Goal: Task Accomplishment & Management: Manage account settings

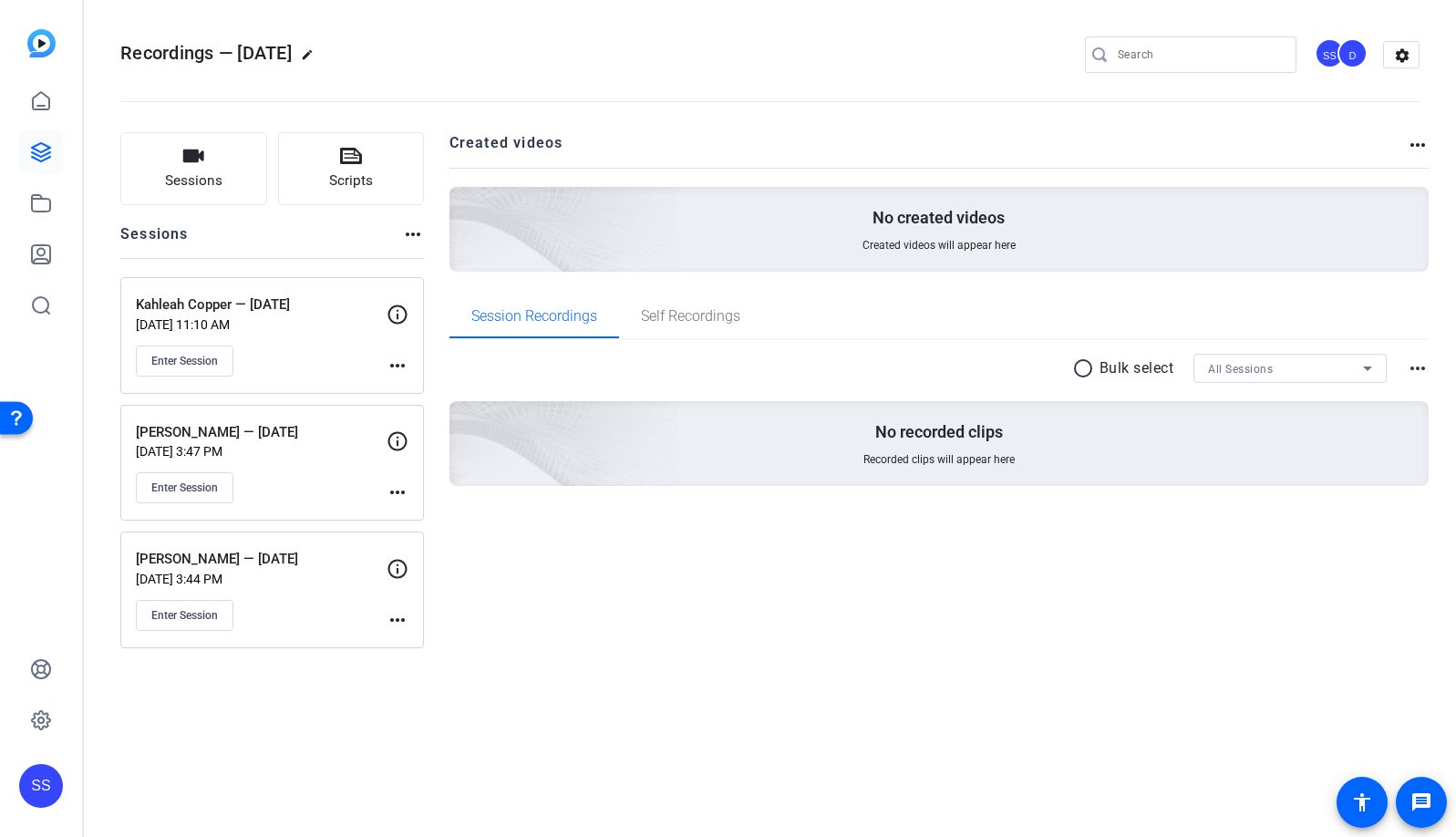
click at [399, 623] on mat-icon "more_horiz" at bounding box center [397, 619] width 22 height 22
click at [396, 184] on div at bounding box center [728, 418] width 1456 height 837
click at [376, 167] on button "Scripts" at bounding box center [352, 168] width 147 height 73
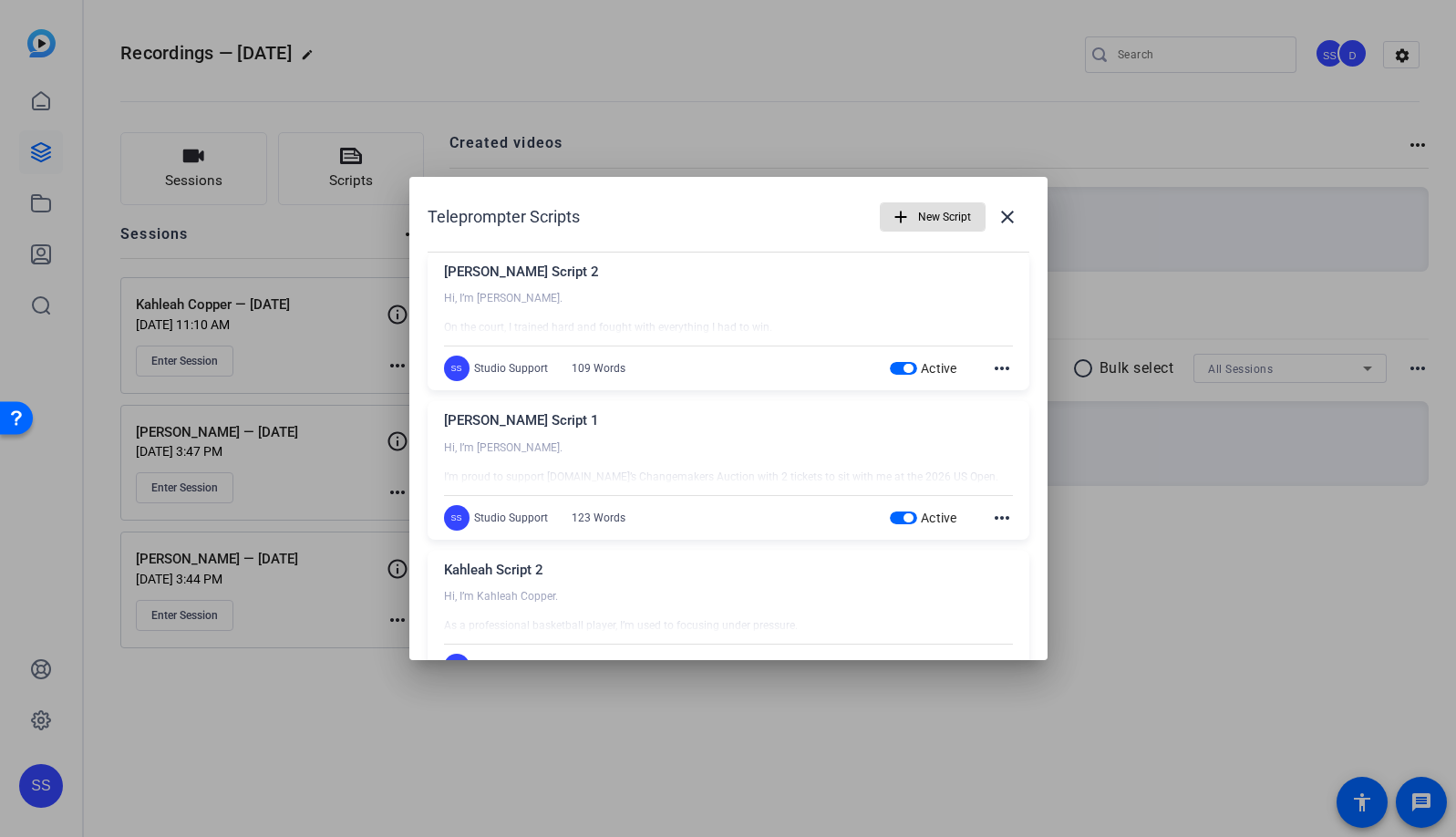
scroll to position [505, 0]
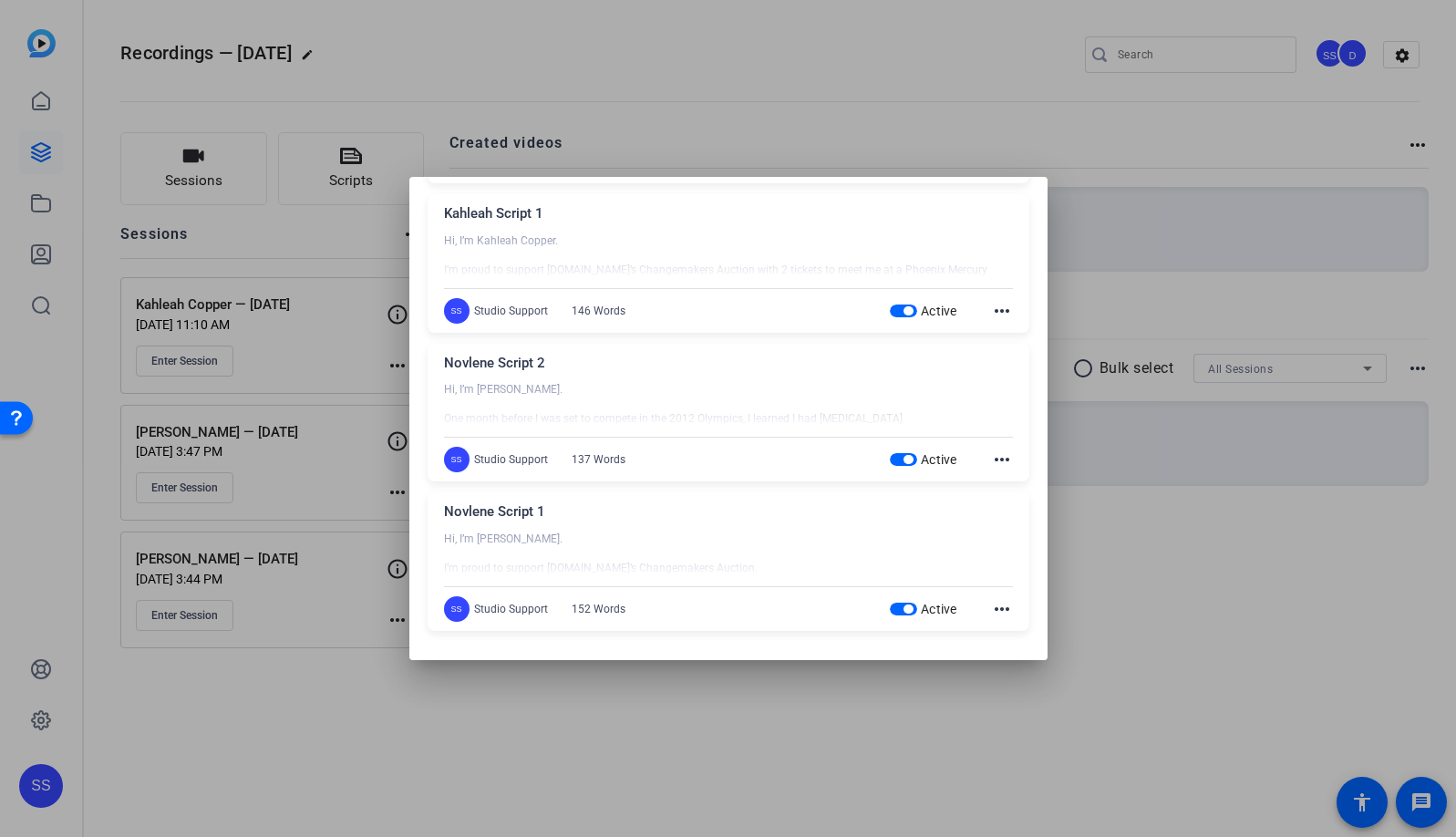
click at [995, 608] on mat-icon "more_horiz" at bounding box center [1002, 609] width 22 height 22
click at [1008, 635] on span "Edit" at bounding box center [1032, 635] width 73 height 22
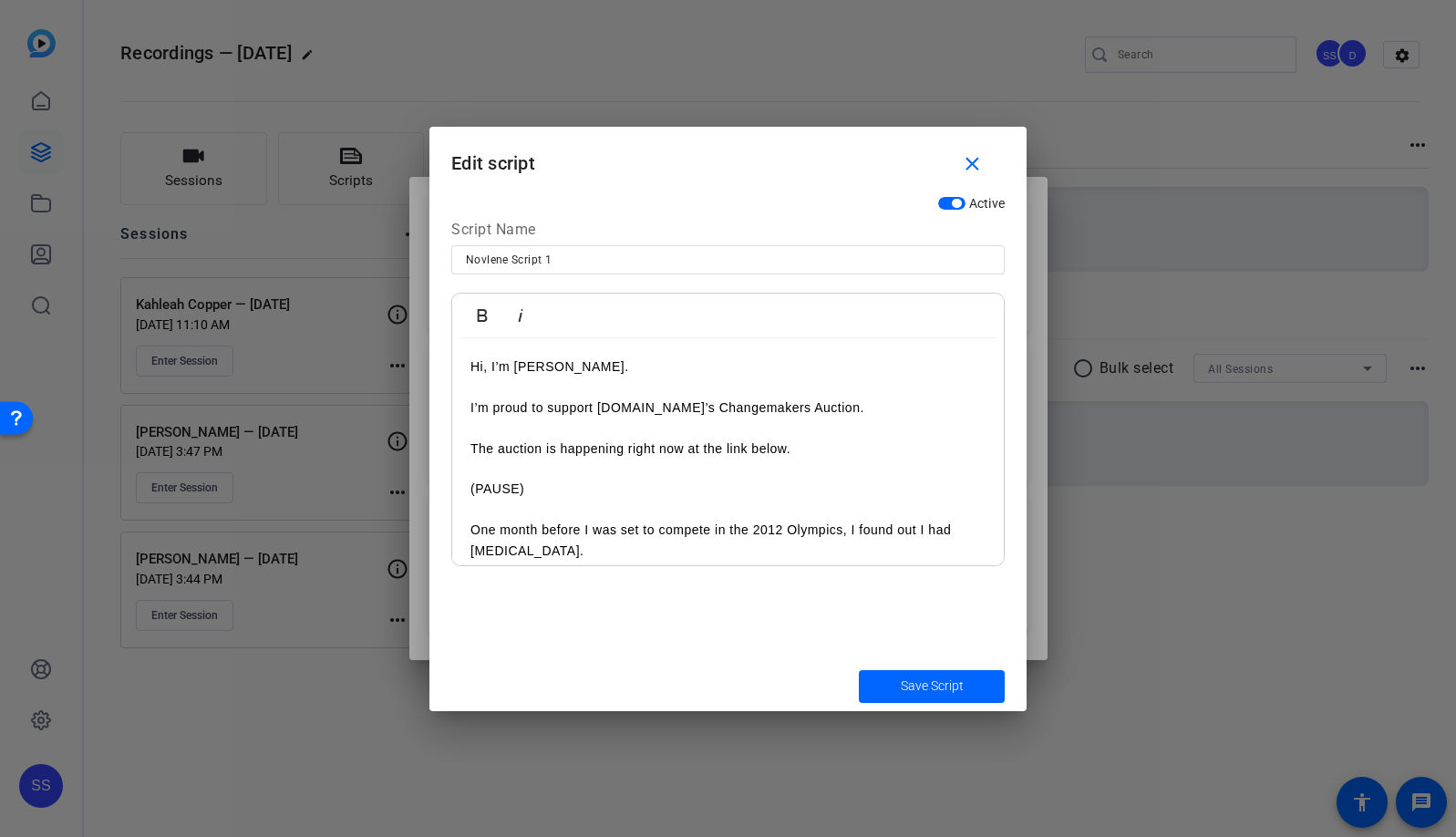
click at [627, 503] on p at bounding box center [728, 509] width 515 height 20
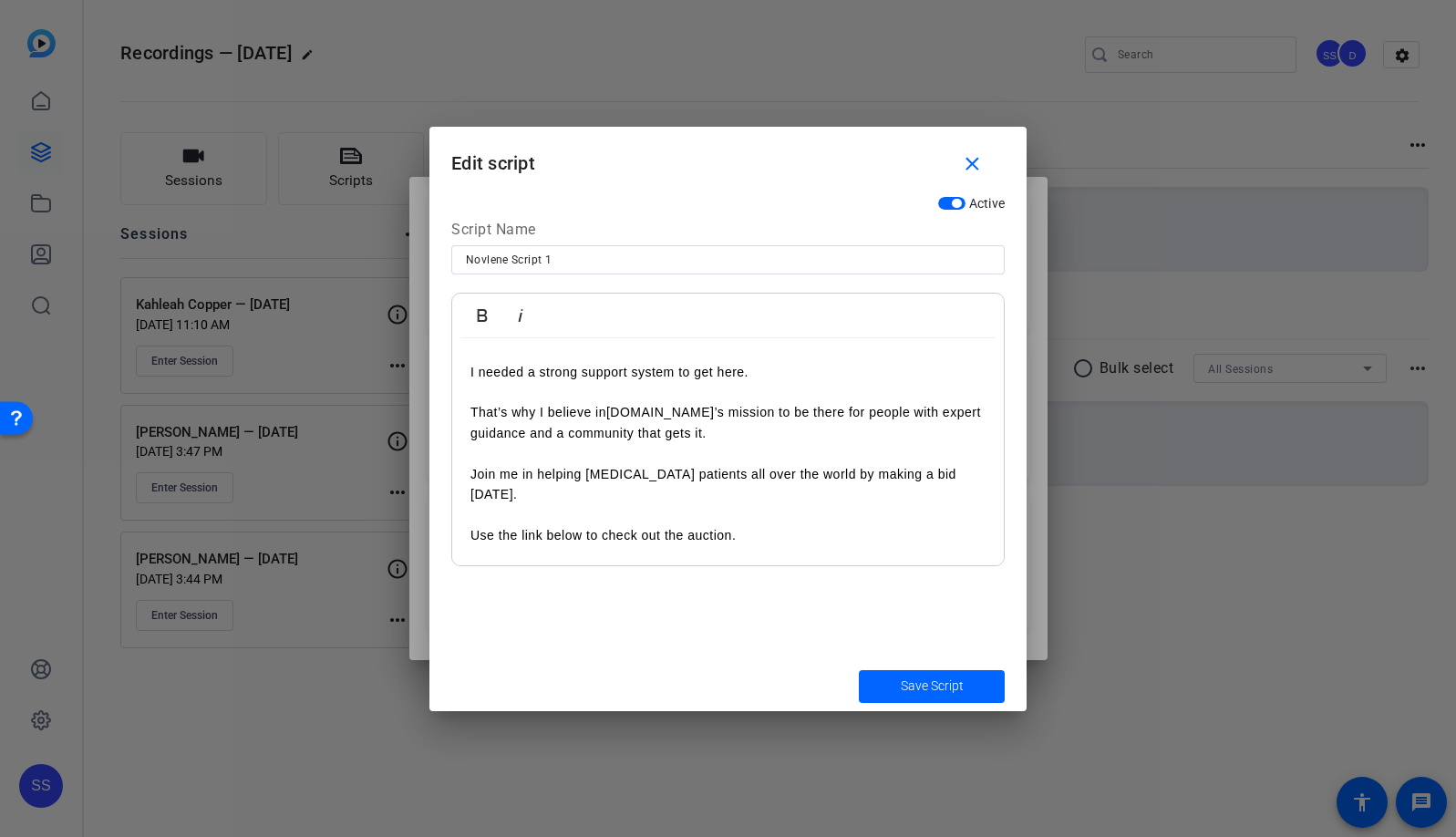
scroll to position [0, 0]
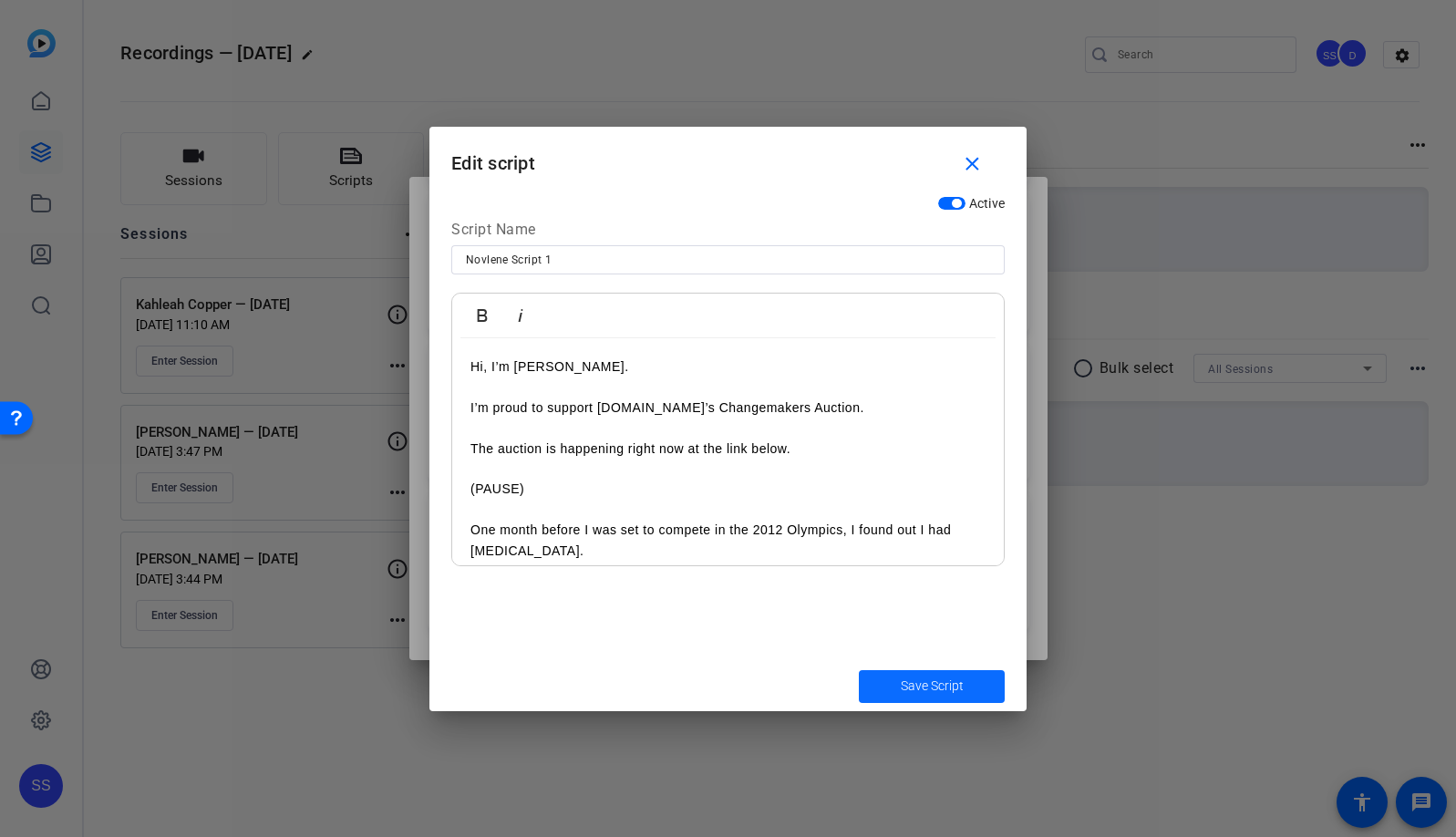
click at [937, 692] on span "Save Script" at bounding box center [932, 686] width 63 height 19
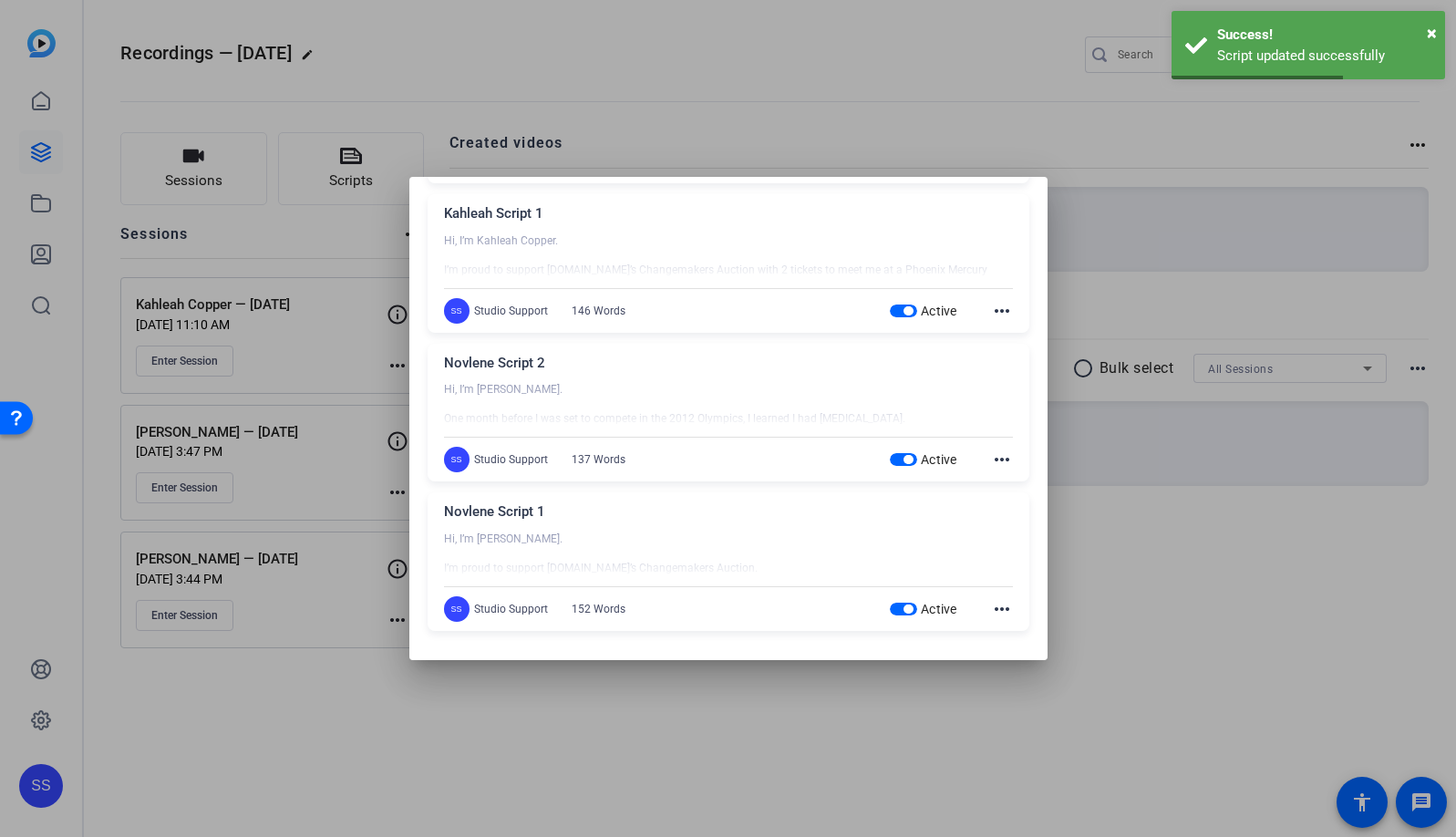
click at [996, 463] on mat-icon "more_horiz" at bounding box center [1002, 459] width 22 height 22
click at [1015, 487] on span "Edit" at bounding box center [1032, 486] width 73 height 22
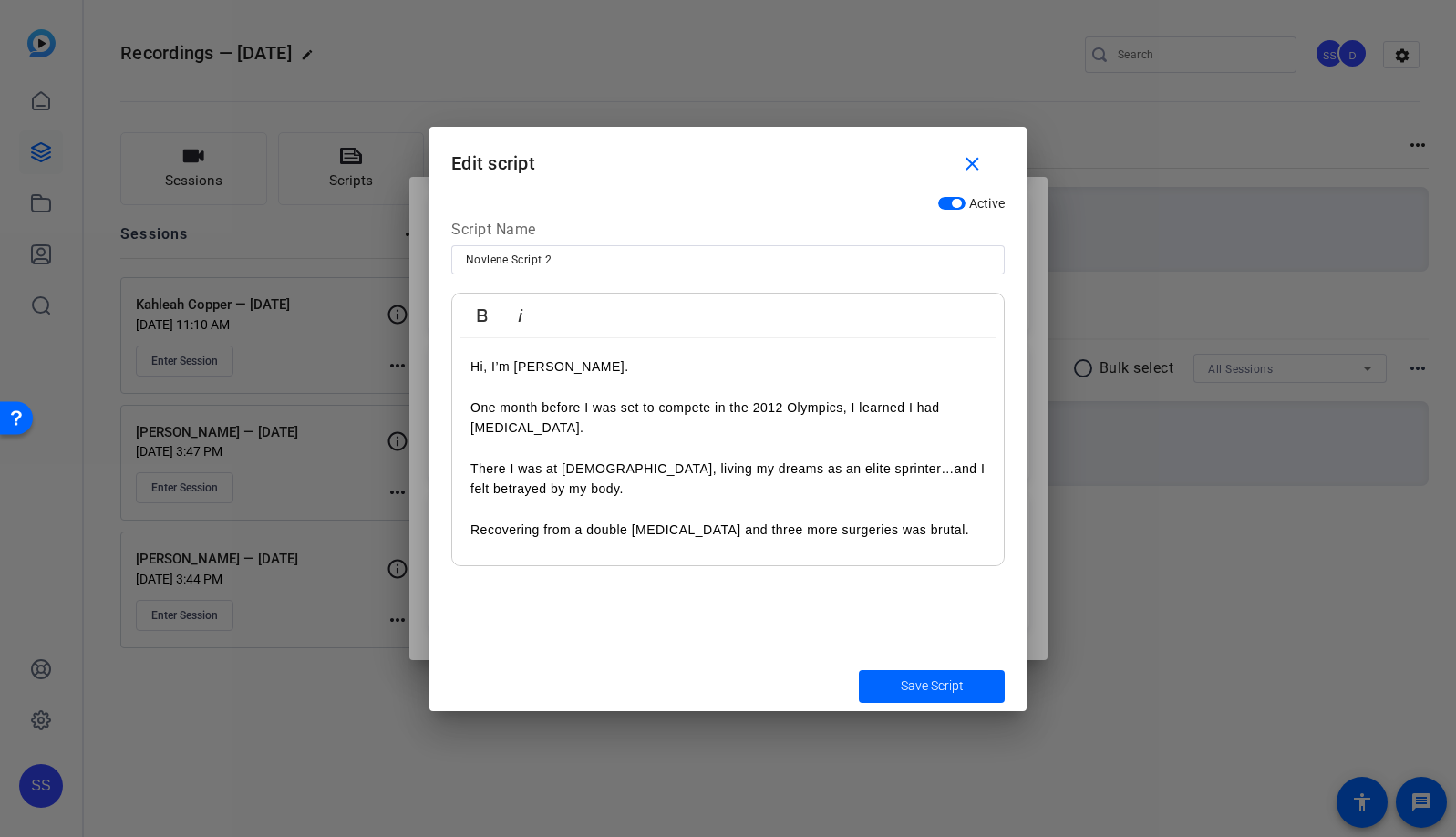
click at [679, 464] on p "There I was at [DEMOGRAPHIC_DATA], living my dreams as an elite sprinter…and I …" at bounding box center [728, 480] width 515 height 41
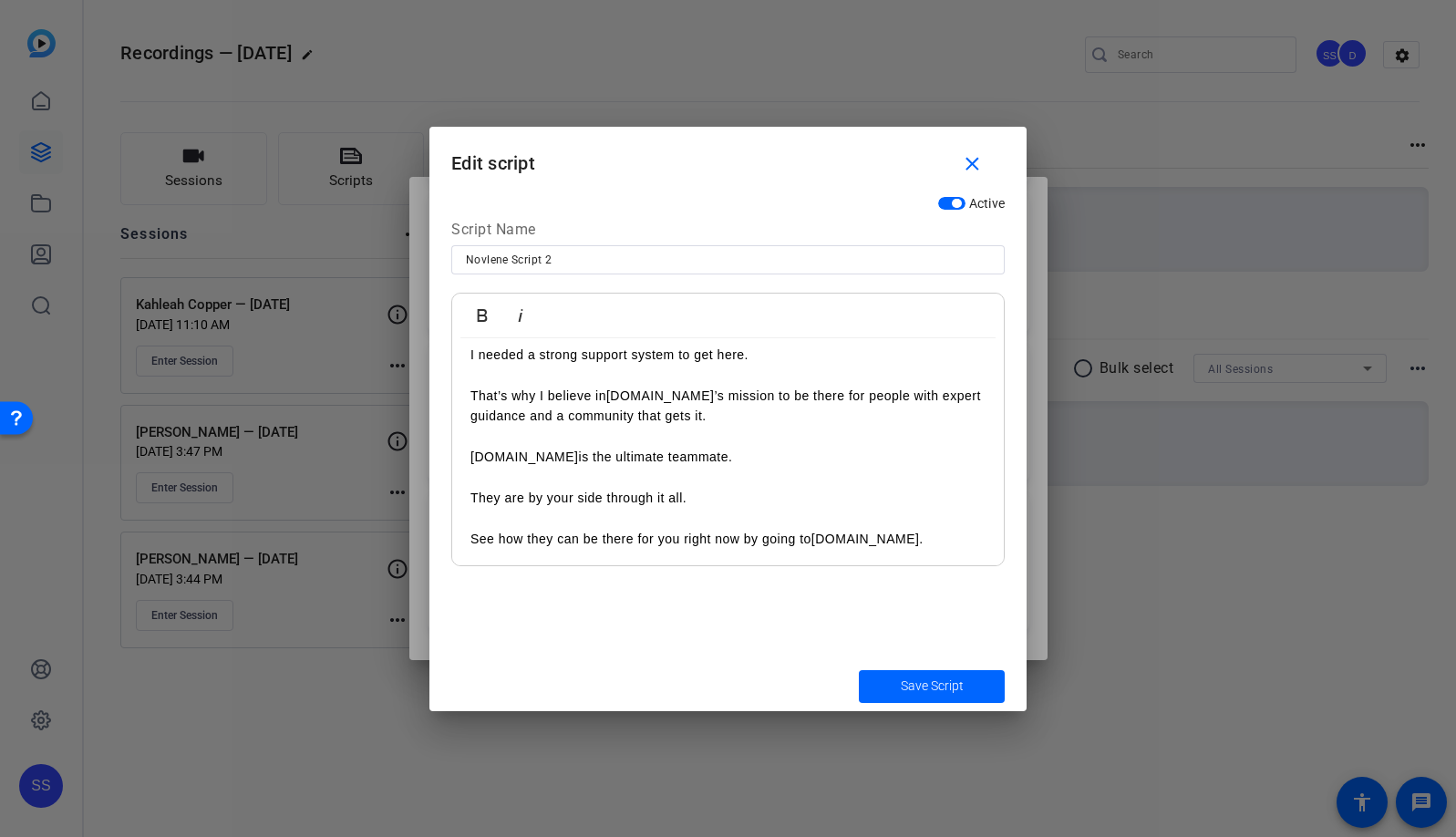
scroll to position [339, 0]
click at [977, 689] on span "submit" at bounding box center [932, 686] width 146 height 43
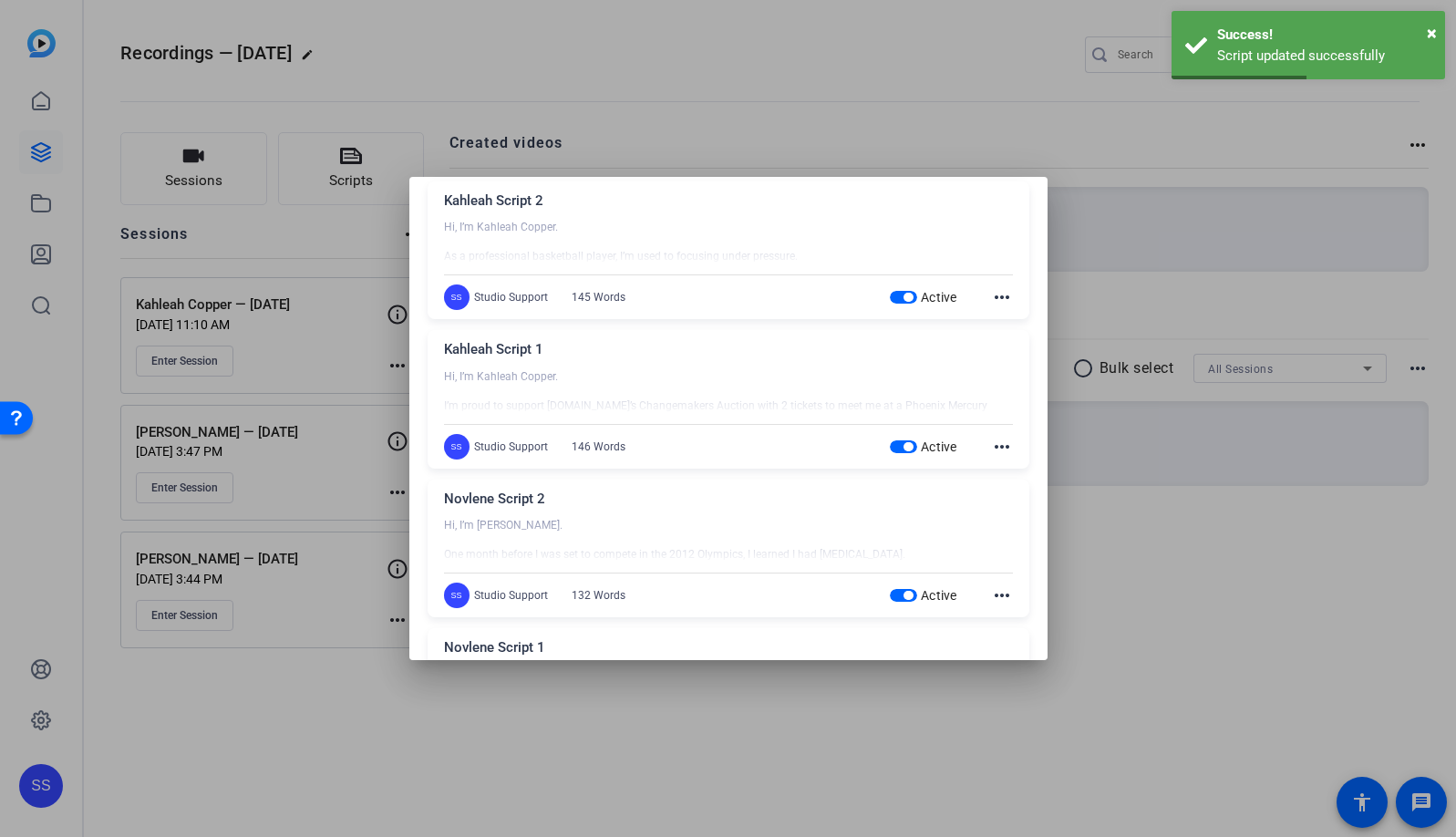
scroll to position [369, 0]
click at [995, 446] on mat-icon "more_horiz" at bounding box center [1002, 448] width 22 height 22
click at [1001, 468] on span "Edit" at bounding box center [1032, 474] width 73 height 22
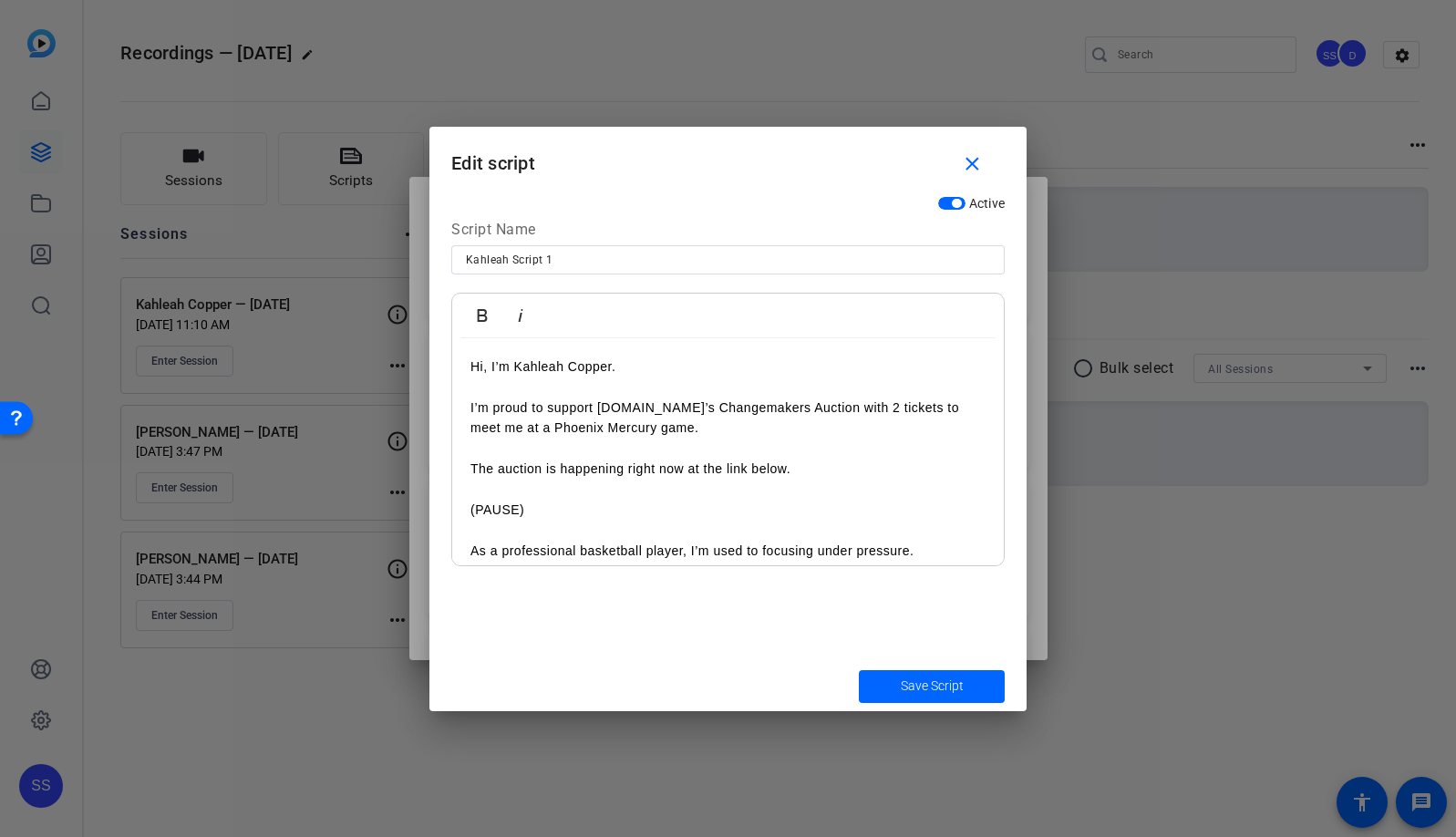
click at [598, 422] on p "I’m proud to support [DOMAIN_NAME]’s Changemakers Auction with 2 tickets to mee…" at bounding box center [728, 418] width 515 height 41
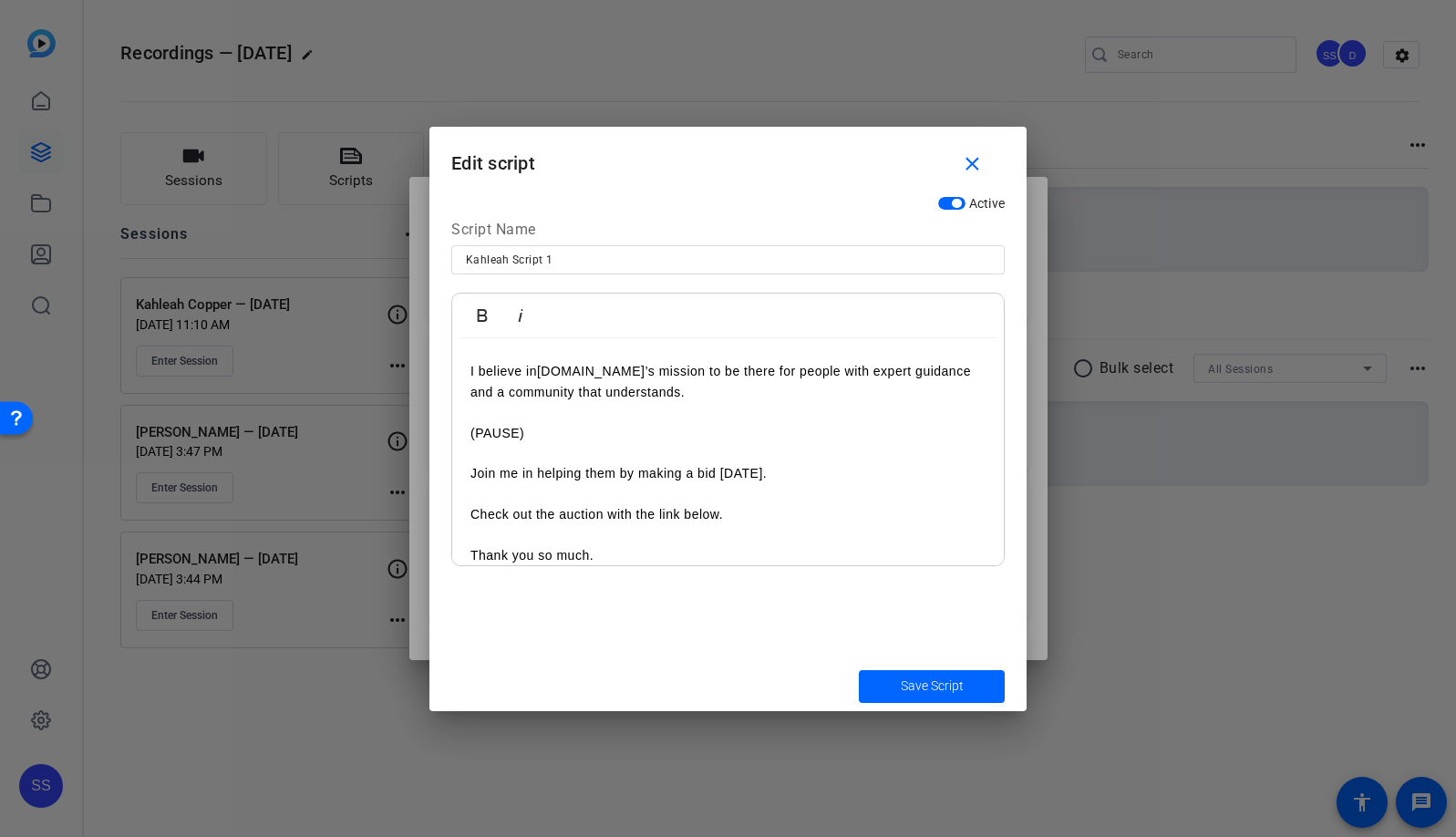
scroll to position [0, 0]
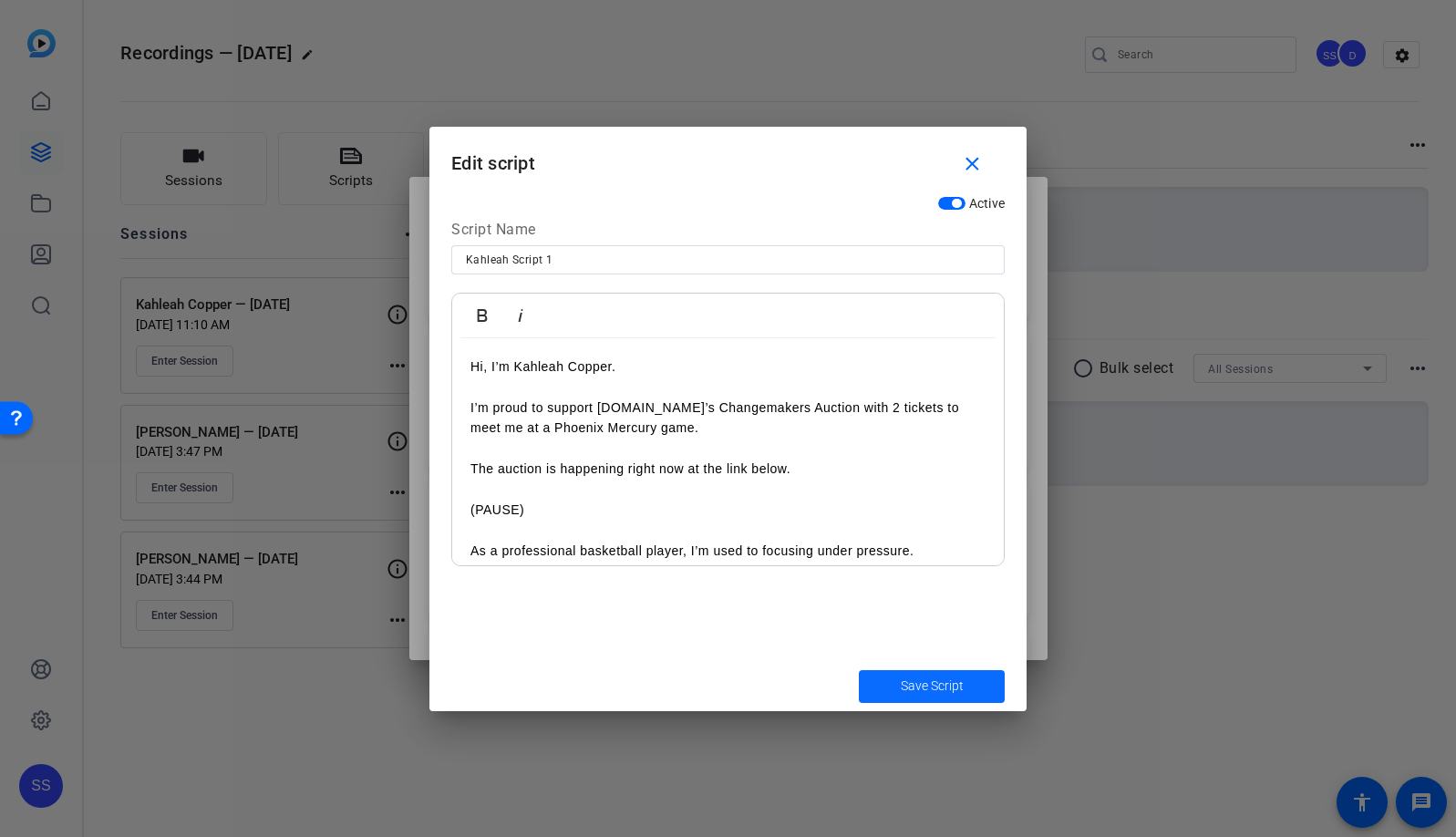
click at [932, 682] on span "Save Script" at bounding box center [932, 686] width 63 height 19
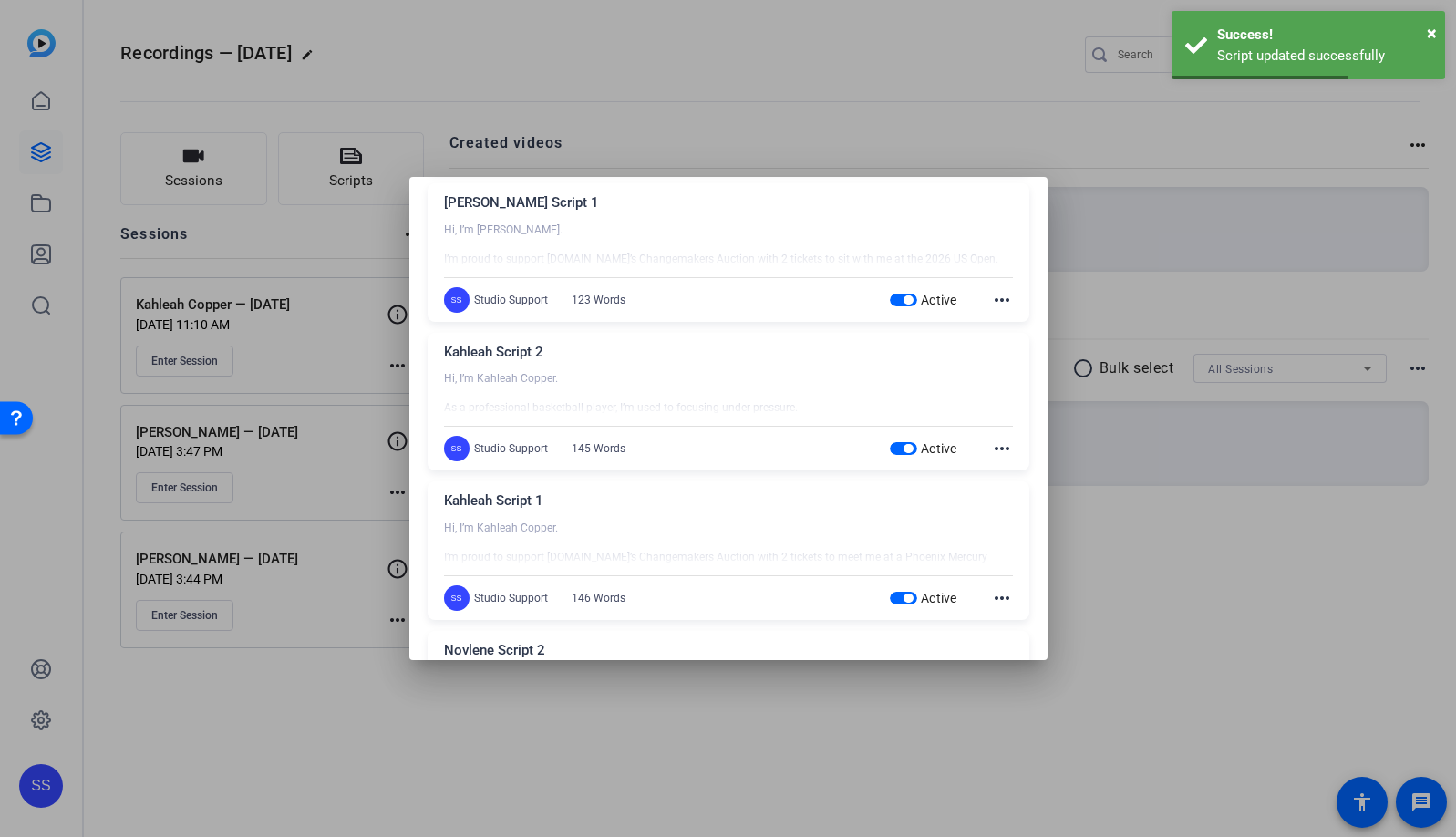
scroll to position [189, 0]
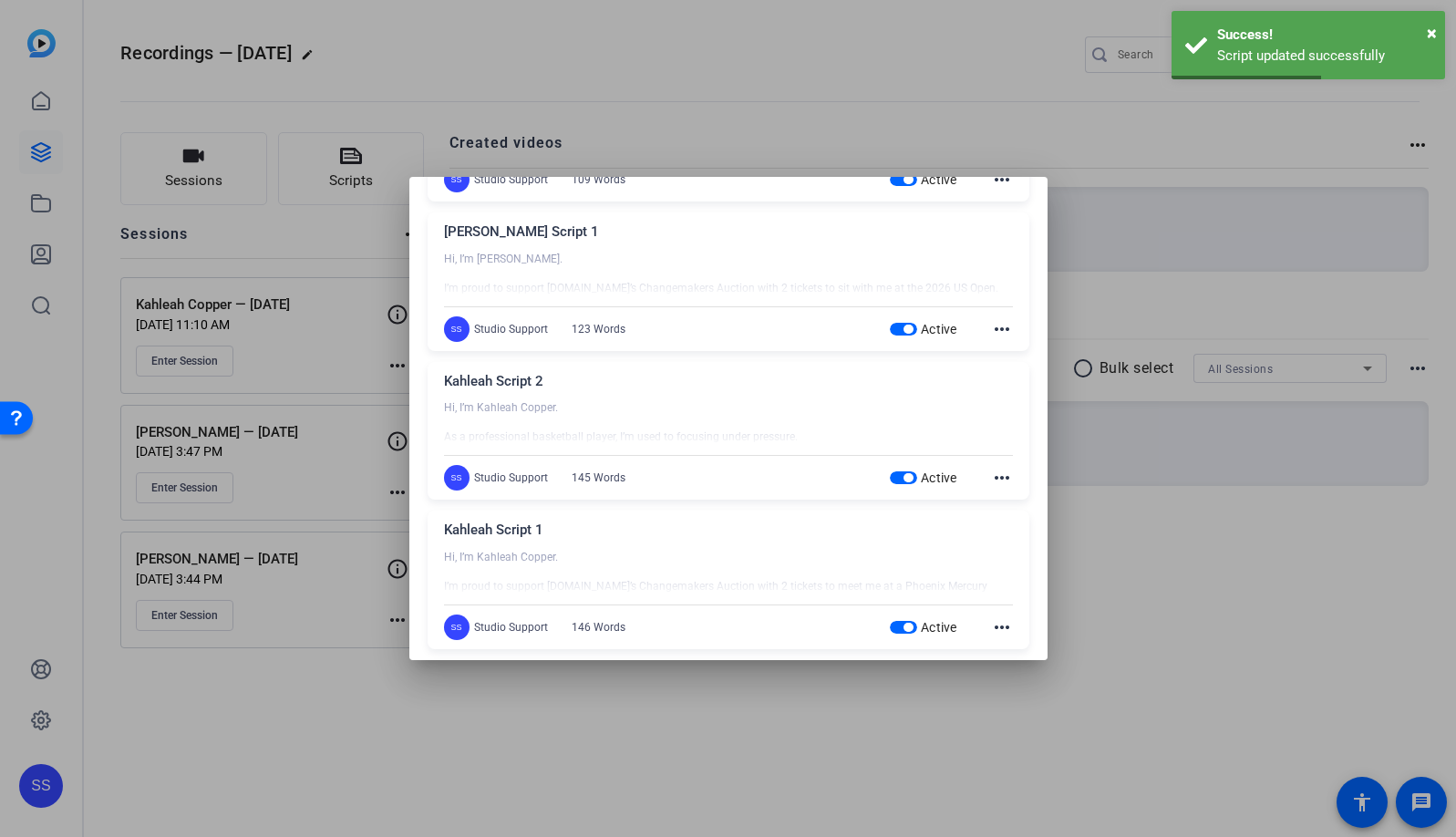
click at [992, 479] on mat-icon "more_horiz" at bounding box center [1002, 477] width 22 height 22
click at [1003, 497] on span "Edit" at bounding box center [1032, 505] width 73 height 22
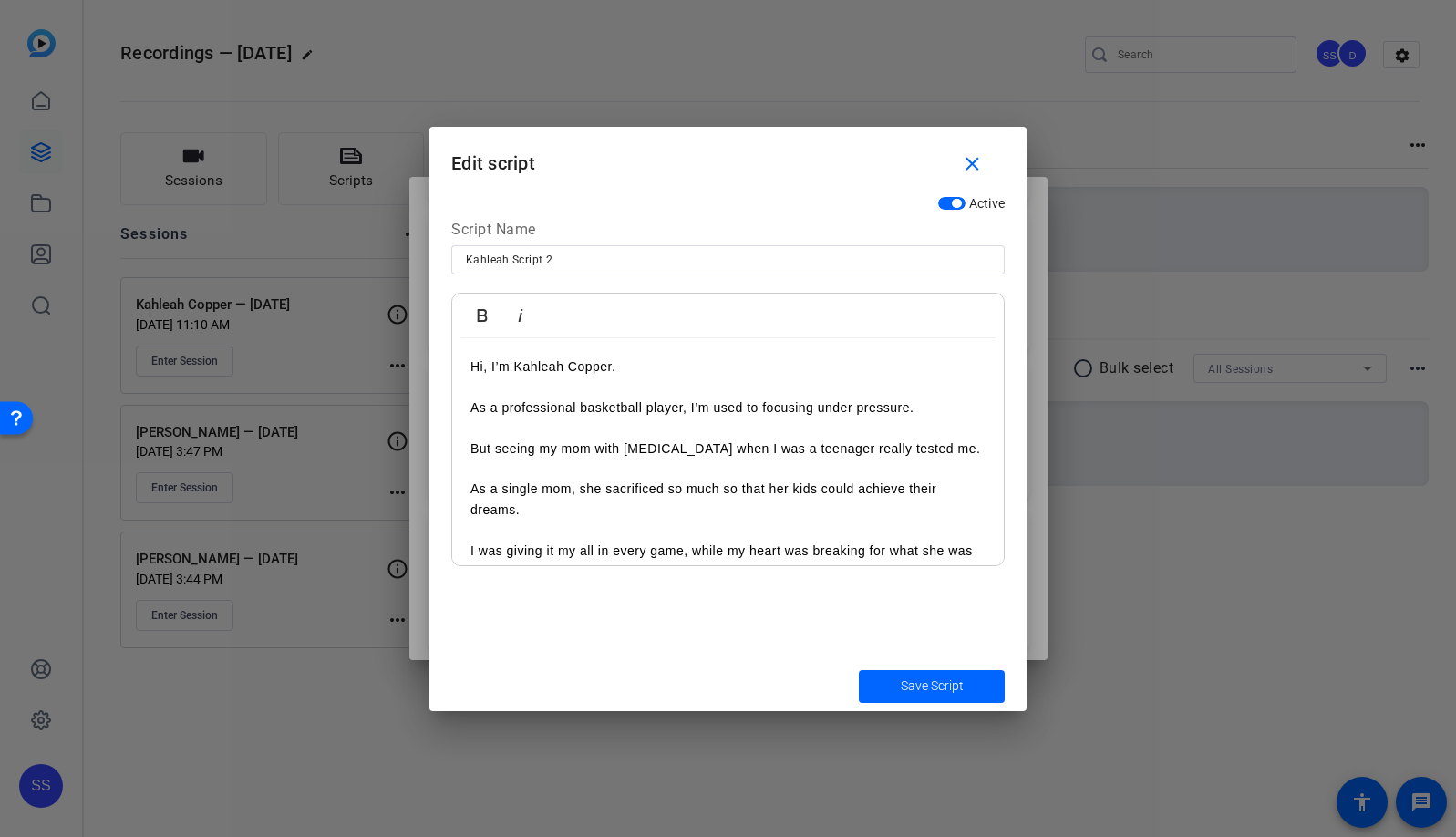
click at [677, 461] on p at bounding box center [728, 468] width 515 height 20
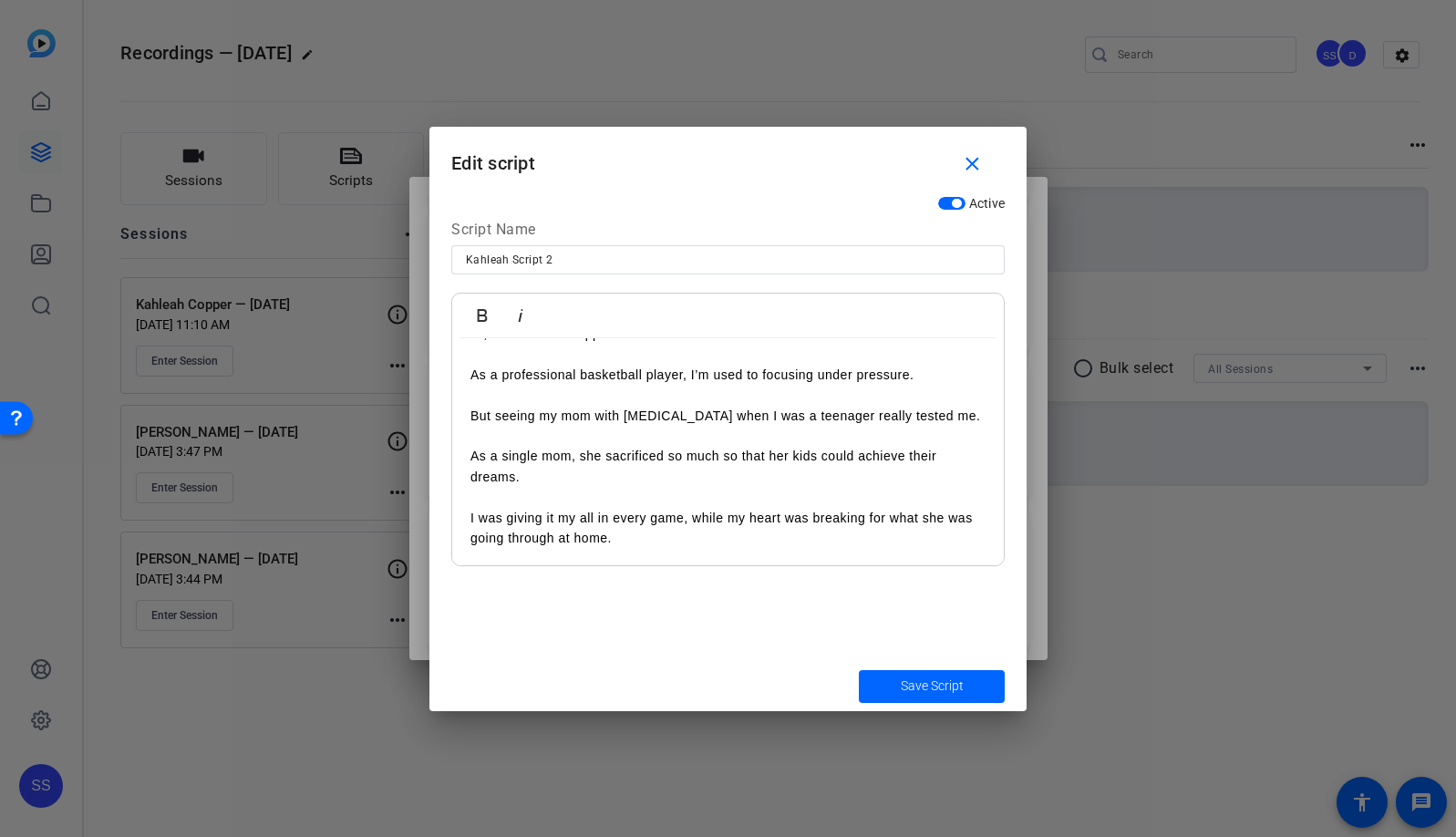
scroll to position [0, 0]
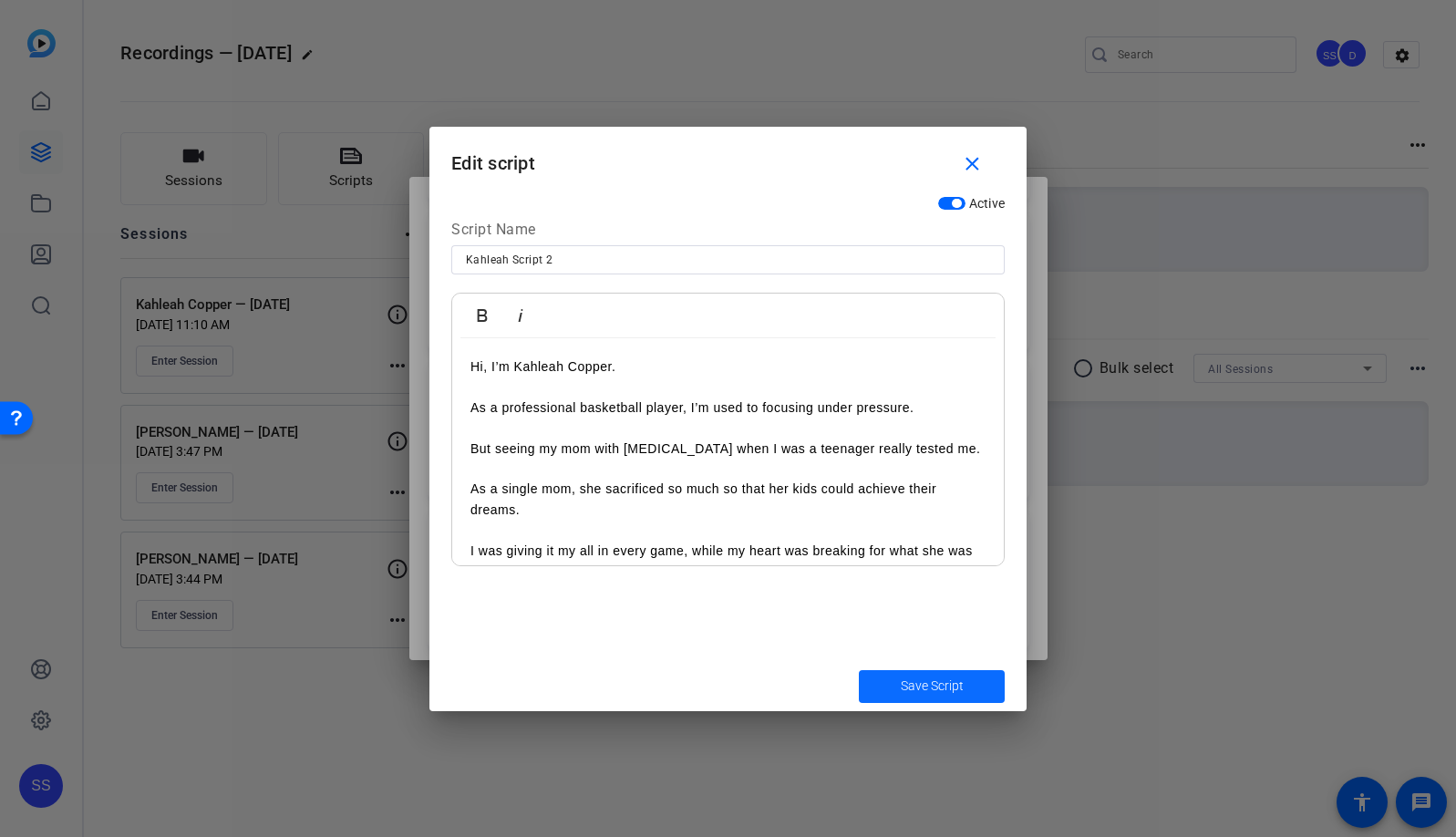
click at [969, 681] on span "submit" at bounding box center [932, 686] width 146 height 43
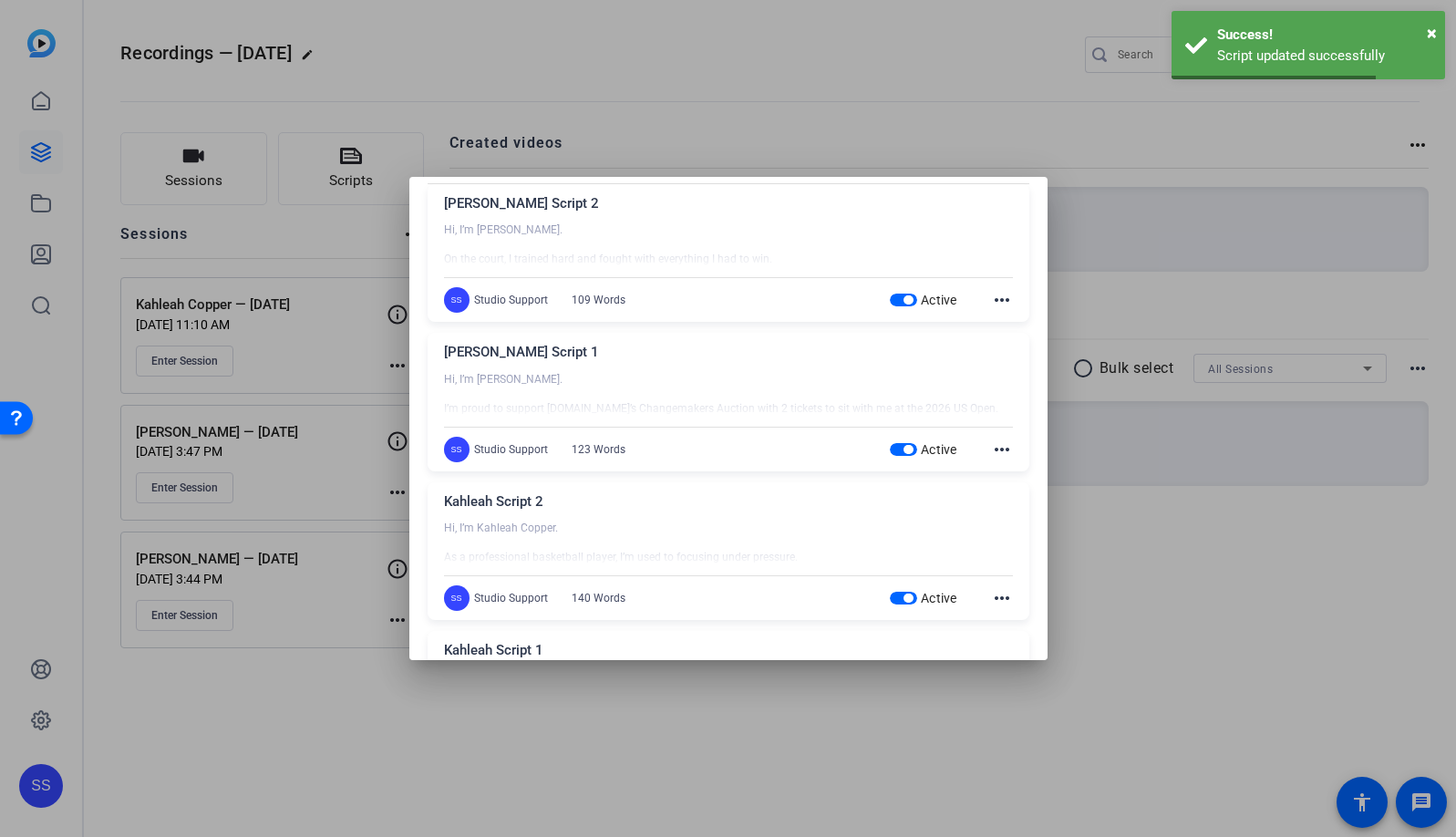
scroll to position [65, 0]
click at [997, 451] on mat-icon "more_horiz" at bounding box center [1002, 452] width 22 height 22
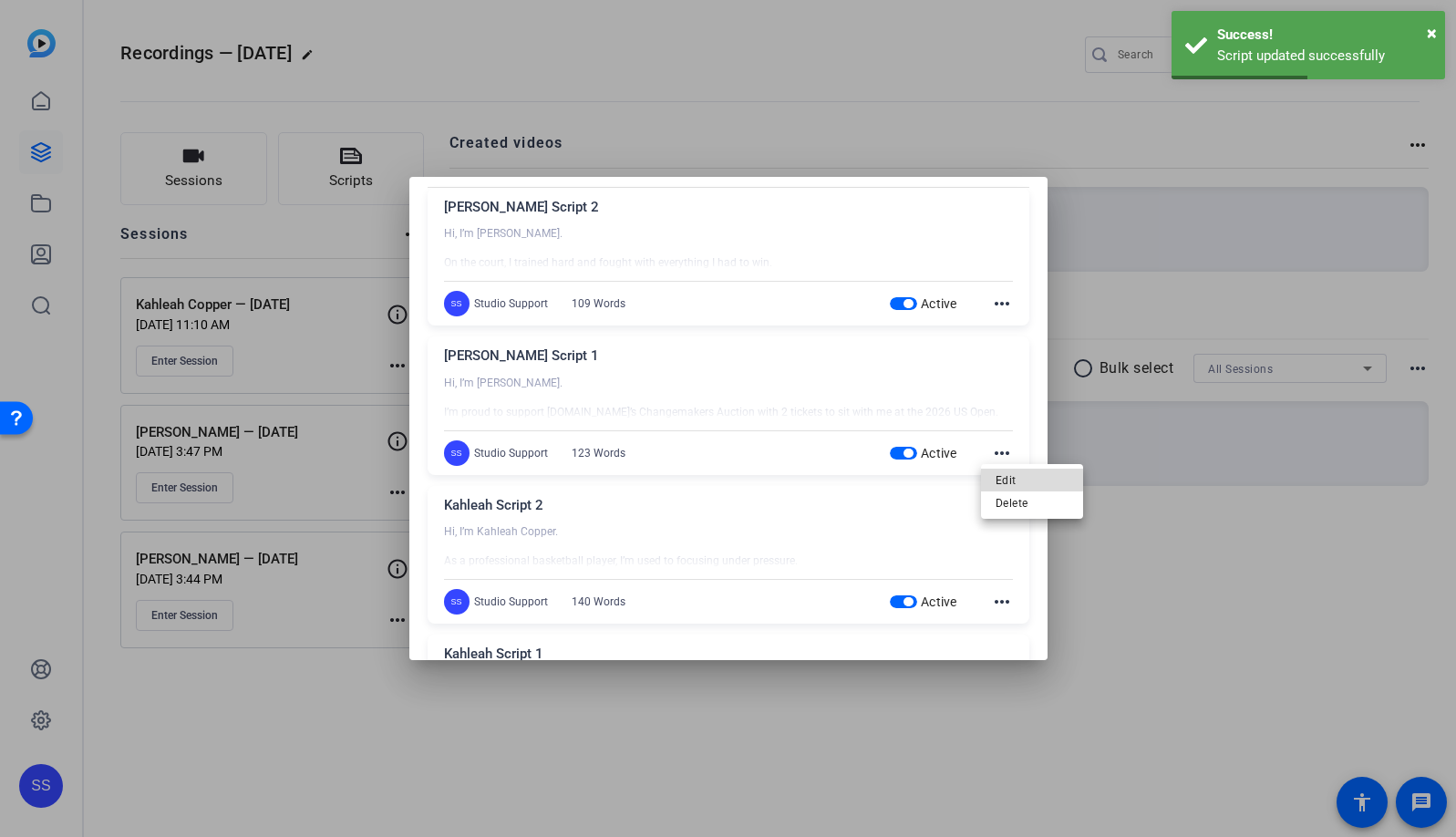
click at [994, 477] on button "Edit" at bounding box center [1032, 480] width 102 height 23
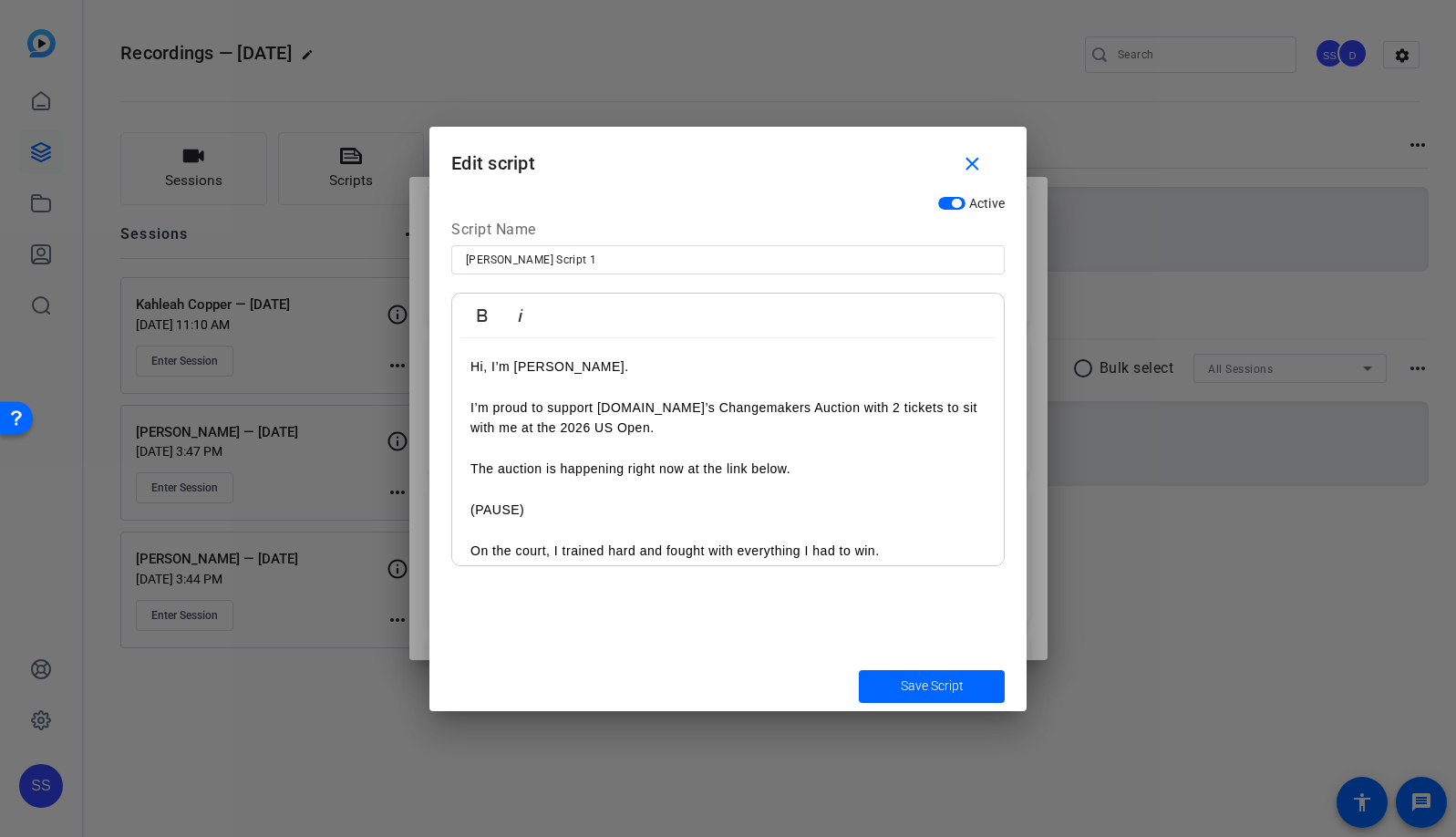
click at [614, 459] on p "The auction is happening right now at the link below." at bounding box center [728, 468] width 515 height 20
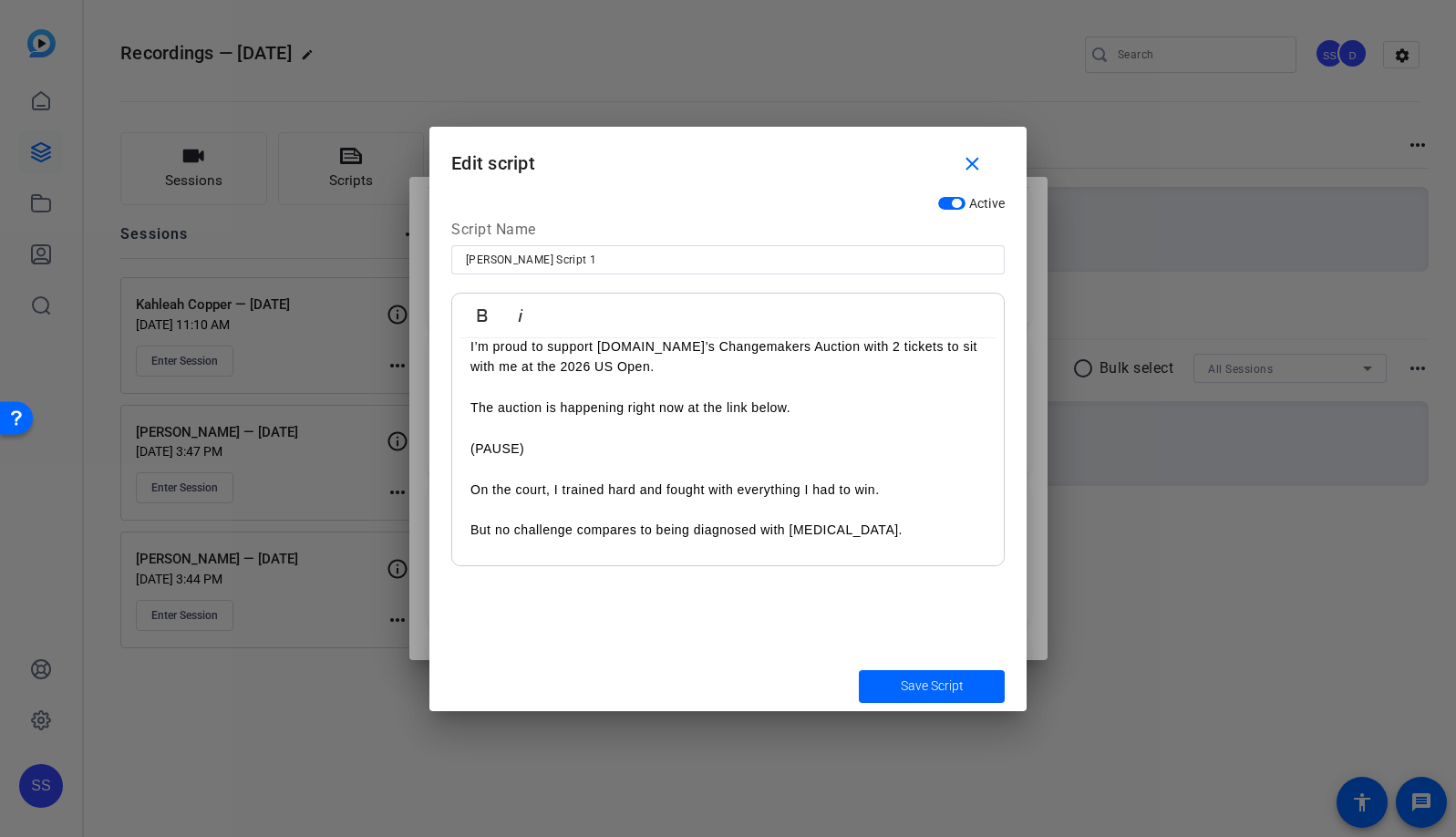
scroll to position [0, 0]
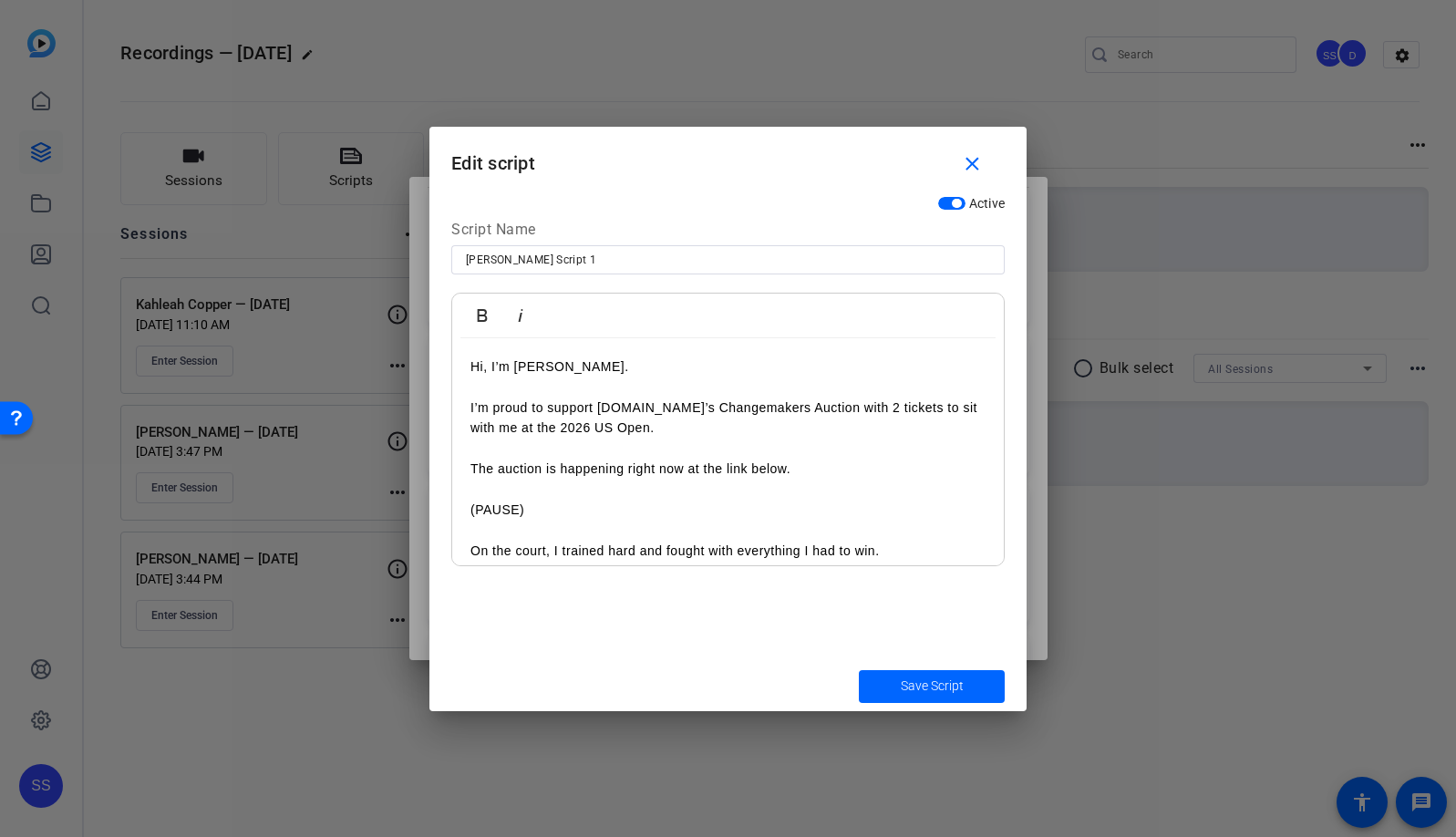
click at [951, 692] on span "Save Script" at bounding box center [932, 686] width 63 height 19
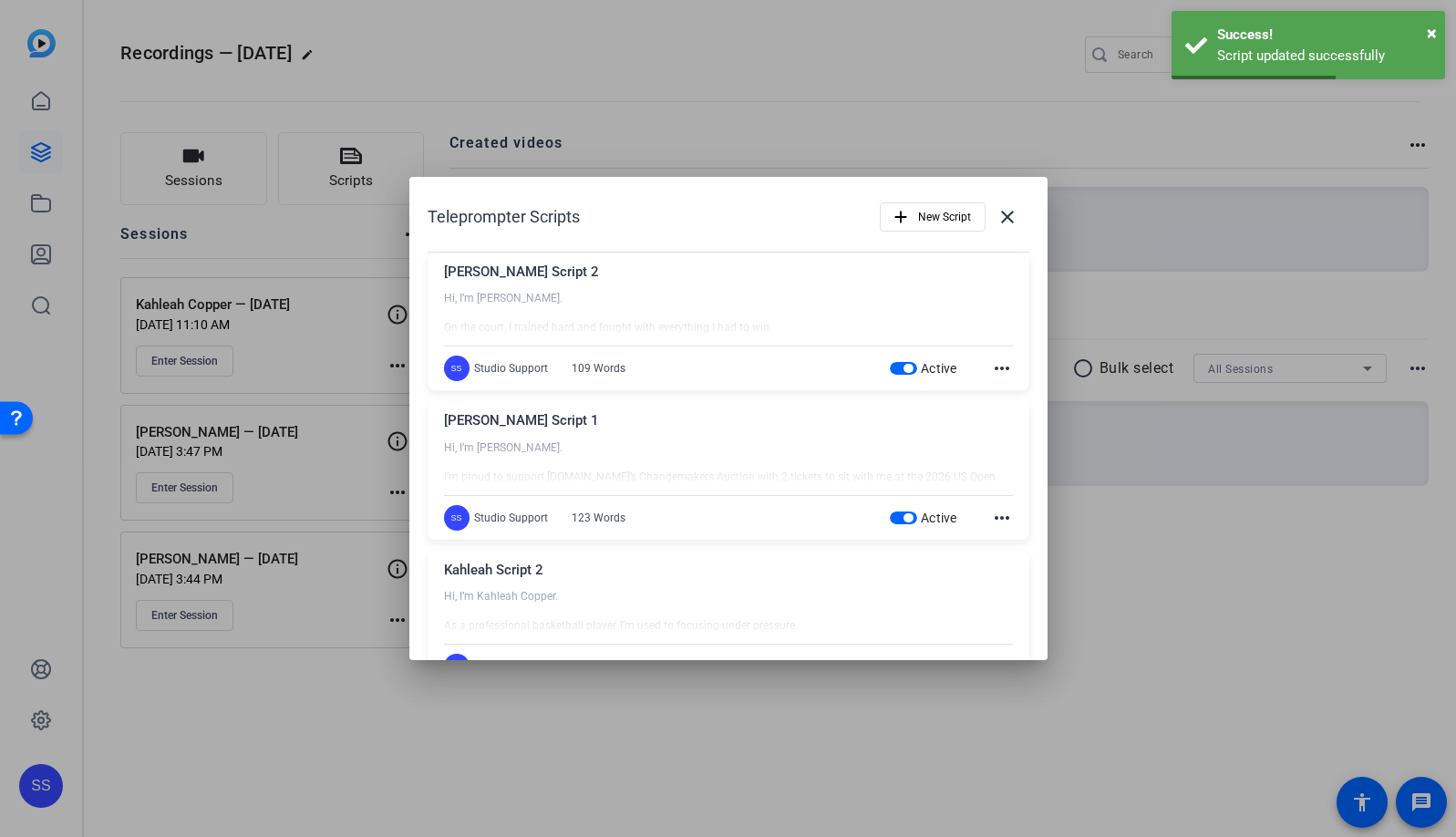
click at [1000, 371] on mat-icon "more_horiz" at bounding box center [1002, 368] width 22 height 22
click at [1001, 391] on span "Edit" at bounding box center [1032, 395] width 73 height 22
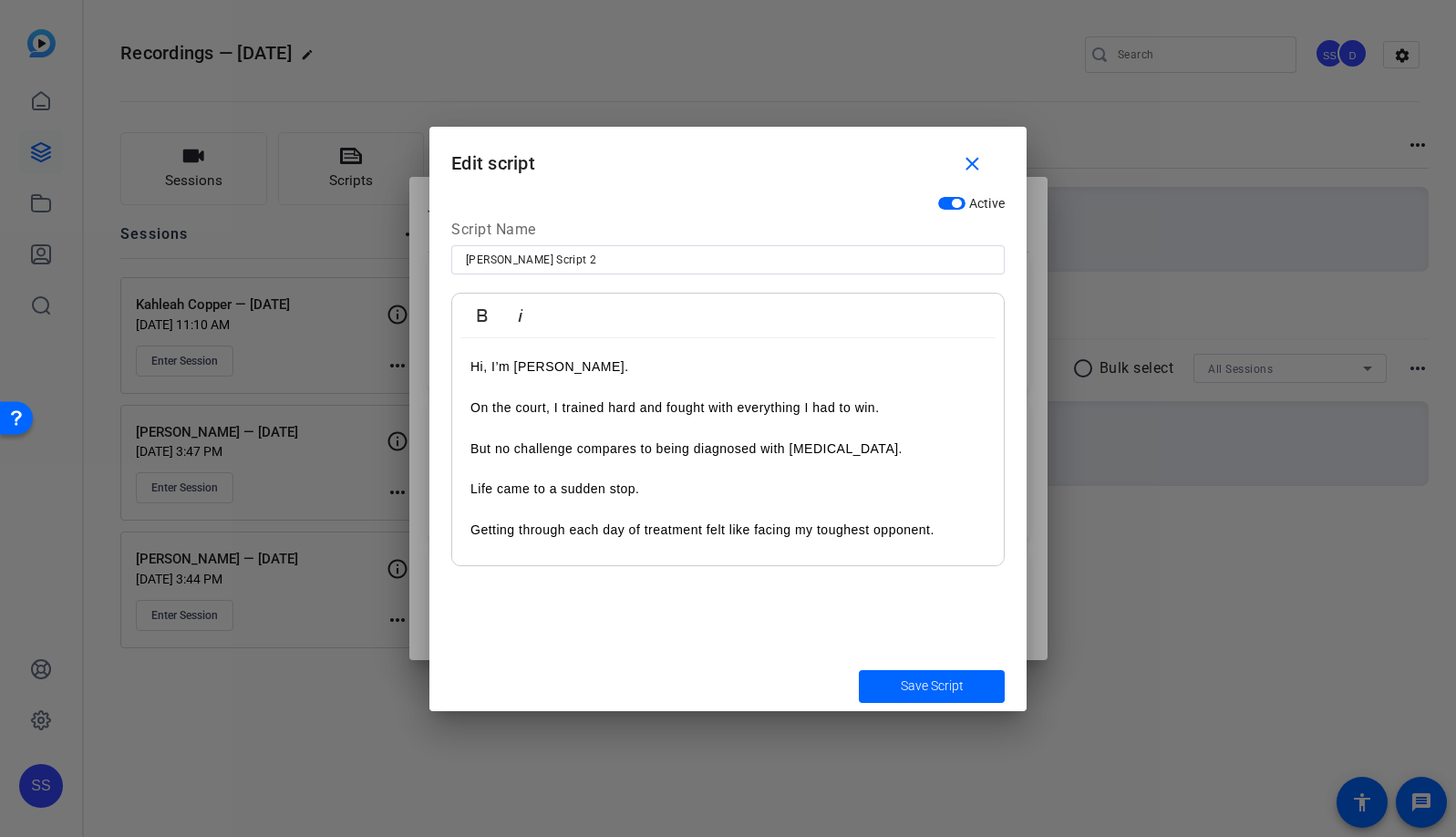
click at [771, 410] on p "On the court, I trained hard and fought with everything I had to win." at bounding box center [728, 407] width 515 height 20
click at [918, 685] on span "Save Script" at bounding box center [932, 686] width 63 height 19
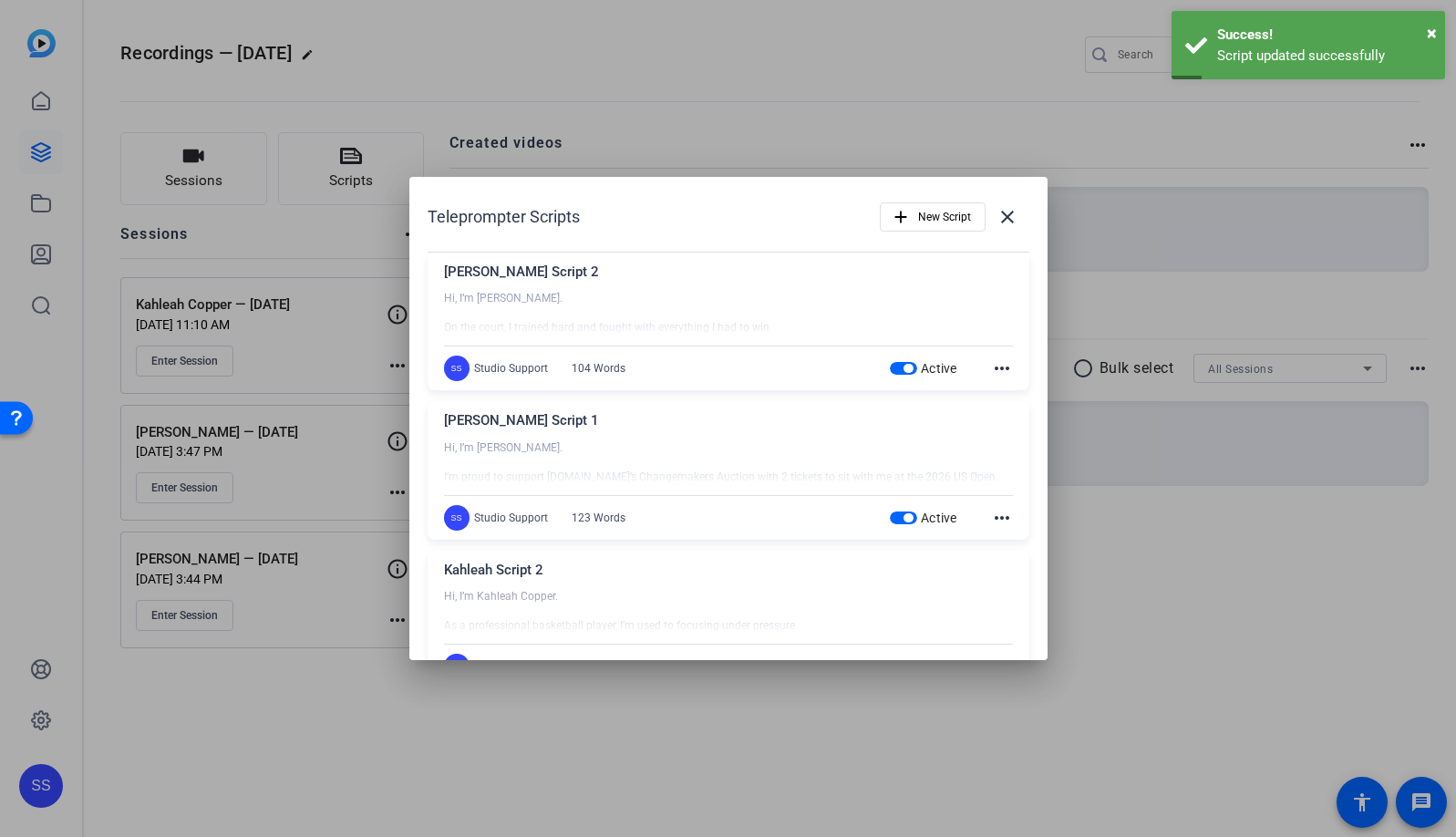
click at [1002, 213] on mat-icon "close" at bounding box center [1007, 217] width 22 height 22
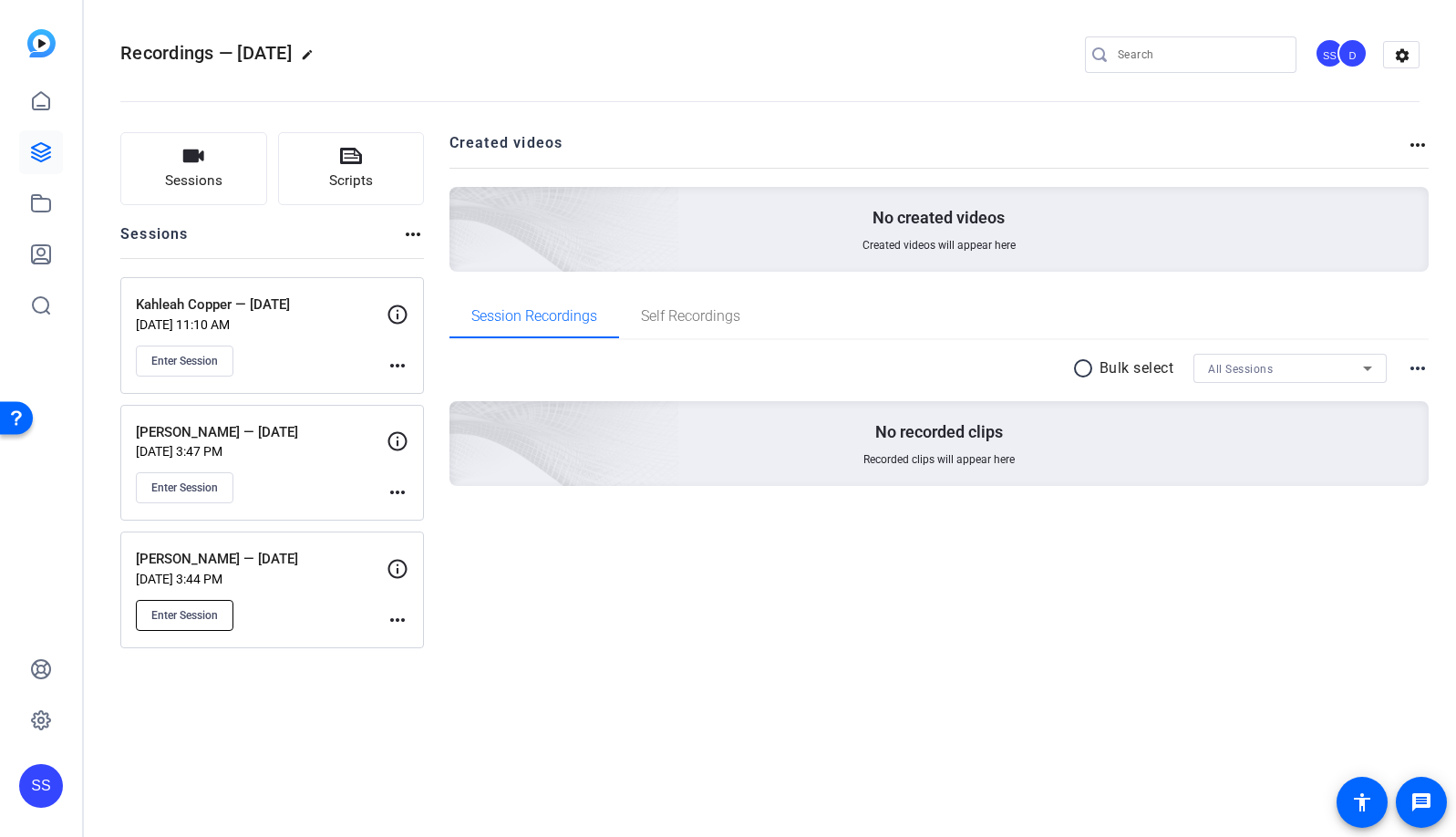
click at [195, 621] on span "Enter Session" at bounding box center [185, 615] width 67 height 14
drag, startPoint x: 364, startPoint y: 559, endPoint x: 136, endPoint y: 564, distance: 228.1
click at [136, 564] on p "Novlene Williams-Mills — 9/25/2025" at bounding box center [261, 560] width 251 height 21
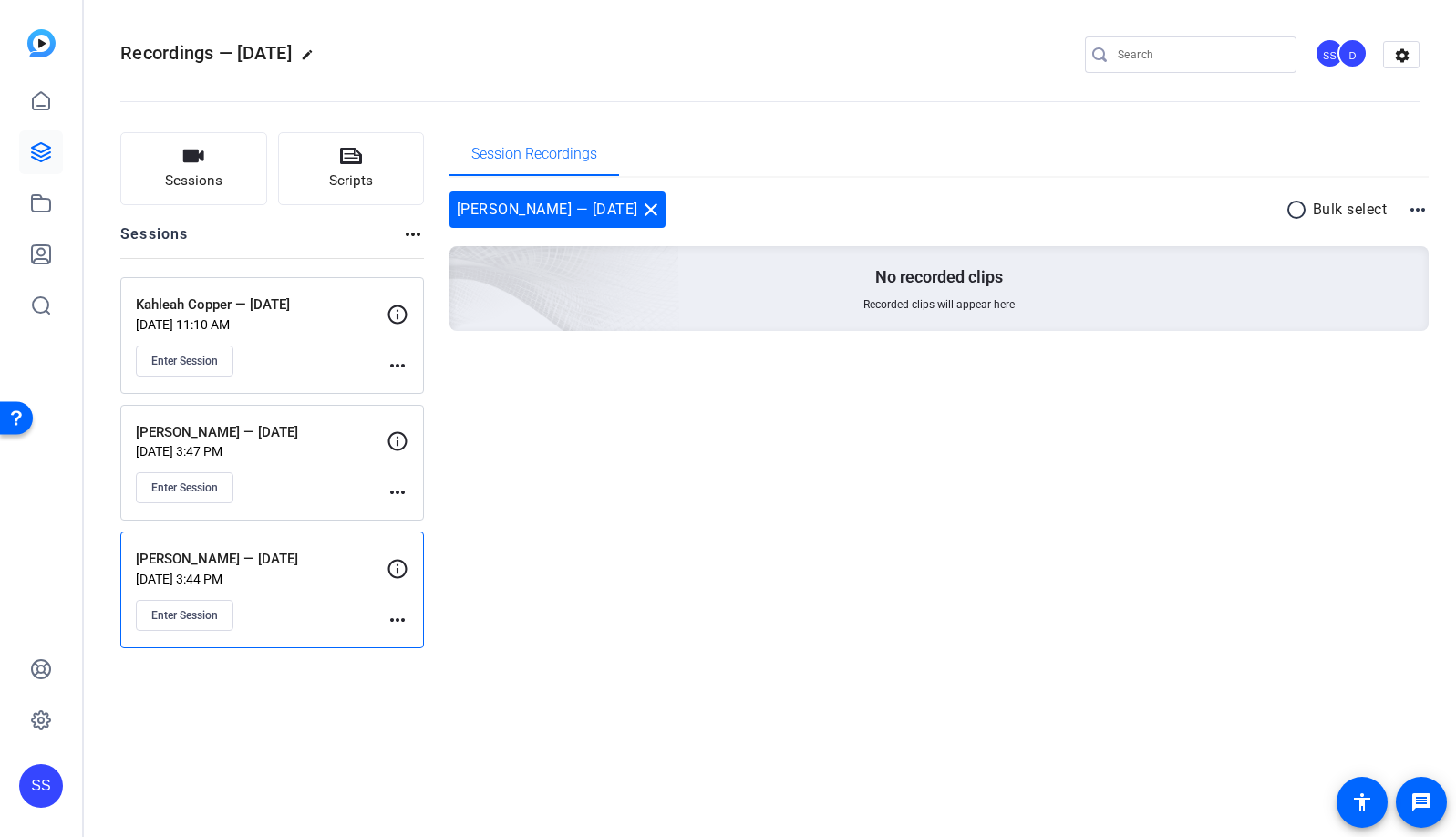
copy p "Novlene Williams-Mills — 9/25/2025"
click at [663, 208] on mat-icon "close" at bounding box center [650, 209] width 22 height 22
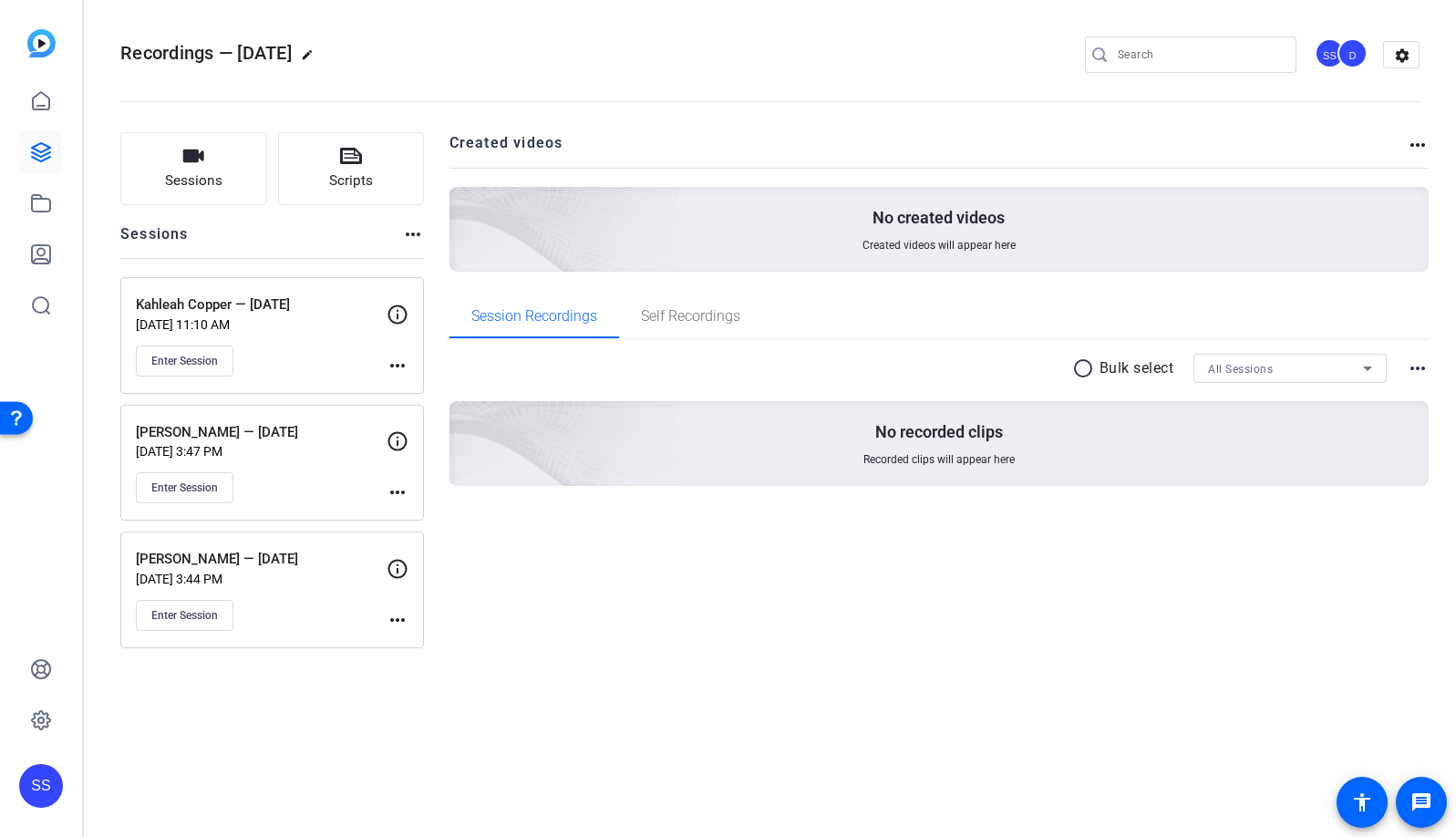
click at [842, 621] on div "Created videos more_horiz No created videos Created videos will appear here Ses…" at bounding box center [940, 390] width 980 height 517
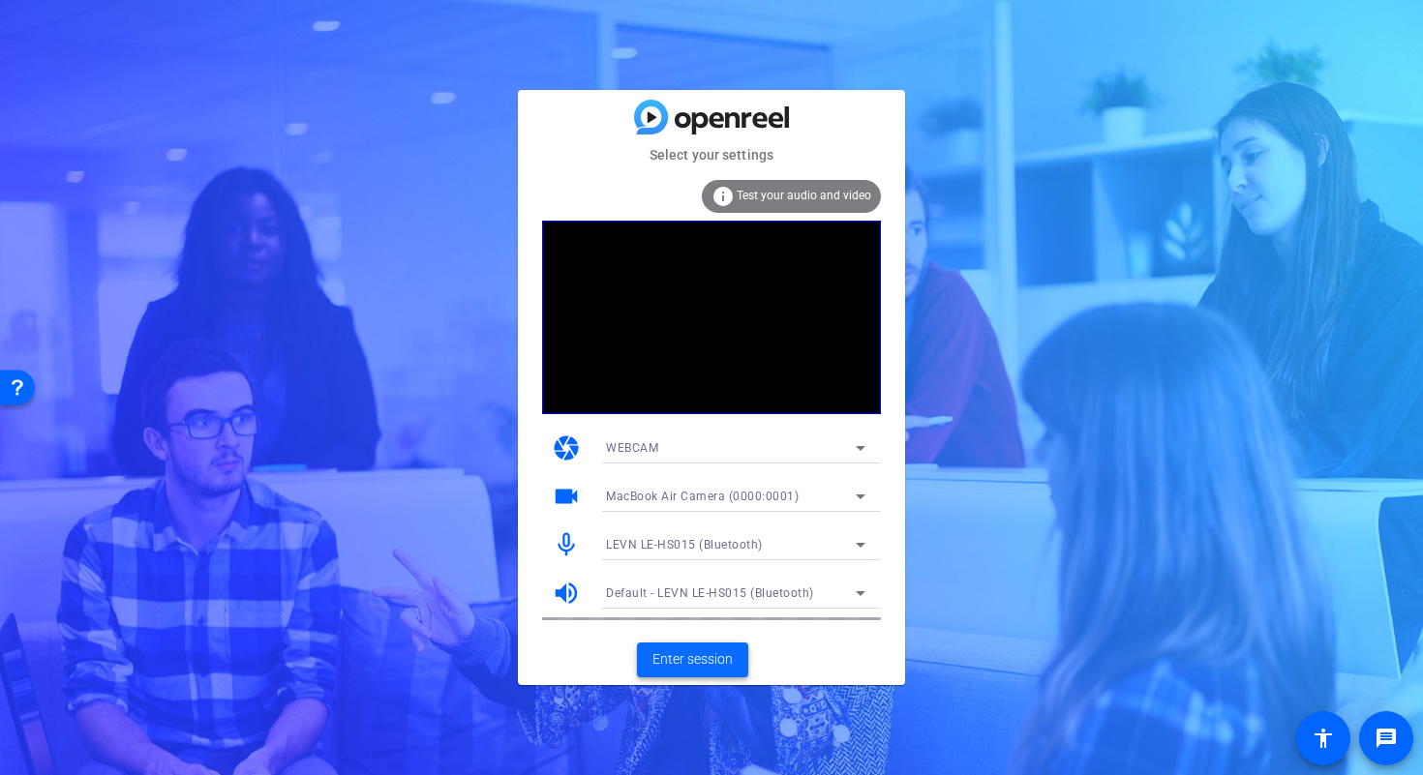
click at [714, 663] on span "Enter session" at bounding box center [692, 659] width 80 height 20
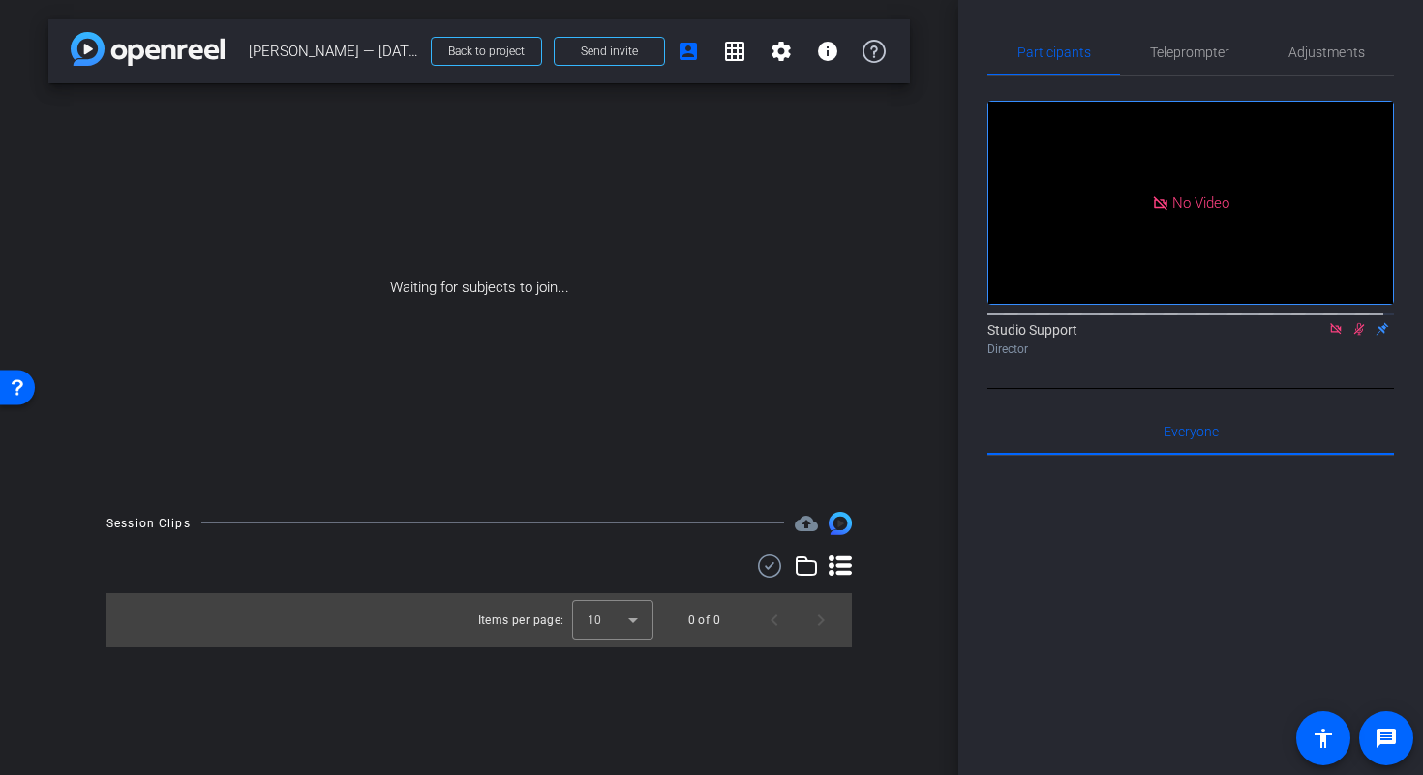
click at [1327, 338] on mat-icon at bounding box center [1335, 328] width 23 height 17
click at [1304, 336] on icon at bounding box center [1311, 329] width 15 height 14
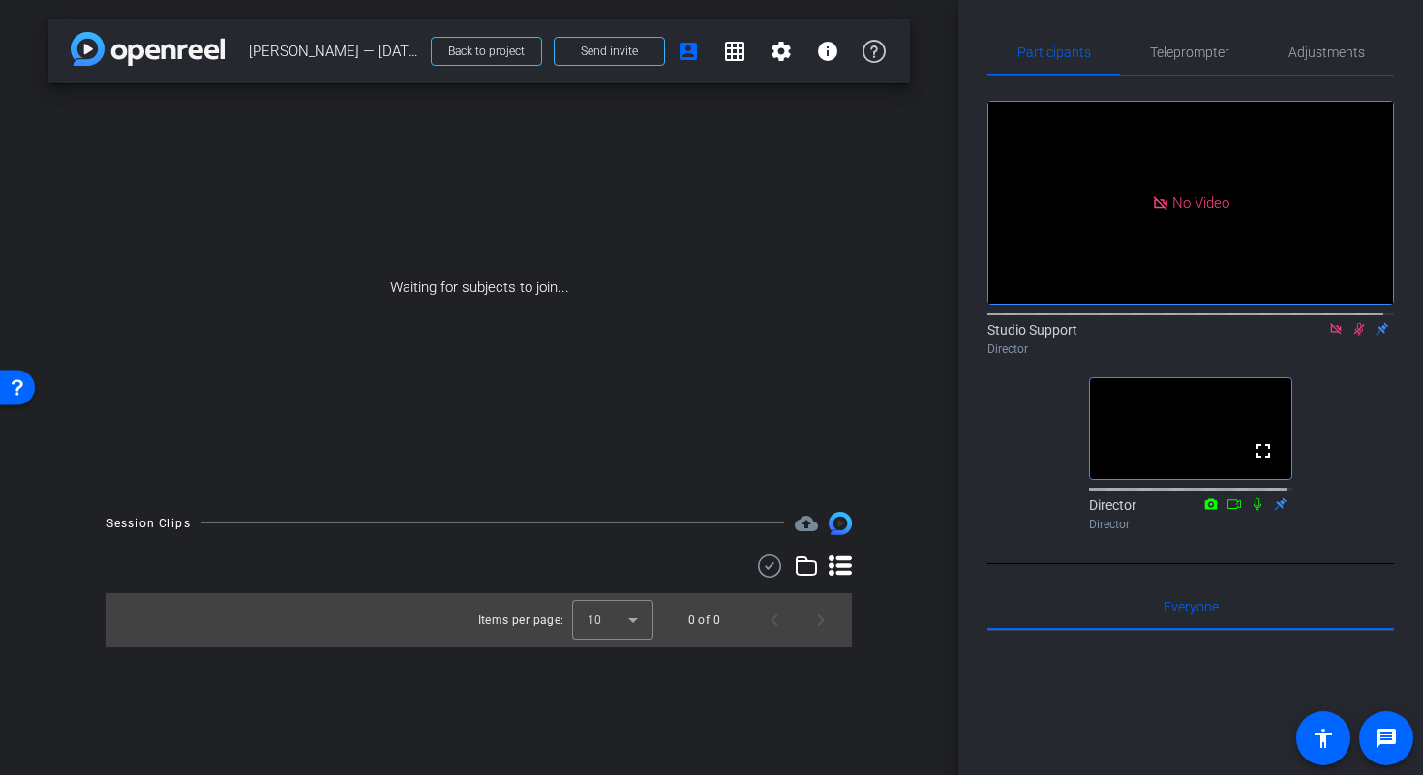
click at [1330, 334] on icon at bounding box center [1335, 328] width 11 height 11
click at [1331, 336] on icon at bounding box center [1336, 329] width 11 height 13
click at [1216, 57] on span "Teleprompter" at bounding box center [1189, 52] width 79 height 14
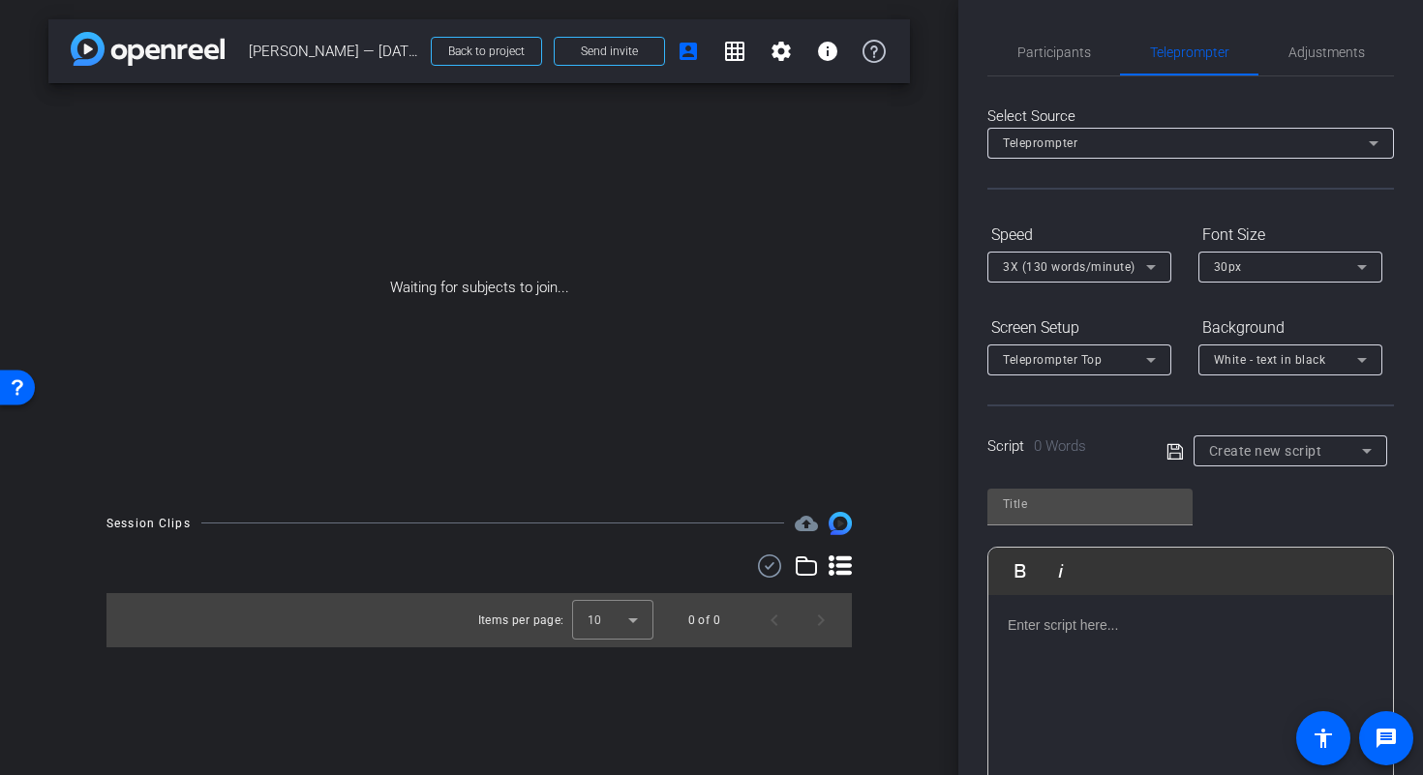
click at [1294, 440] on div "Create new script" at bounding box center [1285, 450] width 153 height 23
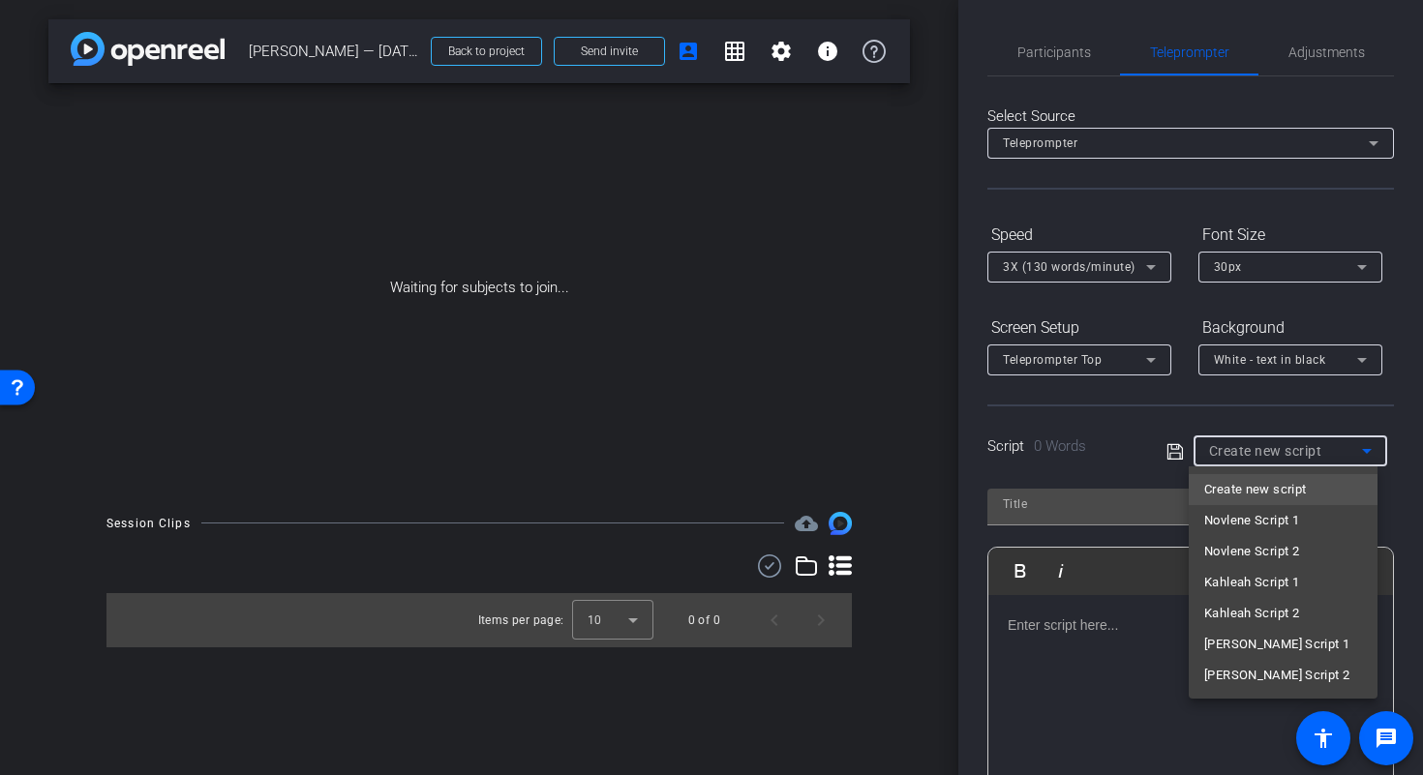
click at [1101, 459] on div at bounding box center [711, 387] width 1423 height 775
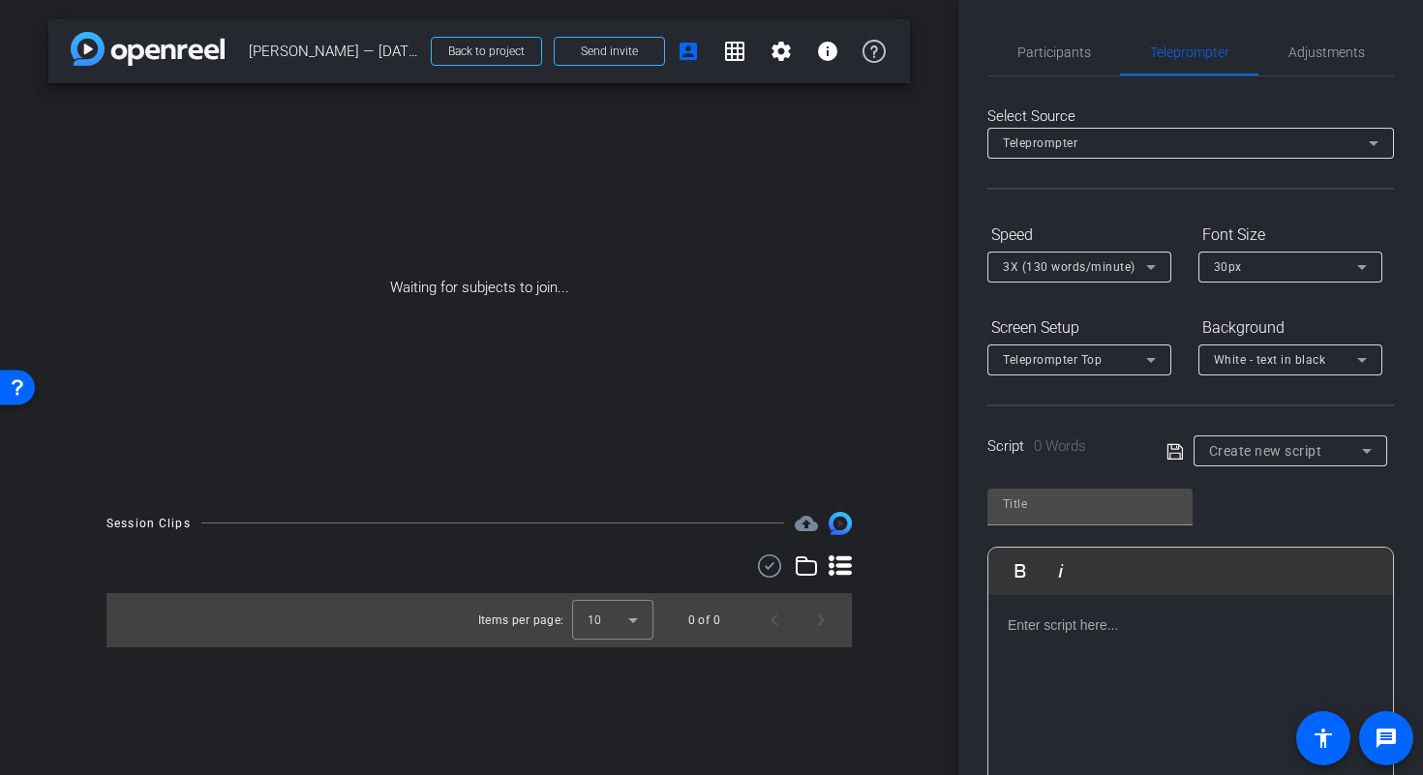
click at [1278, 456] on span "Create new script" at bounding box center [1265, 450] width 113 height 15
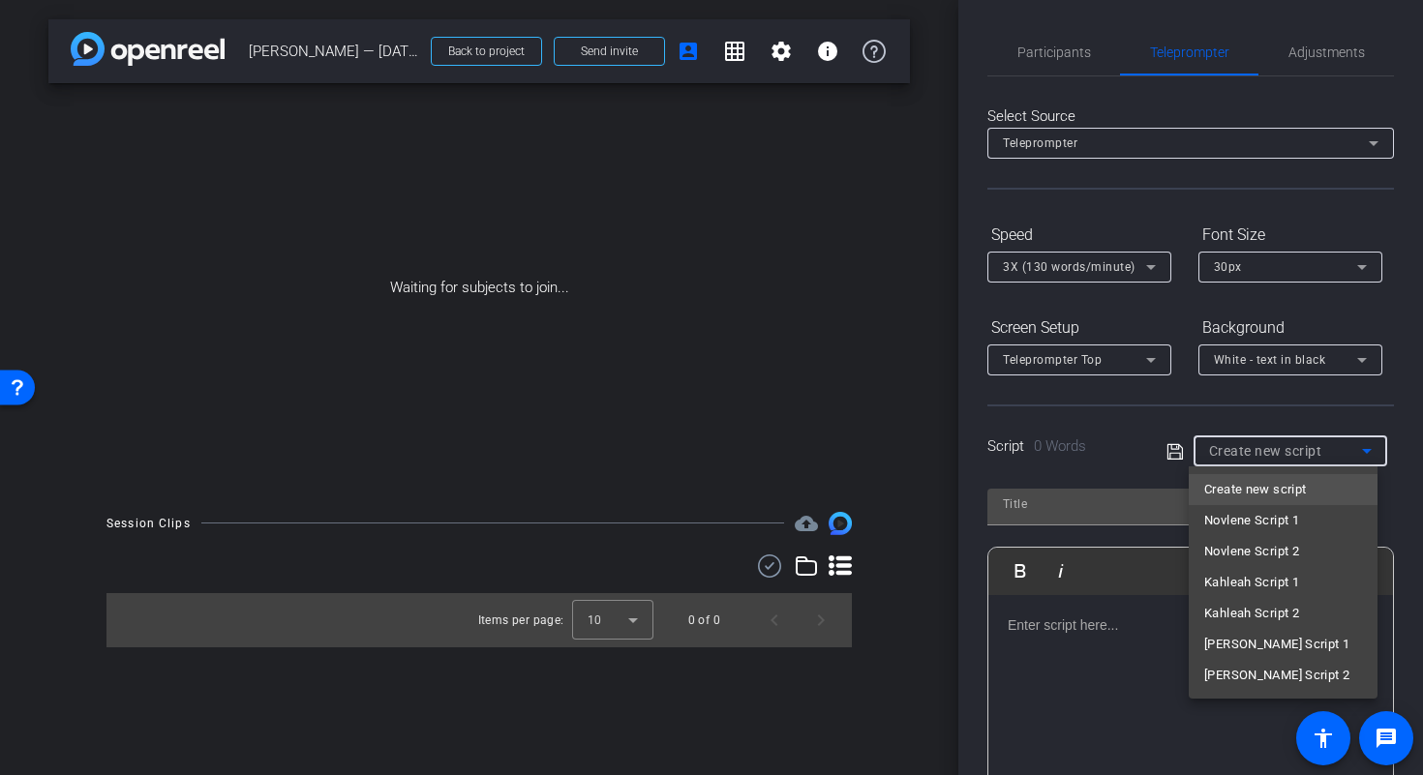
click at [1108, 449] on div at bounding box center [711, 387] width 1423 height 775
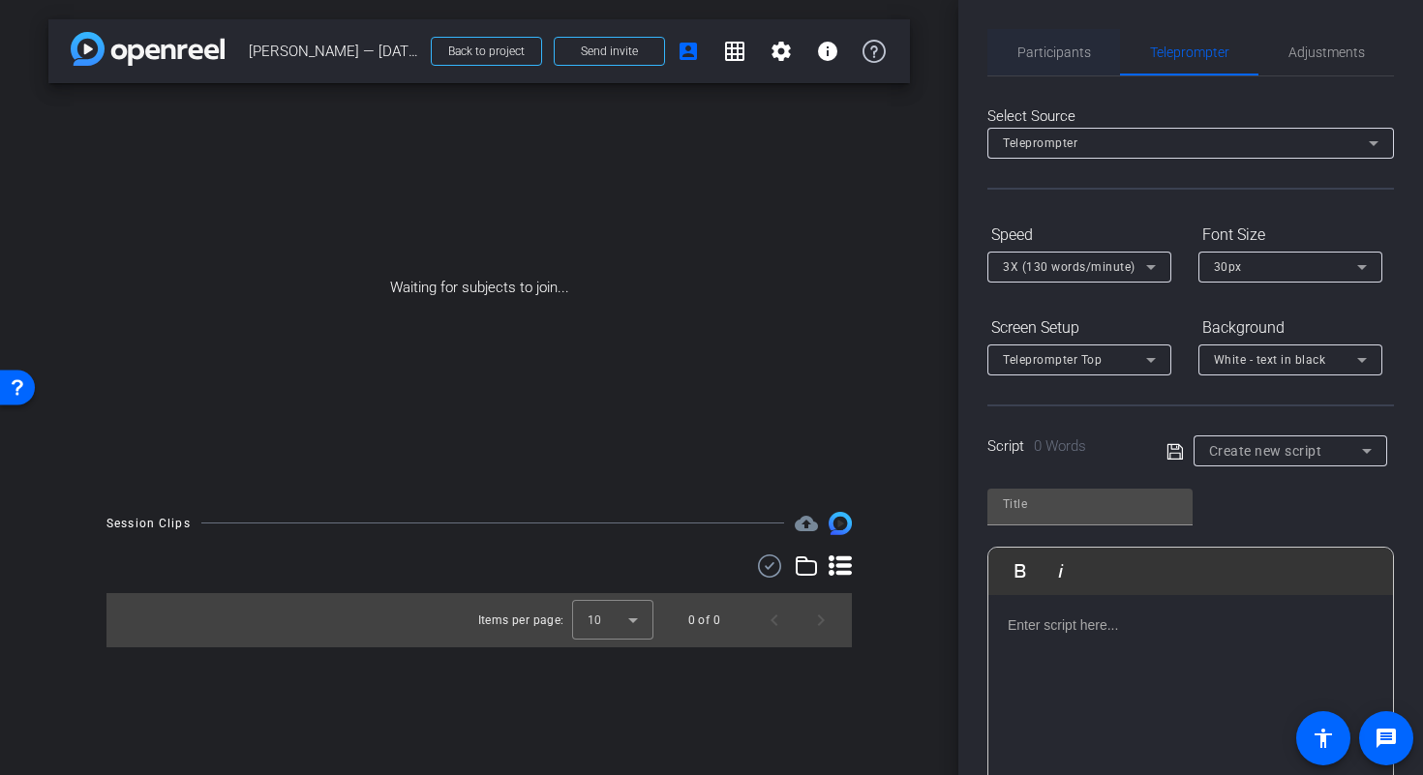
click at [1036, 55] on span "Participants" at bounding box center [1054, 52] width 74 height 14
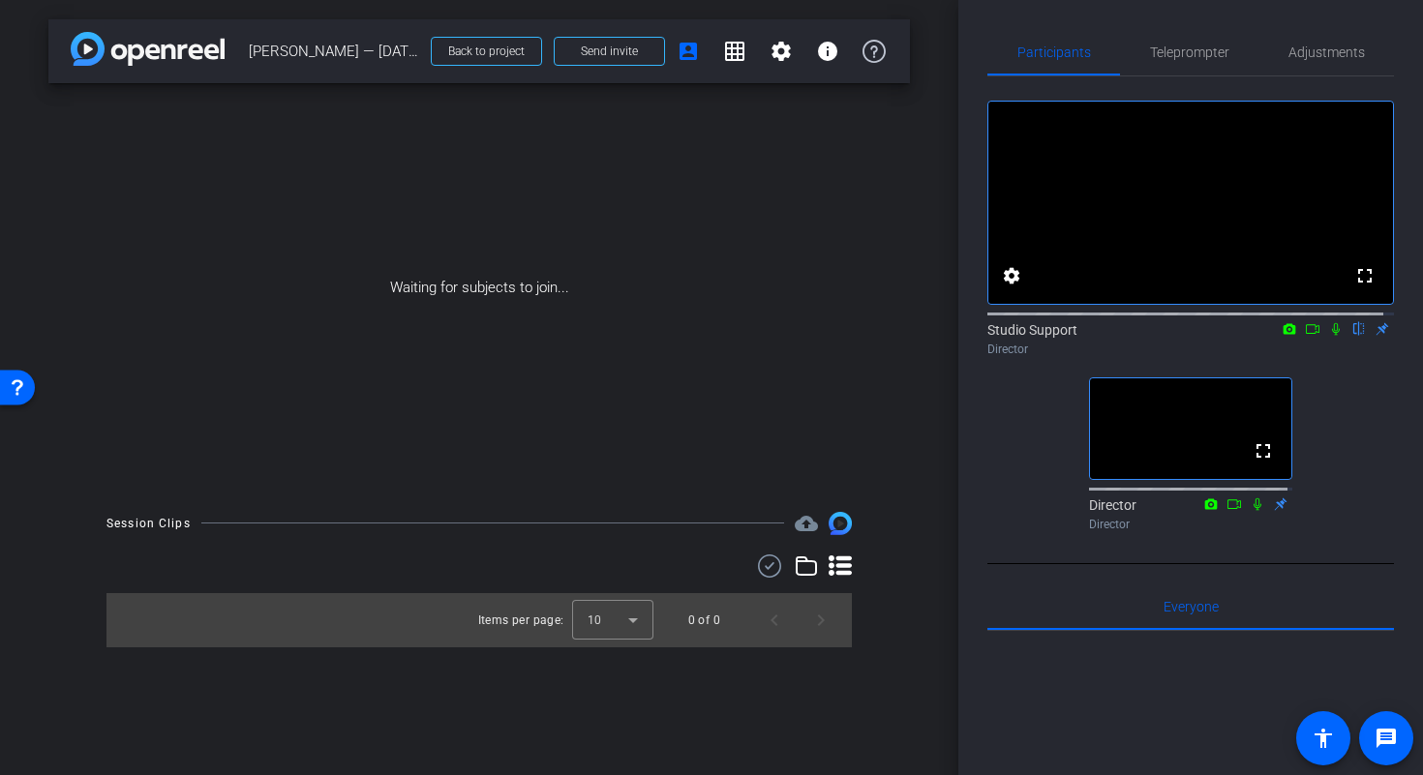
click at [981, 505] on div "Participants Teleprompter Adjustments fullscreen settings Studio Support flip D…" at bounding box center [1190, 387] width 465 height 775
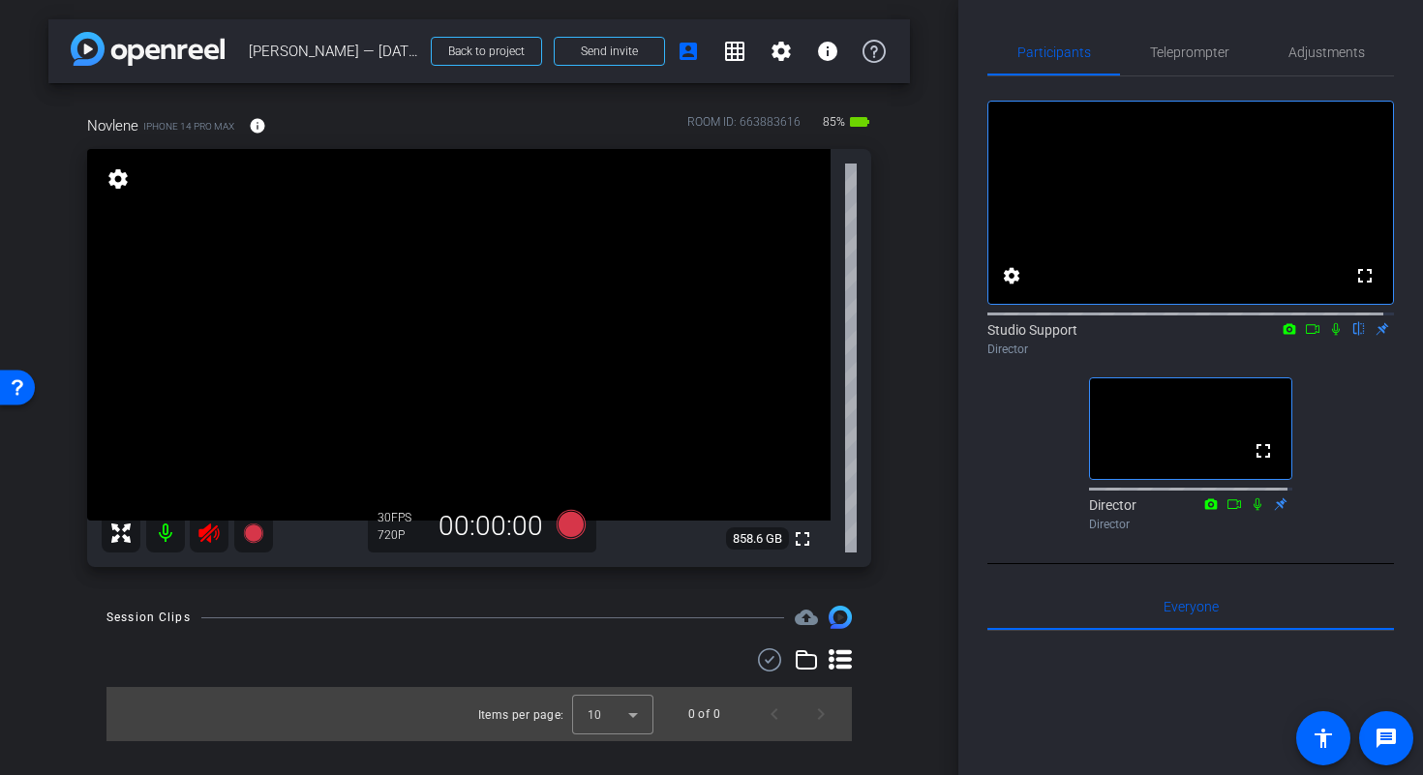
click at [205, 538] on icon at bounding box center [208, 533] width 23 height 23
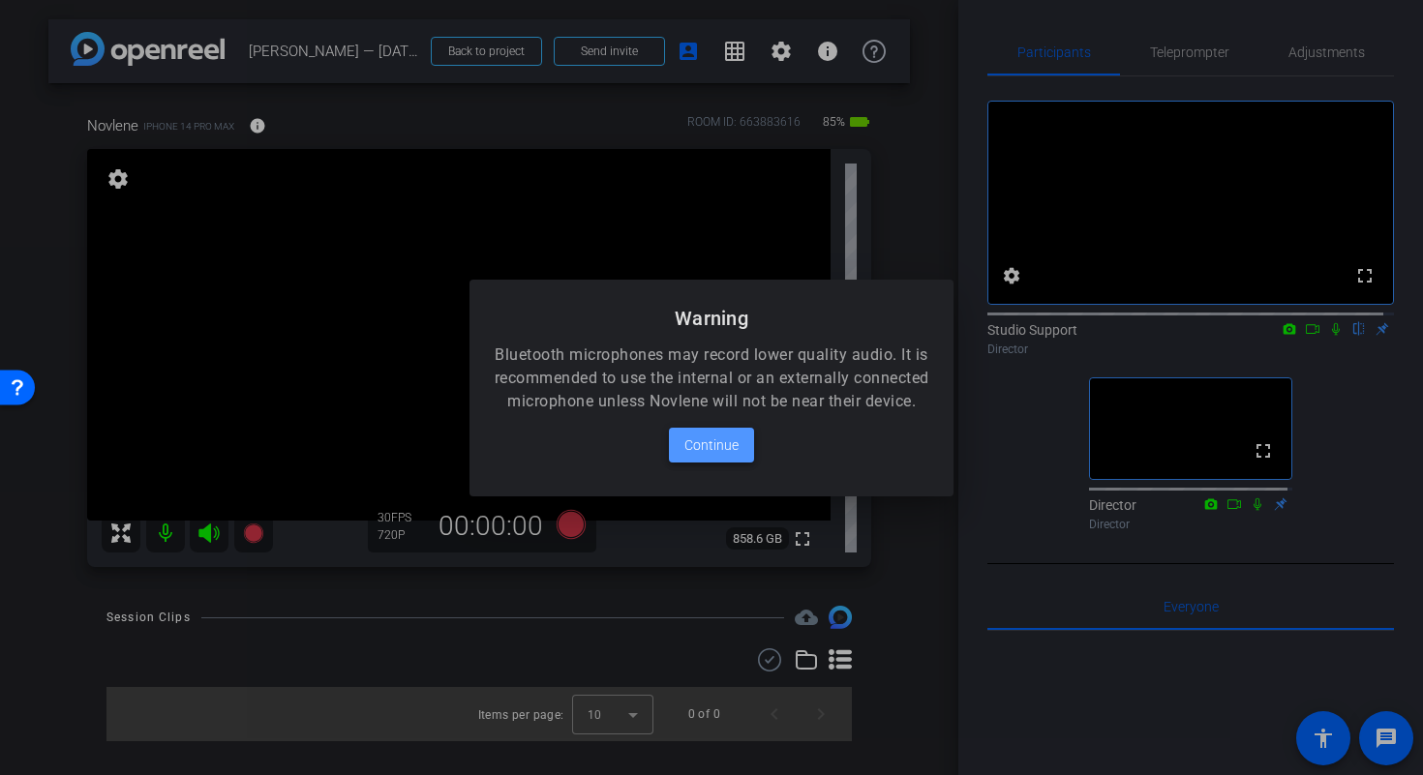
click at [718, 457] on span "Continue" at bounding box center [711, 445] width 54 height 23
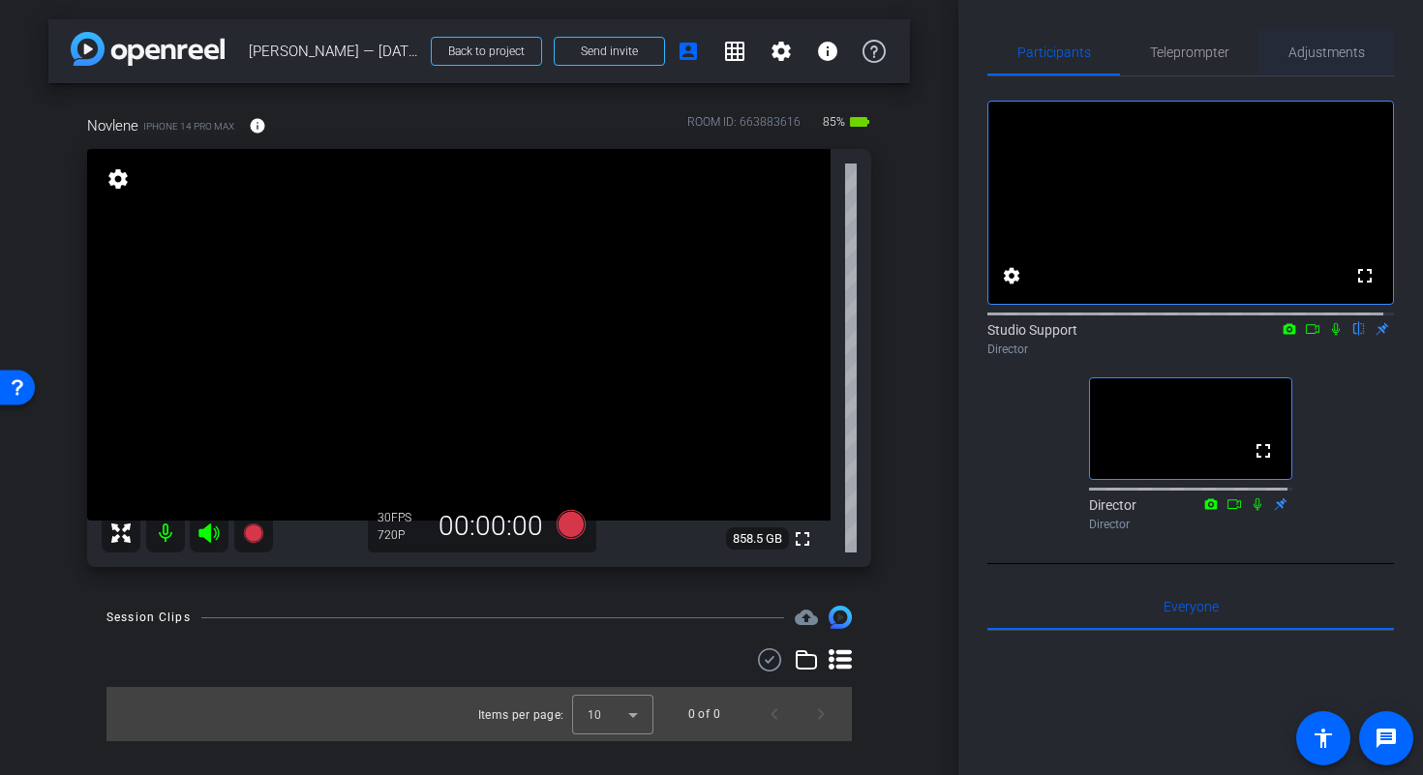
click at [1304, 66] on span "Adjustments" at bounding box center [1326, 52] width 76 height 46
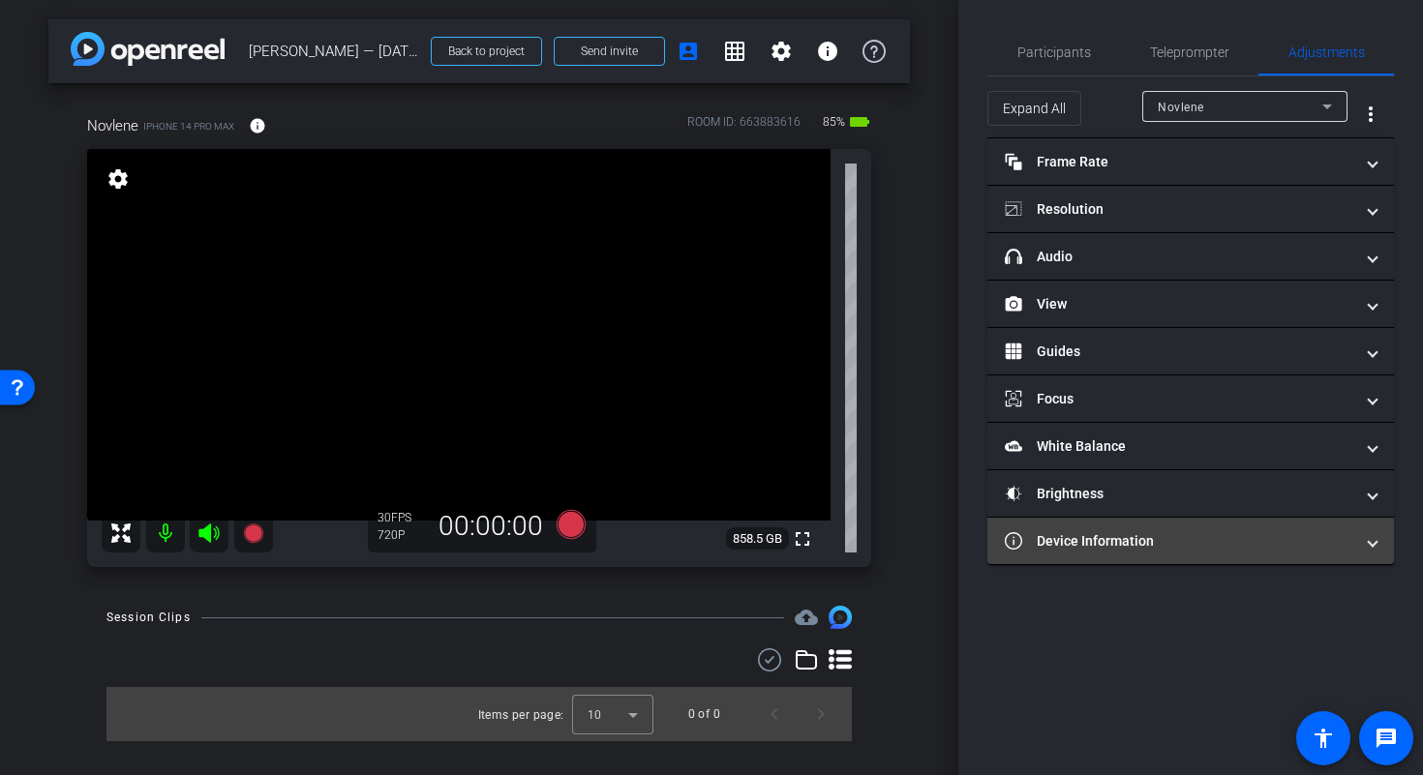
click at [1202, 538] on mat-panel-title "Device Information" at bounding box center [1178, 541] width 348 height 20
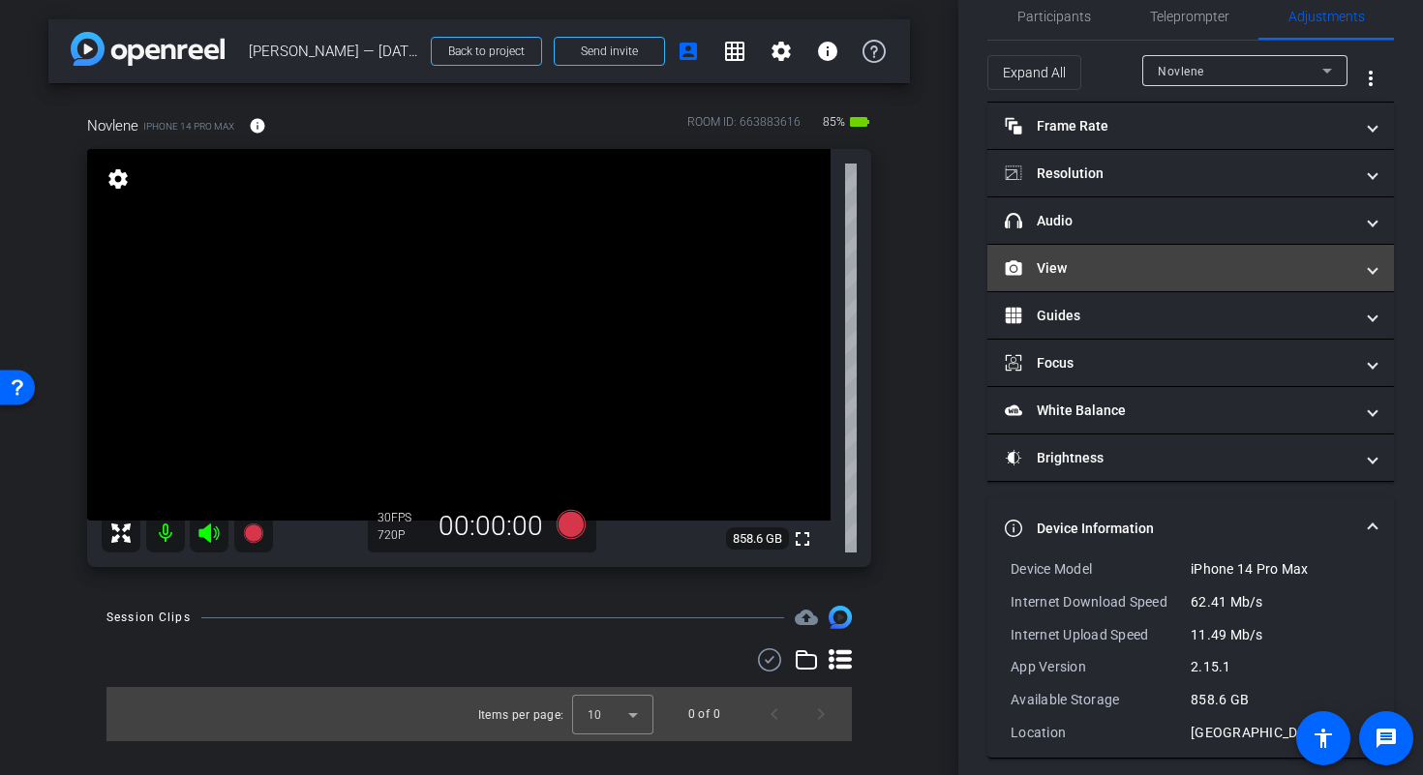
scroll to position [48, 0]
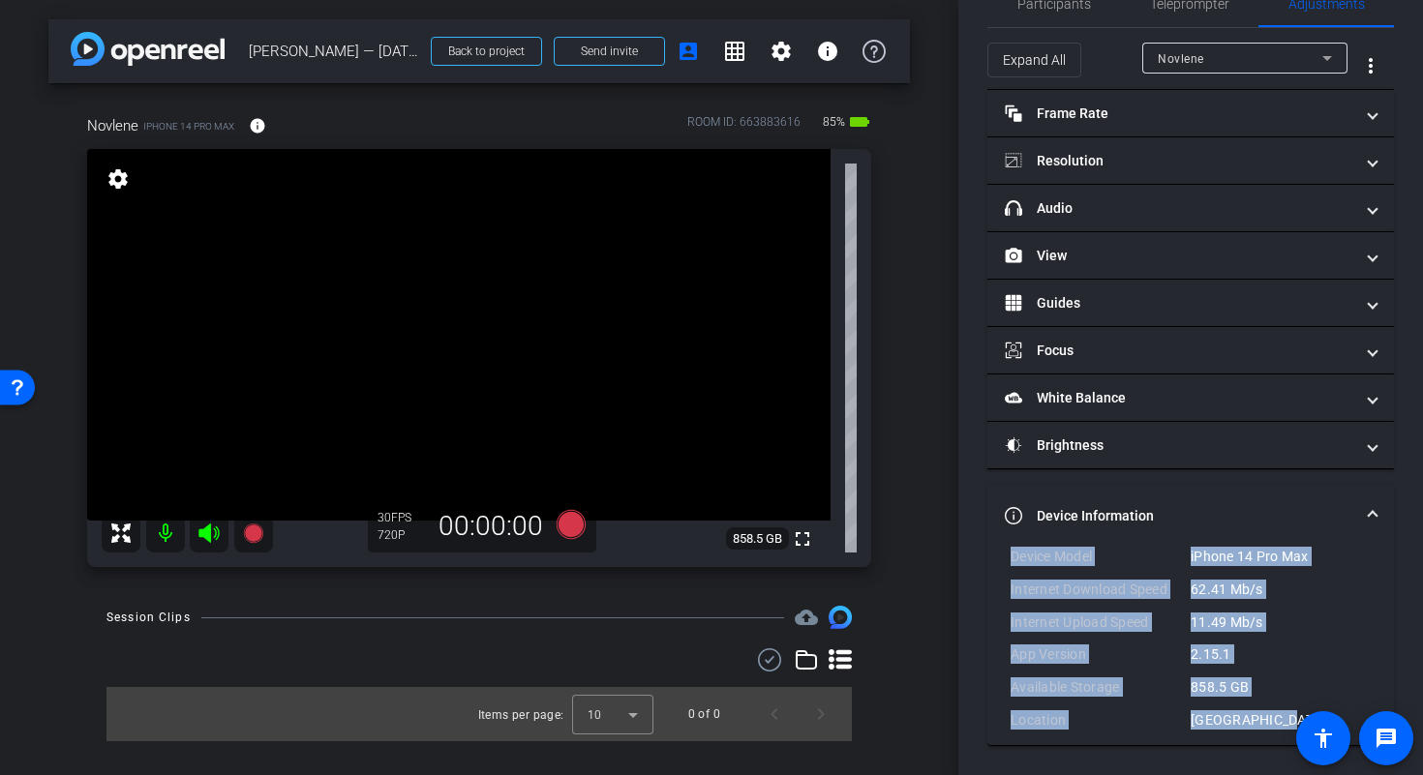
drag, startPoint x: 1273, startPoint y: 723, endPoint x: 1002, endPoint y: 560, distance: 316.0
click at [1002, 560] on div "Device Model iPhone 14 Pro Max Internet Download Speed 62.41 Mb/s Internet Uplo…" at bounding box center [1190, 646] width 406 height 198
copy div "Device Model iPhone 14 Pro Max Internet Download Speed 62.41 Mb/s Internet Uplo…"
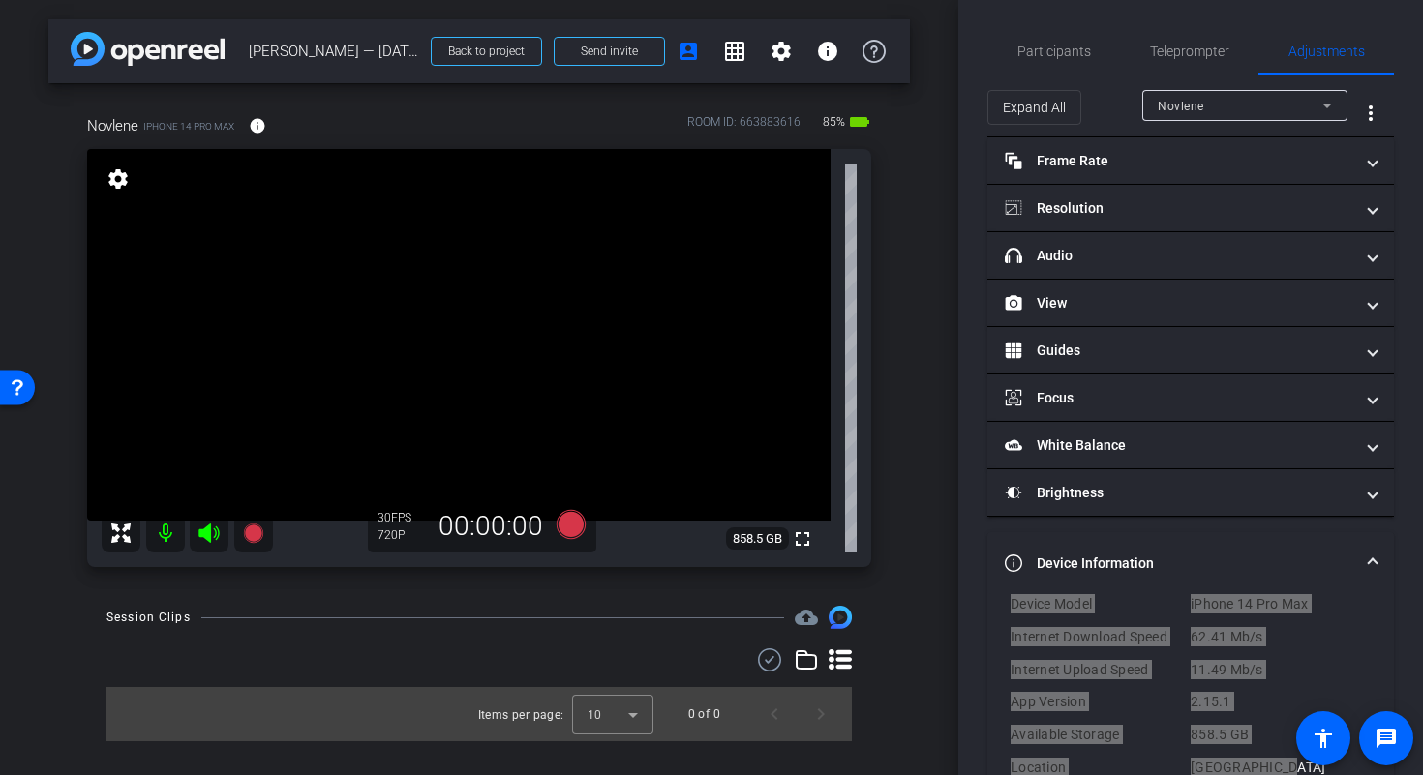
scroll to position [0, 0]
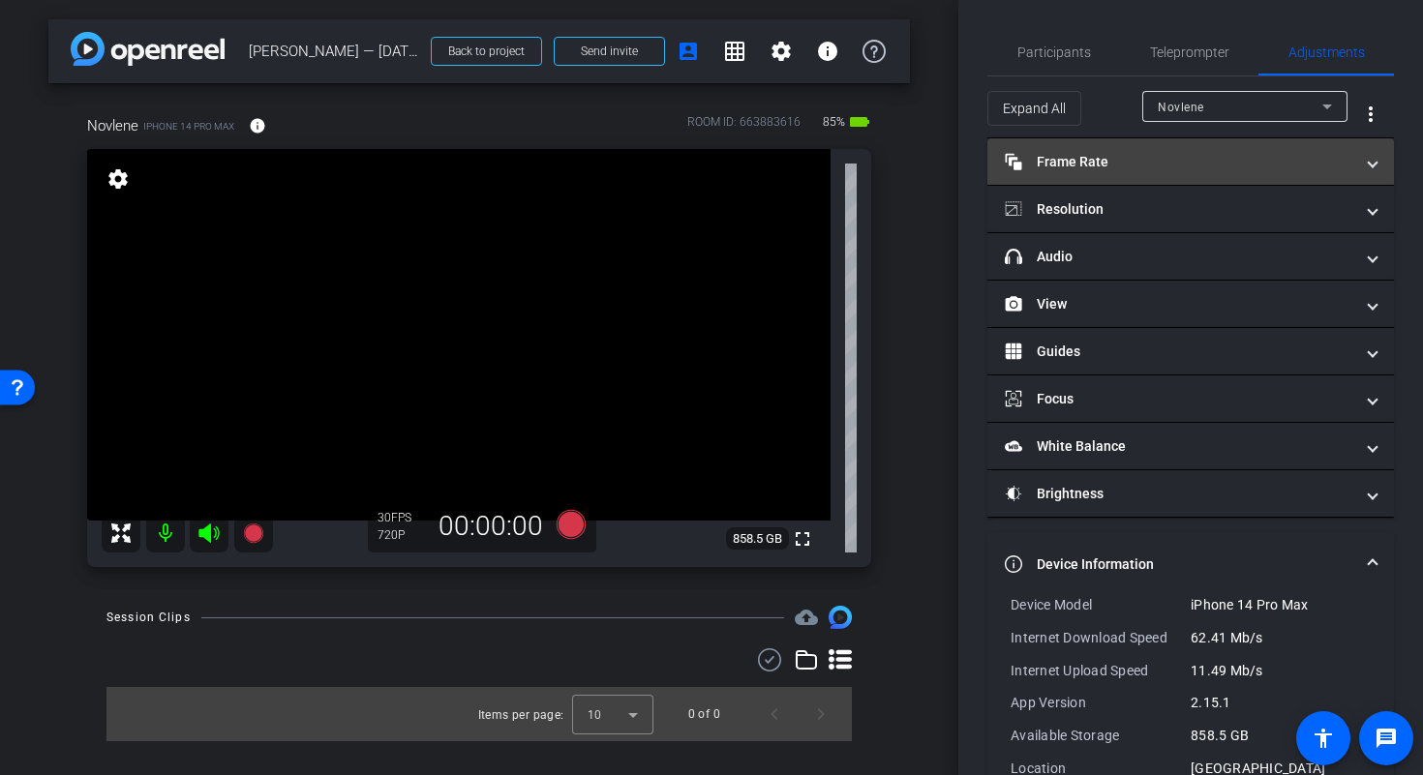
click at [1195, 166] on mat-panel-title "Frame Rate Frame Rate" at bounding box center [1178, 162] width 348 height 20
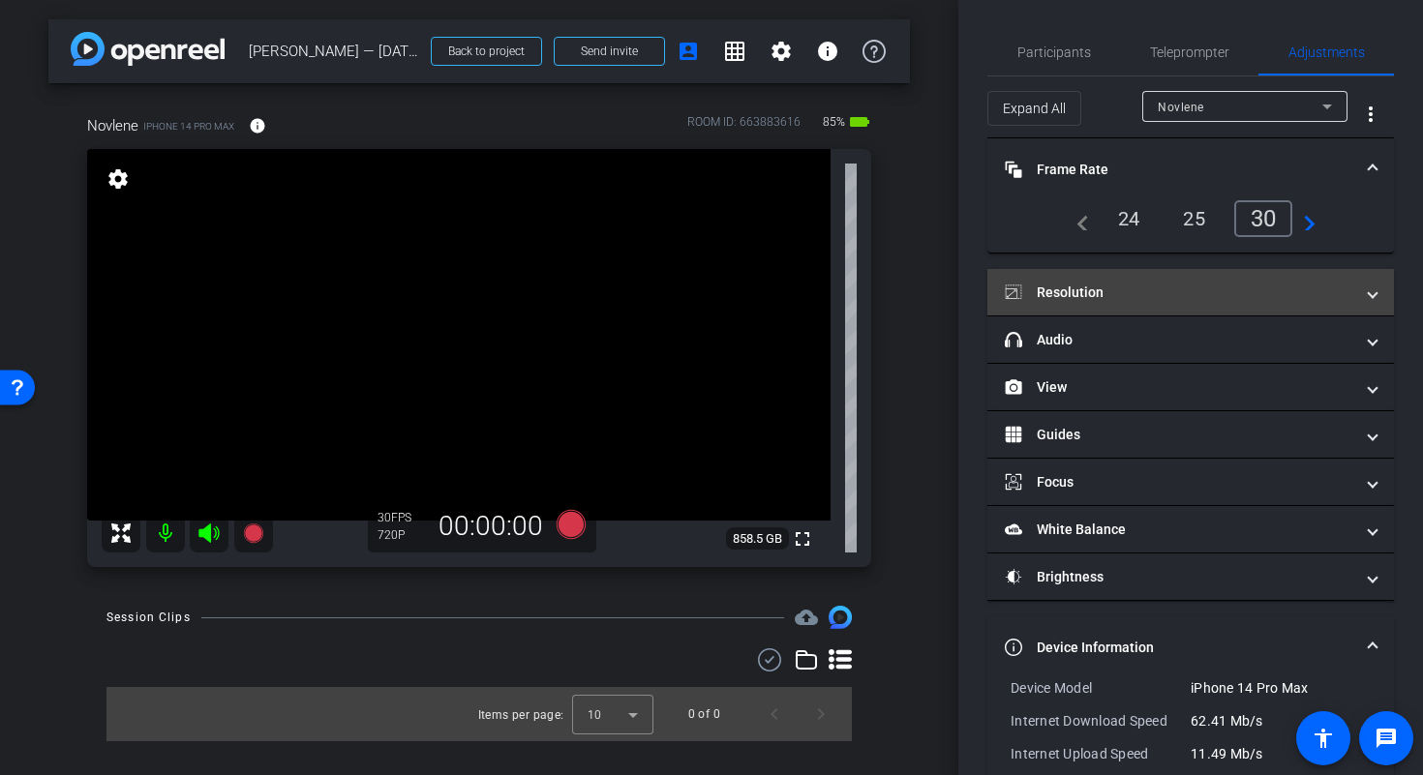
click at [1256, 312] on mat-expansion-panel-header "Resolution" at bounding box center [1190, 292] width 406 height 46
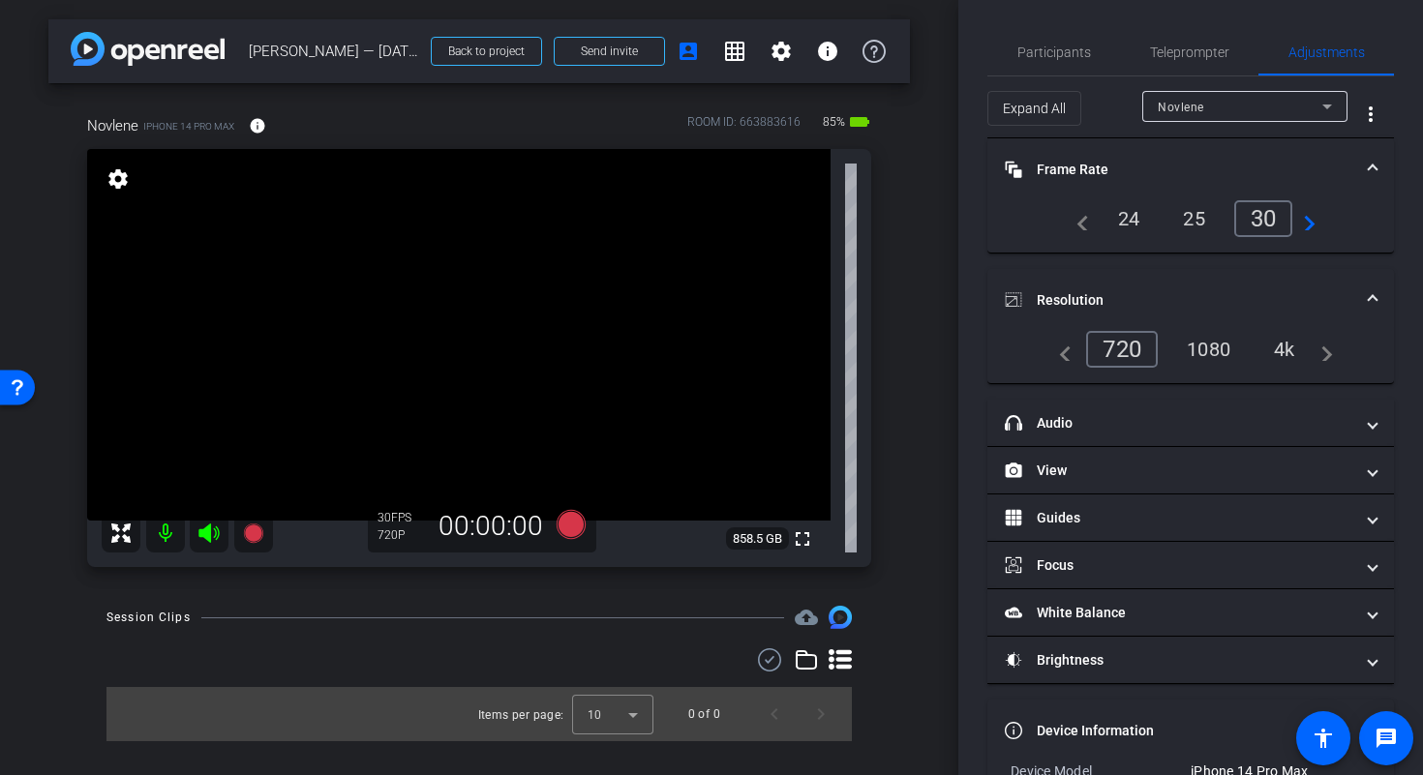
click at [1192, 349] on div "1080" at bounding box center [1208, 349] width 73 height 33
click at [1367, 292] on mat-expansion-panel-header "Resolution" at bounding box center [1190, 300] width 406 height 62
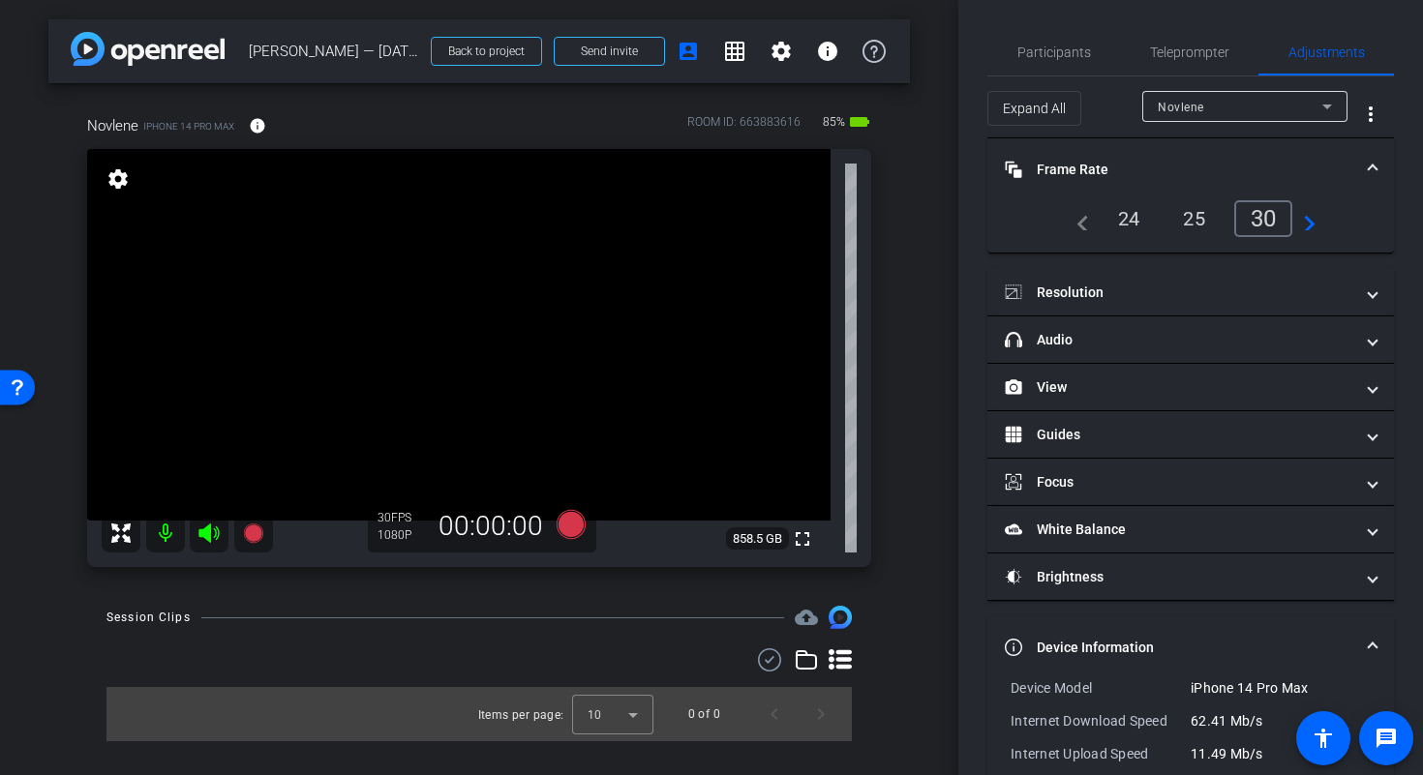
click at [1367, 169] on mat-expansion-panel-header "Frame Rate Frame Rate" at bounding box center [1190, 169] width 406 height 62
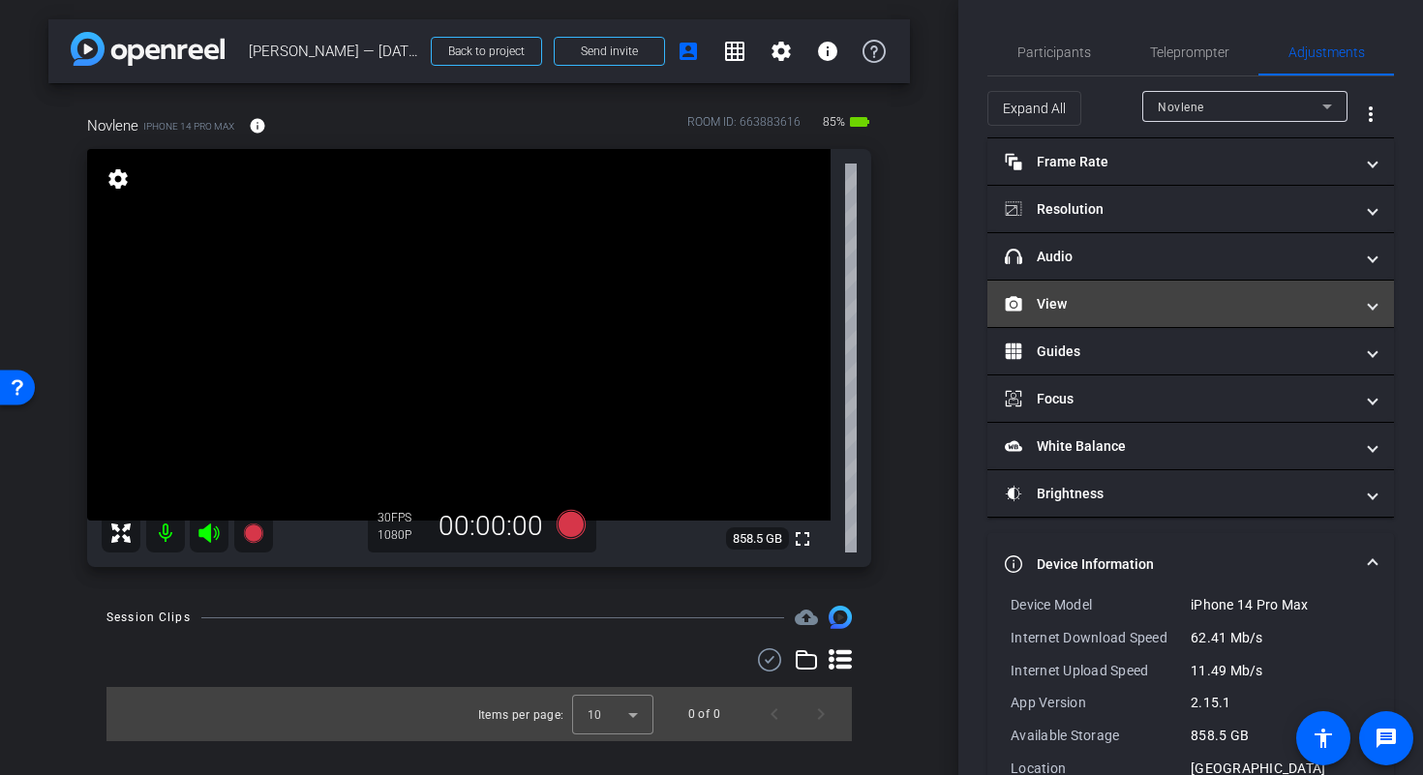
click at [1352, 301] on span "View" at bounding box center [1186, 304] width 364 height 20
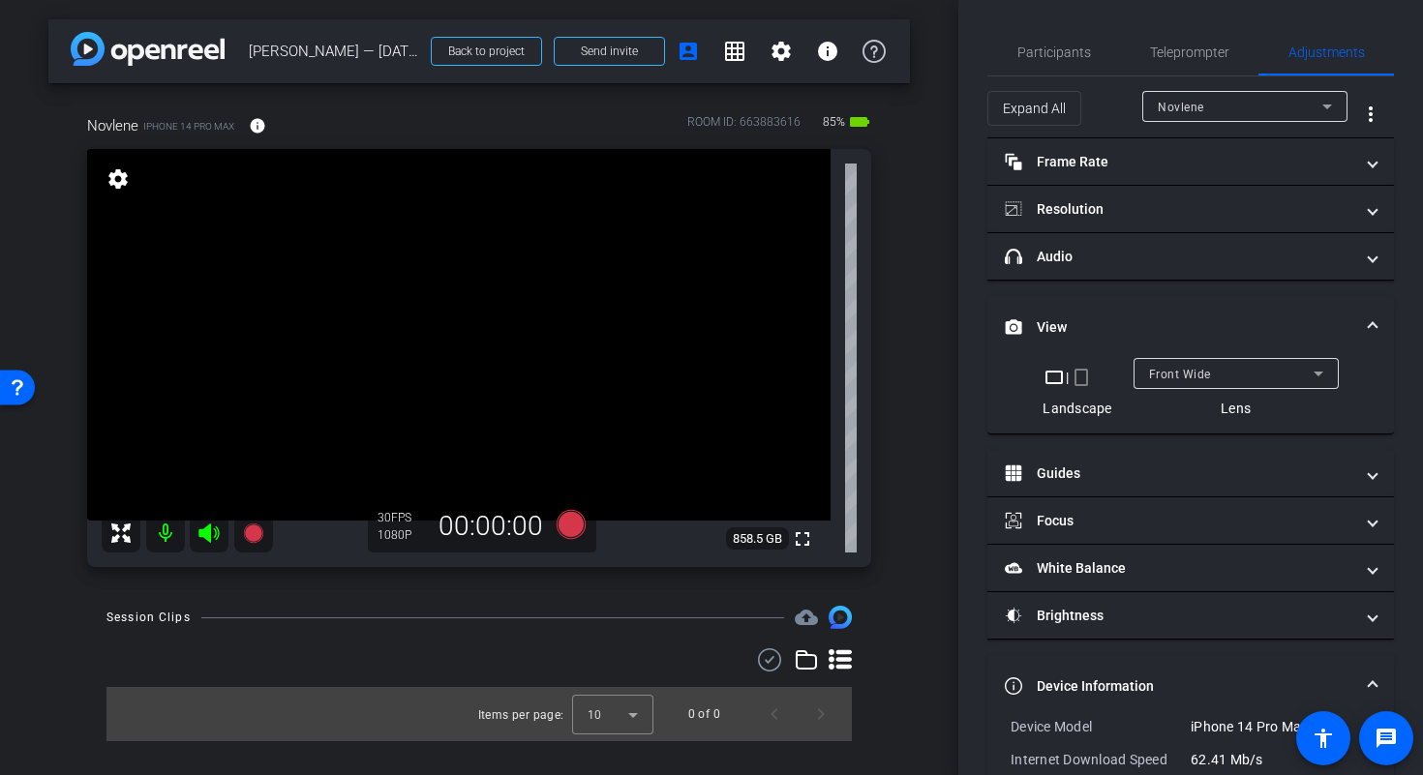
click at [1352, 301] on mat-expansion-panel-header "View" at bounding box center [1190, 327] width 406 height 62
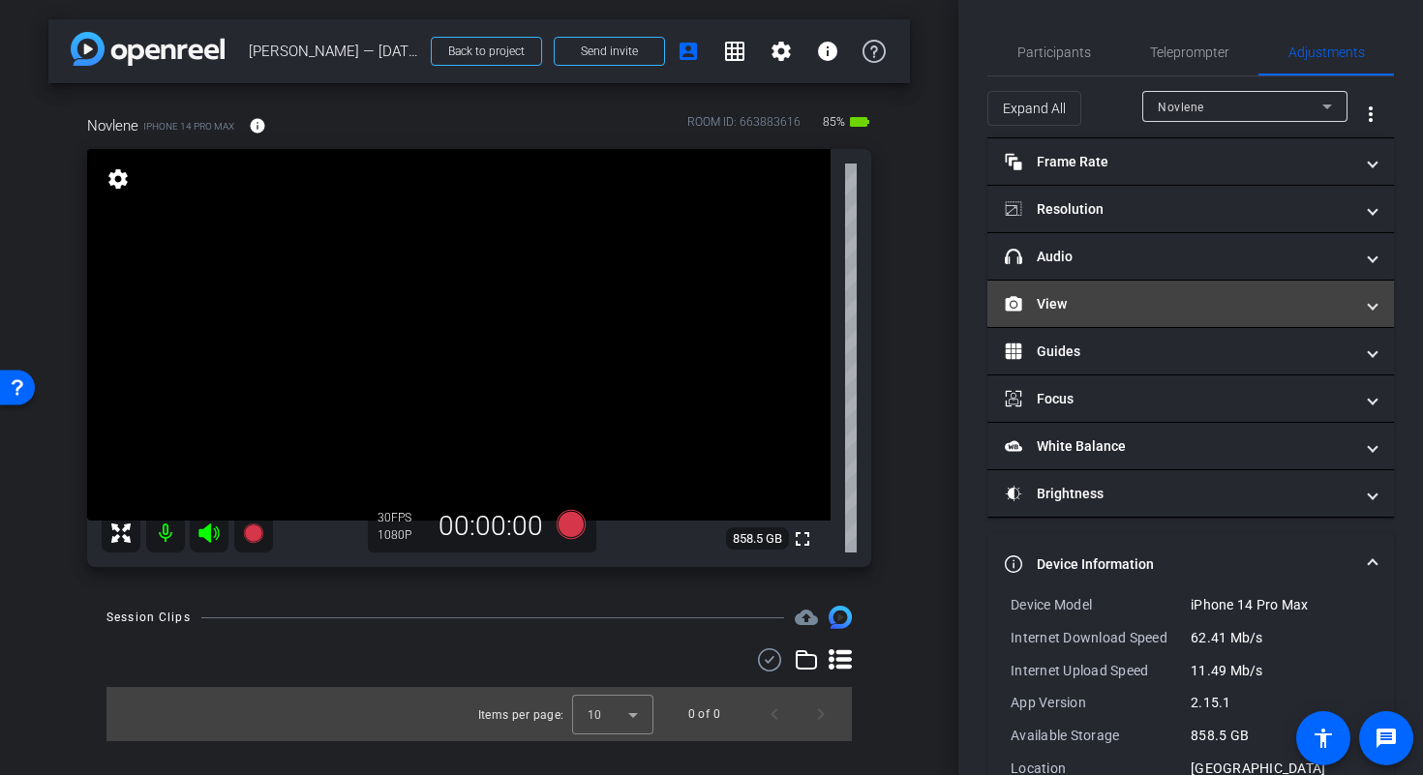
click at [1356, 290] on mat-expansion-panel-header "View" at bounding box center [1190, 304] width 406 height 46
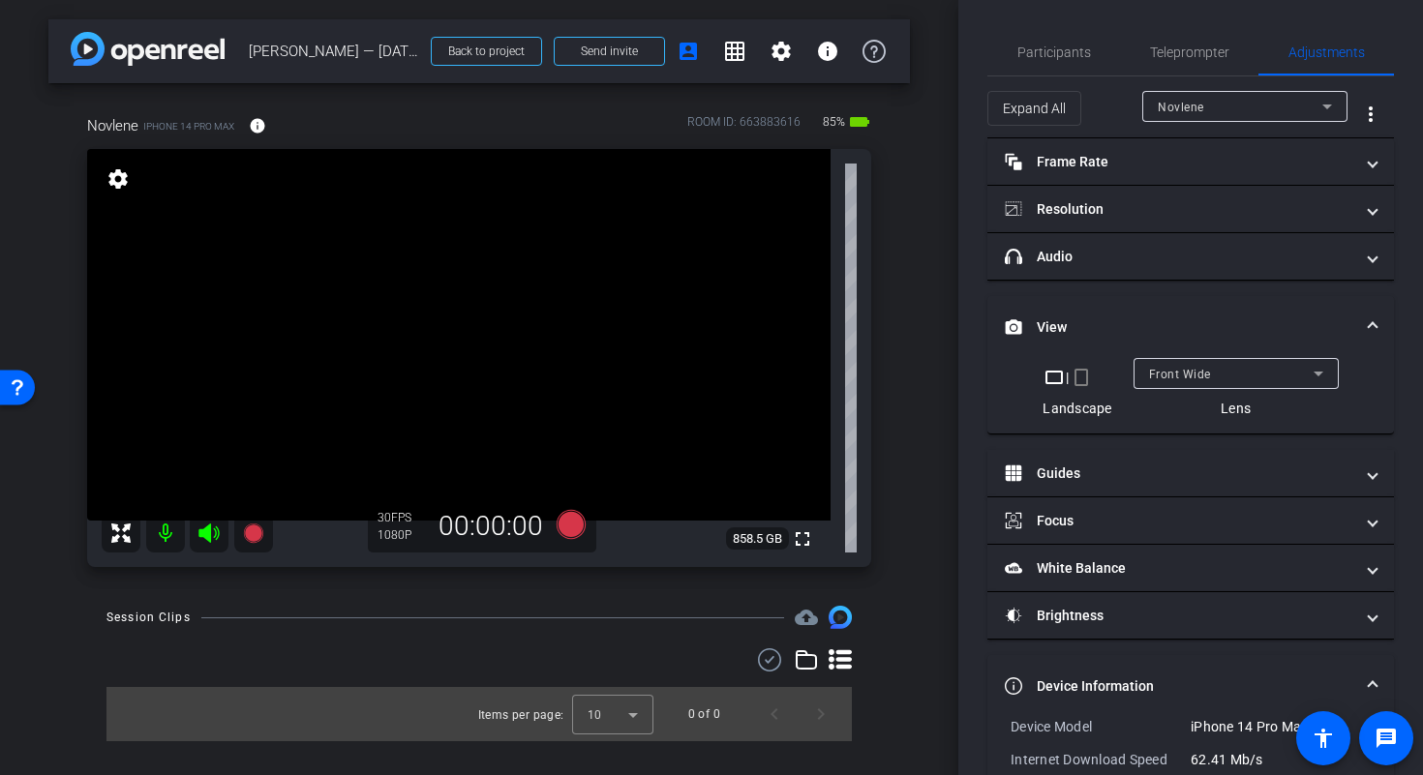
click at [1356, 290] on mat-accordion "Frame Rate Frame Rate navigate_before 24 25 30 navigate_next Resolution navigat…" at bounding box center [1190, 527] width 406 height 778
click at [1376, 318] on mat-expansion-panel-header "View" at bounding box center [1190, 327] width 406 height 62
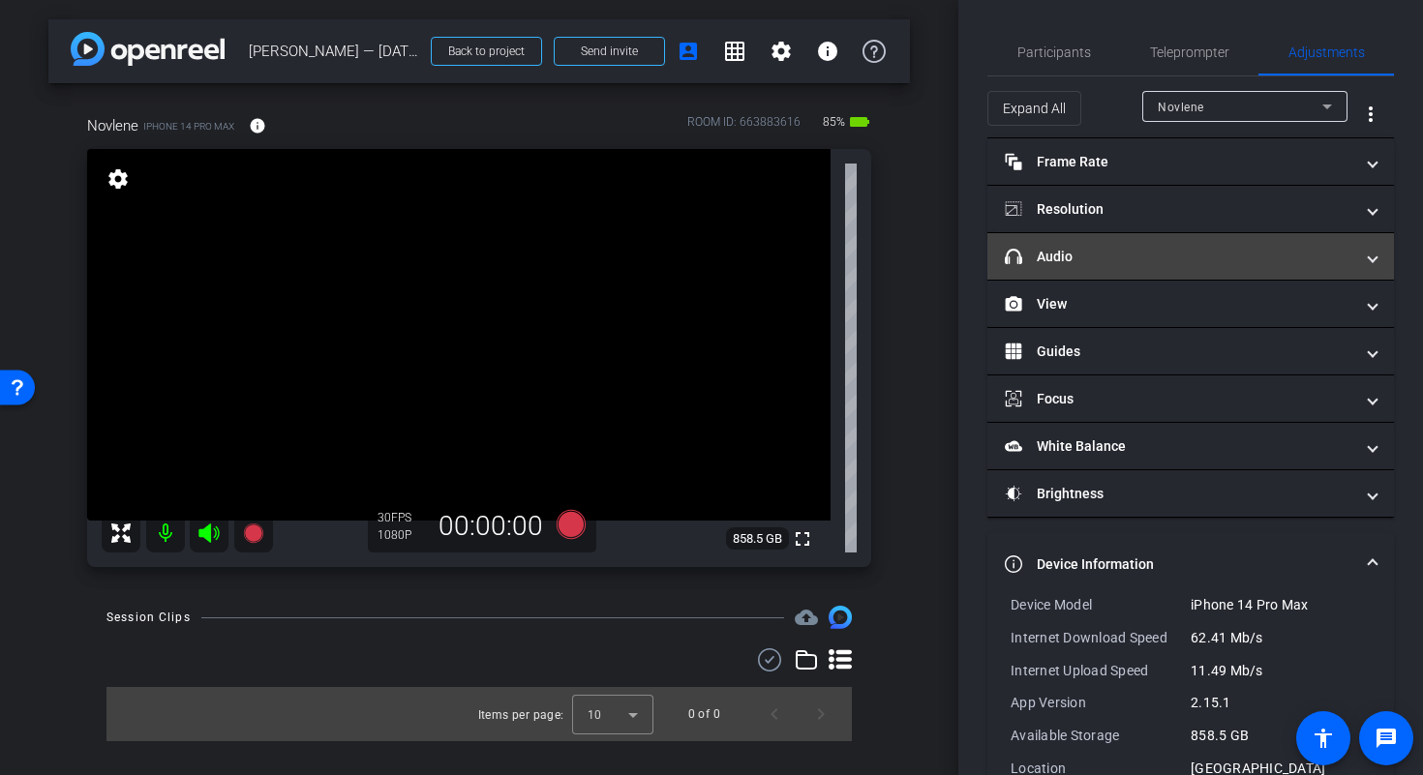
click at [1368, 256] on span at bounding box center [1372, 257] width 8 height 20
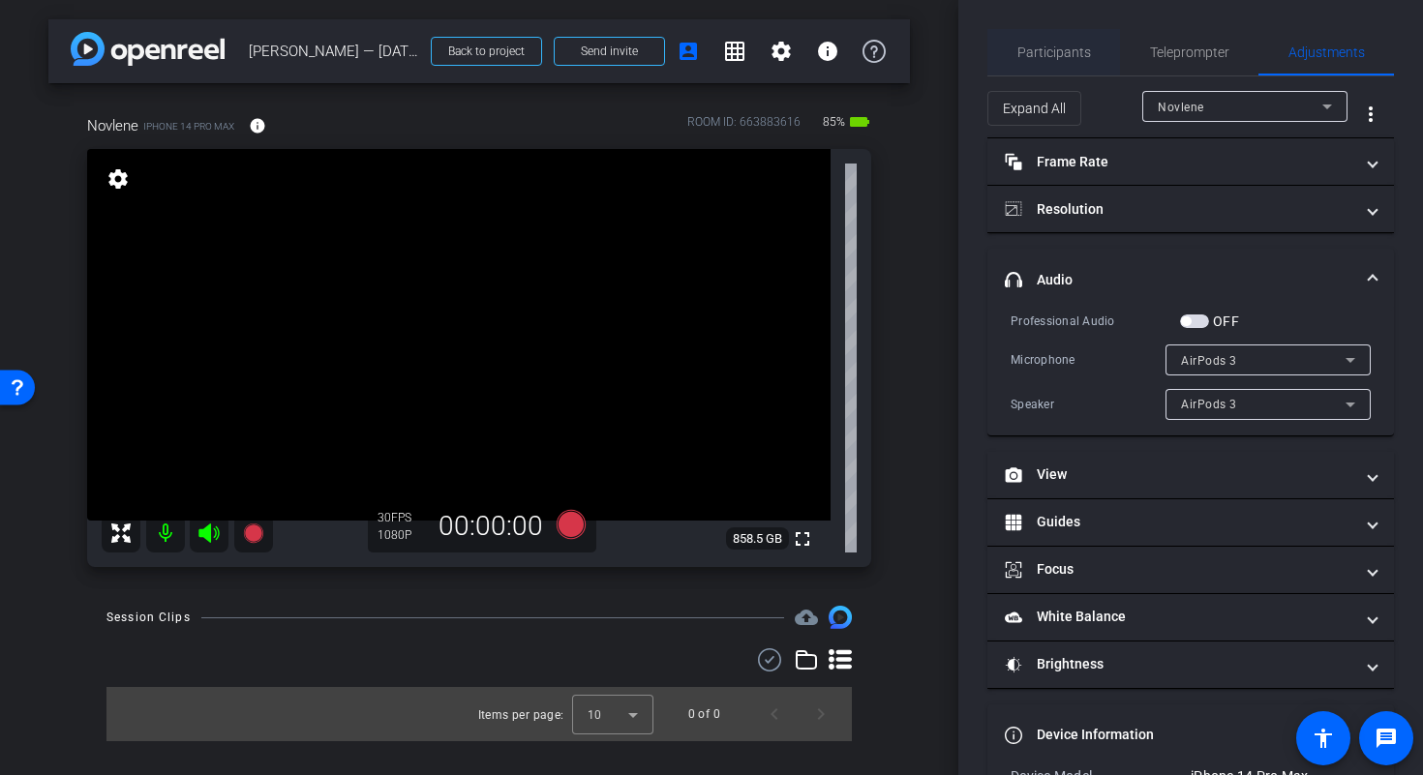
click at [1040, 63] on span "Participants" at bounding box center [1054, 52] width 74 height 46
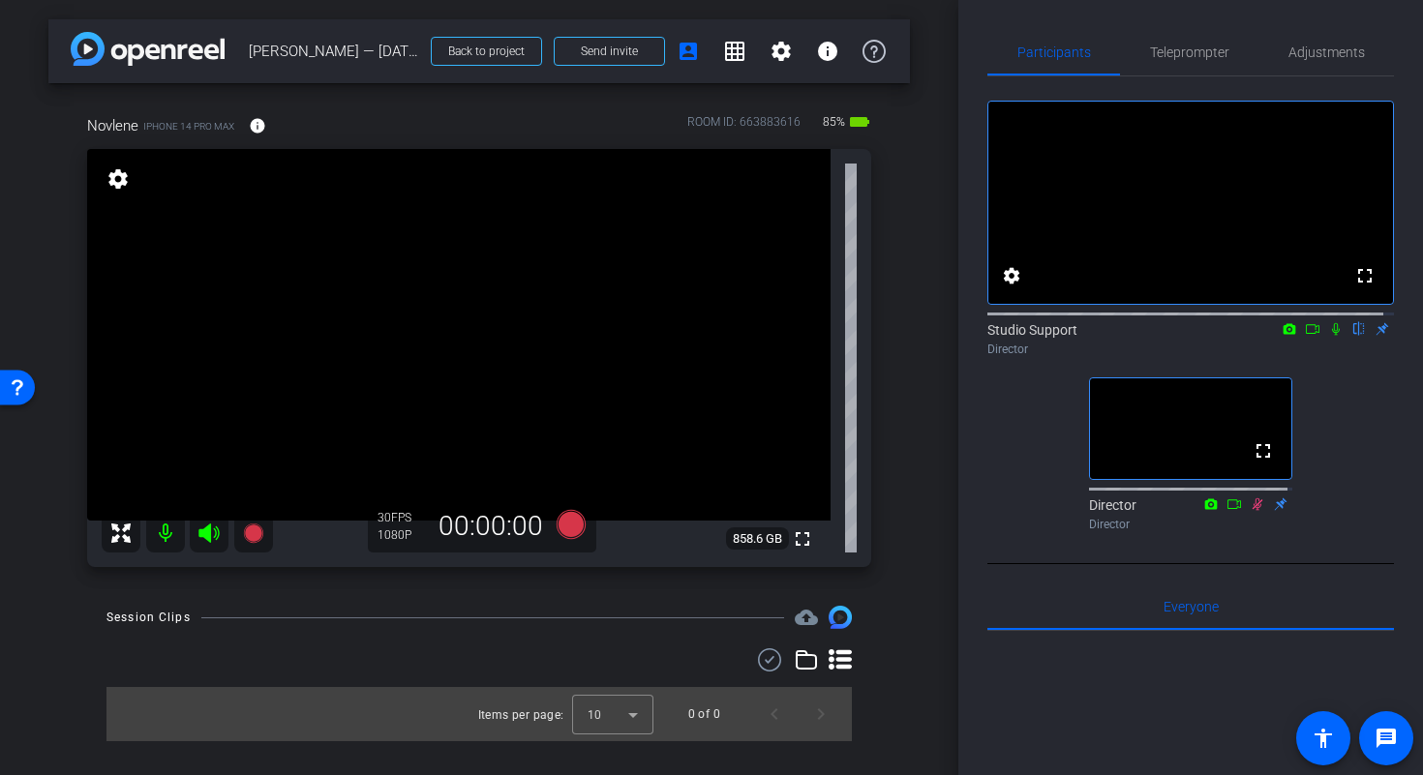
click at [484, 285] on video at bounding box center [458, 335] width 743 height 372
click at [519, 361] on video at bounding box center [458, 335] width 743 height 372
click at [1208, 56] on span "Teleprompter" at bounding box center [1189, 52] width 79 height 14
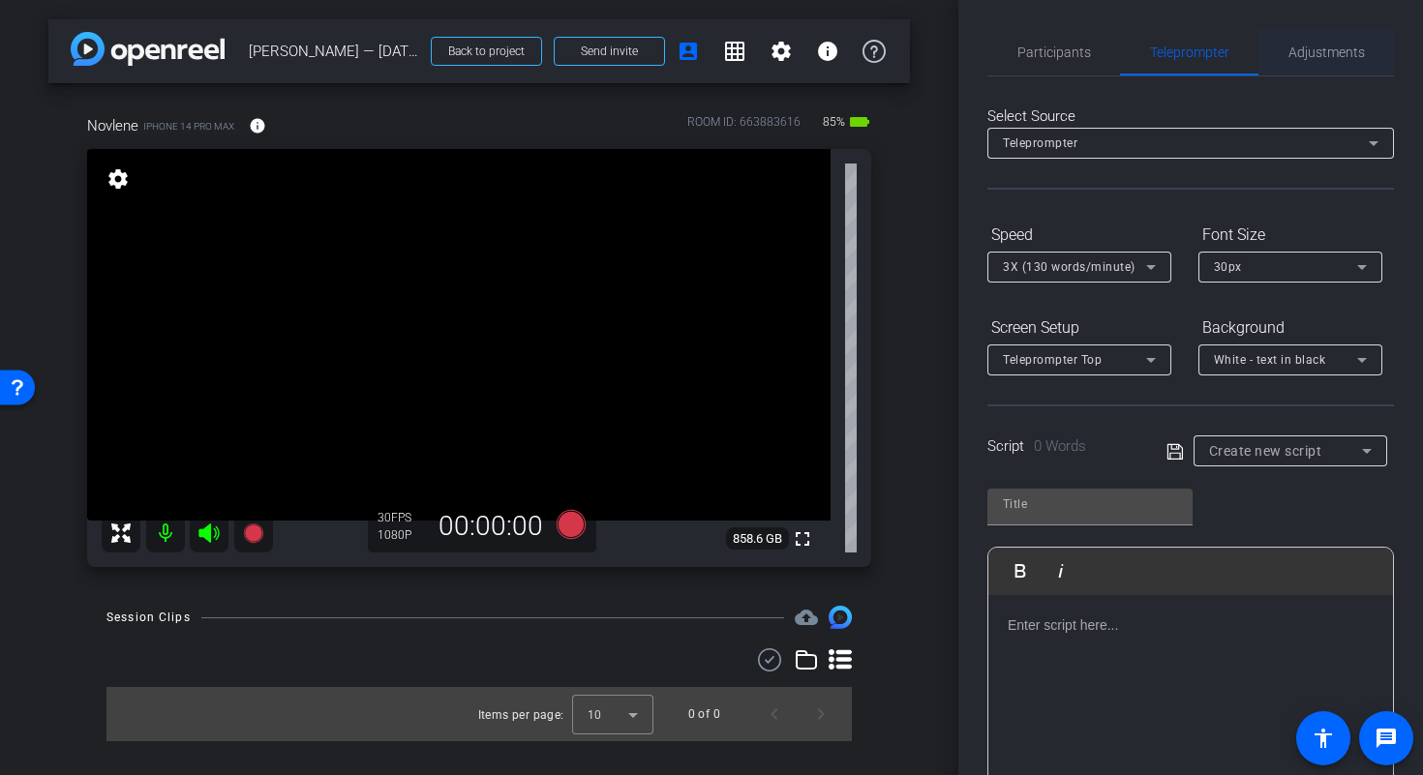
click at [1271, 50] on div "Adjustments" at bounding box center [1325, 52] width 135 height 46
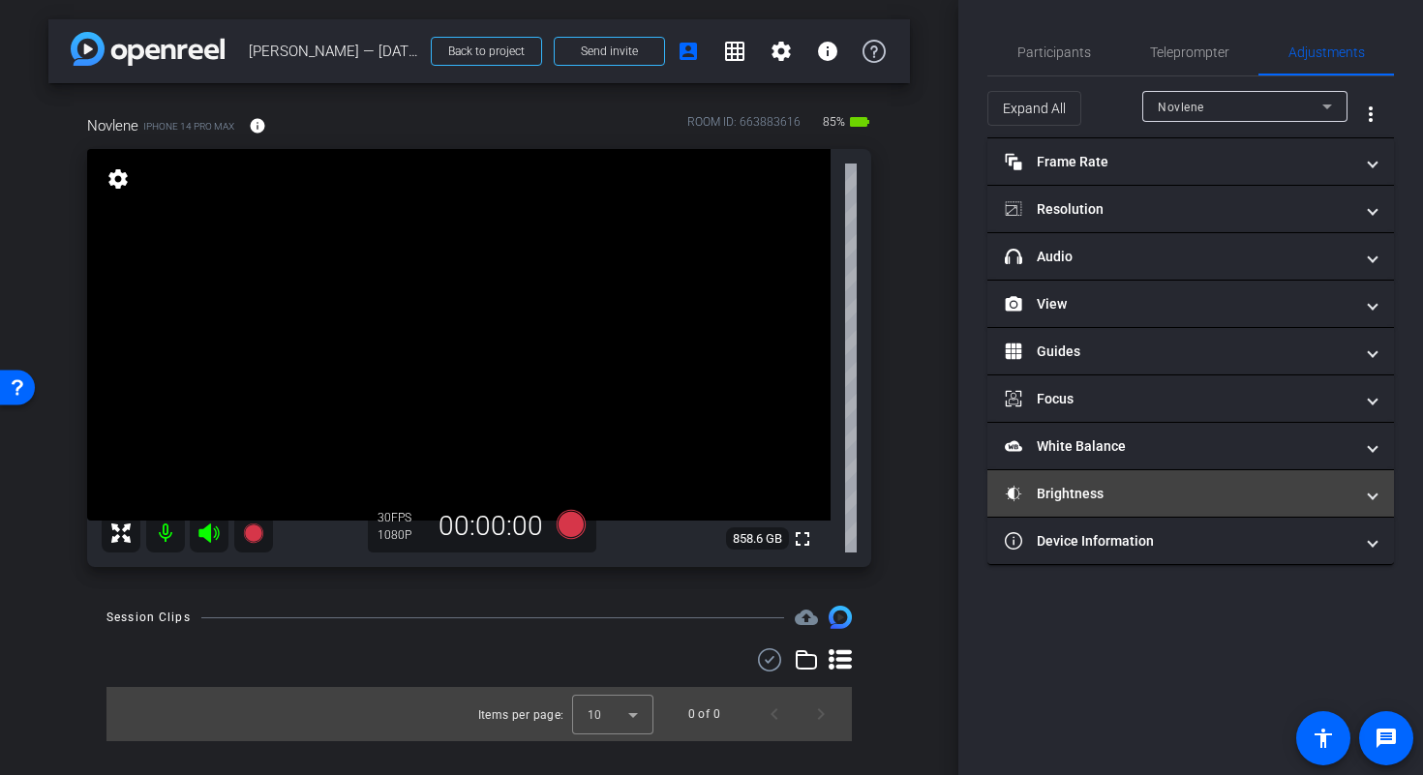
click at [1129, 477] on mat-expansion-panel-header "Brightness" at bounding box center [1190, 493] width 406 height 46
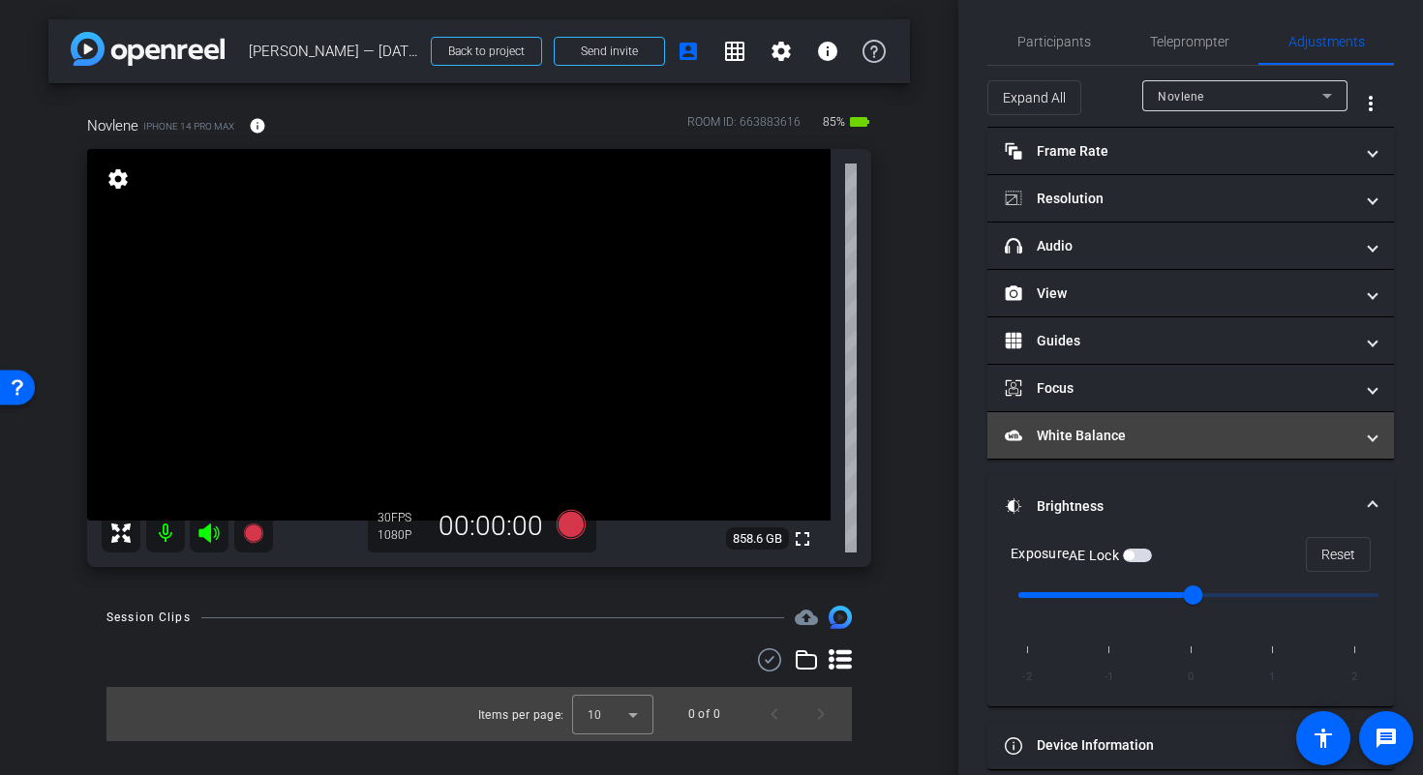
scroll to position [12, 0]
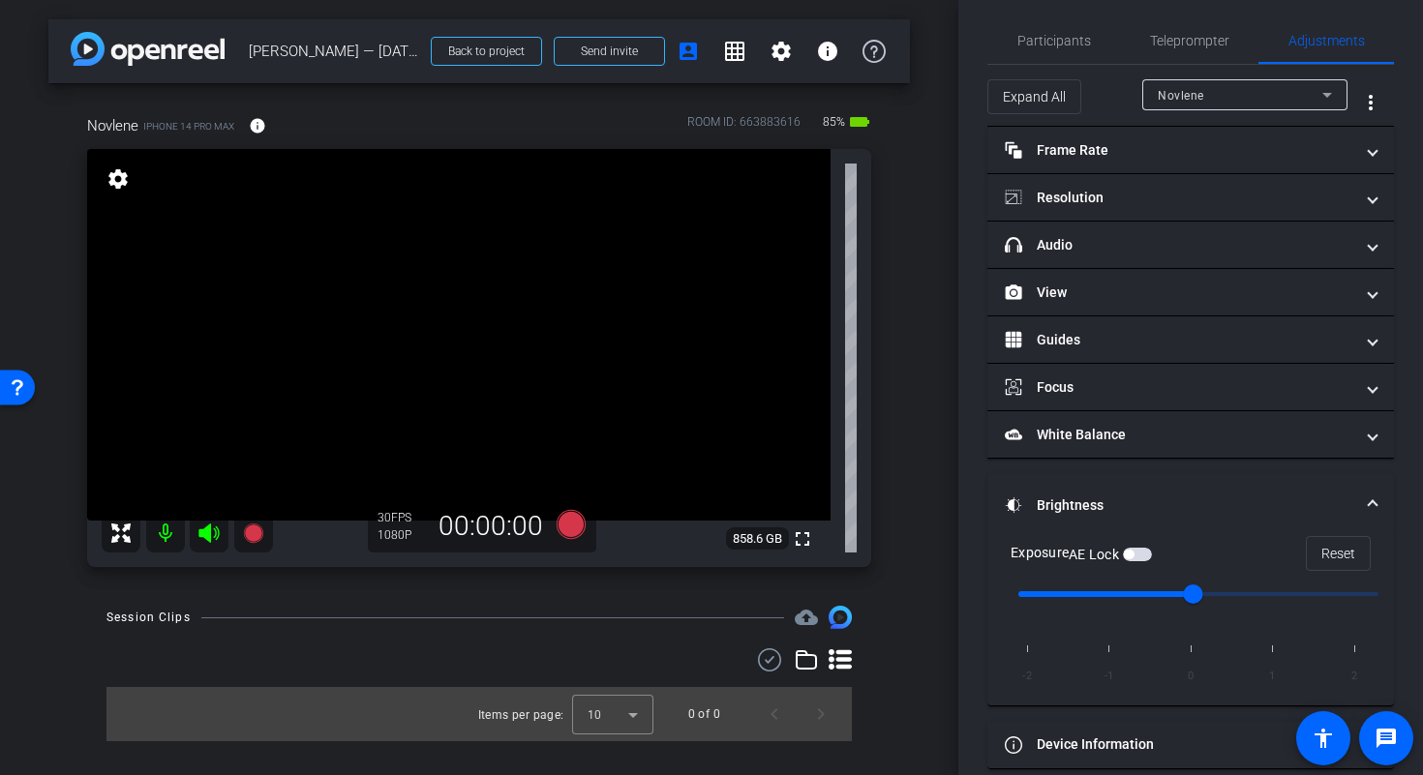
click at [979, 564] on div "Participants Teleprompter Adjustments settings Studio Support flip Director Dir…" at bounding box center [1190, 387] width 465 height 775
drag, startPoint x: 1197, startPoint y: 592, endPoint x: 1241, endPoint y: 600, distance: 44.2
click at [1241, 600] on input "range" at bounding box center [1198, 594] width 401 height 43
click at [1275, 594] on input "range" at bounding box center [1198, 594] width 401 height 43
drag, startPoint x: 1275, startPoint y: 594, endPoint x: 1196, endPoint y: 598, distance: 79.4
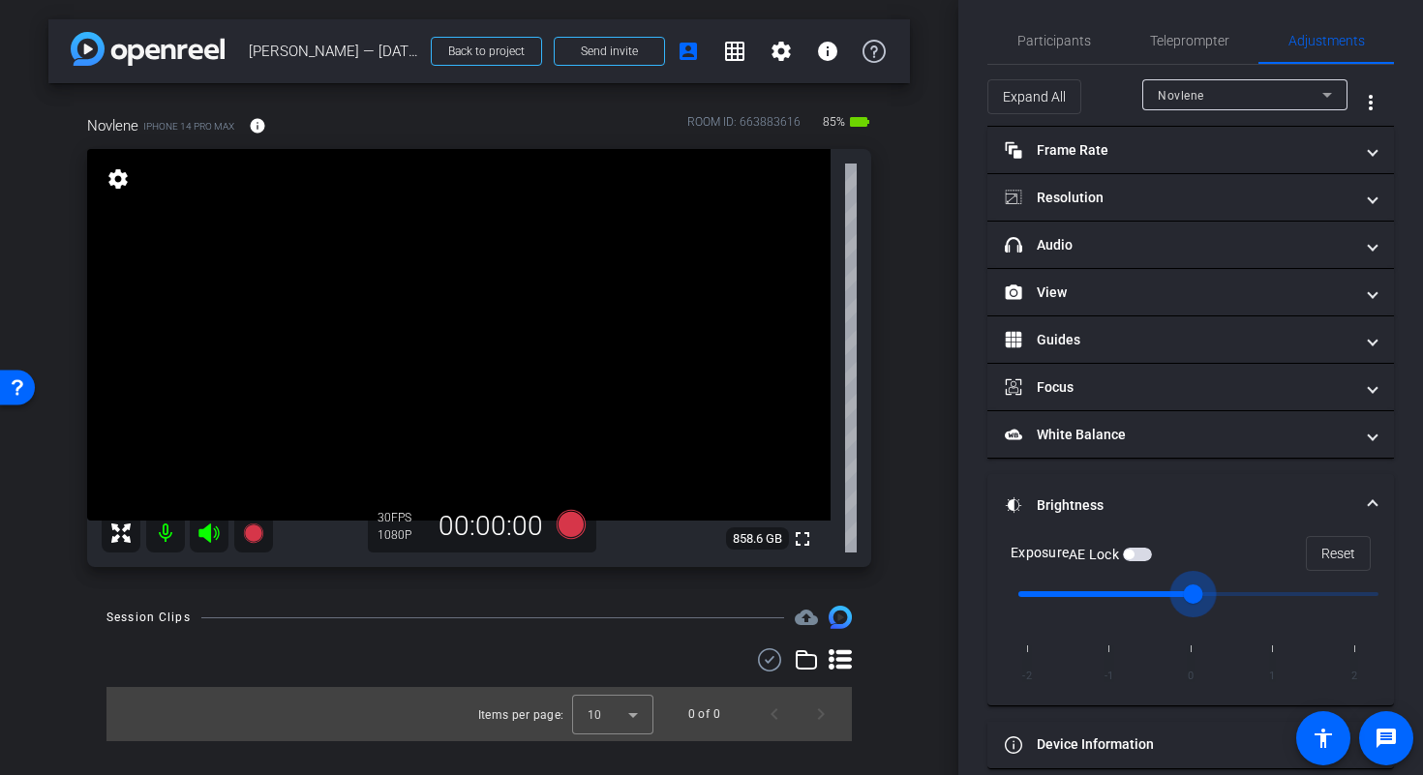
click at [1196, 598] on input "range" at bounding box center [1198, 594] width 401 height 43
click at [593, 355] on video at bounding box center [458, 335] width 743 height 372
drag, startPoint x: 1198, startPoint y: 592, endPoint x: 1245, endPoint y: 591, distance: 47.4
click at [1245, 591] on input "range" at bounding box center [1198, 594] width 401 height 43
click at [151, 329] on video at bounding box center [458, 335] width 743 height 372
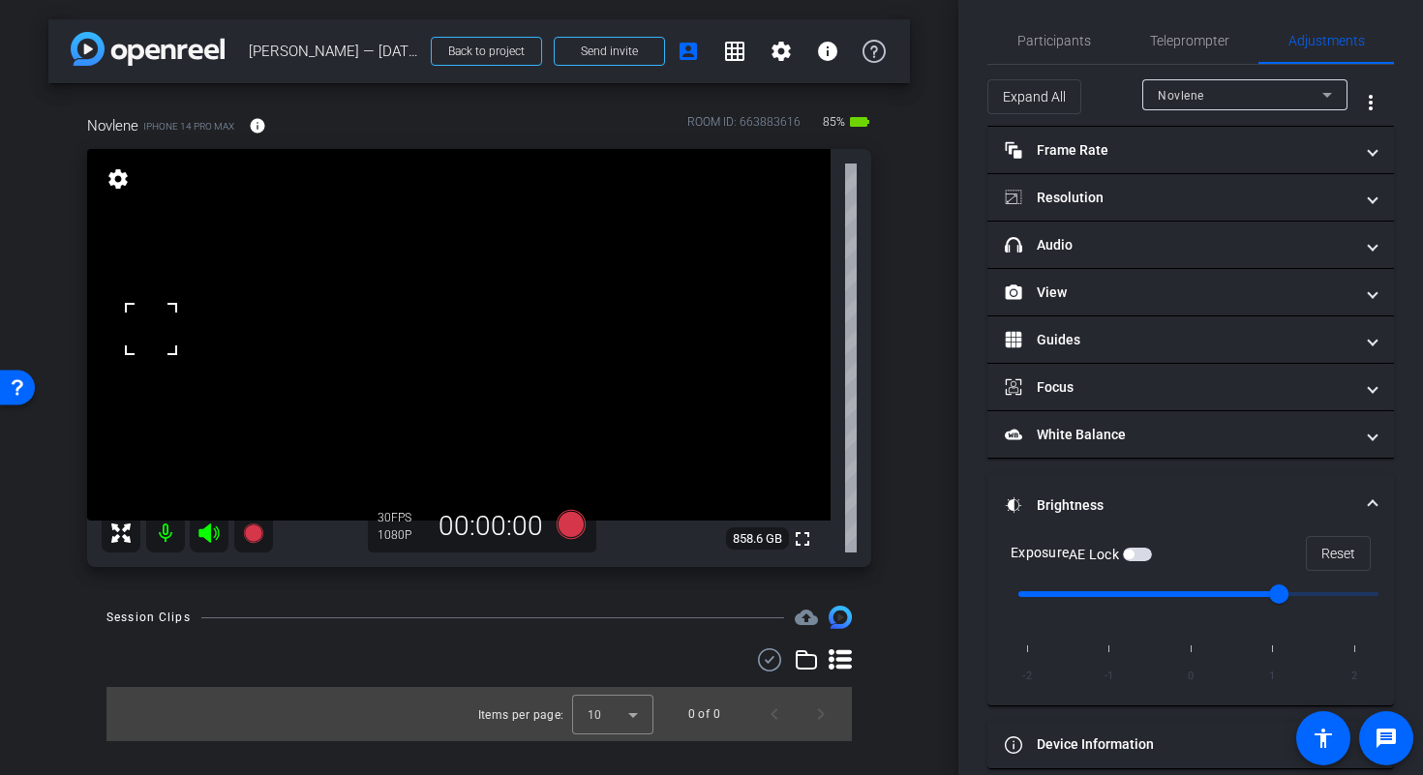
click at [409, 276] on video at bounding box center [458, 335] width 743 height 372
click at [463, 263] on video at bounding box center [458, 335] width 743 height 372
type input "0"
click at [1192, 596] on input "range" at bounding box center [1198, 594] width 401 height 43
click at [1083, 43] on span "Participants" at bounding box center [1054, 41] width 74 height 14
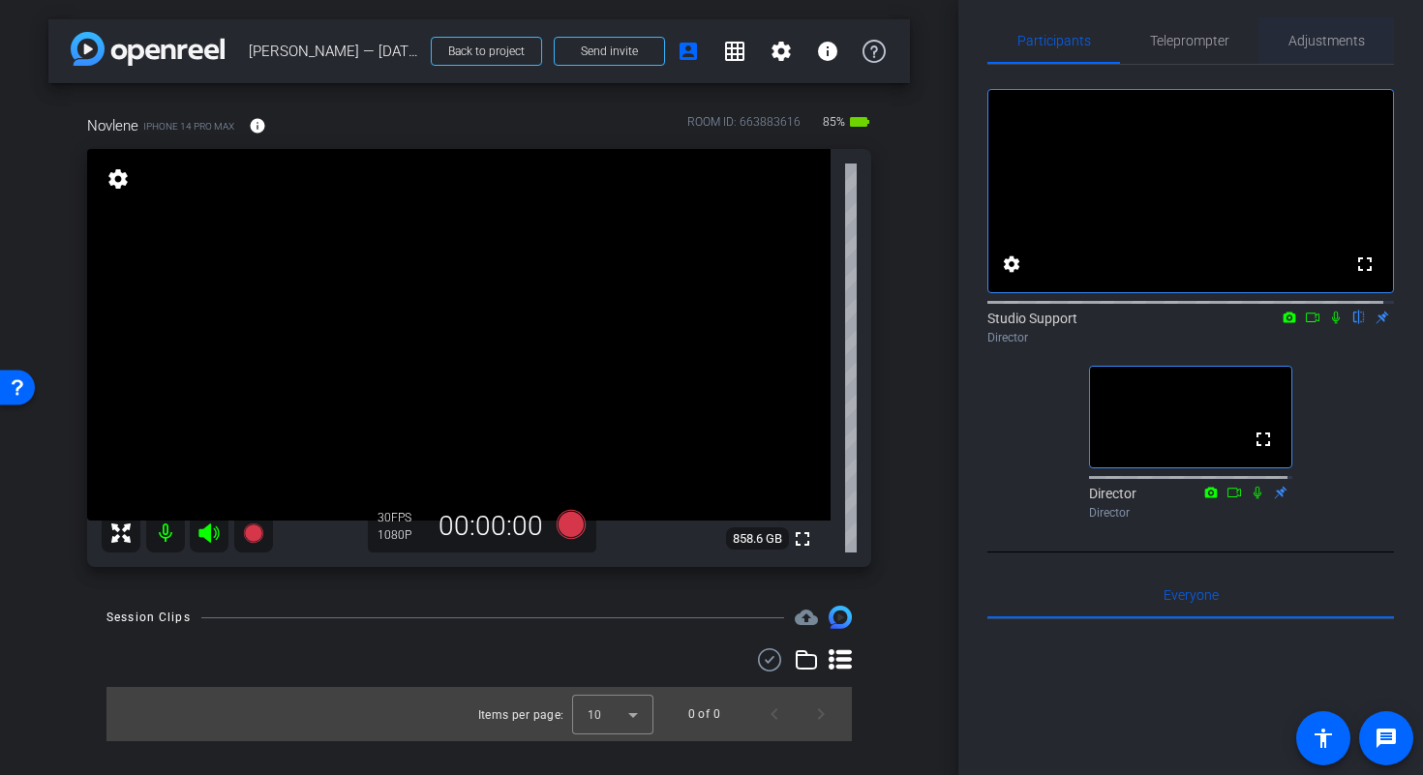
click at [1296, 49] on span "Adjustments" at bounding box center [1326, 40] width 76 height 46
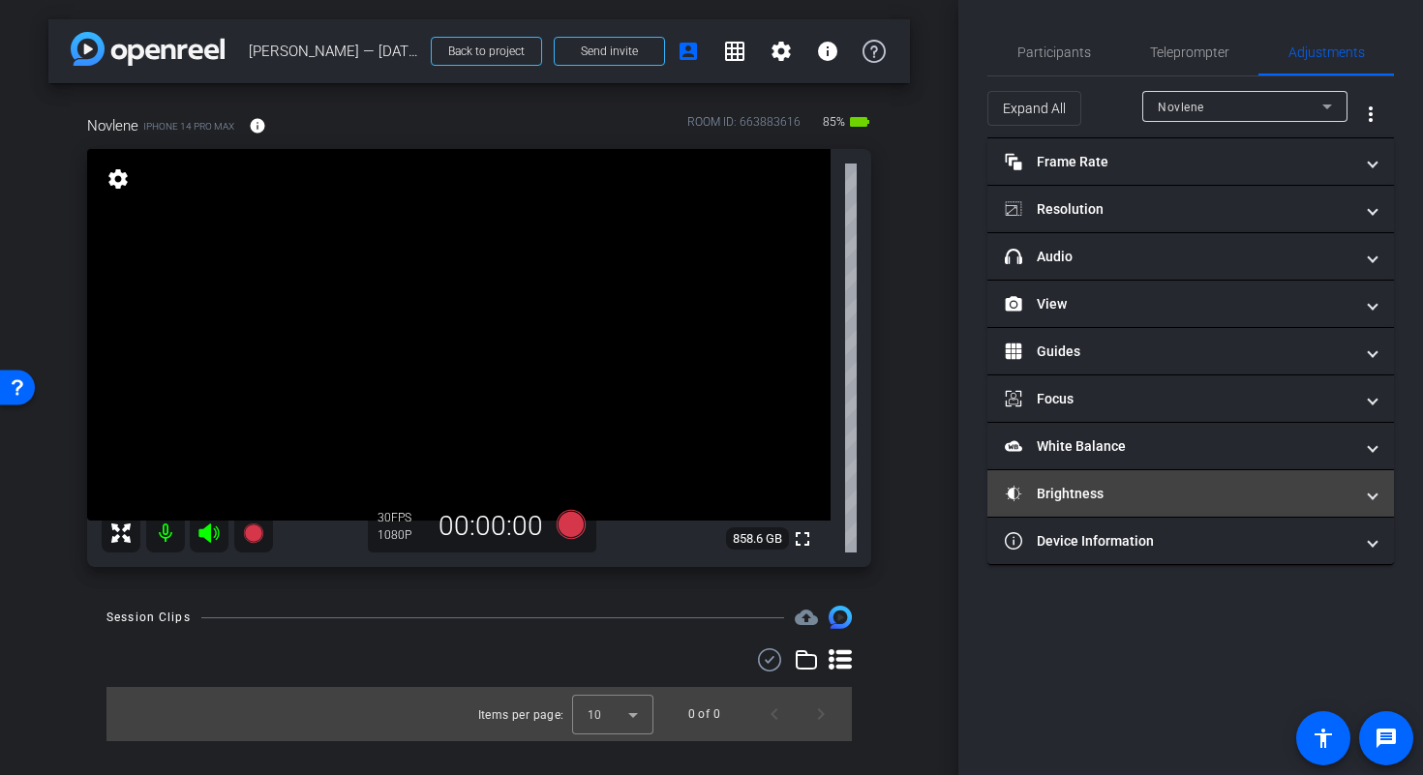
click at [1130, 481] on mat-expansion-panel-header "Brightness" at bounding box center [1190, 493] width 406 height 46
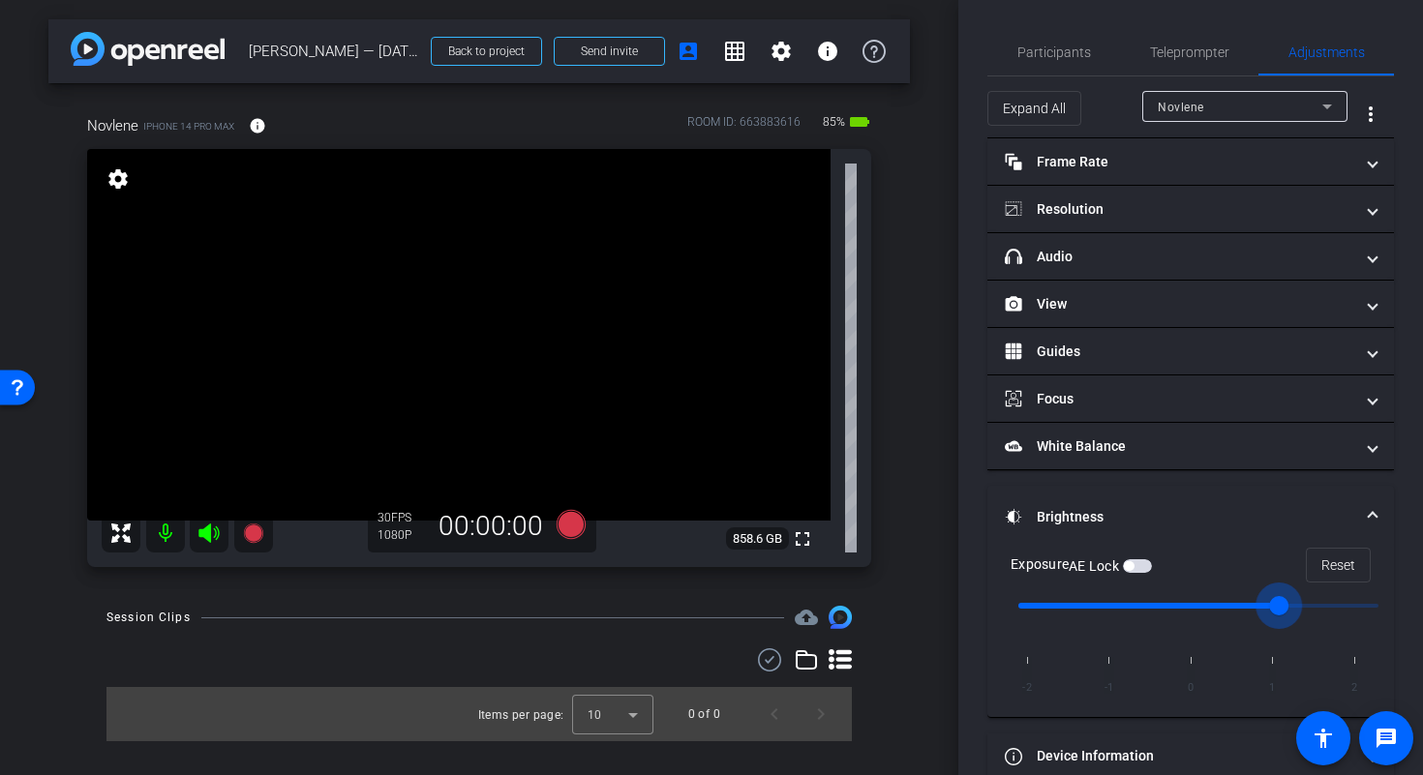
drag, startPoint x: 1195, startPoint y: 605, endPoint x: 1249, endPoint y: 610, distance: 54.4
type input "1"
click at [1252, 610] on input "range" at bounding box center [1198, 606] width 401 height 43
click at [579, 316] on video at bounding box center [458, 335] width 743 height 372
click at [542, 292] on video at bounding box center [458, 335] width 743 height 372
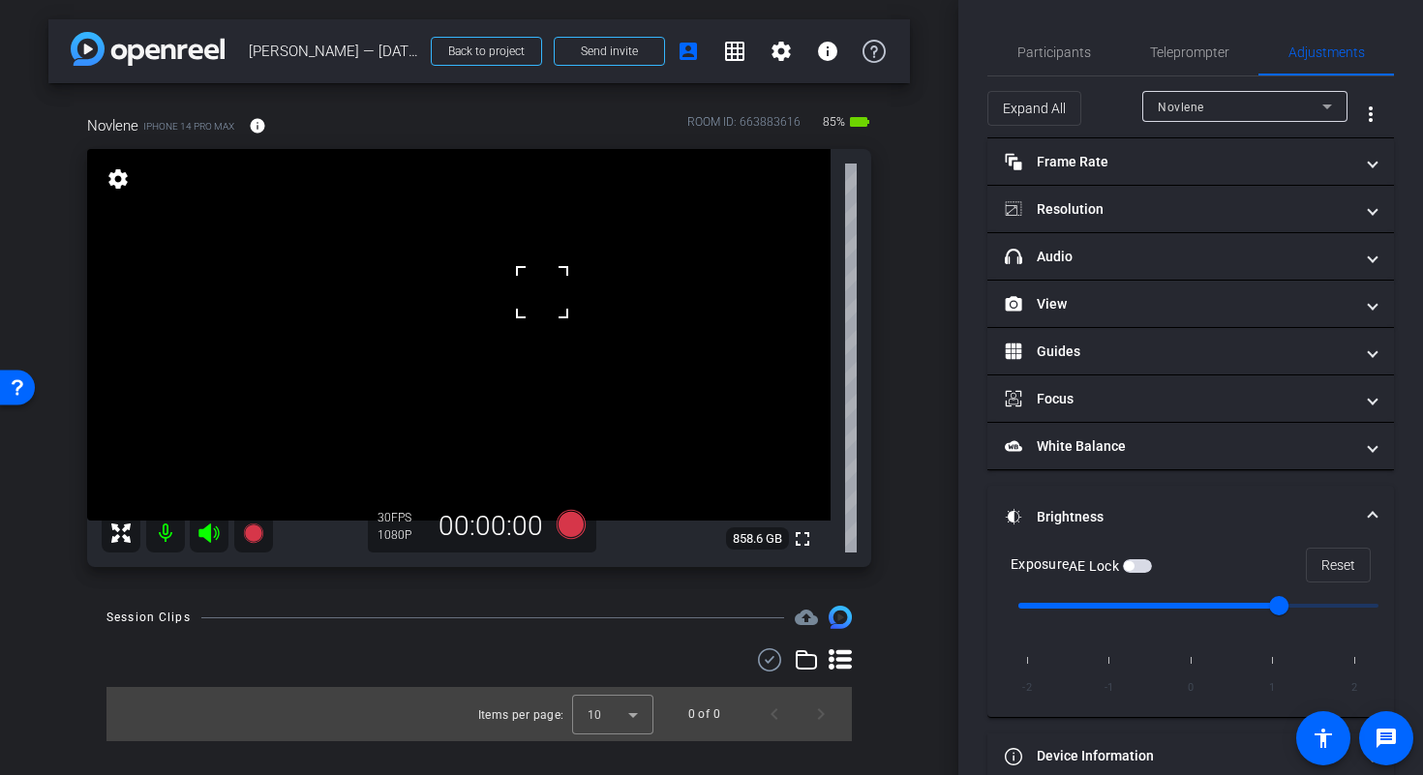
click at [570, 297] on video at bounding box center [458, 335] width 743 height 372
click at [1146, 568] on span "button" at bounding box center [1137, 566] width 29 height 14
click at [1368, 511] on span at bounding box center [1372, 517] width 8 height 20
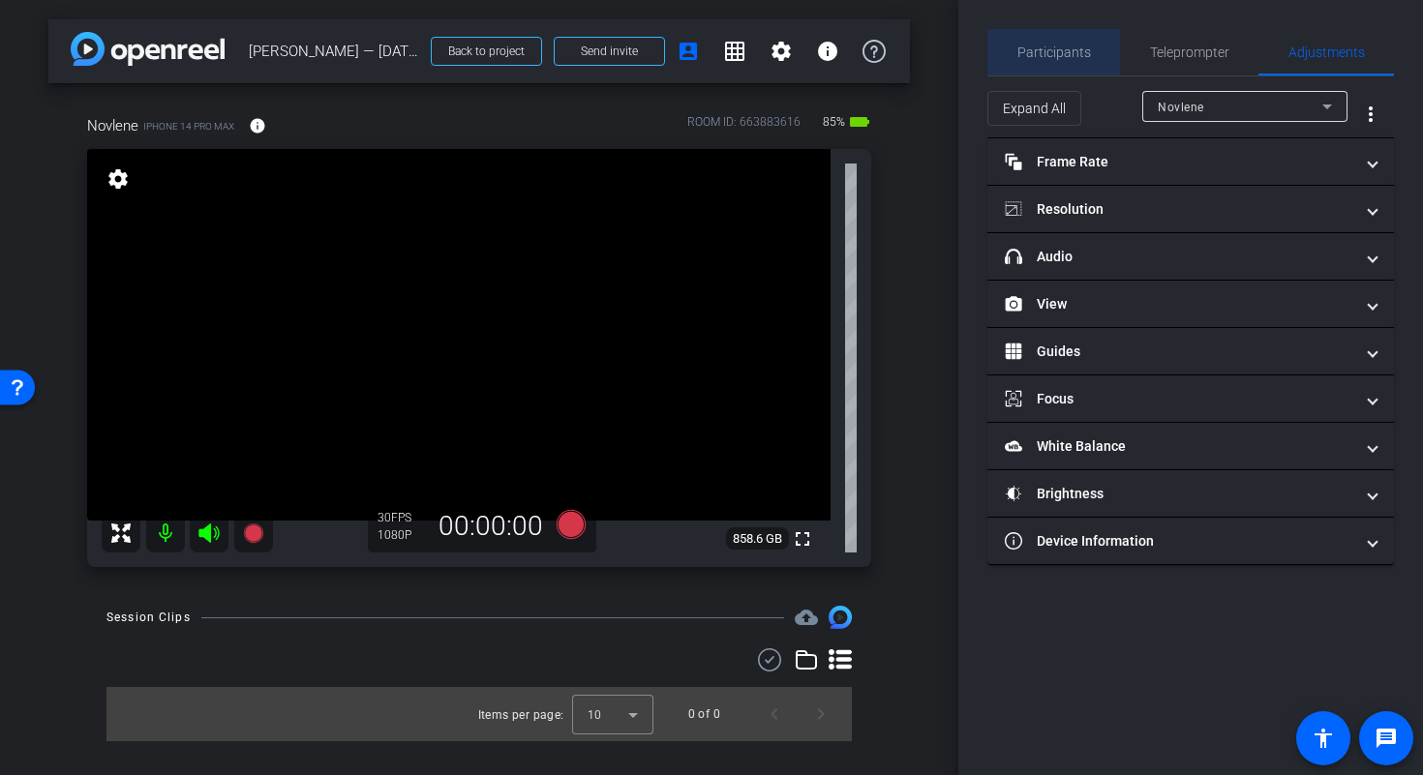
click at [1067, 56] on span "Participants" at bounding box center [1054, 52] width 74 height 14
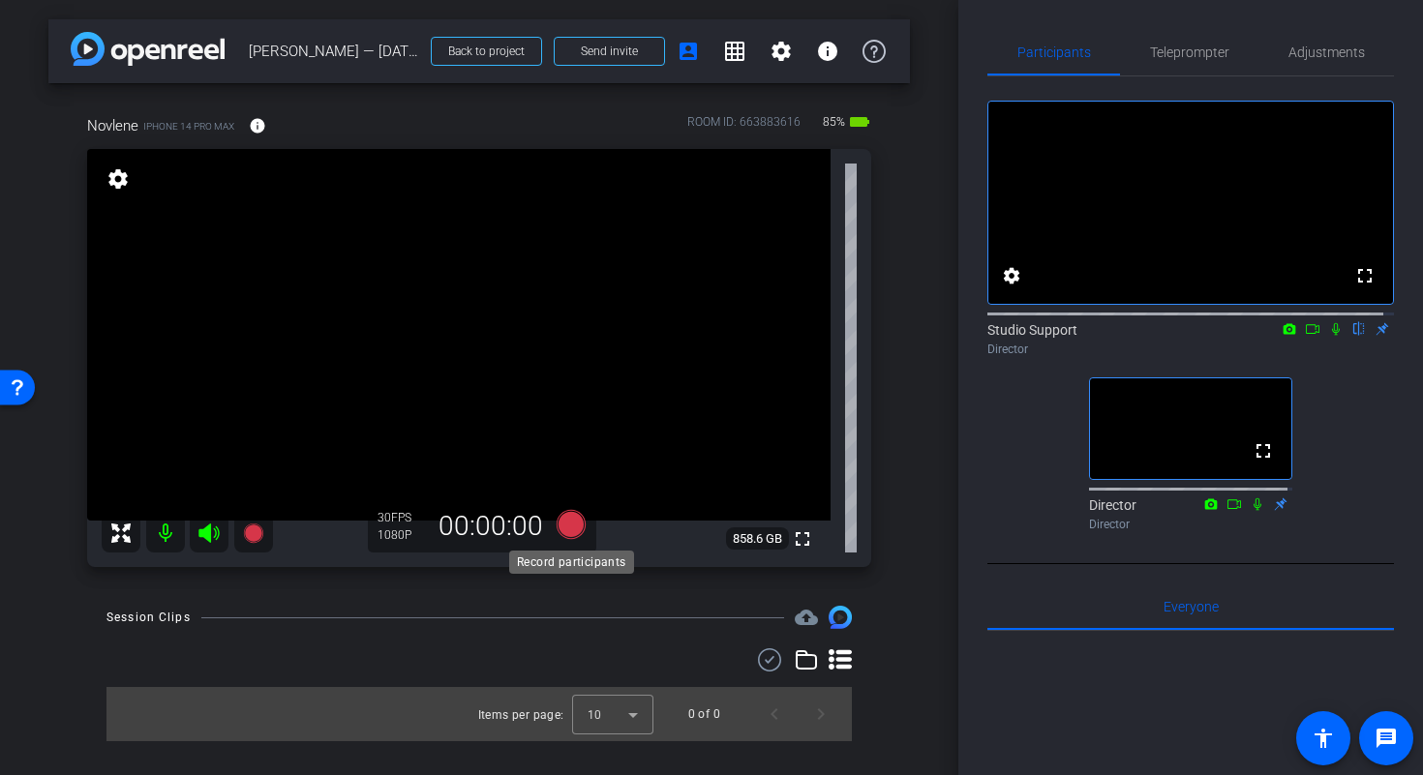
click at [577, 528] on icon at bounding box center [570, 524] width 29 height 29
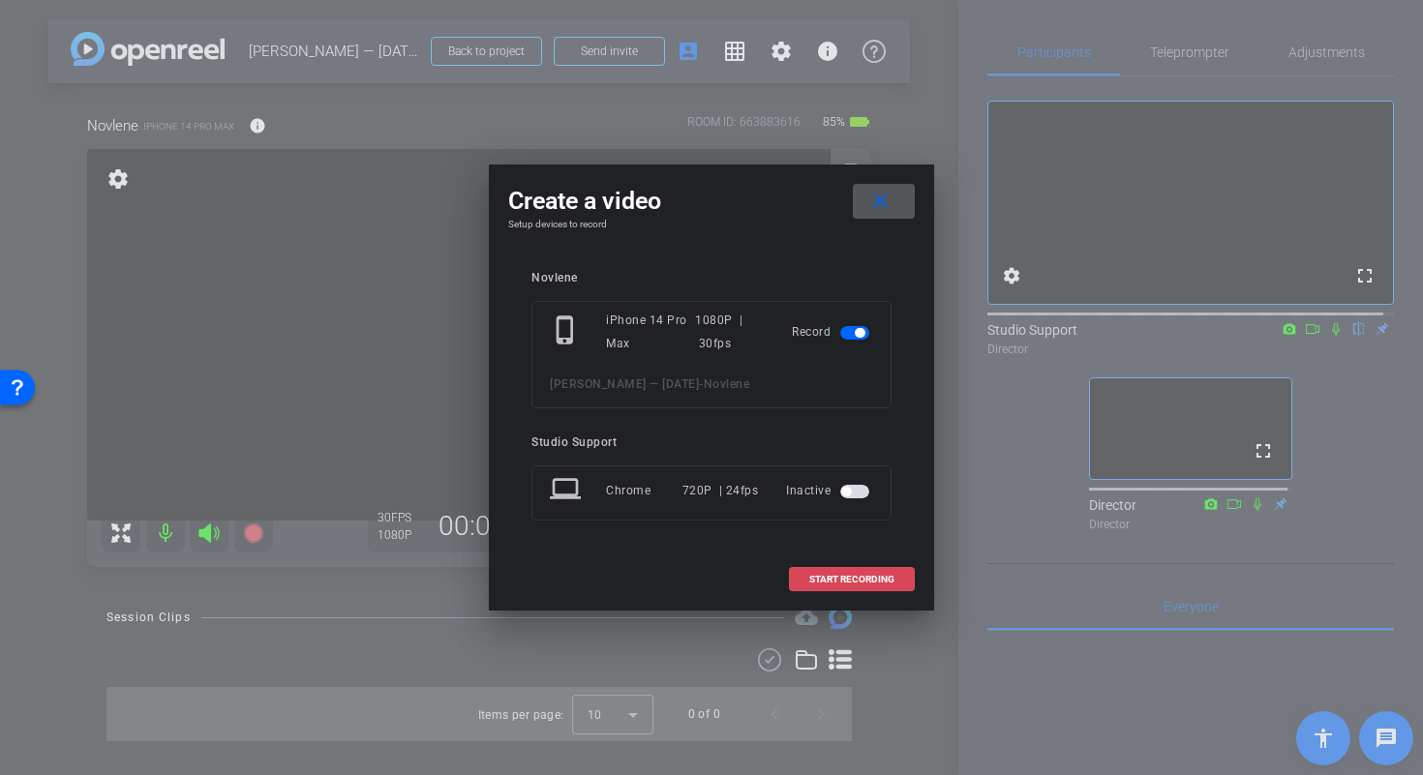
click at [885, 580] on span "START RECORDING" at bounding box center [851, 580] width 85 height 10
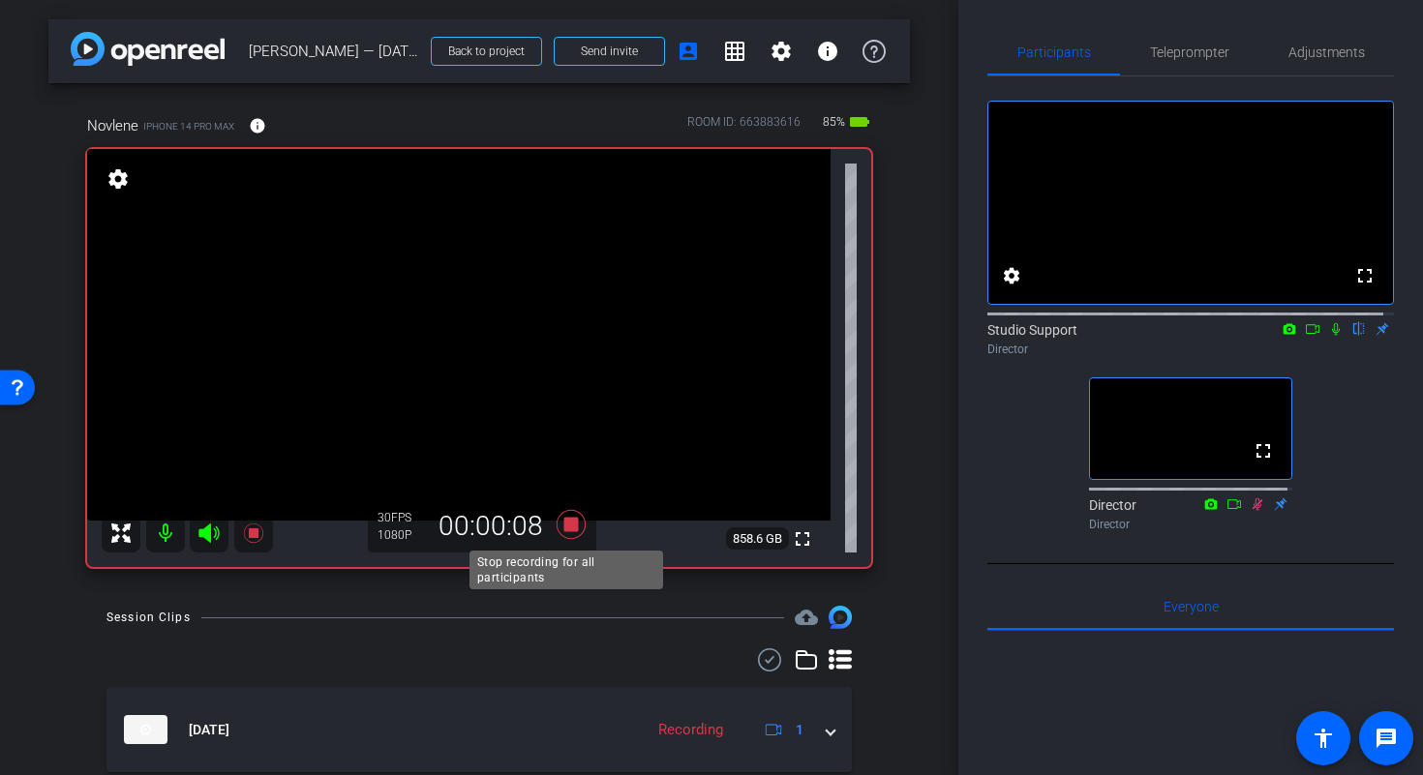
click at [576, 532] on icon at bounding box center [571, 524] width 46 height 35
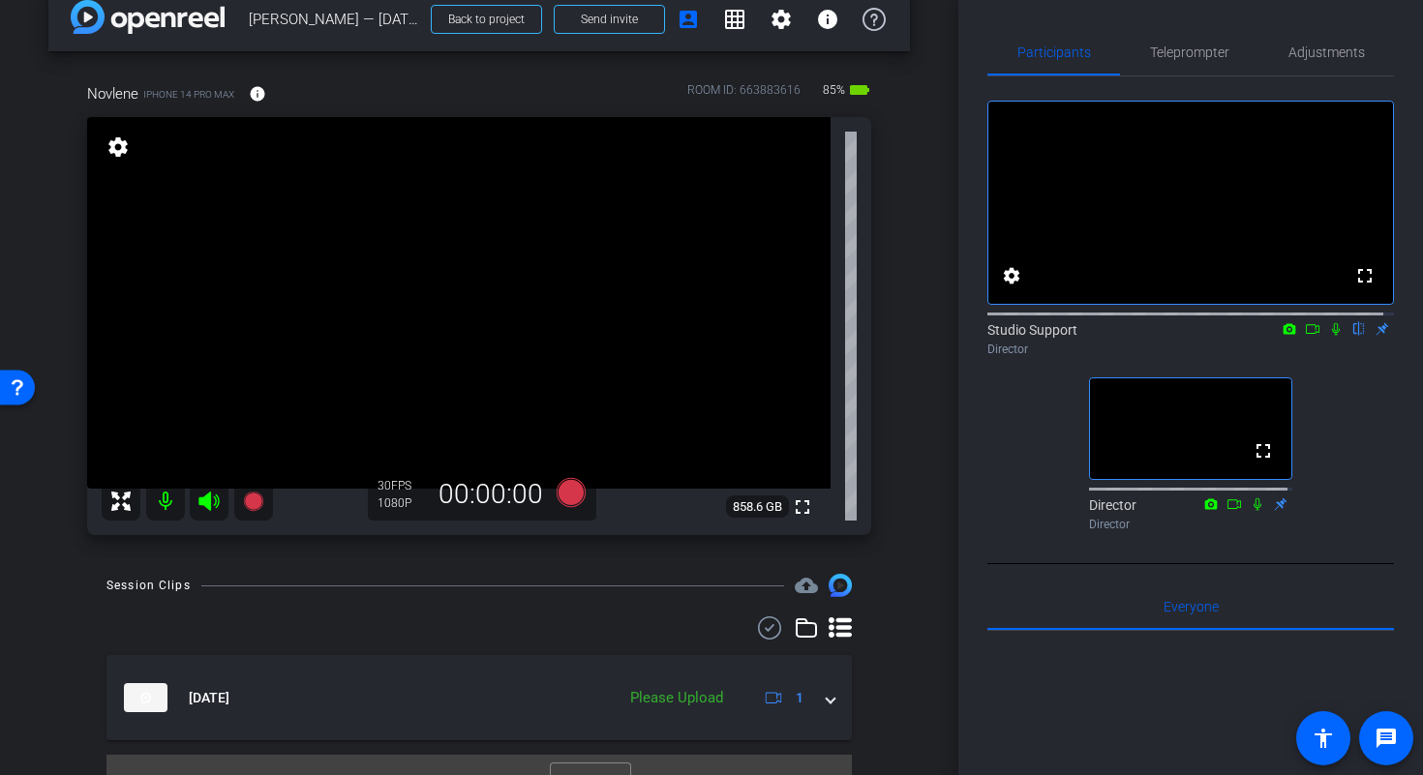
scroll to position [33, 0]
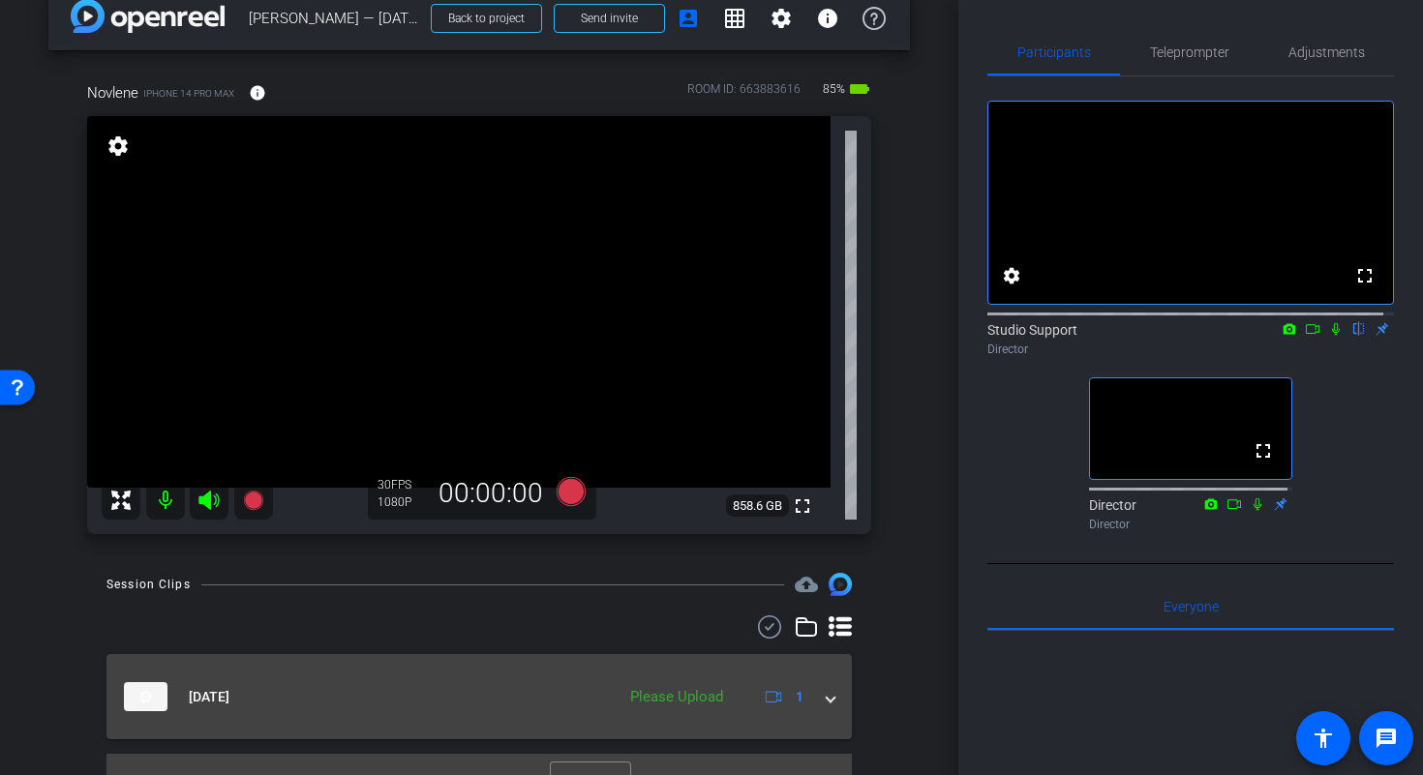
click at [826, 692] on mat-expansion-panel-header "Sep 25, 2025 Please Upload 1" at bounding box center [478, 696] width 745 height 85
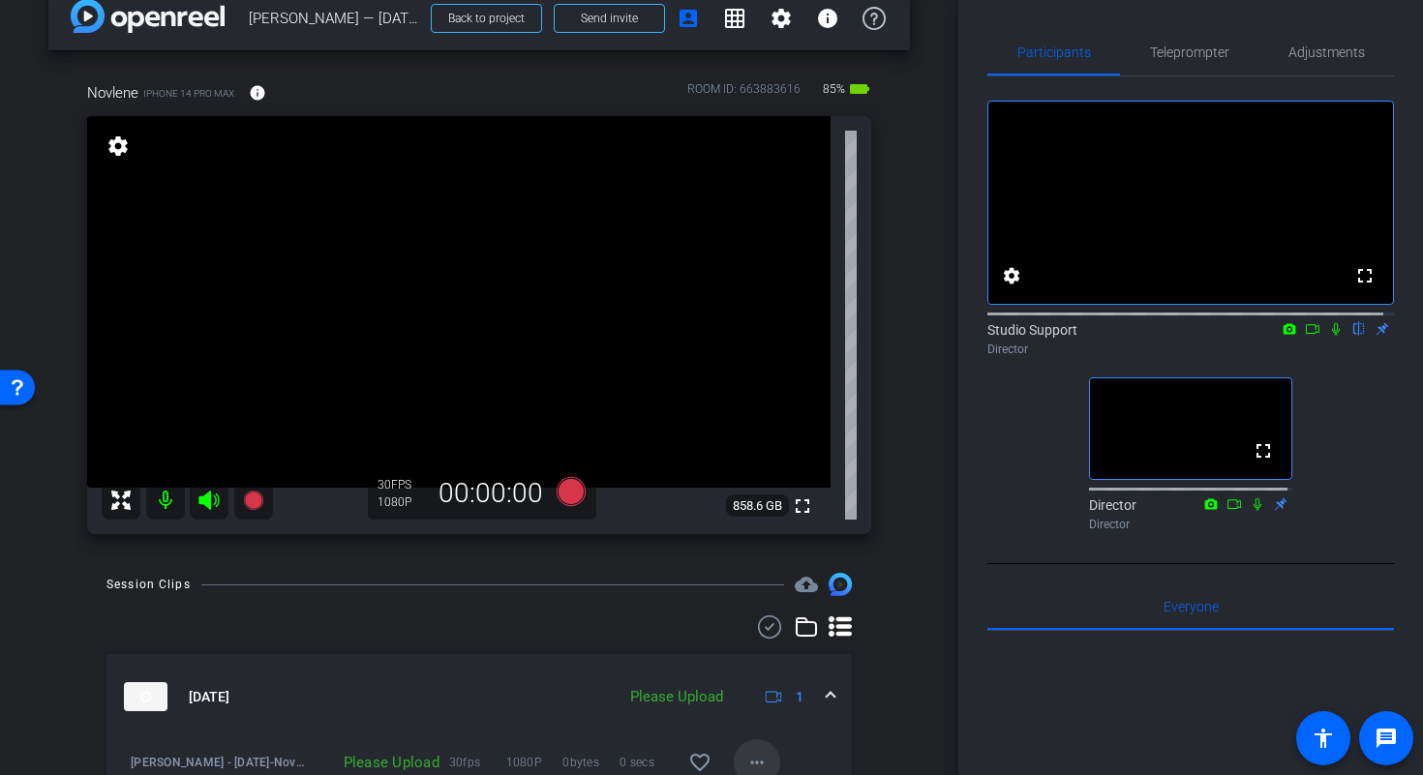
click at [755, 755] on mat-icon "more_horiz" at bounding box center [756, 762] width 23 height 23
click at [767, 670] on span "Upload" at bounding box center [777, 674] width 77 height 23
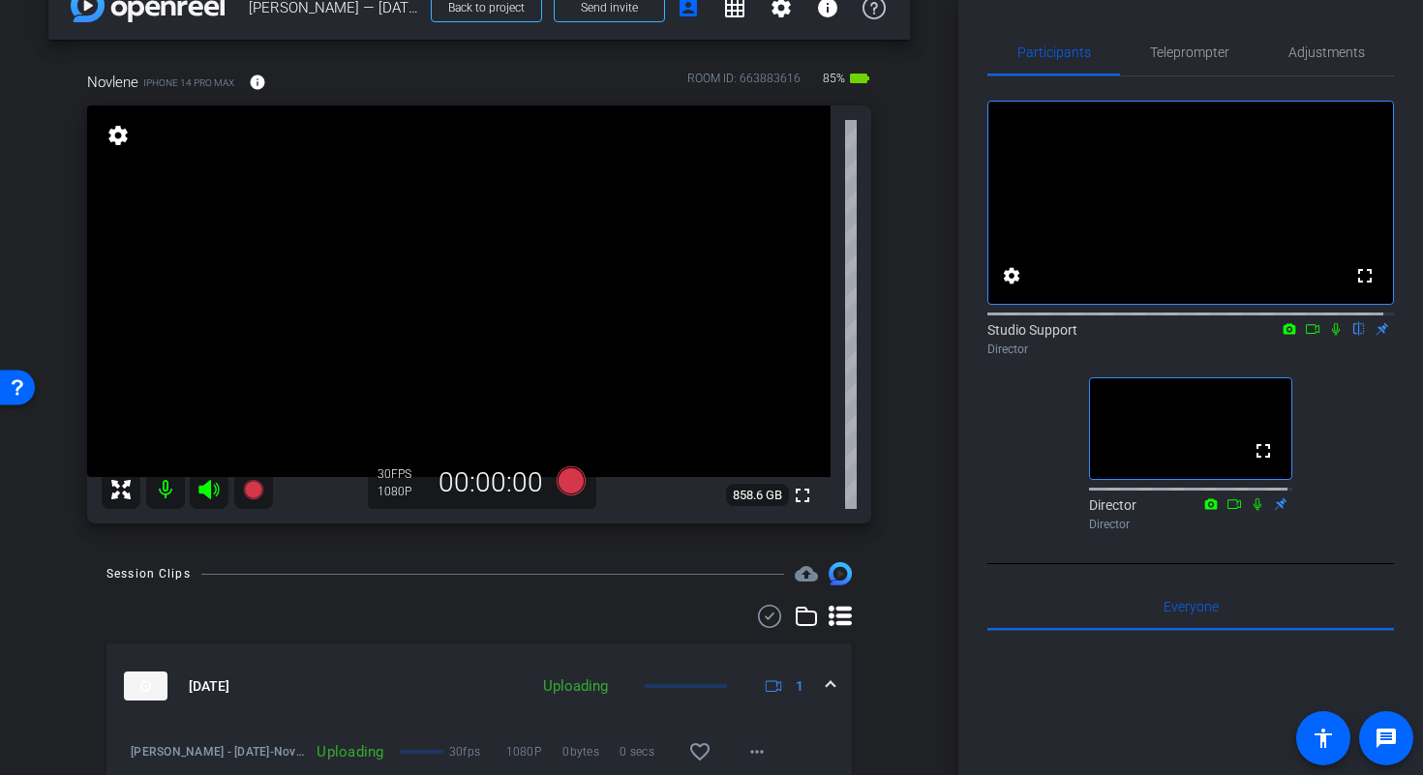
click at [923, 393] on div "arrow_back Novlene Williams-Mills — 9/25/2025 Back to project Send invite accou…" at bounding box center [479, 343] width 958 height 775
click at [1328, 336] on icon at bounding box center [1335, 329] width 15 height 14
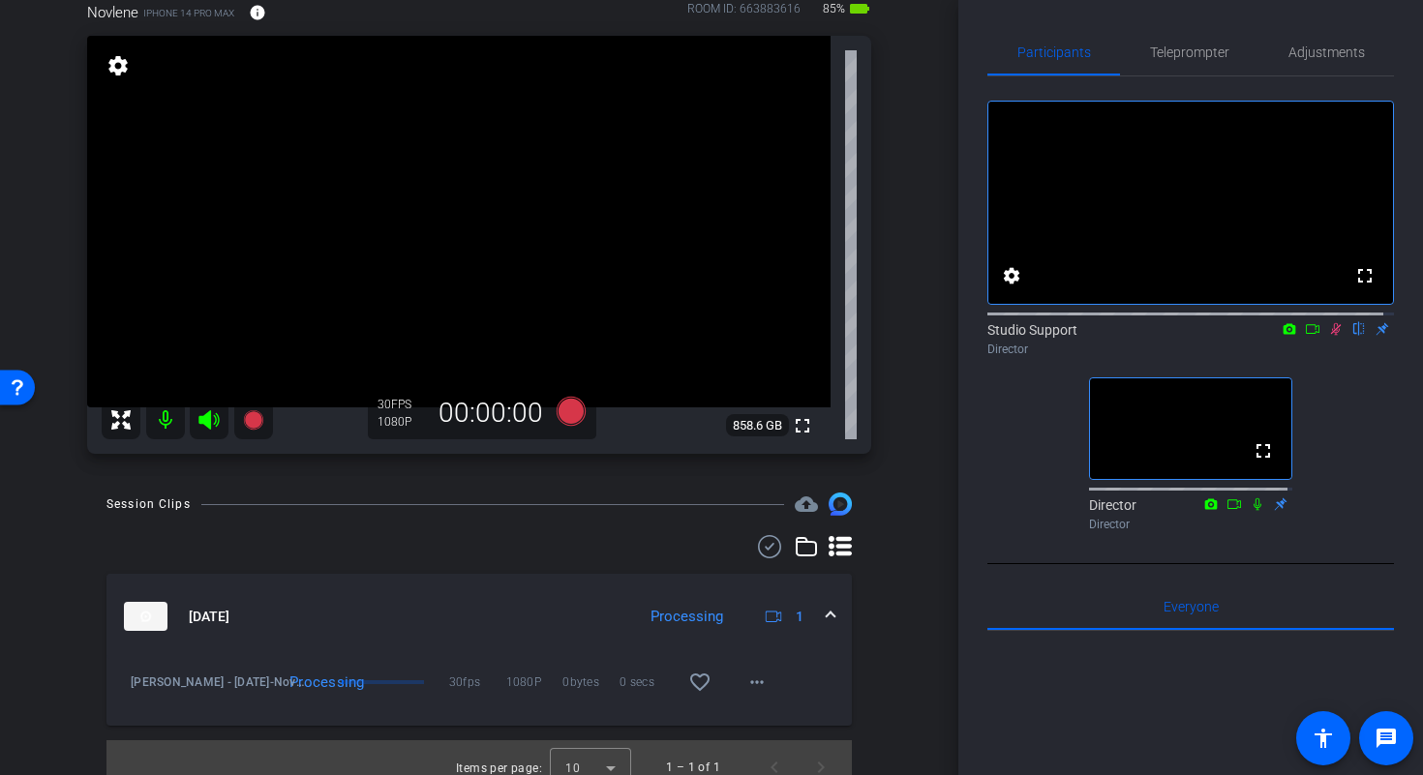
scroll to position [133, 0]
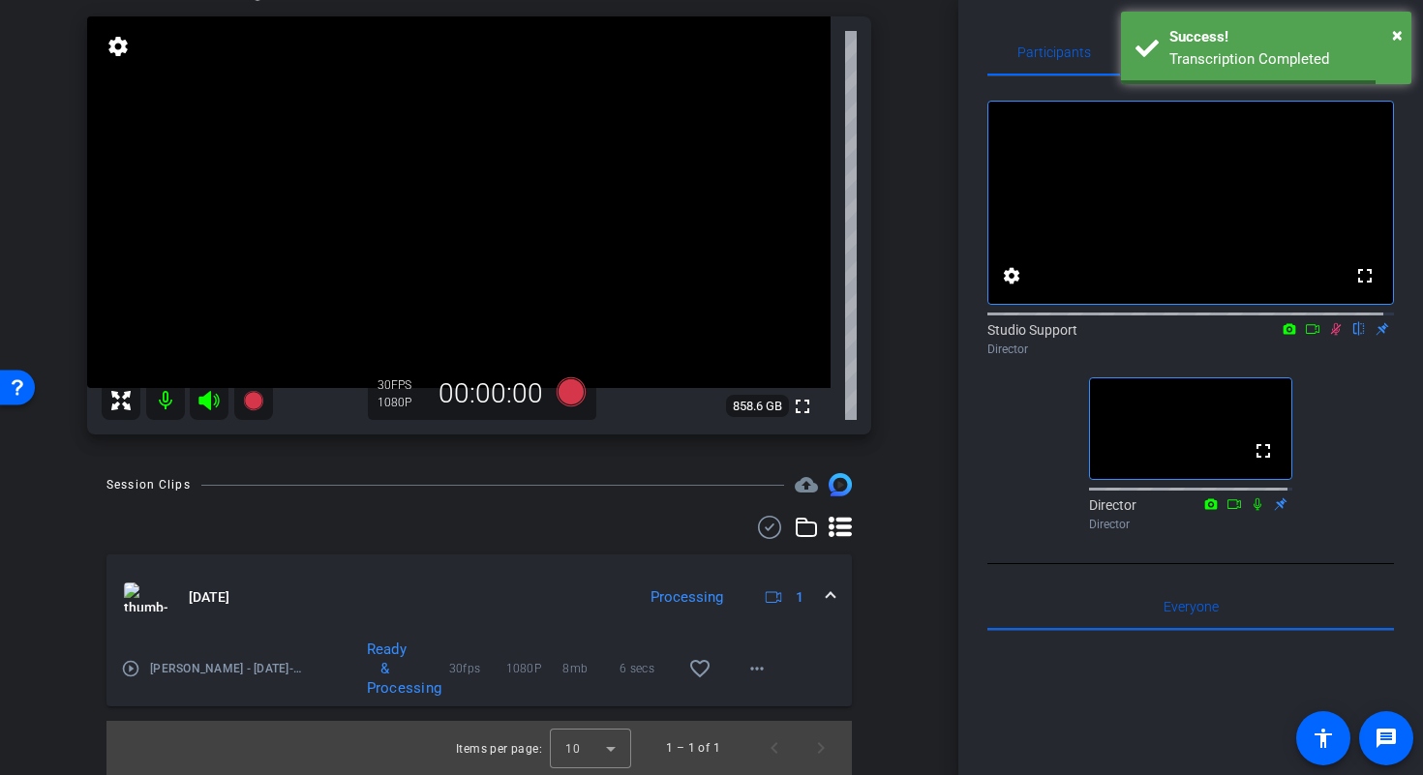
click at [128, 670] on mat-icon "play_circle_outline" at bounding box center [130, 668] width 19 height 19
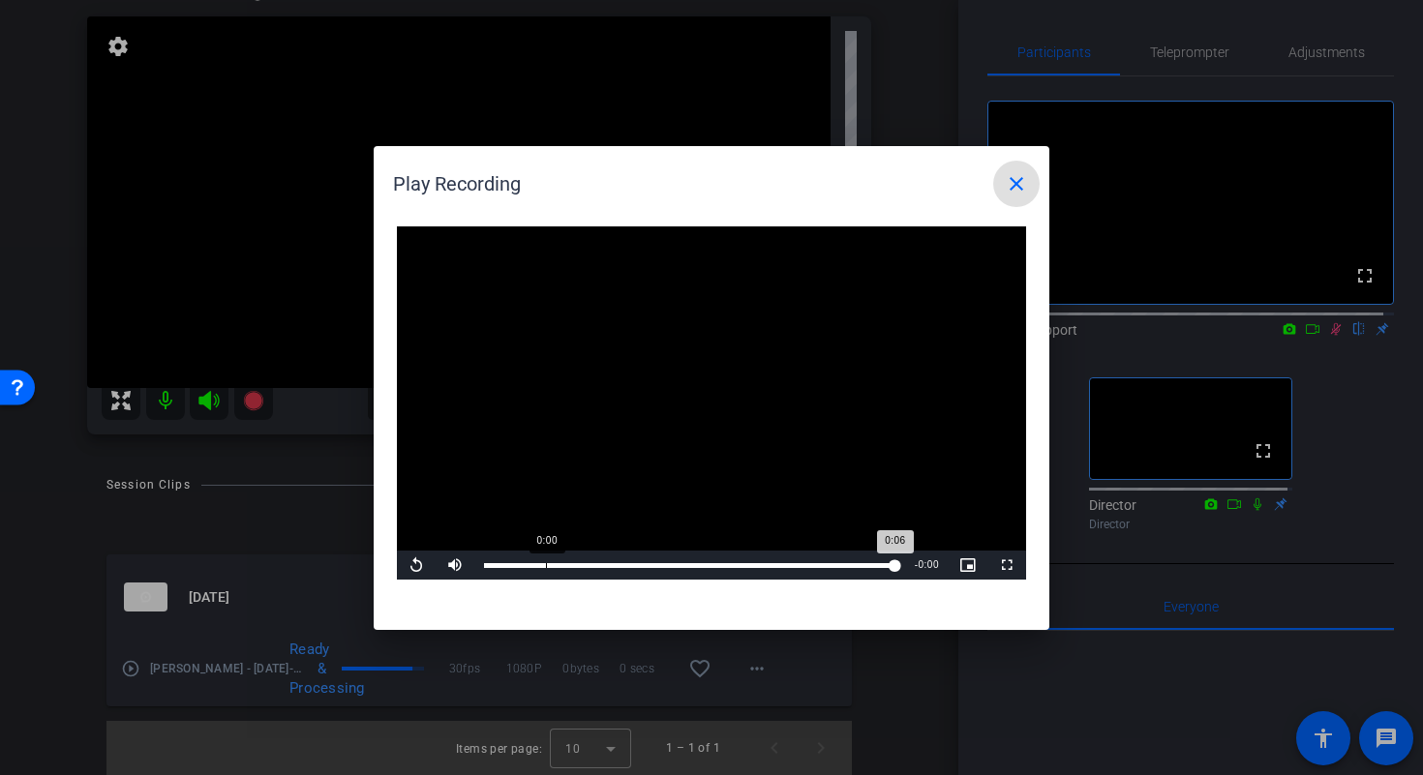
click at [545, 557] on div "Loaded : 100.00% 0:00 0:06" at bounding box center [689, 565] width 431 height 29
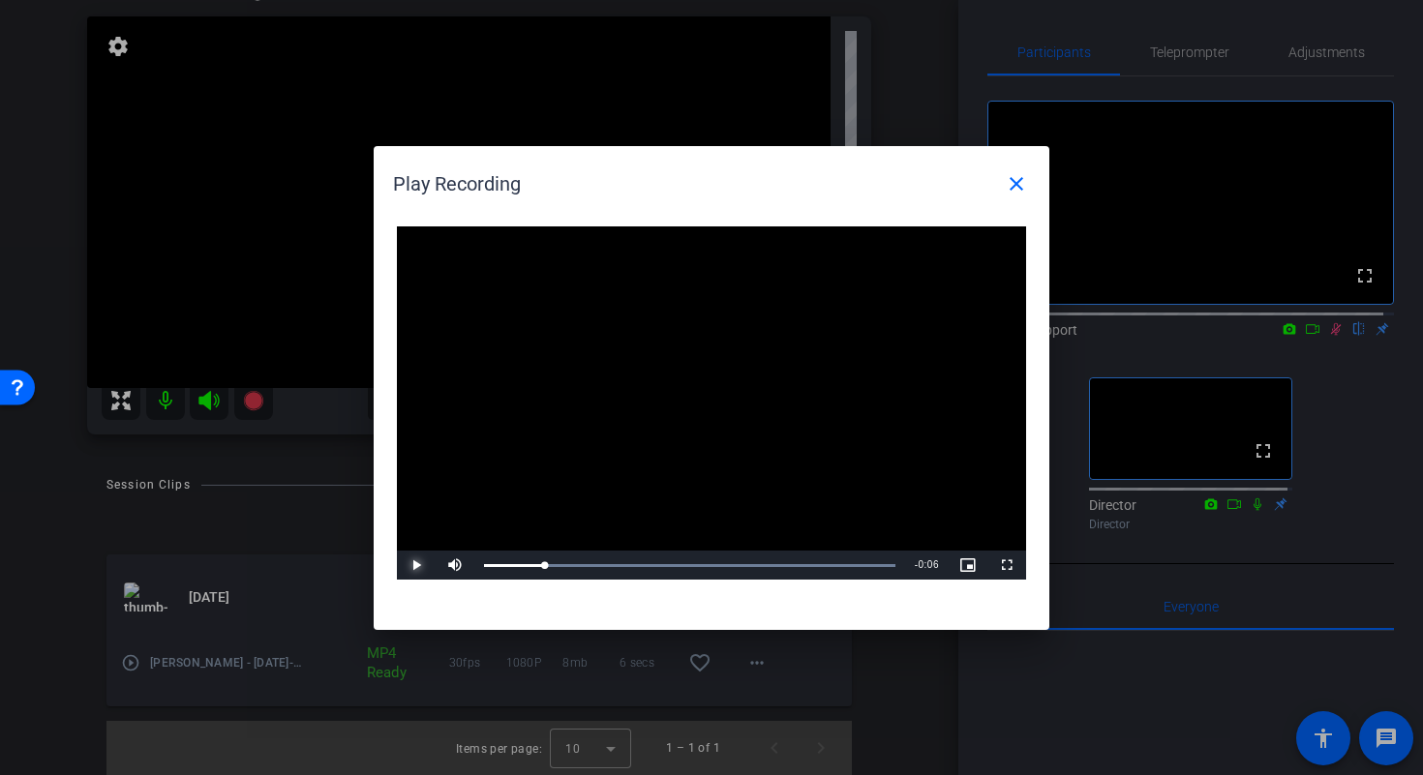
click at [415, 565] on span "Video Player" at bounding box center [416, 565] width 39 height 0
click at [729, 561] on div "Loaded : 100.00% 0:03 0:03" at bounding box center [689, 565] width 431 height 29
click at [423, 565] on span "Video Player" at bounding box center [416, 565] width 39 height 0
drag, startPoint x: 794, startPoint y: 568, endPoint x: 659, endPoint y: 563, distance: 134.6
click at [659, 563] on div "0:02" at bounding box center [572, 565] width 177 height 5
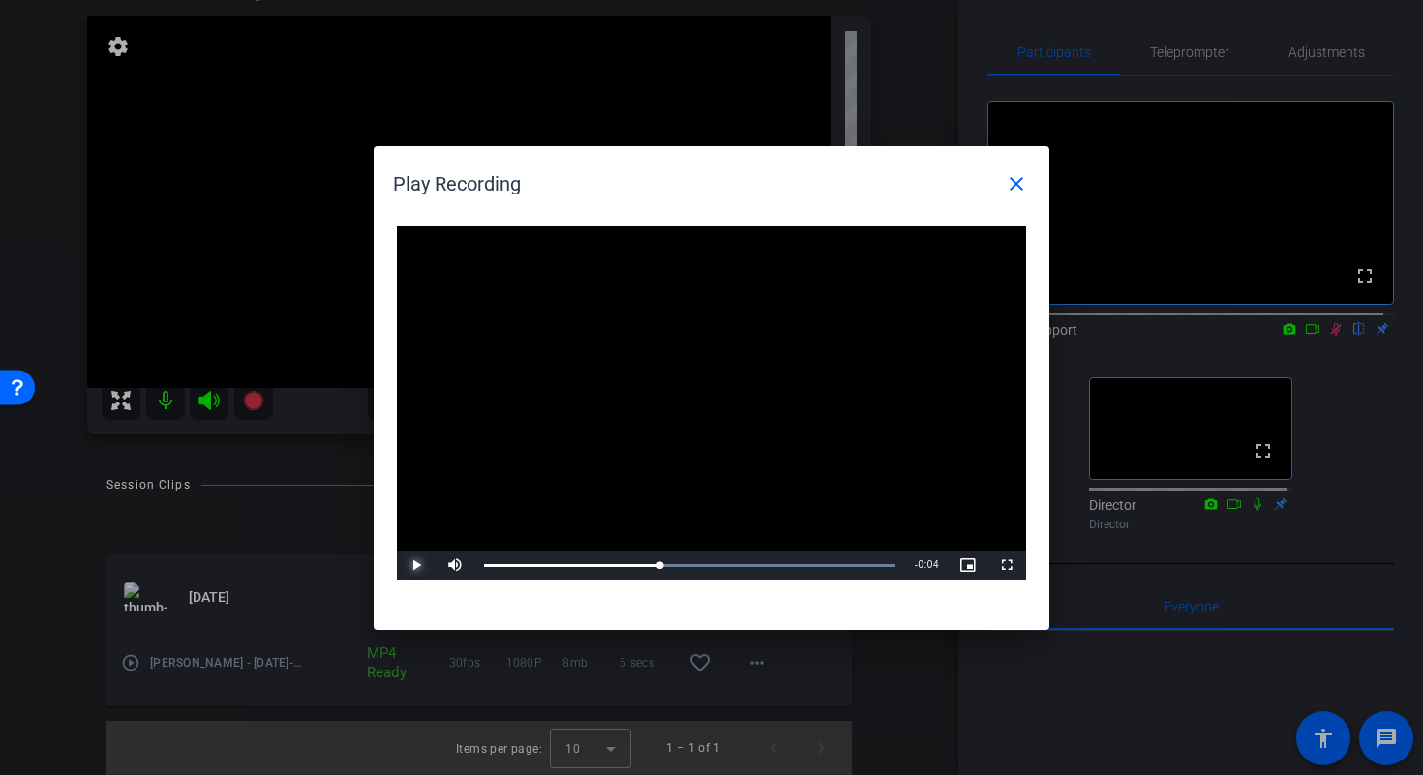
click at [417, 565] on span "Video Player" at bounding box center [416, 565] width 39 height 0
click at [658, 563] on div "Loaded : 100.00% 0:02 0:06" at bounding box center [689, 565] width 411 height 5
click at [1010, 177] on mat-icon "close" at bounding box center [1015, 183] width 23 height 23
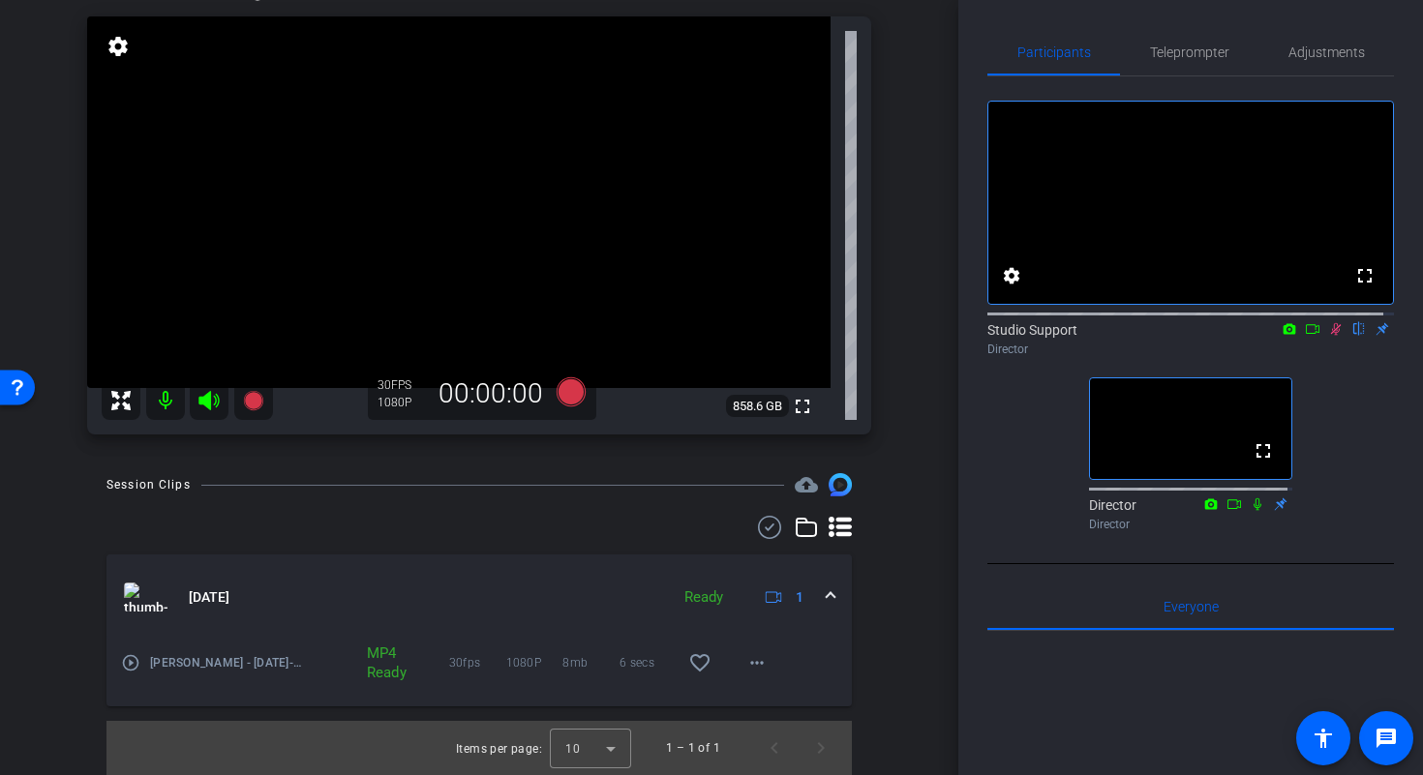
scroll to position [39, 0]
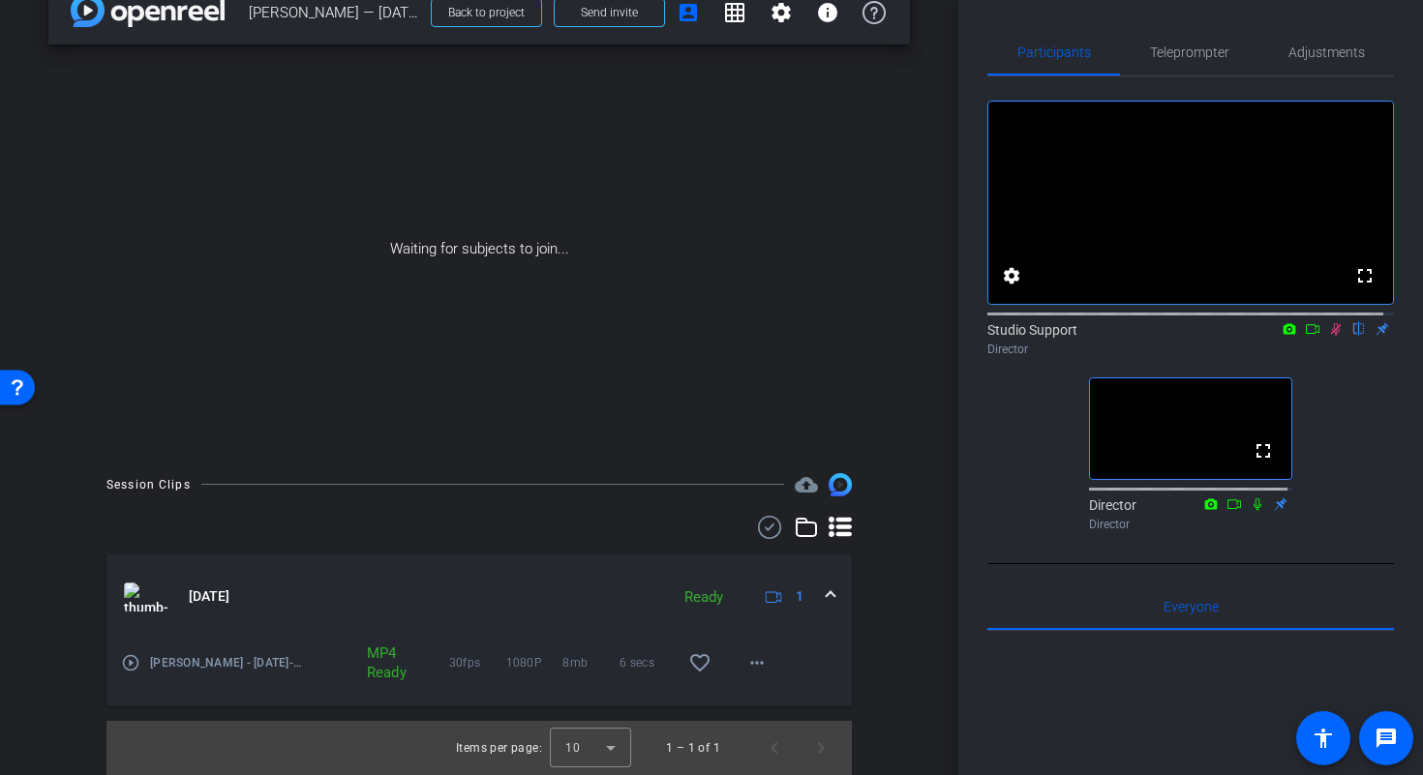
click at [1329, 336] on icon at bounding box center [1335, 329] width 15 height 14
click at [133, 667] on mat-icon "play_circle_outline" at bounding box center [130, 662] width 19 height 19
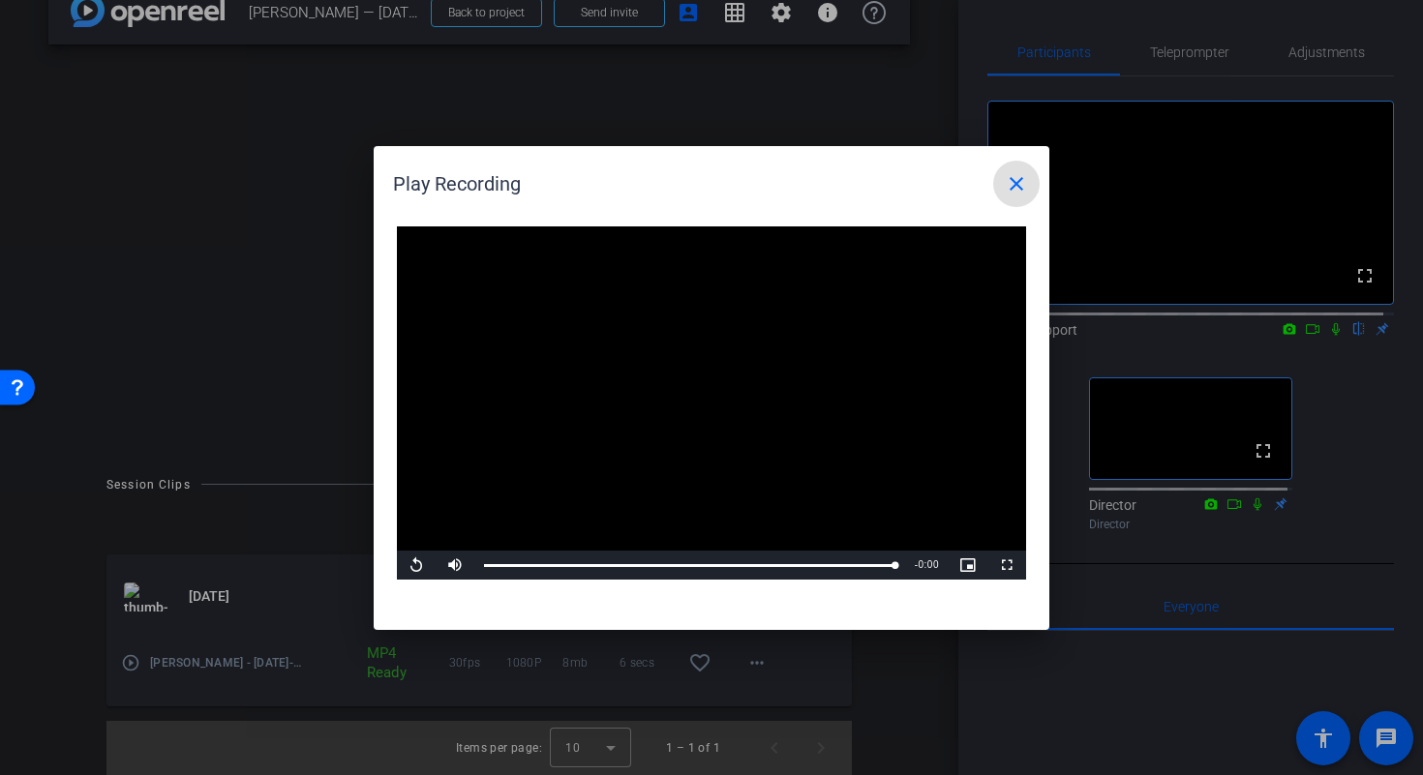
click at [1015, 177] on mat-icon "close" at bounding box center [1015, 183] width 23 height 23
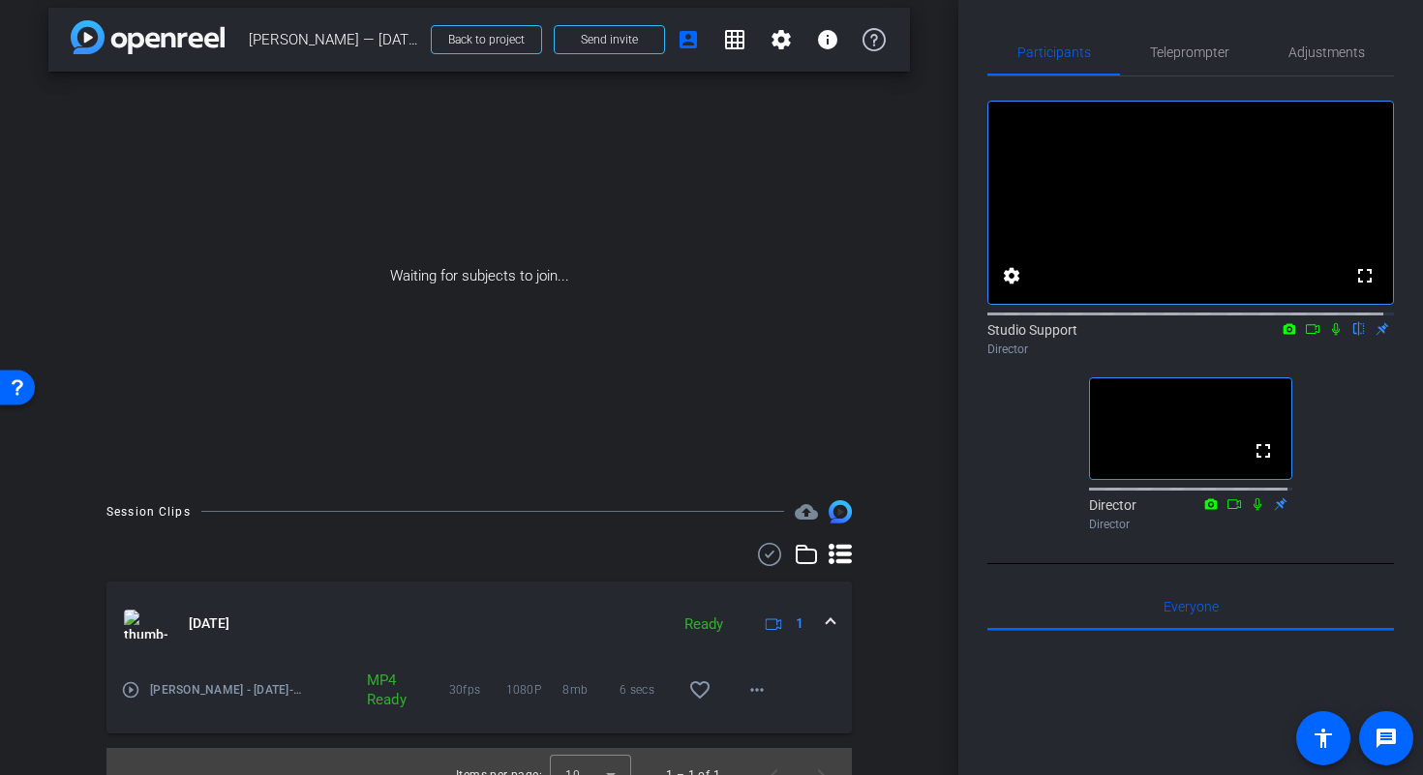
scroll to position [6, 0]
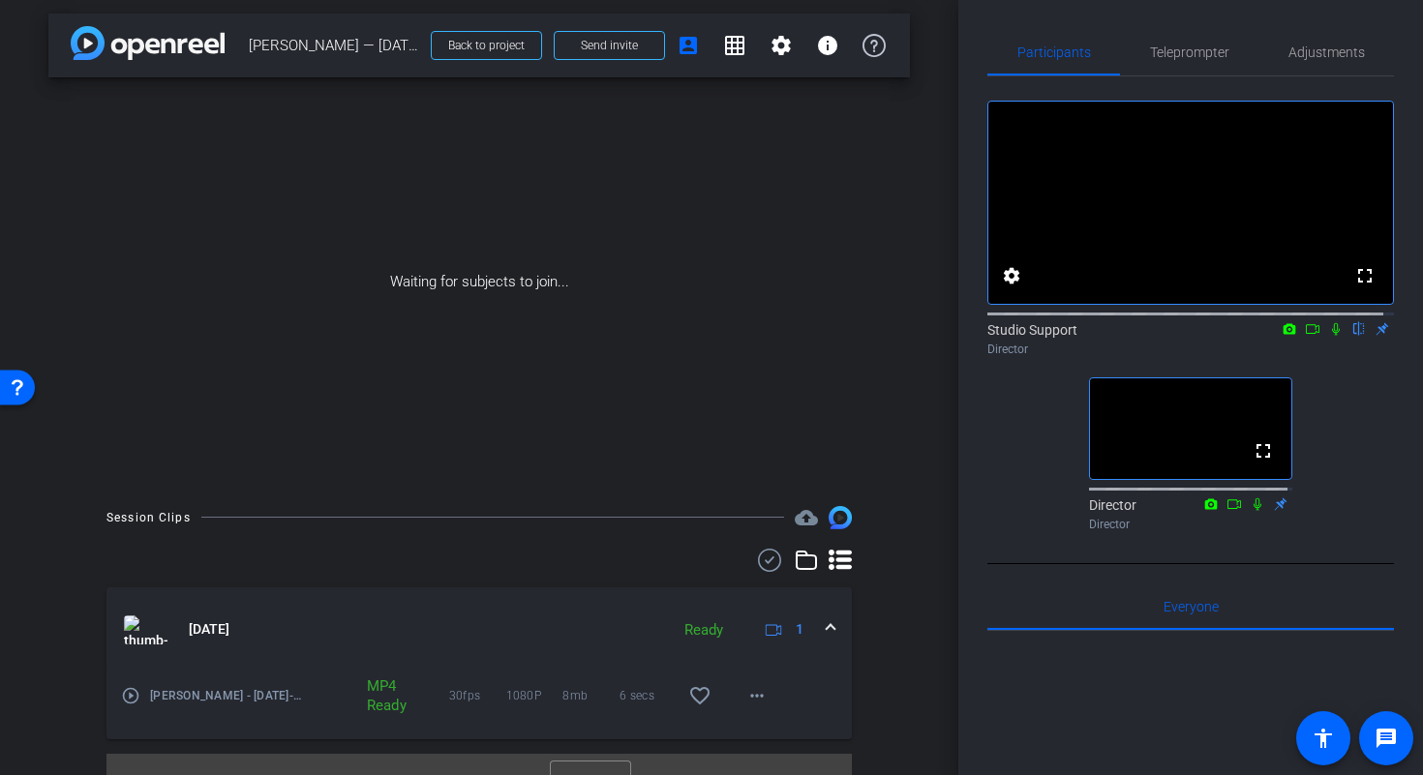
click at [826, 629] on span at bounding box center [830, 629] width 8 height 20
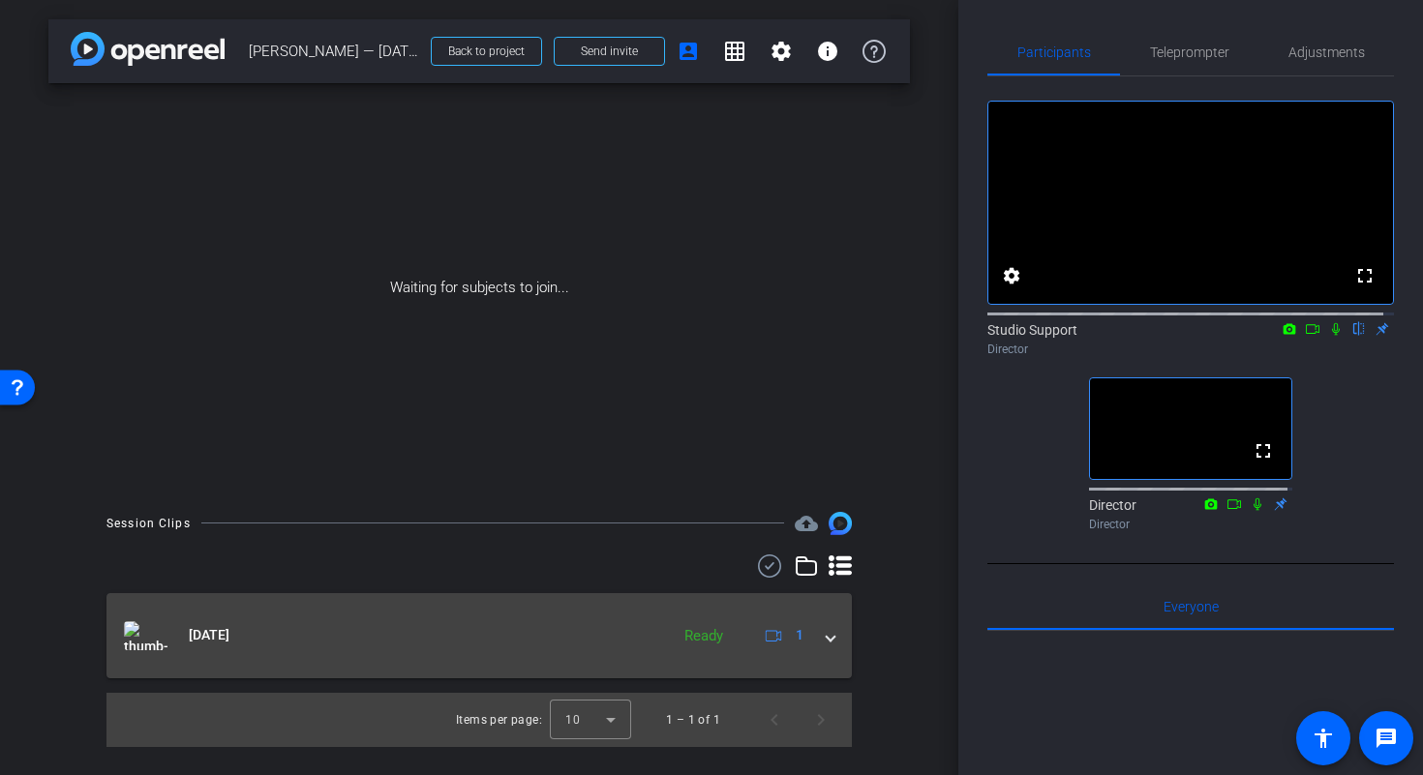
scroll to position [0, 0]
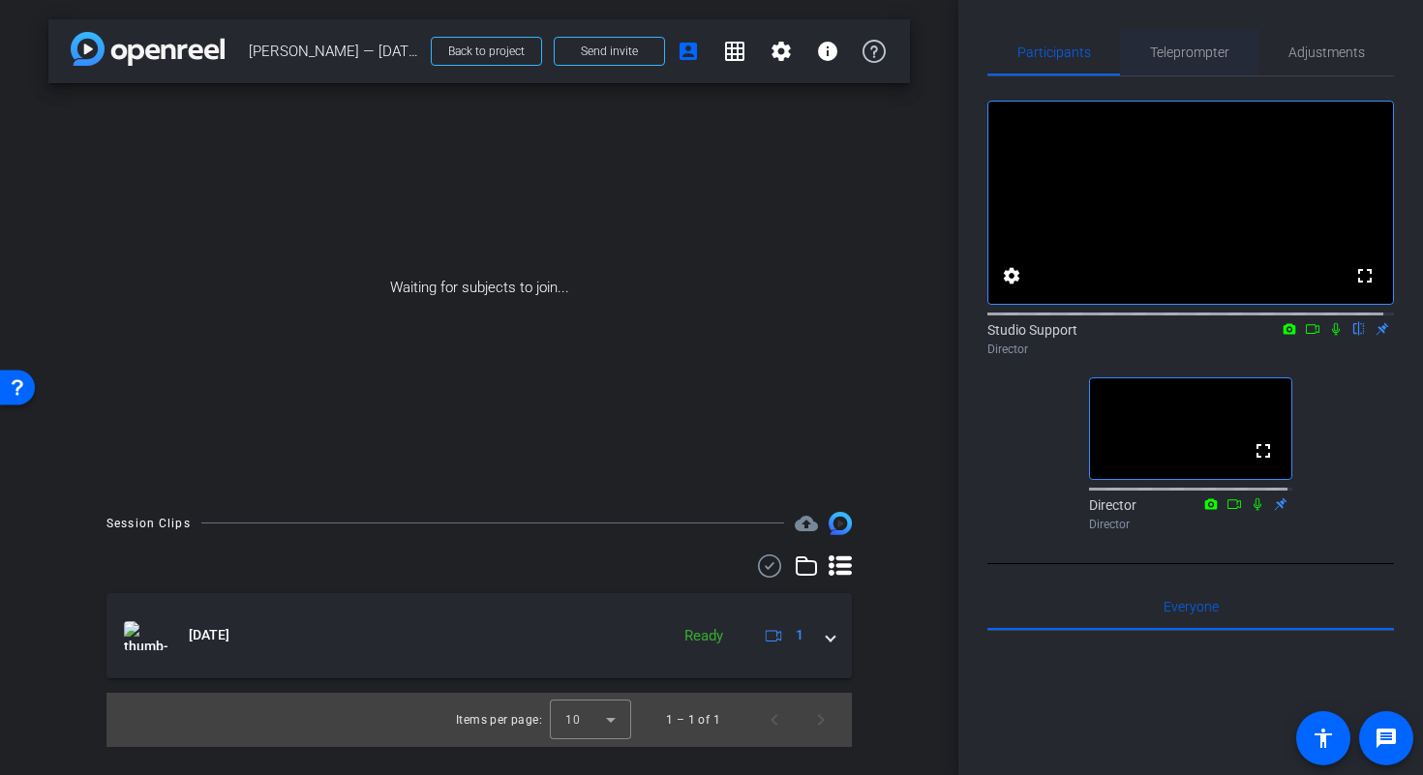
click at [1223, 54] on div "Teleprompter" at bounding box center [1189, 52] width 138 height 46
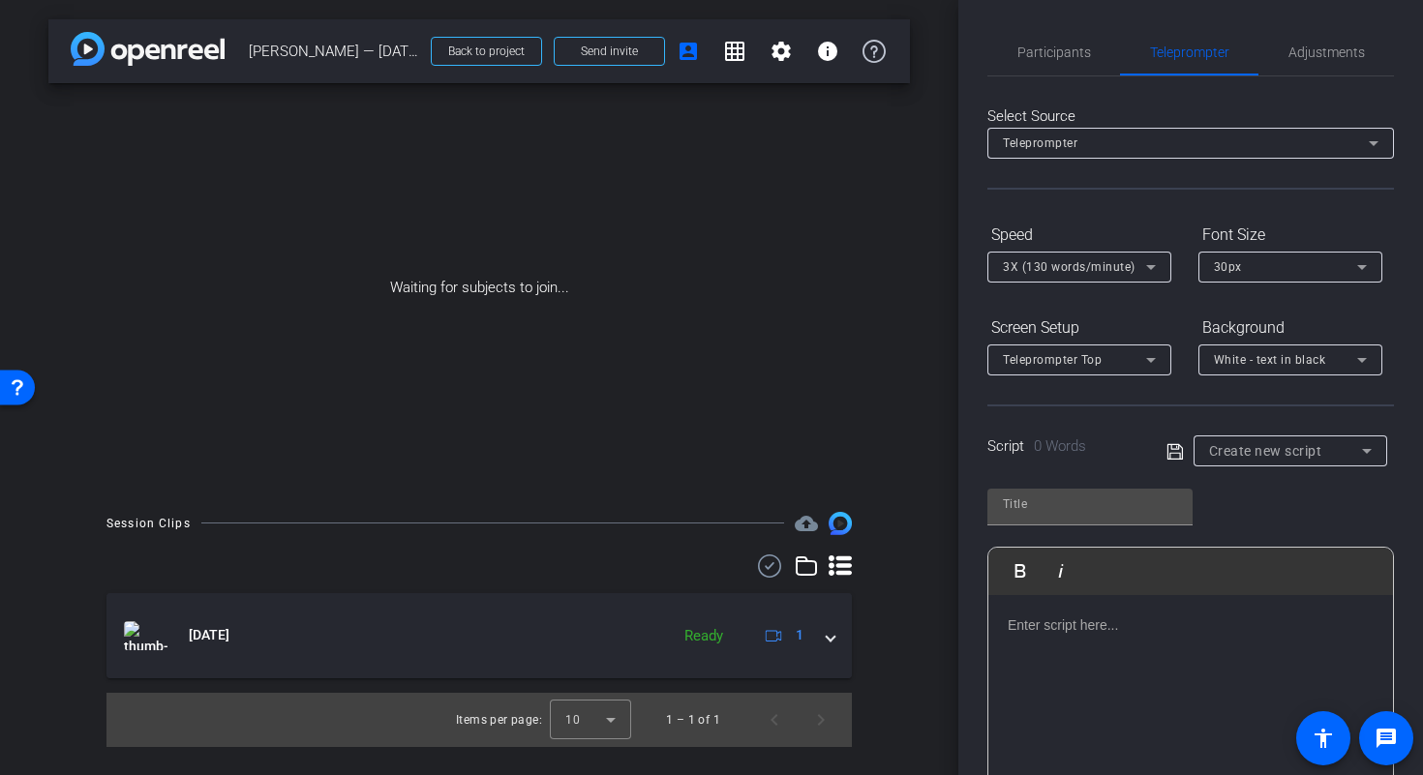
click at [1298, 448] on span "Create new script" at bounding box center [1265, 450] width 113 height 15
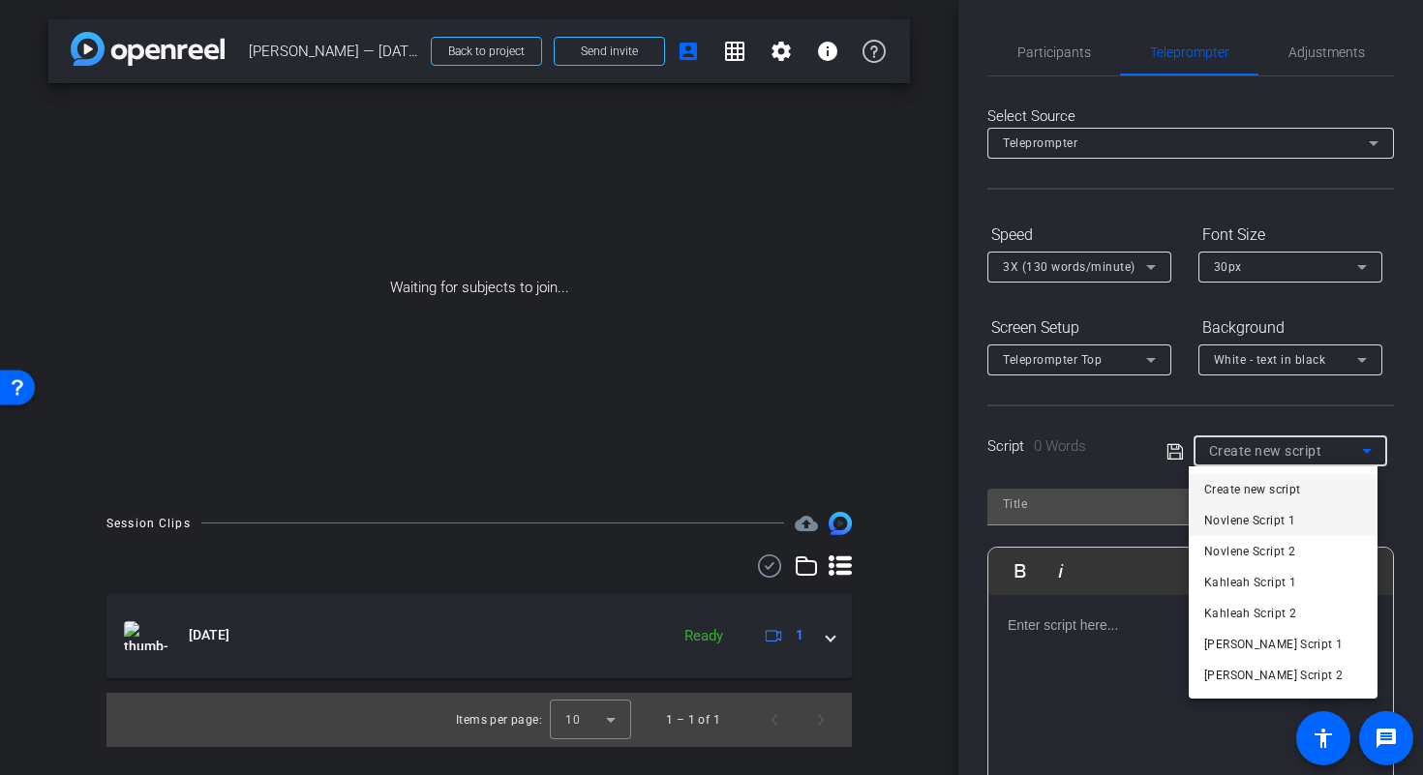
click at [1263, 522] on span "Novlene Script 1" at bounding box center [1249, 520] width 91 height 23
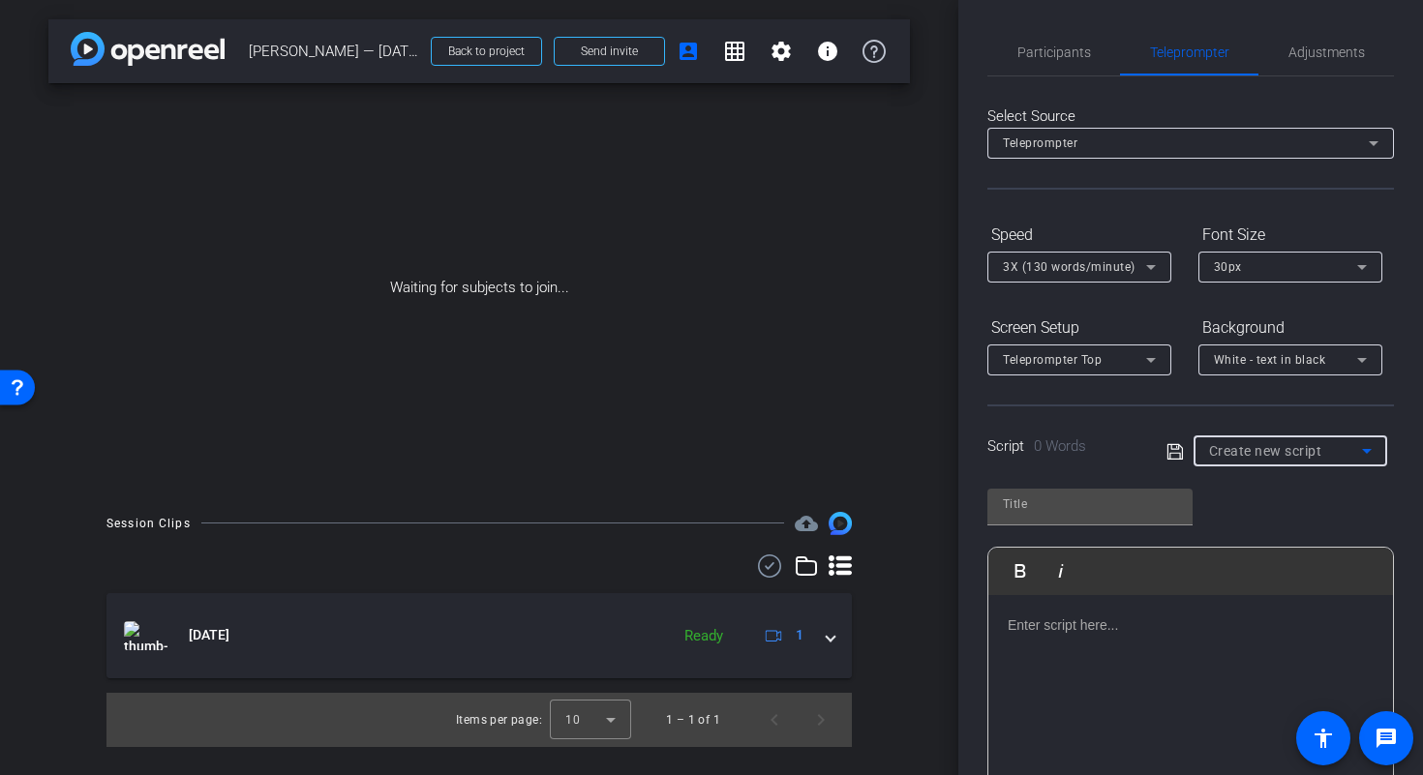
type input "Novlene Script 1"
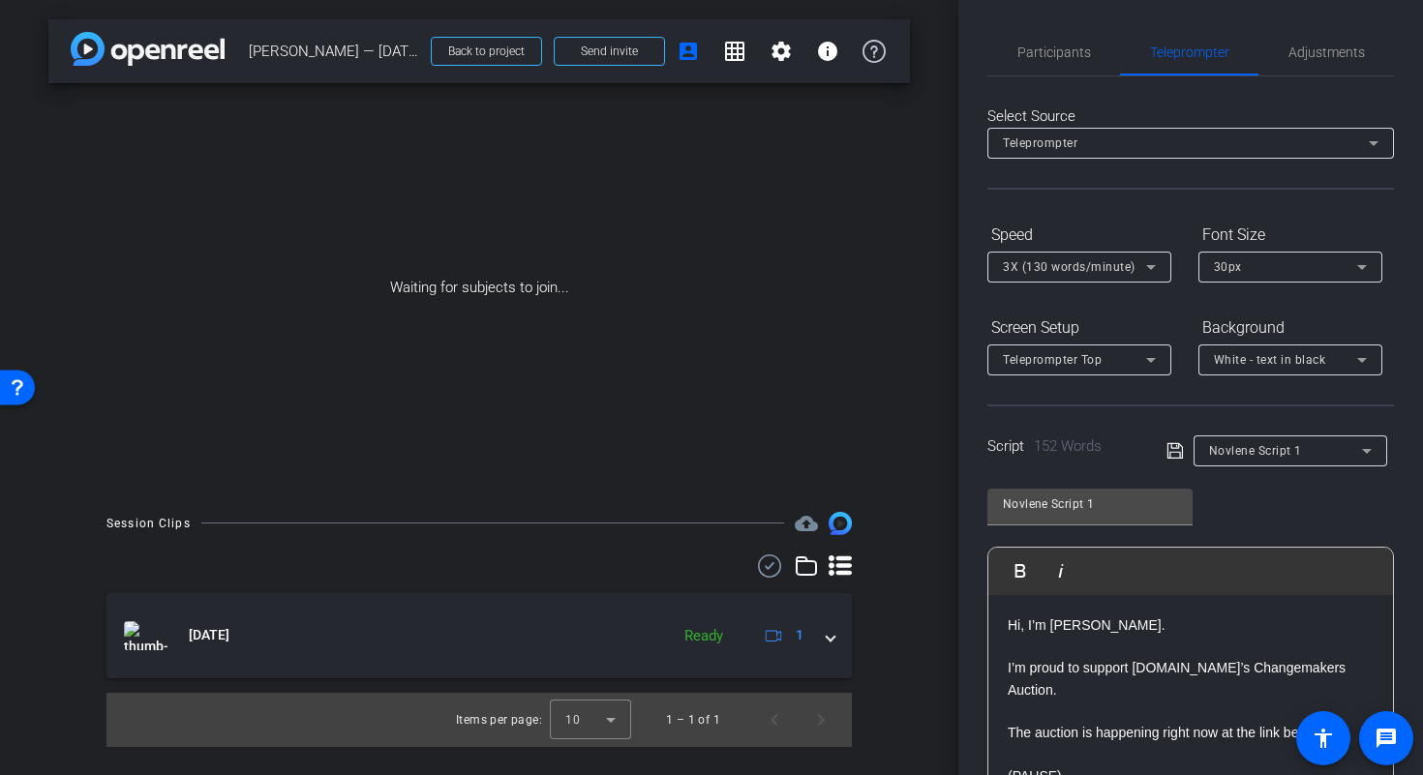
click at [1103, 405] on div "Script 152 Words Novlene Script 1" at bounding box center [1190, 436] width 406 height 62
click at [1137, 366] on div "Teleprompter Top" at bounding box center [1074, 359] width 143 height 24
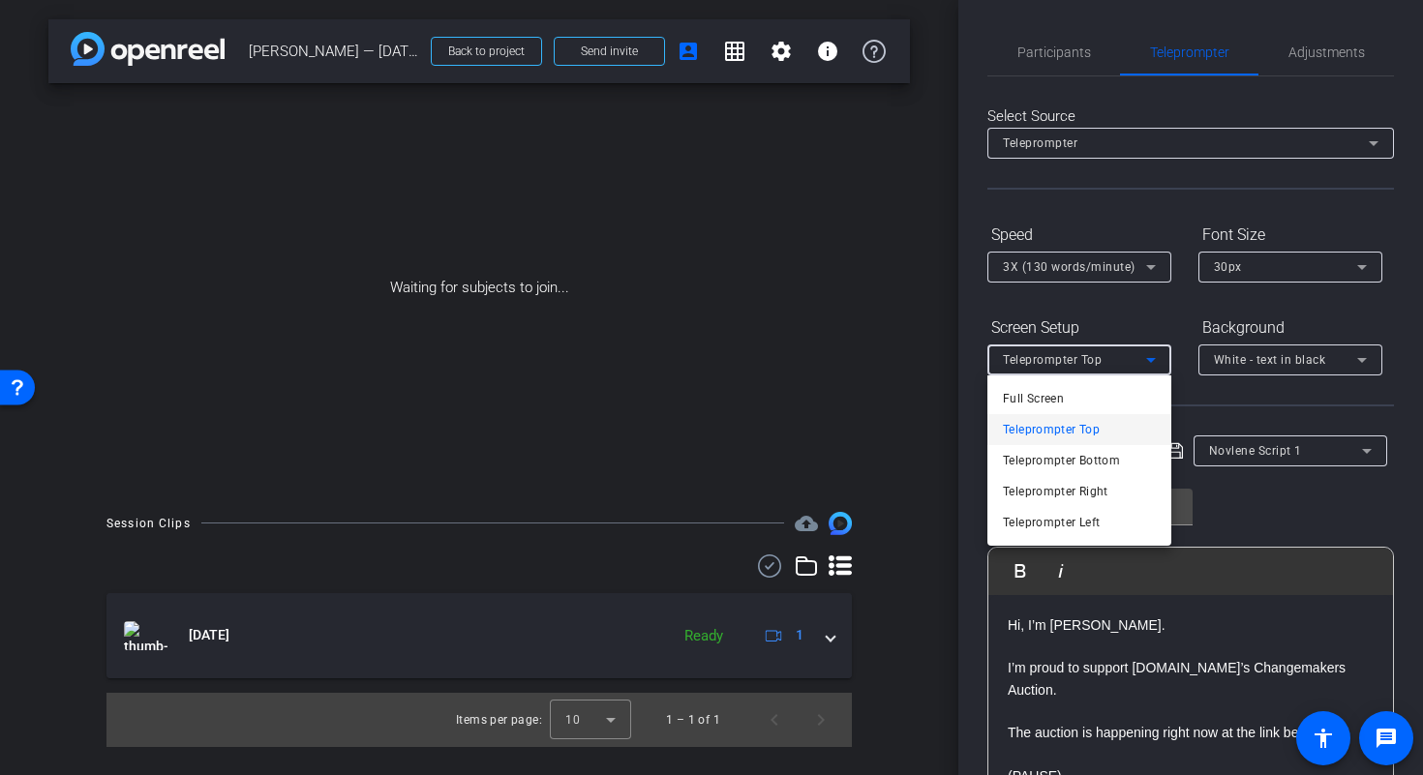
click at [1290, 499] on div at bounding box center [711, 387] width 1423 height 775
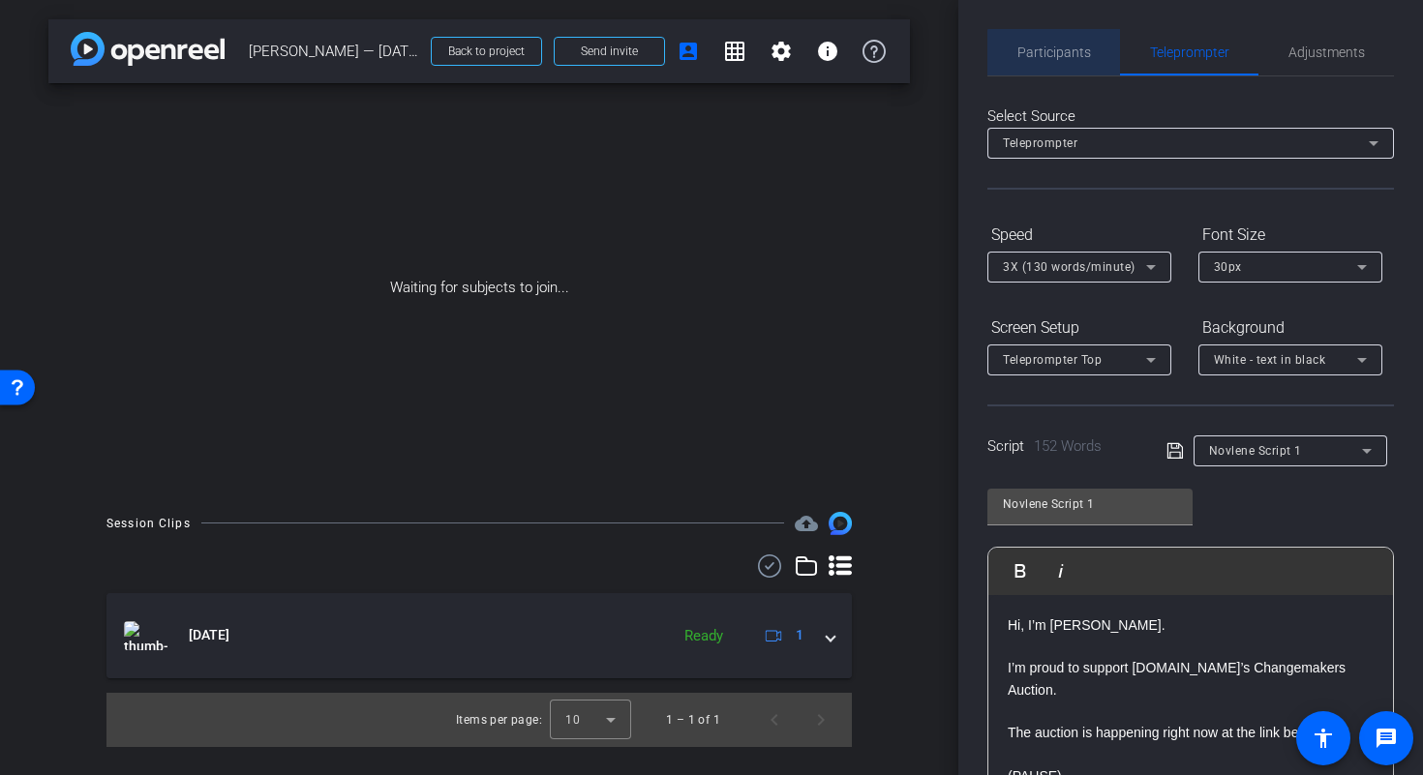
click at [1093, 63] on div "Participants" at bounding box center [1053, 52] width 133 height 46
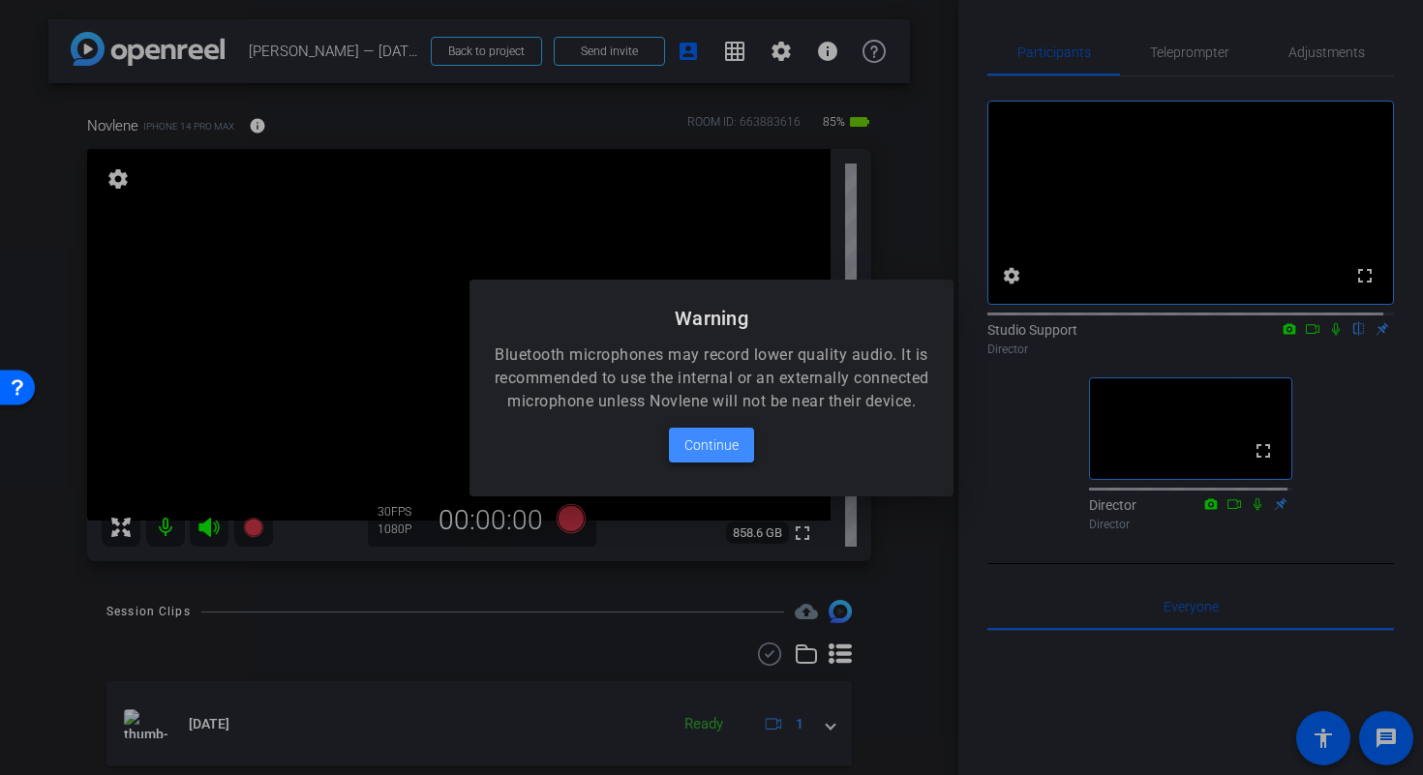
click at [723, 457] on span "Continue" at bounding box center [711, 445] width 54 height 23
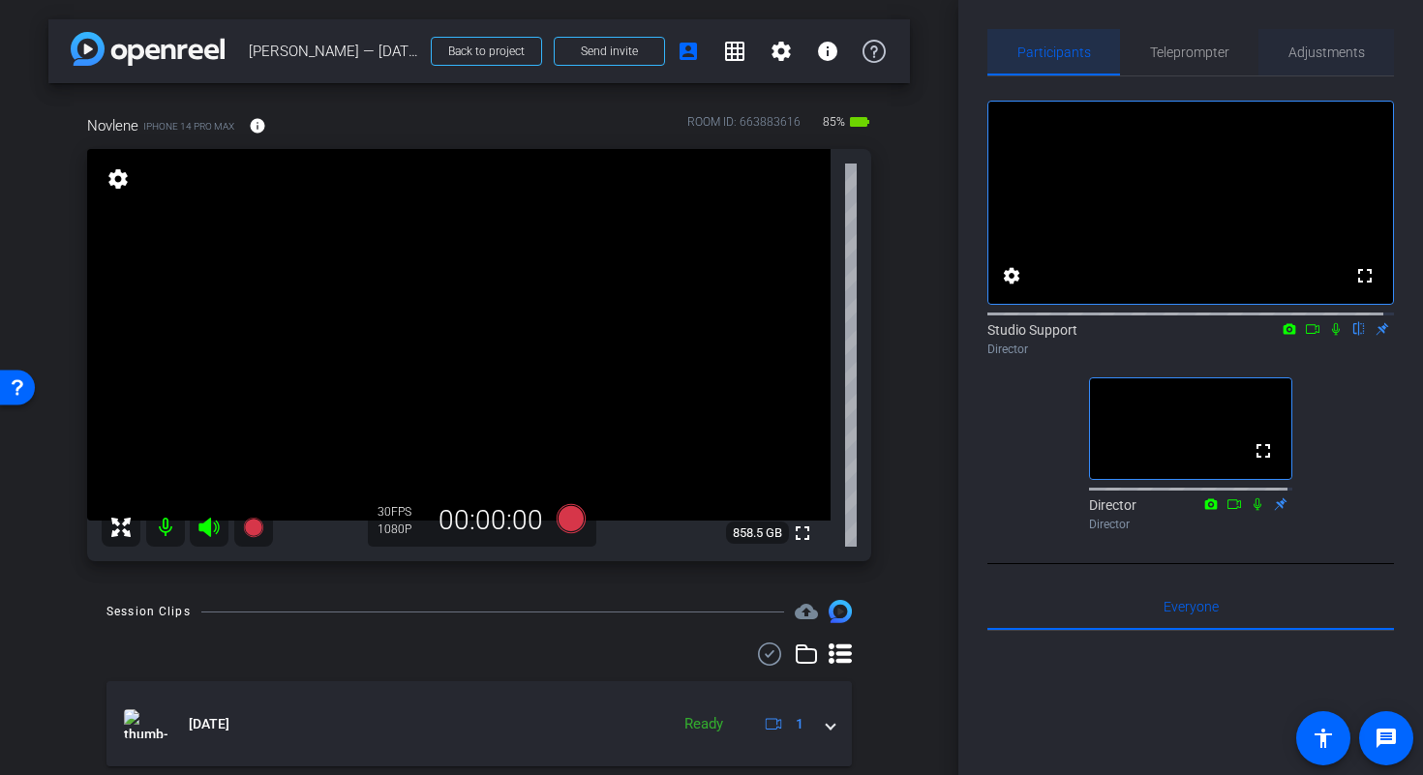
click at [1292, 54] on span "Adjustments" at bounding box center [1326, 52] width 76 height 14
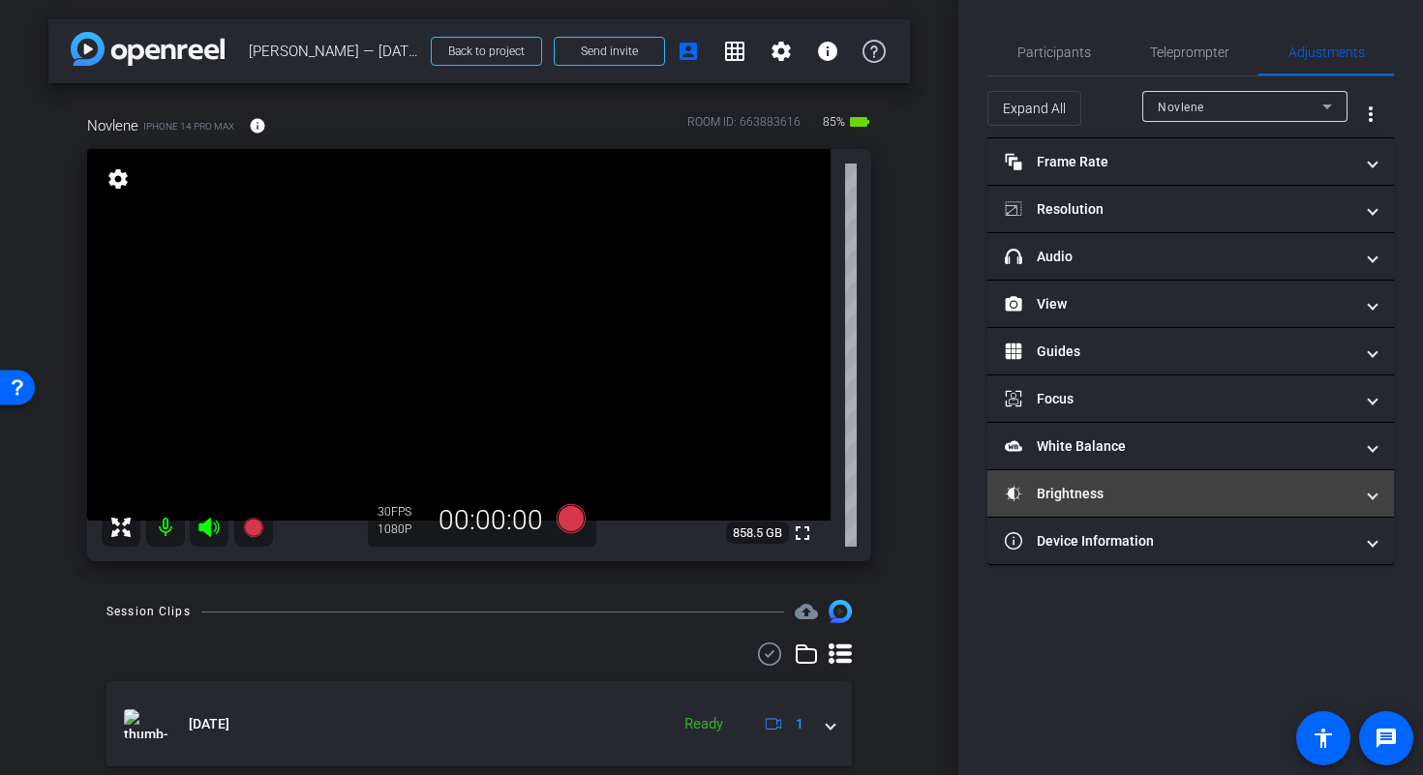
click at [1153, 487] on mat-panel-title "Brightness" at bounding box center [1178, 494] width 348 height 20
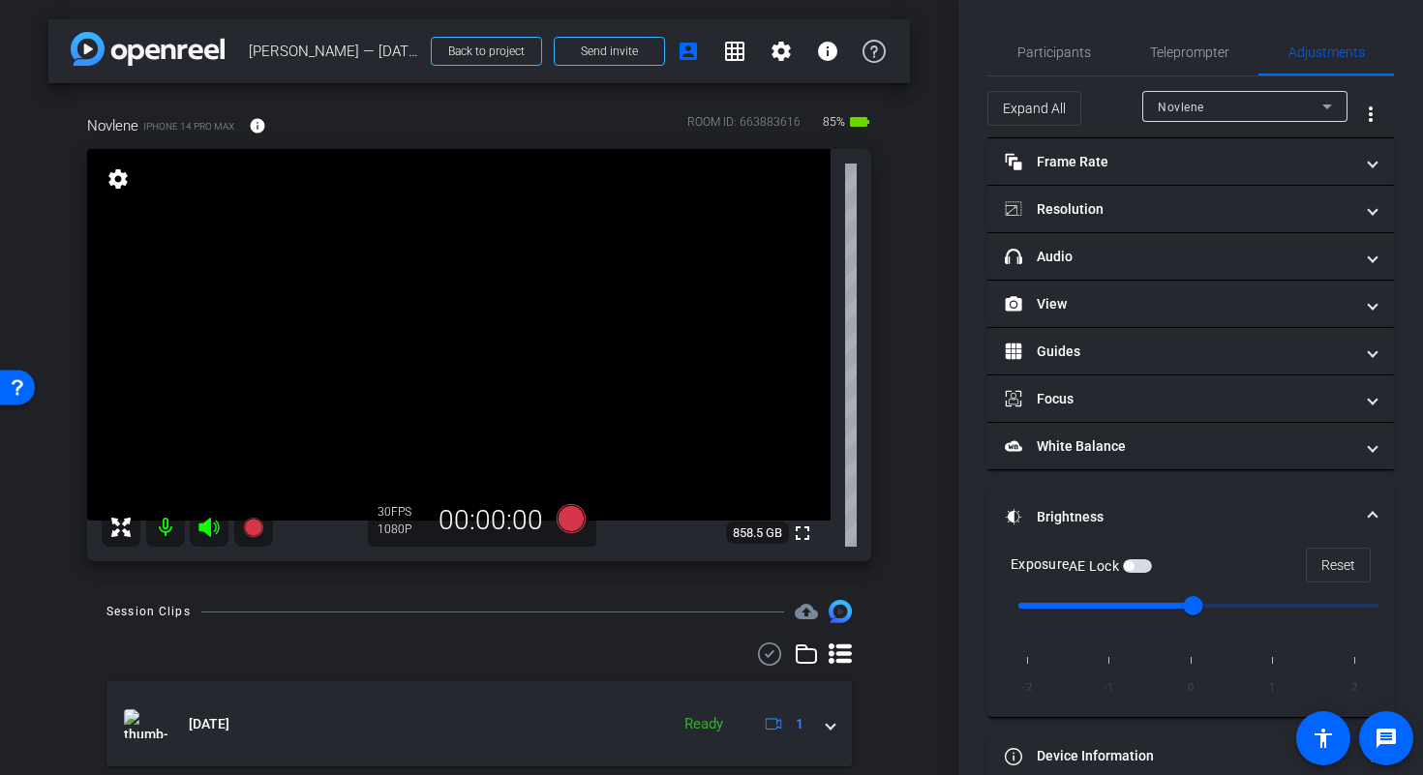
click at [382, 309] on video at bounding box center [458, 335] width 743 height 372
click at [427, 316] on video at bounding box center [458, 335] width 743 height 372
click at [436, 281] on video at bounding box center [458, 335] width 743 height 372
click at [558, 317] on video at bounding box center [458, 335] width 743 height 372
click at [555, 272] on video at bounding box center [458, 335] width 743 height 372
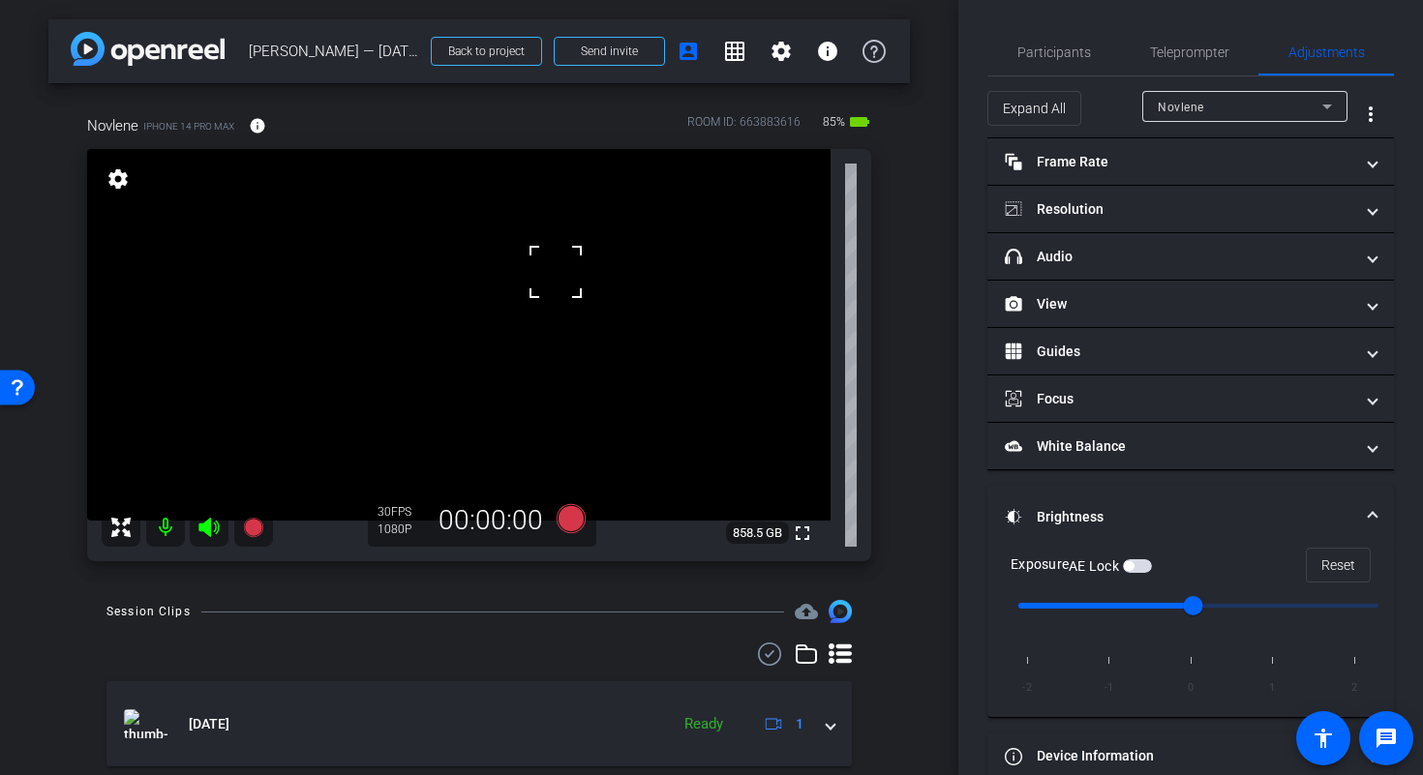
click at [522, 302] on video at bounding box center [458, 335] width 743 height 372
drag, startPoint x: 1193, startPoint y: 608, endPoint x: 1250, endPoint y: 608, distance: 57.1
click at [1250, 608] on input "range" at bounding box center [1198, 606] width 401 height 43
drag, startPoint x: 1278, startPoint y: 603, endPoint x: 1266, endPoint y: 602, distance: 12.6
click at [1266, 602] on input "range" at bounding box center [1198, 606] width 401 height 43
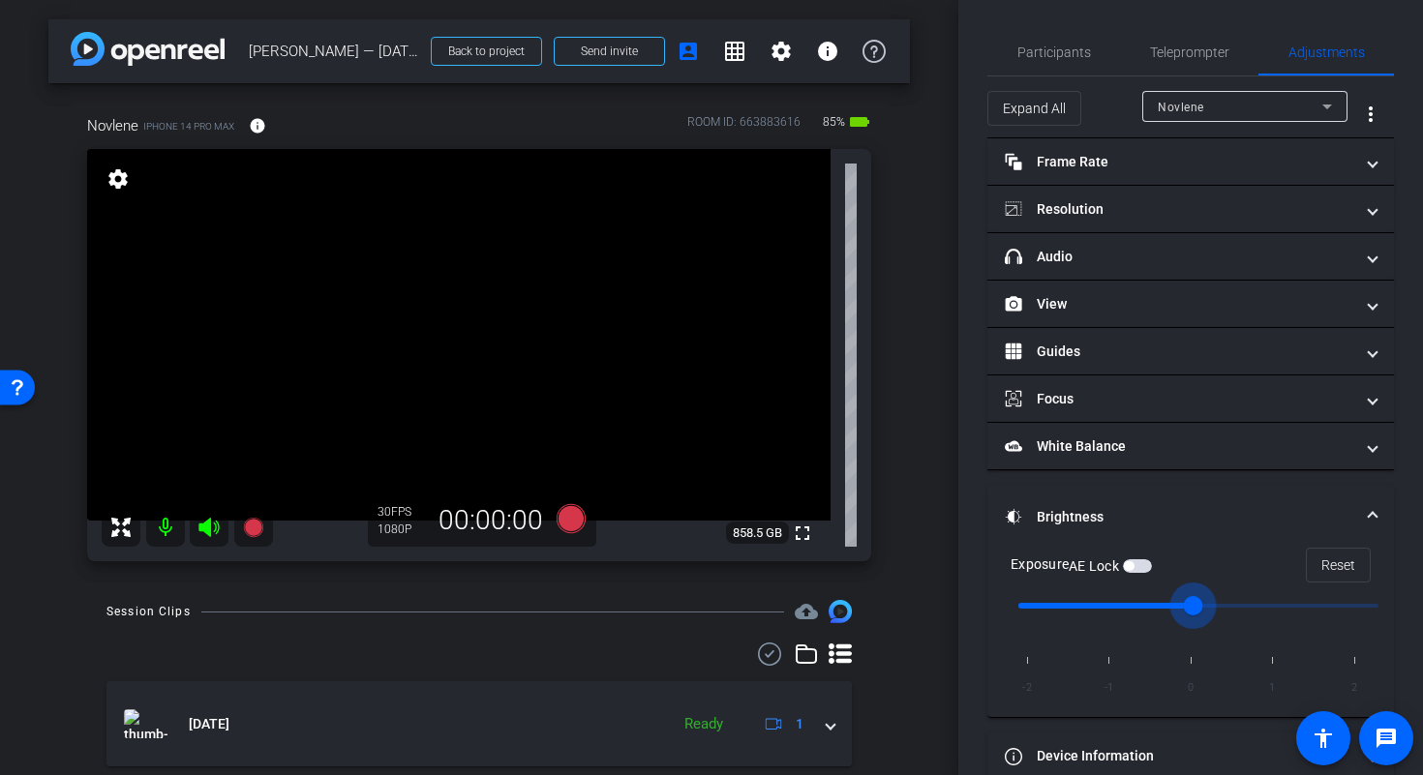
drag, startPoint x: 1284, startPoint y: 609, endPoint x: 1199, endPoint y: 606, distance: 85.2
click at [1199, 606] on input "range" at bounding box center [1198, 606] width 401 height 43
drag, startPoint x: 1192, startPoint y: 610, endPoint x: 1103, endPoint y: 607, distance: 89.1
click at [1103, 607] on input "range" at bounding box center [1198, 606] width 401 height 43
drag, startPoint x: 1101, startPoint y: 608, endPoint x: 1259, endPoint y: 603, distance: 157.8
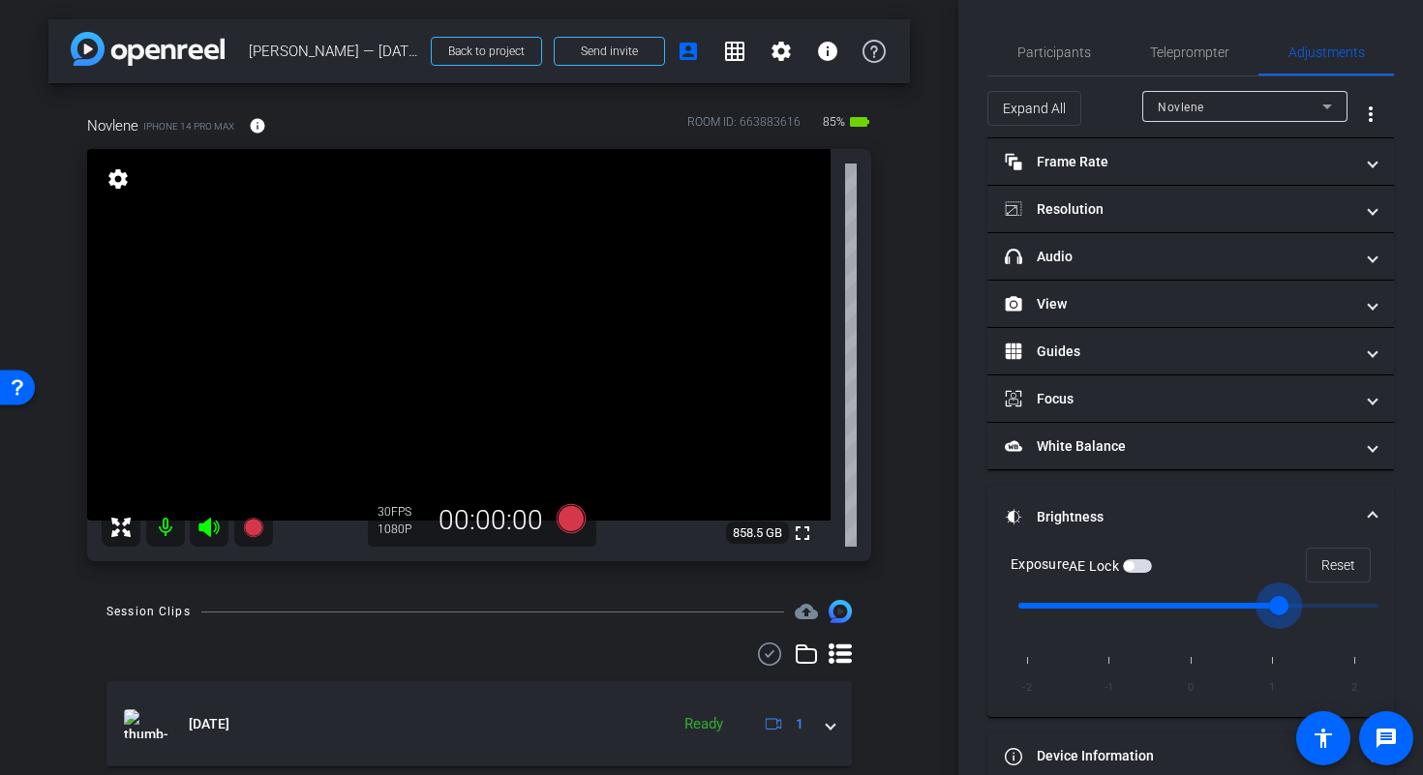
type input "1"
click at [1259, 603] on input "range" at bounding box center [1198, 606] width 401 height 43
click at [1148, 566] on span "button" at bounding box center [1137, 566] width 29 height 14
click at [1368, 509] on span at bounding box center [1372, 517] width 8 height 20
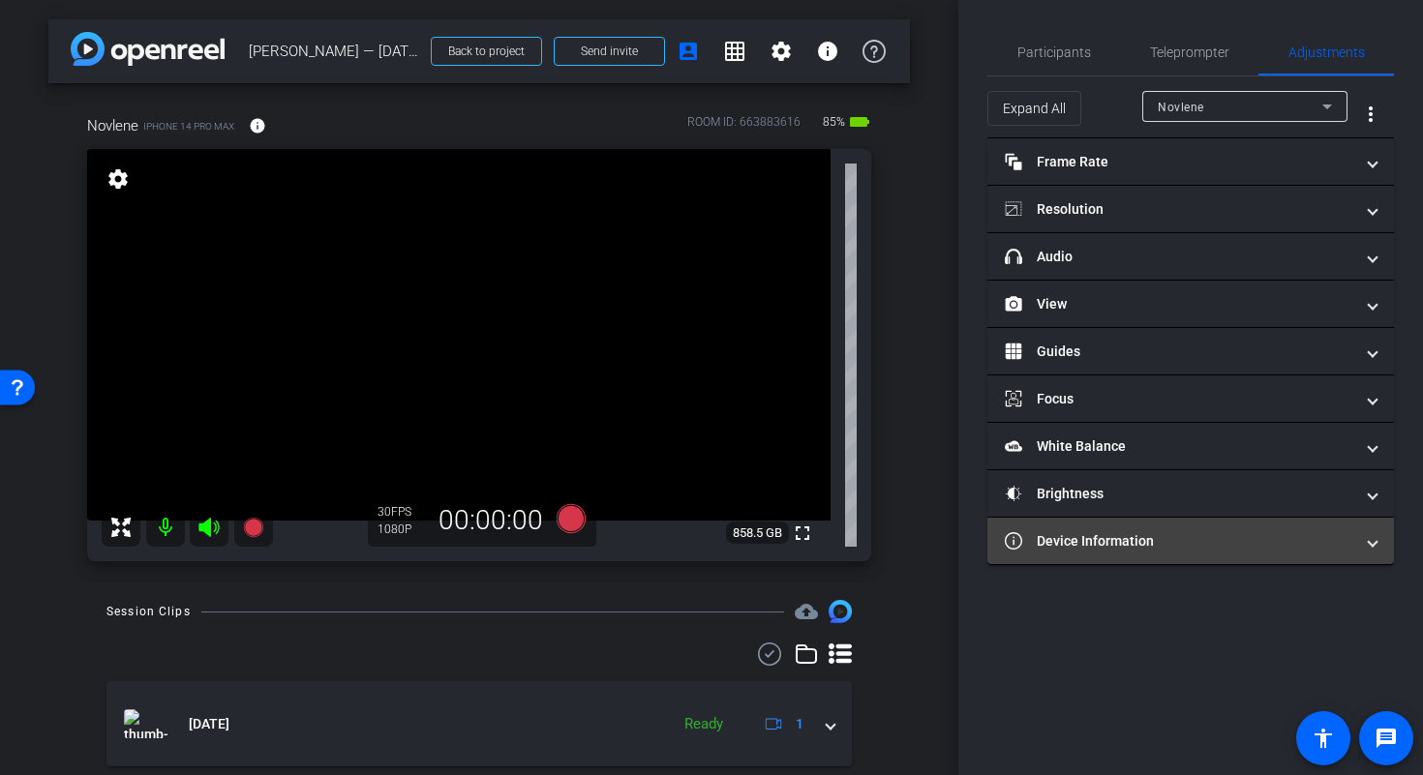
click at [1298, 529] on mat-expansion-panel-header "Device Information" at bounding box center [1190, 541] width 406 height 46
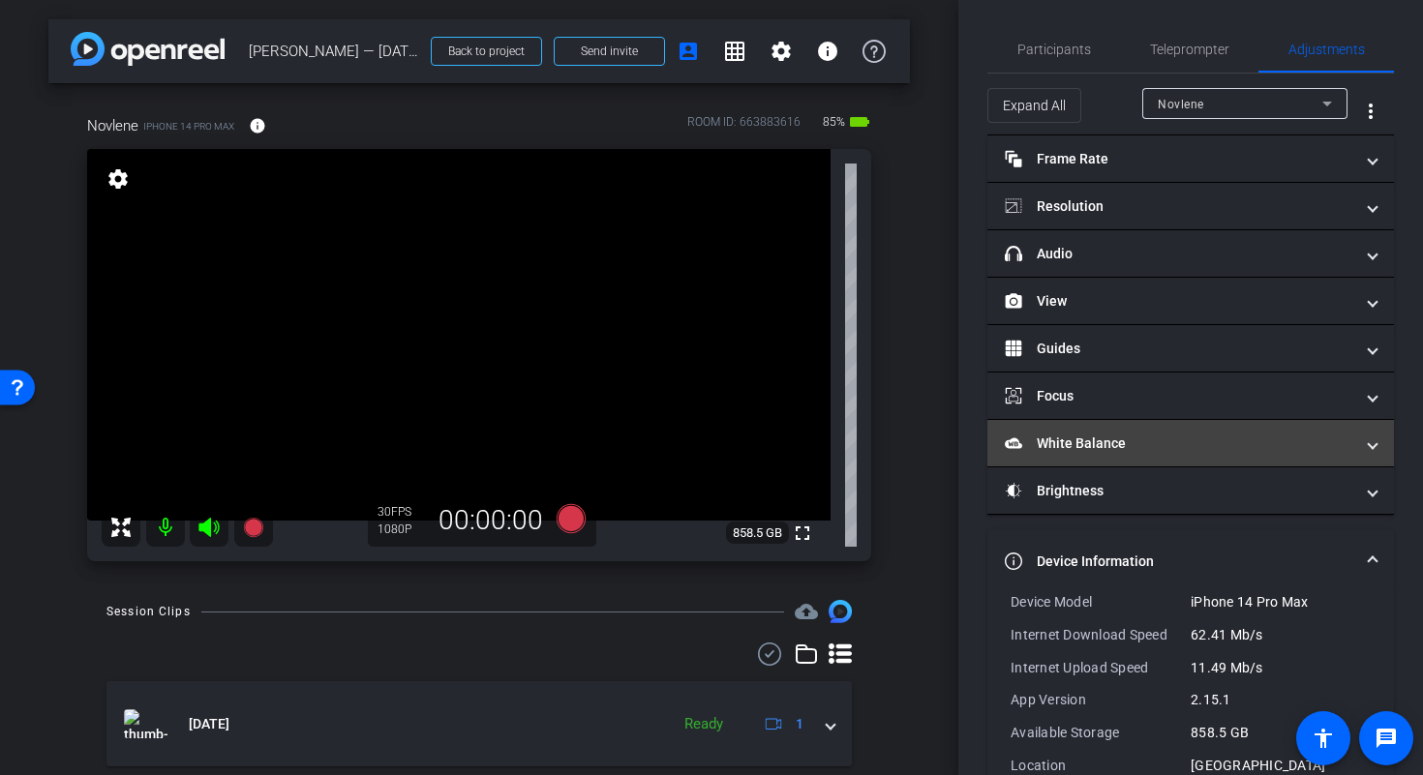
scroll to position [4, 0]
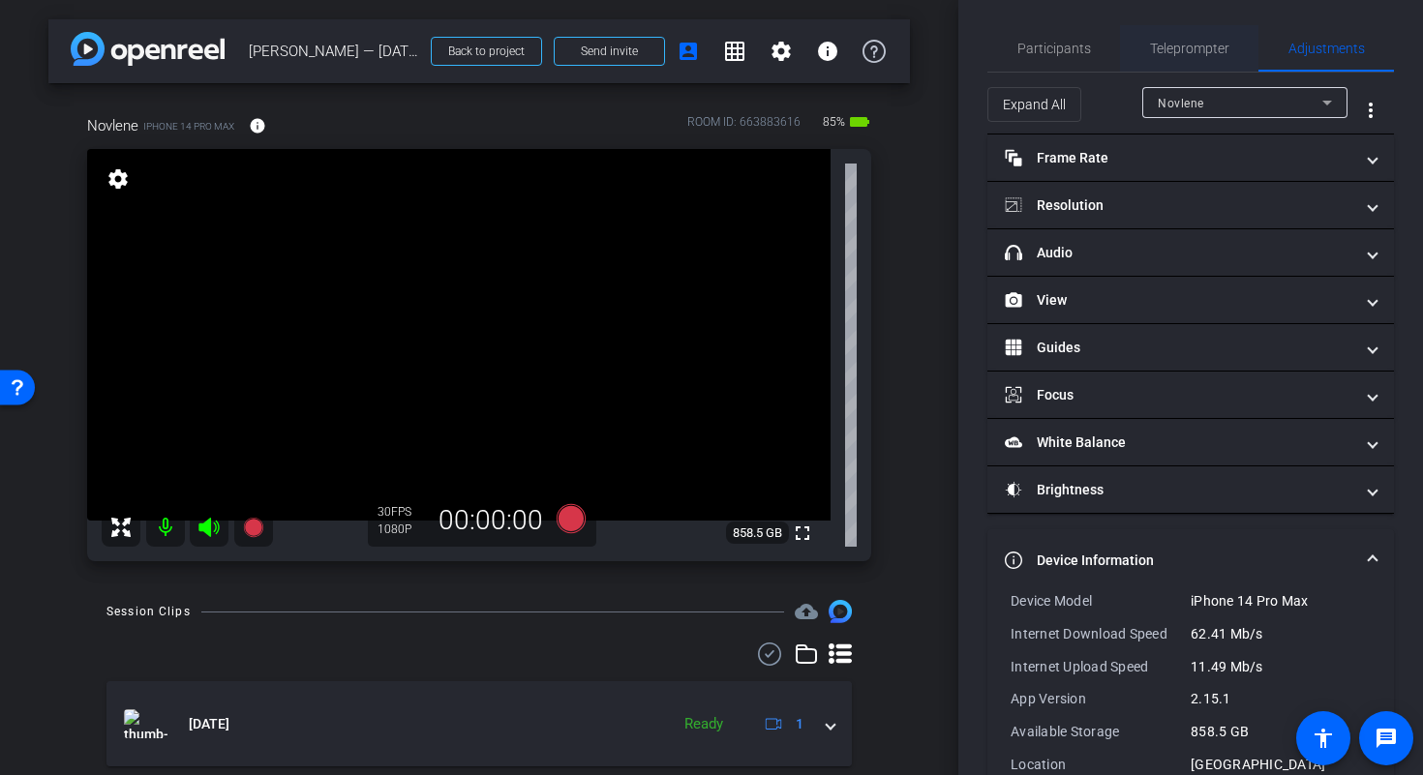
click at [1185, 54] on span "Teleprompter" at bounding box center [1189, 49] width 79 height 14
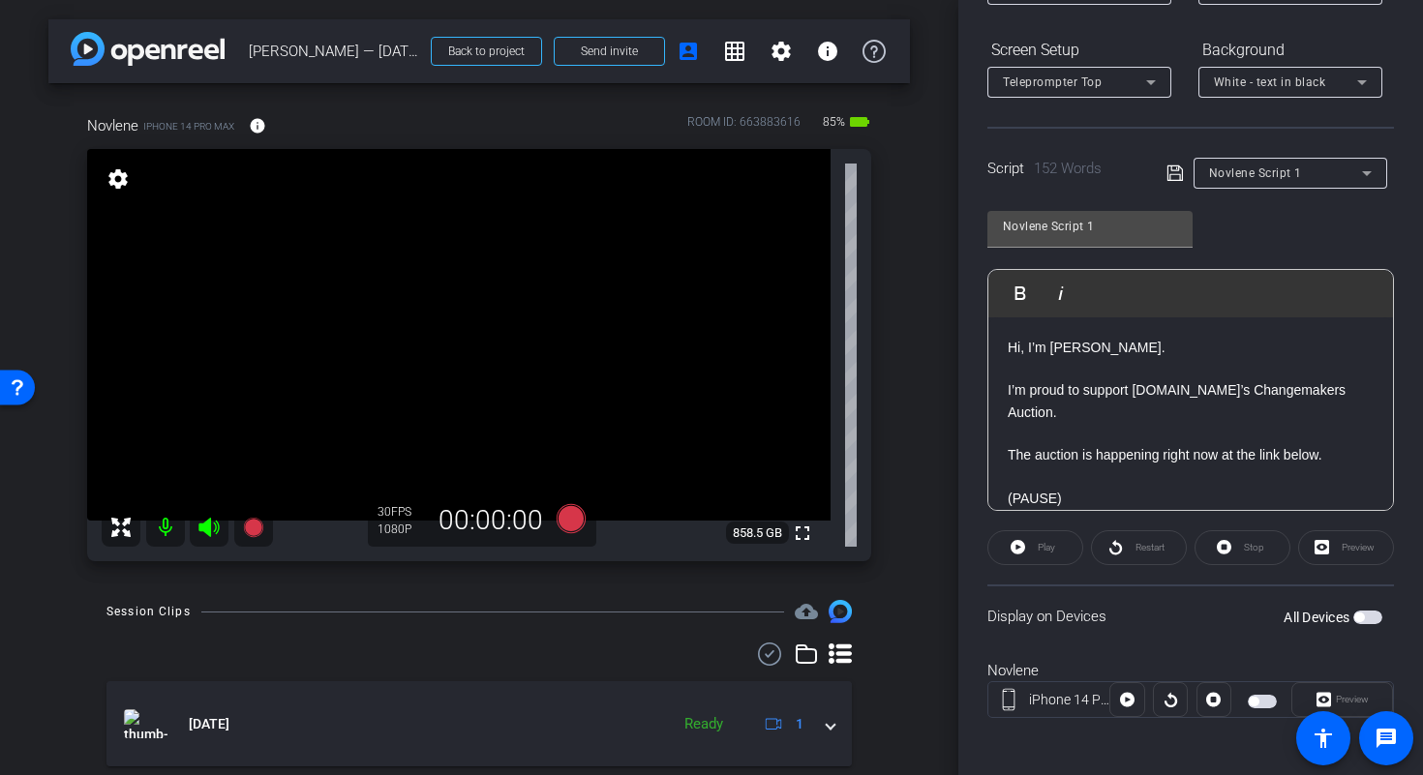
scroll to position [279, 0]
click at [1260, 705] on span "button" at bounding box center [1261, 701] width 29 height 14
click at [1342, 549] on div "Preview" at bounding box center [1346, 546] width 96 height 35
click at [1328, 554] on div "Preview" at bounding box center [1346, 546] width 96 height 35
click at [571, 521] on icon at bounding box center [570, 518] width 29 height 29
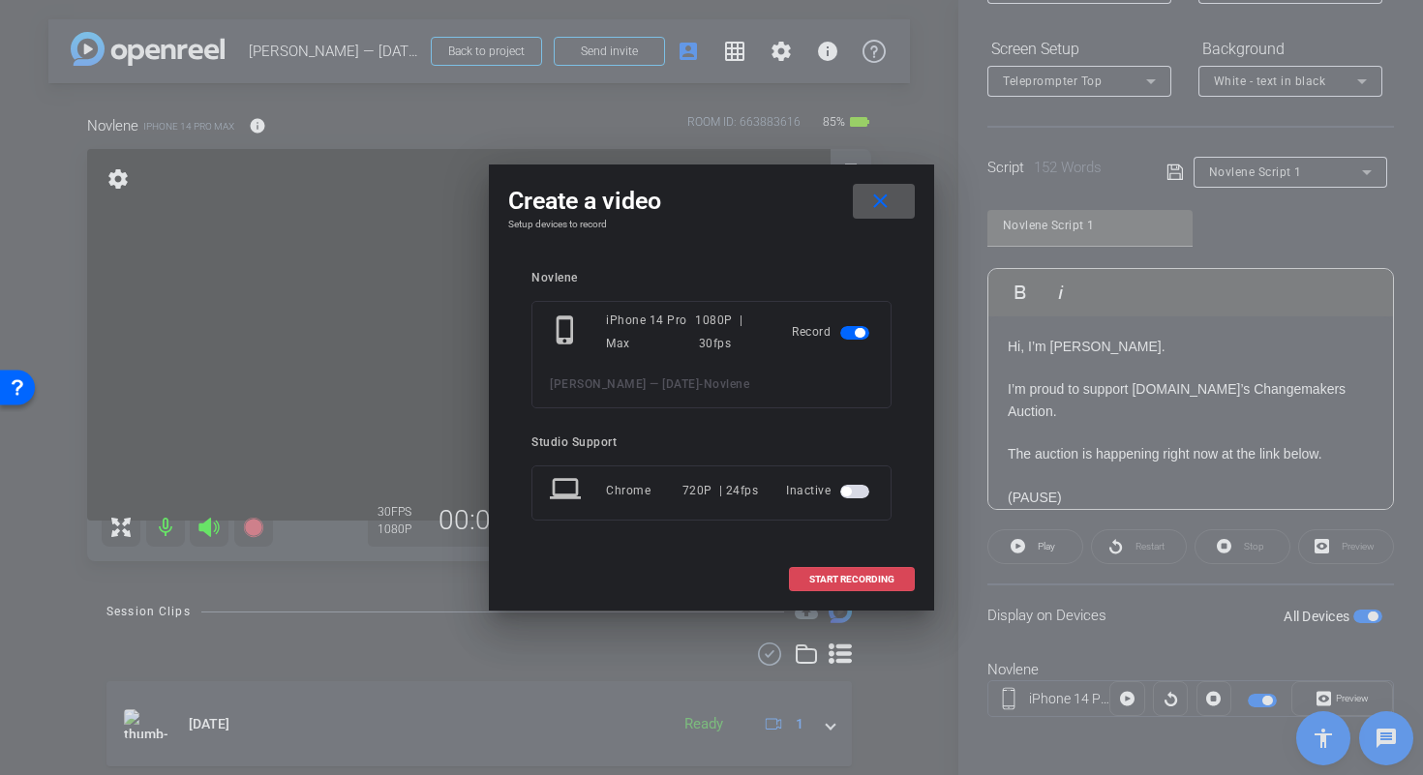
click at [873, 576] on span "START RECORDING" at bounding box center [851, 580] width 85 height 10
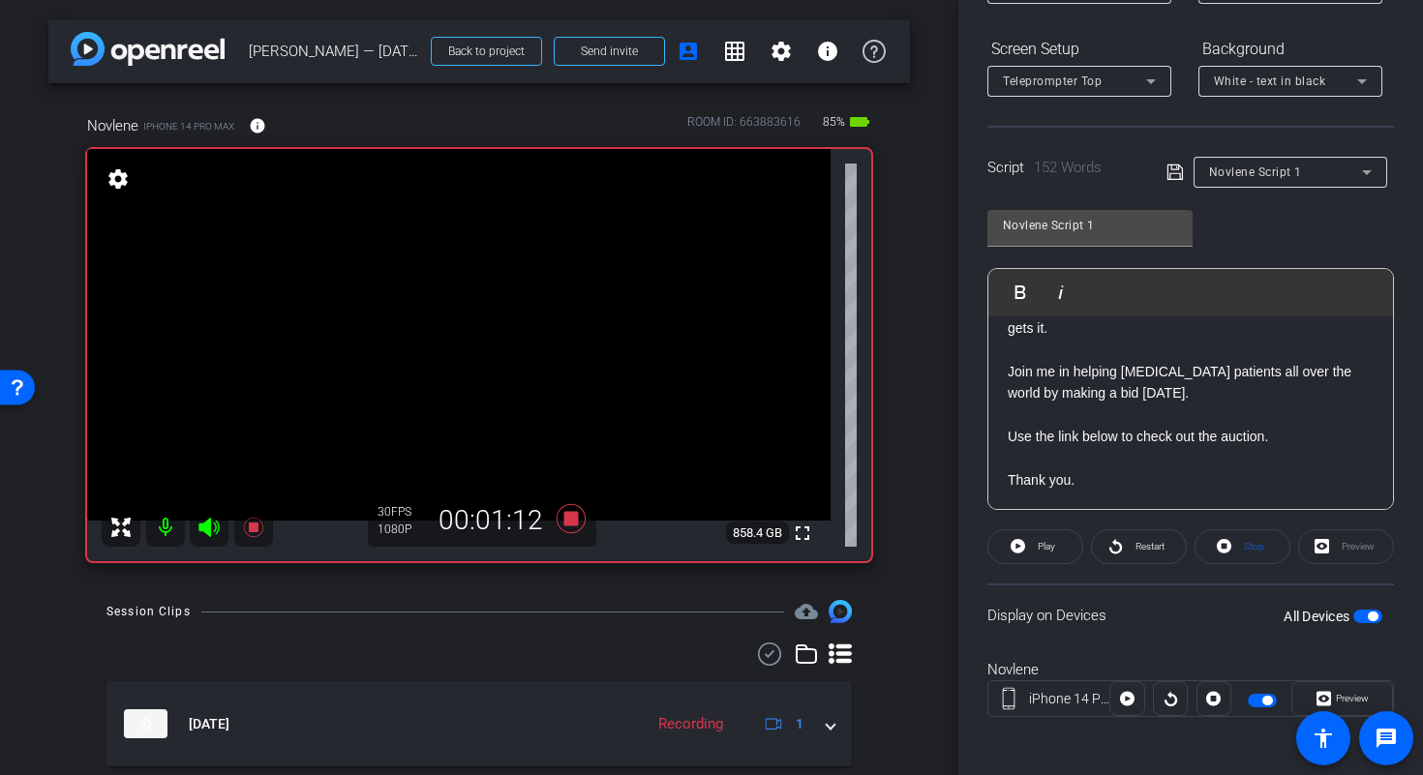
scroll to position [283, 0]
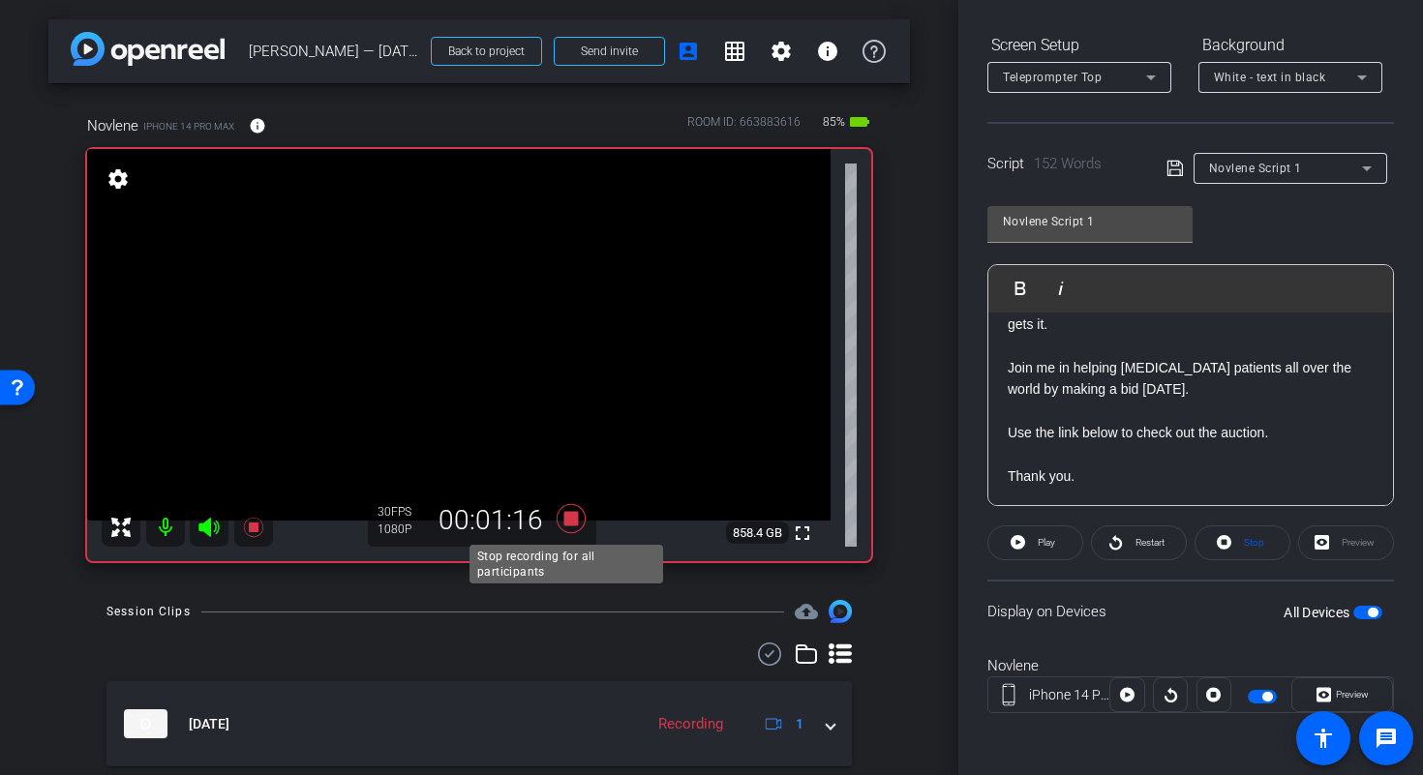
click at [570, 521] on icon at bounding box center [570, 518] width 29 height 29
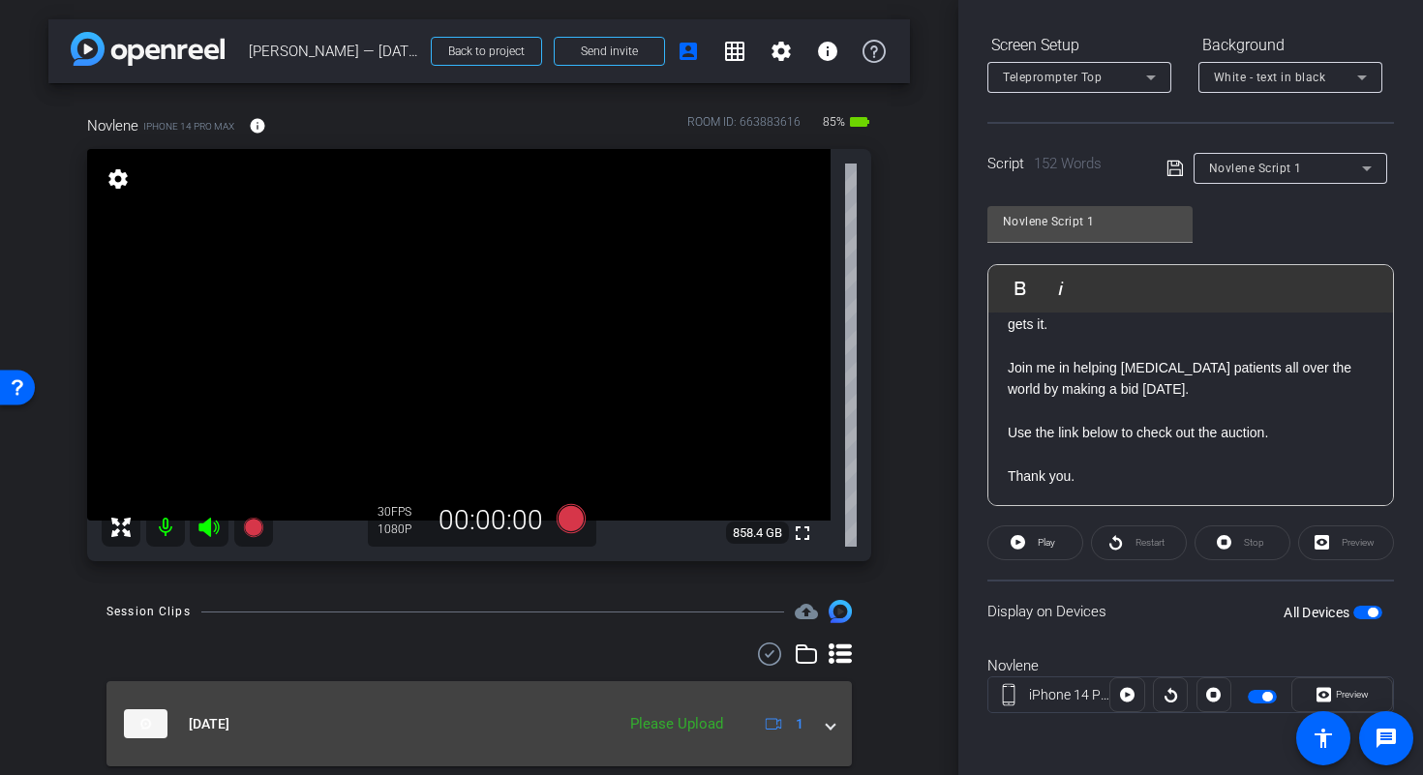
click at [826, 723] on span at bounding box center [830, 724] width 8 height 20
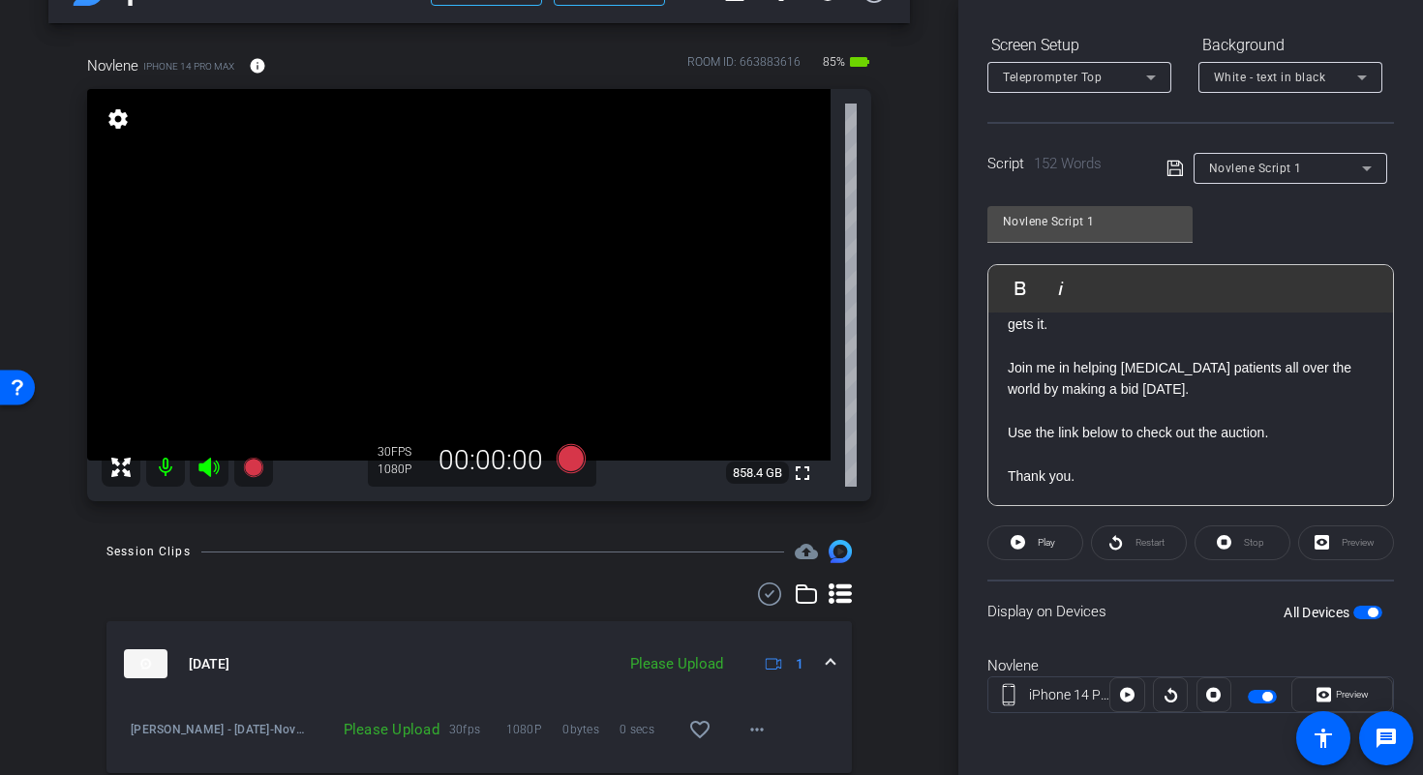
scroll to position [61, 0]
click at [750, 727] on mat-icon "more_horiz" at bounding box center [756, 728] width 23 height 23
click at [774, 644] on span "Upload" at bounding box center [777, 640] width 77 height 23
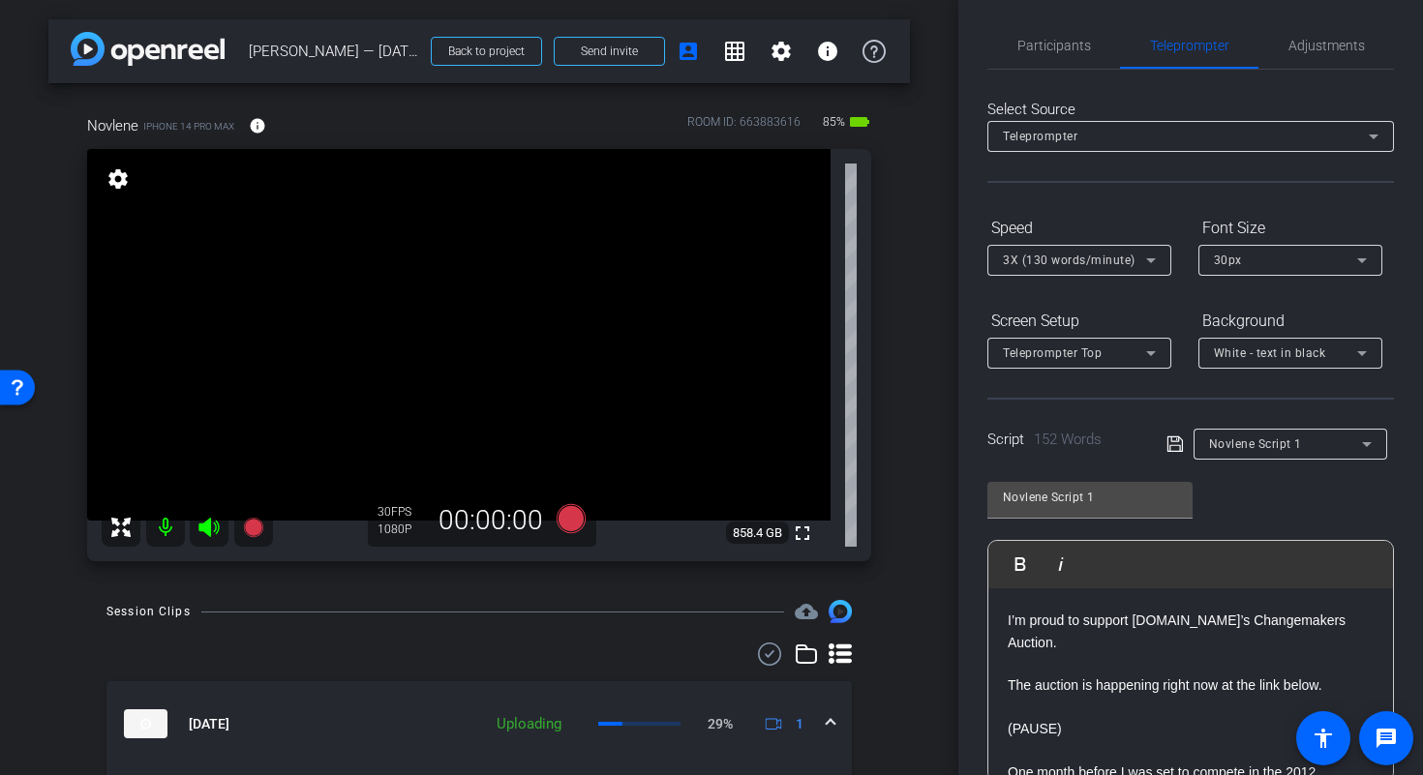
scroll to position [0, 0]
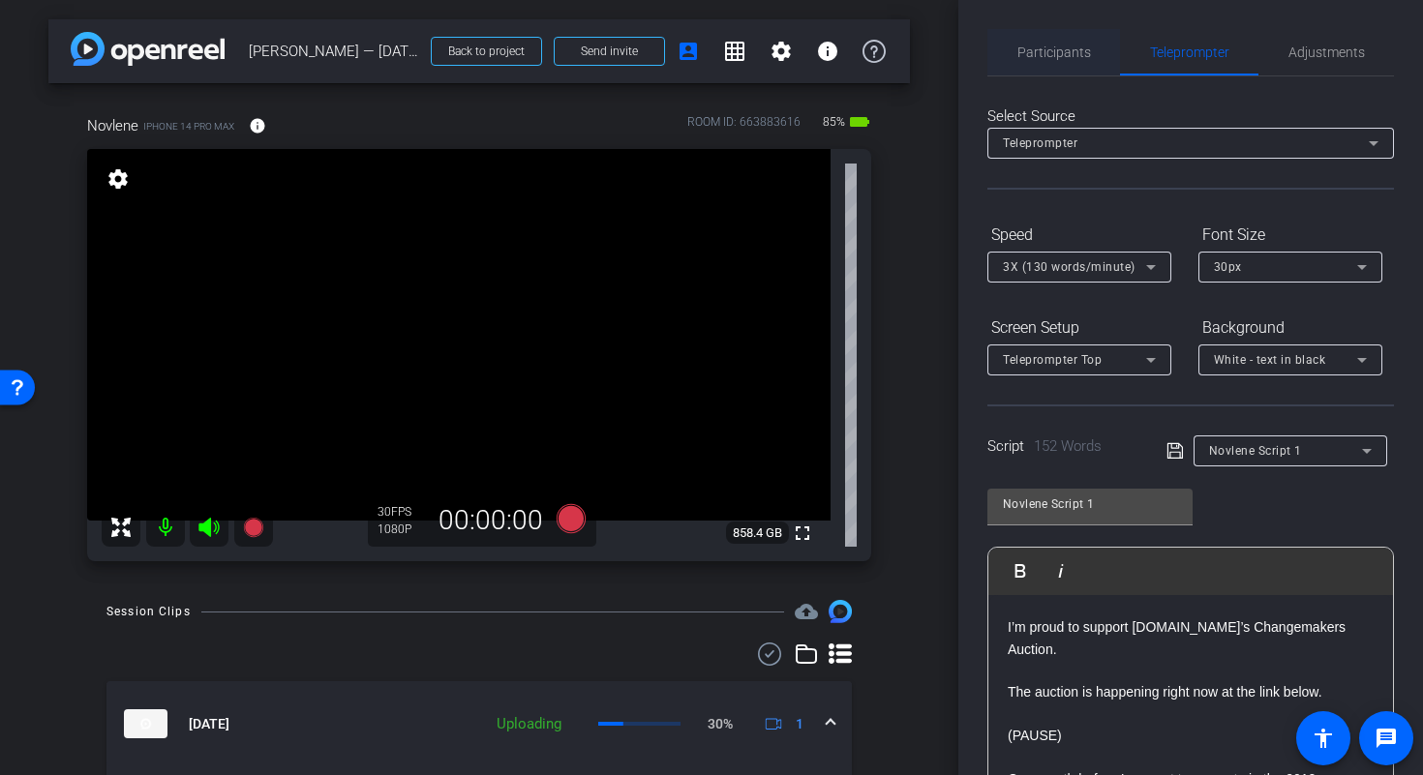
click at [1065, 57] on span "Participants" at bounding box center [1054, 52] width 74 height 14
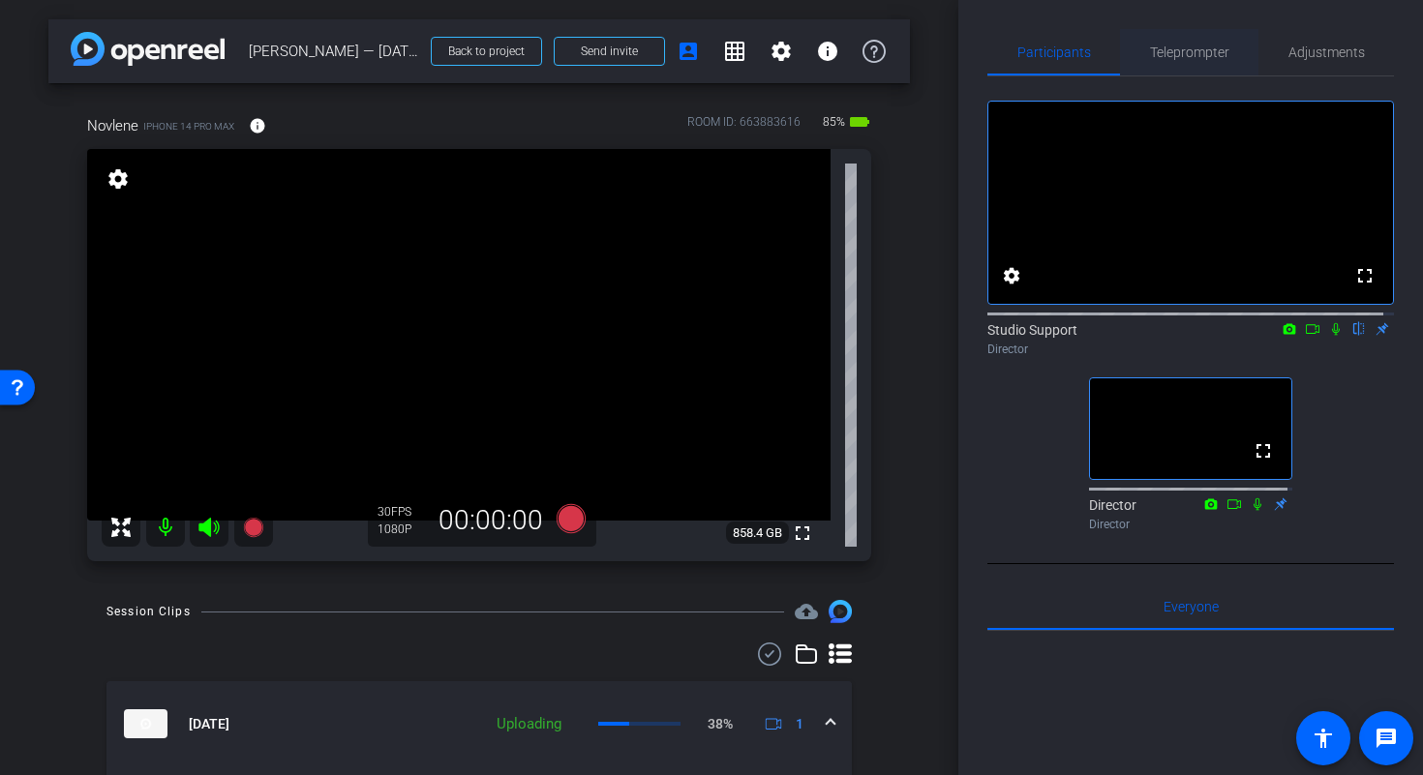
click at [1152, 50] on span "Teleprompter" at bounding box center [1189, 52] width 79 height 14
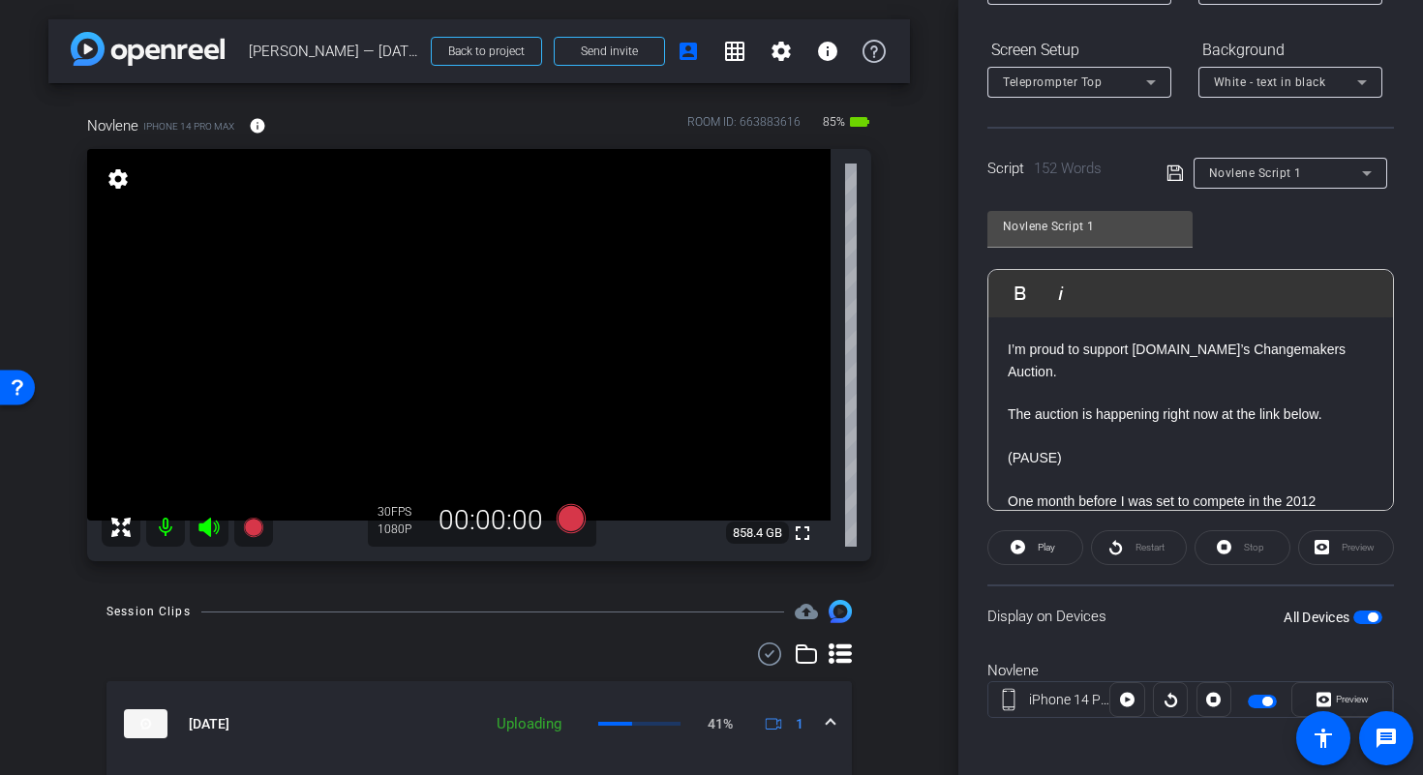
scroll to position [283, 0]
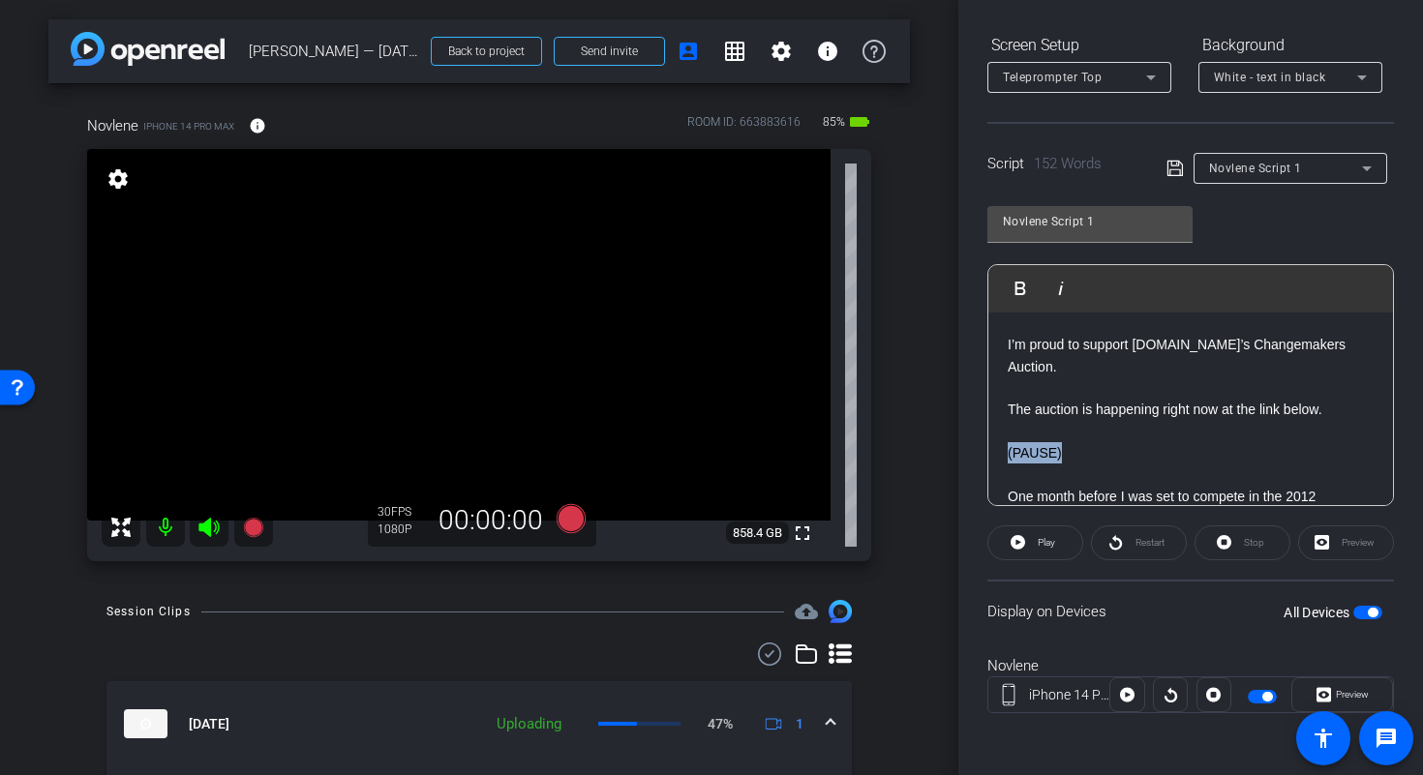
drag, startPoint x: 1077, startPoint y: 453, endPoint x: 972, endPoint y: 448, distance: 105.6
click at [972, 448] on div "Participants Teleprompter Adjustments settings Studio Support flip Director Dir…" at bounding box center [1190, 387] width 465 height 775
drag, startPoint x: 1095, startPoint y: 453, endPoint x: 992, endPoint y: 451, distance: 103.6
click at [992, 451] on div "Hi, I’m Novlene Williams-Mills. I’m proud to support Breastcancer.org’s Changem…" at bounding box center [1190, 431] width 405 height 797
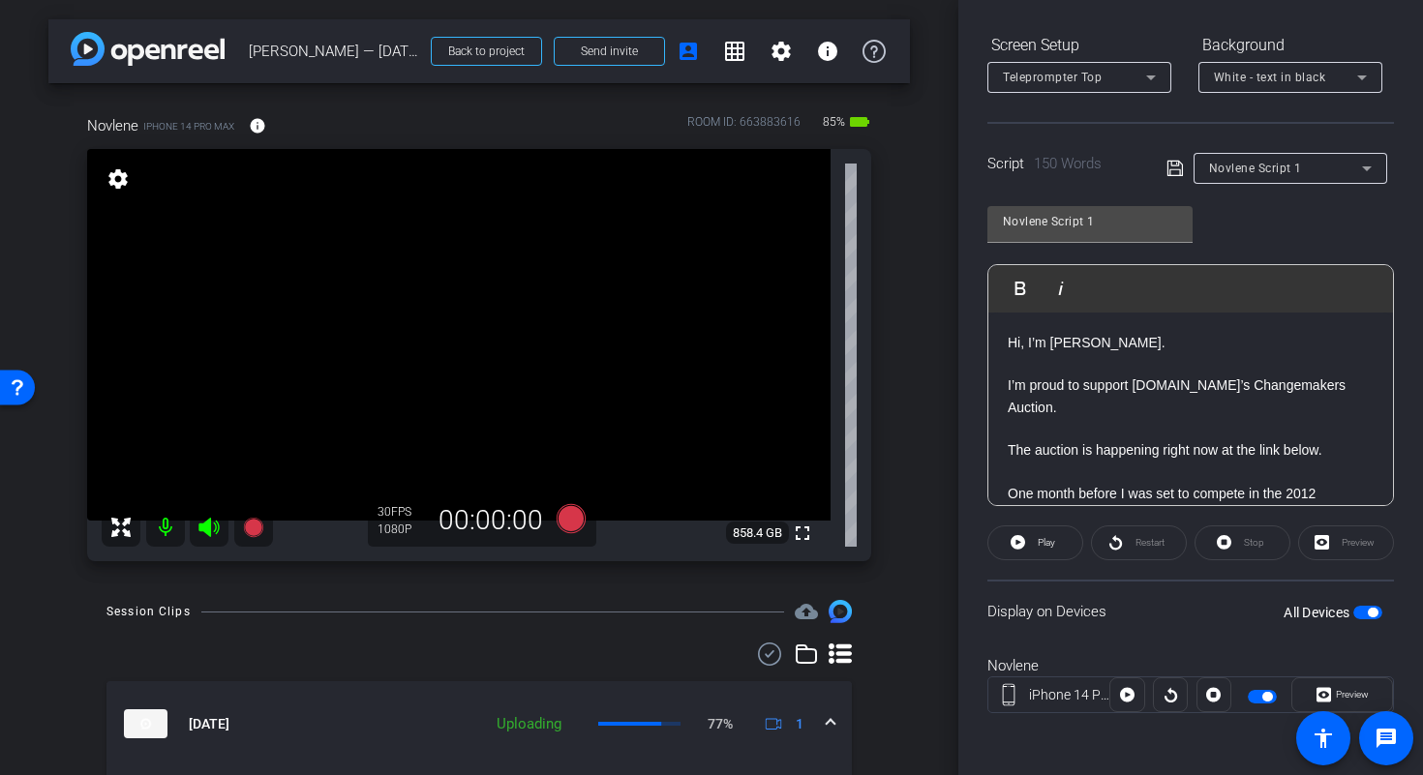
scroll to position [0, 0]
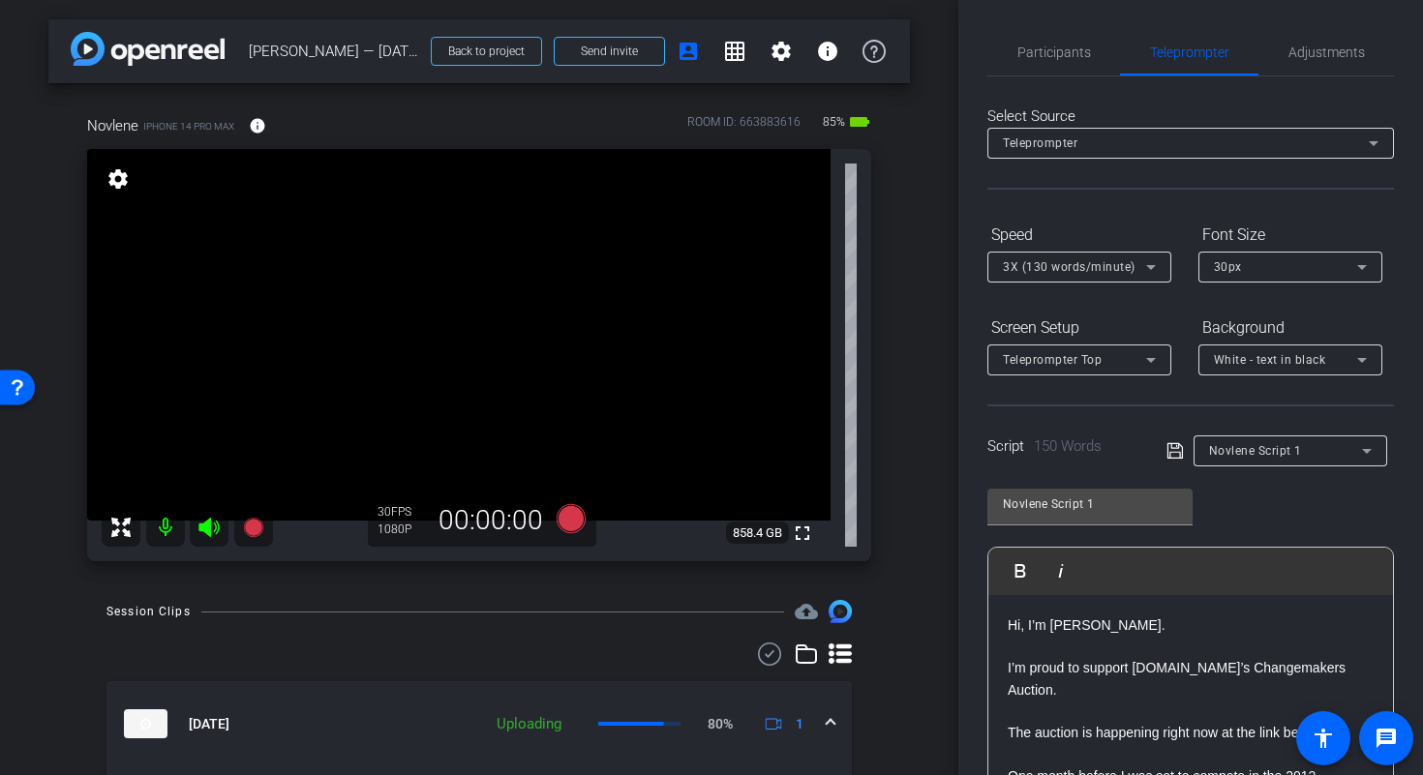
click at [1166, 444] on icon at bounding box center [1174, 450] width 17 height 23
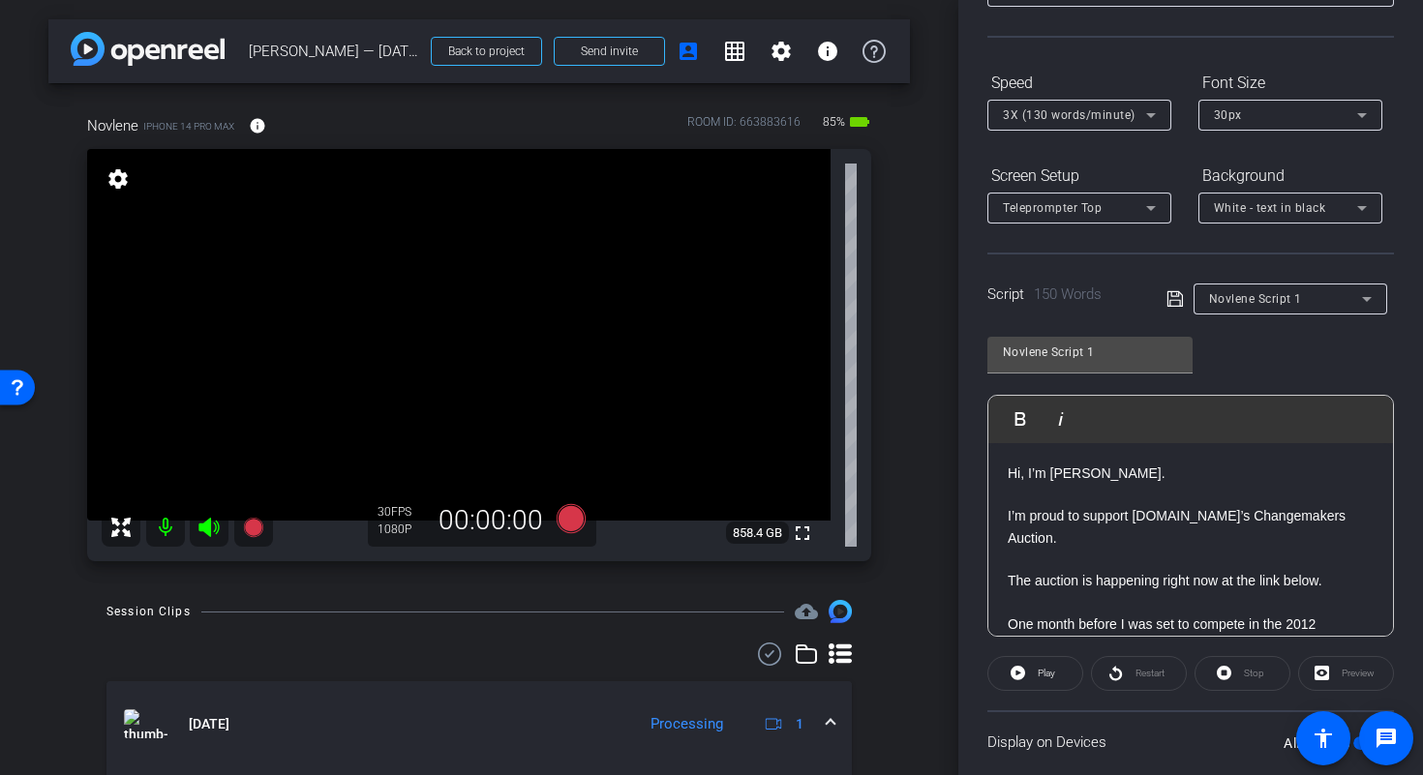
scroll to position [196, 0]
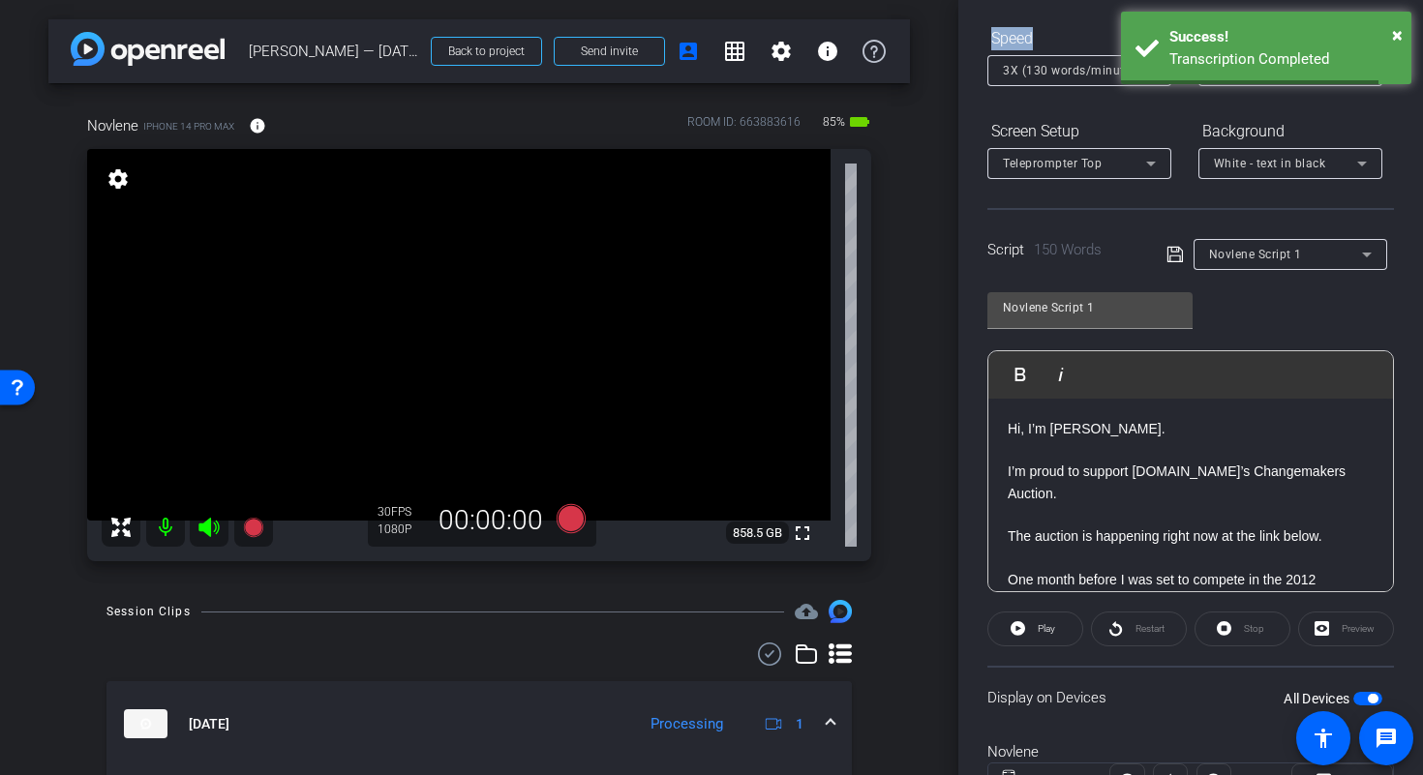
click at [960, 53] on div "Participants Teleprompter Adjustments settings Studio Support flip Director Dir…" at bounding box center [1190, 387] width 465 height 775
click at [1395, 36] on span "×" at bounding box center [1397, 34] width 11 height 23
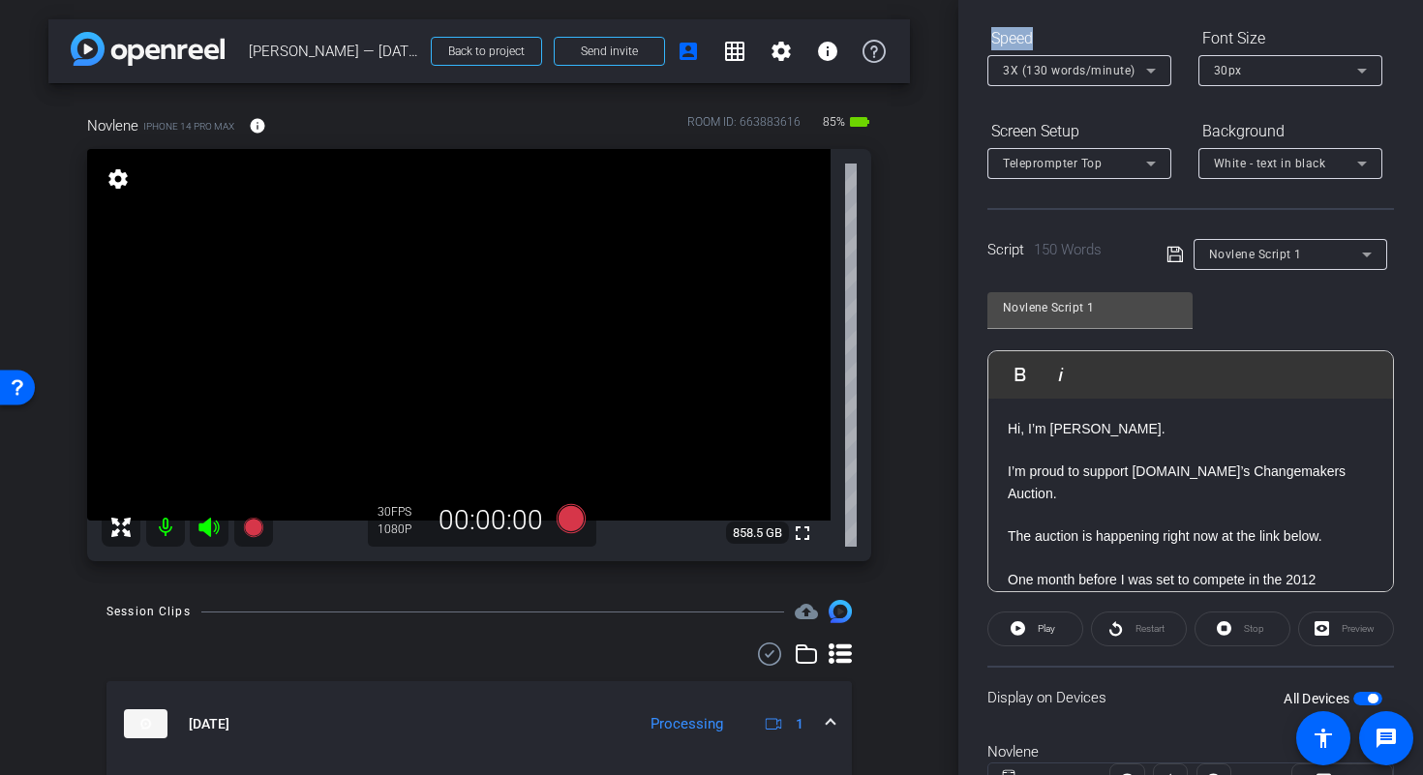
click at [1105, 25] on div "Speed" at bounding box center [1079, 38] width 184 height 33
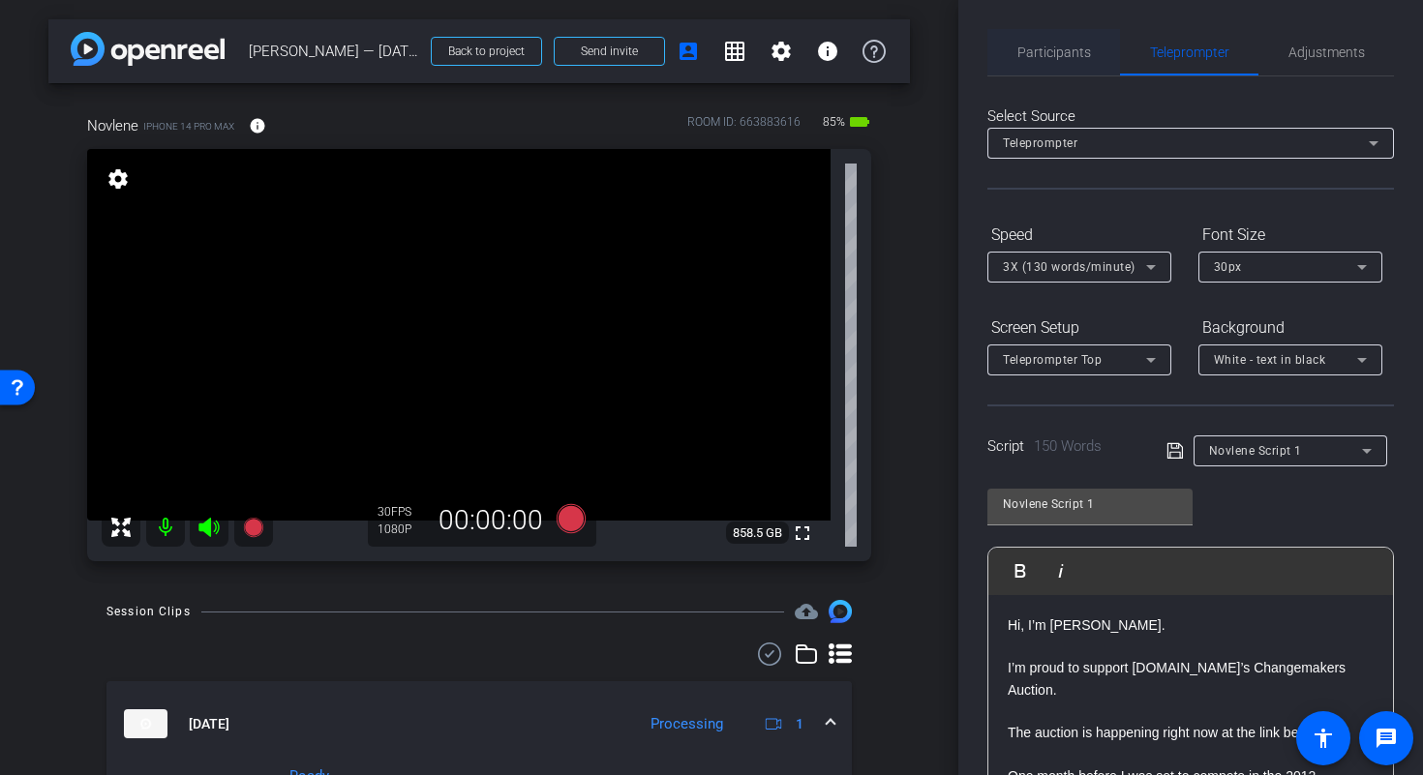
click at [1040, 54] on span "Participants" at bounding box center [1054, 52] width 74 height 14
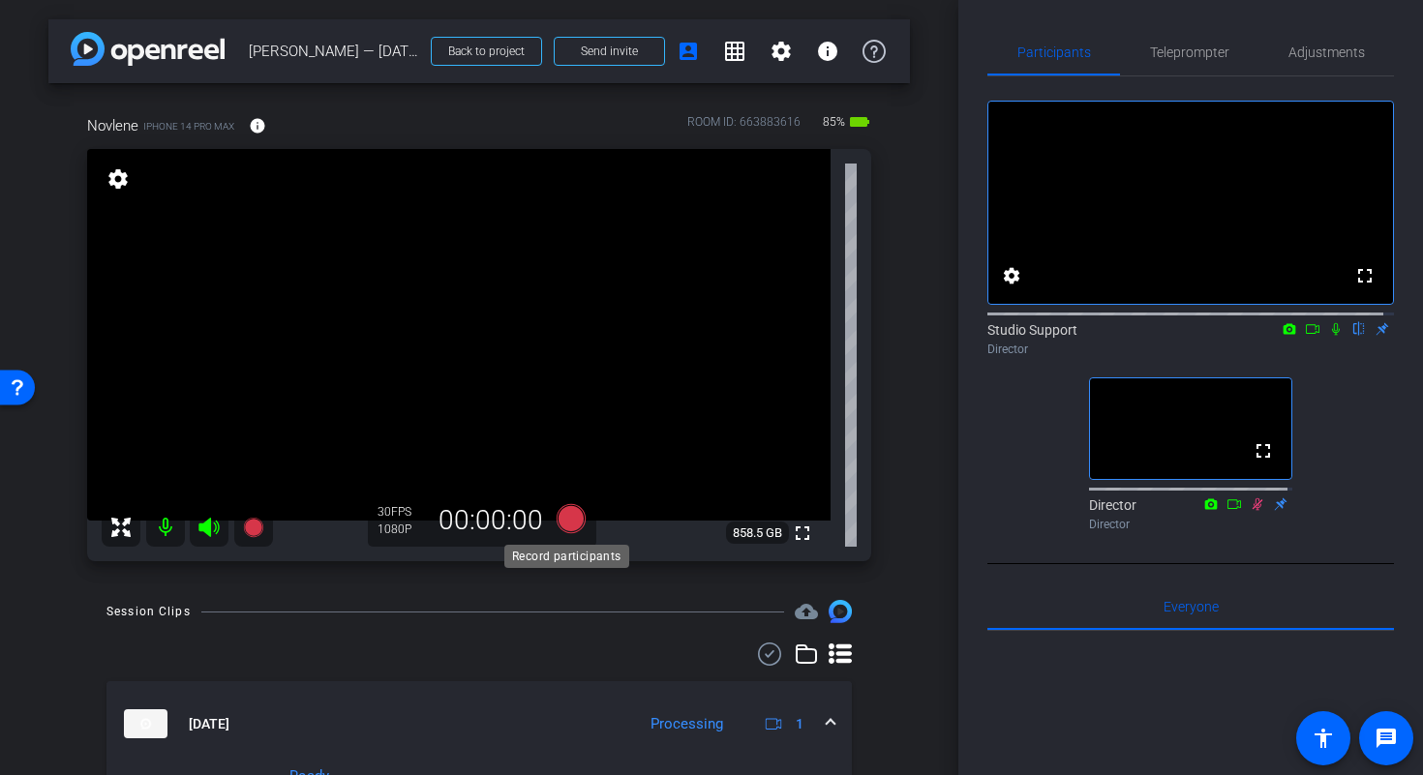
click at [567, 521] on icon at bounding box center [570, 518] width 29 height 29
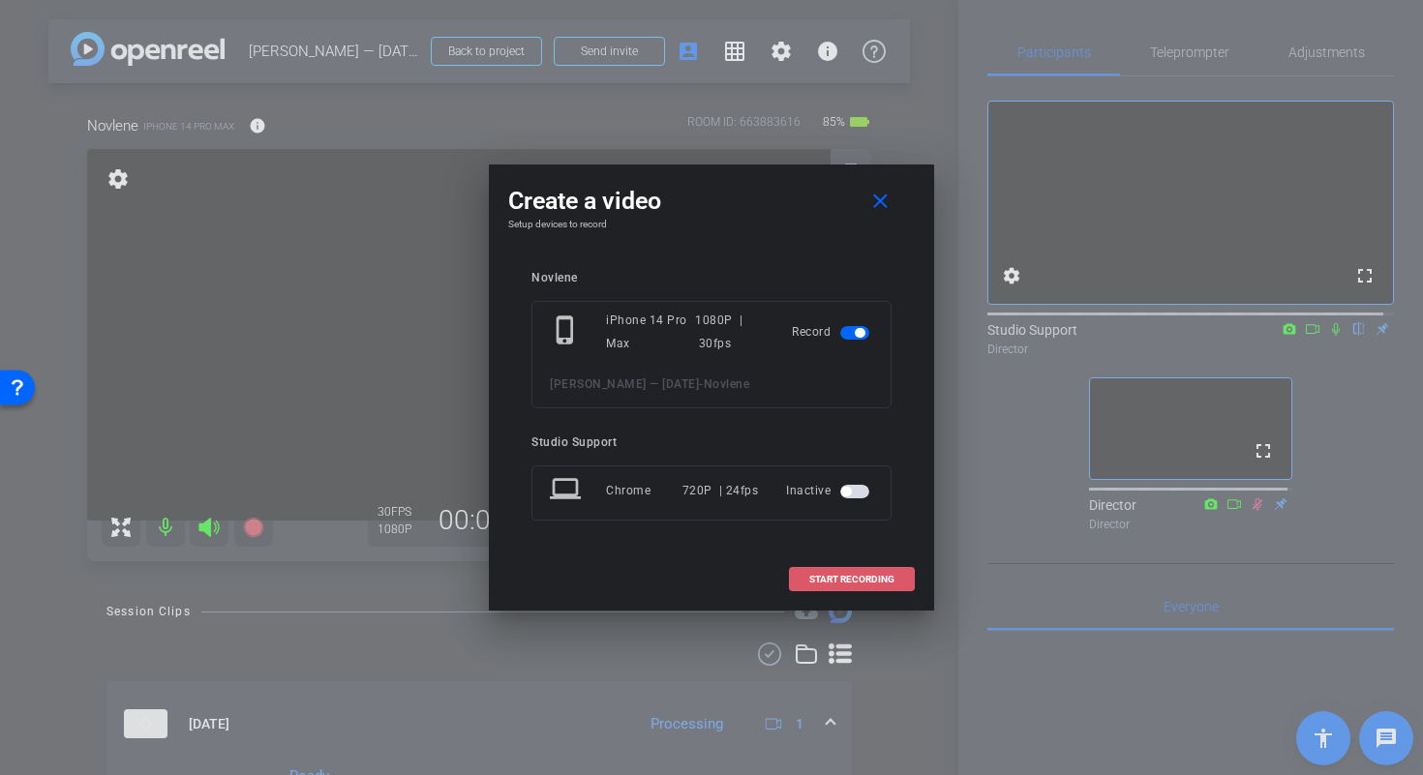
click at [873, 575] on span "START RECORDING" at bounding box center [851, 580] width 85 height 10
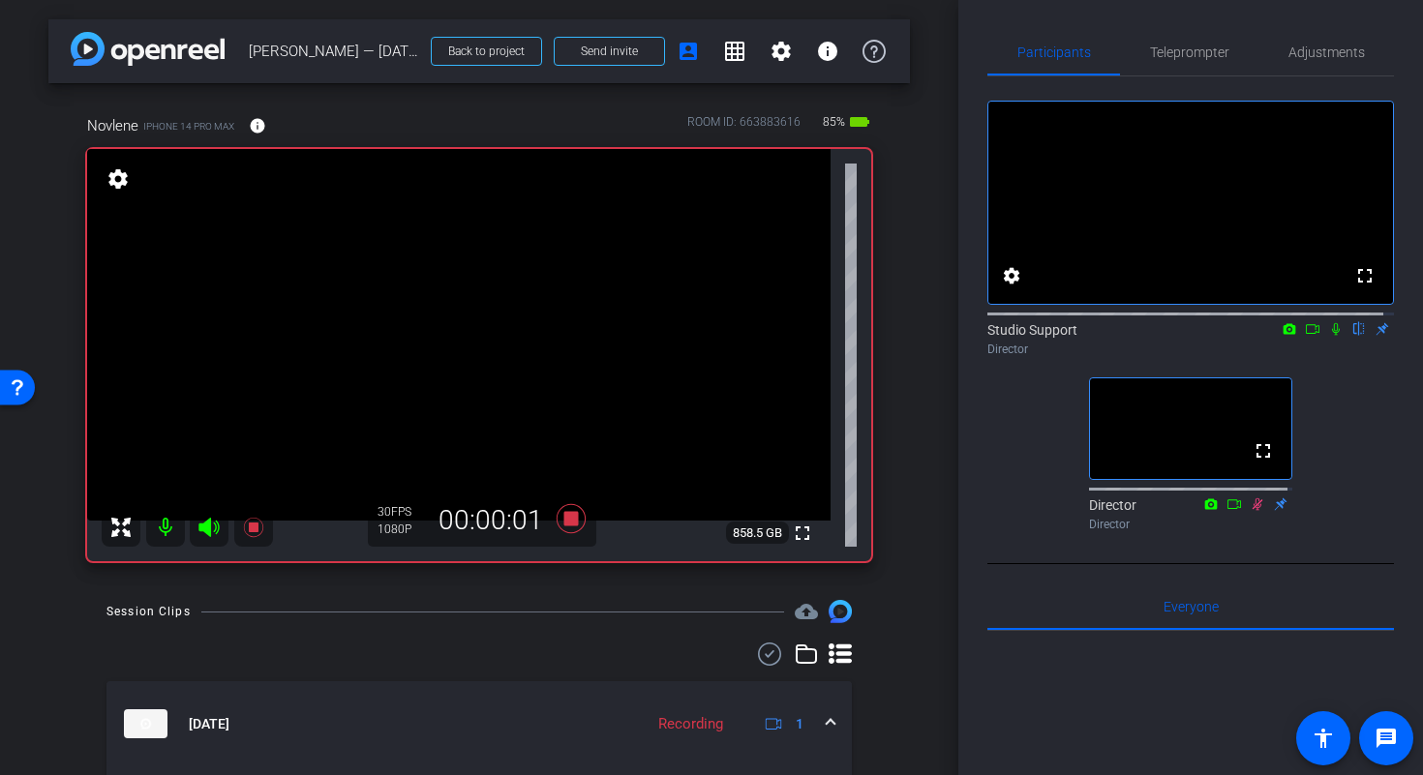
click at [1331, 336] on icon at bounding box center [1335, 329] width 15 height 14
click at [1205, 56] on span "Teleprompter" at bounding box center [1189, 52] width 79 height 14
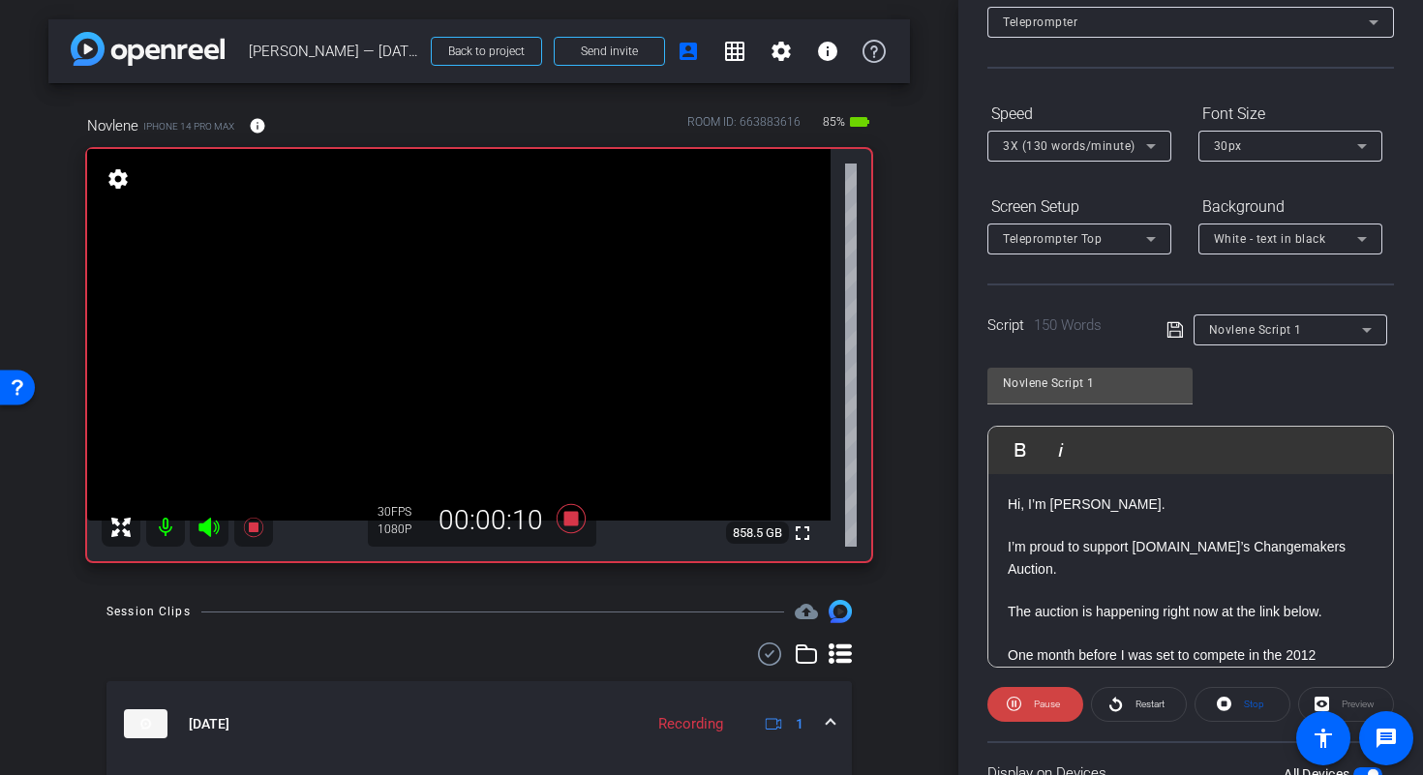
scroll to position [149, 0]
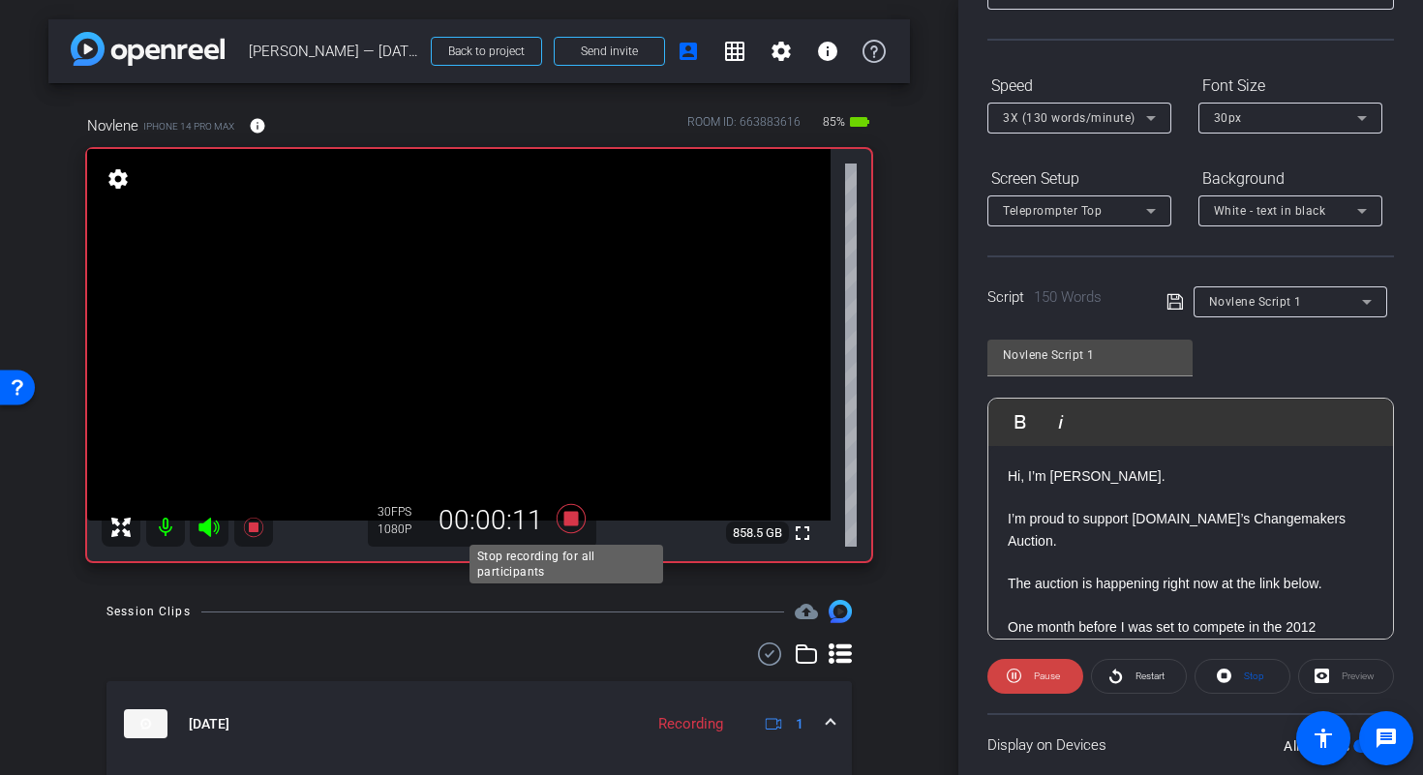
click at [567, 521] on icon at bounding box center [570, 518] width 29 height 29
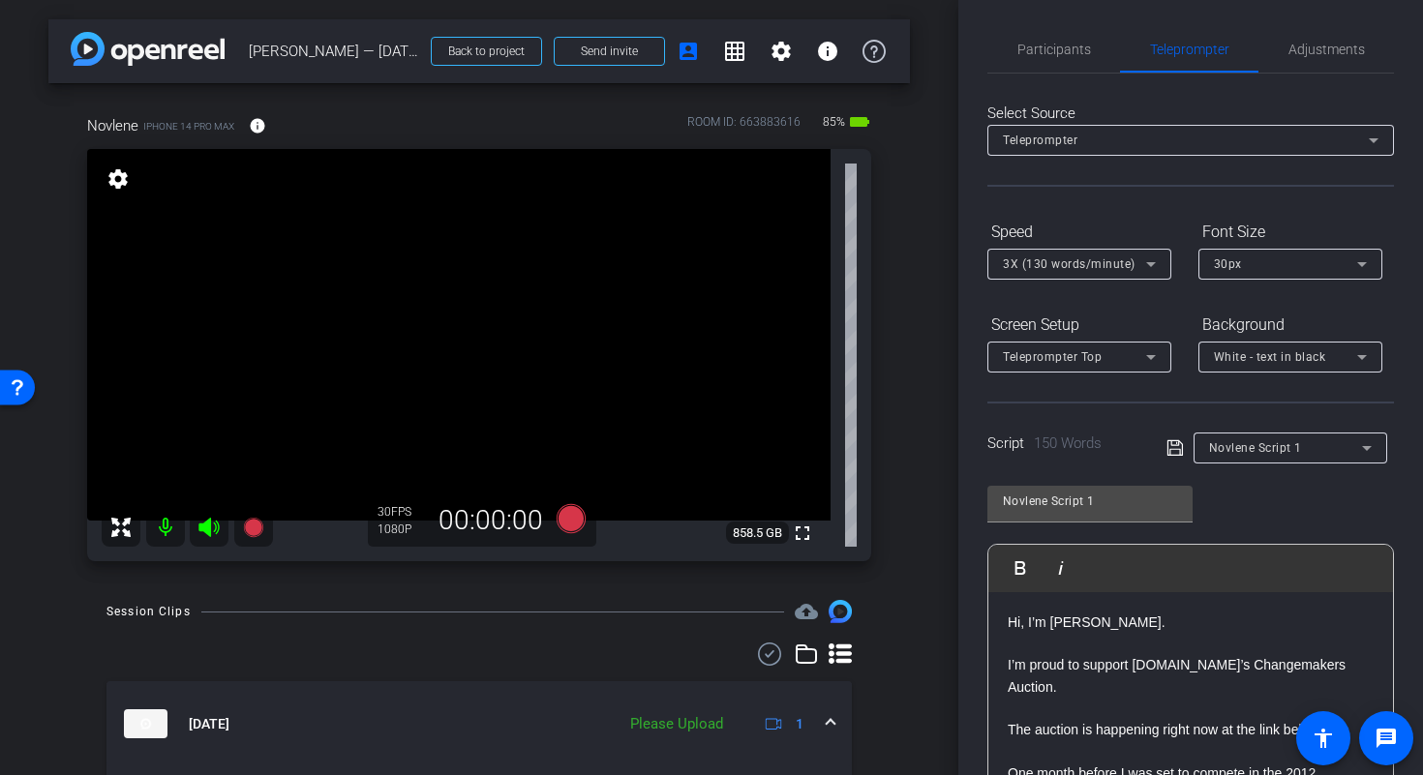
scroll to position [0, 0]
click at [1034, 59] on span "Participants" at bounding box center [1054, 52] width 74 height 14
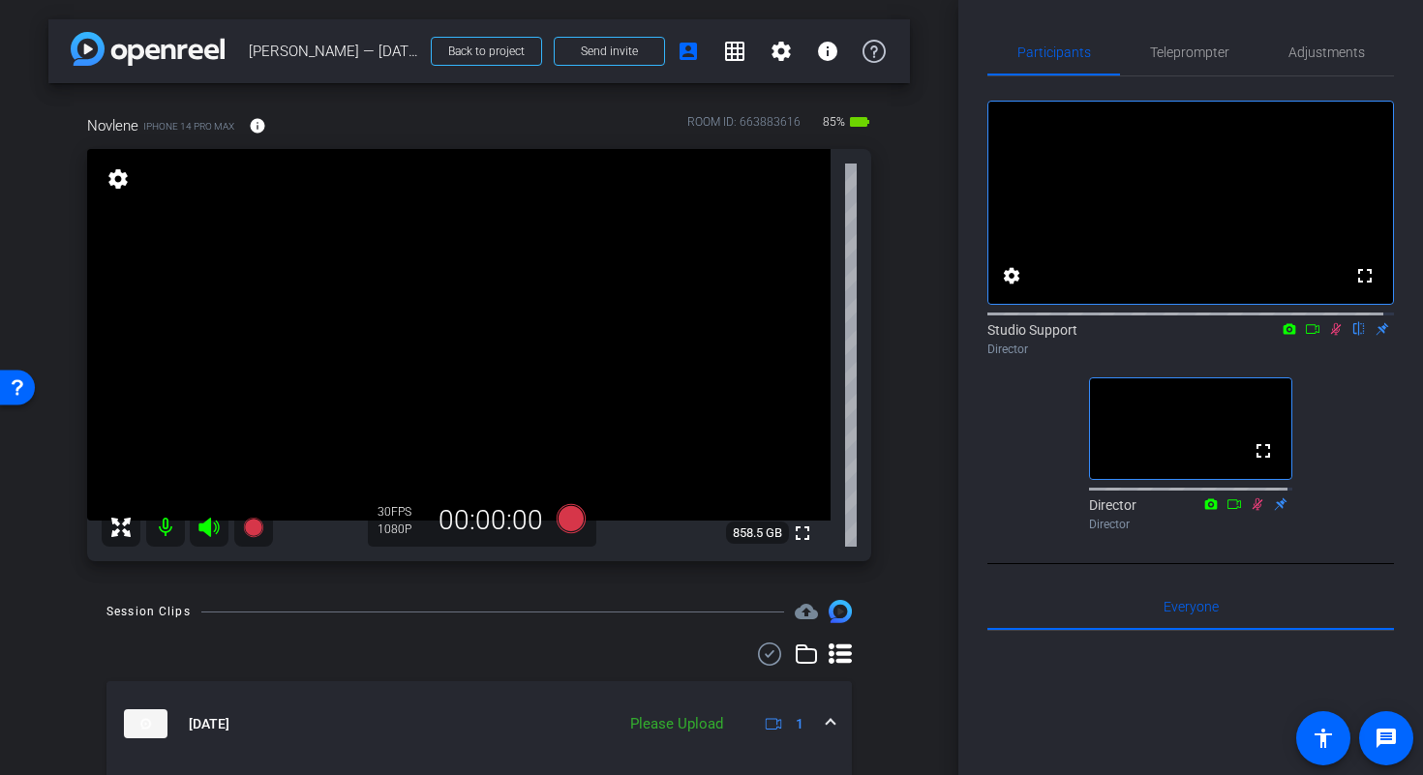
click at [1324, 338] on mat-icon at bounding box center [1335, 328] width 23 height 17
click at [569, 517] on icon at bounding box center [570, 518] width 29 height 29
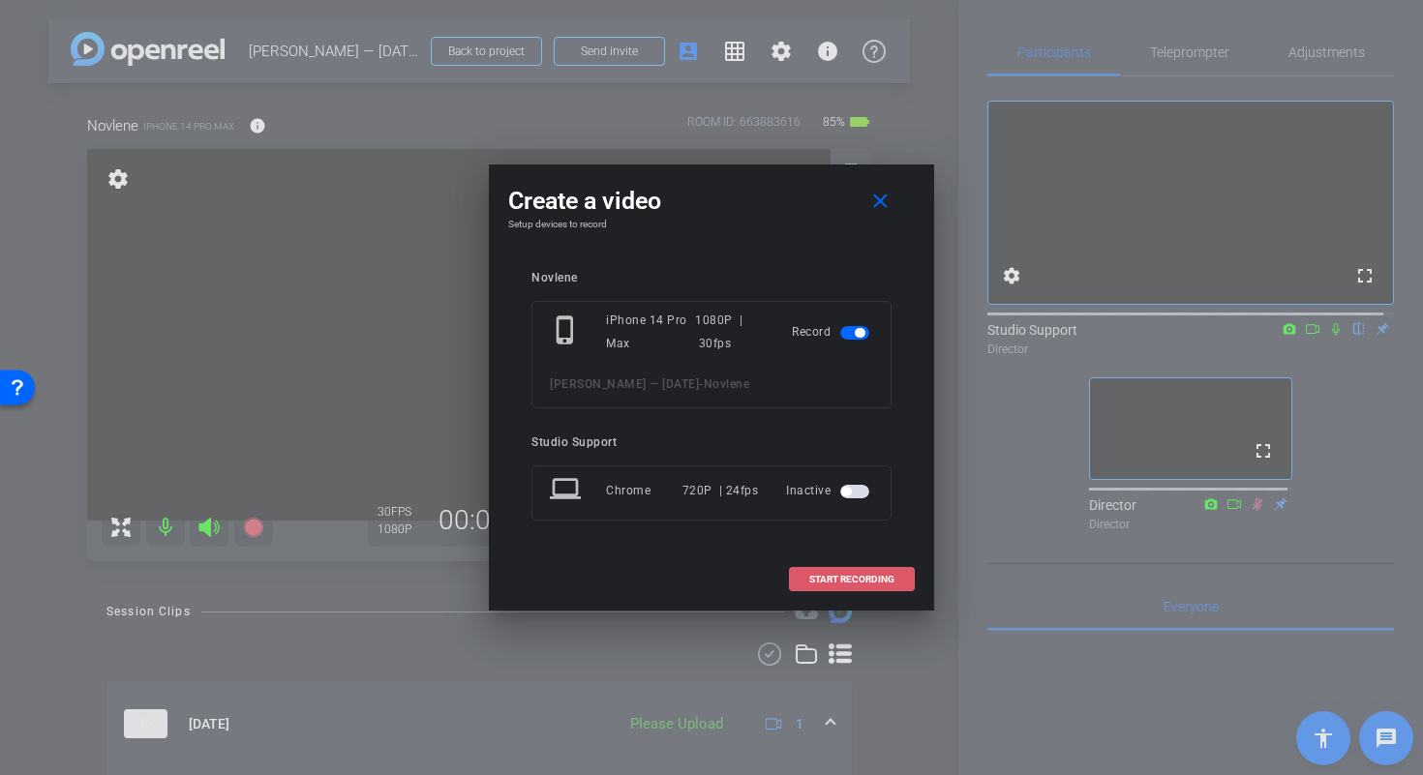
click at [885, 572] on span at bounding box center [852, 579] width 124 height 46
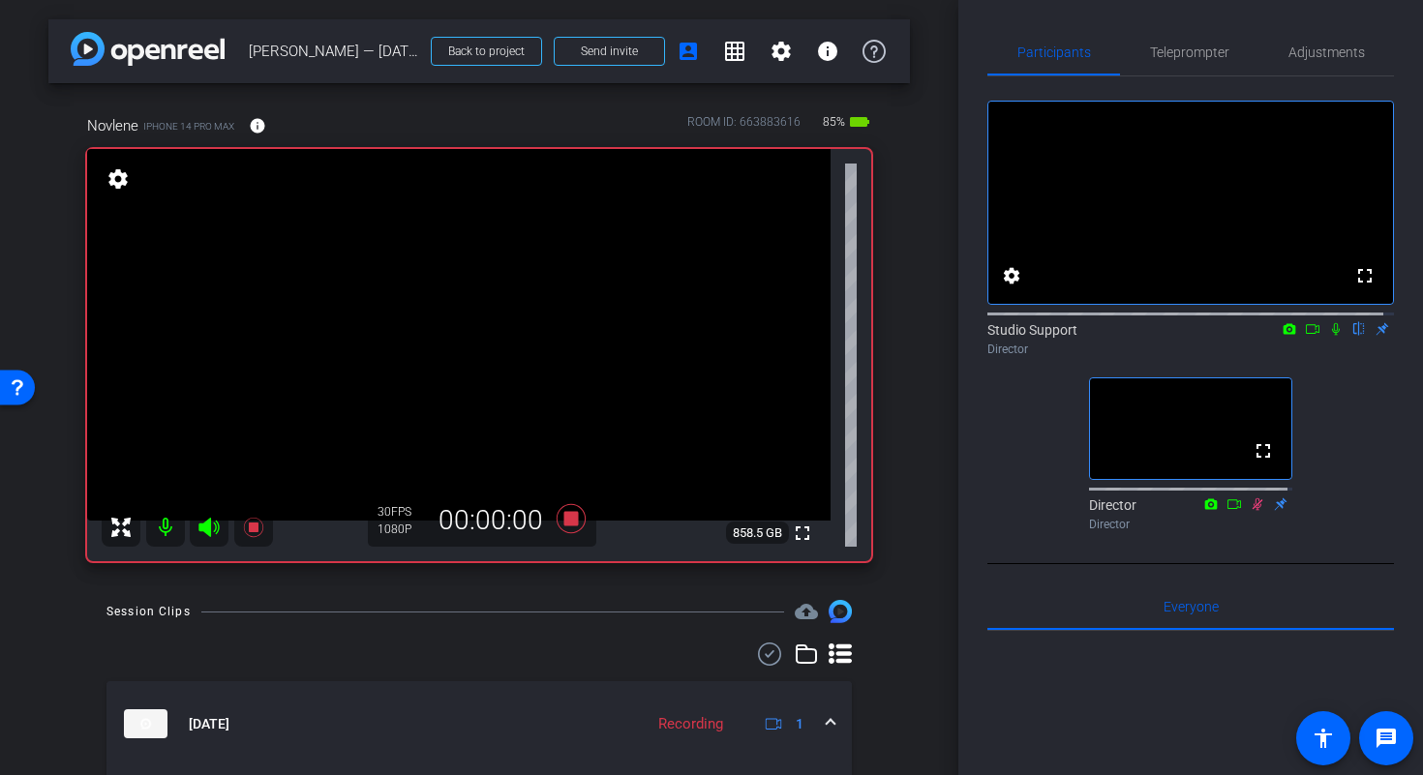
click at [1328, 336] on icon at bounding box center [1335, 329] width 15 height 14
click at [1157, 50] on span "Teleprompter" at bounding box center [1189, 52] width 79 height 14
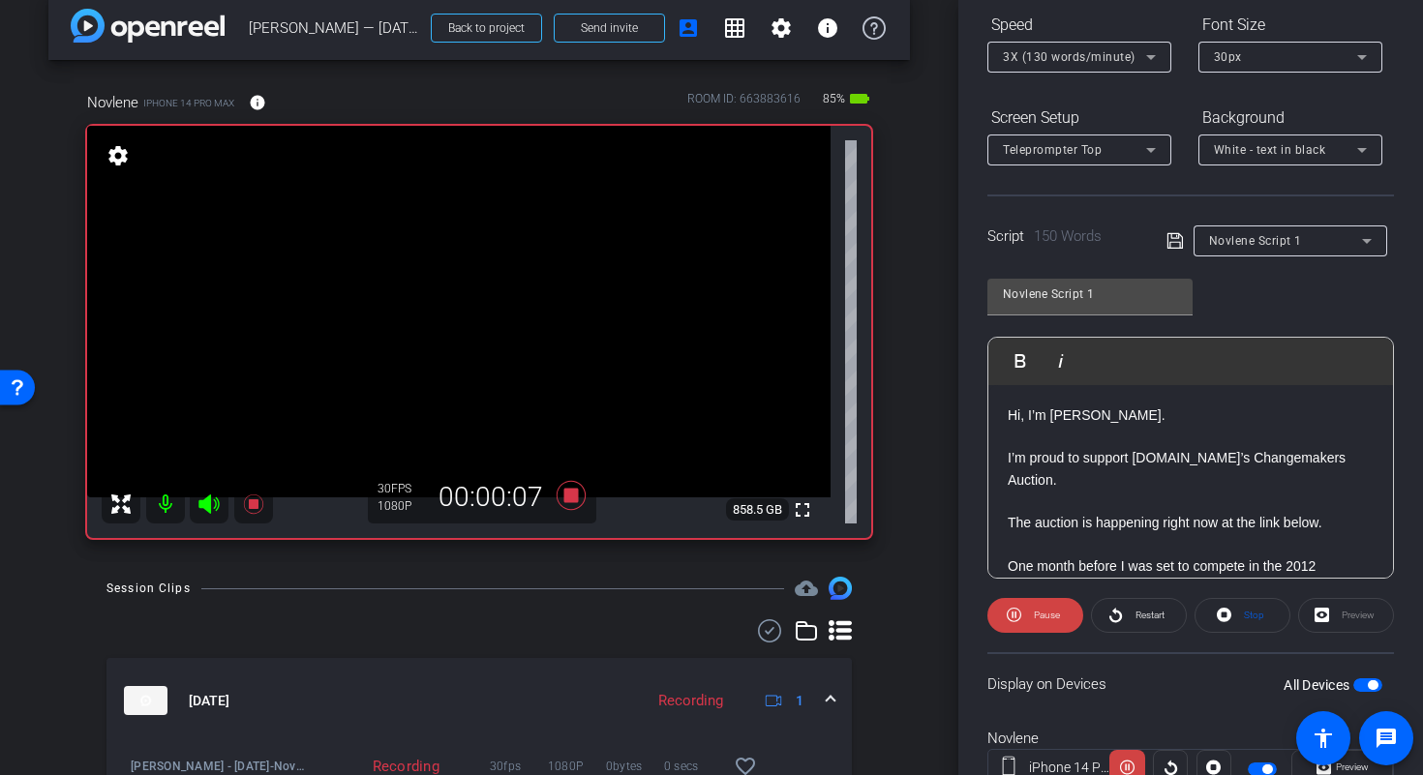
scroll to position [242, 0]
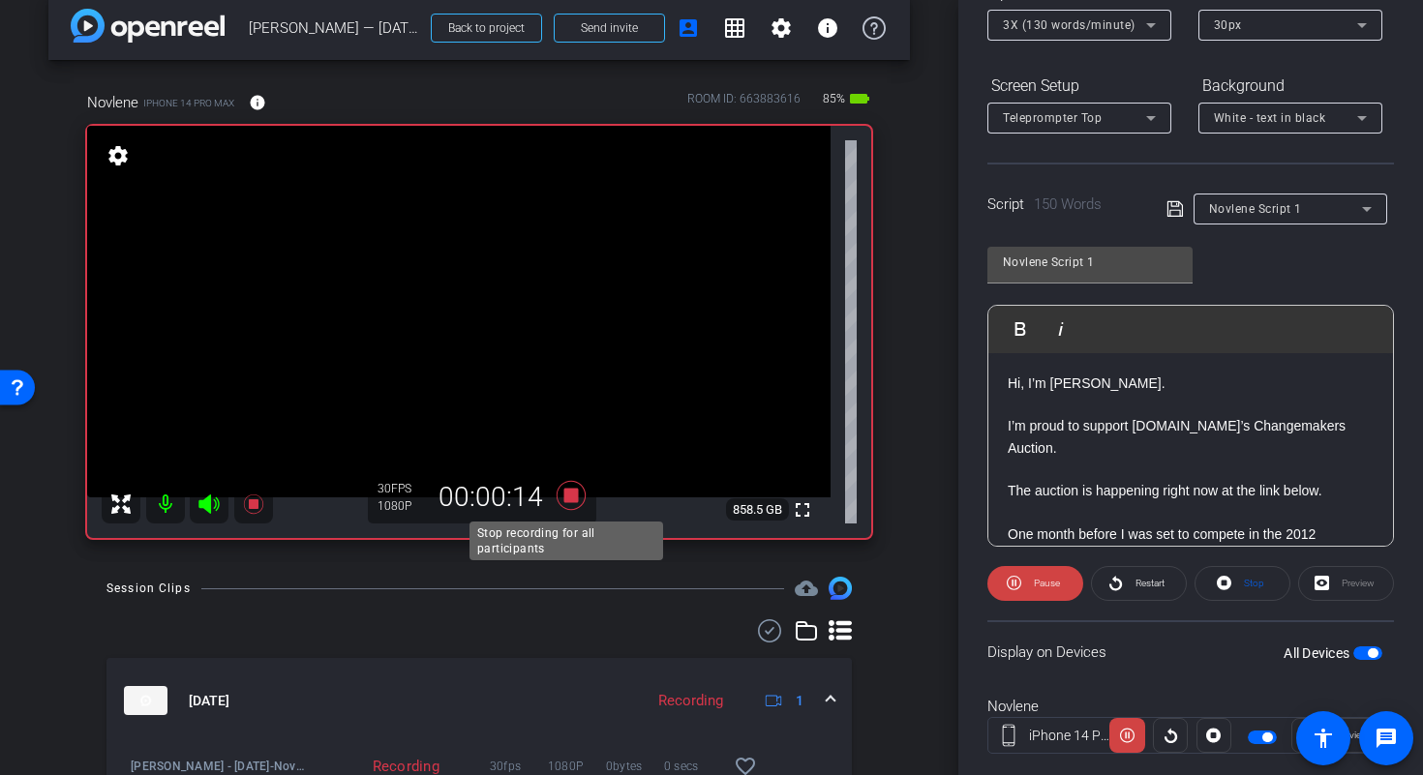
click at [570, 502] on icon at bounding box center [570, 495] width 29 height 29
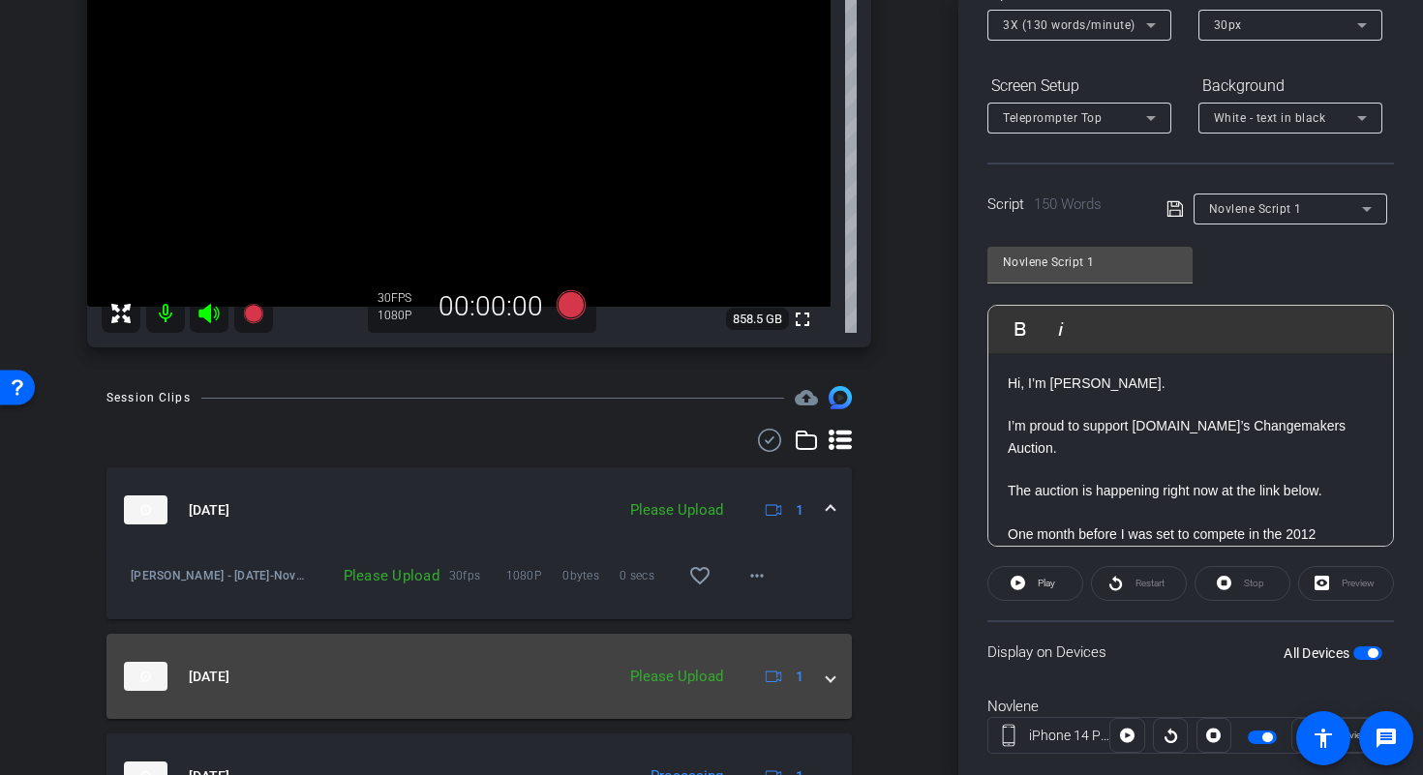
scroll to position [239, 0]
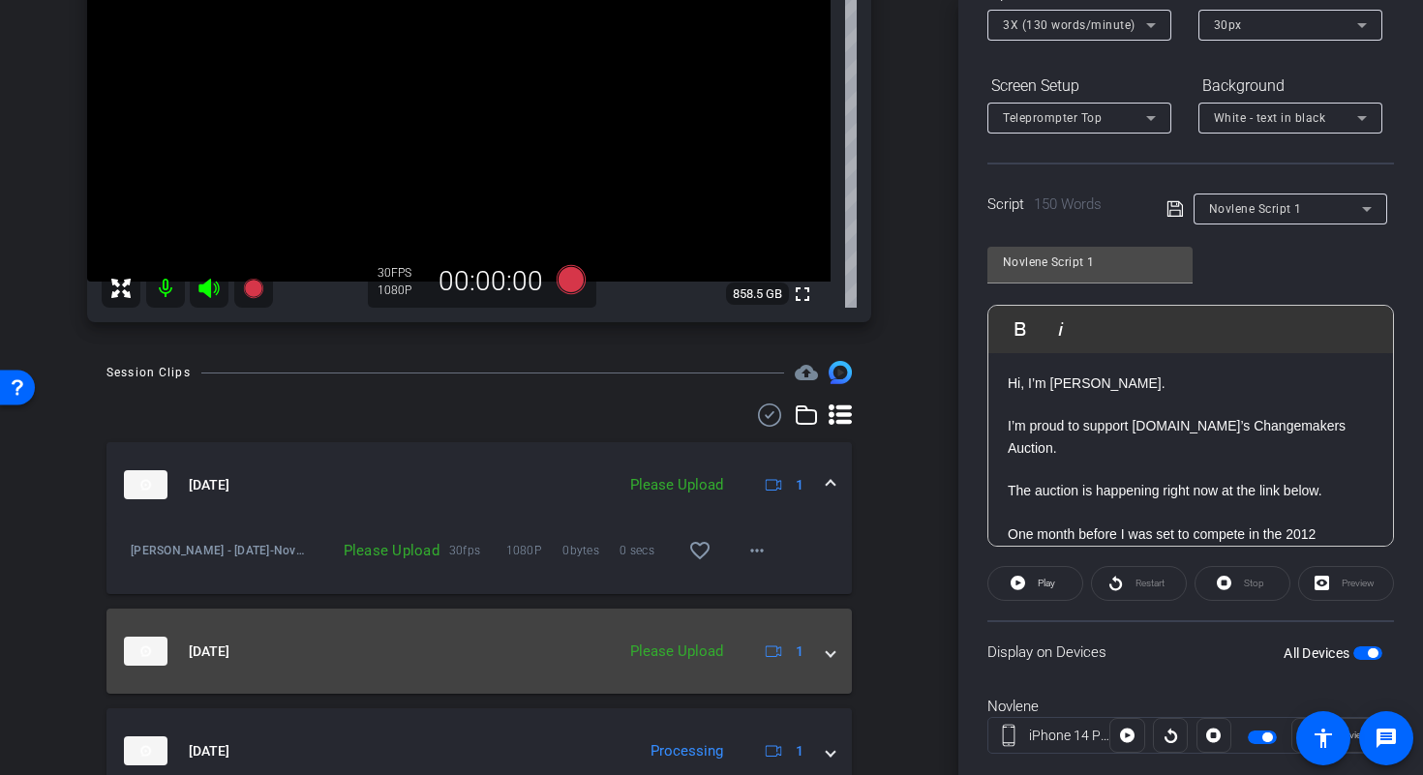
click at [826, 656] on span at bounding box center [830, 652] width 8 height 20
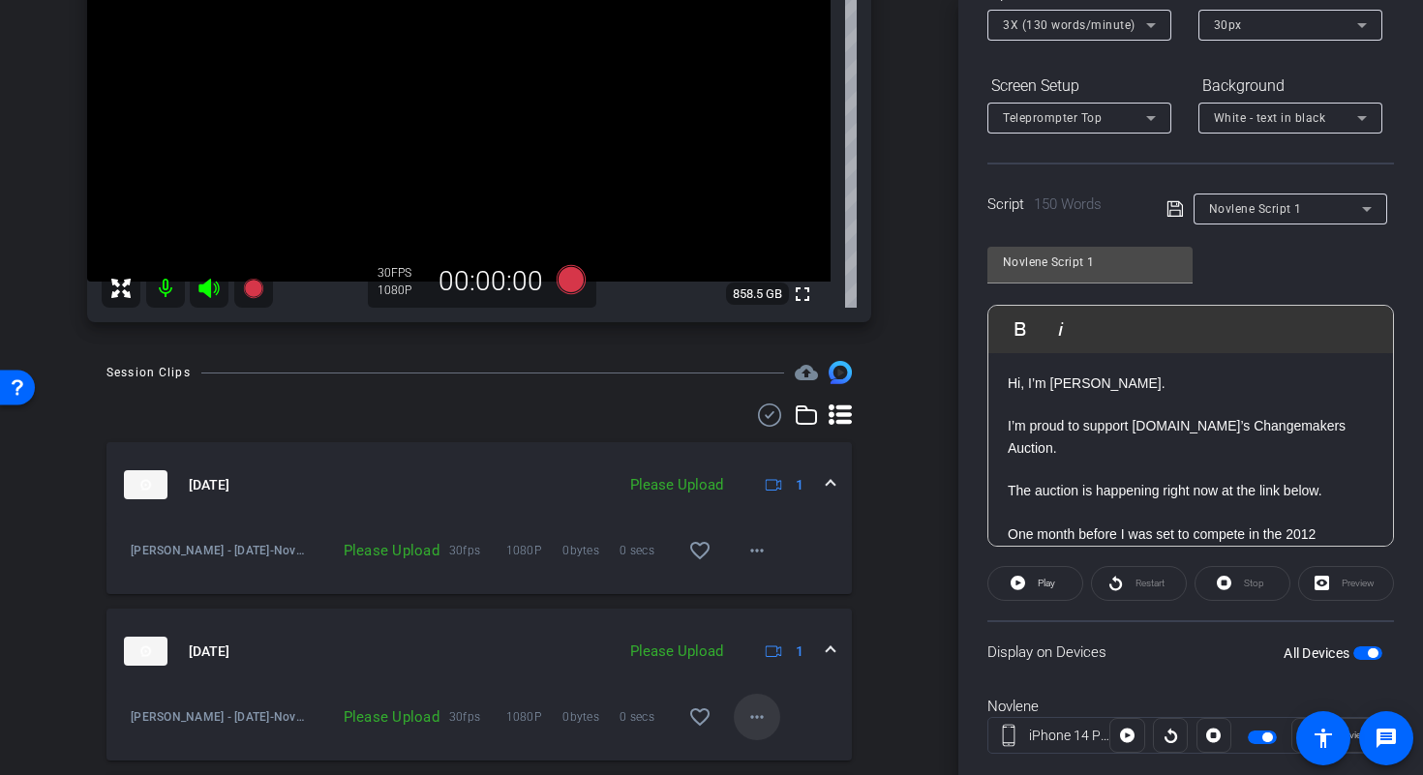
click at [759, 713] on span at bounding box center [757, 717] width 46 height 46
click at [769, 628] on span "Upload" at bounding box center [777, 628] width 77 height 23
click at [751, 552] on mat-icon "more_horiz" at bounding box center [756, 550] width 23 height 23
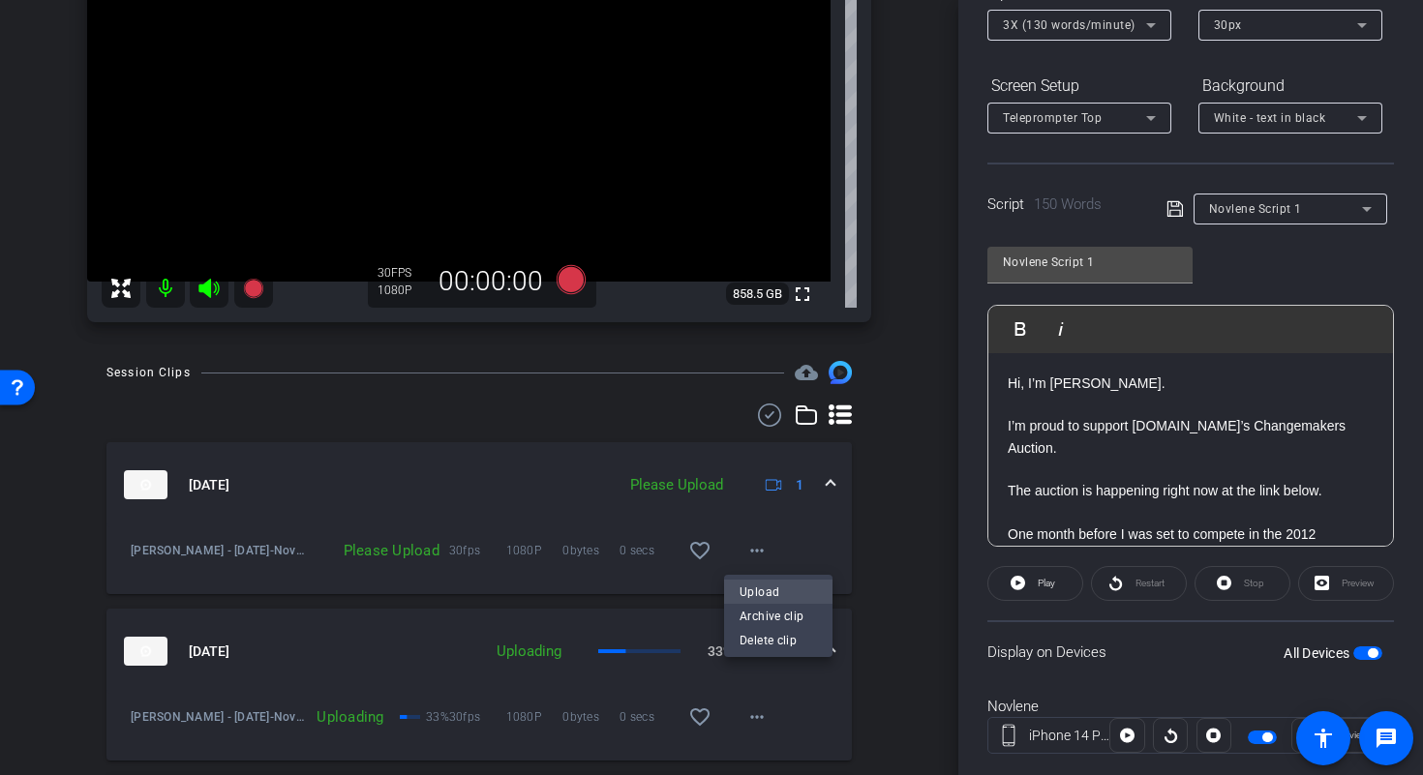
click at [770, 587] on span "Upload" at bounding box center [777, 591] width 77 height 23
click at [813, 644] on div "Sep 25, 2025 Uploading 64% 1" at bounding box center [475, 651] width 703 height 29
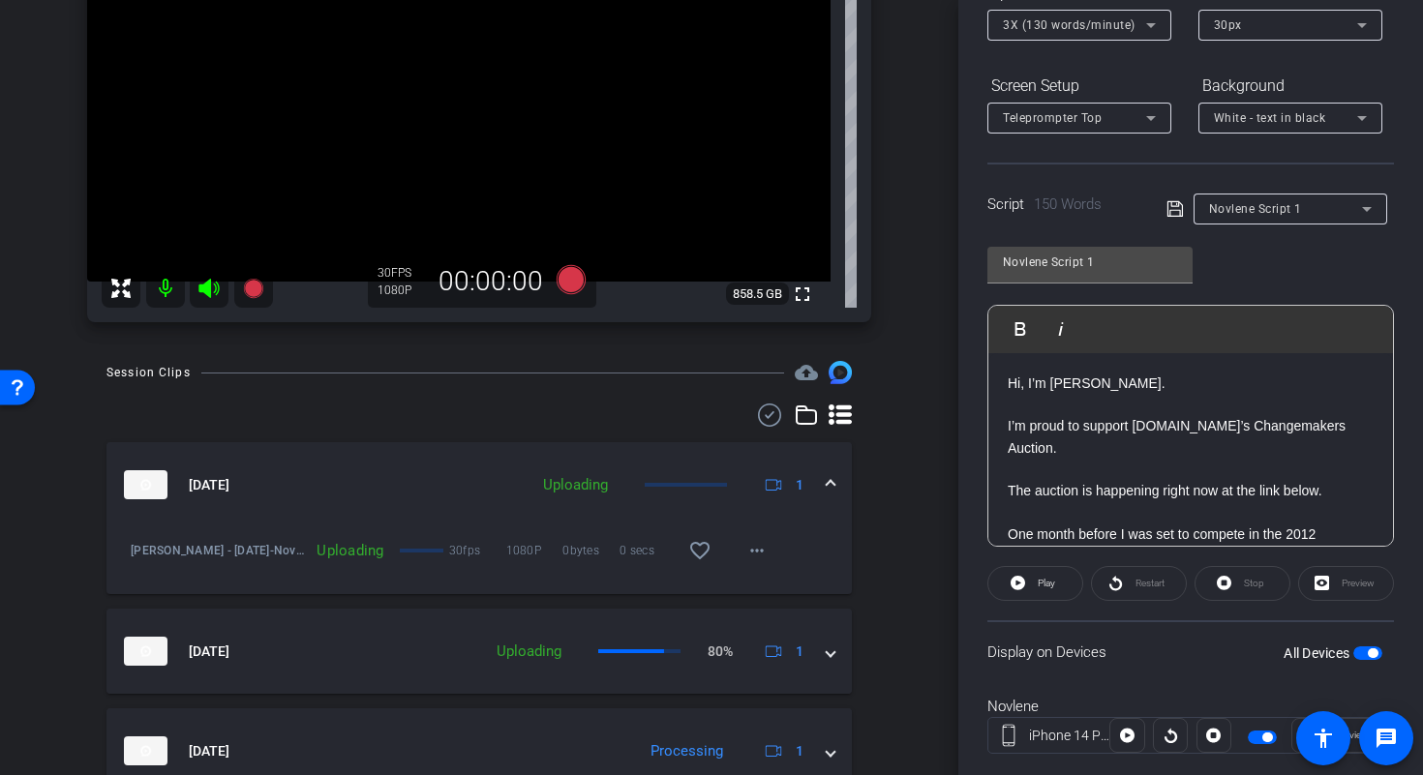
click at [811, 492] on div "Sep 25, 2025 Uploading 1" at bounding box center [475, 484] width 703 height 29
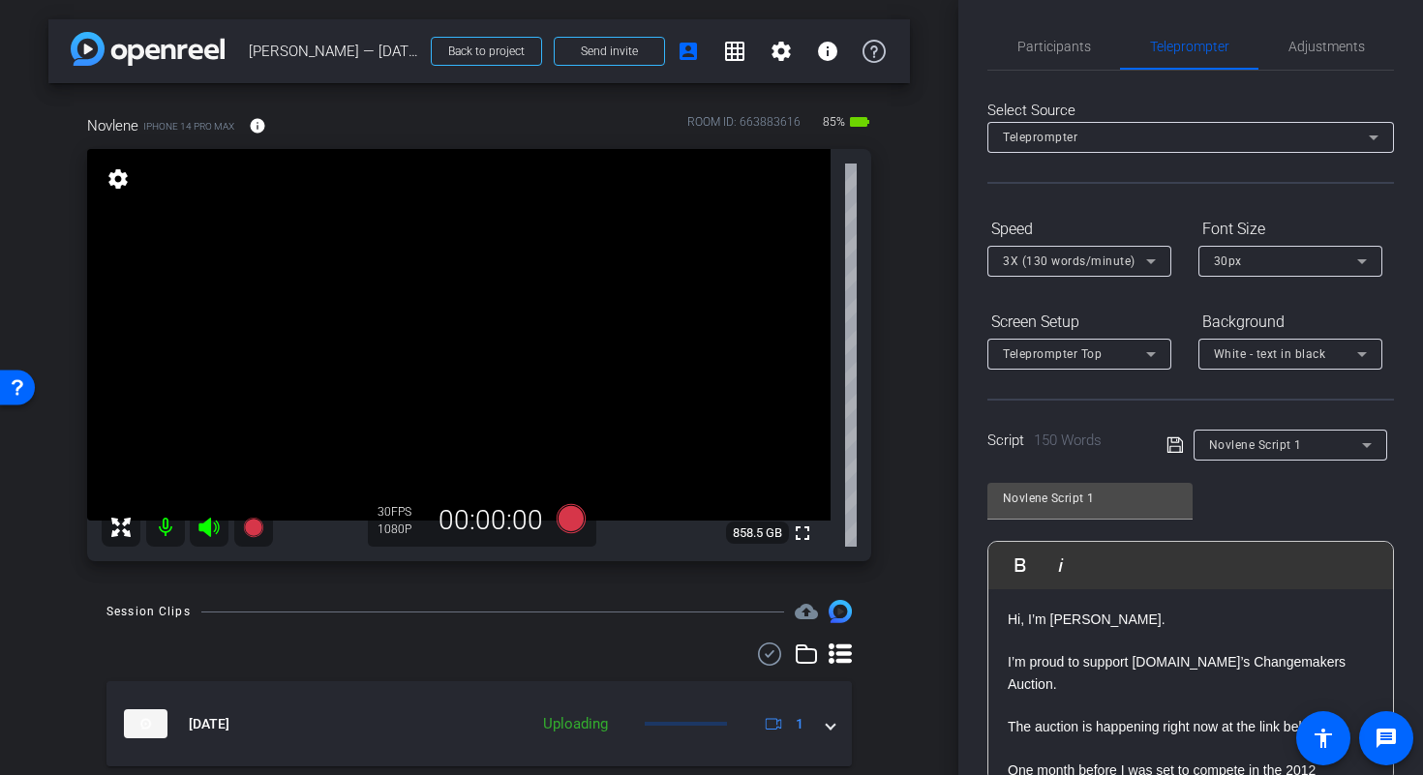
scroll to position [0, 0]
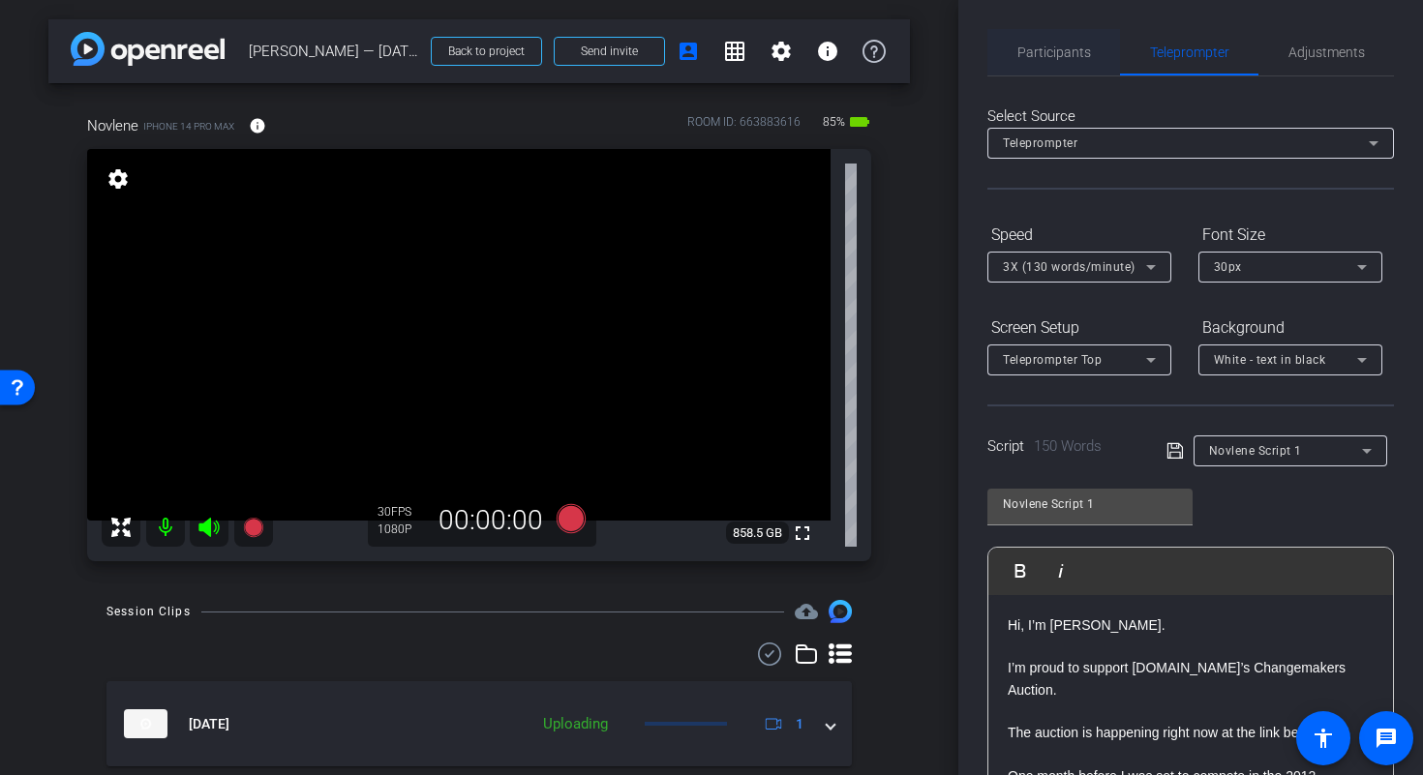
click at [1025, 51] on span "Participants" at bounding box center [1054, 52] width 74 height 14
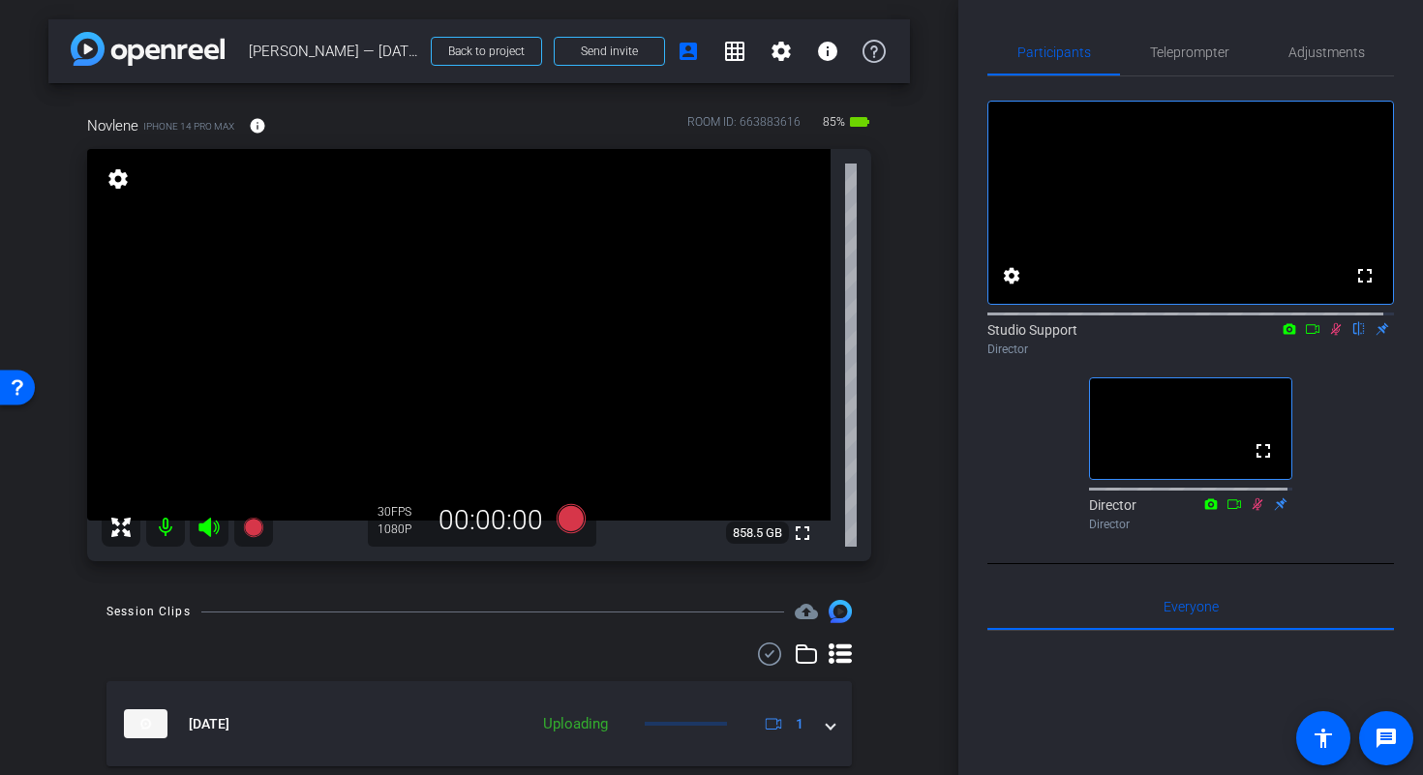
click at [1328, 336] on icon at bounding box center [1335, 329] width 15 height 14
click at [569, 523] on icon at bounding box center [570, 518] width 29 height 29
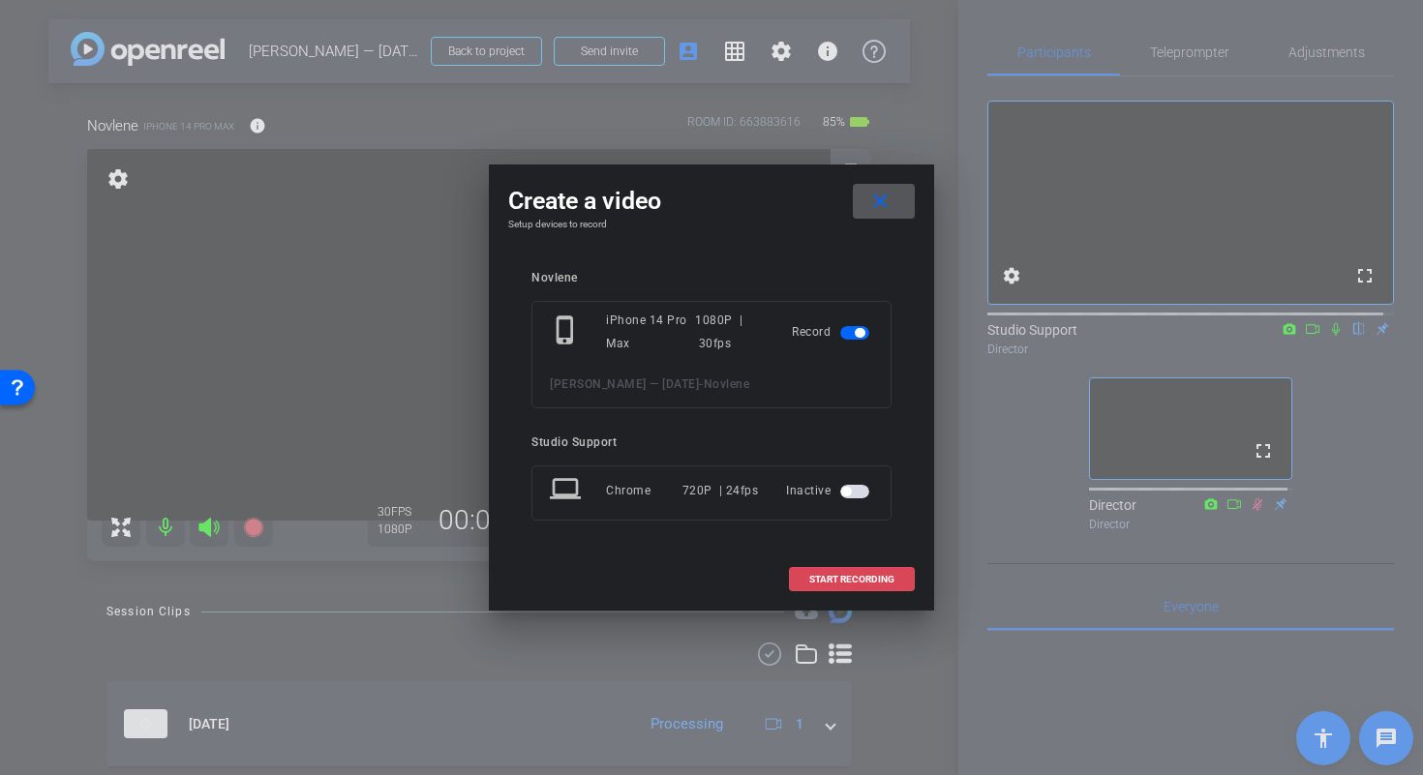
click at [854, 576] on span "START RECORDING" at bounding box center [851, 580] width 85 height 10
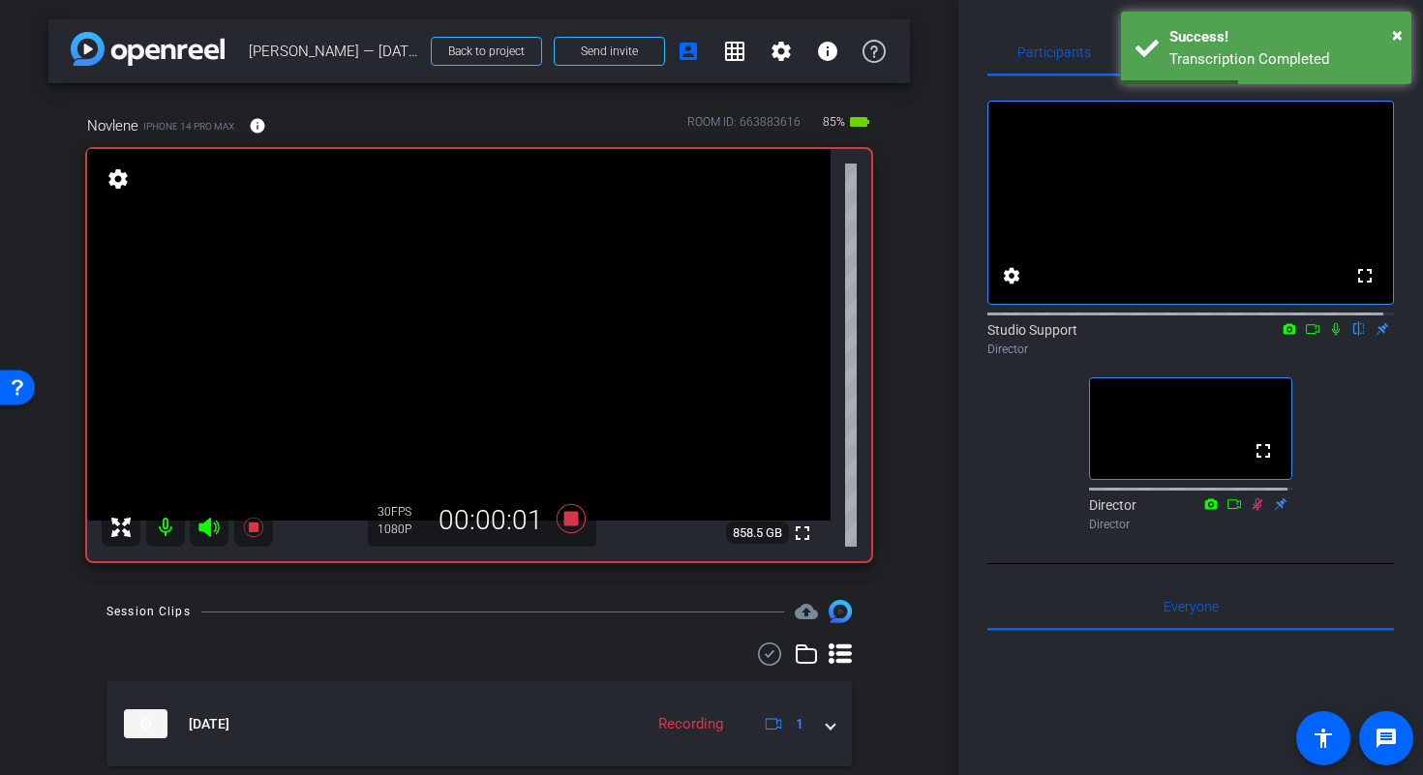
click at [1332, 336] on icon at bounding box center [1336, 329] width 8 height 13
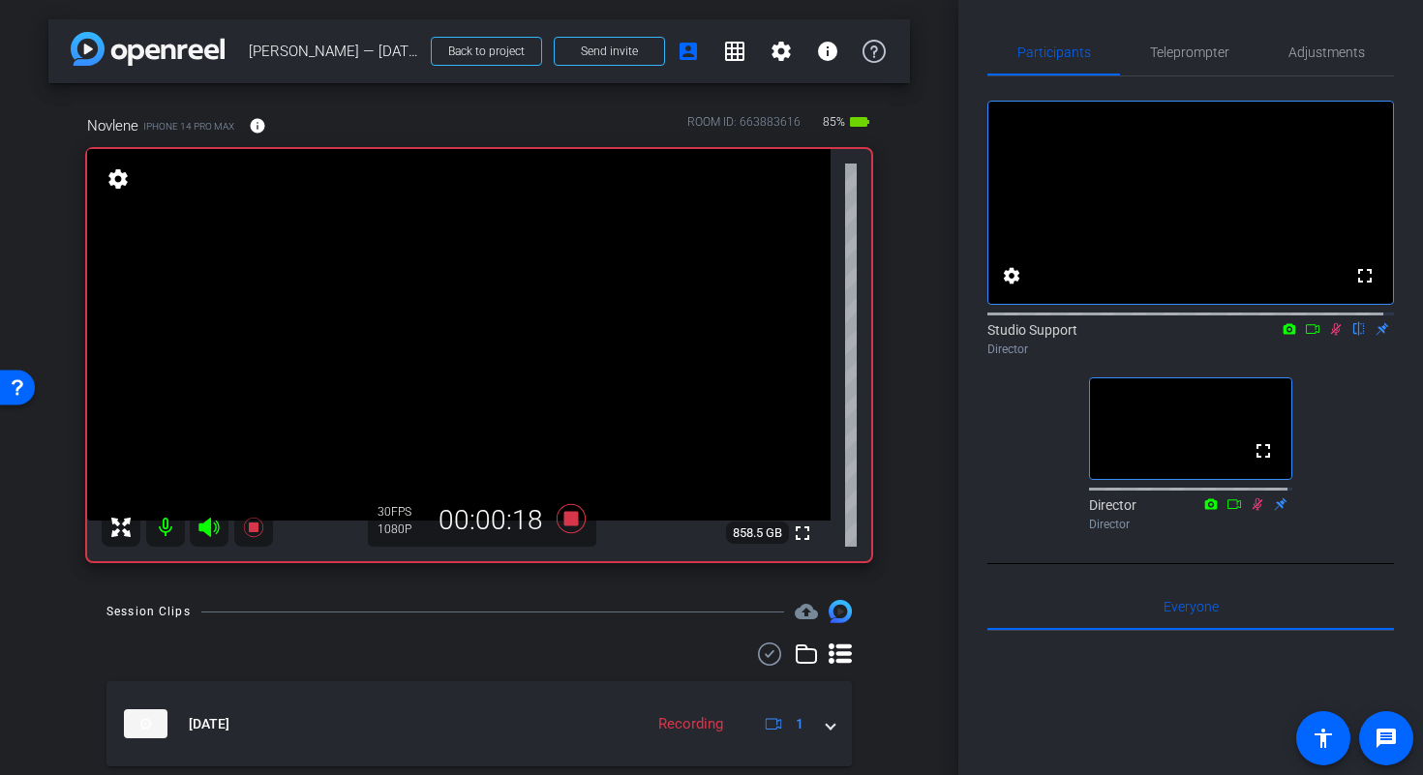
click at [1305, 334] on icon at bounding box center [1312, 329] width 14 height 10
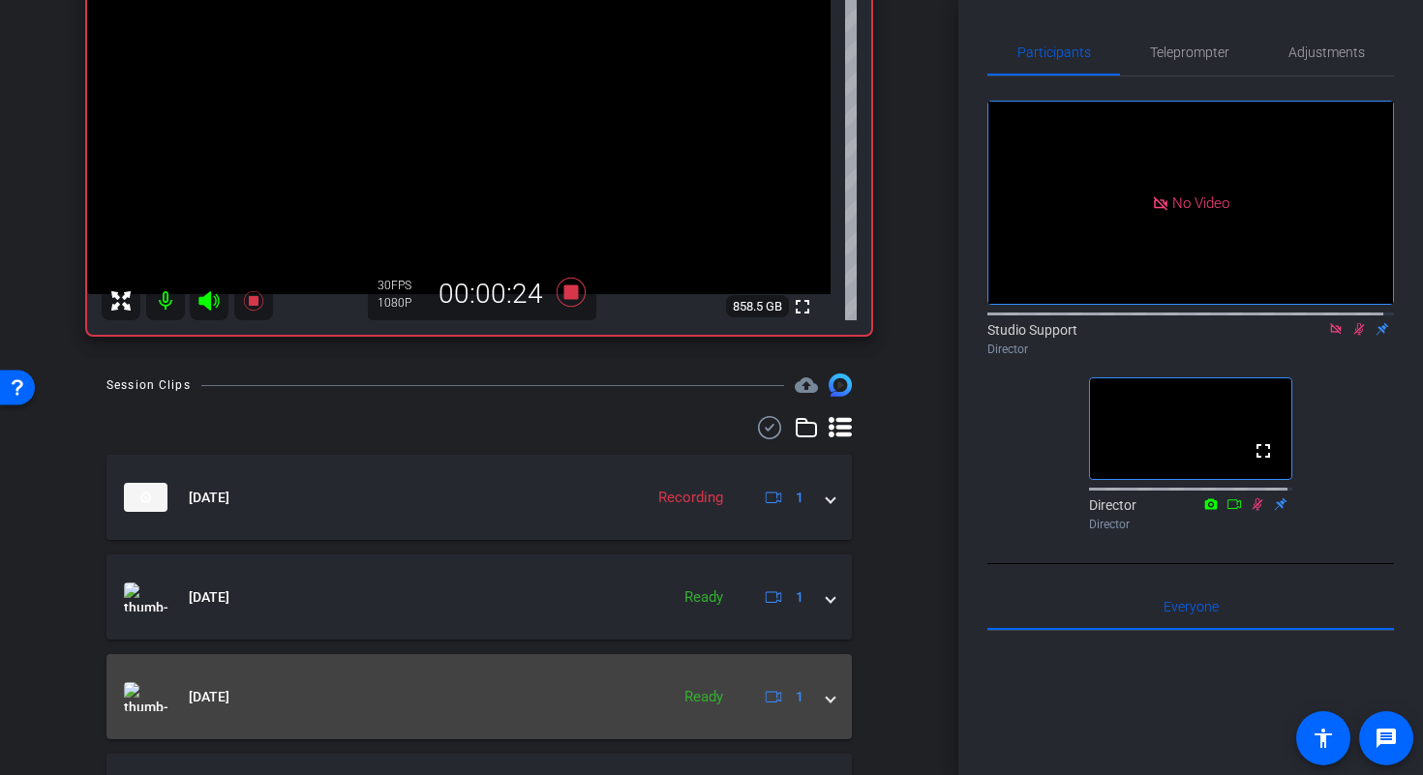
scroll to position [250, 0]
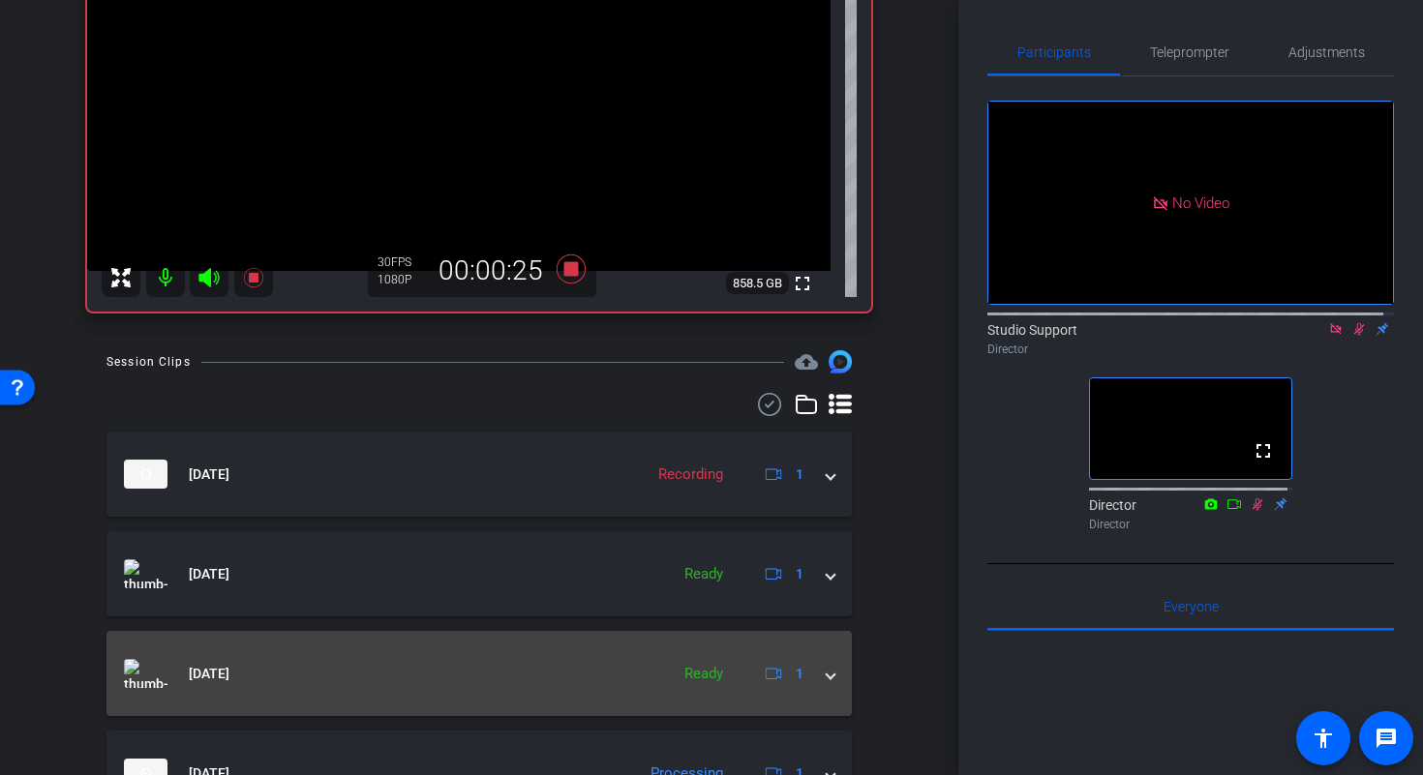
click at [826, 676] on span at bounding box center [830, 674] width 8 height 20
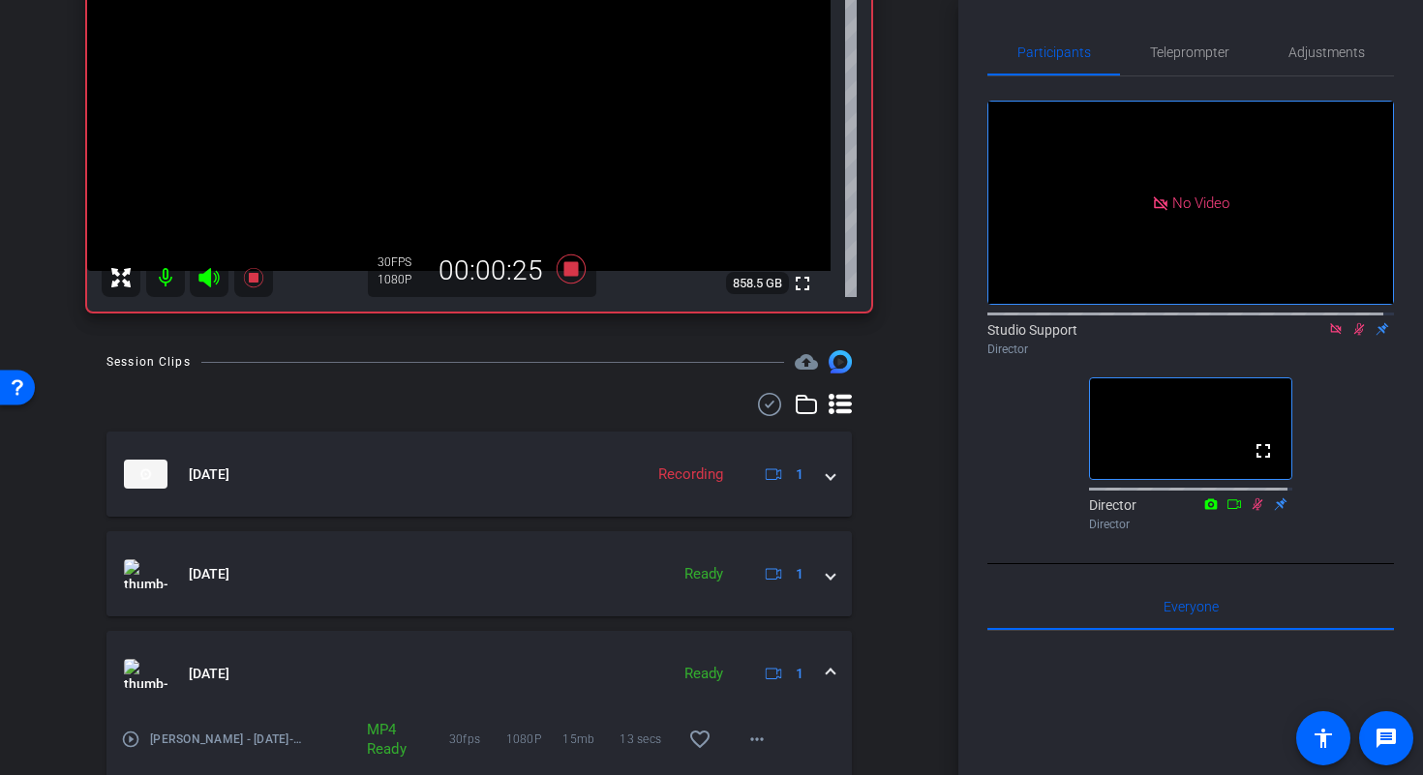
click at [826, 670] on mat-expansion-panel-header "Sep 25, 2025 Ready 1" at bounding box center [478, 673] width 745 height 85
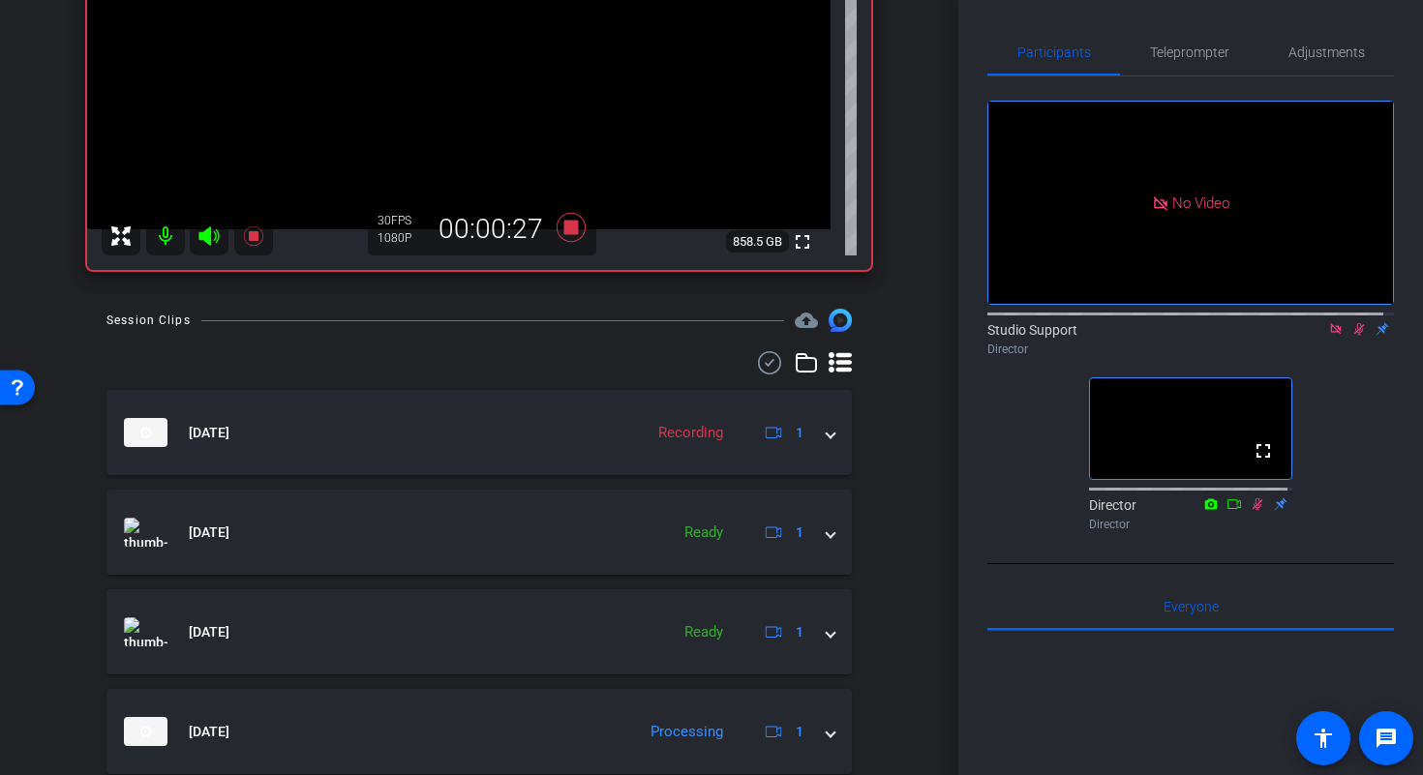
scroll to position [459, 0]
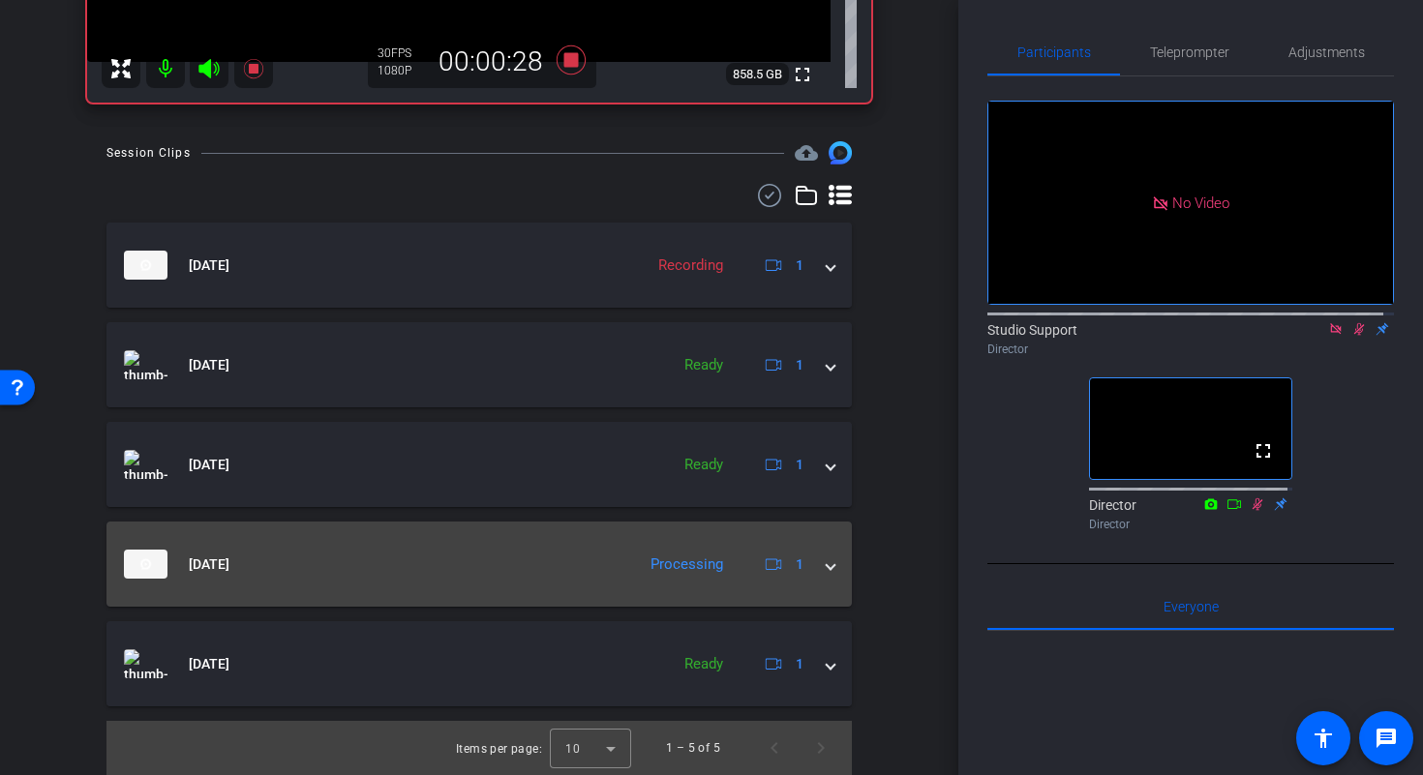
click at [824, 561] on mat-expansion-panel-header "Sep 25, 2025 Processing 1" at bounding box center [478, 564] width 745 height 85
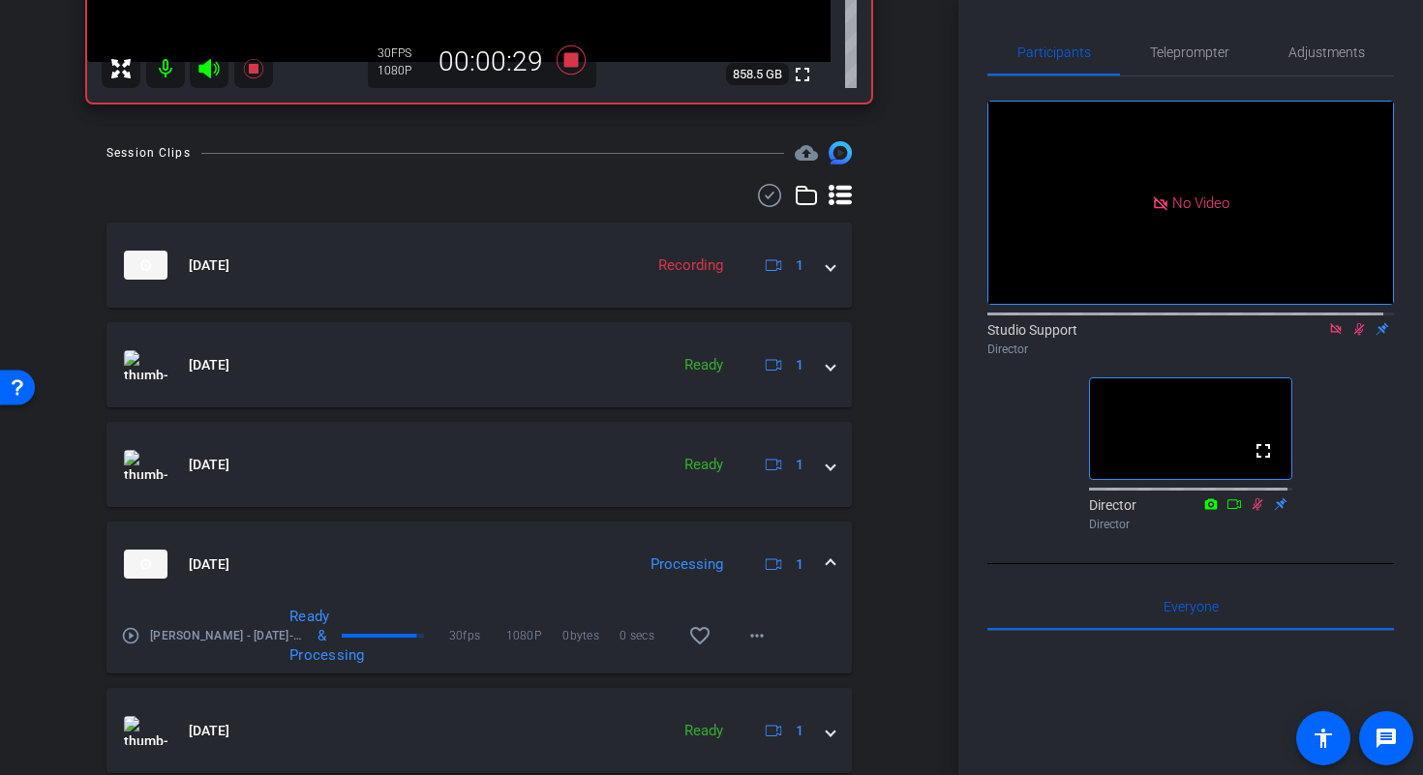
click at [127, 638] on mat-icon "play_circle_outline" at bounding box center [130, 635] width 19 height 19
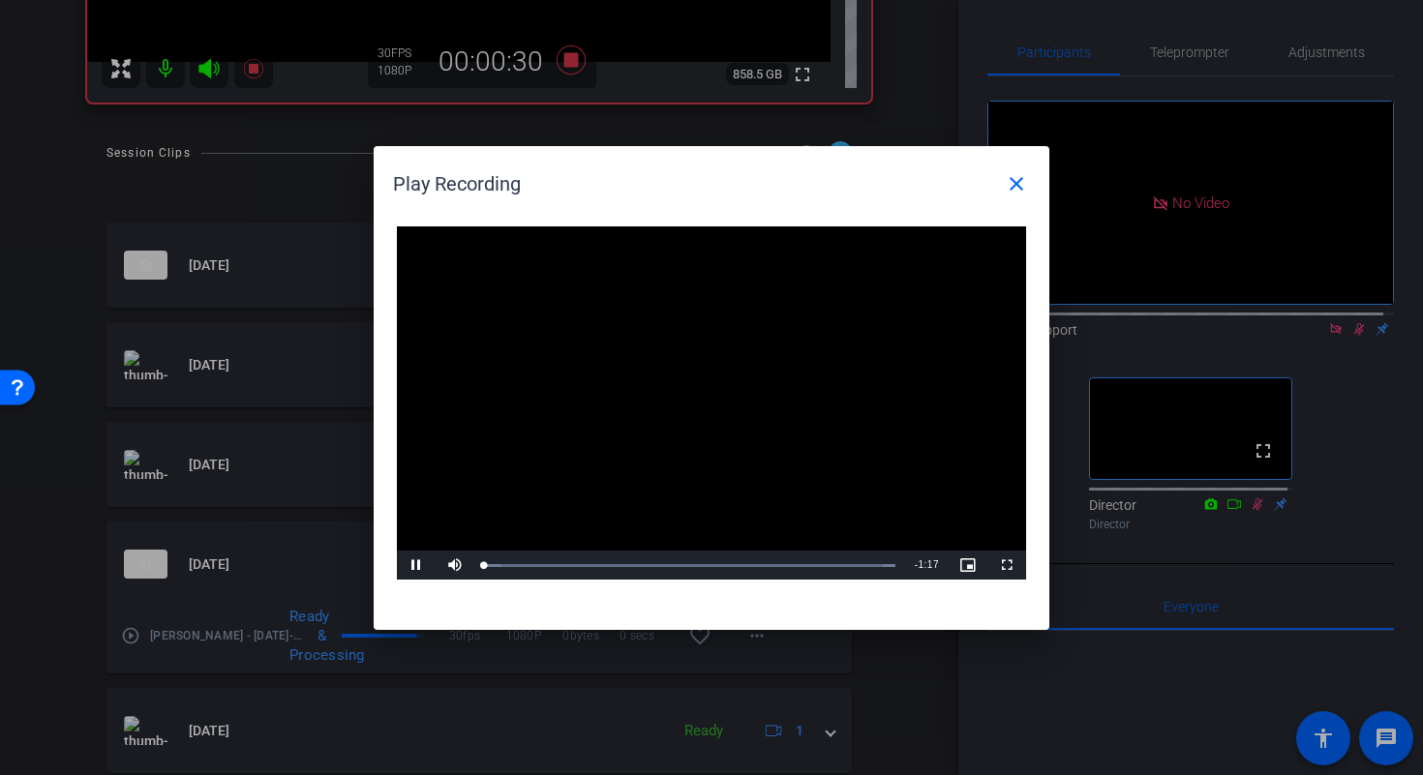
click at [679, 395] on video "Video Player" at bounding box center [711, 403] width 629 height 354
click at [420, 565] on span "Video Player" at bounding box center [416, 565] width 39 height 0
click at [568, 566] on div "Loaded : 100.00% 0:03 0:00" at bounding box center [689, 565] width 411 height 5
click at [1015, 191] on mat-icon "close" at bounding box center [1015, 183] width 23 height 23
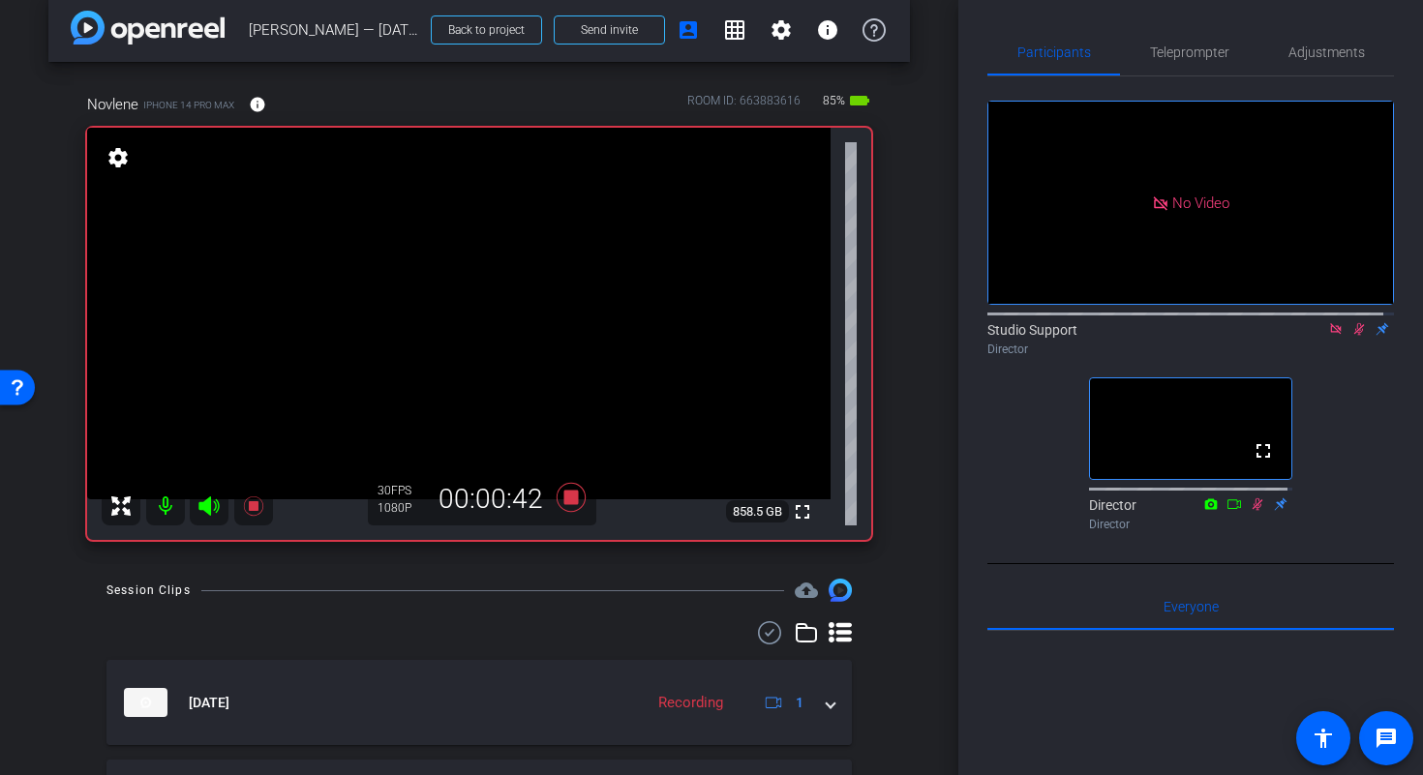
scroll to position [6, 0]
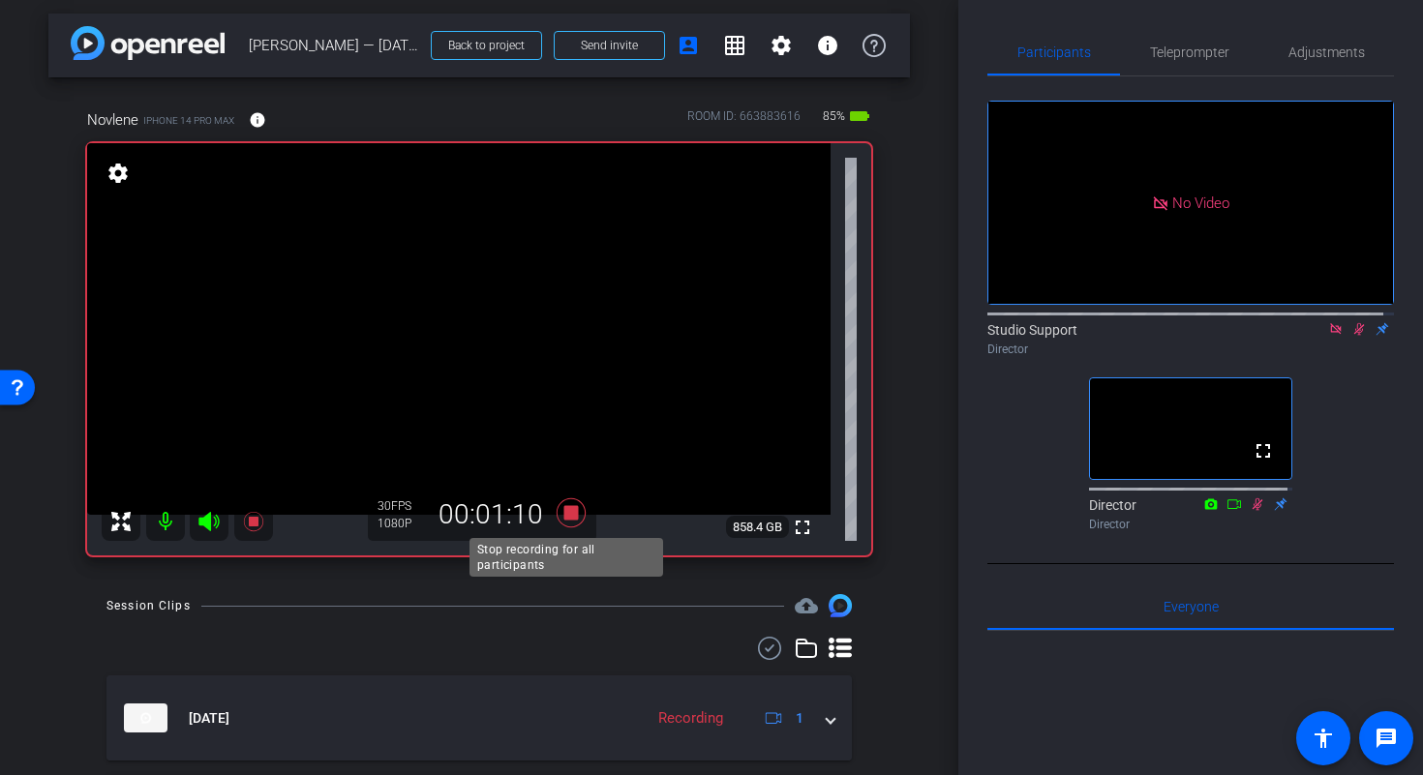
click at [564, 515] on icon at bounding box center [570, 512] width 29 height 29
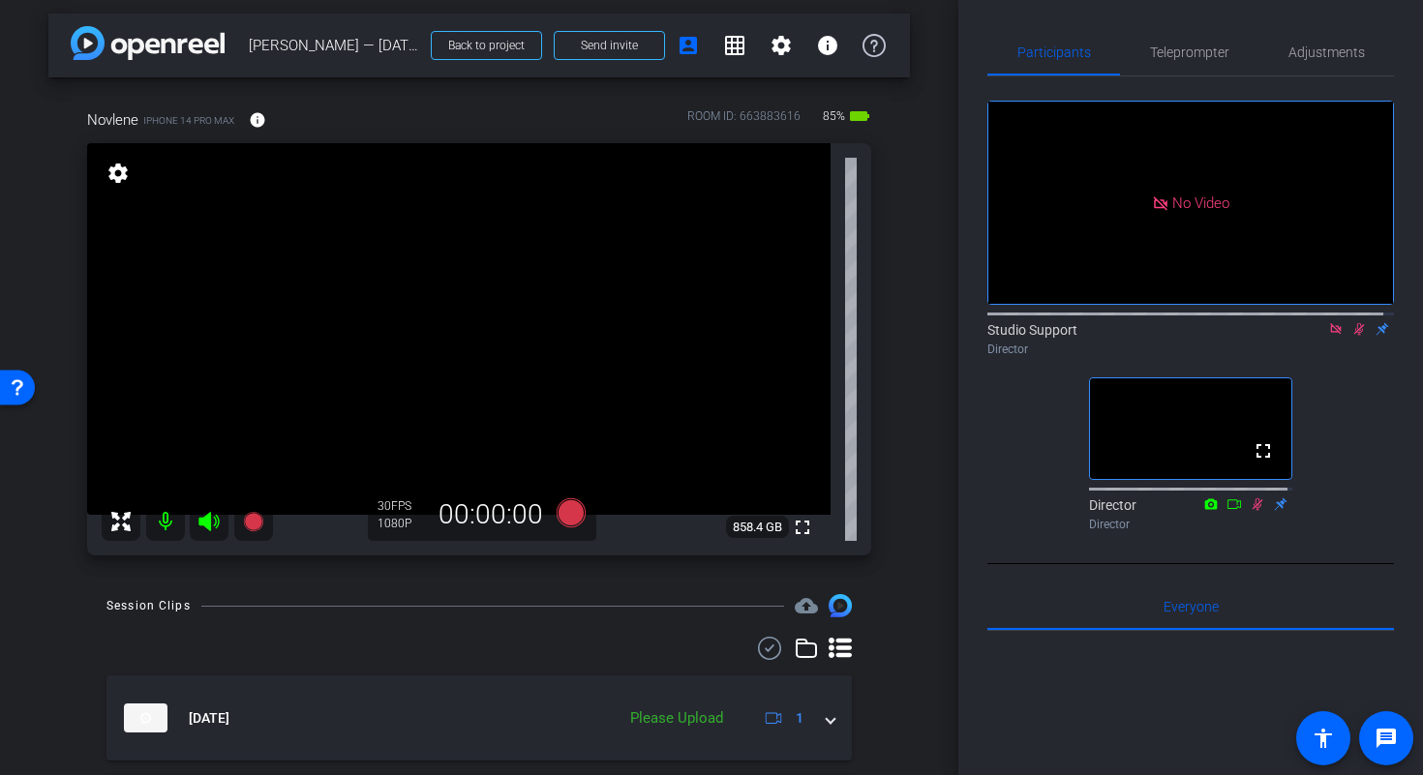
click at [1329, 336] on icon at bounding box center [1335, 329] width 15 height 14
click at [1347, 337] on mat-icon "flip" at bounding box center [1358, 327] width 23 height 17
click at [1329, 336] on icon at bounding box center [1335, 329] width 15 height 14
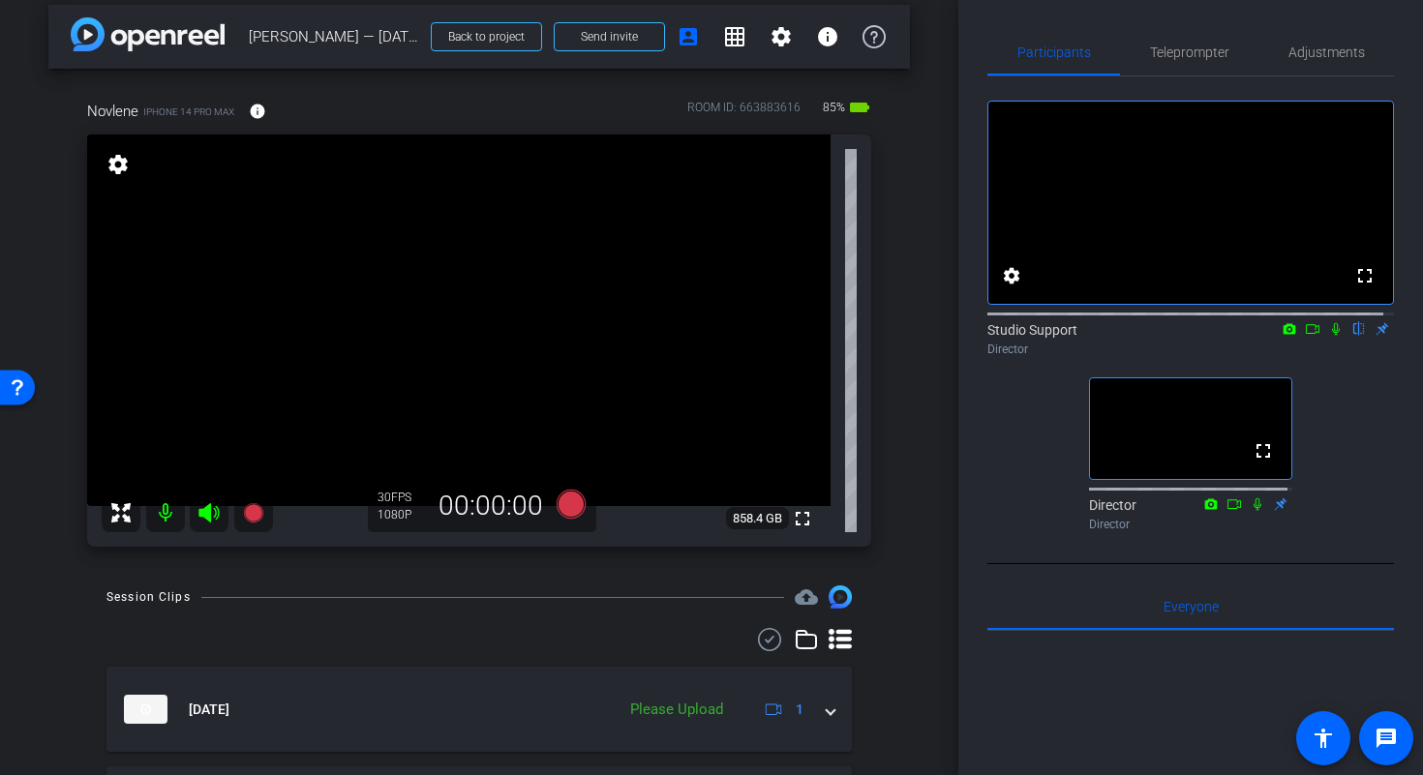
scroll to position [35, 0]
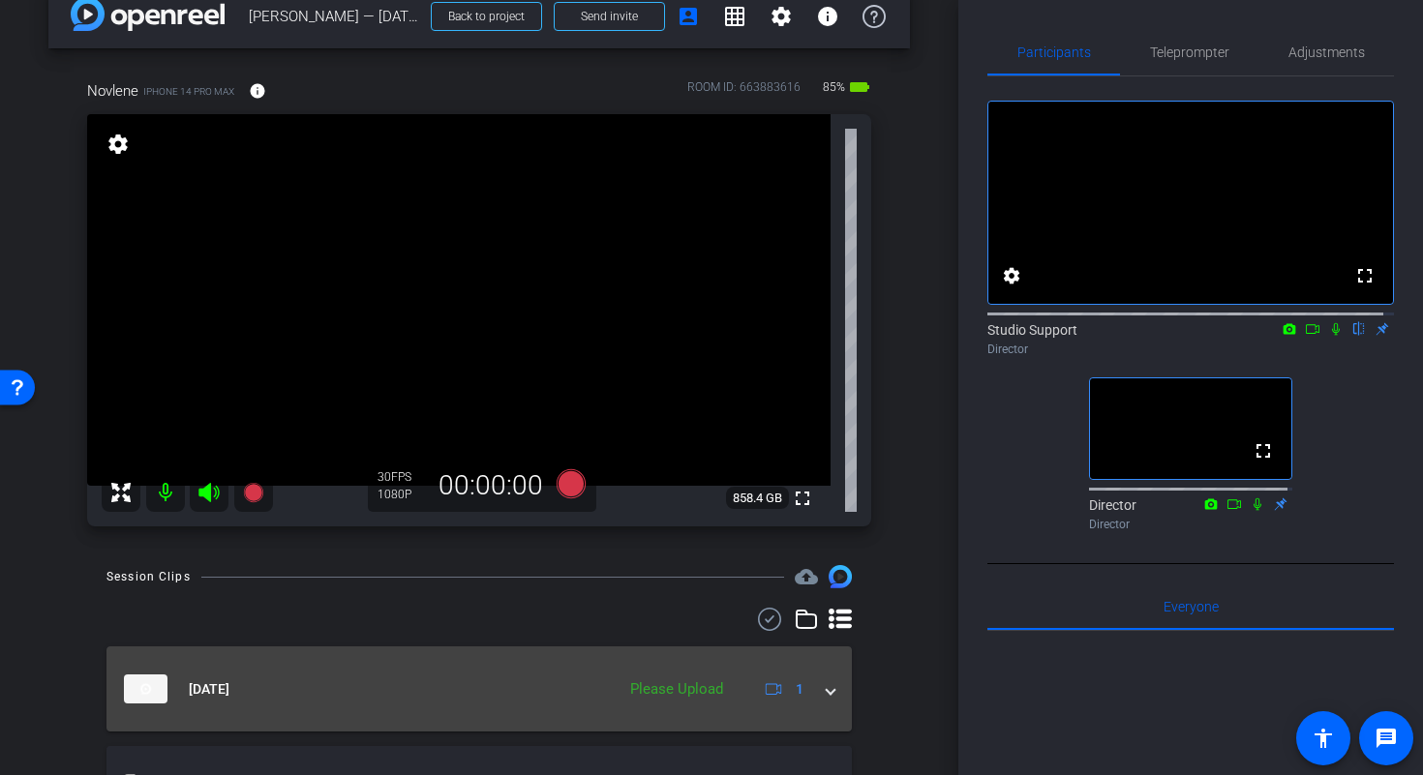
click at [824, 686] on mat-expansion-panel-header "Sep 25, 2025 Please Upload 1" at bounding box center [478, 688] width 745 height 85
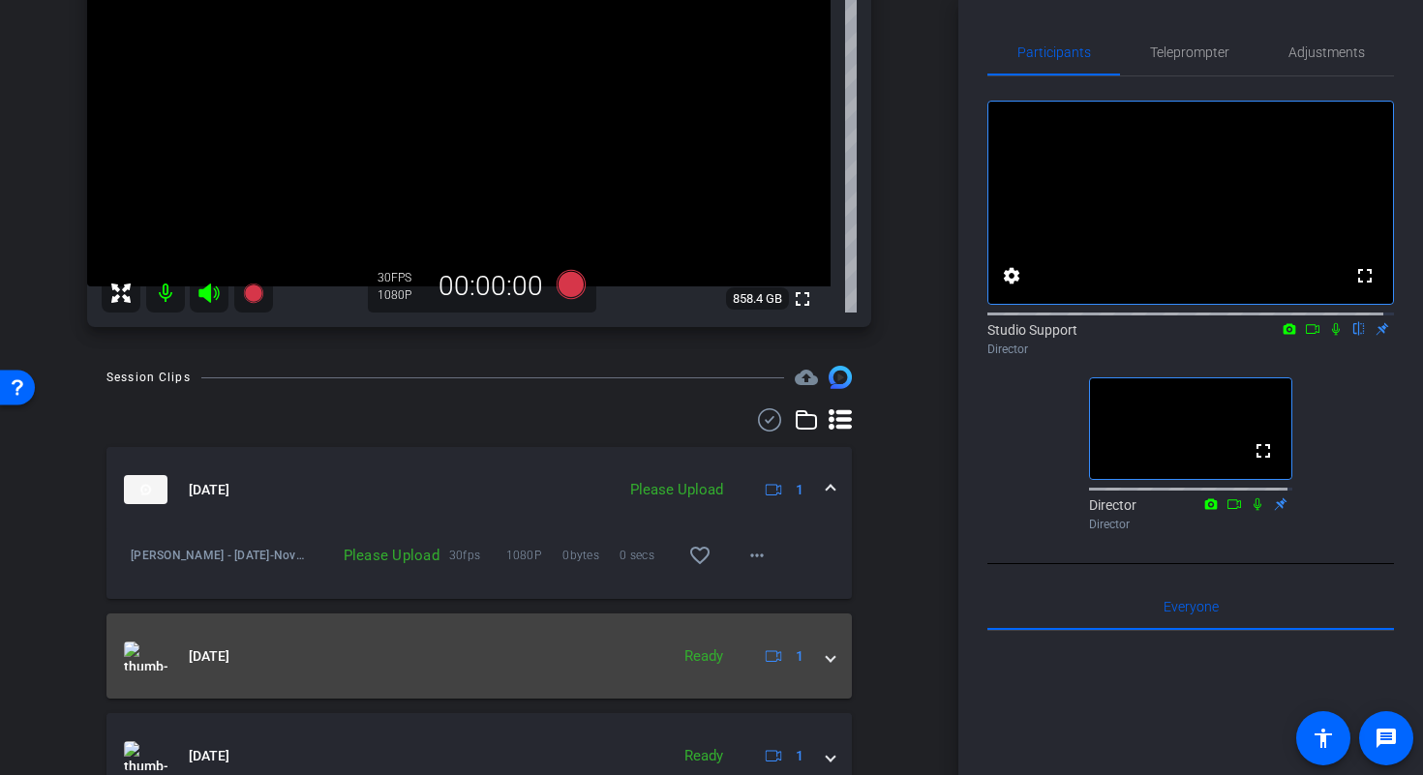
scroll to position [255, 0]
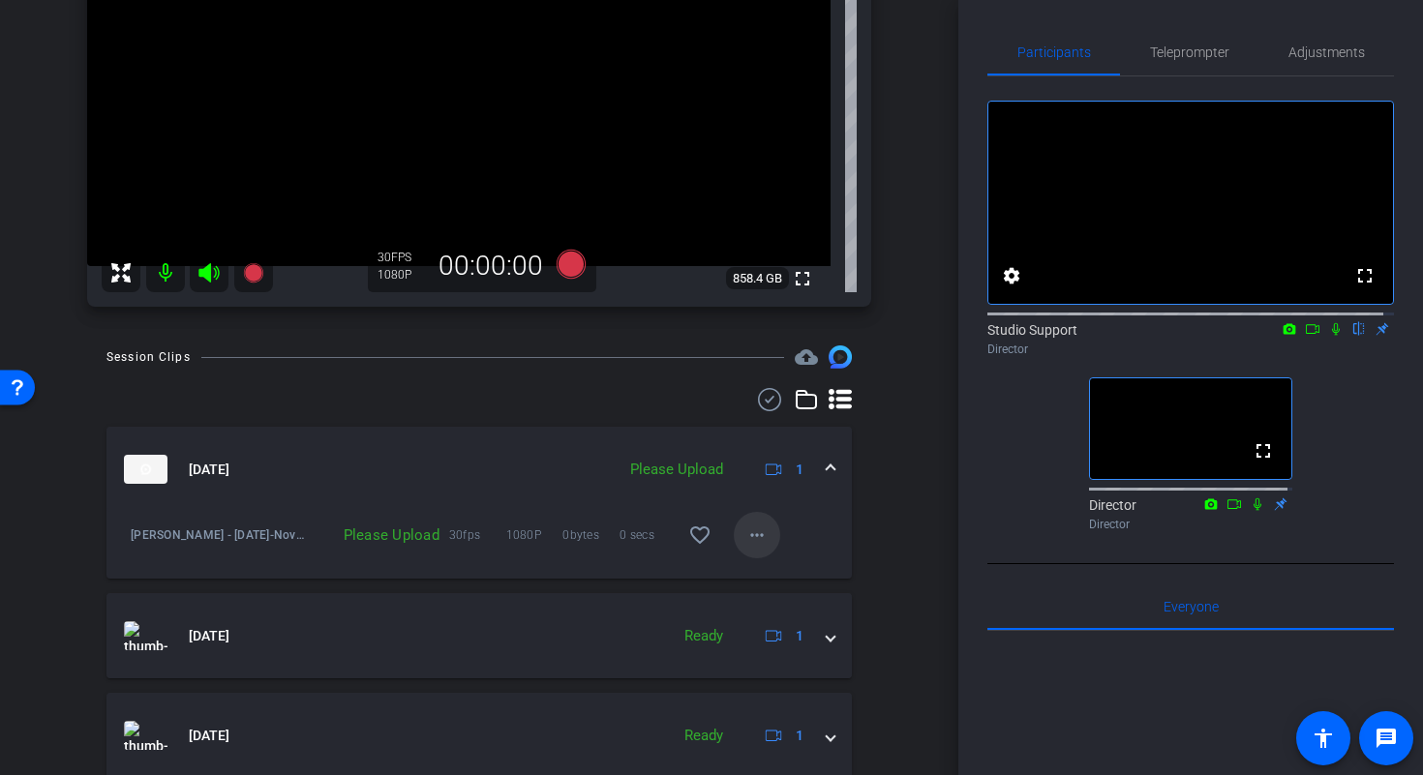
click at [757, 543] on mat-icon "more_horiz" at bounding box center [756, 535] width 23 height 23
click at [777, 573] on span "Upload" at bounding box center [777, 575] width 77 height 23
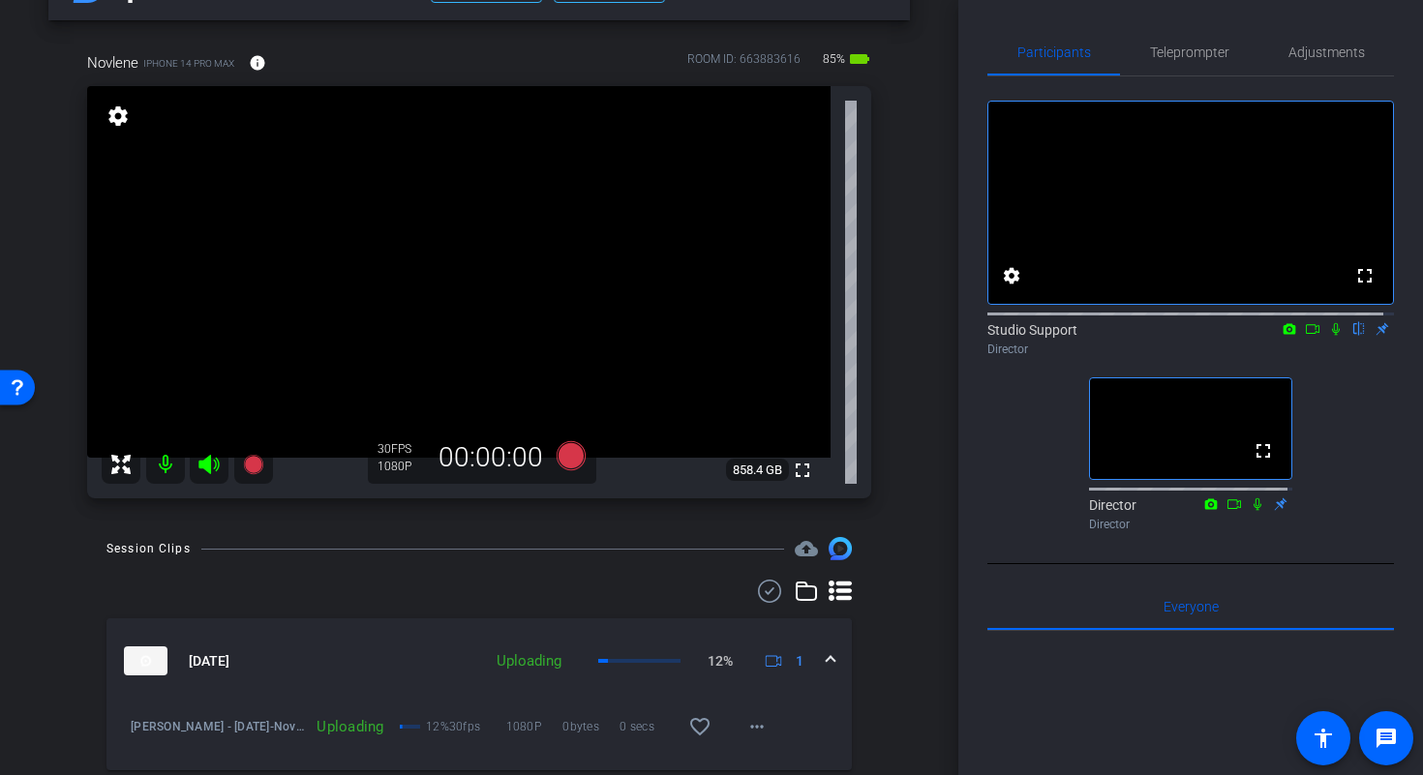
scroll to position [54, 0]
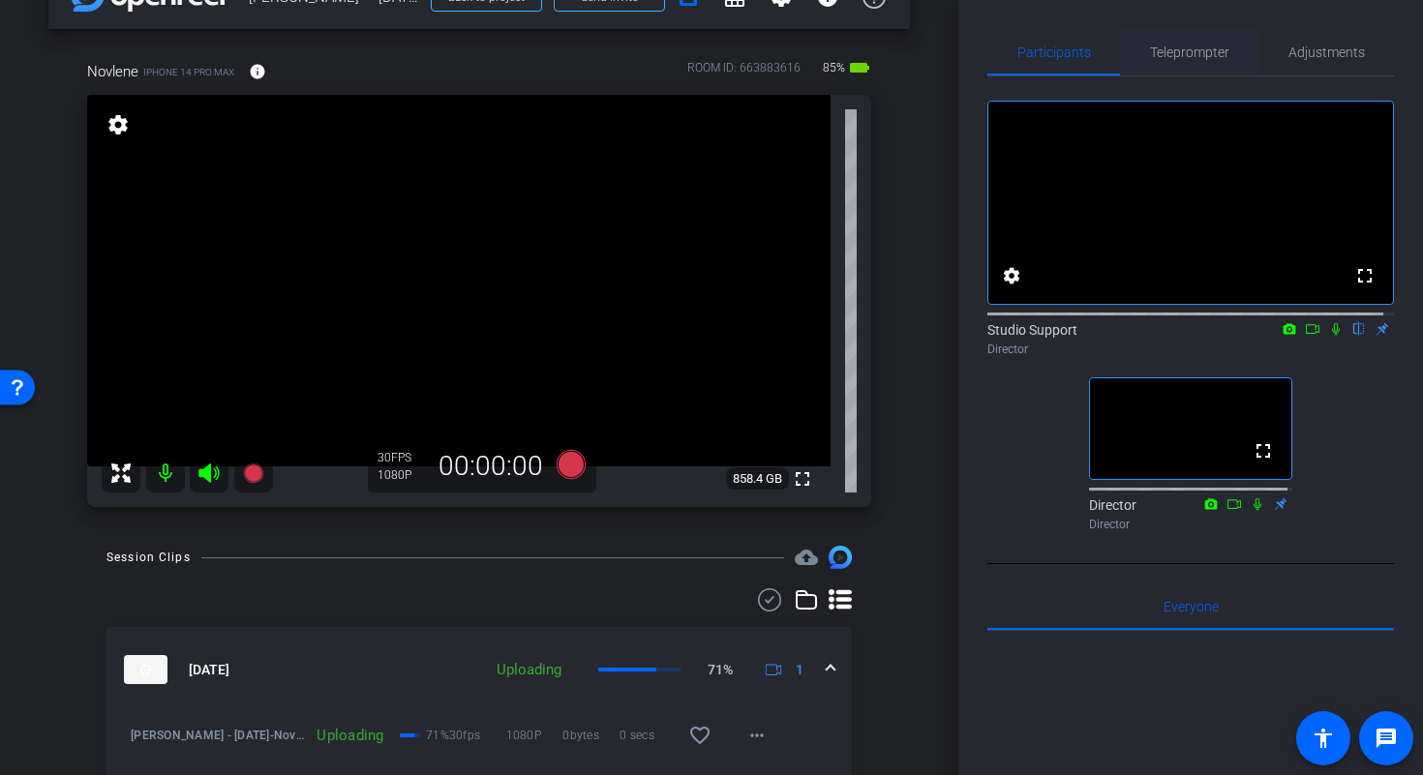
click at [1202, 56] on span "Teleprompter" at bounding box center [1189, 52] width 79 height 14
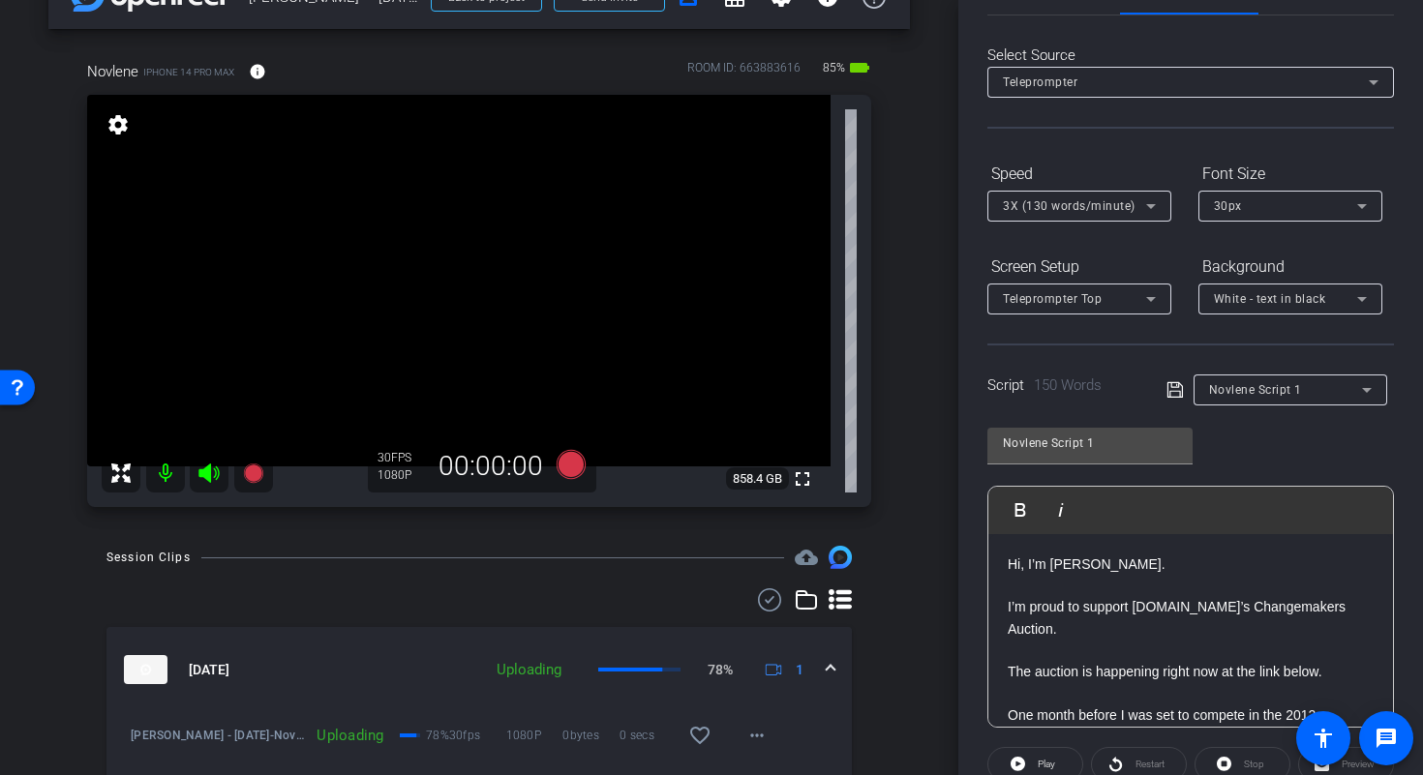
scroll to position [207, 0]
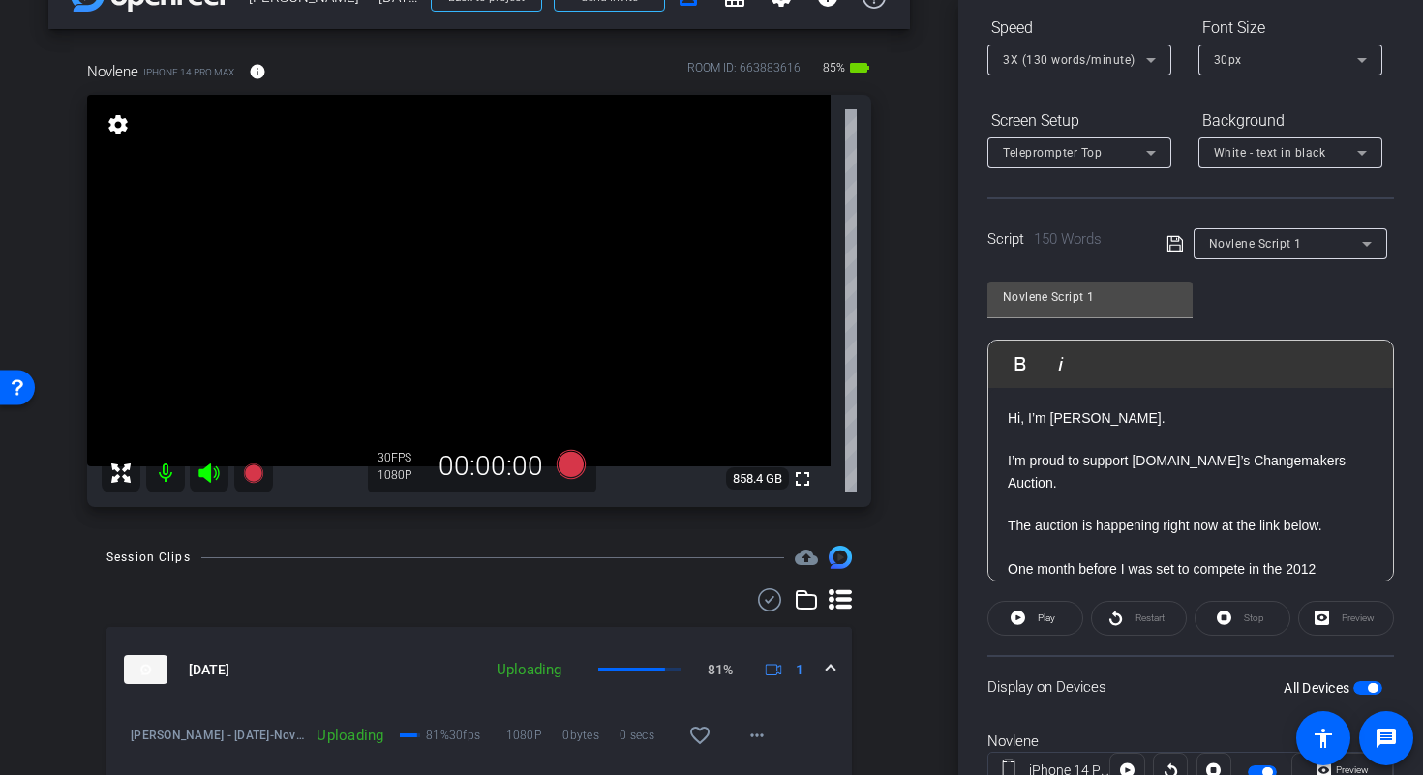
click at [1209, 458] on p "I’m proud to support Breastcancer.org’s Changemakers Auction." at bounding box center [1190, 472] width 366 height 44
click at [1169, 250] on icon at bounding box center [1174, 243] width 17 height 23
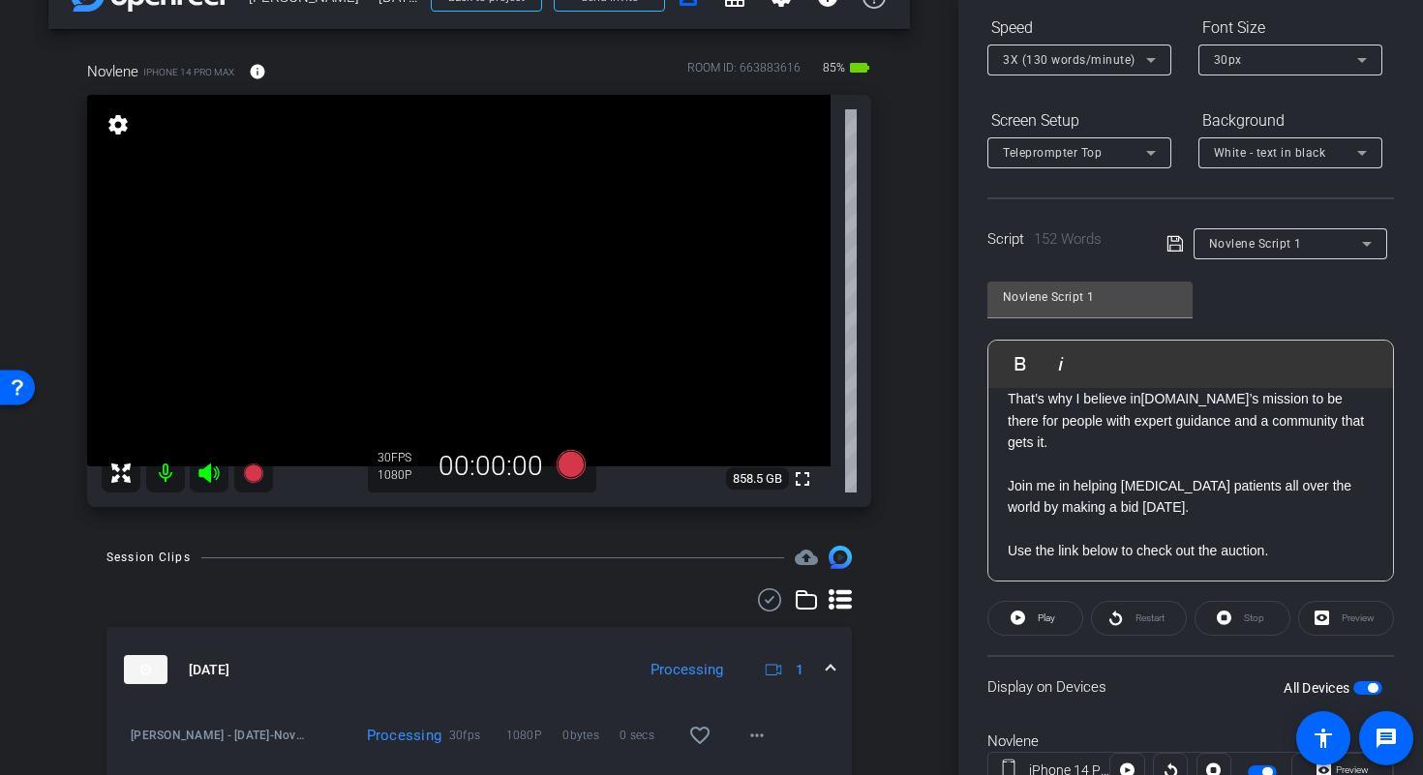
scroll to position [460, 0]
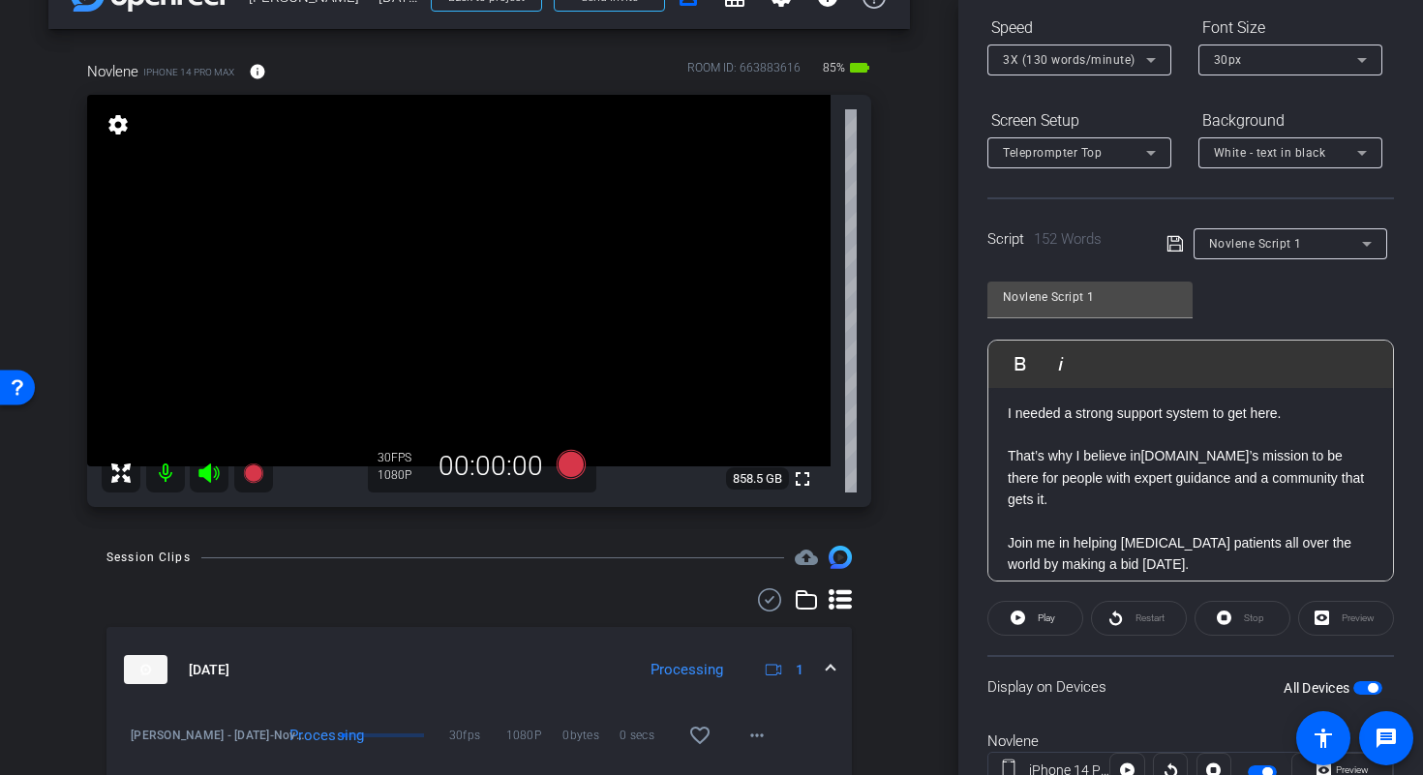
click at [1184, 496] on p "That’s why I believe in Breastcancer.org ’s mission to be there for people with…" at bounding box center [1190, 477] width 366 height 65
click at [1225, 461] on link "Breastcancer.org" at bounding box center [1194, 455] width 108 height 15
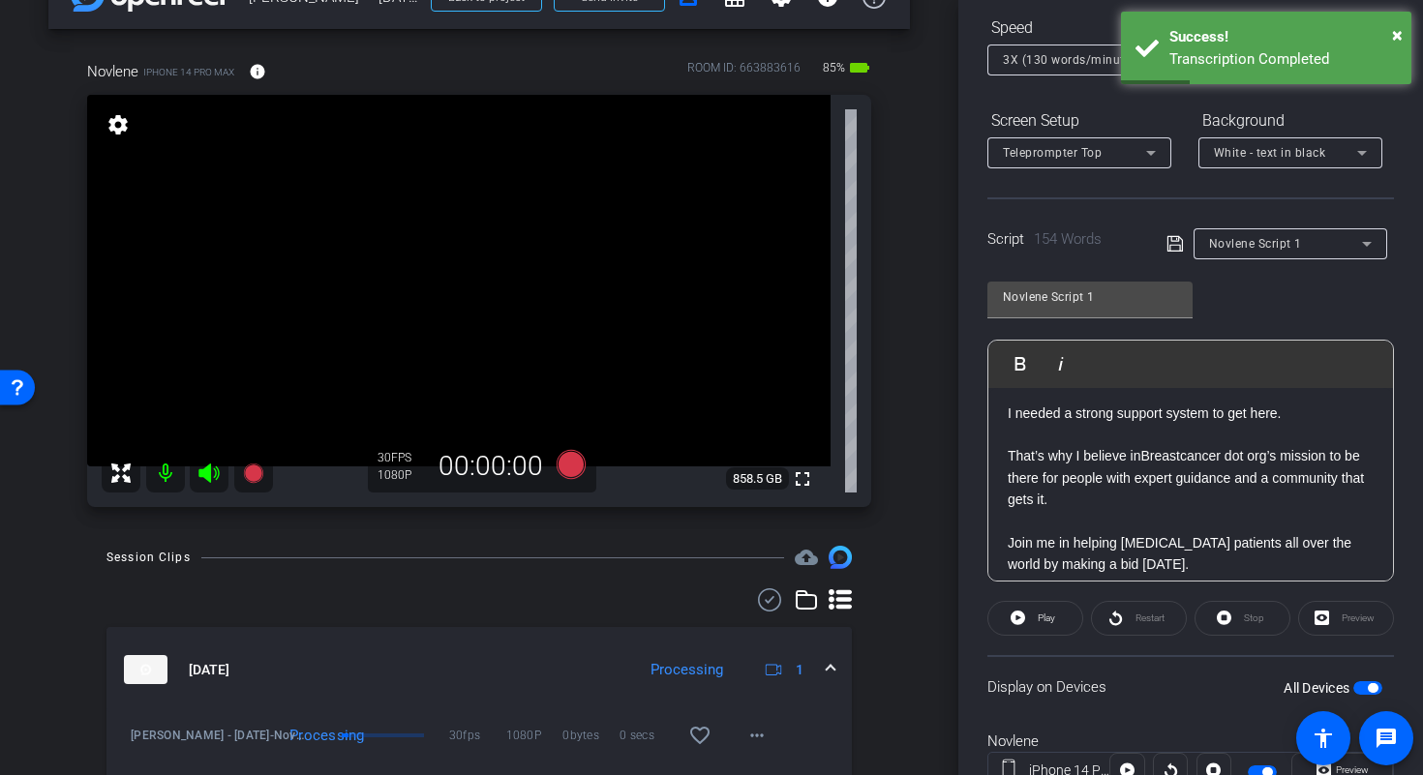
click at [1191, 500] on p "That’s why I believe in Breastcancer dot org ’s mission to be there for people …" at bounding box center [1190, 477] width 366 height 65
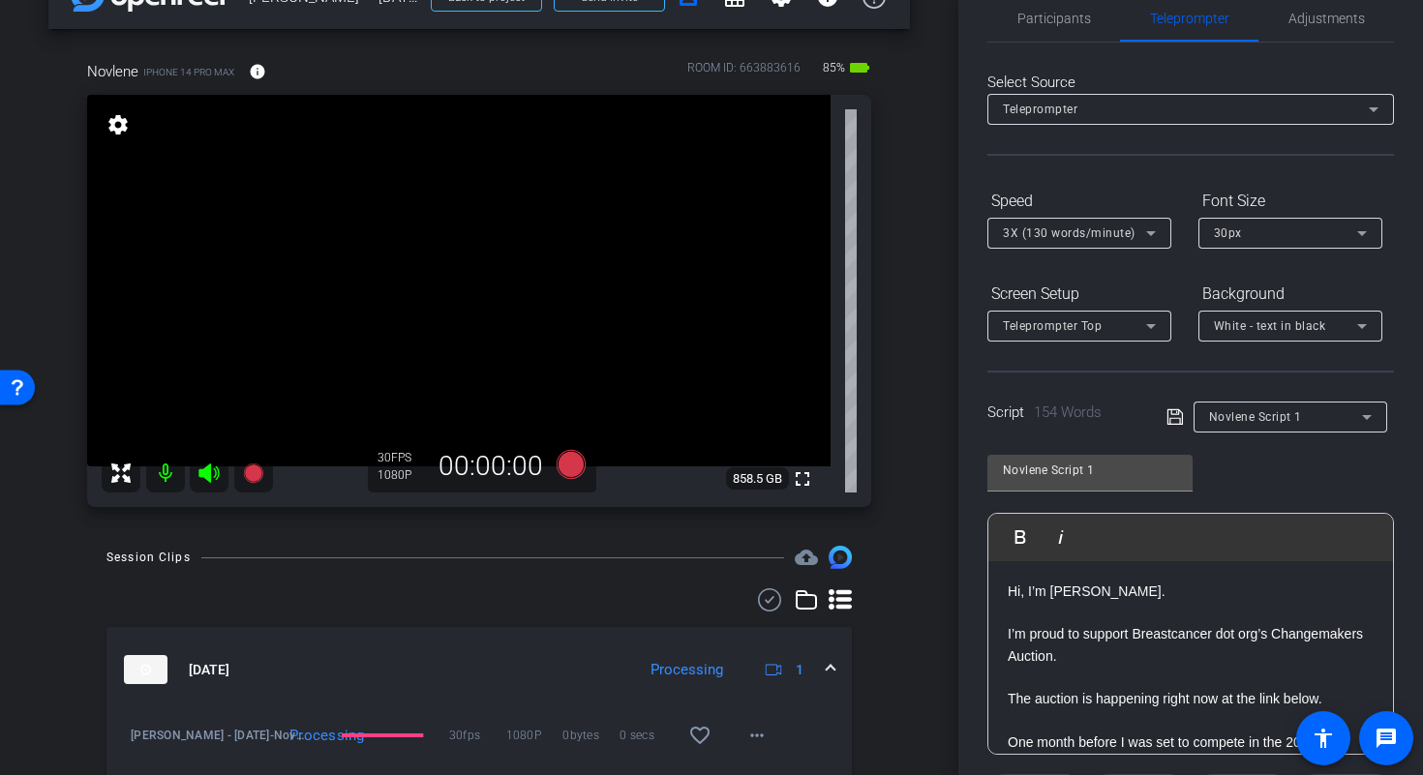
scroll to position [0, 0]
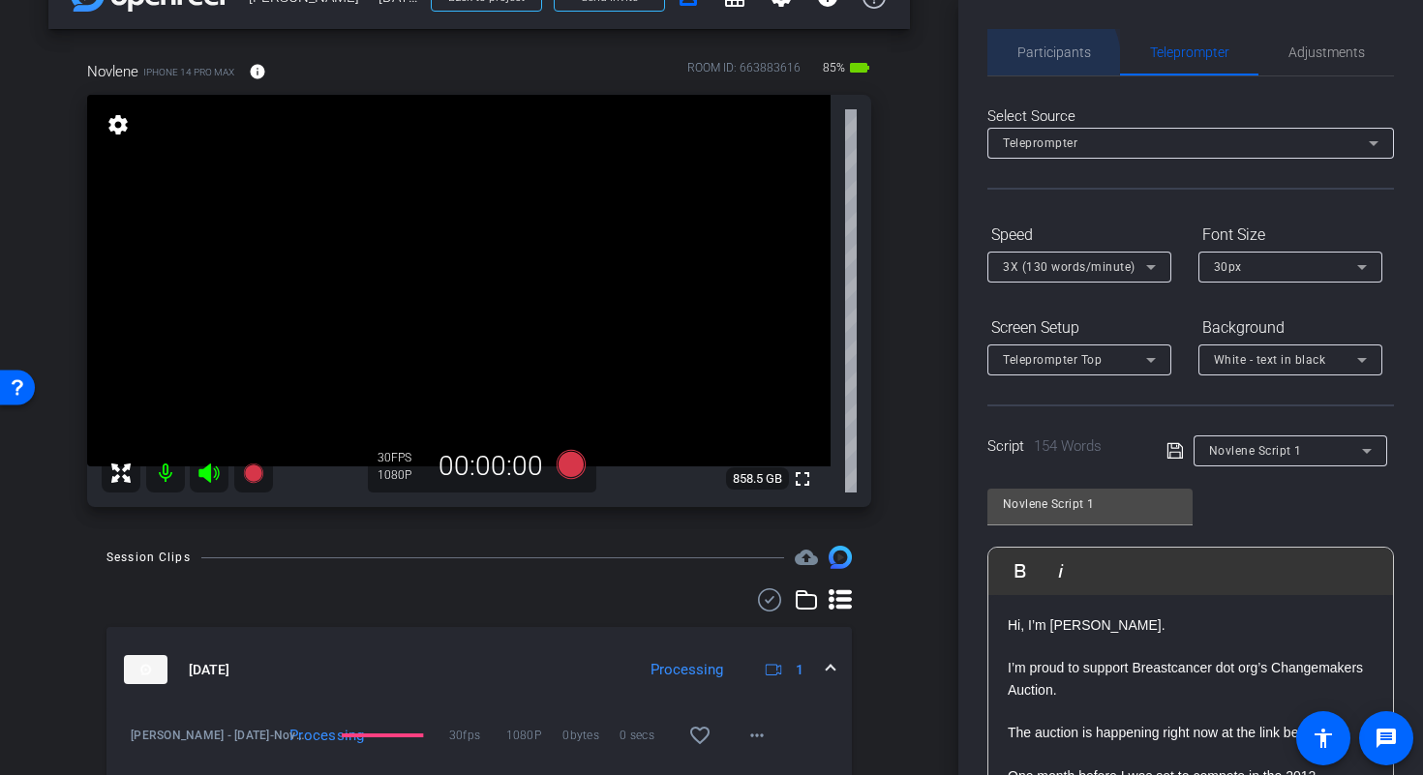
click at [1039, 60] on span "Participants" at bounding box center [1054, 52] width 74 height 46
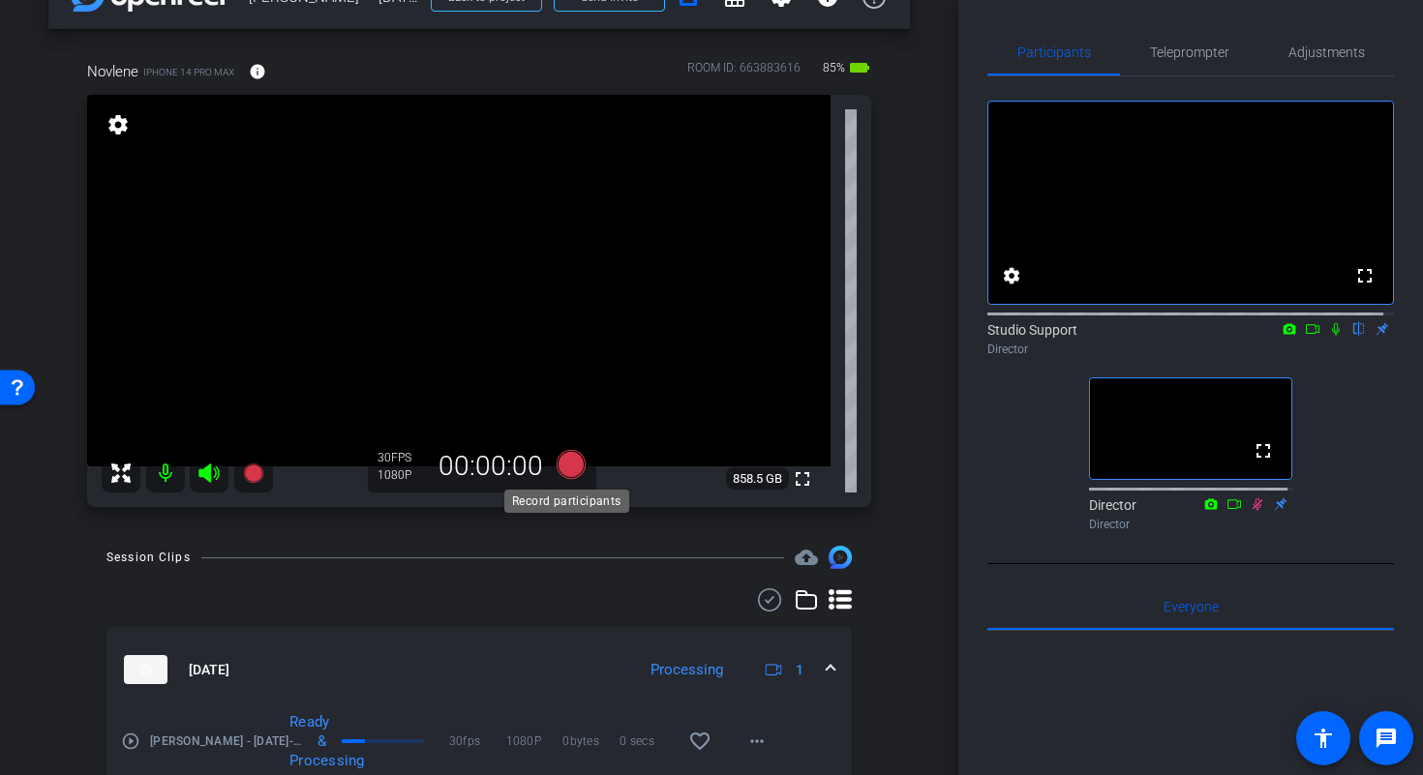
click at [566, 465] on icon at bounding box center [570, 464] width 29 height 29
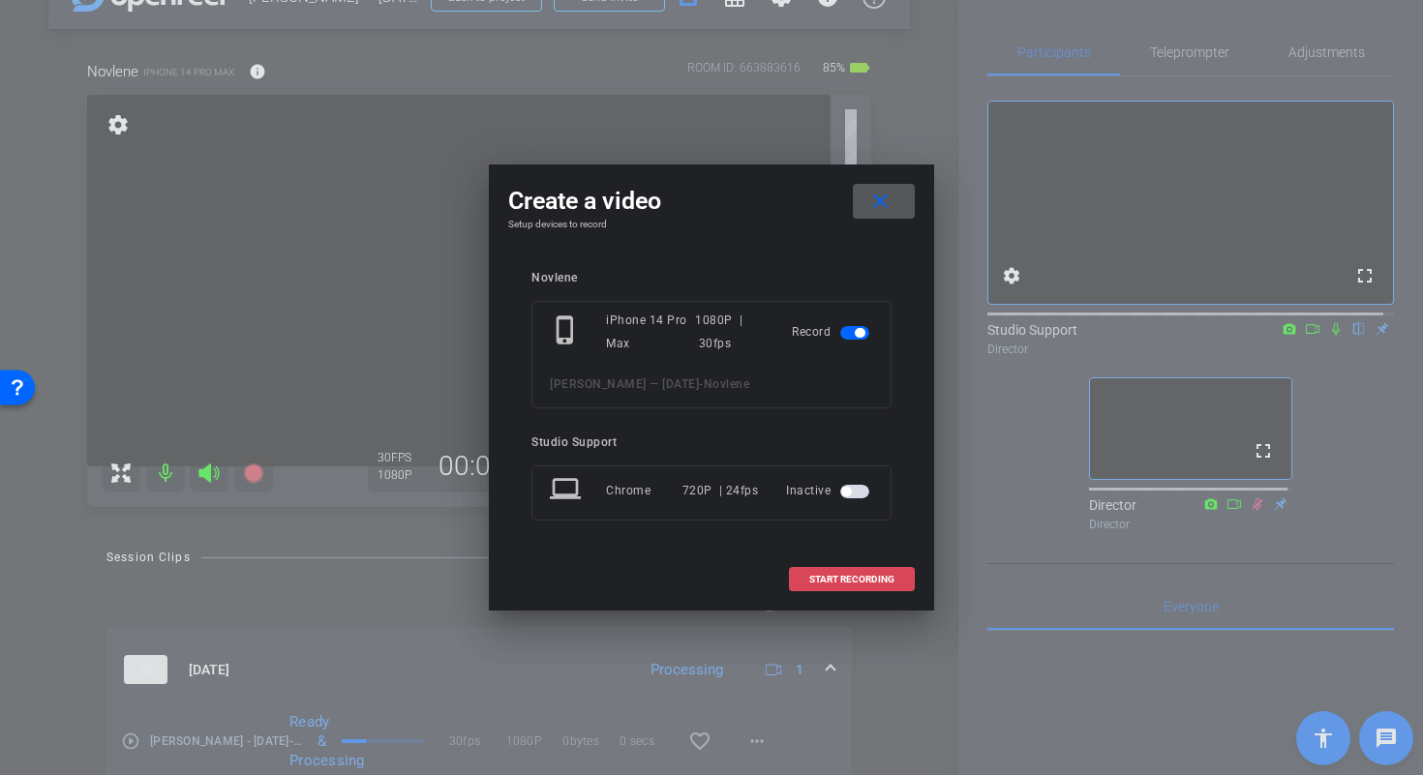
click at [889, 580] on span "START RECORDING" at bounding box center [851, 580] width 85 height 10
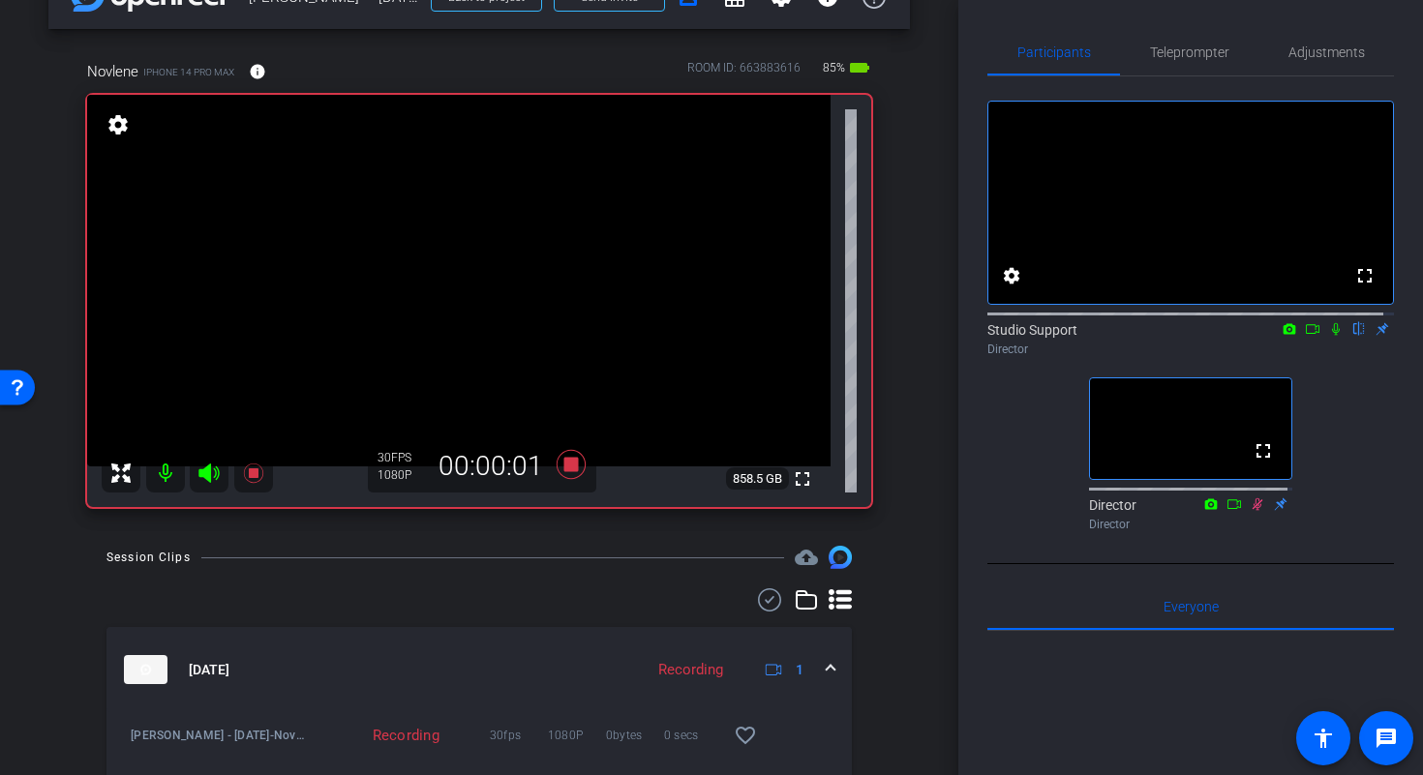
click at [1328, 336] on icon at bounding box center [1335, 329] width 15 height 14
click at [1305, 334] on icon at bounding box center [1312, 329] width 14 height 10
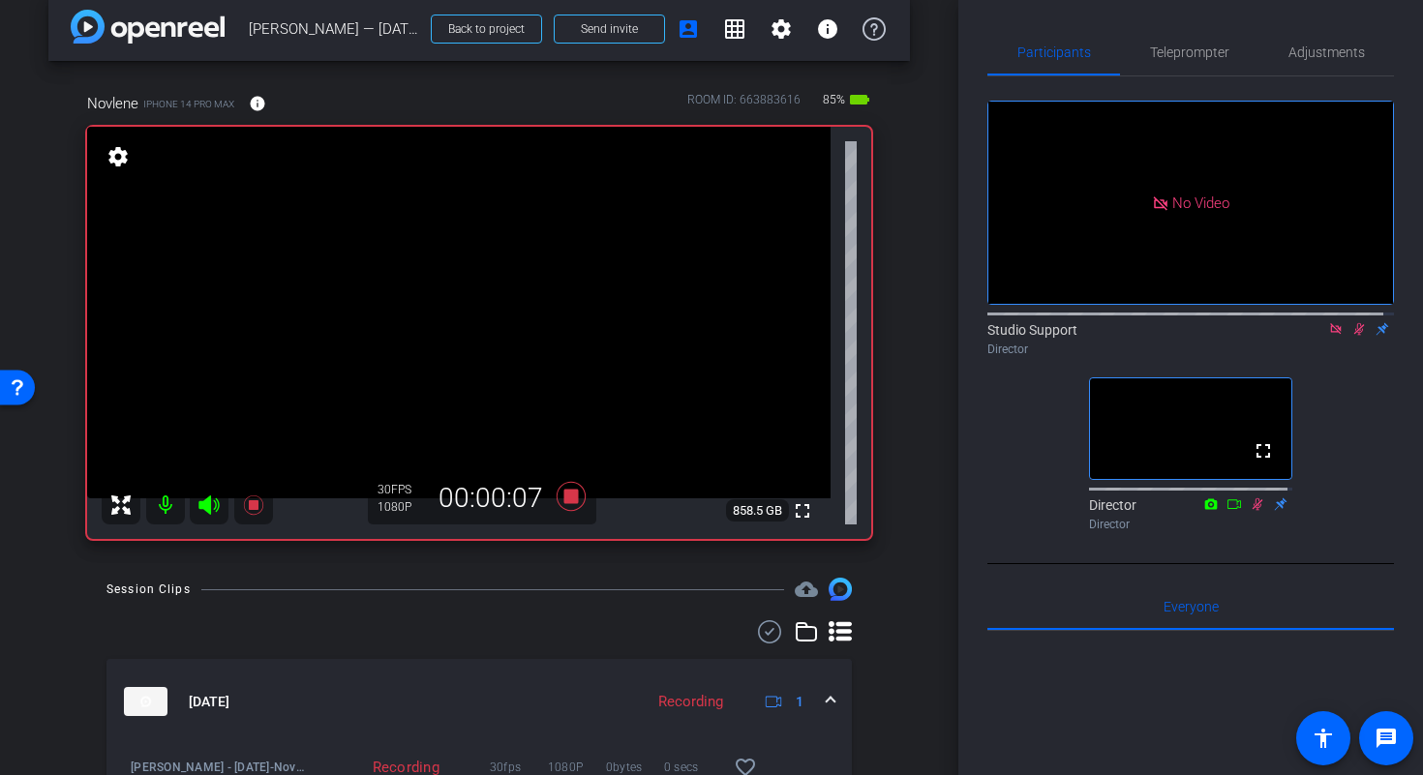
scroll to position [10, 0]
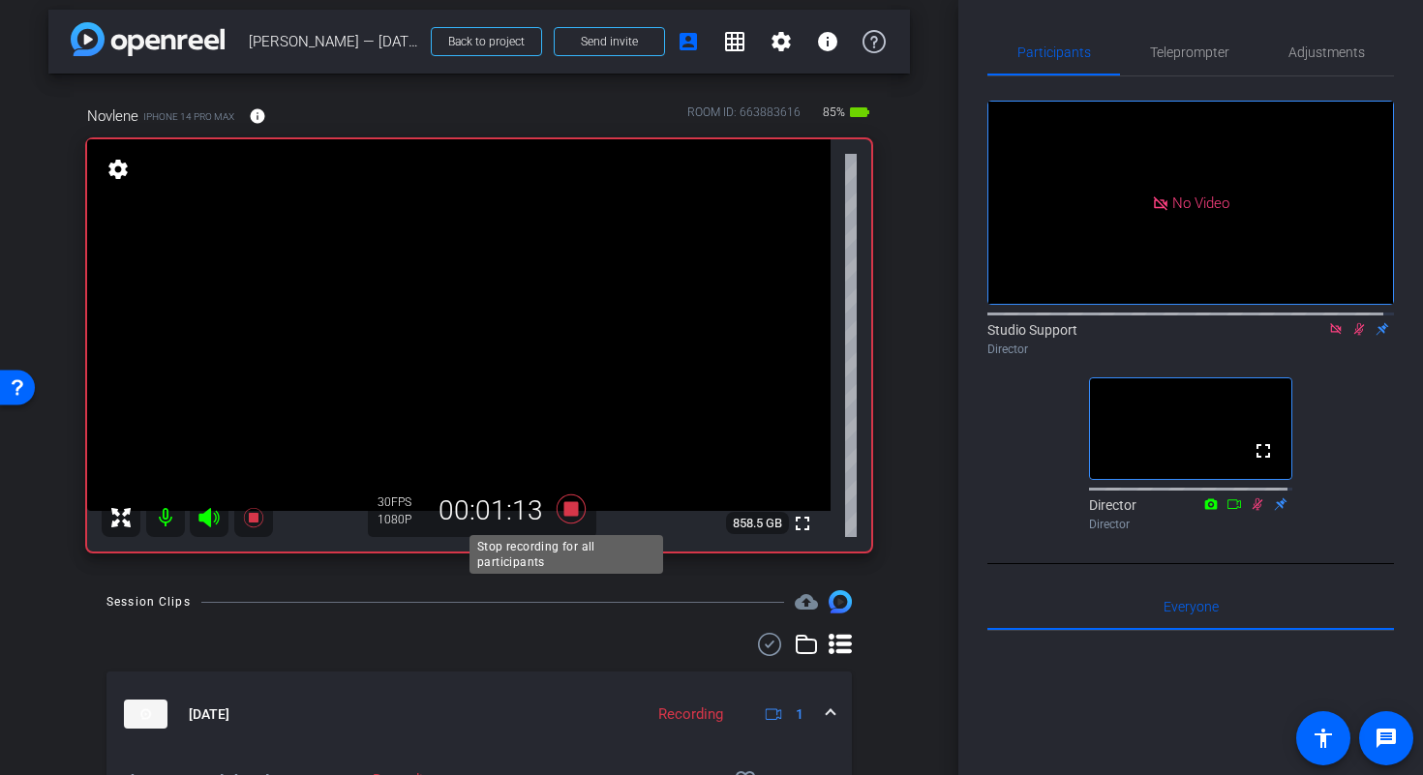
click at [570, 509] on icon at bounding box center [570, 509] width 29 height 29
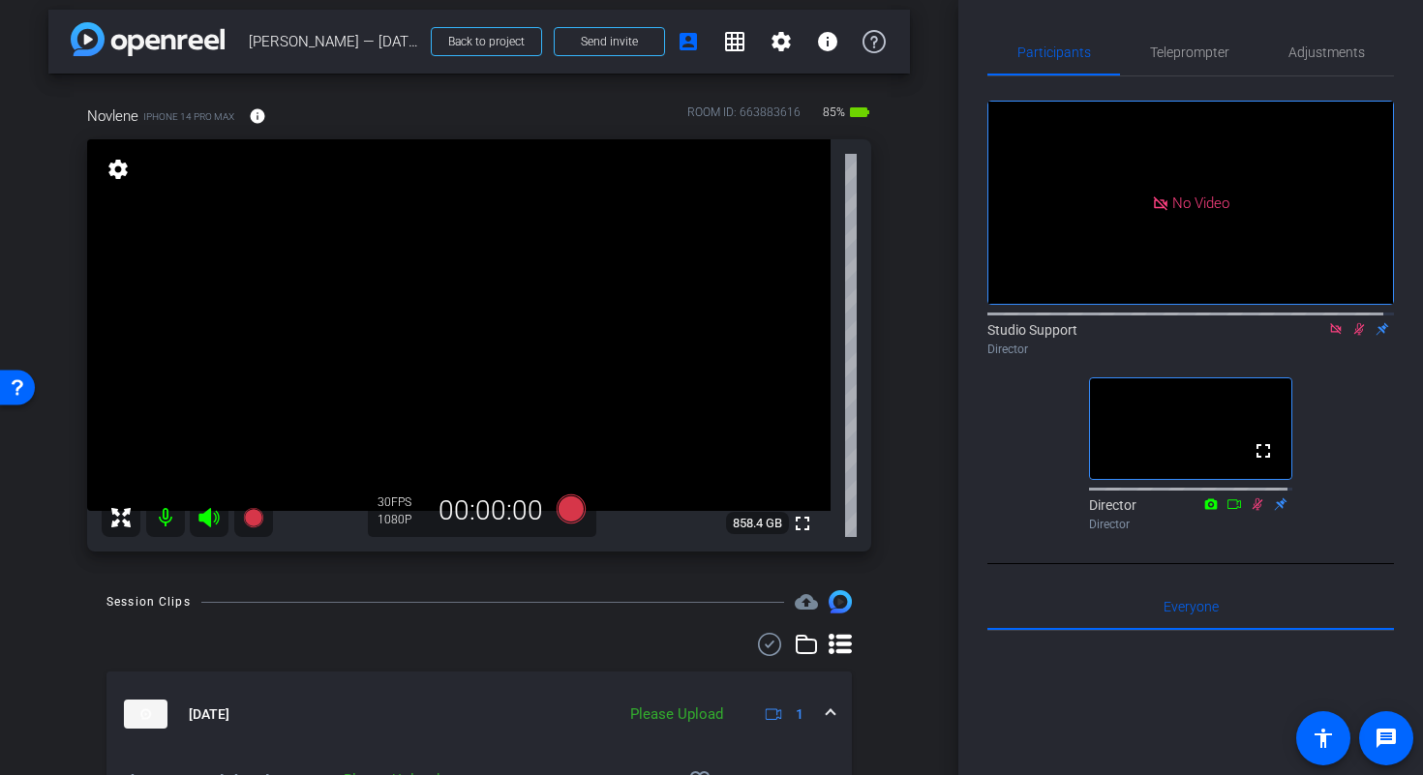
click at [1328, 336] on icon at bounding box center [1335, 329] width 15 height 14
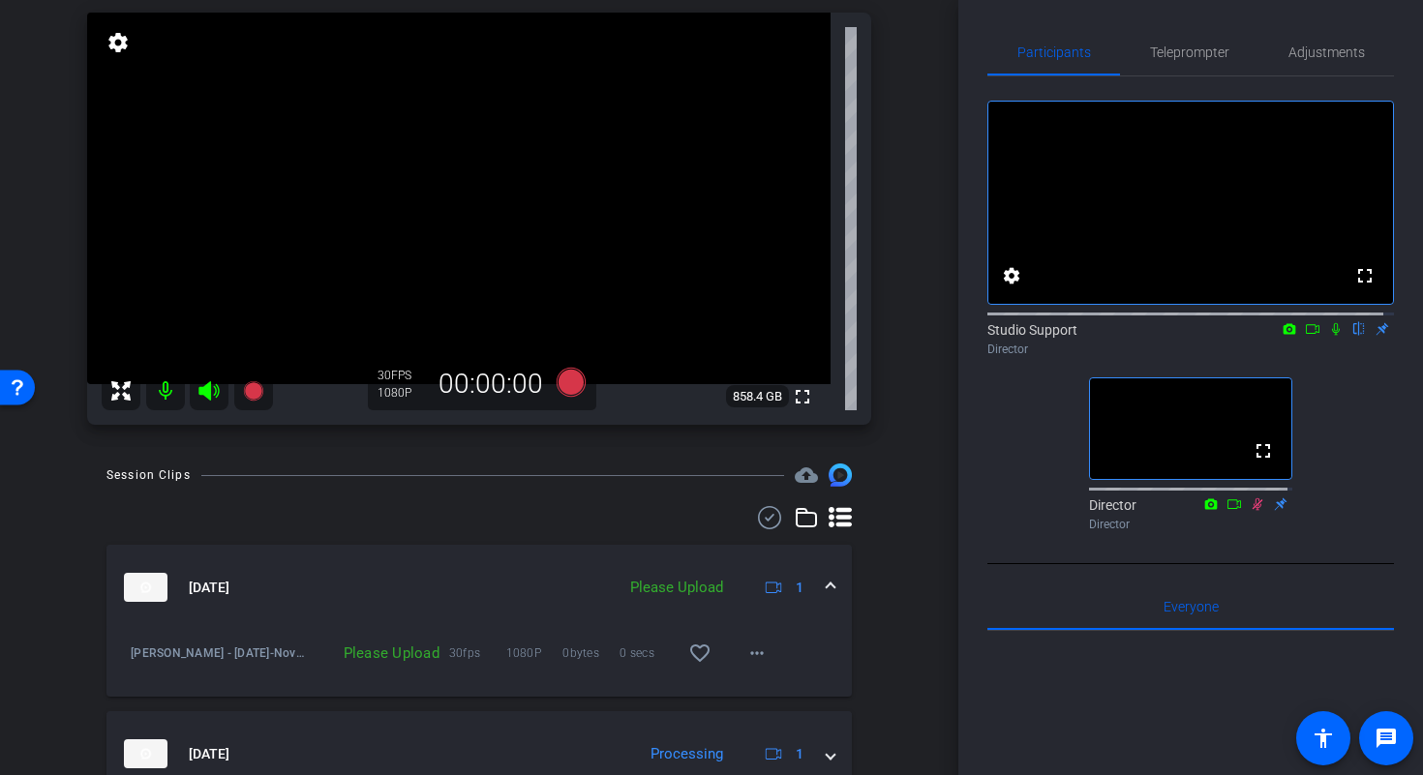
scroll to position [140, 0]
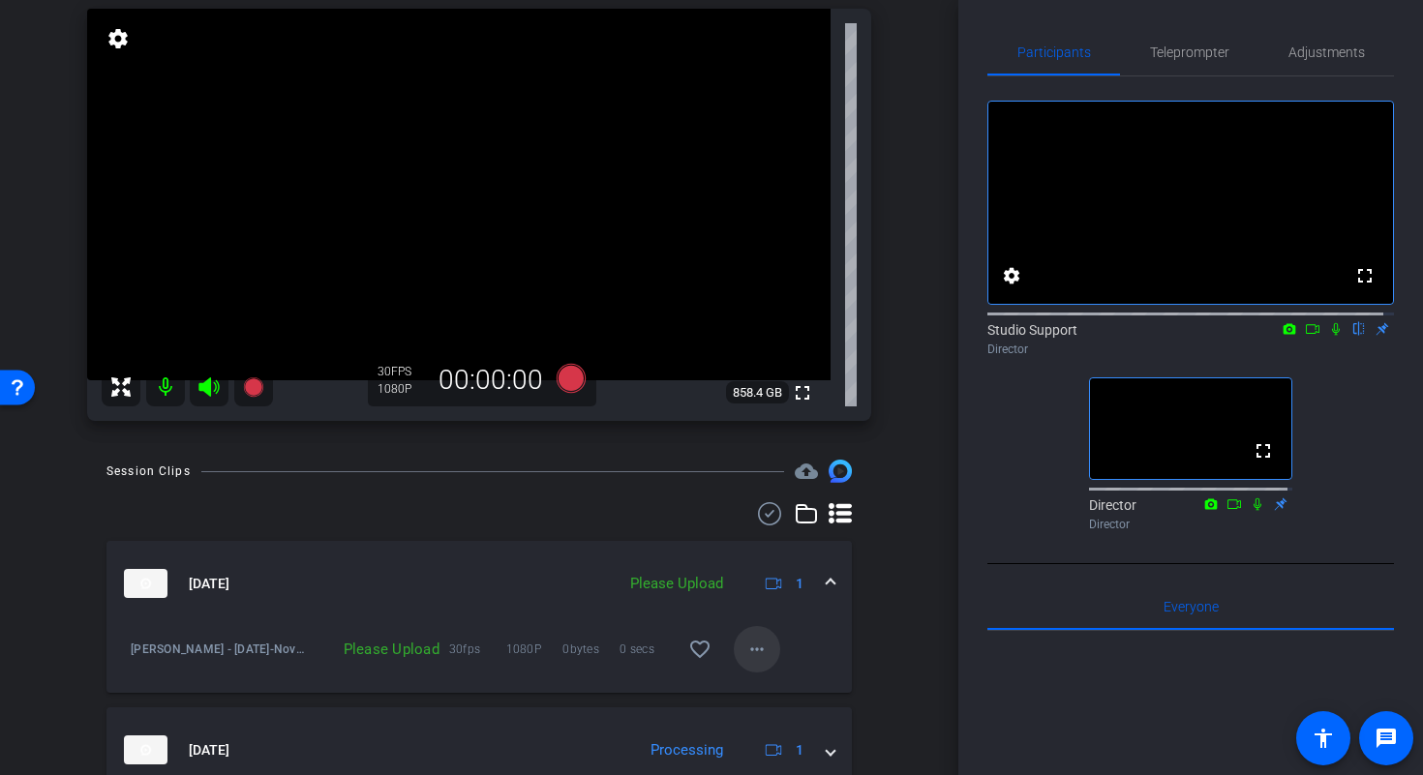
click at [751, 655] on mat-icon "more_horiz" at bounding box center [756, 649] width 23 height 23
click at [780, 687] on span "Upload" at bounding box center [777, 689] width 77 height 23
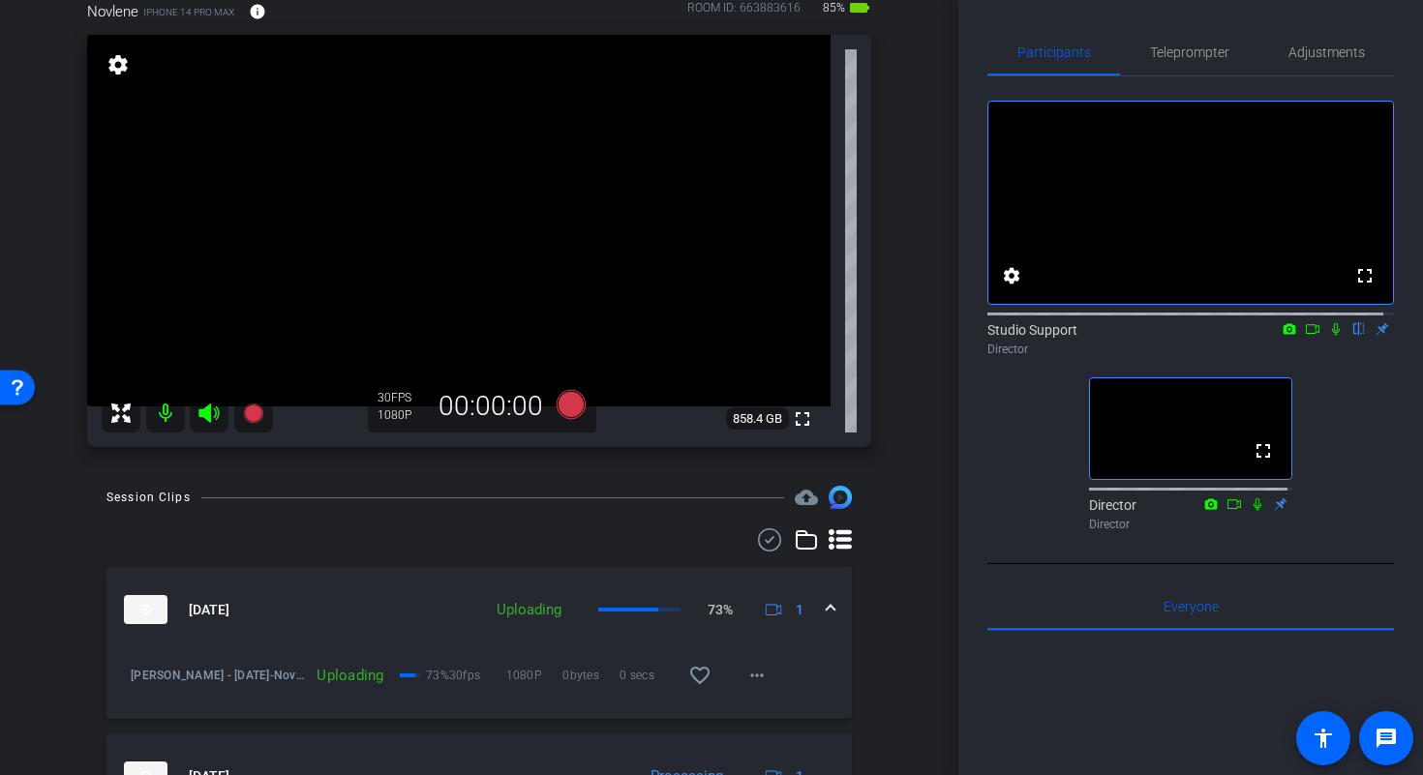
scroll to position [94, 0]
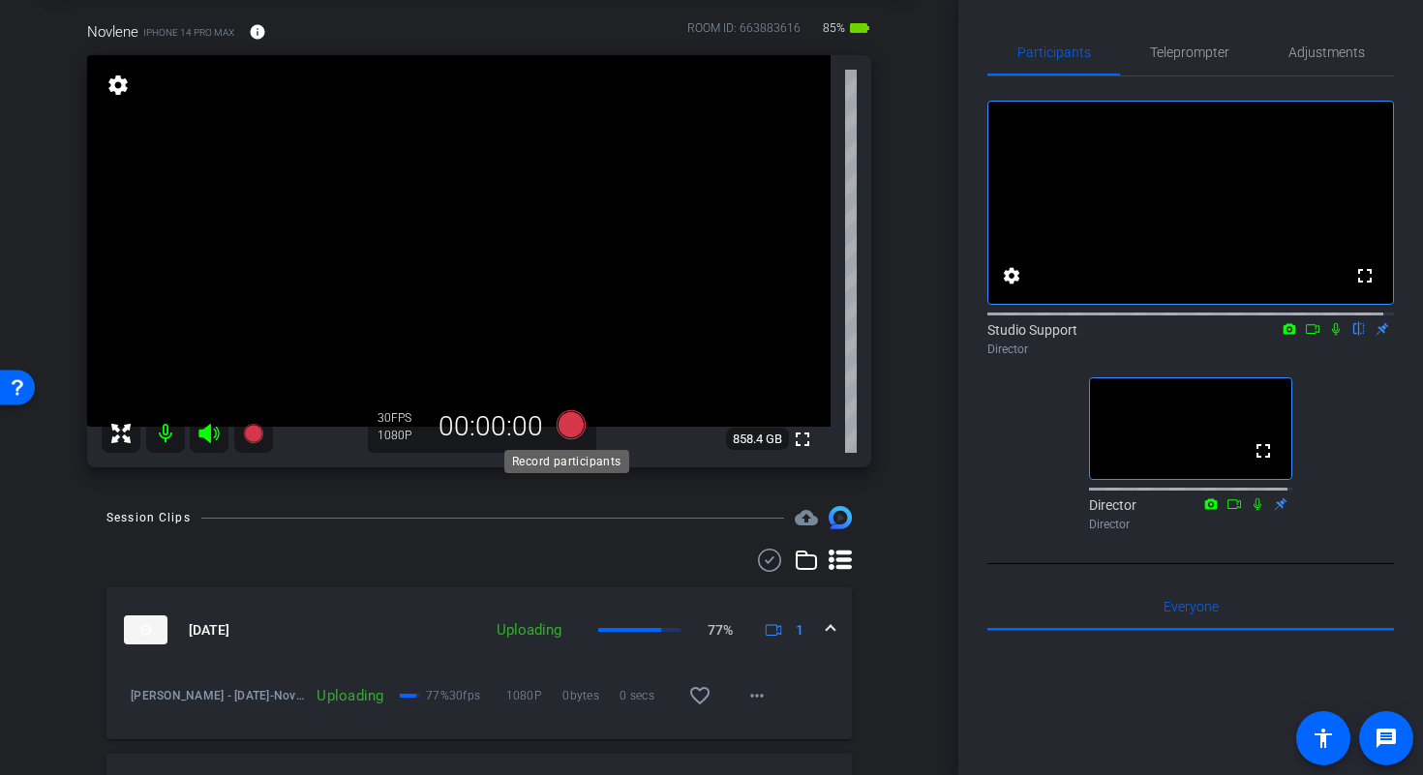
click at [568, 430] on icon at bounding box center [570, 424] width 29 height 29
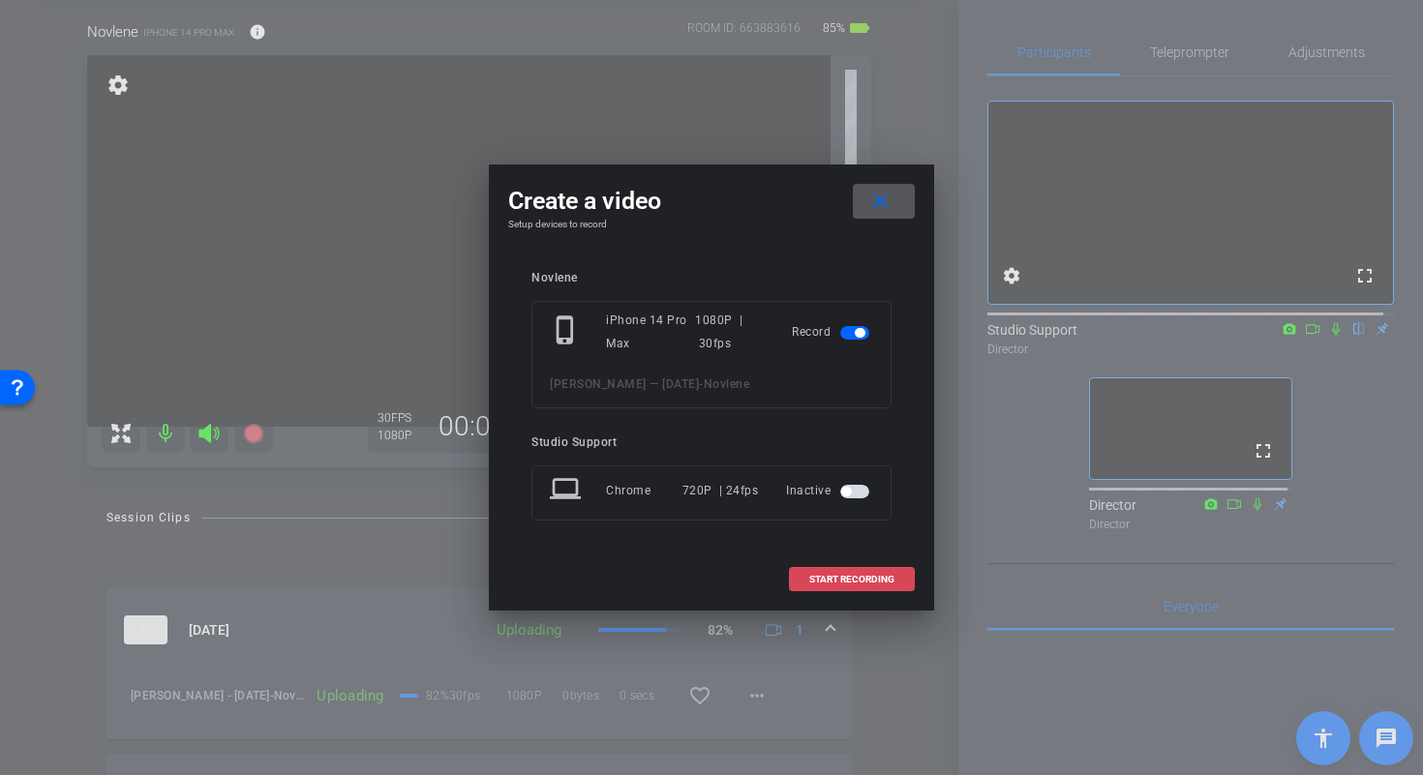
click at [869, 578] on span "START RECORDING" at bounding box center [851, 580] width 85 height 10
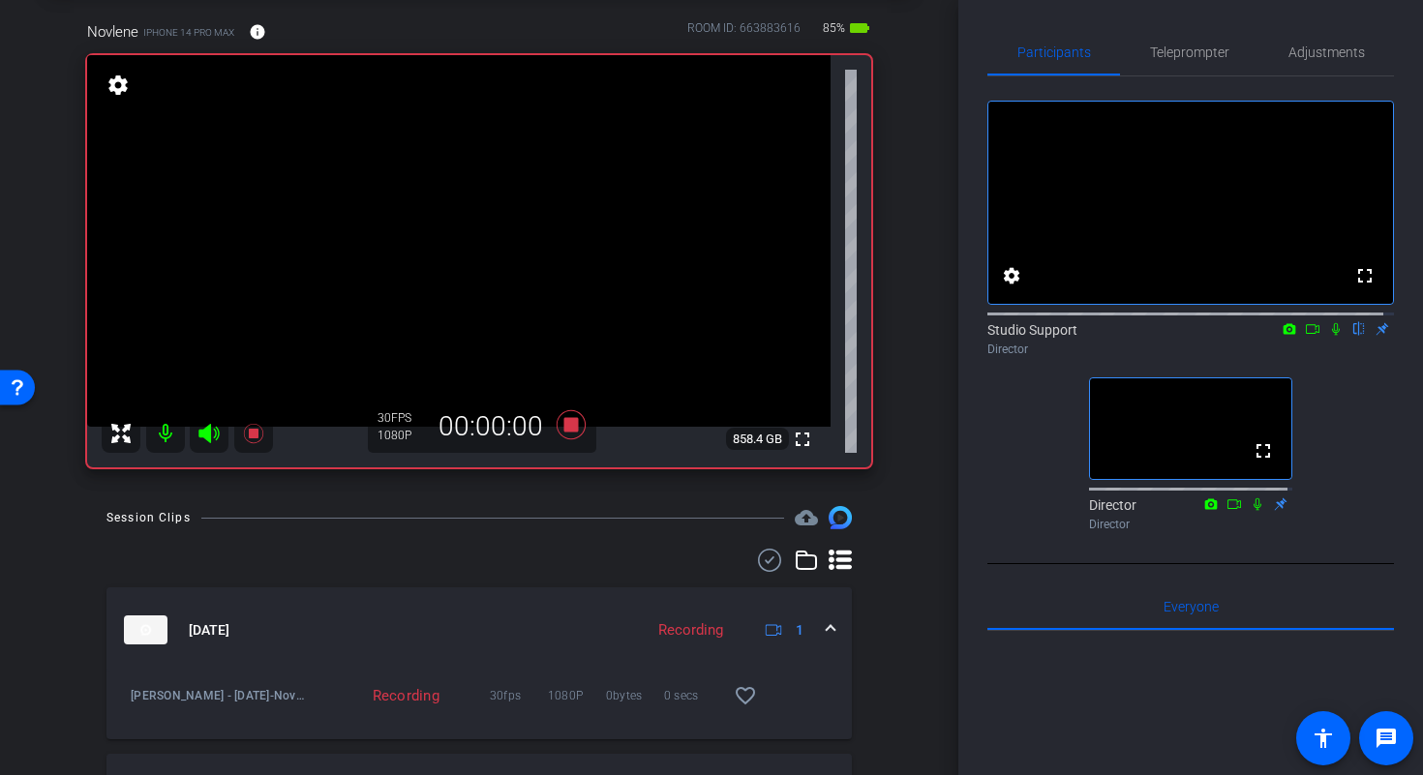
click at [1332, 336] on icon at bounding box center [1336, 329] width 8 height 13
click at [1304, 336] on icon at bounding box center [1311, 329] width 15 height 14
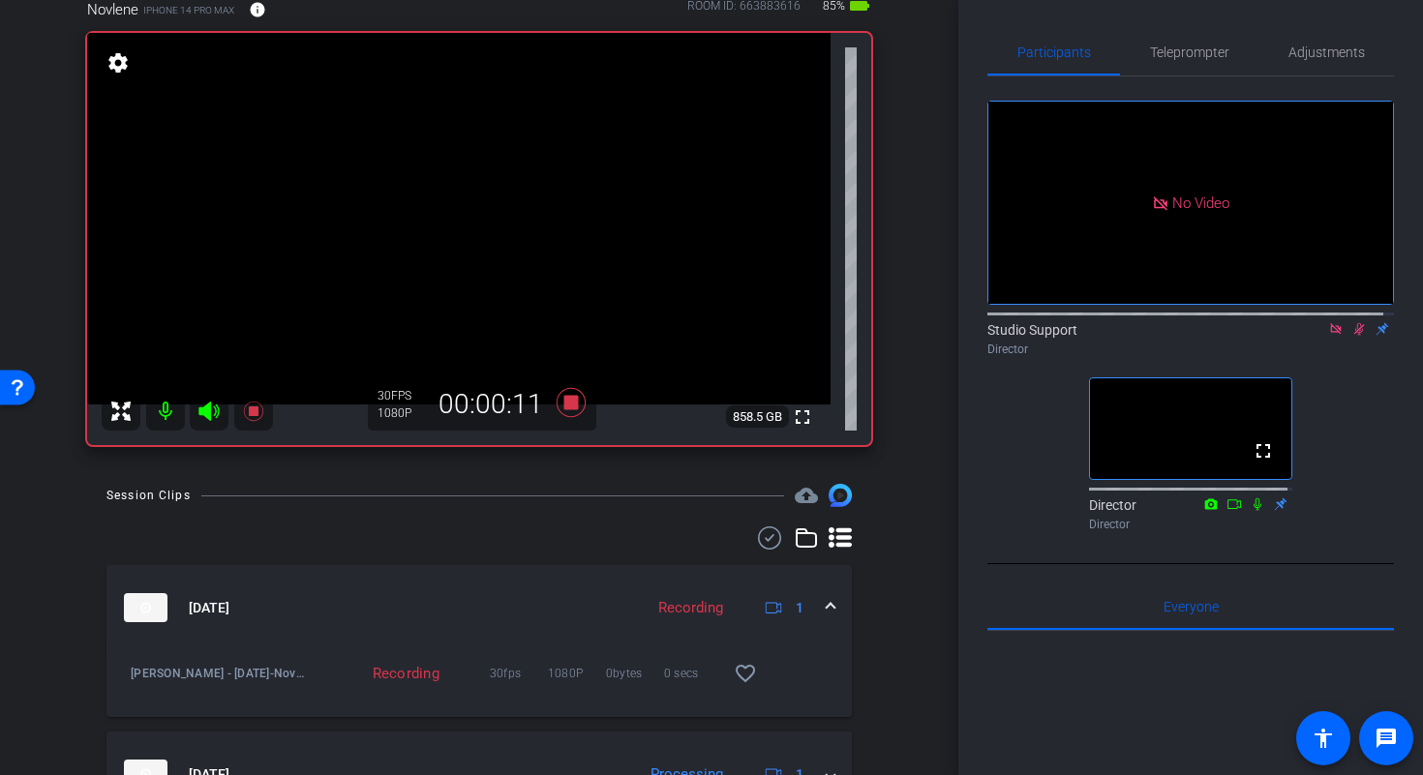
scroll to position [106, 0]
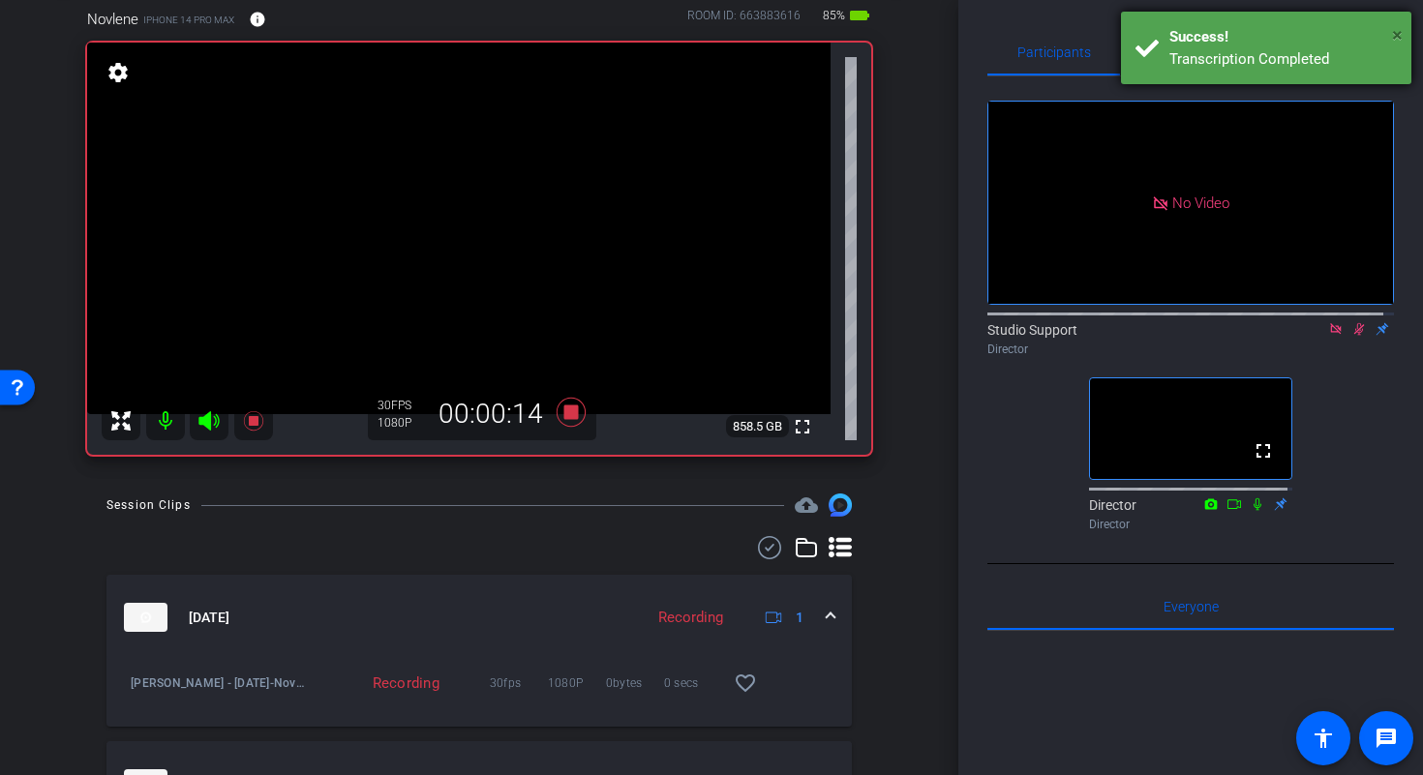
click at [1399, 35] on span "×" at bounding box center [1397, 34] width 11 height 23
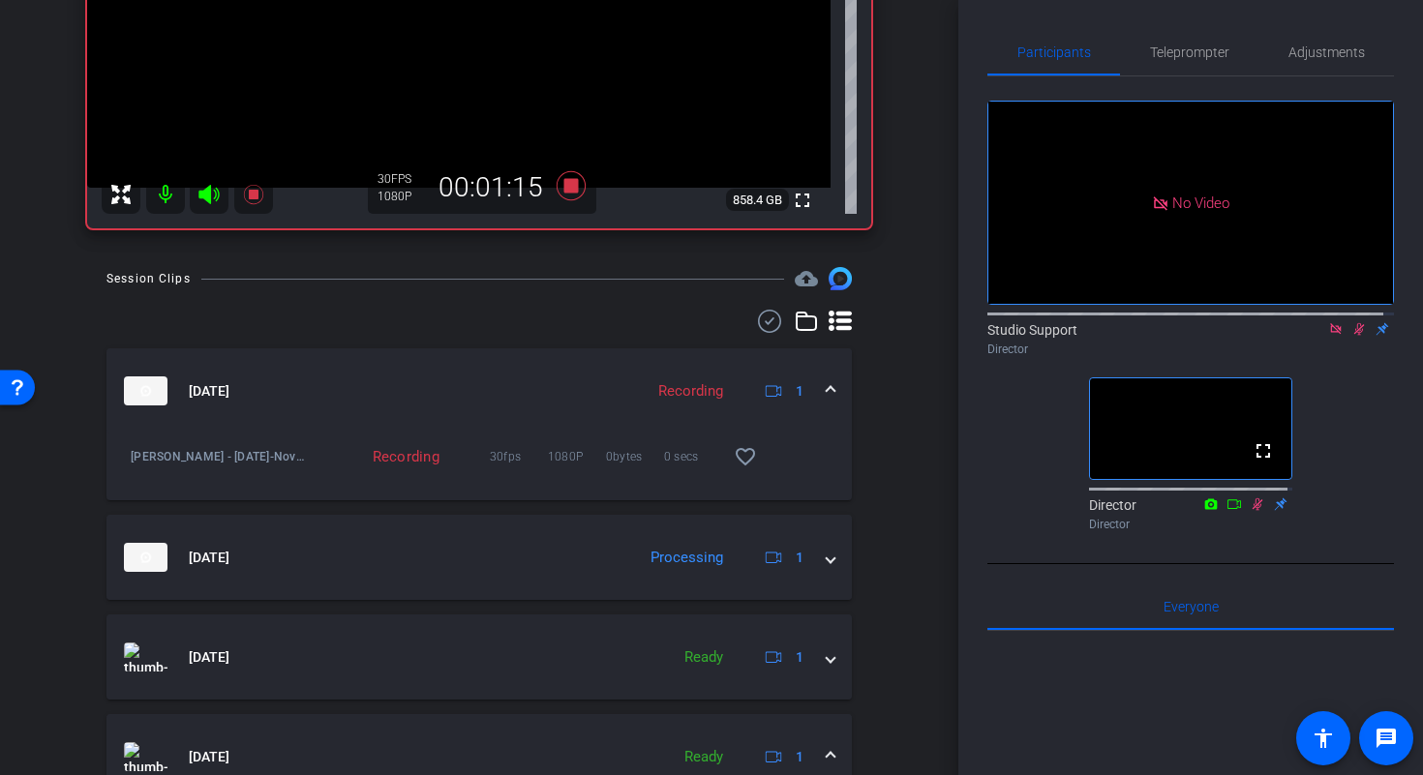
scroll to position [366, 0]
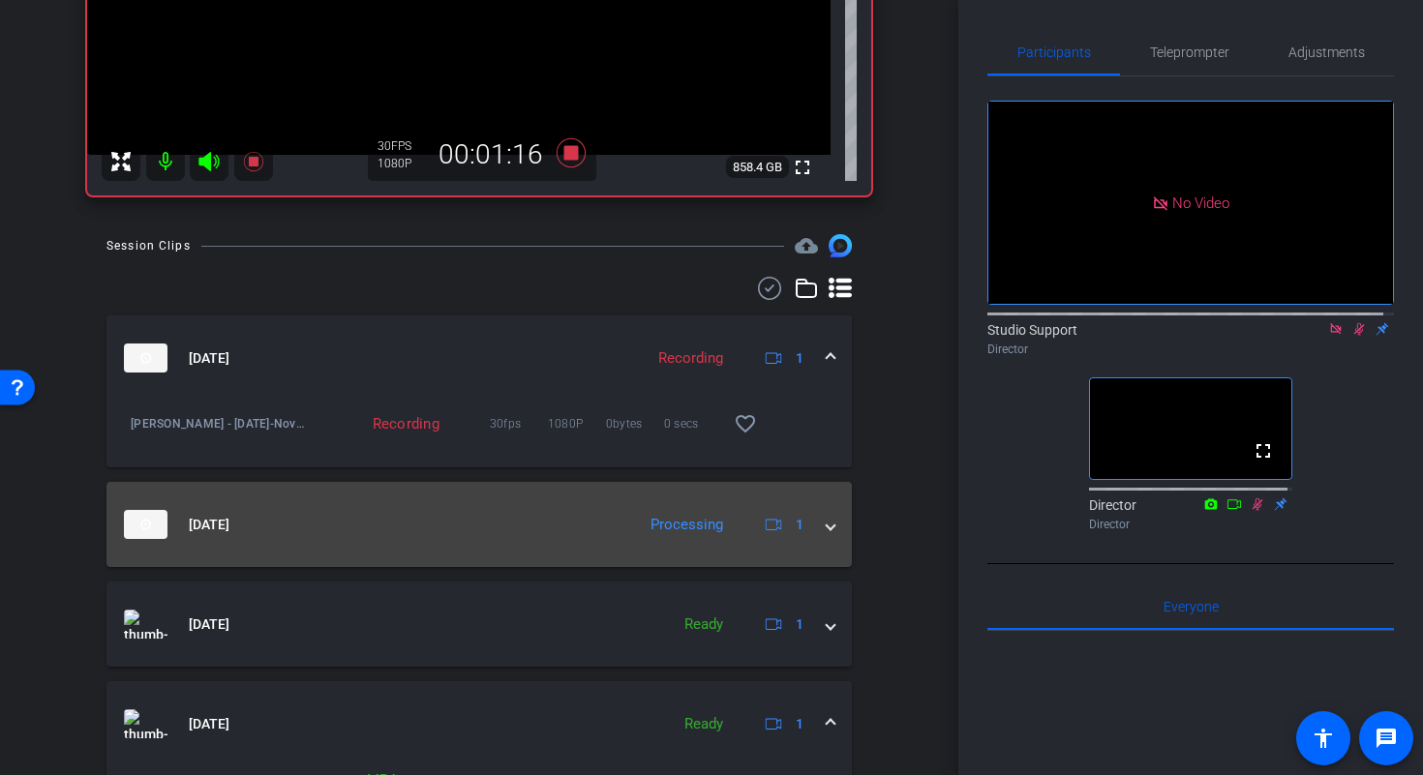
click at [826, 530] on span at bounding box center [830, 525] width 8 height 20
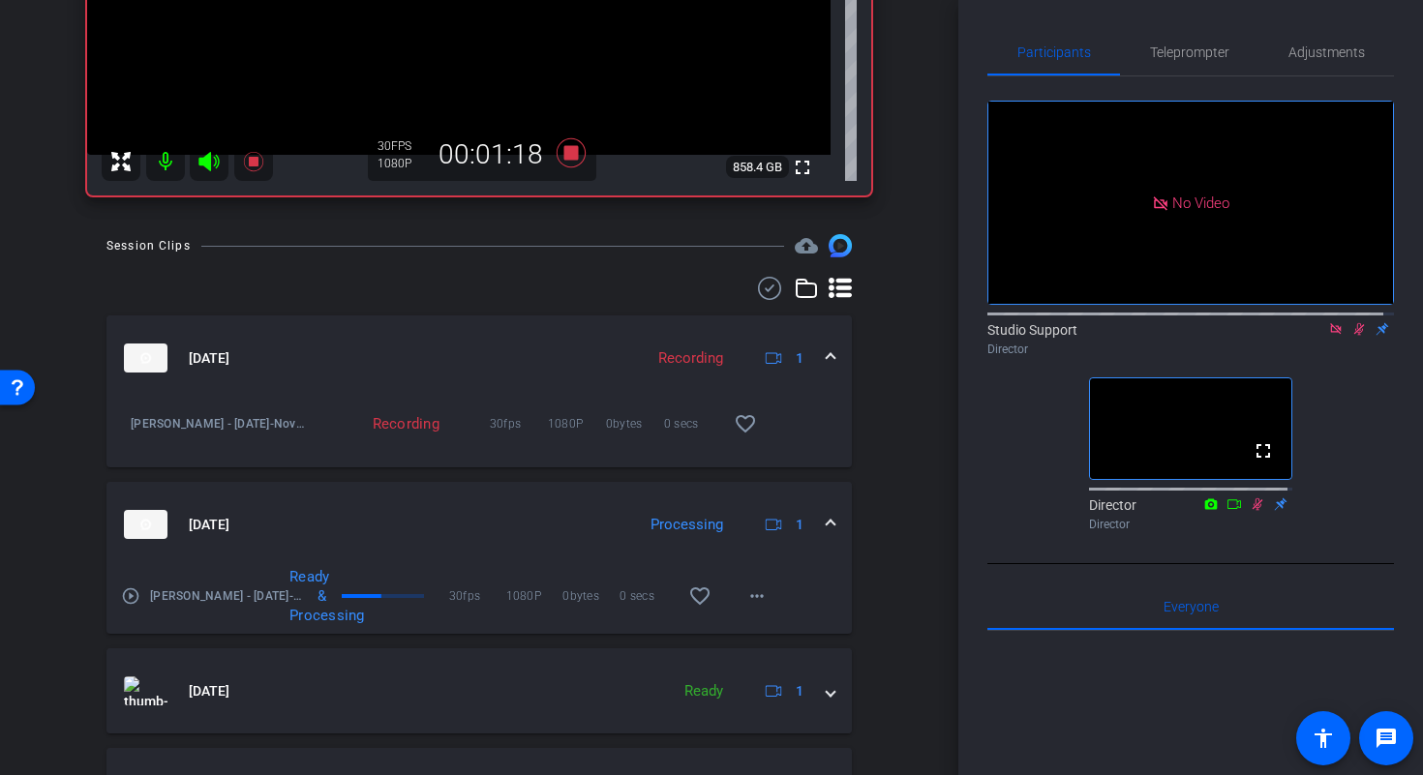
click at [130, 600] on mat-icon "play_circle_outline" at bounding box center [130, 595] width 19 height 19
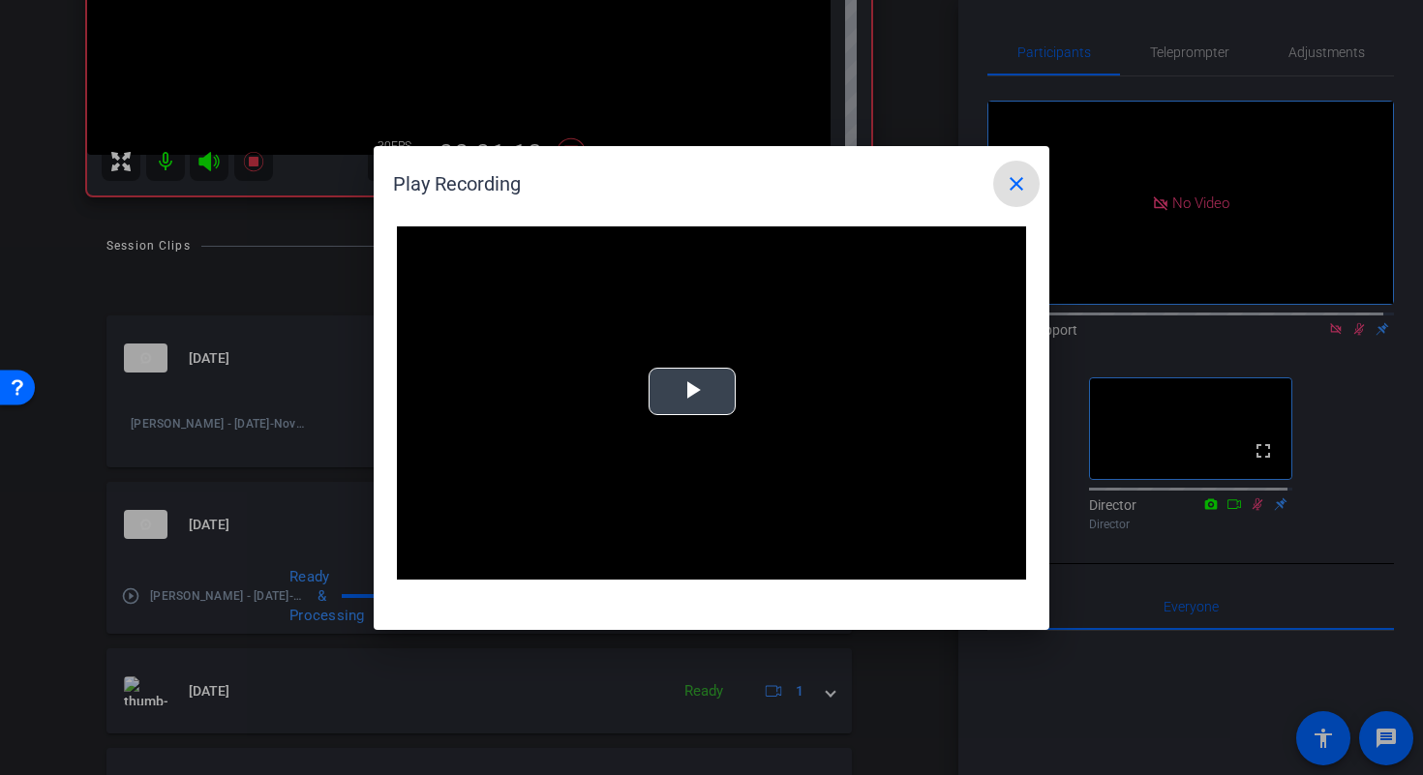
click at [702, 387] on div "Video Player is loading. Play Video Play Mute Current Time 0:00 / Duration -:- …" at bounding box center [711, 403] width 629 height 354
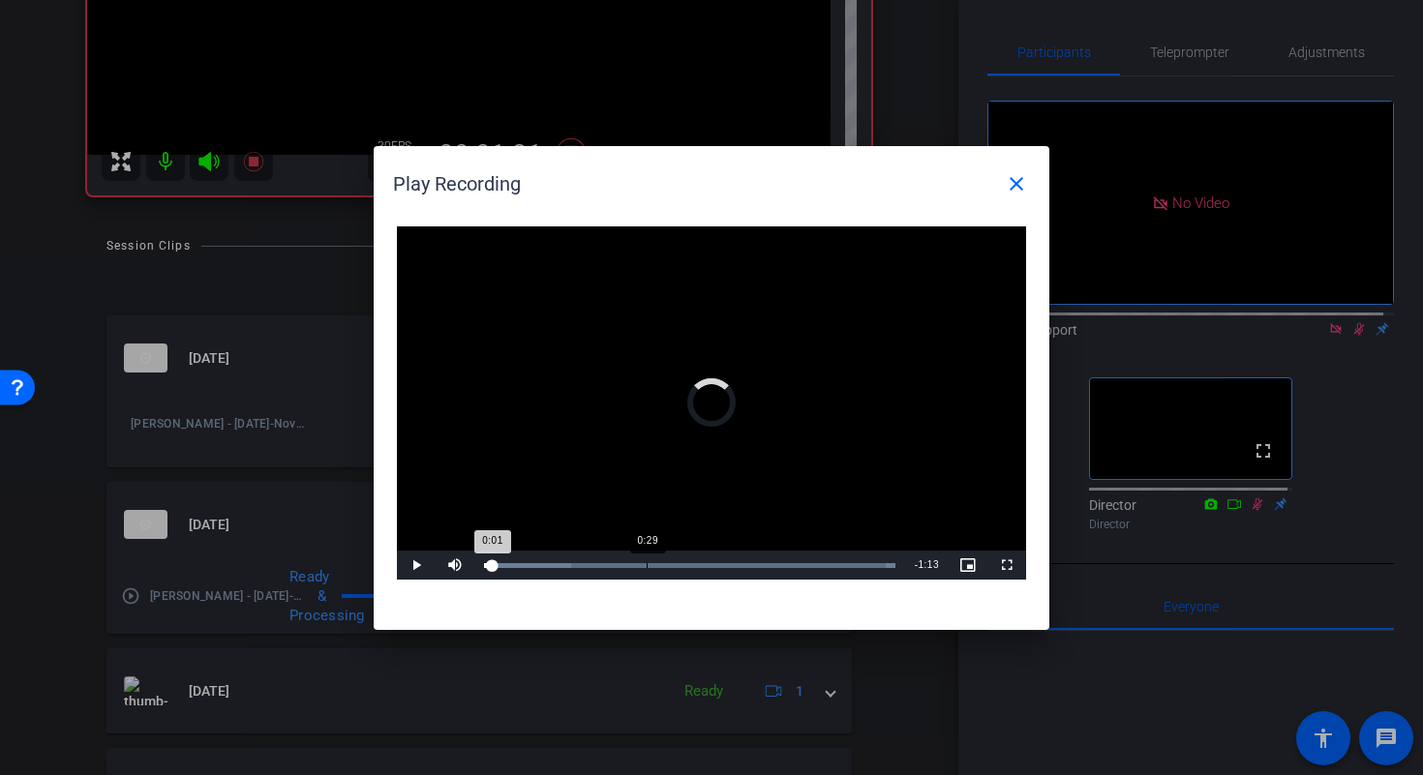
click at [646, 566] on div "0:29" at bounding box center [646, 565] width 1 height 5
click at [1021, 187] on mat-icon "close" at bounding box center [1015, 183] width 23 height 23
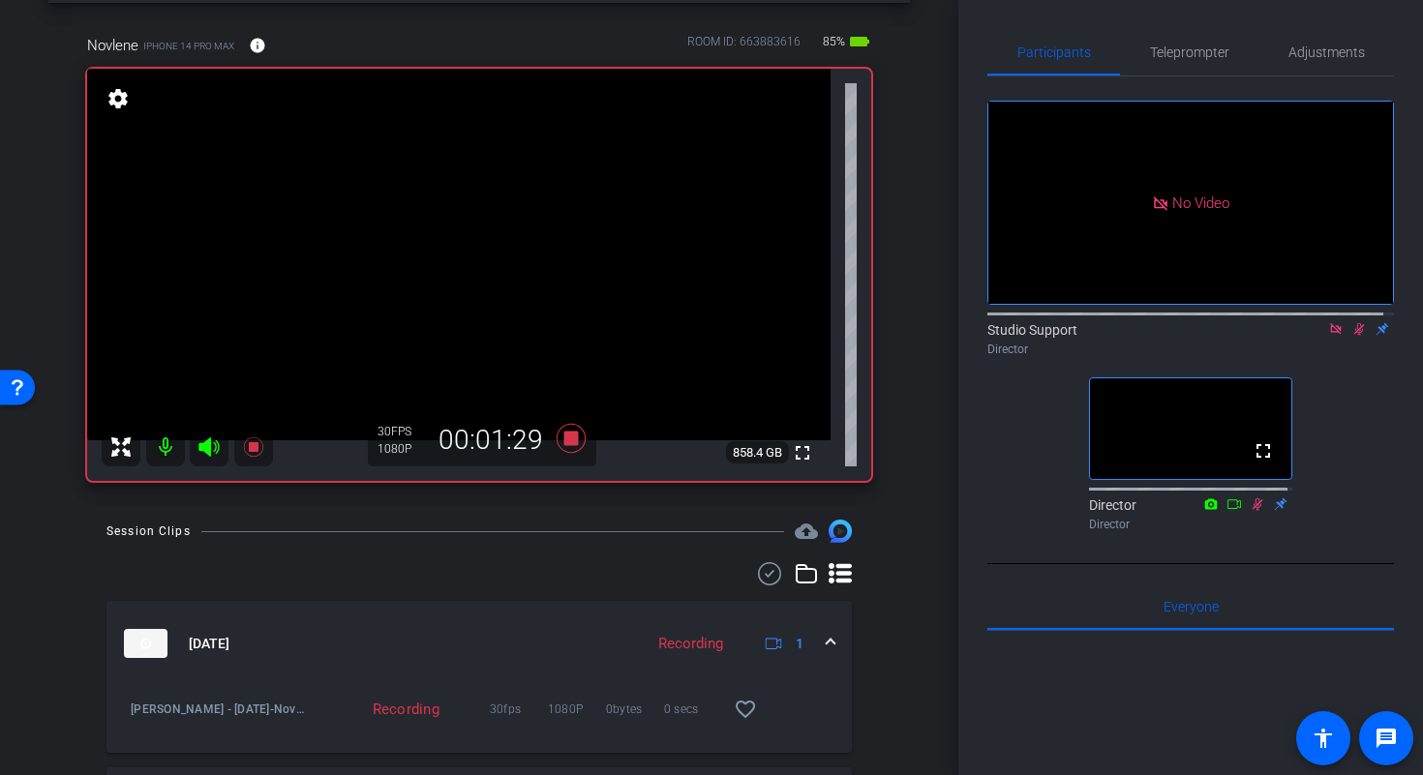
scroll to position [73, 0]
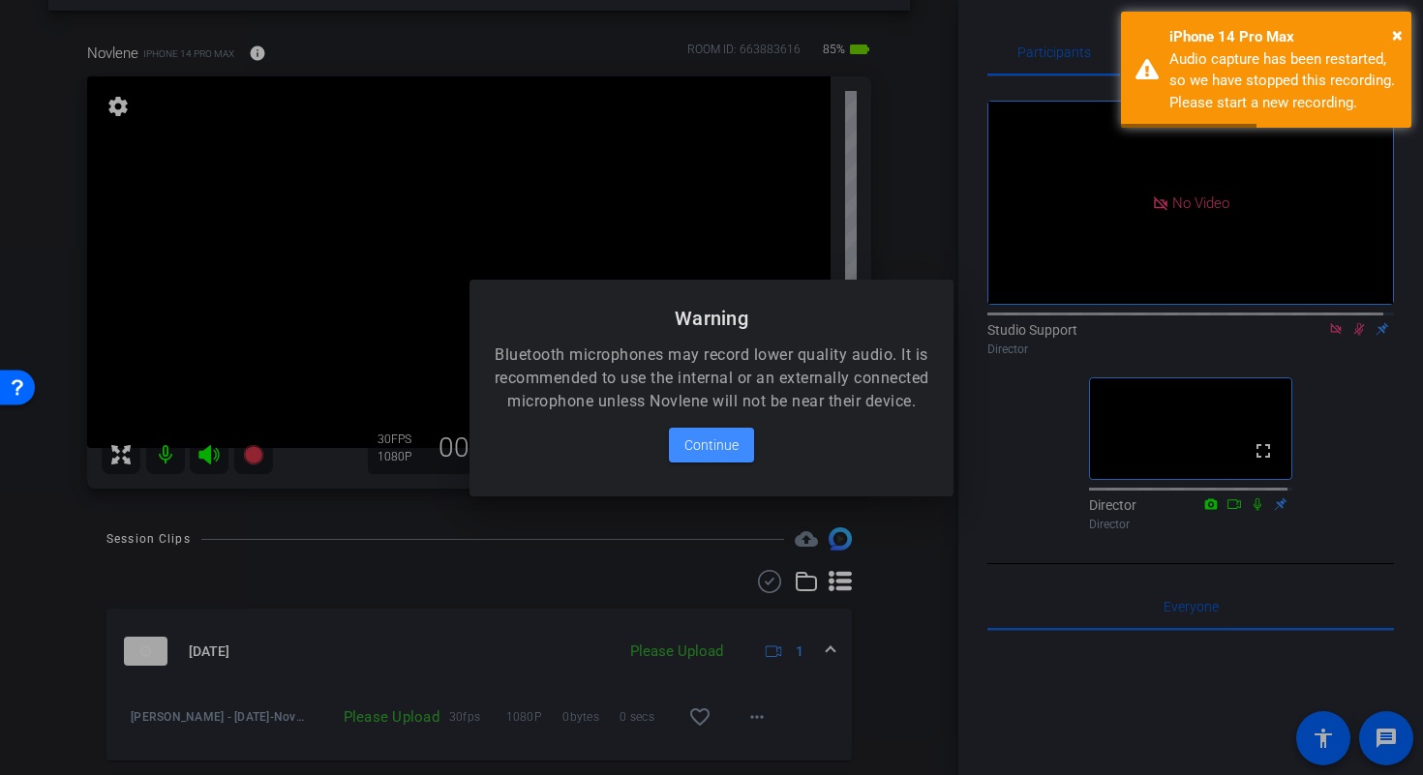
click at [1352, 350] on div at bounding box center [711, 387] width 1423 height 775
click at [741, 444] on span at bounding box center [711, 445] width 85 height 46
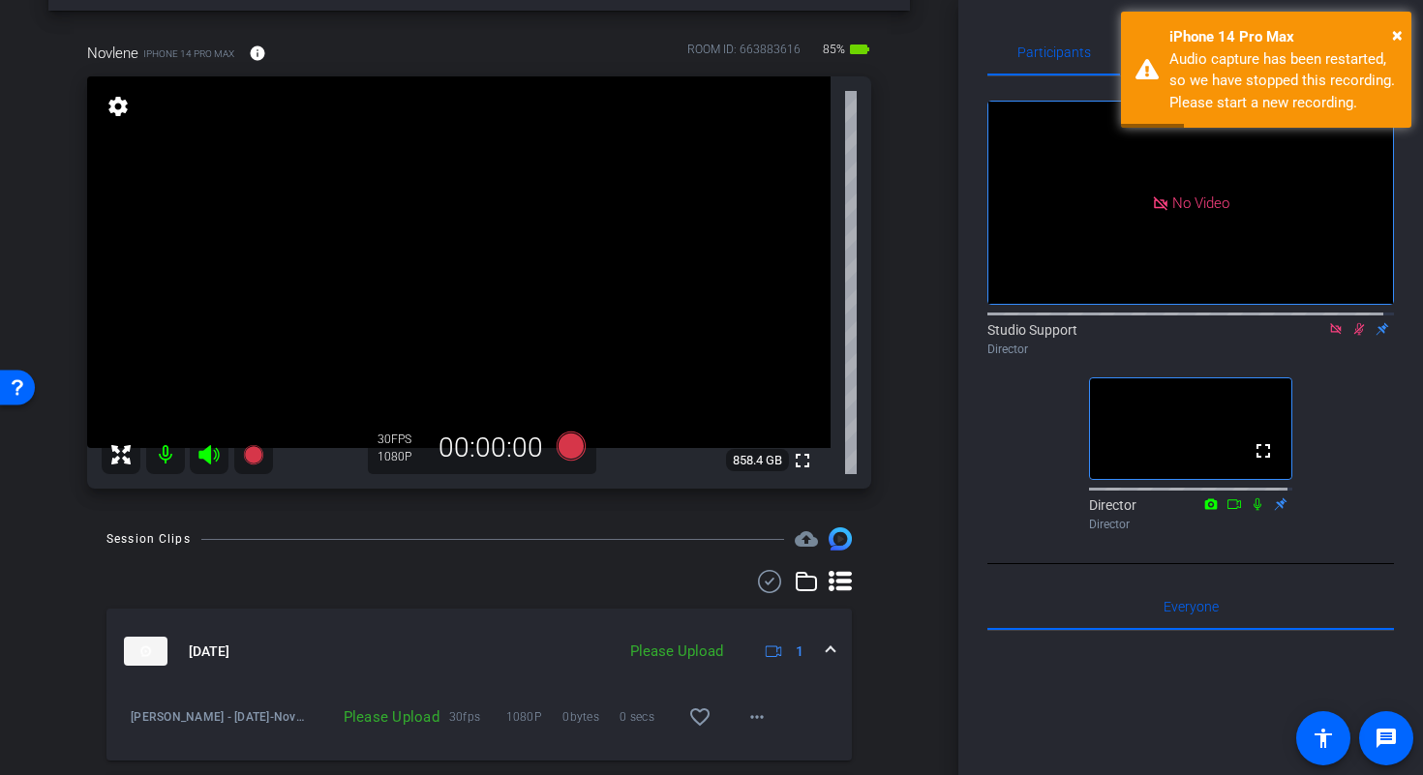
click at [1354, 336] on icon at bounding box center [1359, 329] width 11 height 13
click at [1329, 336] on icon at bounding box center [1335, 329] width 15 height 14
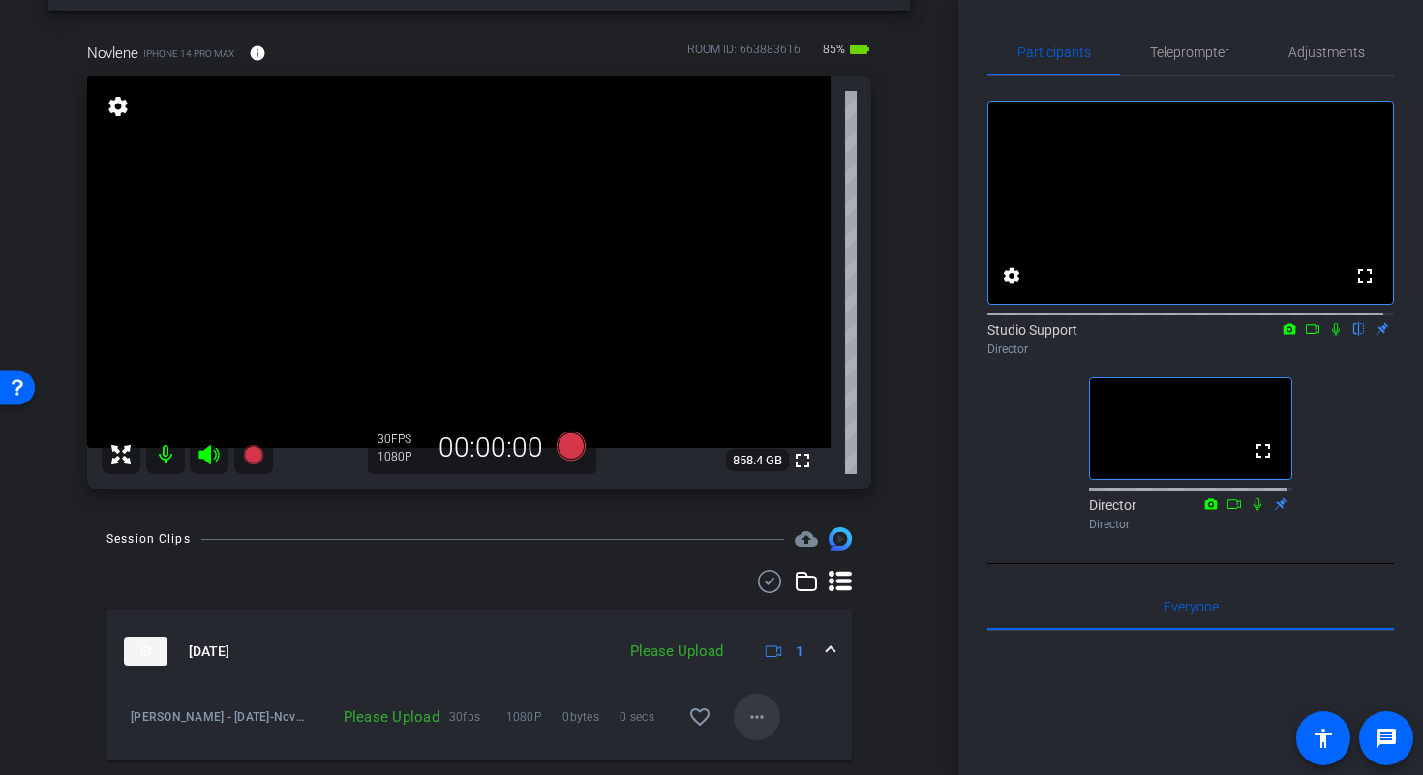
click at [762, 717] on span at bounding box center [757, 717] width 46 height 46
click at [782, 634] on span "Upload" at bounding box center [777, 628] width 77 height 23
click at [1320, 46] on span "Adjustments" at bounding box center [1326, 52] width 76 height 14
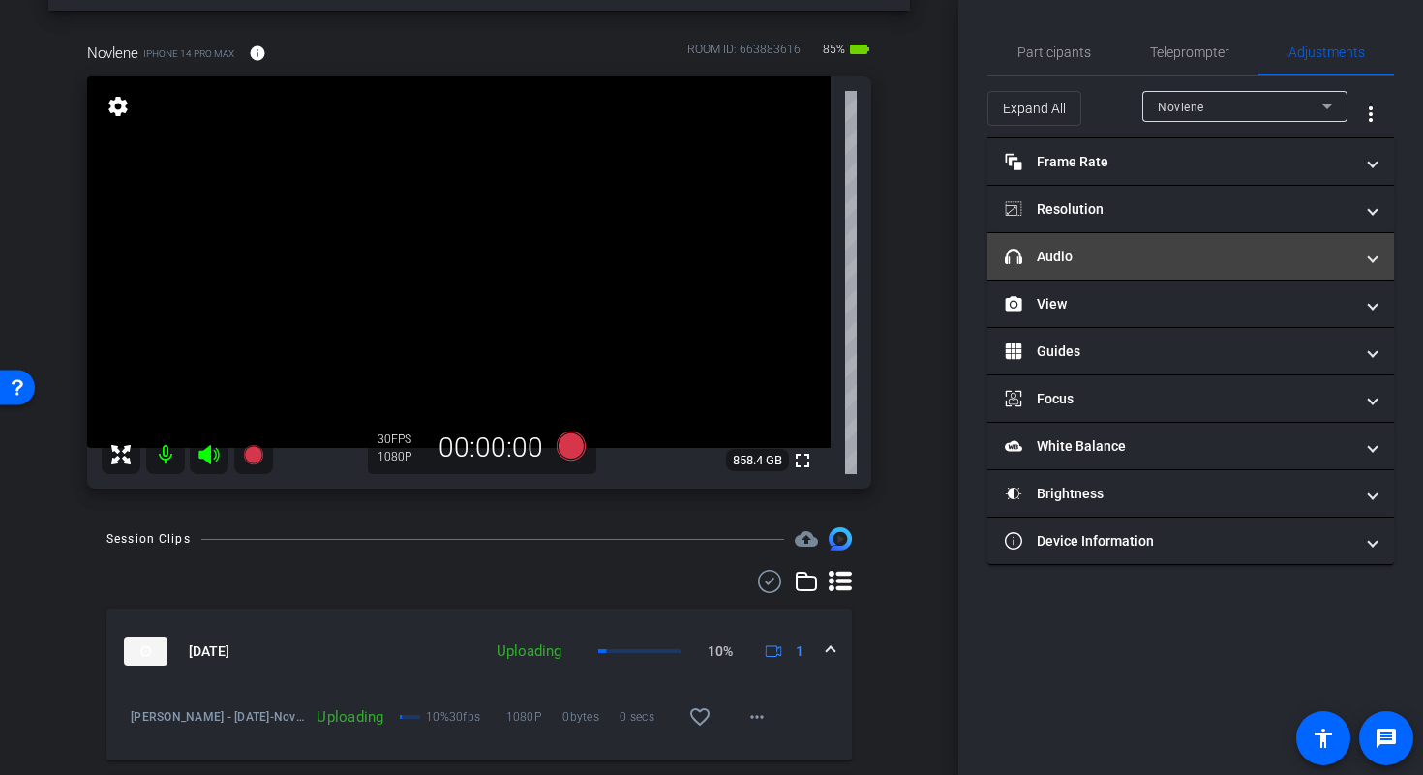
click at [1213, 252] on mat-panel-title "headphone icon Audio" at bounding box center [1178, 257] width 348 height 20
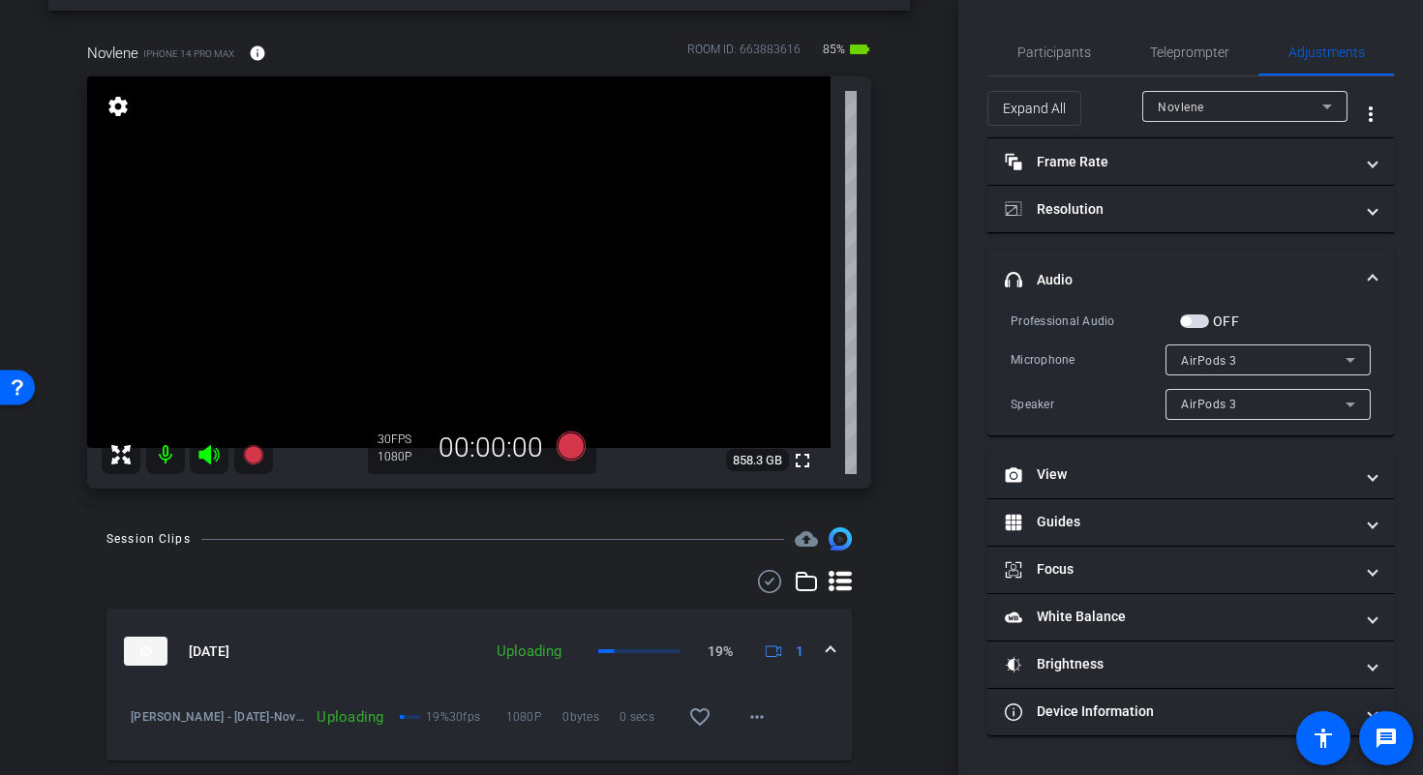
click at [522, 249] on video at bounding box center [458, 262] width 743 height 372
click at [498, 251] on div at bounding box center [521, 249] width 48 height 48
click at [1372, 267] on mat-expansion-panel-header "headphone icon Audio" at bounding box center [1190, 280] width 406 height 62
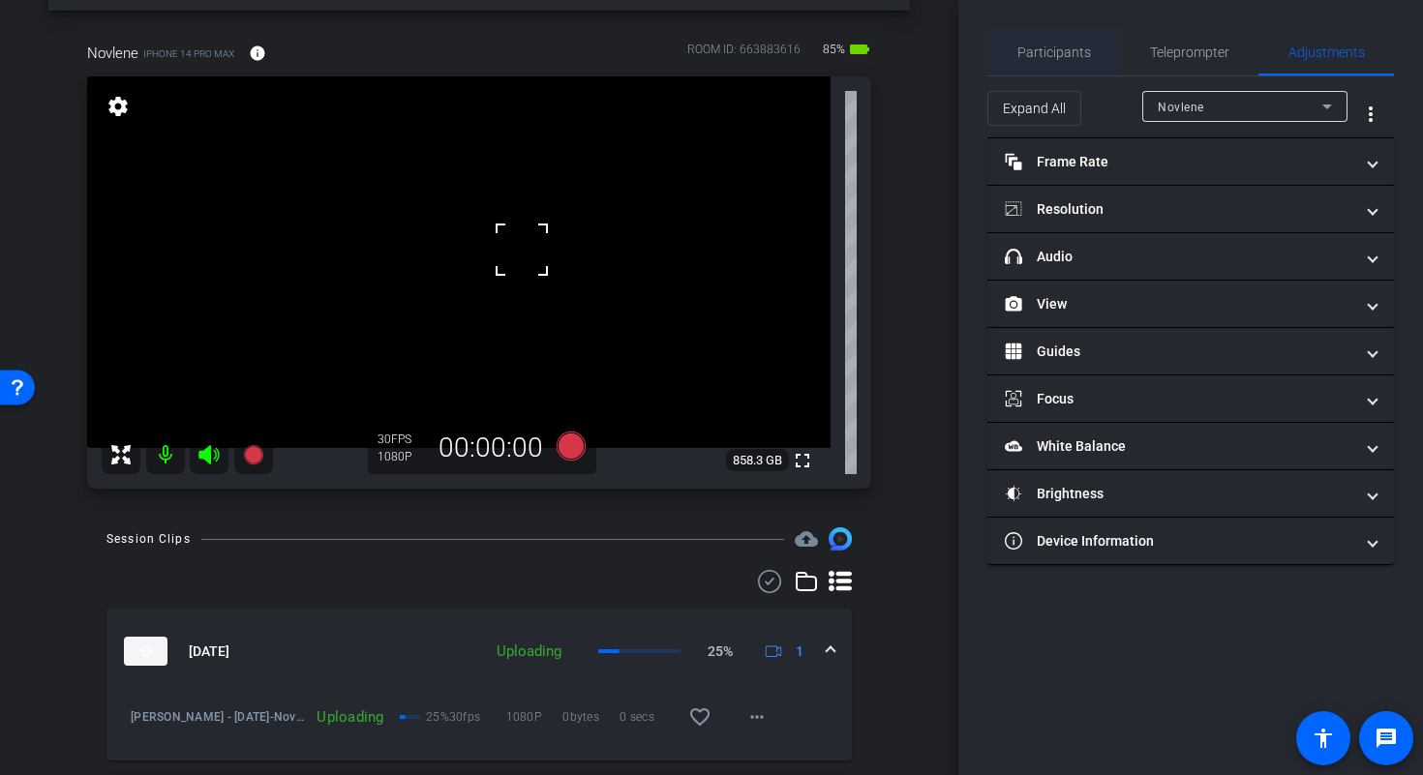
click at [1066, 41] on span "Participants" at bounding box center [1054, 52] width 74 height 46
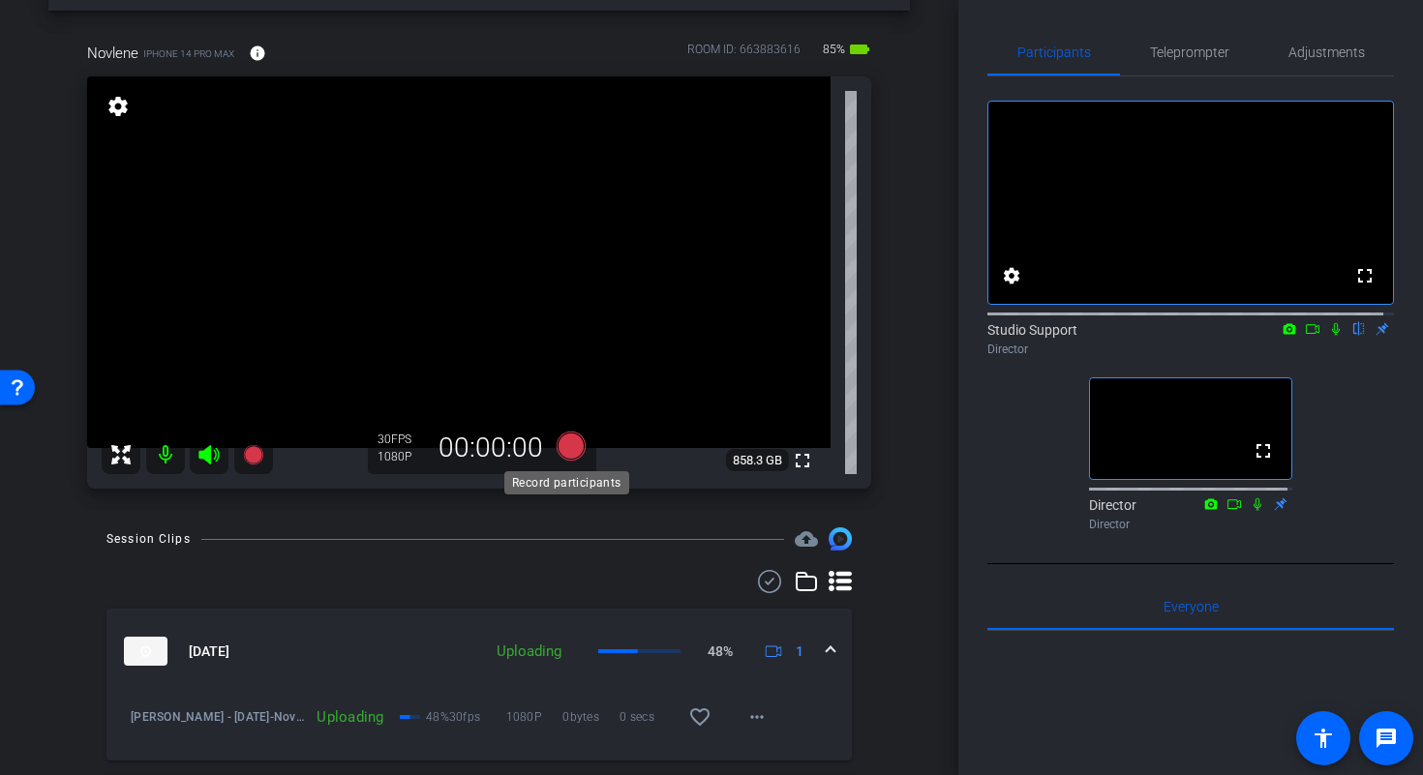
click at [569, 448] on icon at bounding box center [570, 446] width 29 height 29
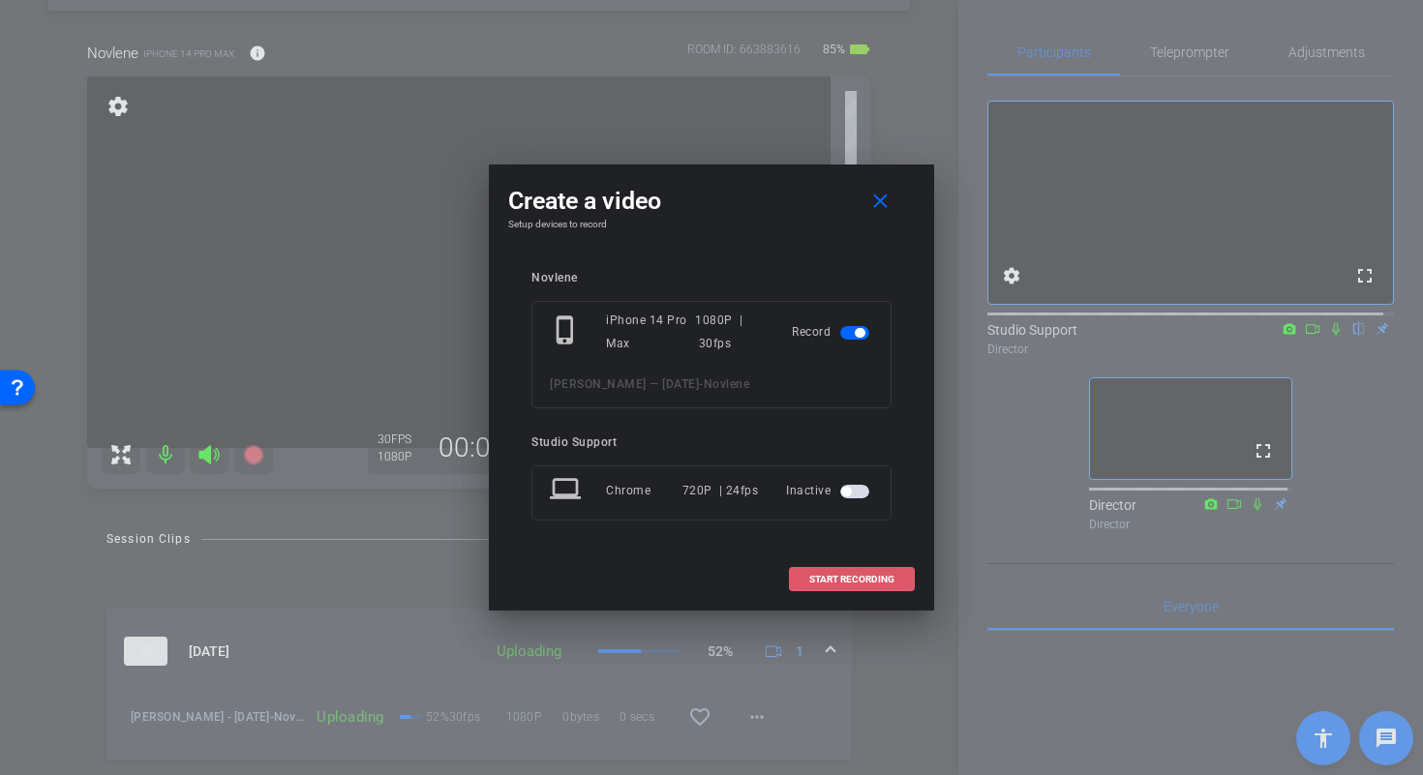
click at [880, 576] on span "START RECORDING" at bounding box center [851, 580] width 85 height 10
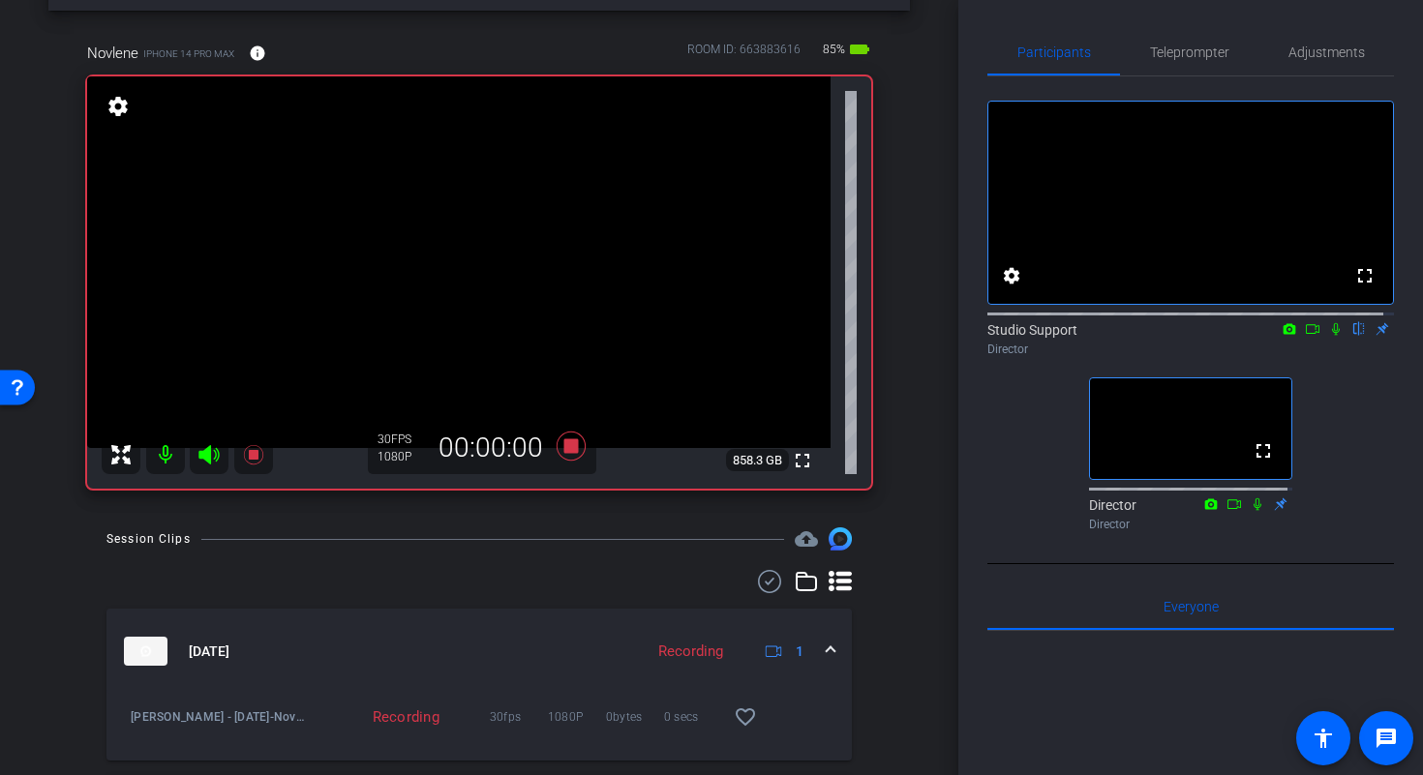
click at [1328, 336] on icon at bounding box center [1335, 329] width 15 height 14
click at [1304, 336] on icon at bounding box center [1311, 329] width 15 height 14
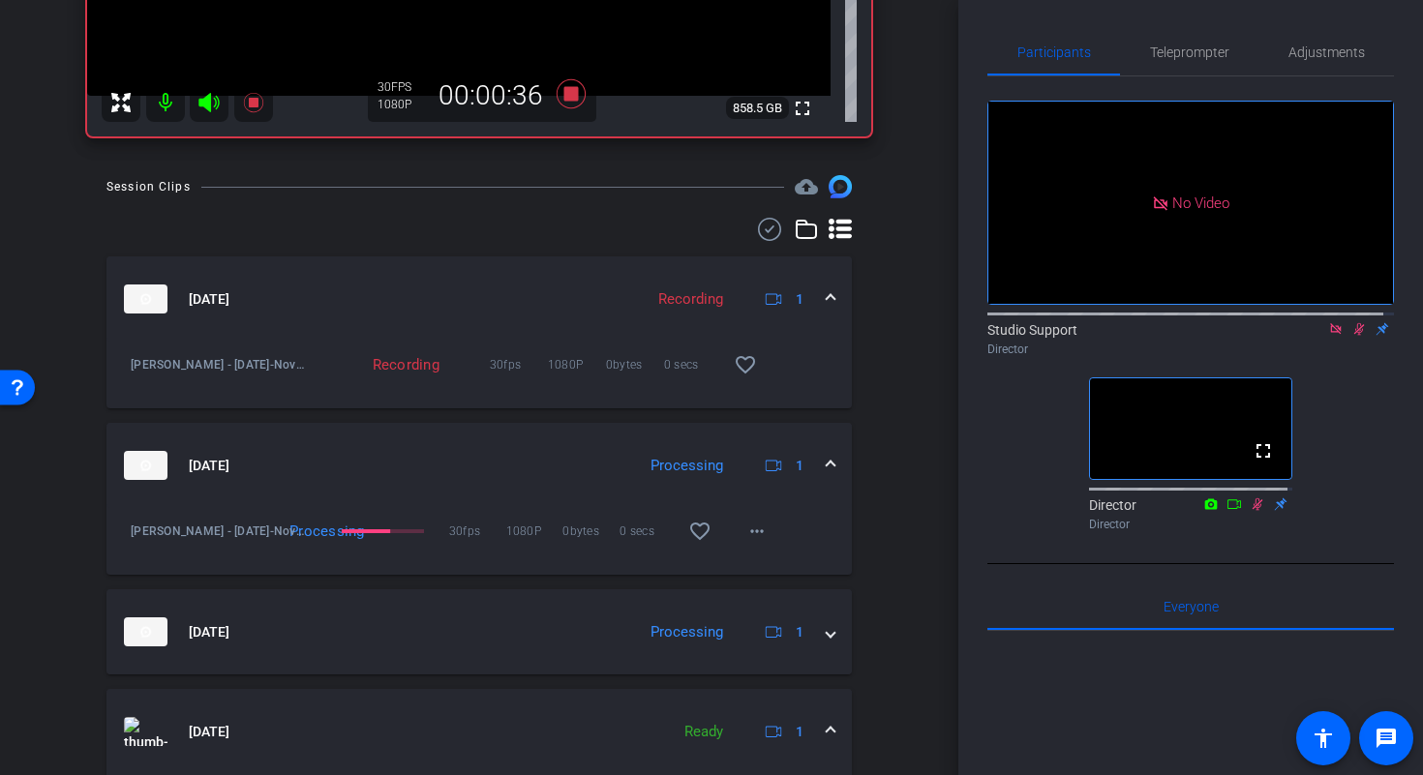
scroll to position [564, 0]
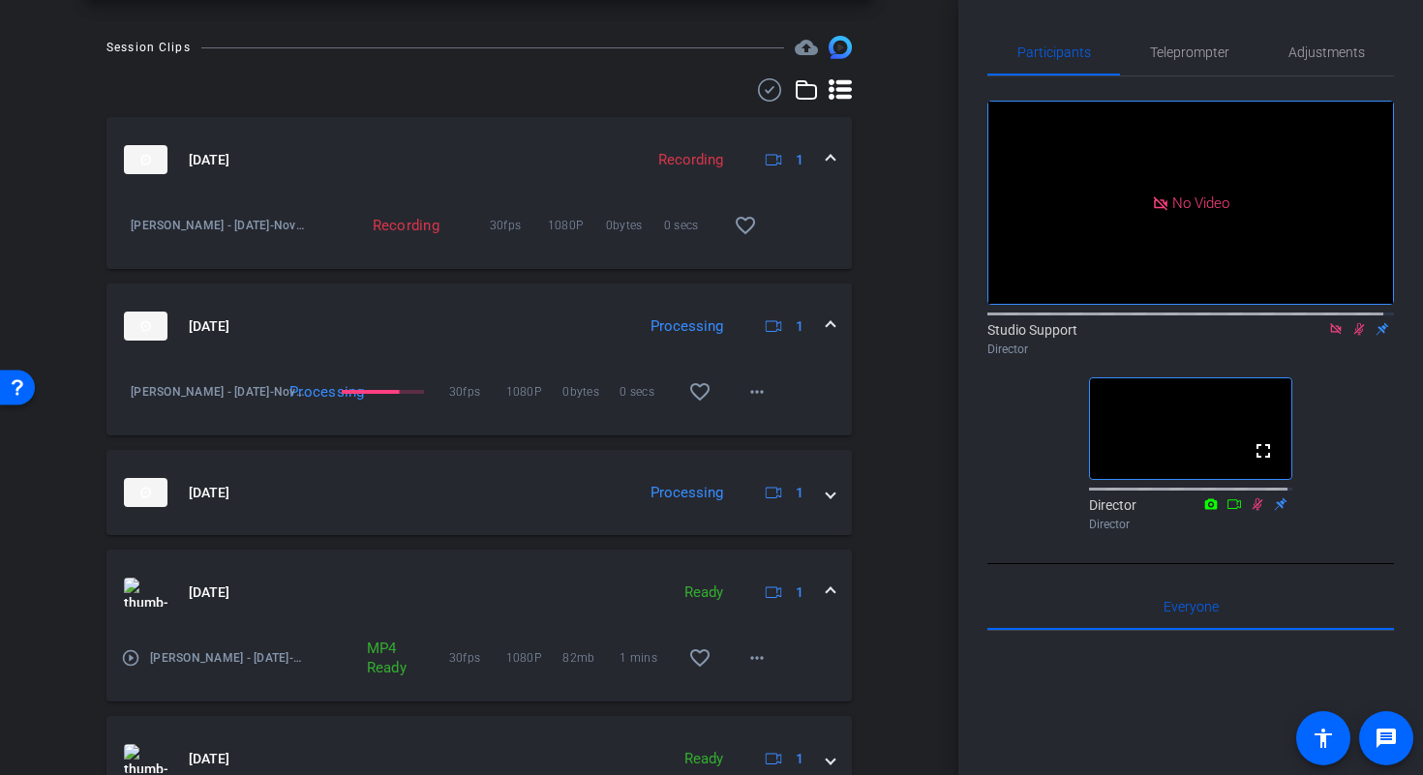
click at [826, 591] on span at bounding box center [830, 593] width 8 height 20
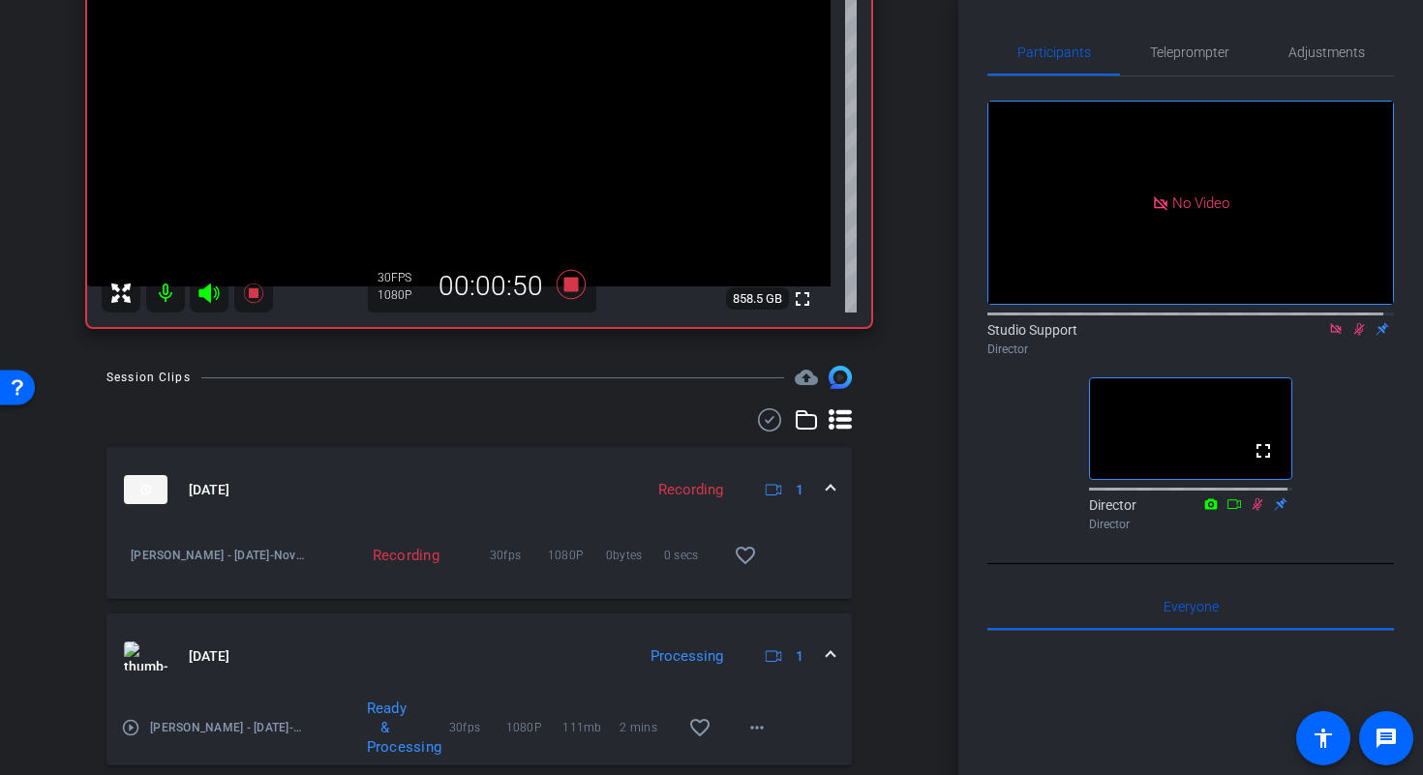
scroll to position [231, 0]
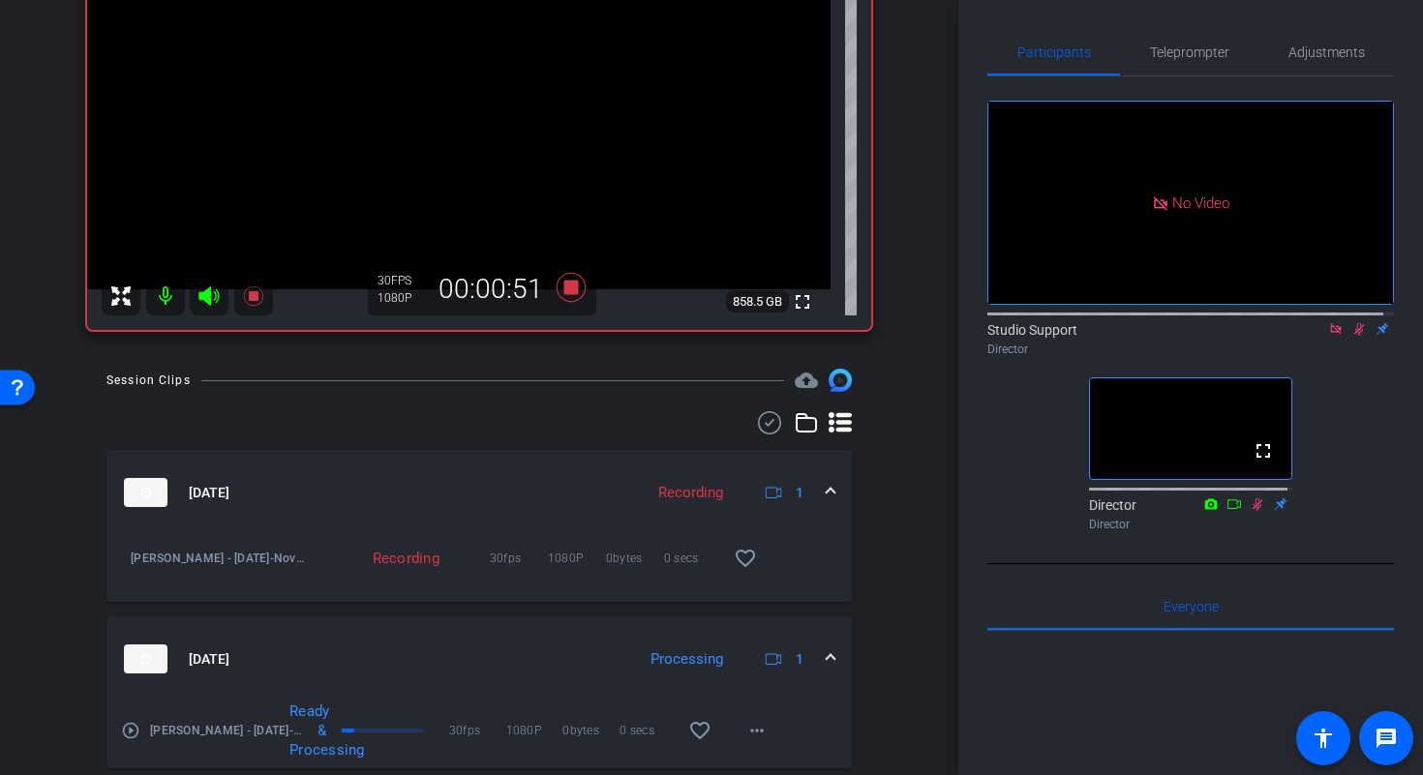
click at [135, 734] on mat-icon "play_circle_outline" at bounding box center [130, 730] width 19 height 19
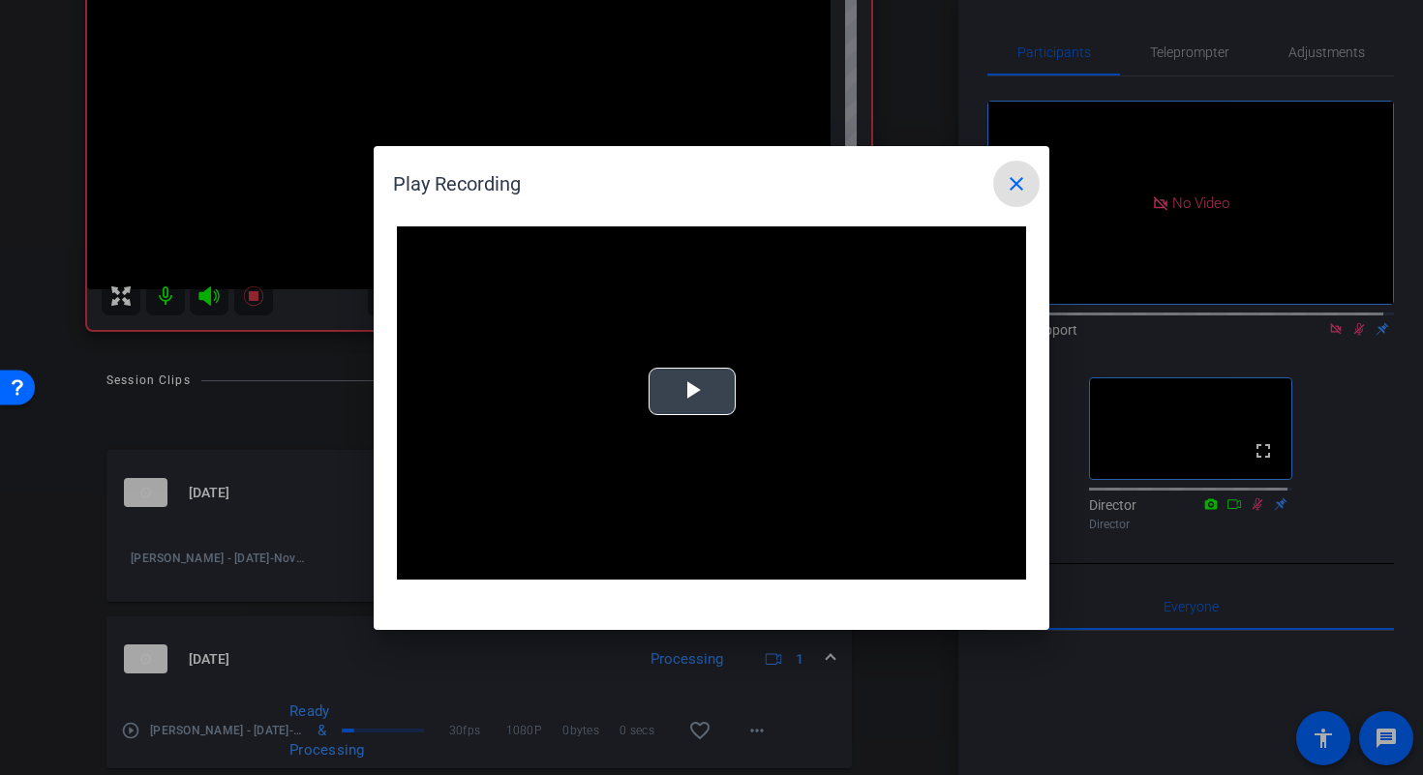
click at [645, 410] on video "Video Player" at bounding box center [711, 403] width 629 height 354
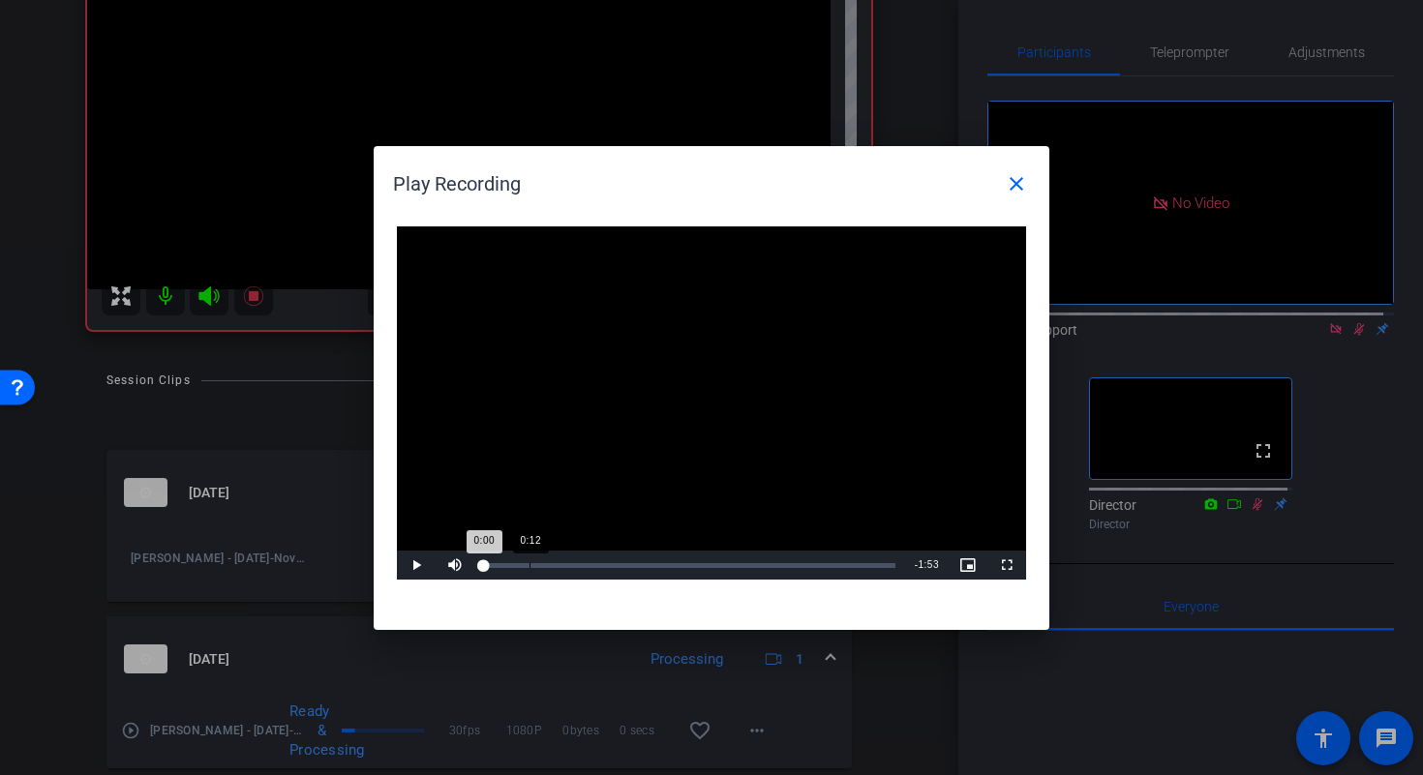
click at [529, 565] on div "Loaded : 0% 0:12 0:00" at bounding box center [689, 565] width 411 height 5
click at [416, 565] on span "Video Player" at bounding box center [416, 565] width 39 height 0
click at [579, 563] on div "Loaded : 0% 0:26 0:13" at bounding box center [689, 565] width 411 height 5
click at [664, 563] on div "Loaded : 100.00% 0:49 0:29" at bounding box center [689, 565] width 411 height 5
click at [860, 564] on div "Loaded : 100.00% 1:39 0:50" at bounding box center [689, 565] width 411 height 5
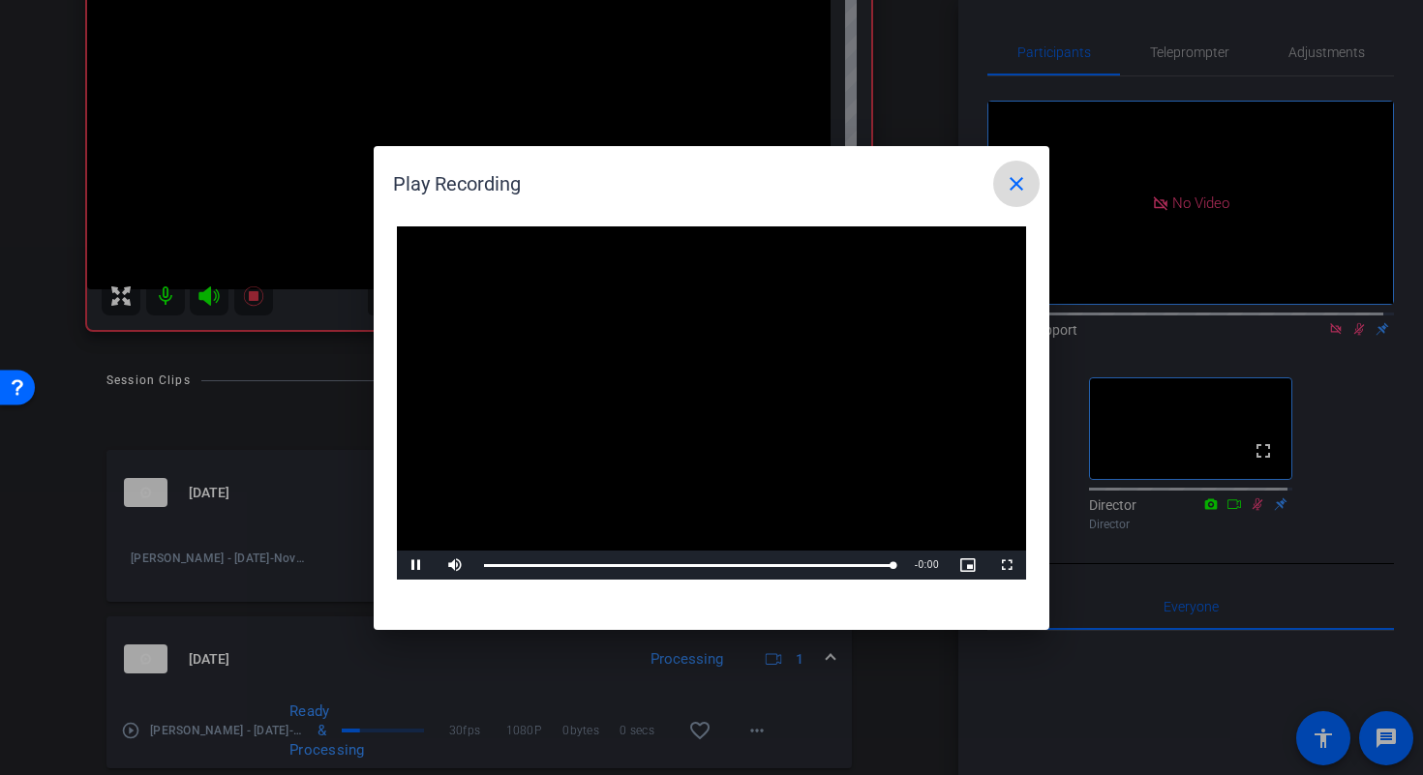
click at [1020, 189] on mat-icon "close" at bounding box center [1015, 183] width 23 height 23
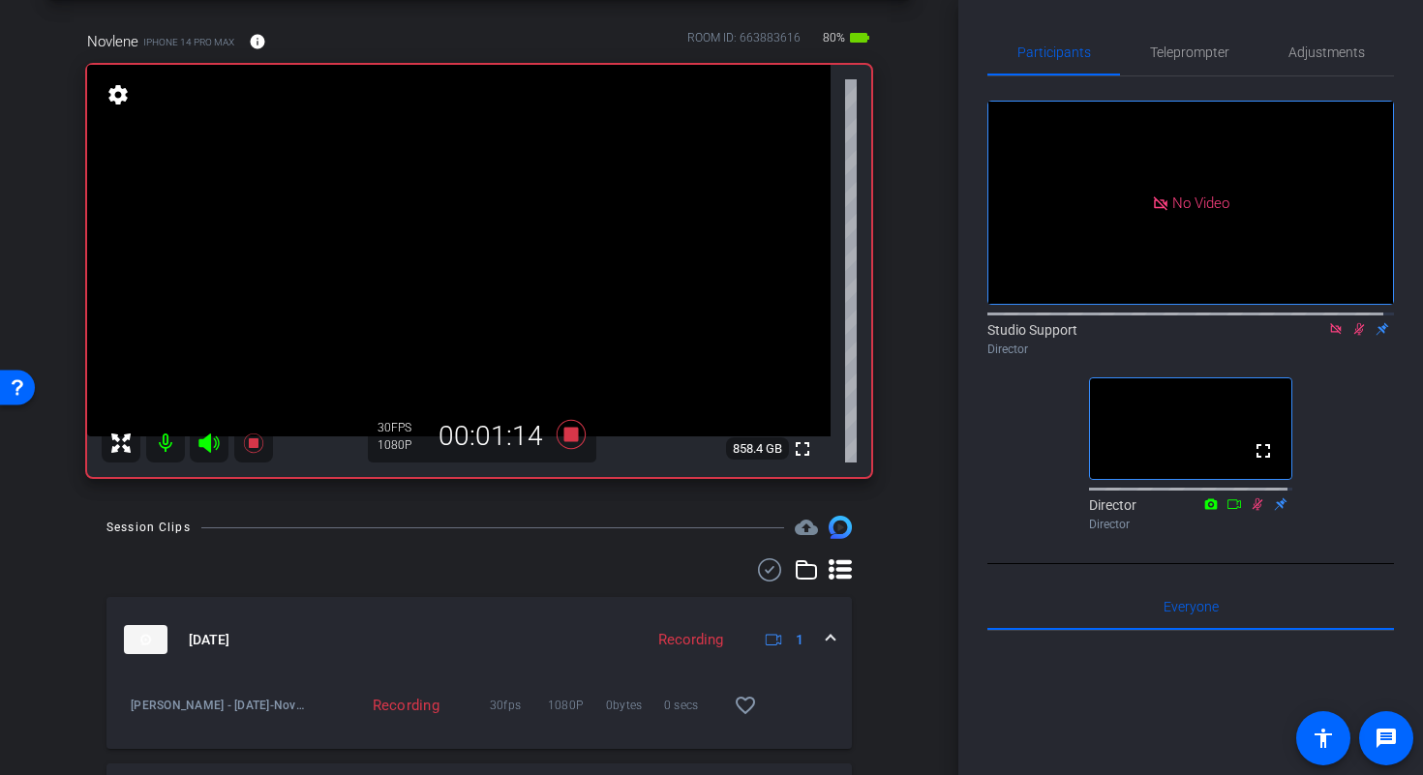
scroll to position [78, 0]
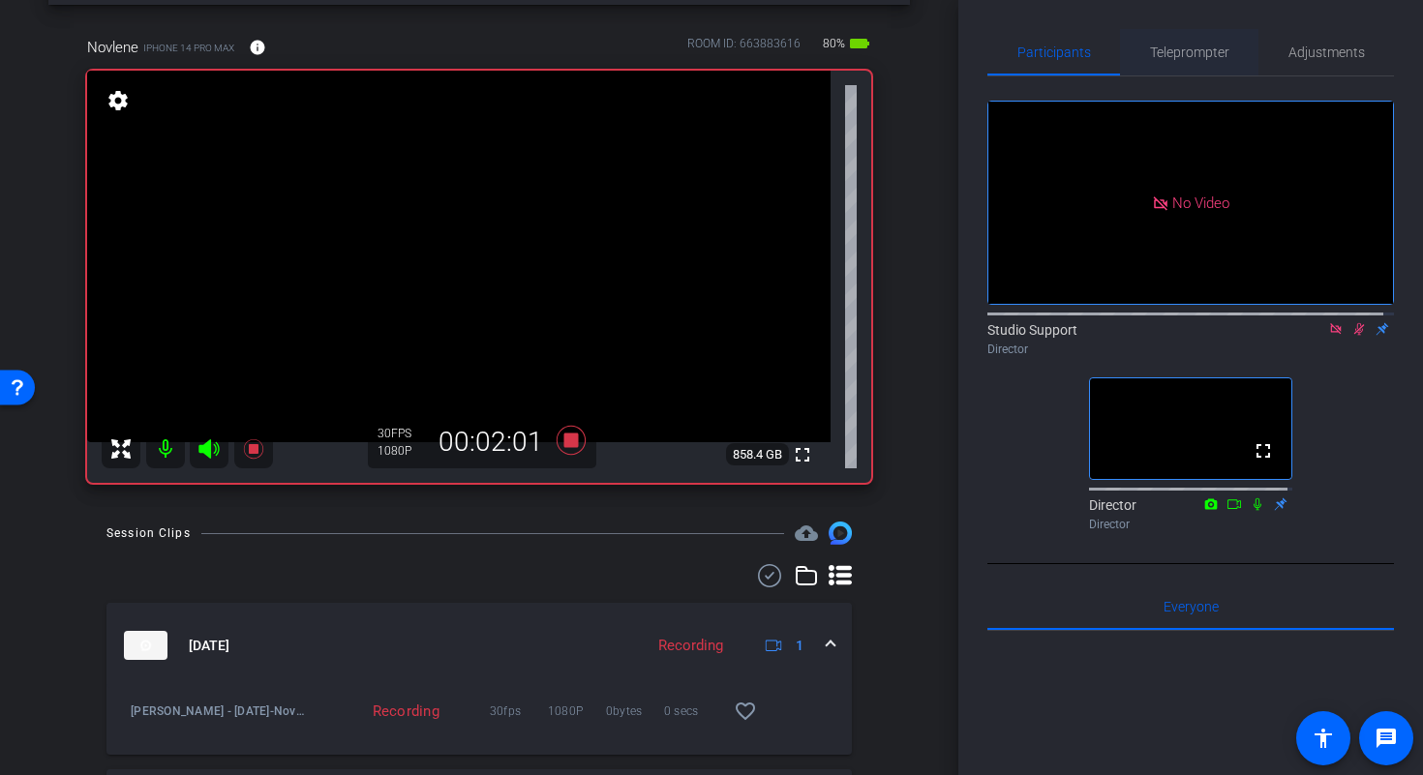
click at [1206, 56] on span "Teleprompter" at bounding box center [1189, 52] width 79 height 14
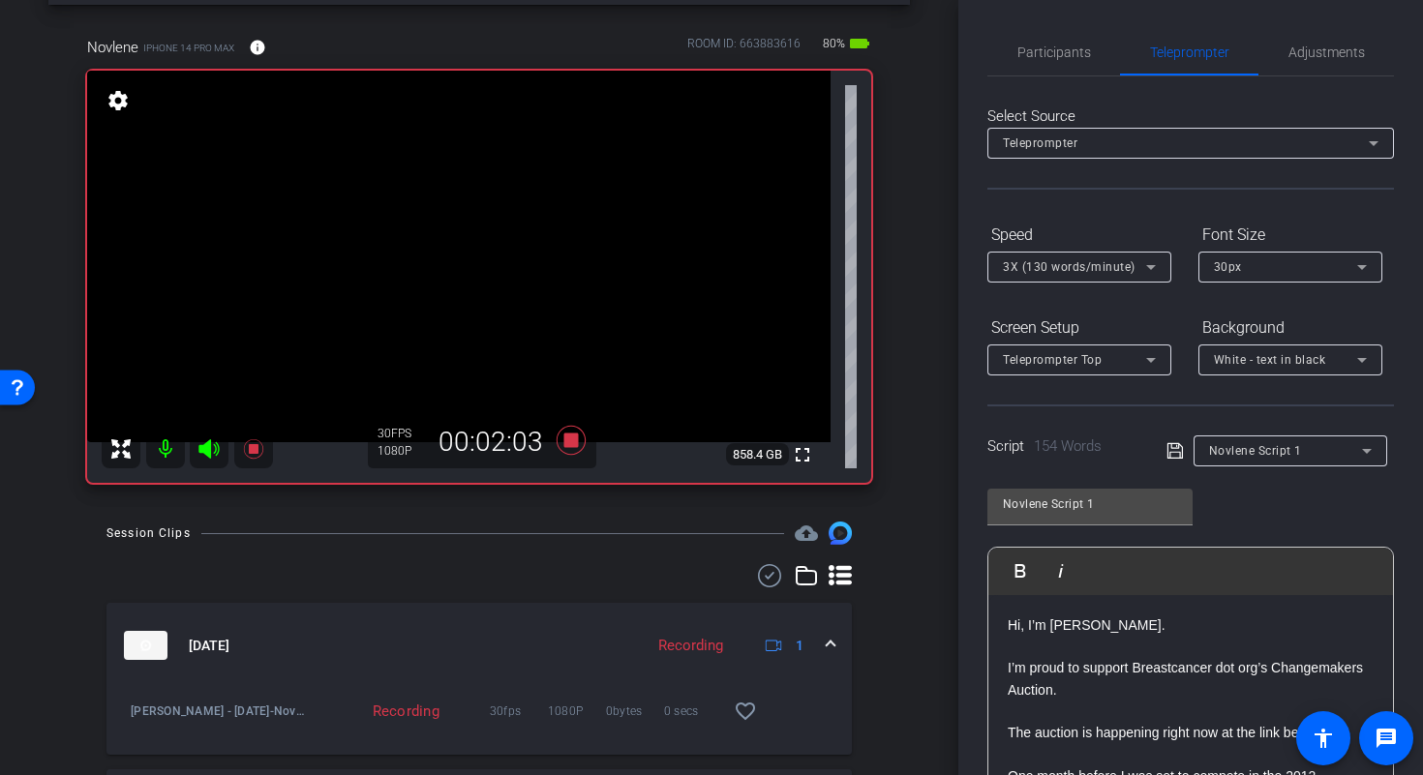
drag, startPoint x: 1071, startPoint y: 45, endPoint x: 1029, endPoint y: 85, distance: 58.9
click at [1071, 45] on span "Participants" at bounding box center [1054, 52] width 74 height 14
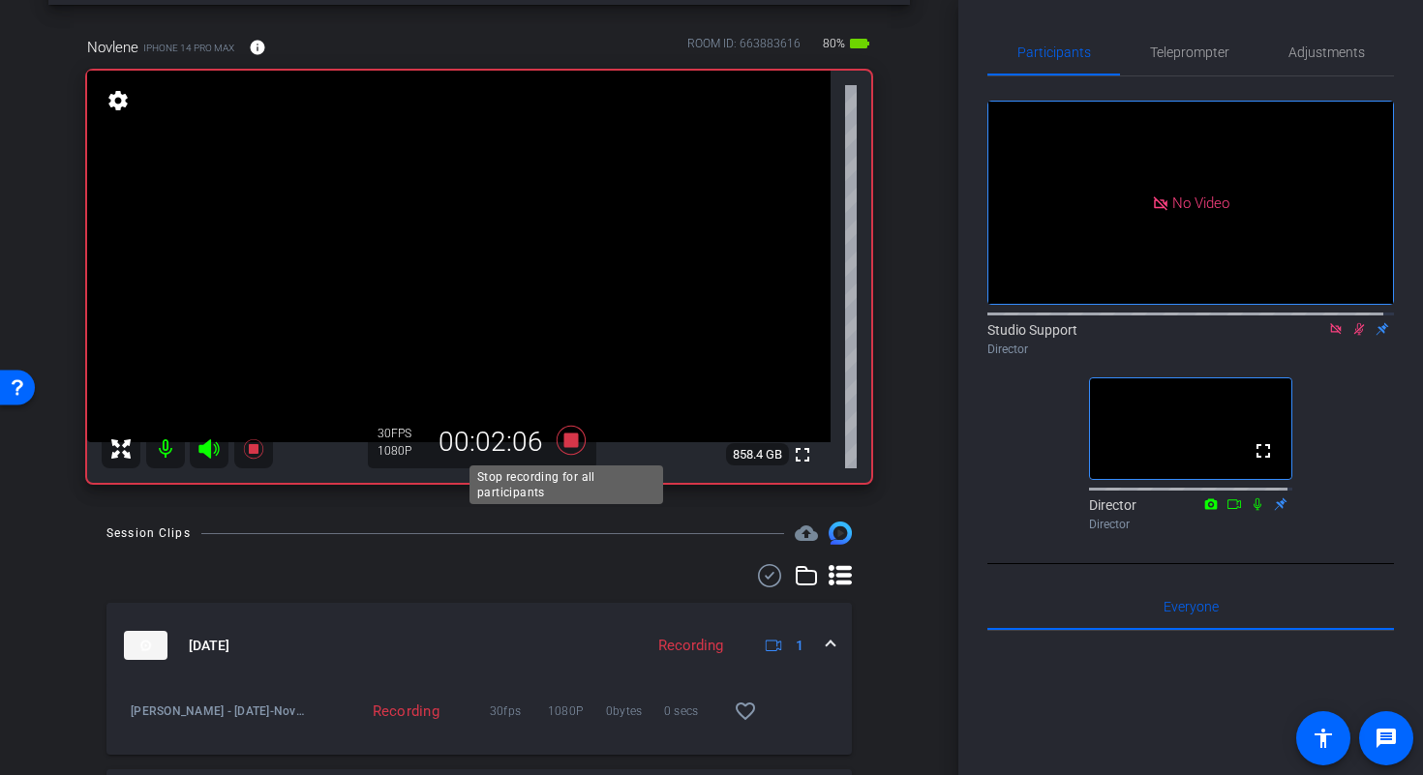
click at [555, 440] on icon at bounding box center [571, 440] width 46 height 35
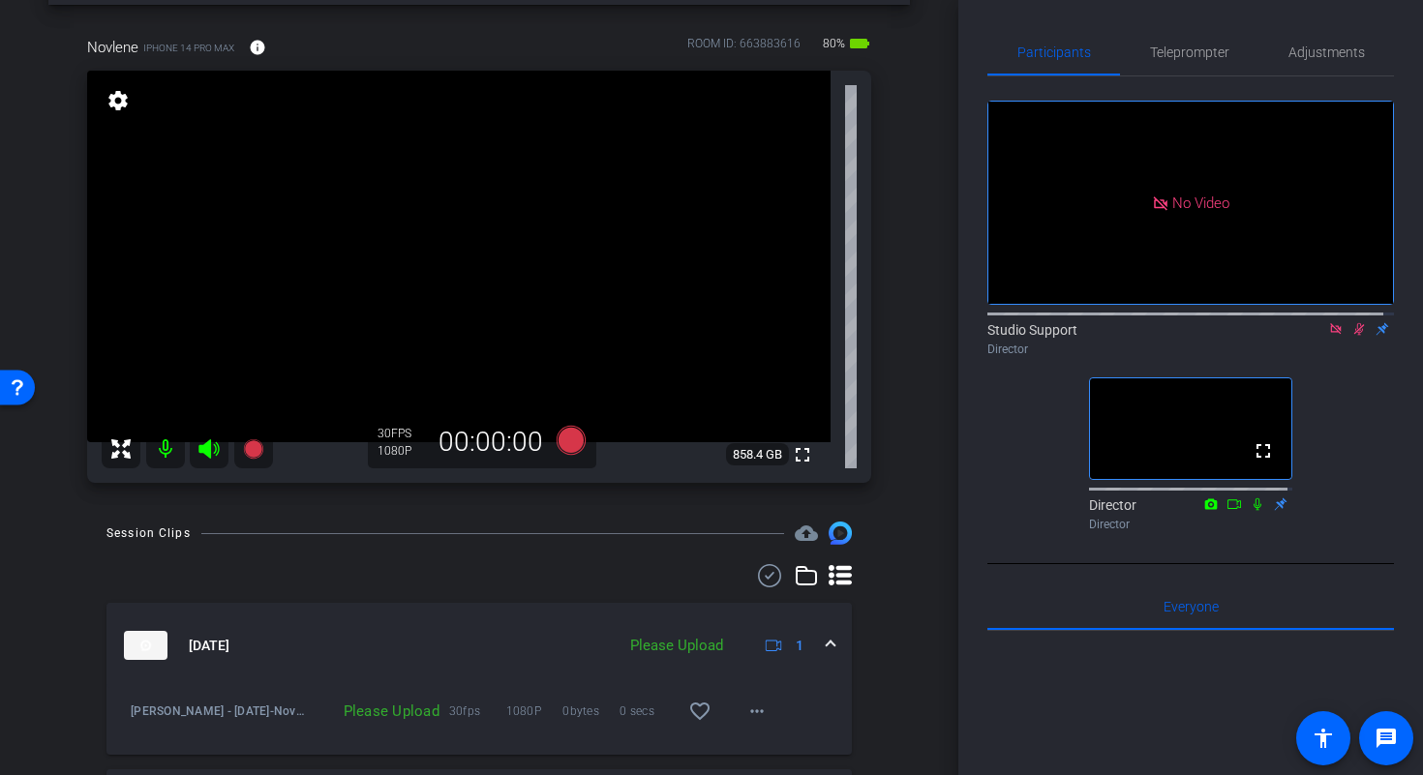
click at [1351, 322] on icon at bounding box center [1358, 329] width 15 height 14
click at [1194, 63] on span "Teleprompter" at bounding box center [1189, 52] width 79 height 46
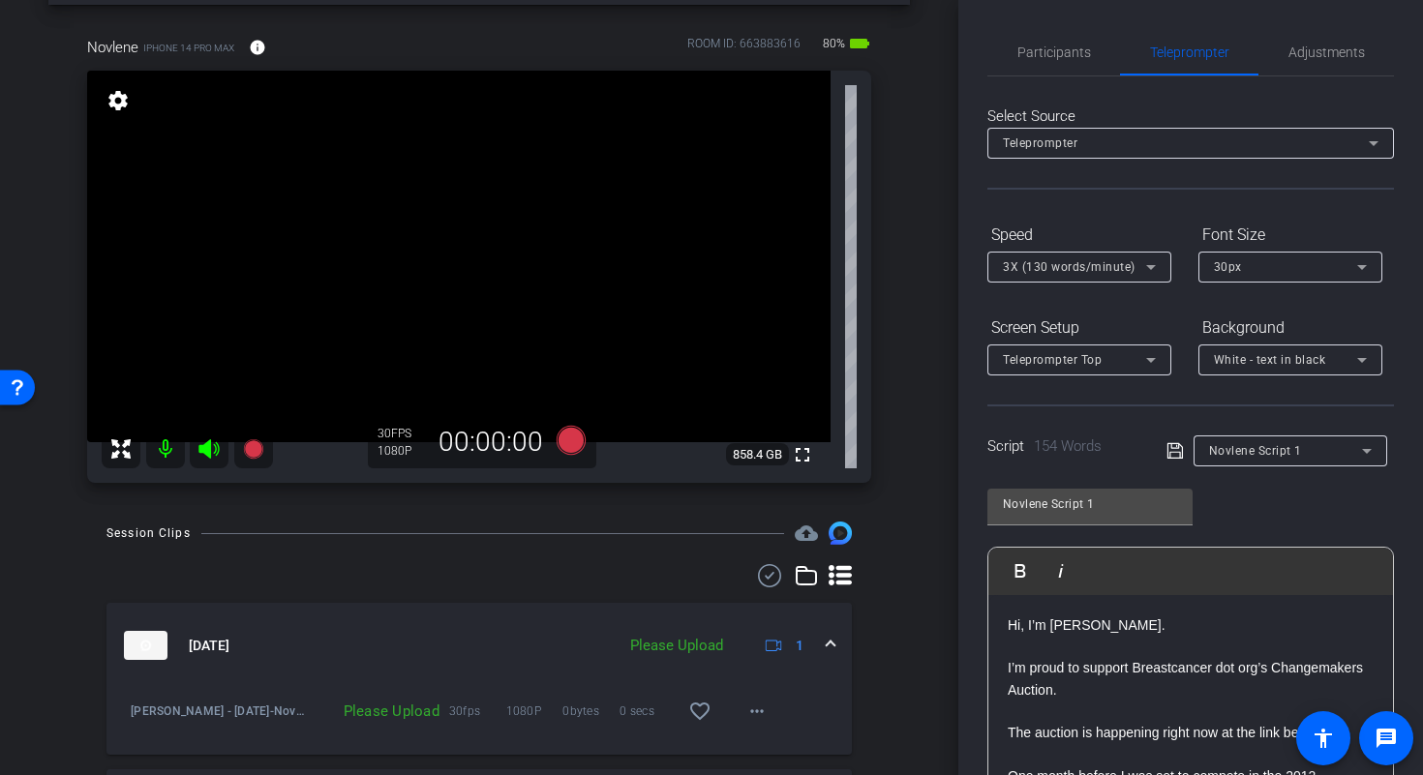
click at [1336, 449] on div "Novlene Script 1" at bounding box center [1285, 450] width 153 height 24
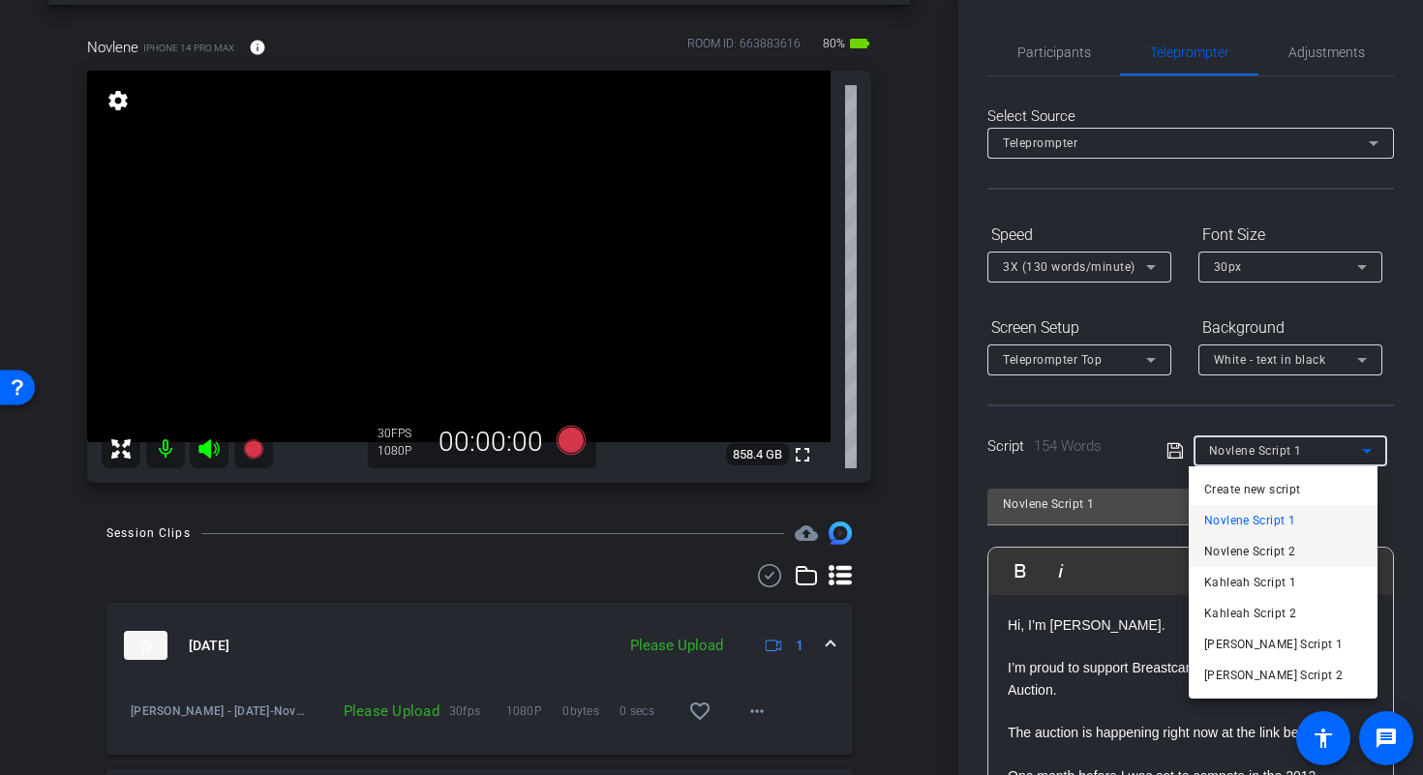
click at [1308, 546] on mat-option "Novlene Script 2" at bounding box center [1282, 551] width 189 height 31
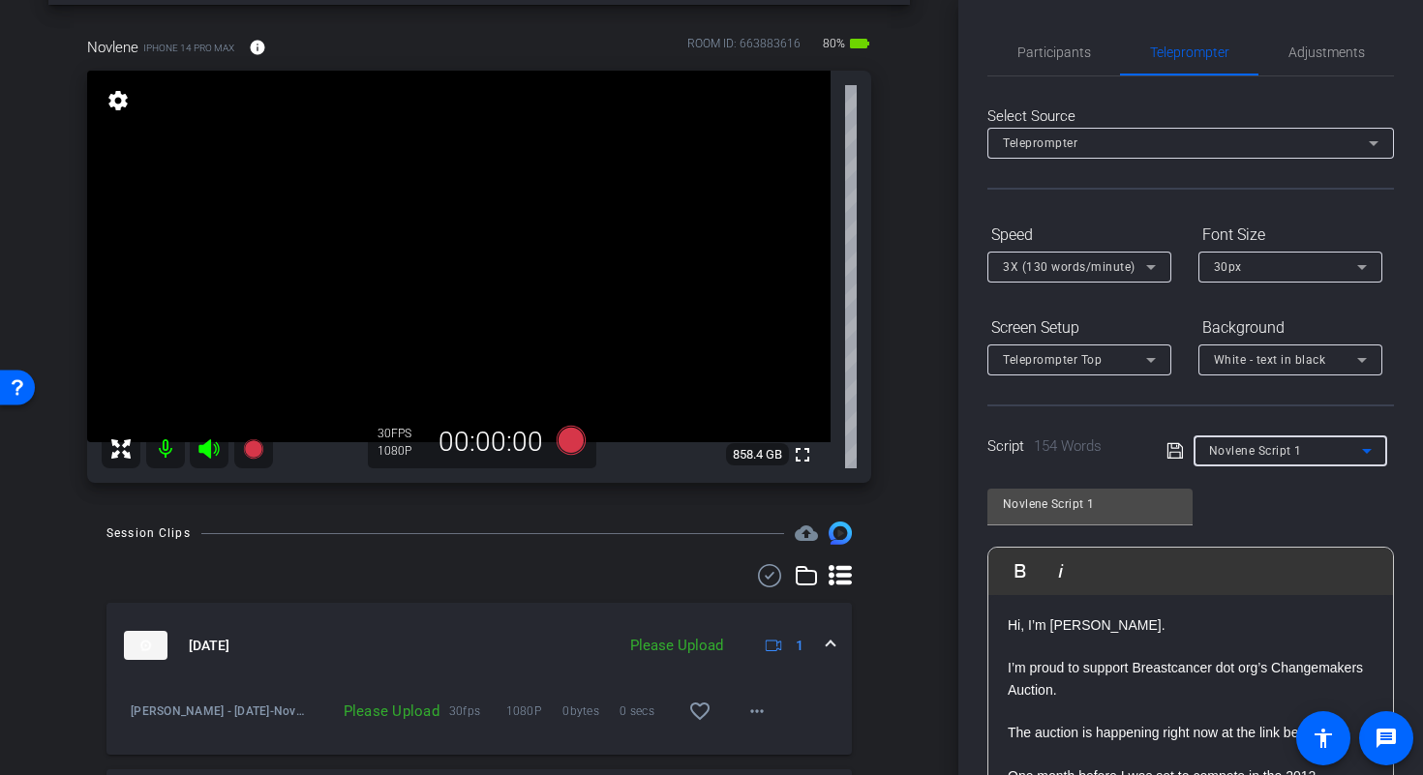
type input "Novlene Script 2"
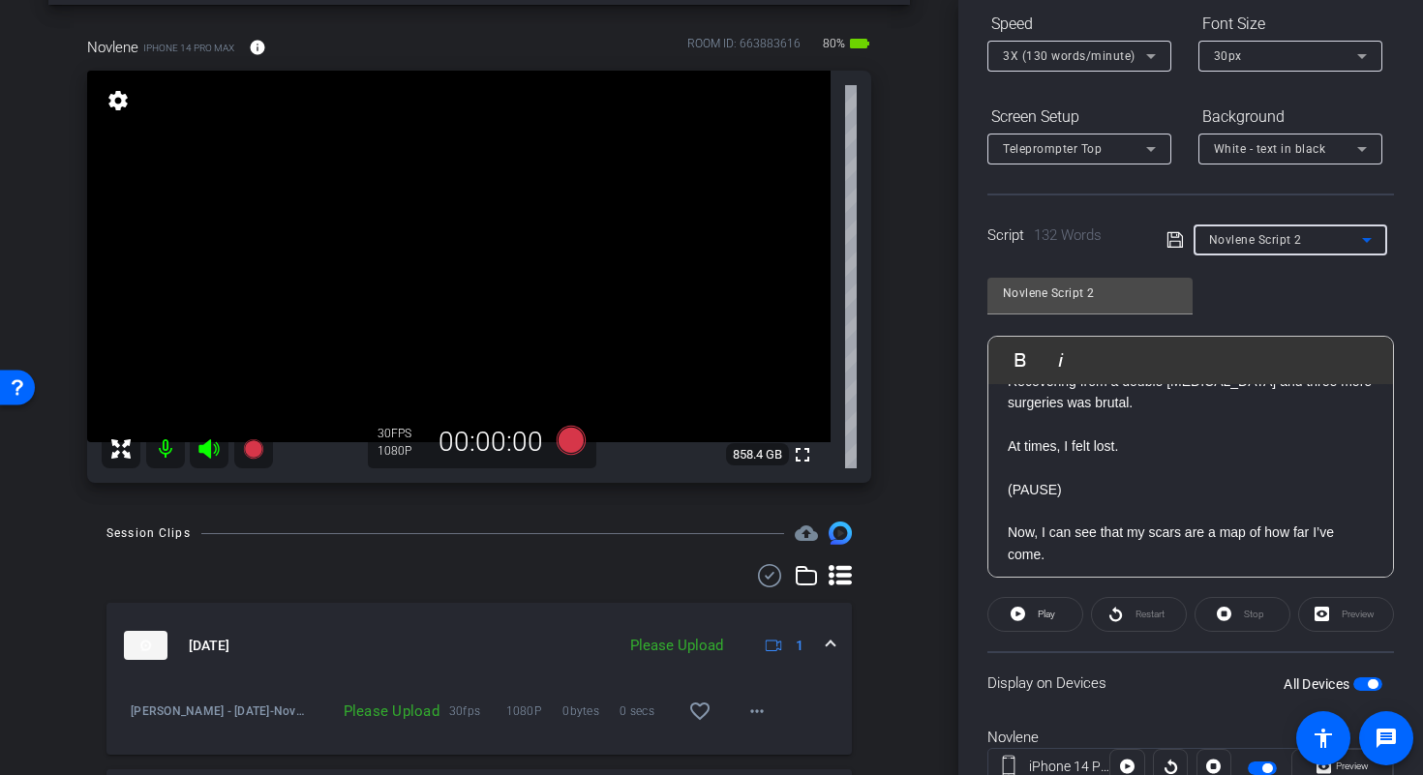
scroll to position [256, 0]
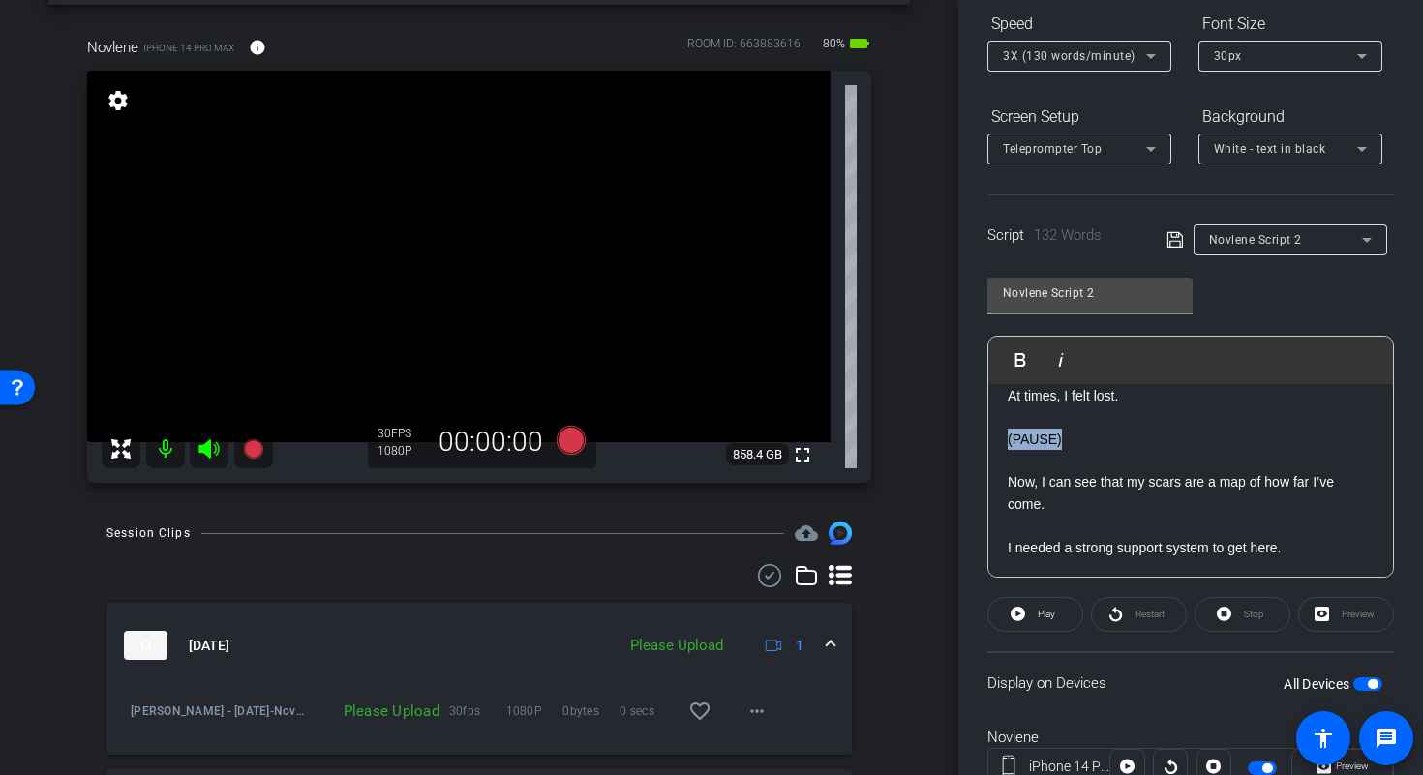
drag, startPoint x: 1080, startPoint y: 438, endPoint x: 973, endPoint y: 436, distance: 107.4
click at [973, 436] on div "Participants Teleprompter Adjustments Studio Support Director Director Director…" at bounding box center [1190, 387] width 465 height 775
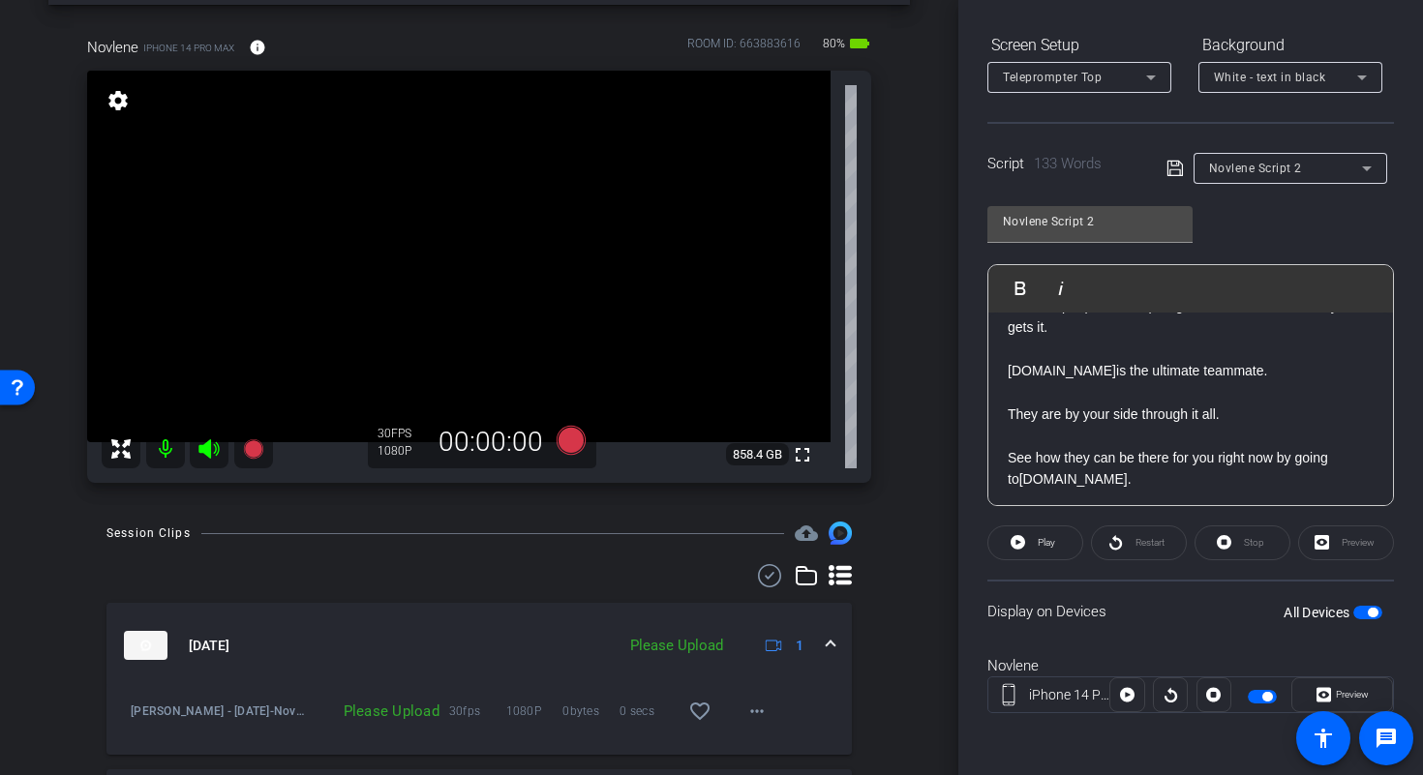
scroll to position [448, 0]
click at [1096, 377] on link "Breastcancer.org" at bounding box center [1061, 370] width 108 height 15
copy link "dot"
drag, startPoint x: 1091, startPoint y: 483, endPoint x: 1146, endPoint y: 480, distance: 55.2
click at [1092, 482] on link "Breastcancer.org" at bounding box center [1073, 478] width 108 height 15
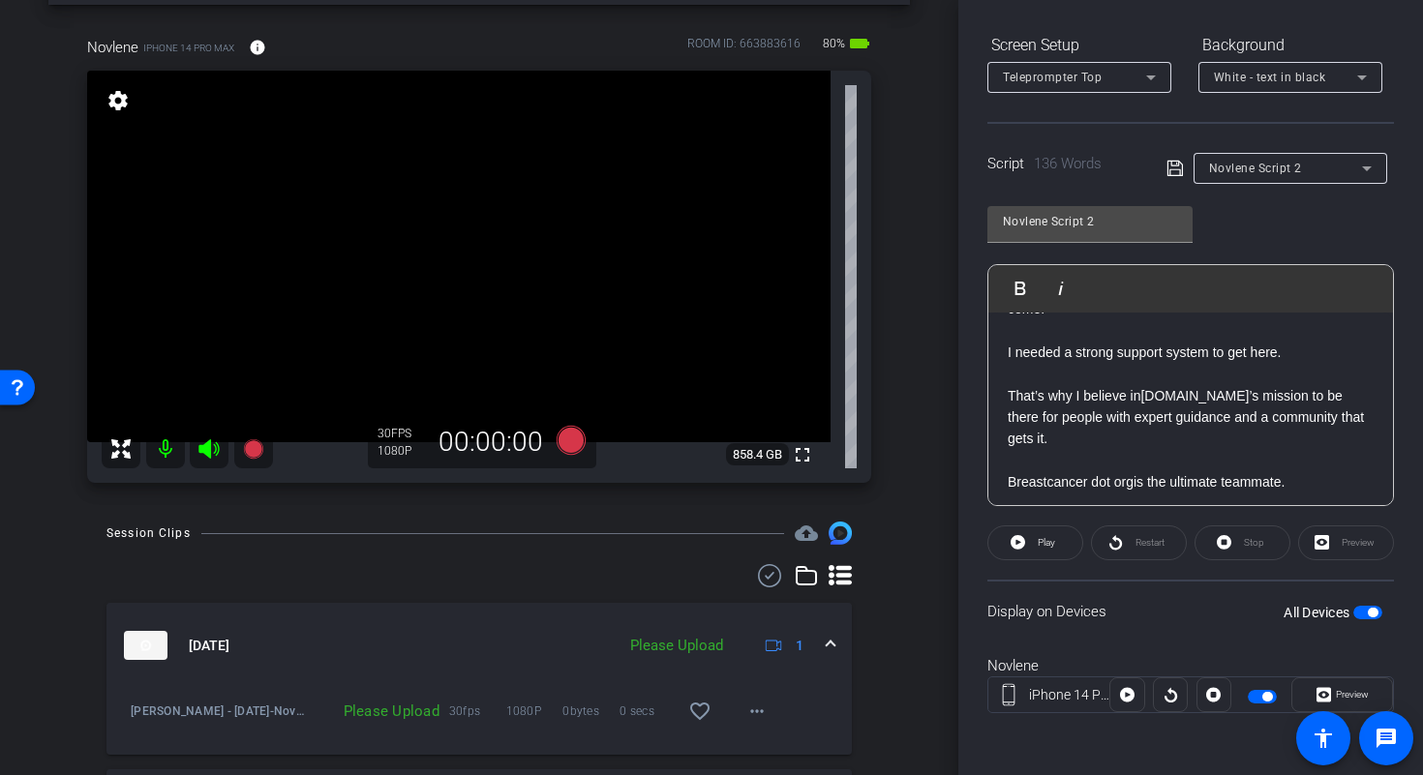
scroll to position [333, 0]
click at [1227, 403] on link "Breastcancer.org" at bounding box center [1194, 399] width 108 height 15
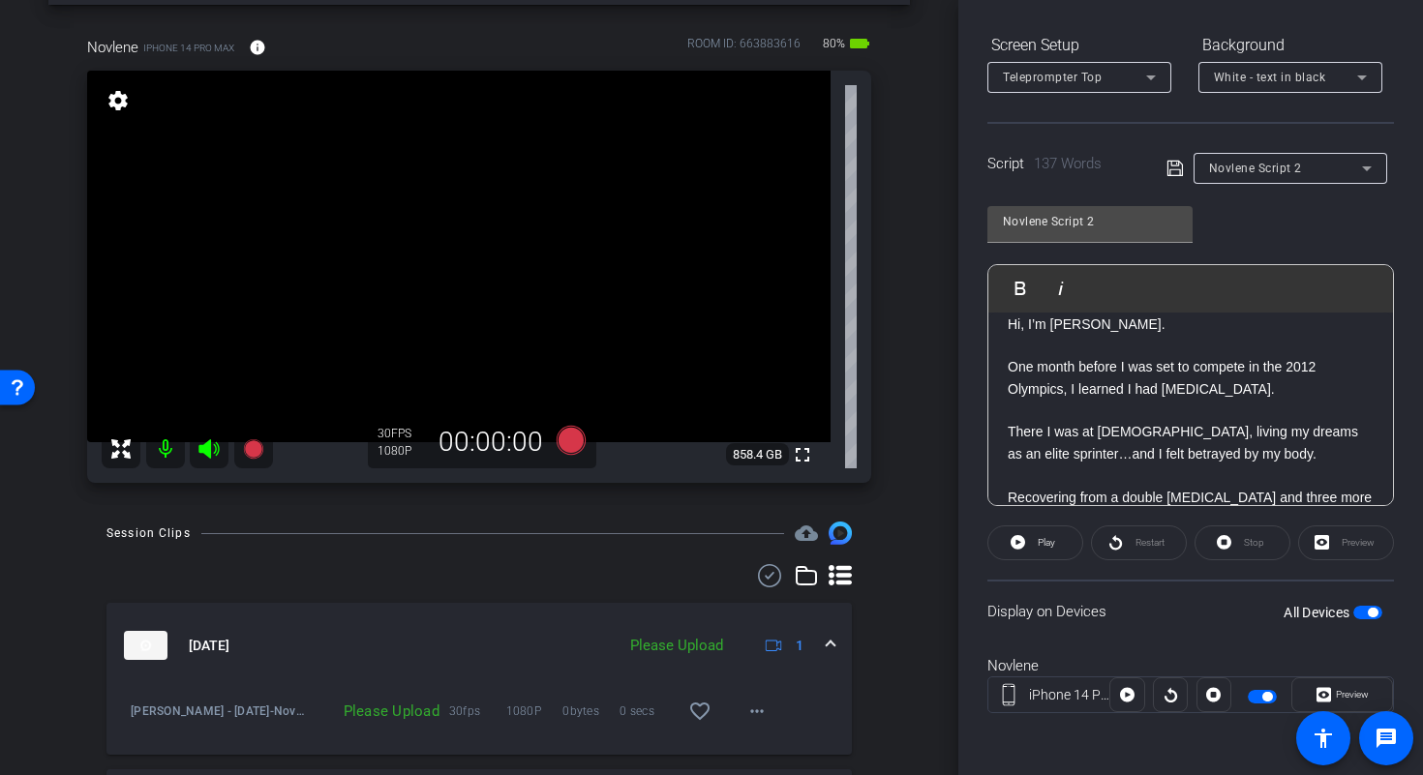
scroll to position [0, 0]
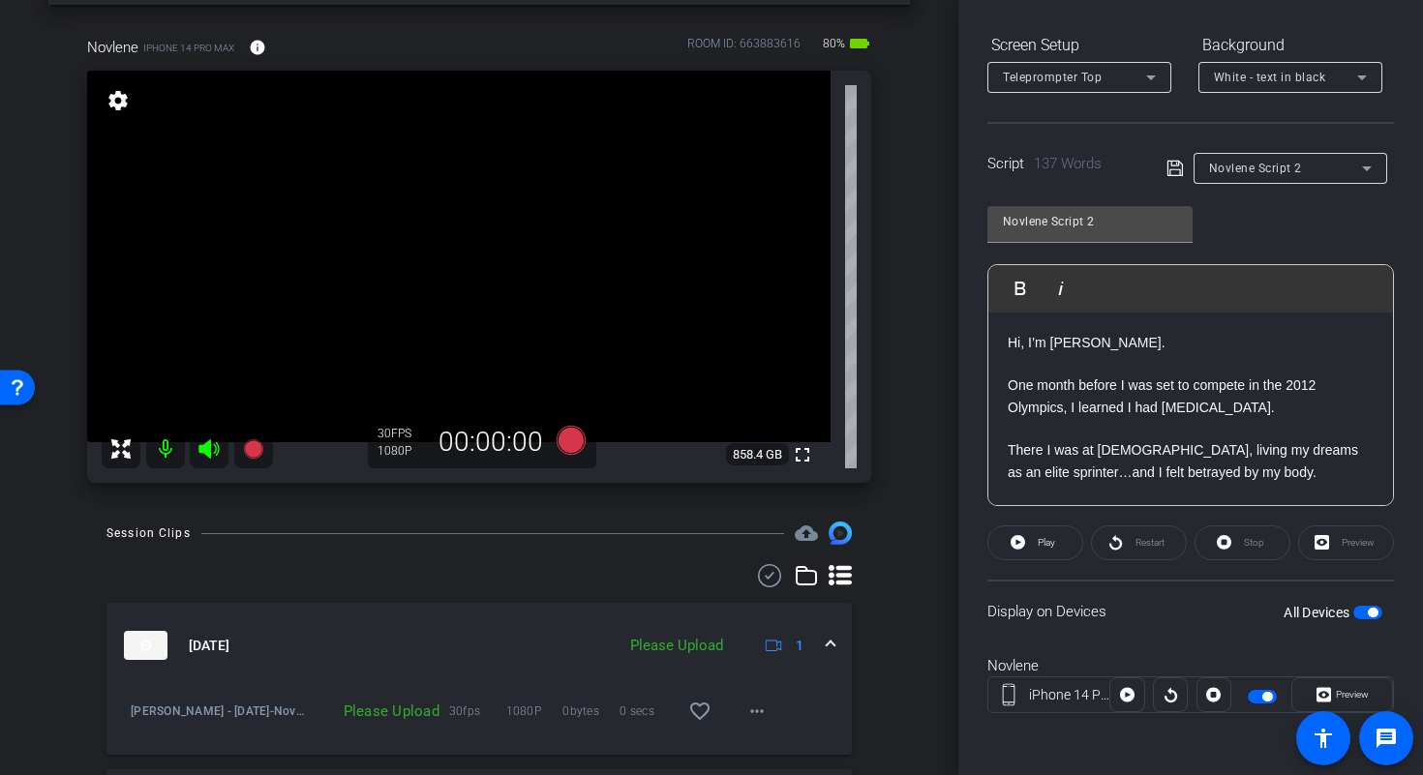
click at [1167, 168] on icon at bounding box center [1174, 168] width 17 height 23
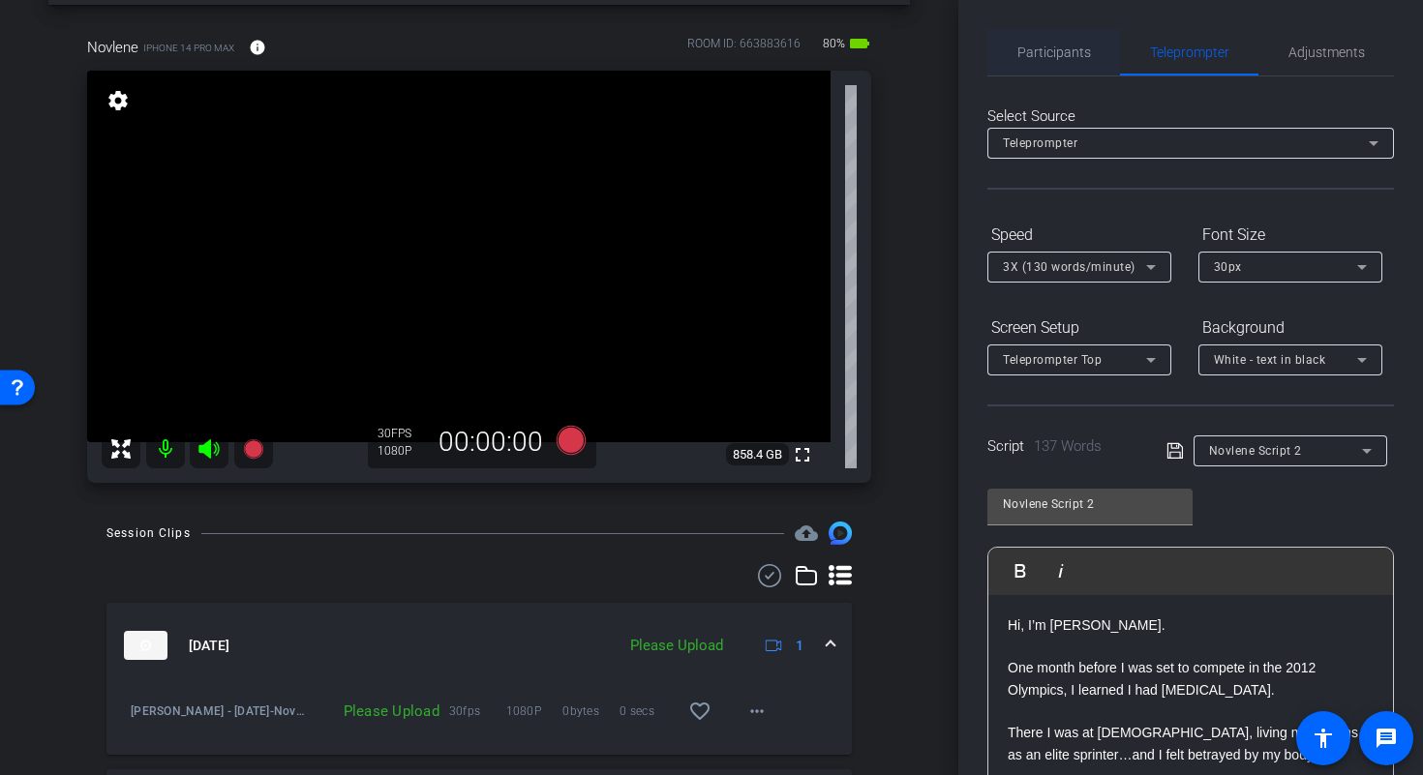
click at [1081, 47] on span "Participants" at bounding box center [1054, 52] width 74 height 14
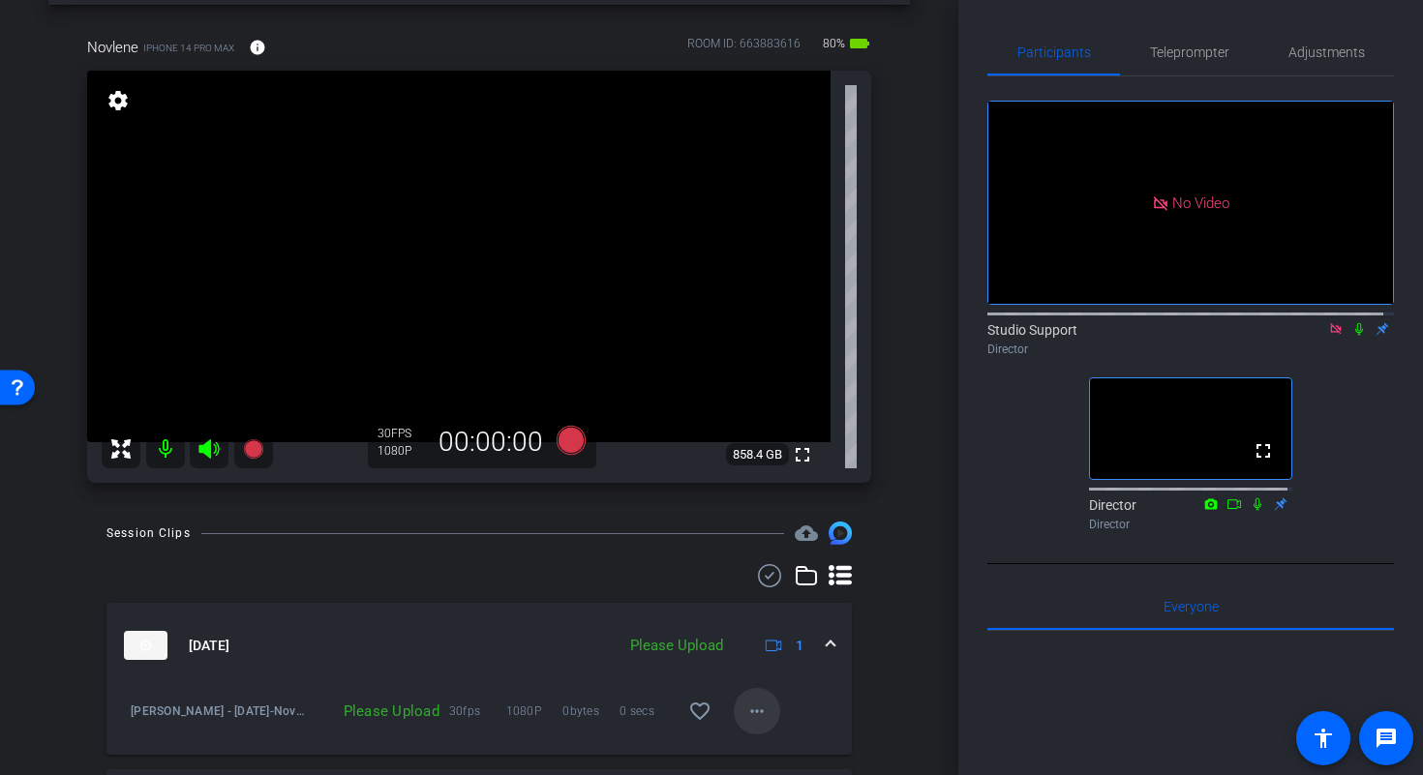
click at [745, 705] on mat-icon "more_horiz" at bounding box center [756, 711] width 23 height 23
click at [752, 626] on span "Upload" at bounding box center [777, 623] width 77 height 23
click at [565, 440] on icon at bounding box center [570, 440] width 29 height 29
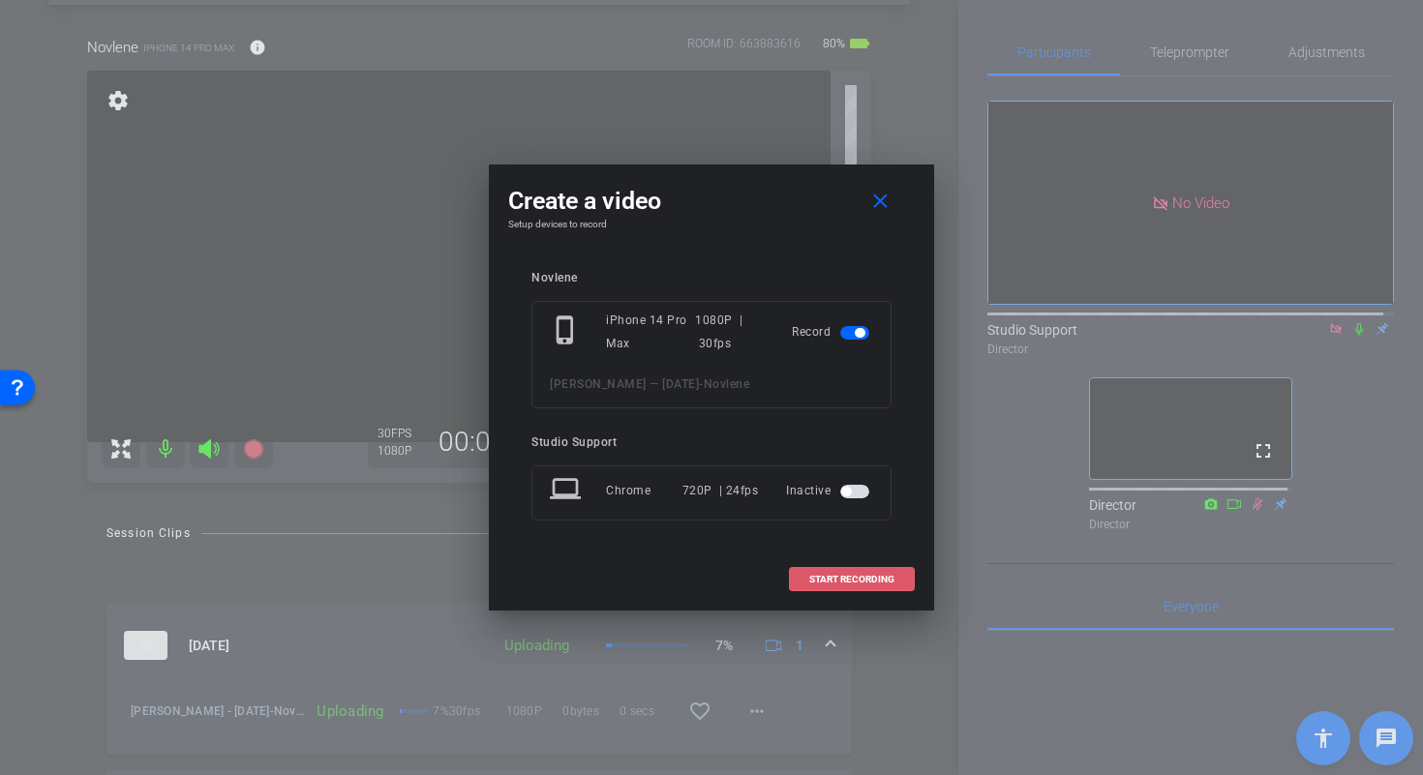
click at [837, 581] on span "START RECORDING" at bounding box center [851, 580] width 85 height 10
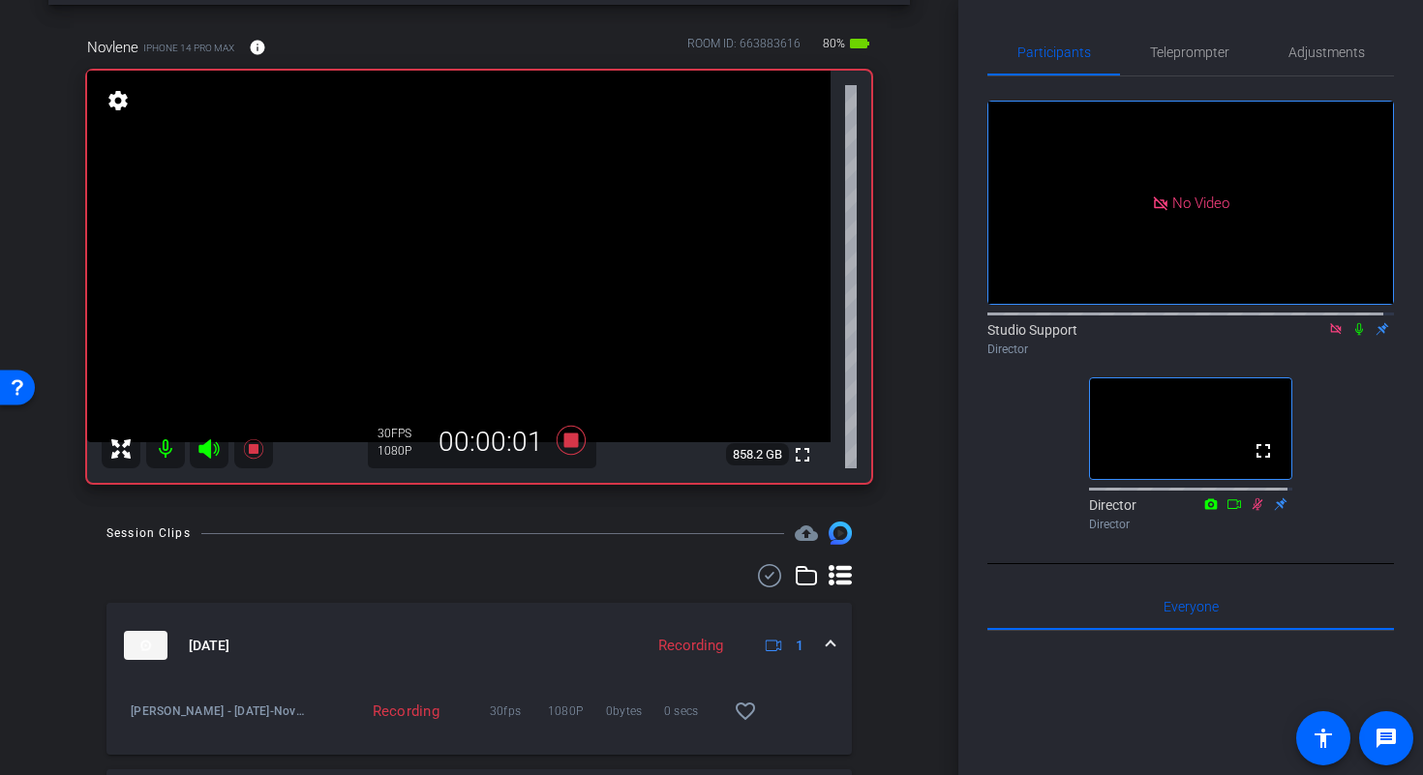
click at [1355, 323] on icon at bounding box center [1359, 329] width 8 height 13
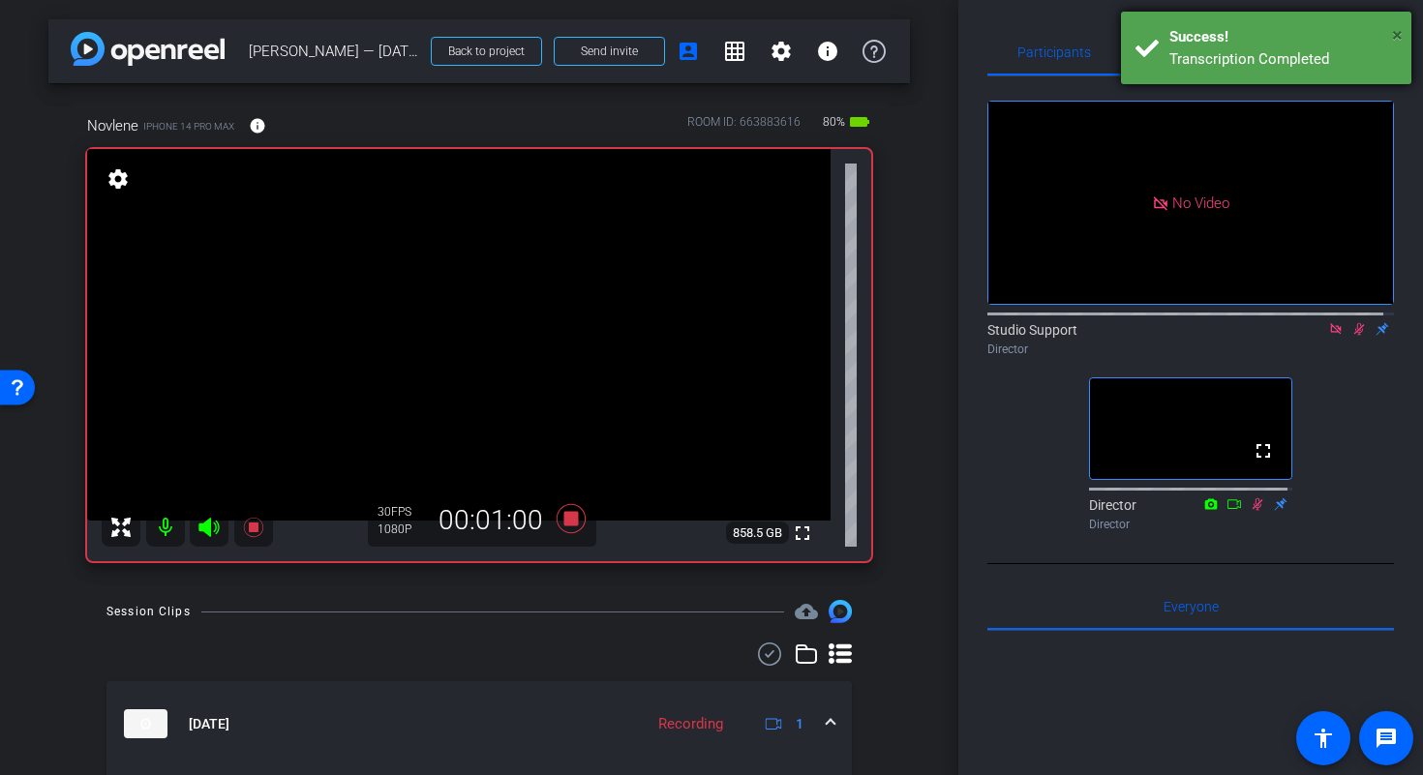
click at [1395, 34] on span "×" at bounding box center [1397, 34] width 11 height 23
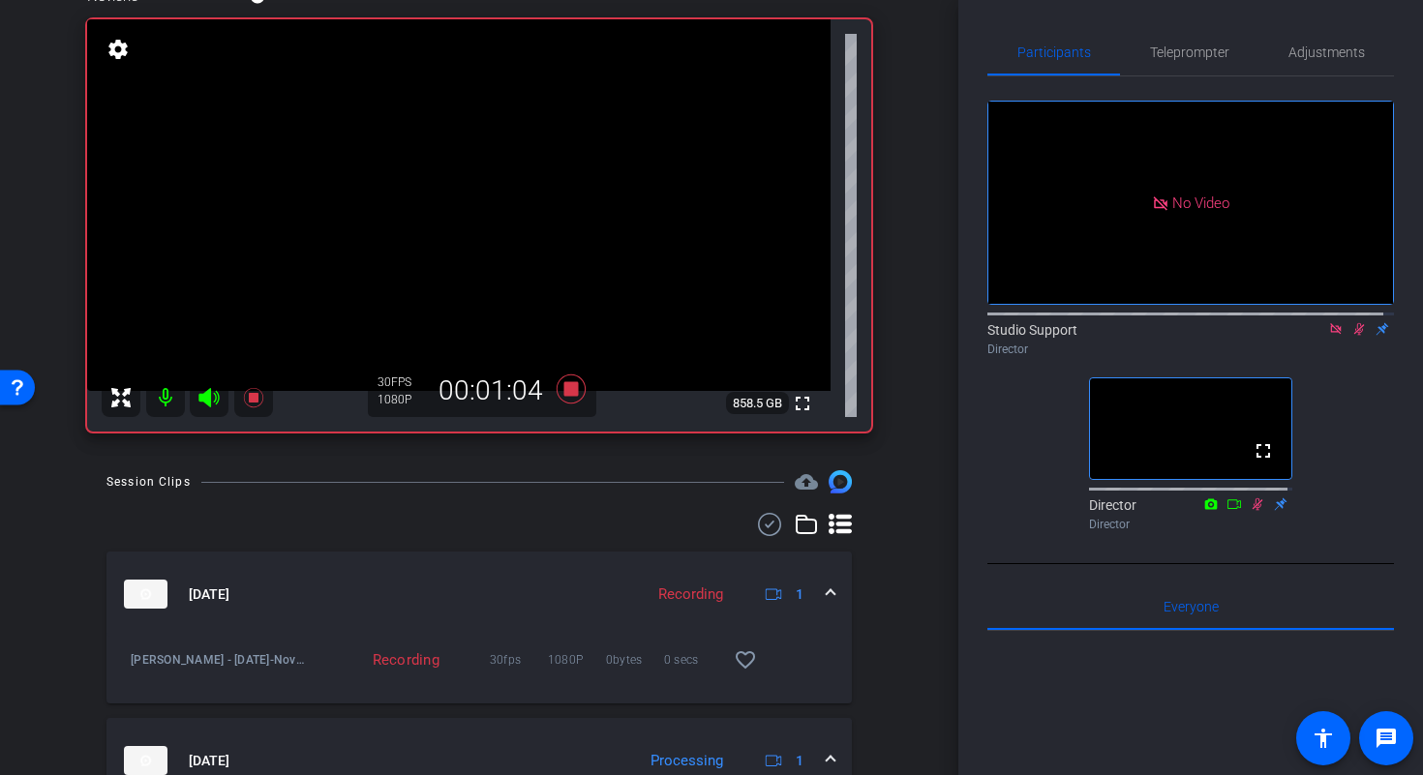
scroll to position [34, 0]
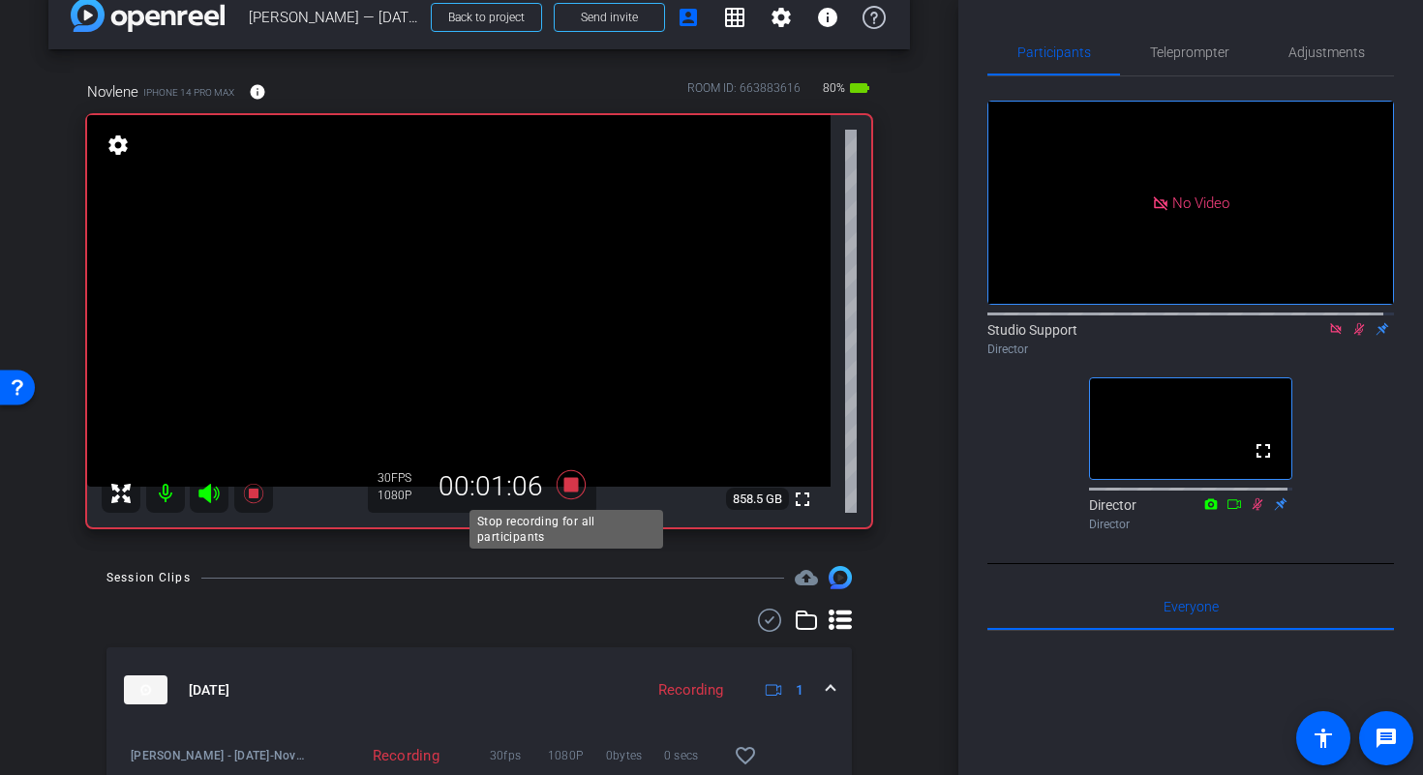
click at [562, 489] on icon at bounding box center [570, 484] width 29 height 29
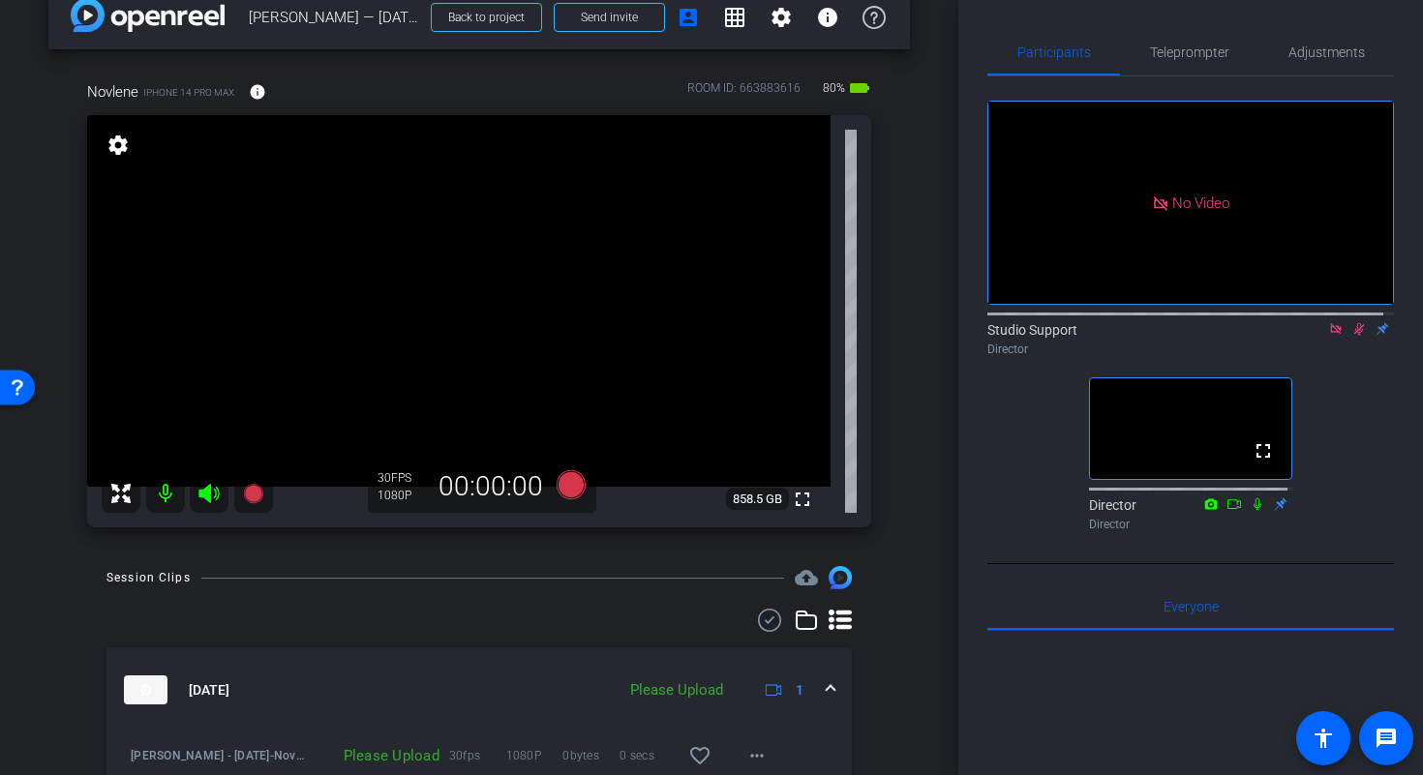
click at [1354, 323] on icon at bounding box center [1359, 329] width 11 height 13
click at [1330, 323] on icon at bounding box center [1335, 328] width 11 height 11
click at [1188, 51] on span "Teleprompter" at bounding box center [1189, 52] width 79 height 14
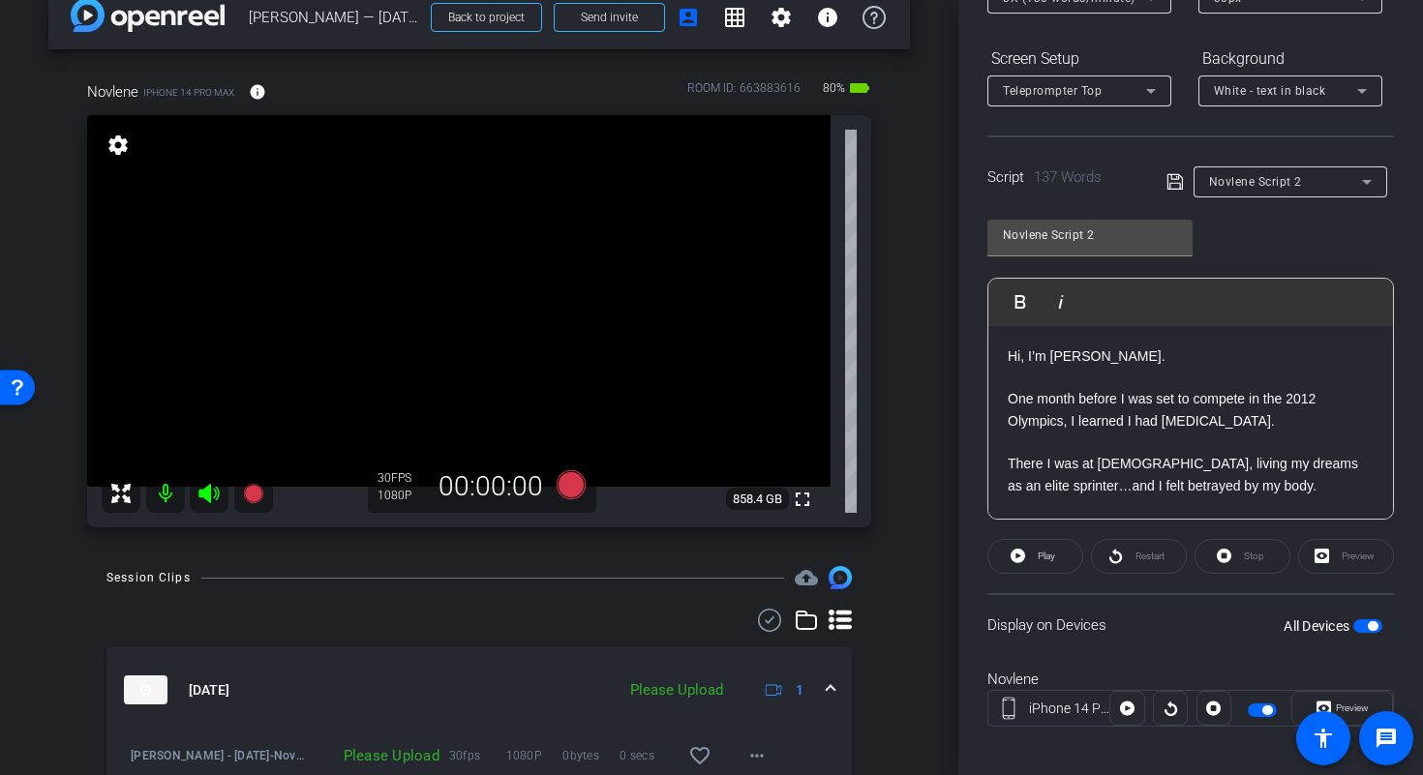
scroll to position [283, 0]
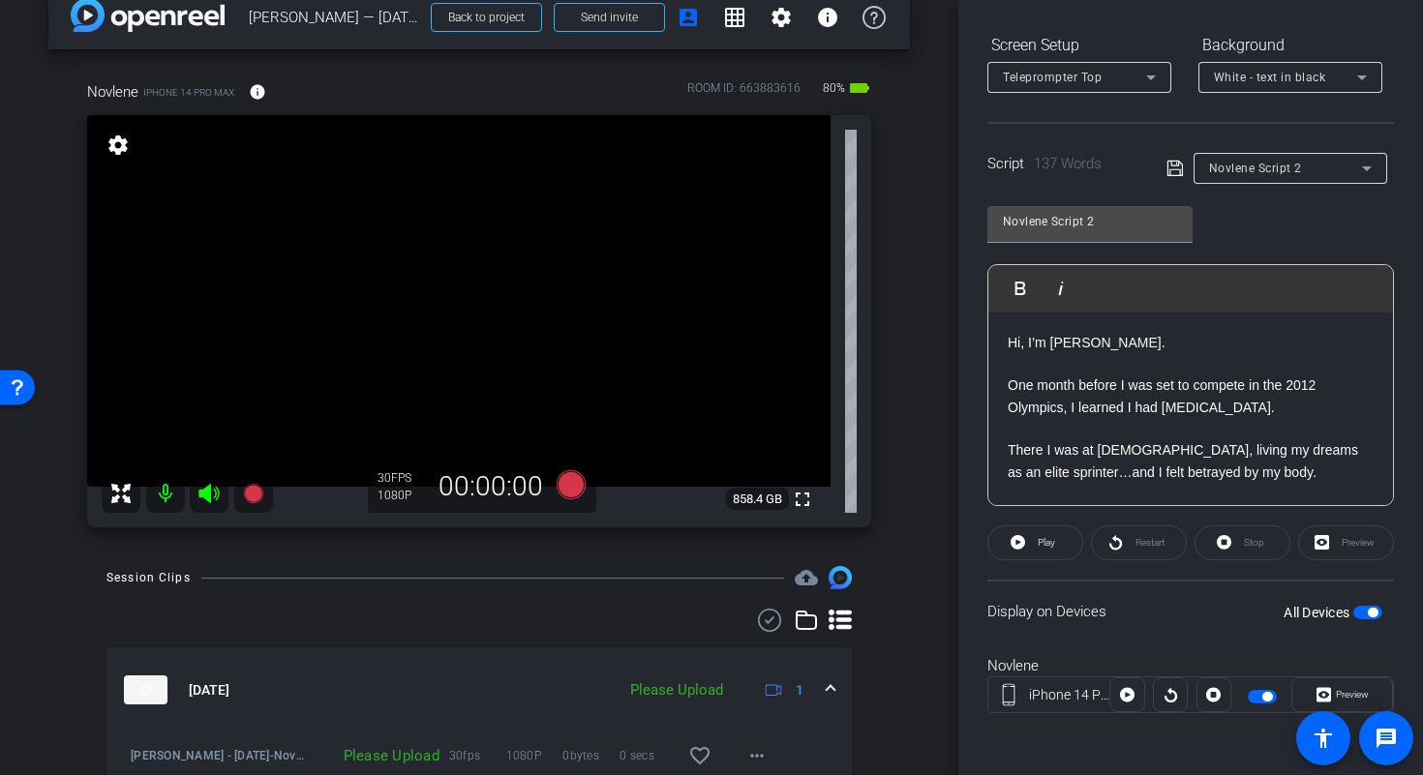
click at [1262, 696] on span "button" at bounding box center [1267, 697] width 10 height 10
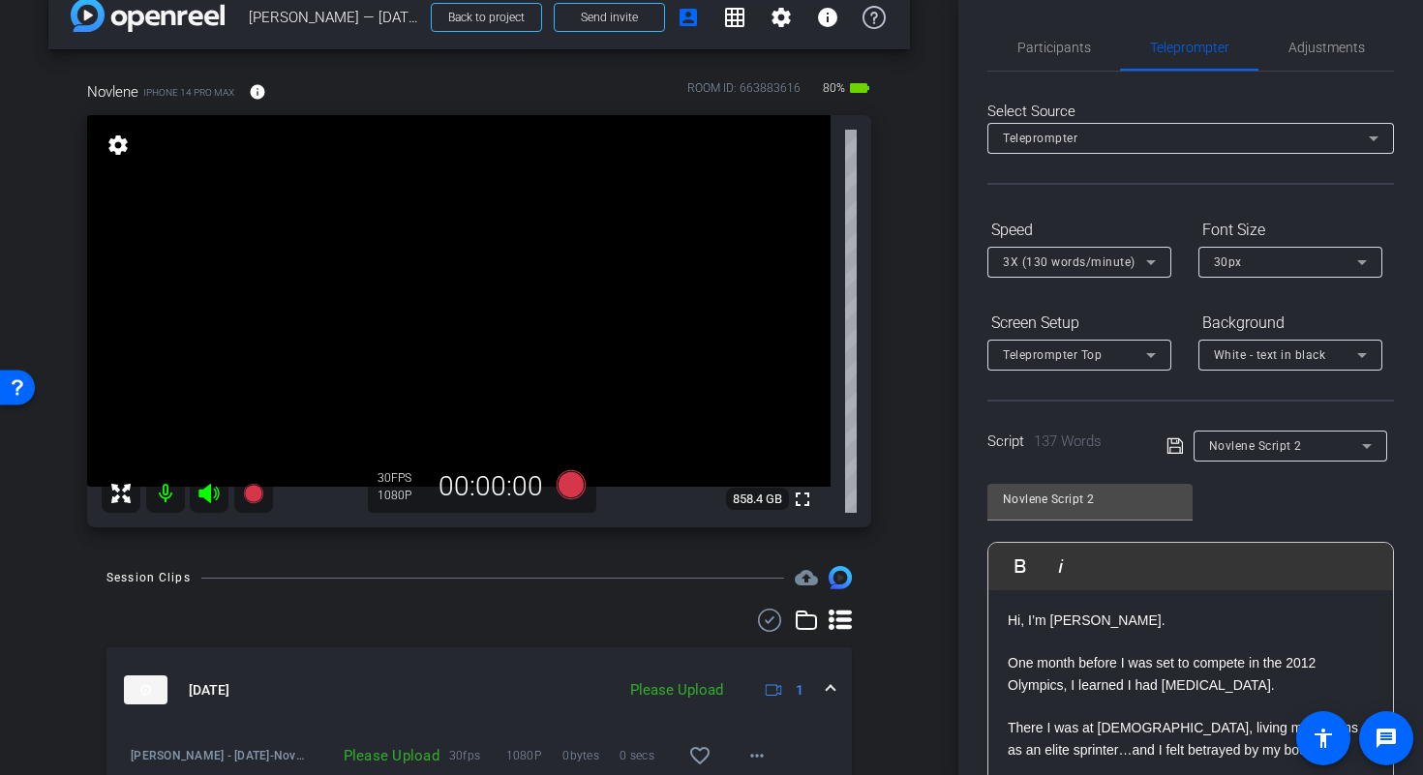
scroll to position [0, 0]
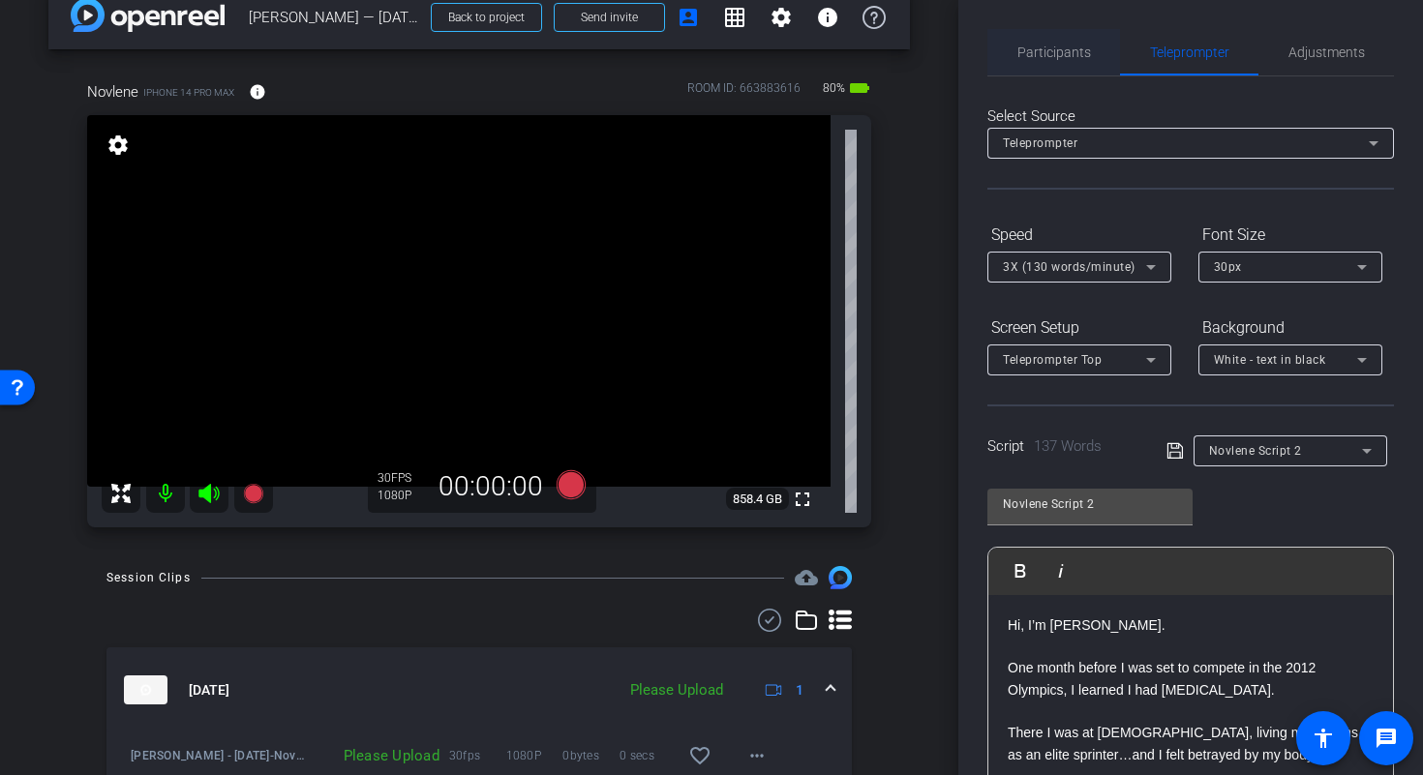
click at [1027, 60] on span "Participants" at bounding box center [1054, 52] width 74 height 46
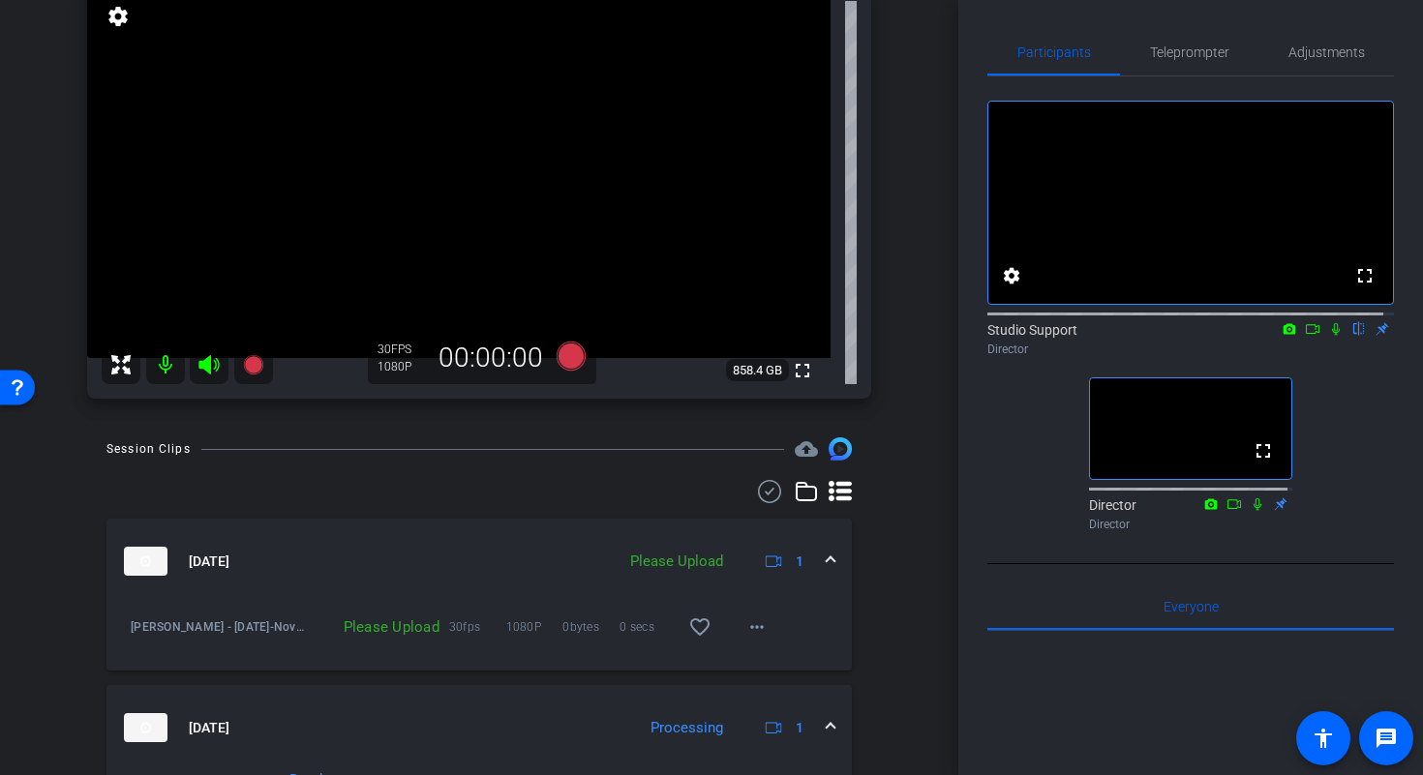
scroll to position [195, 0]
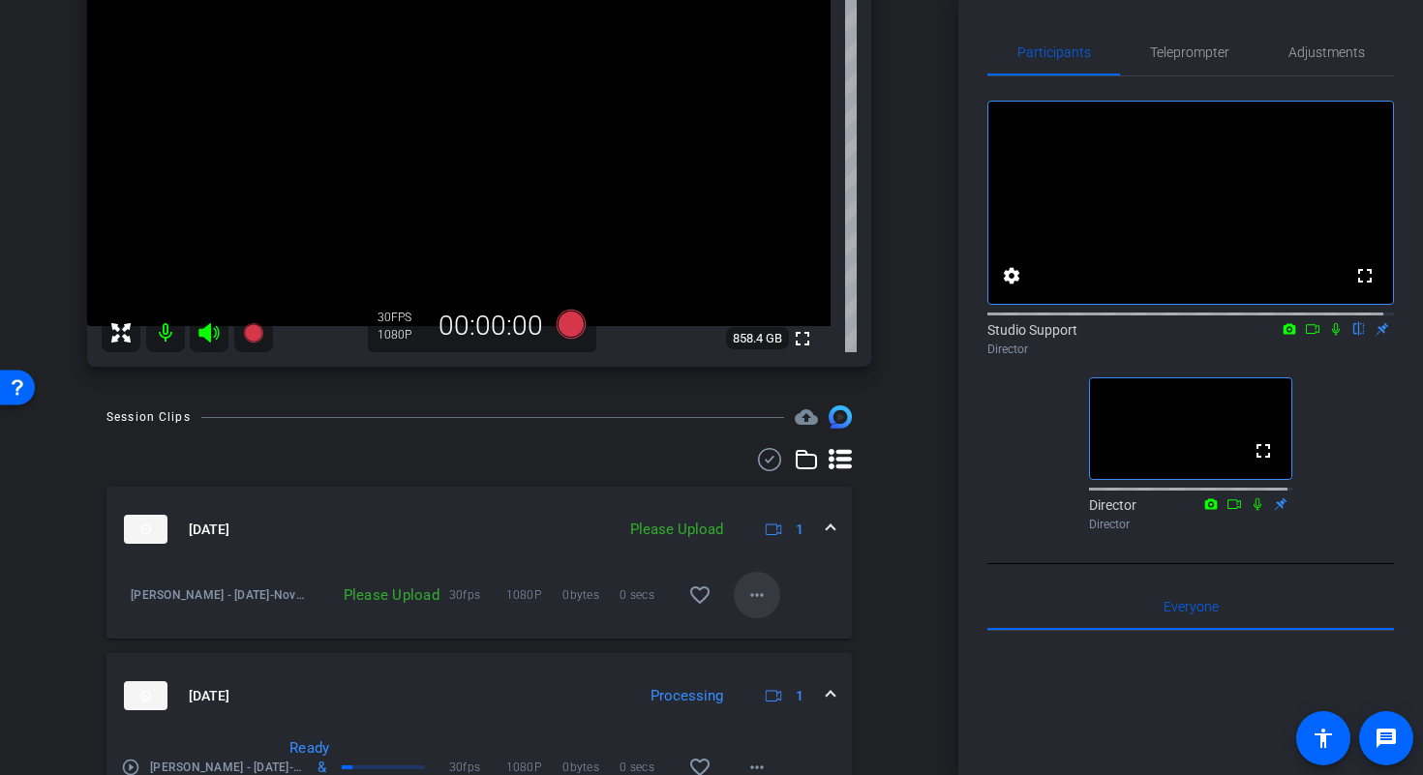
click at [745, 590] on mat-icon "more_horiz" at bounding box center [756, 595] width 23 height 23
click at [785, 628] on span "Upload" at bounding box center [777, 635] width 77 height 23
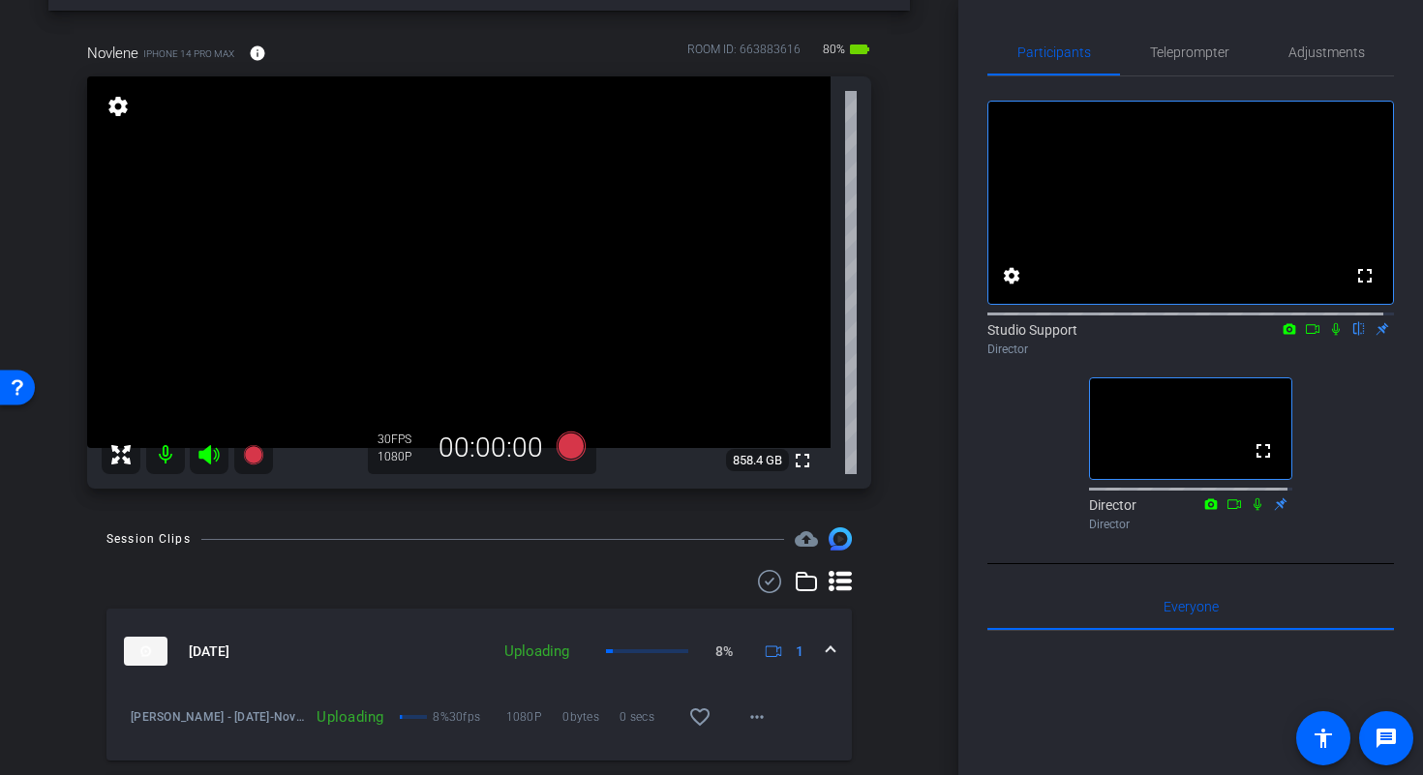
scroll to position [32, 0]
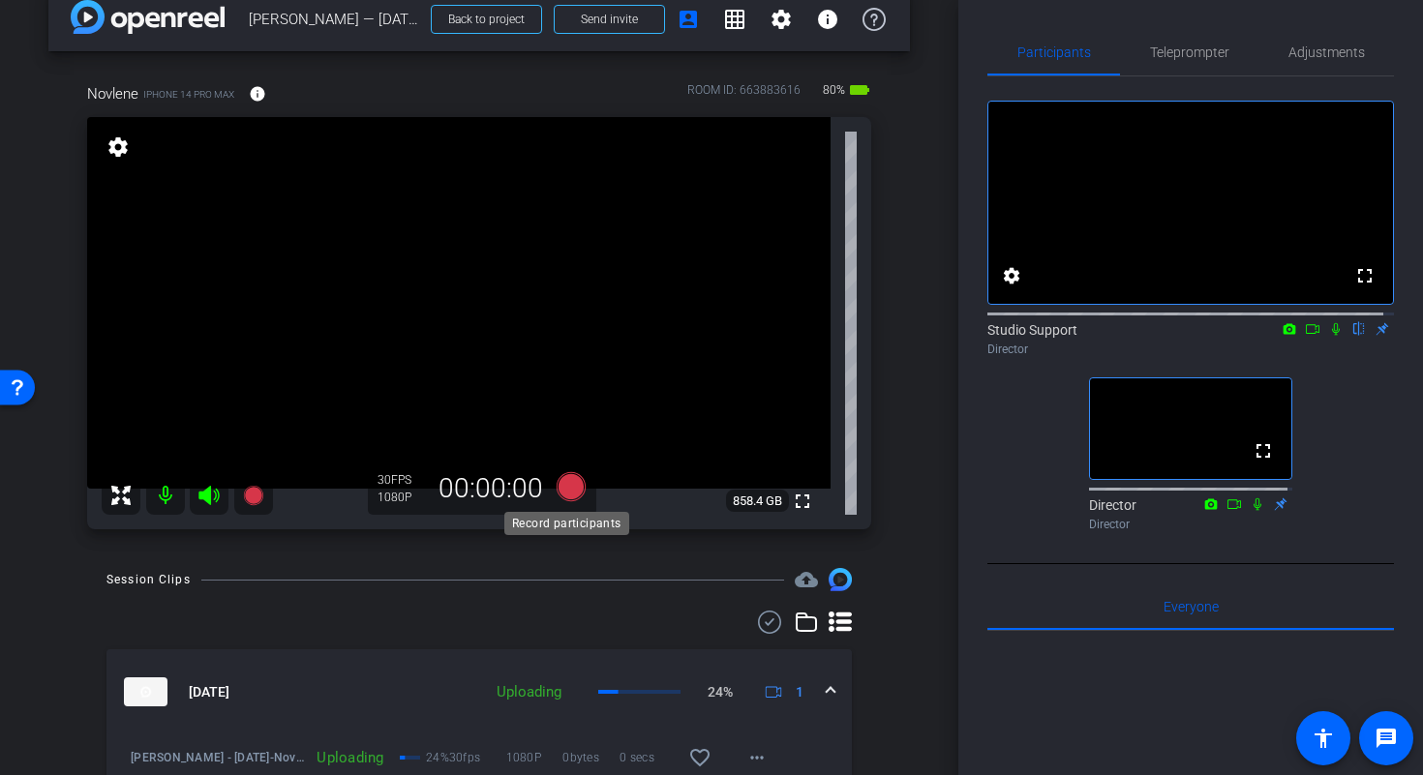
click at [569, 488] on icon at bounding box center [570, 486] width 29 height 29
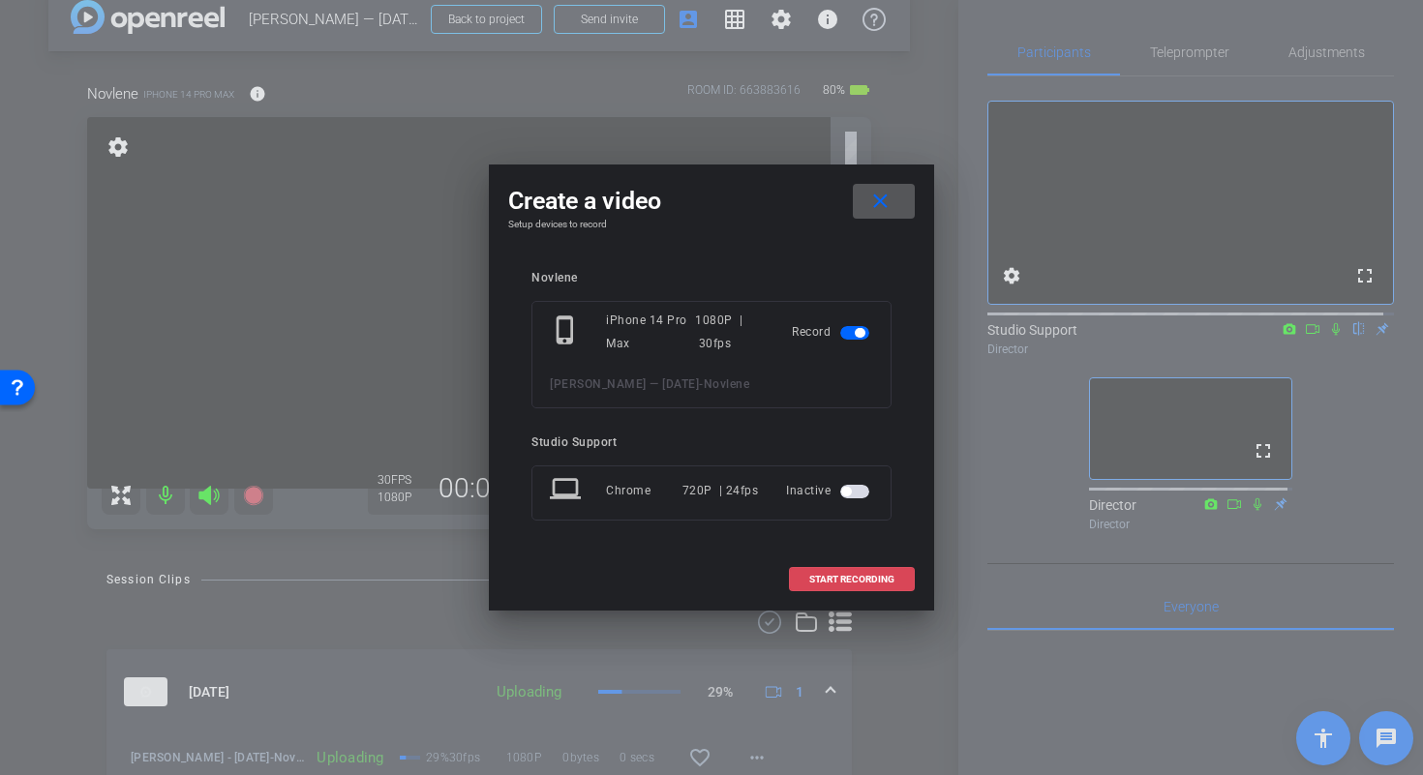
click at [876, 581] on span "START RECORDING" at bounding box center [851, 580] width 85 height 10
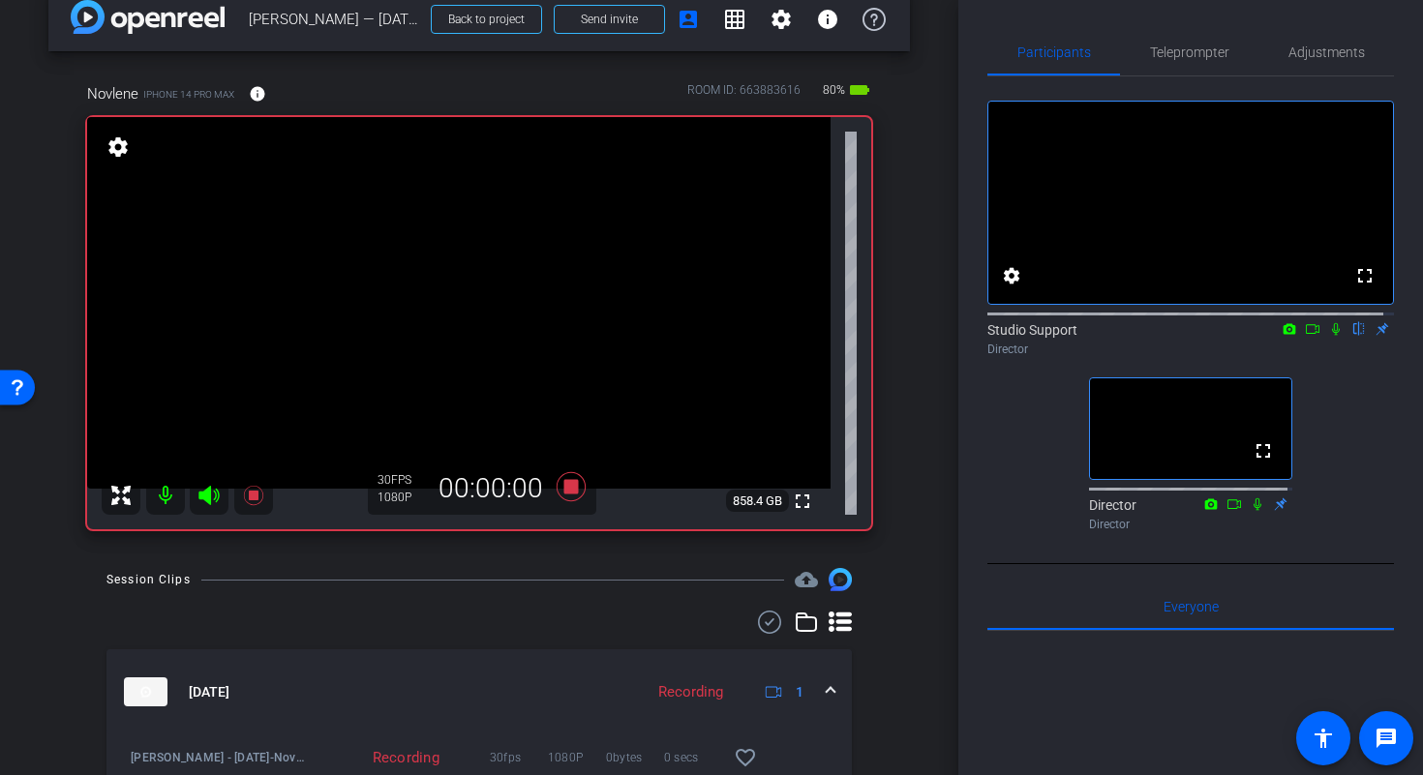
click at [1332, 336] on icon at bounding box center [1336, 329] width 8 height 13
click at [1304, 336] on icon at bounding box center [1311, 329] width 15 height 14
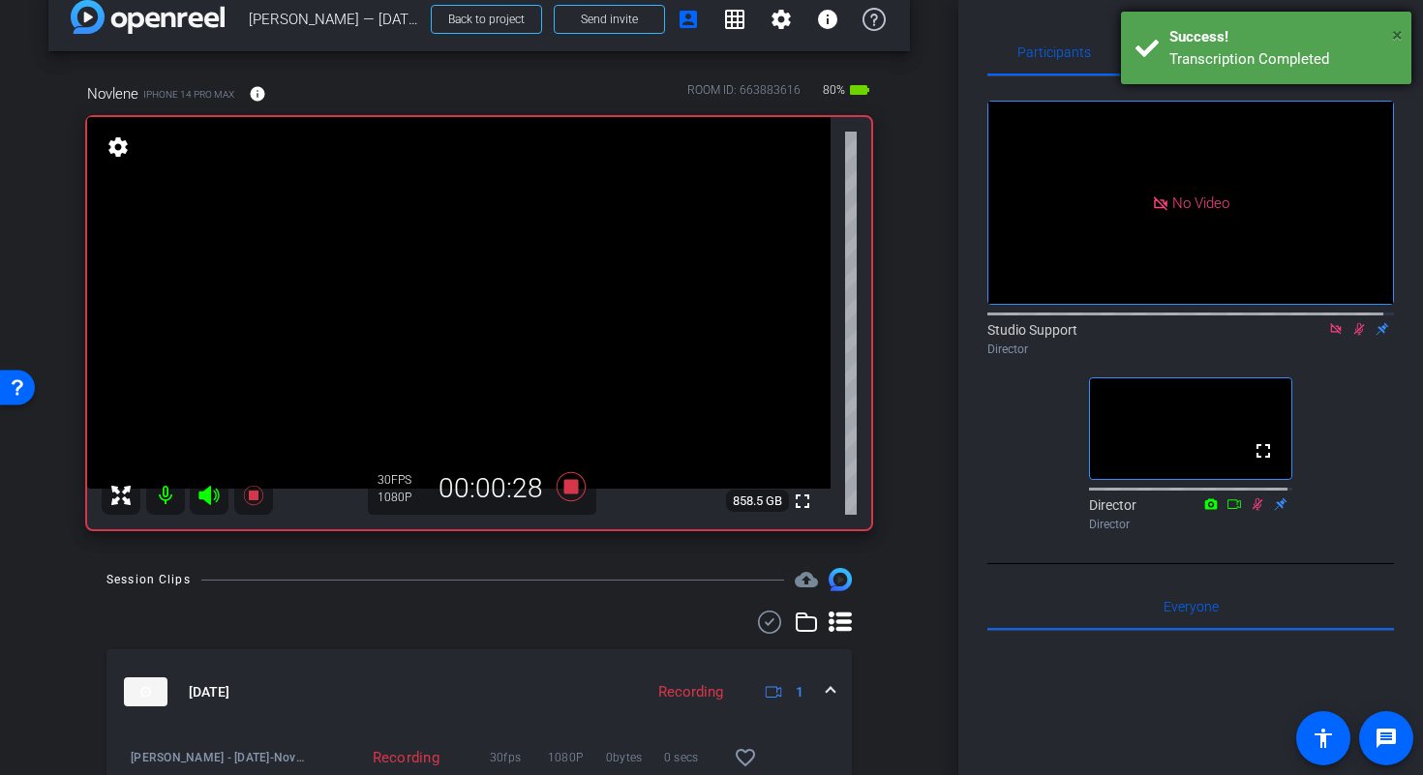
click at [1398, 35] on span "×" at bounding box center [1397, 34] width 11 height 23
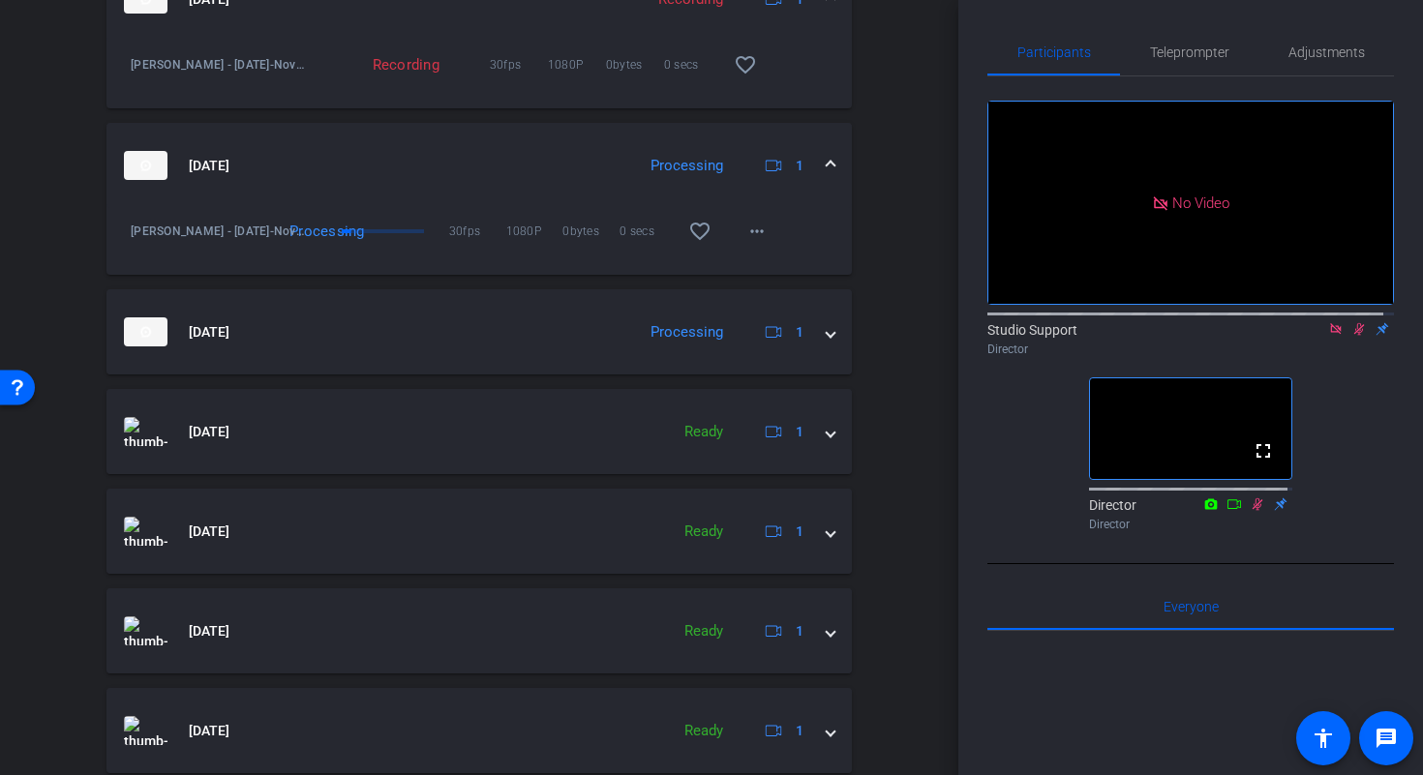
scroll to position [717, 0]
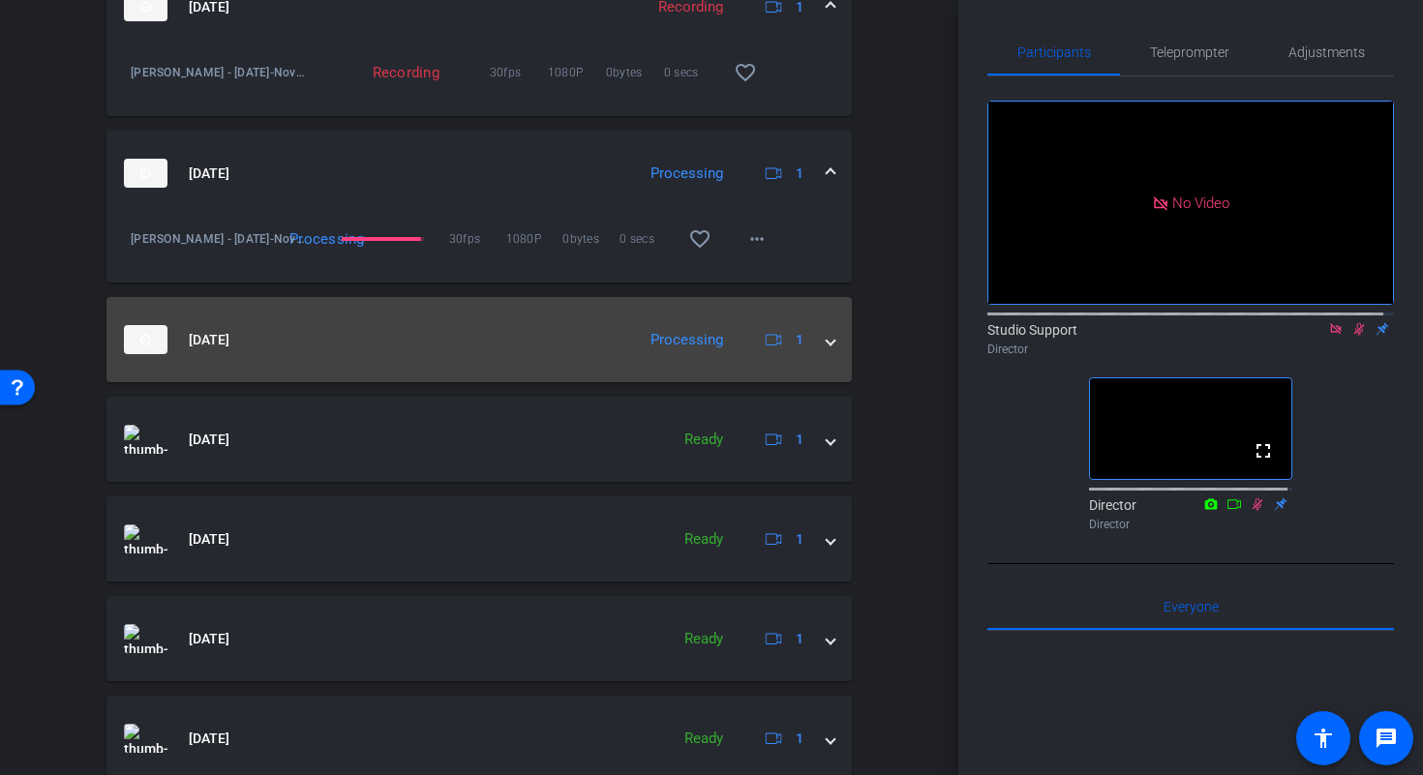
click at [824, 333] on mat-expansion-panel-header "Sep 25, 2025 Processing 1" at bounding box center [478, 339] width 745 height 85
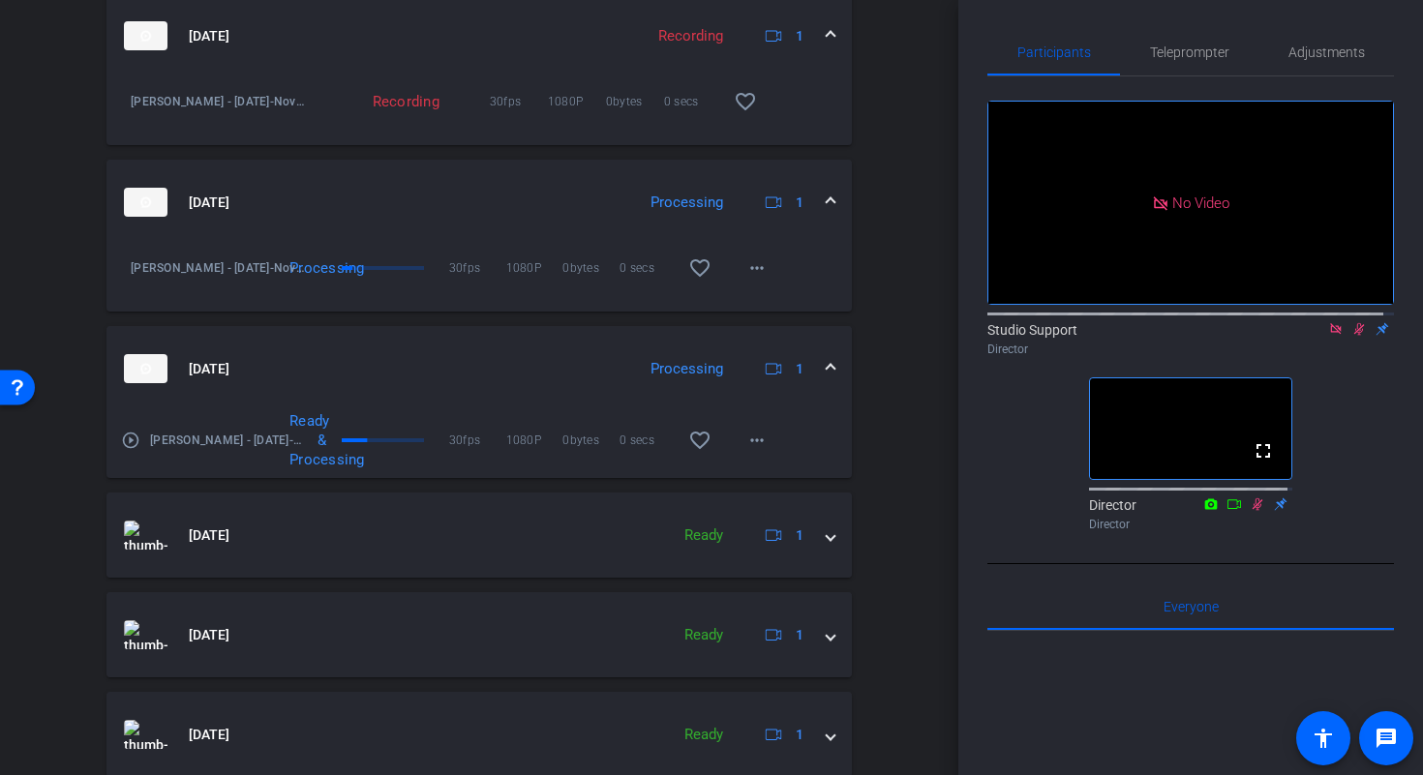
scroll to position [672, 0]
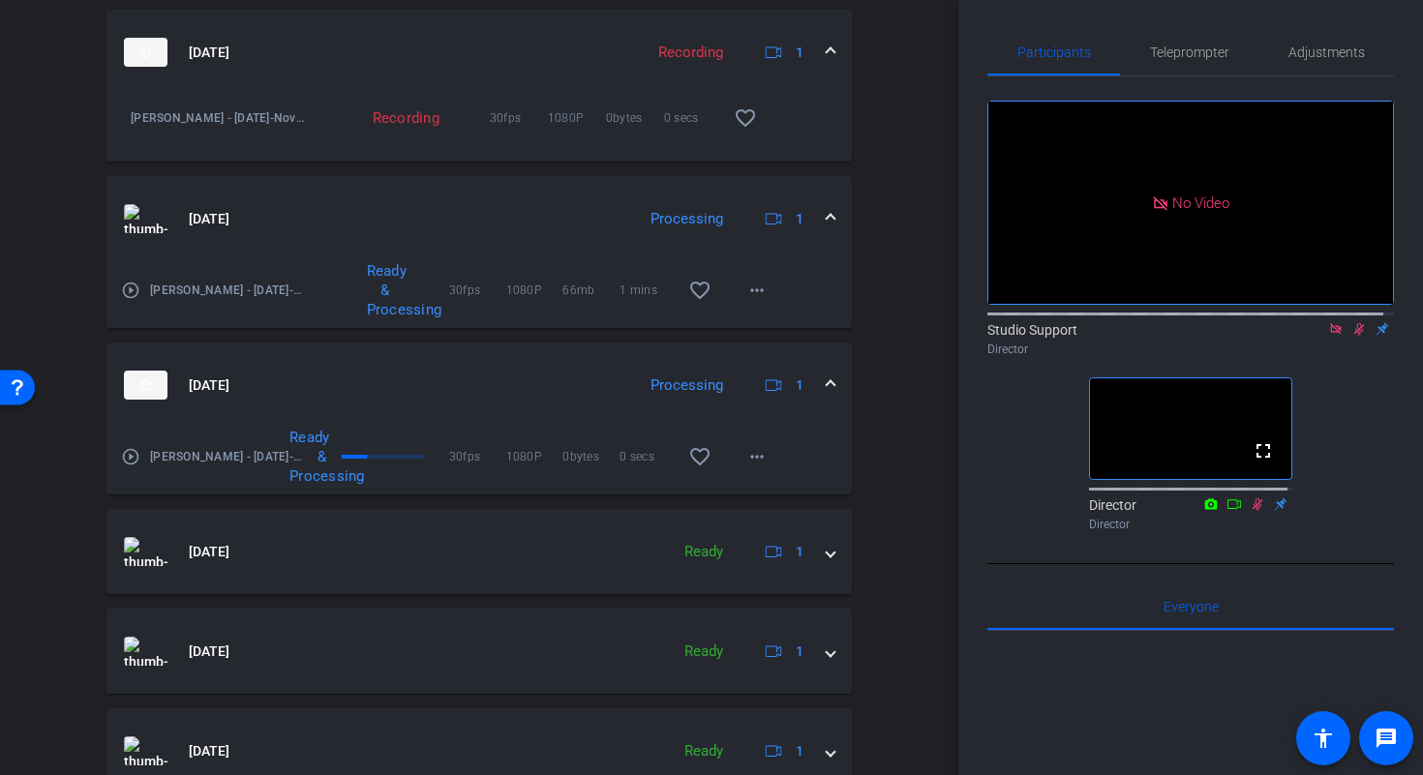
click at [128, 461] on mat-icon "play_circle_outline" at bounding box center [130, 456] width 19 height 19
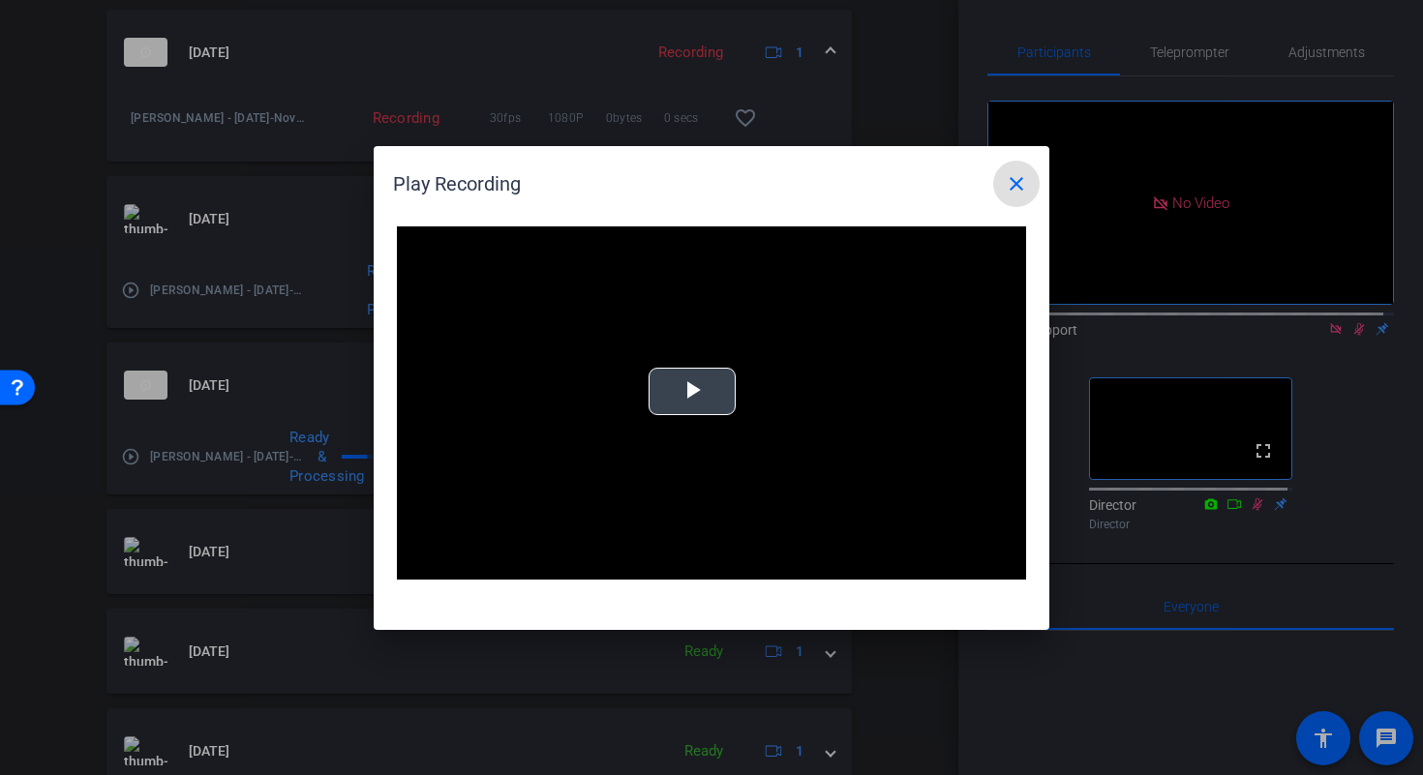
click at [710, 373] on div "Video Player is loading. Play Video Play Mute Current Time 0:00 / Duration -:- …" at bounding box center [711, 403] width 629 height 354
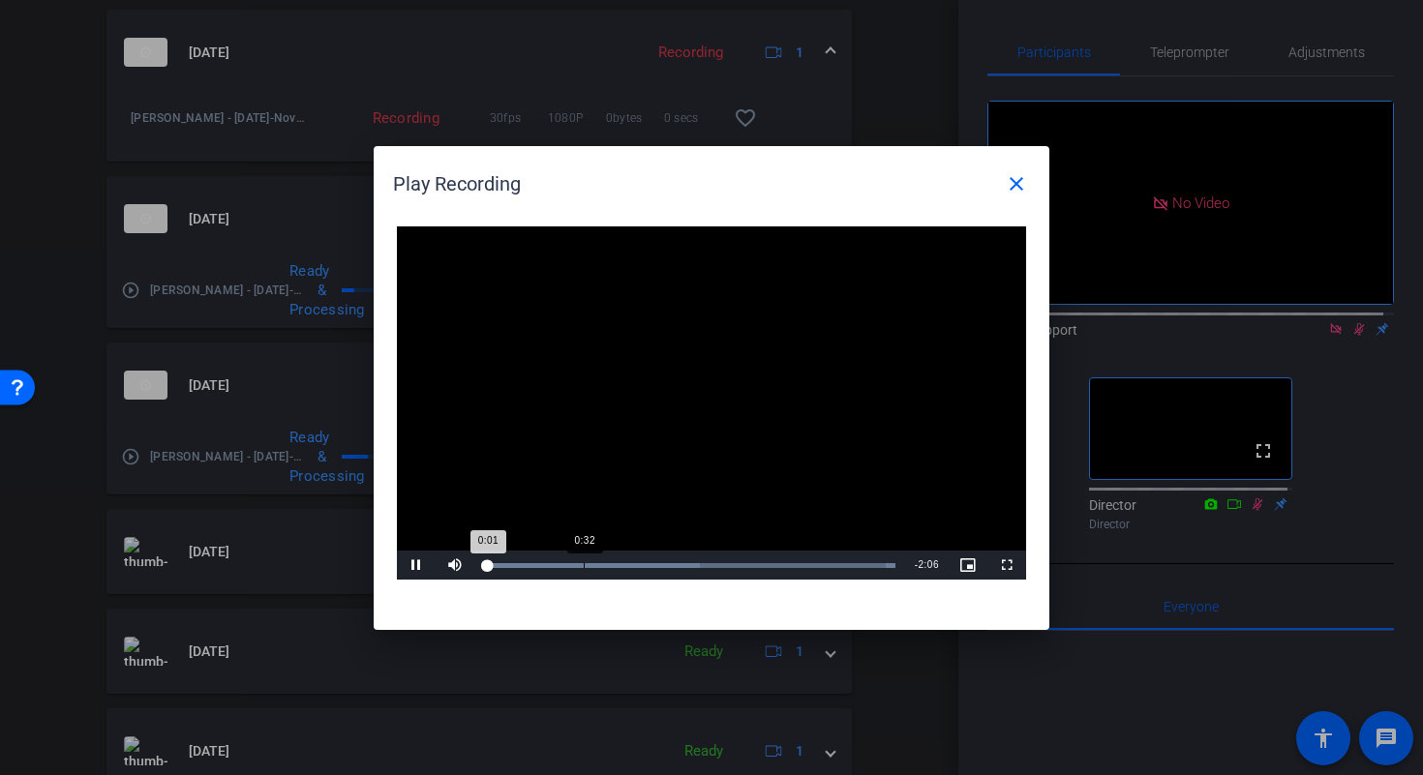
click at [608, 569] on div "Loaded : 100.00% 0:32 0:01" at bounding box center [689, 565] width 431 height 29
click at [780, 566] on div "1:31" at bounding box center [780, 565] width 1 height 5
click at [1017, 189] on mat-icon "close" at bounding box center [1015, 183] width 23 height 23
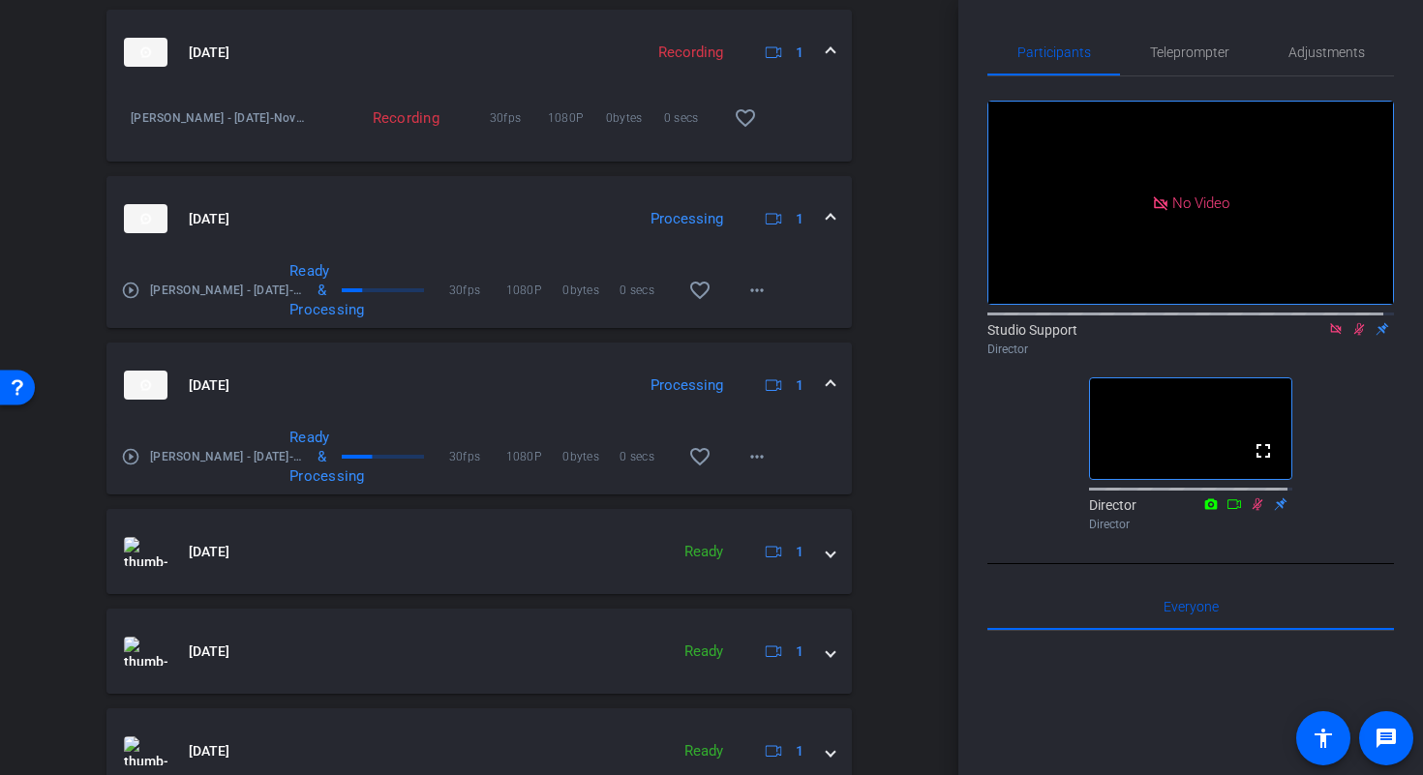
click at [826, 381] on span at bounding box center [830, 385] width 8 height 20
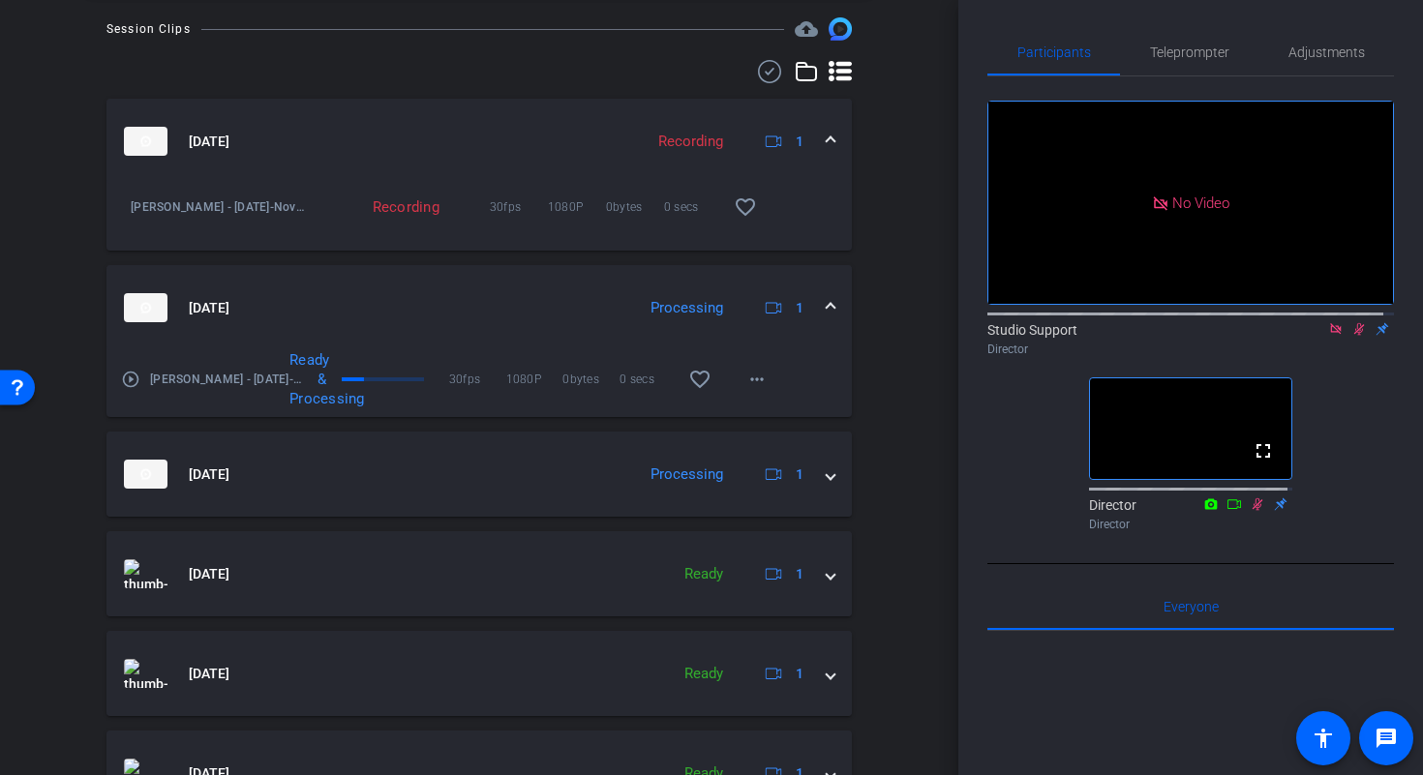
scroll to position [578, 0]
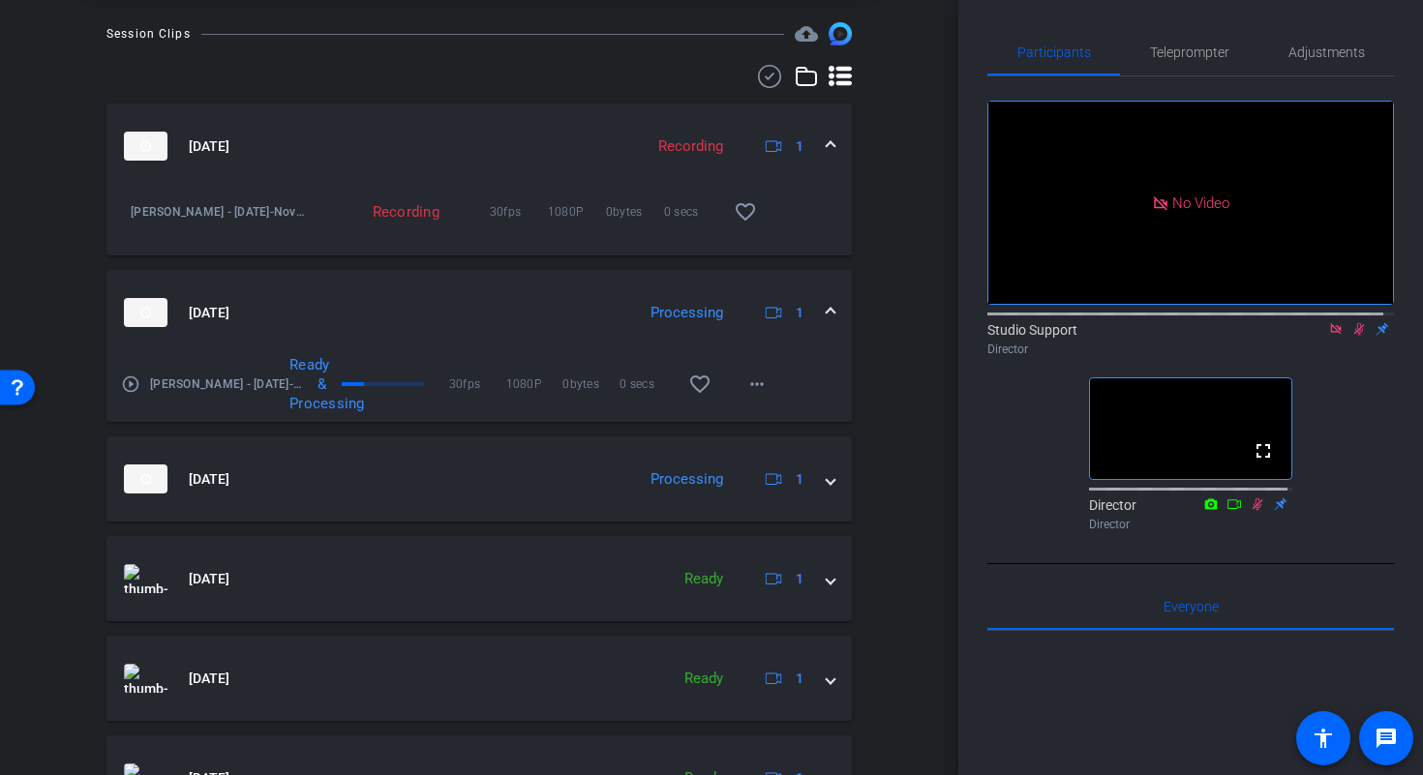
click at [134, 386] on mat-icon "play_circle_outline" at bounding box center [130, 384] width 19 height 19
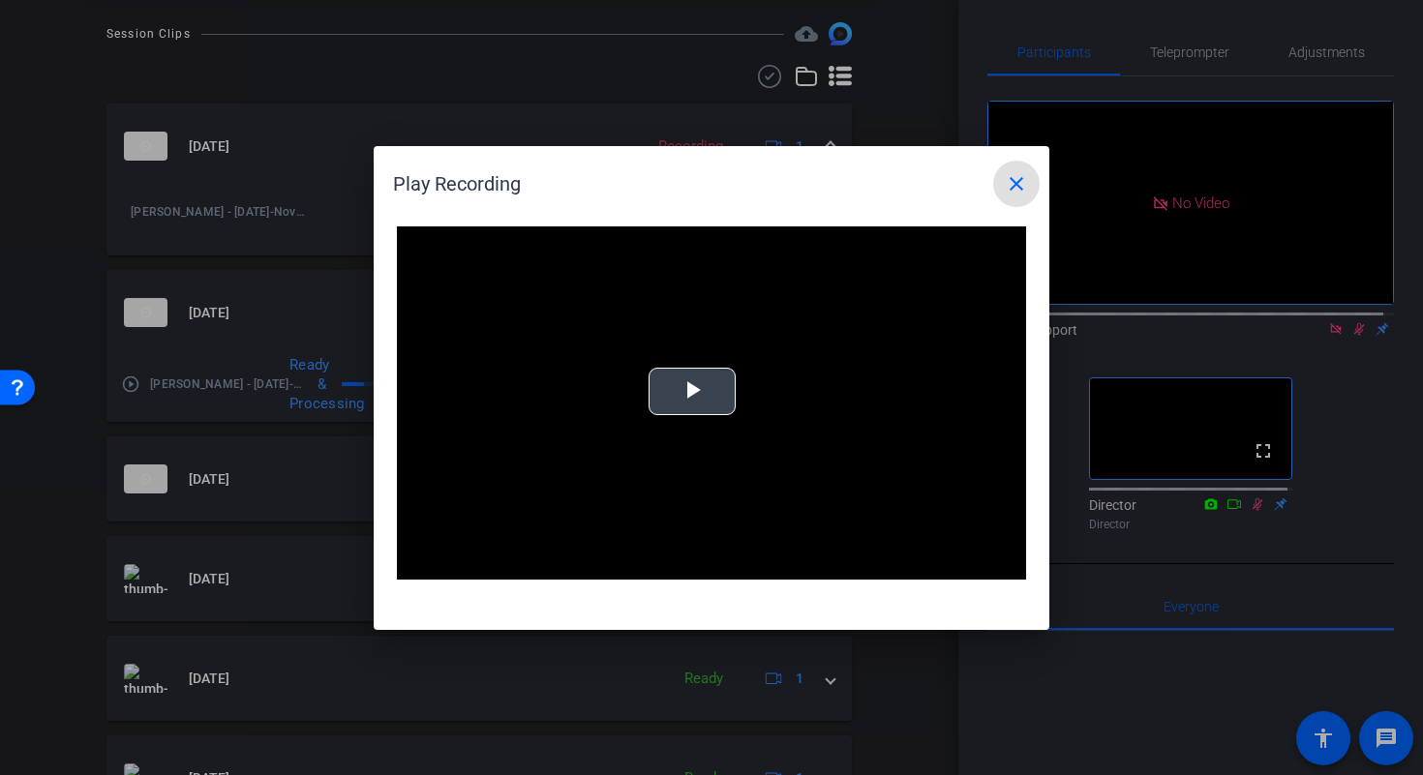
click at [692, 391] on span "Video Player" at bounding box center [692, 391] width 0 height 0
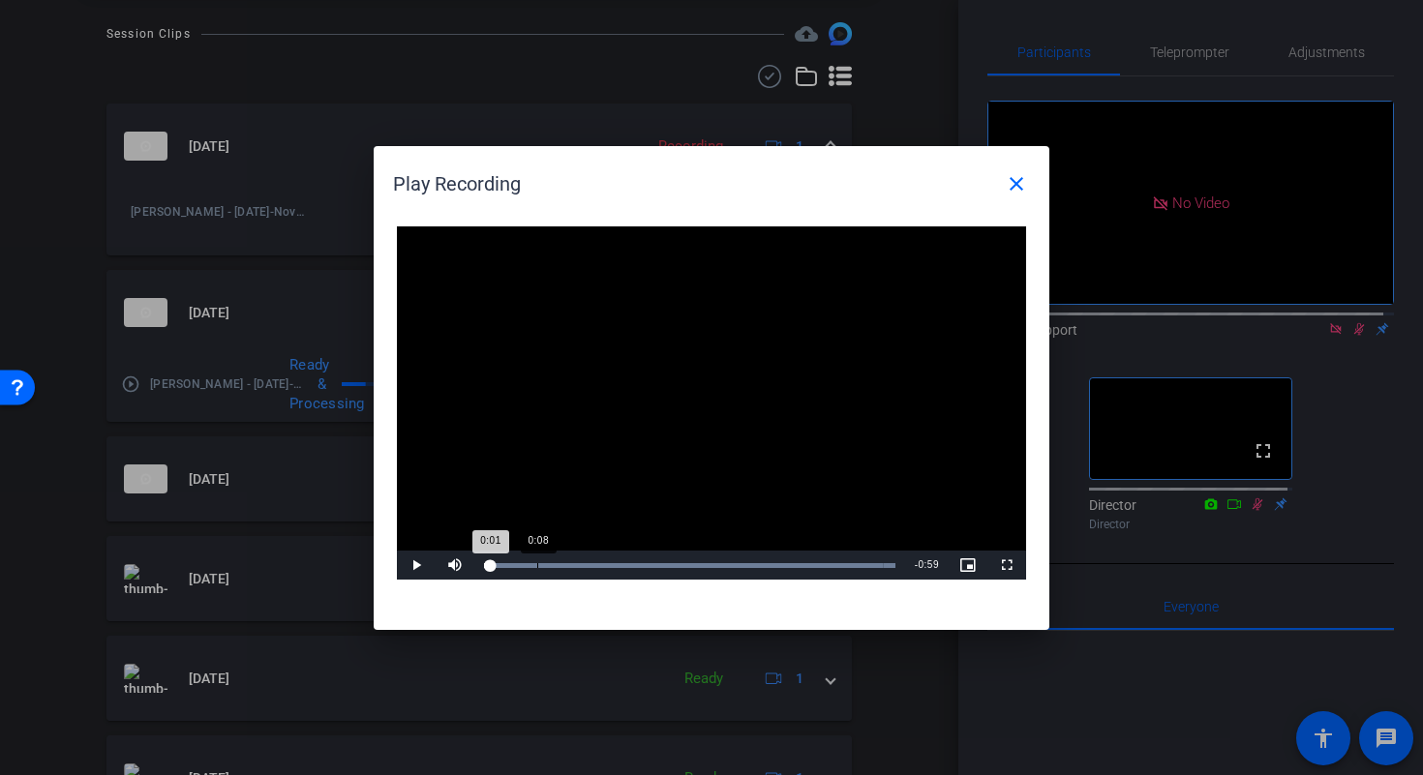
click at [537, 563] on div "0:08" at bounding box center [537, 565] width 1 height 5
click at [607, 558] on div "Loaded : 100.00% 0:20 0:09" at bounding box center [689, 565] width 431 height 29
click at [773, 558] on div "Loaded : 100.00% 0:47 0:21" at bounding box center [689, 565] width 431 height 29
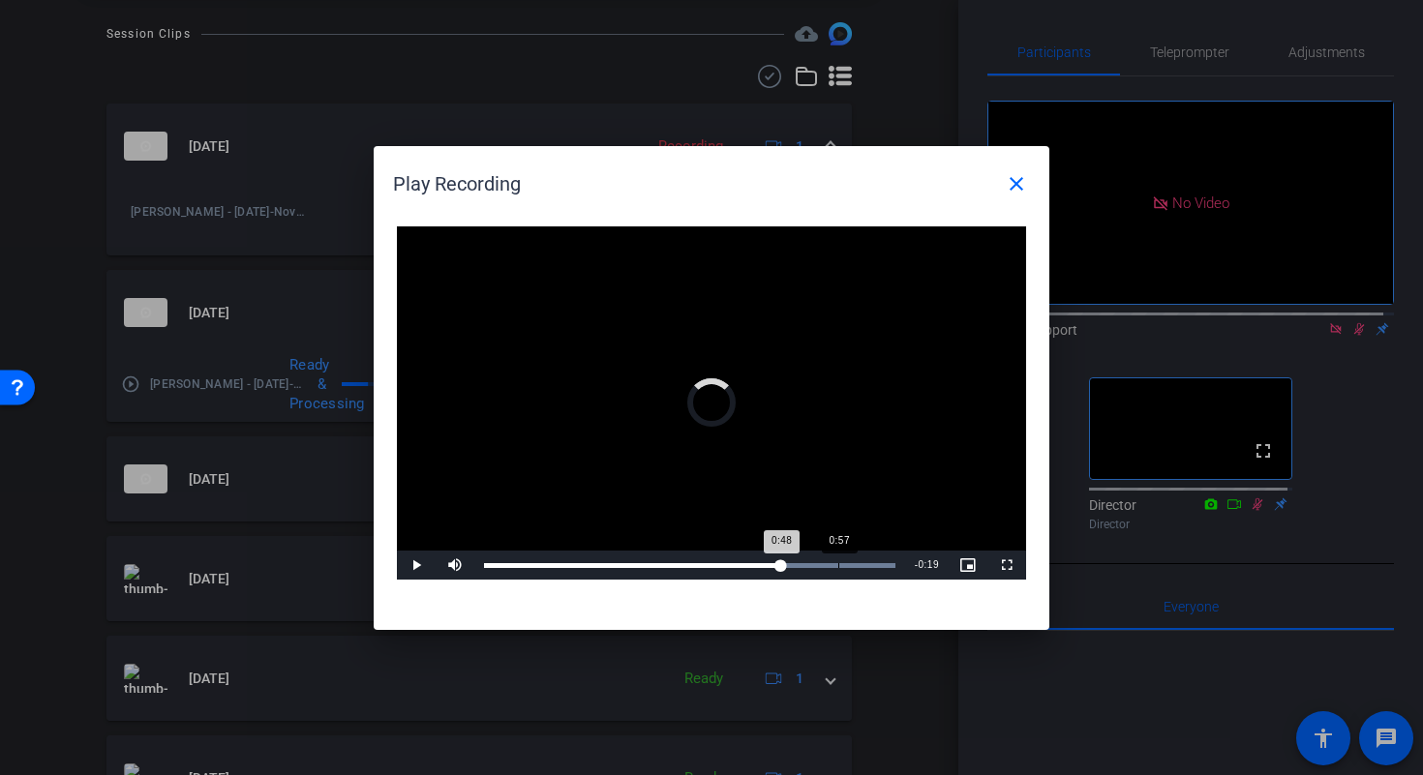
click at [837, 557] on div "Loaded : 100.00% 0:57 0:48" at bounding box center [689, 565] width 431 height 29
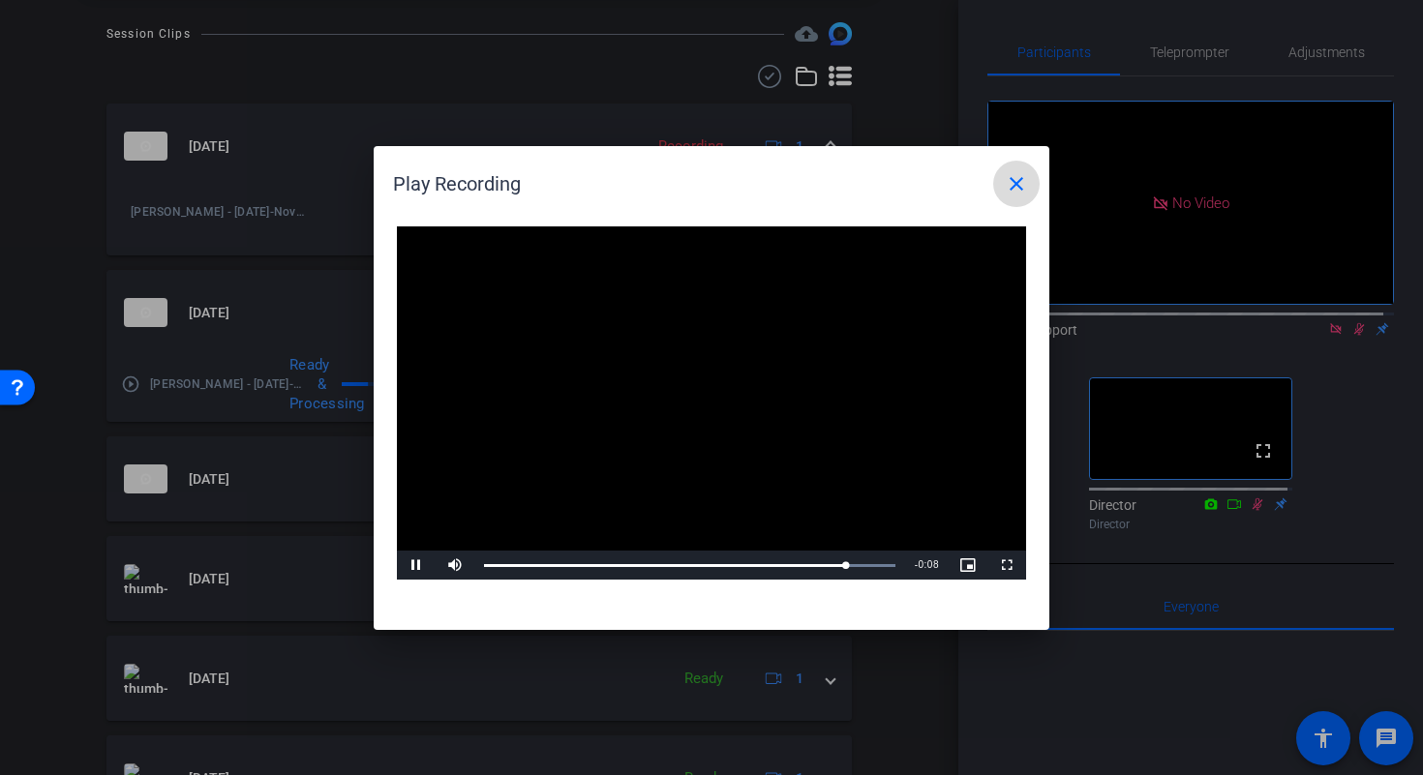
click at [1031, 198] on span at bounding box center [1016, 184] width 46 height 46
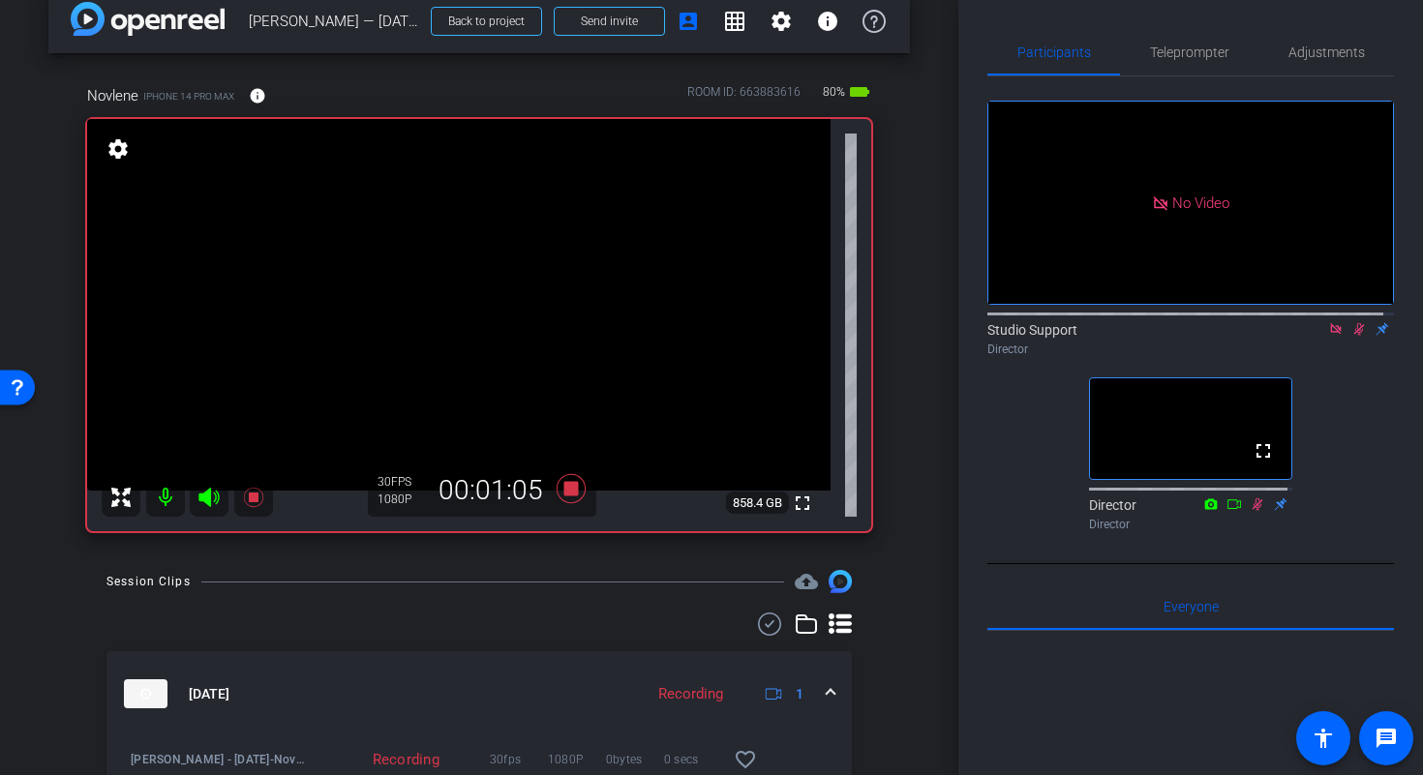
scroll to position [29, 0]
click at [1313, 47] on span "Adjustments" at bounding box center [1326, 52] width 76 height 14
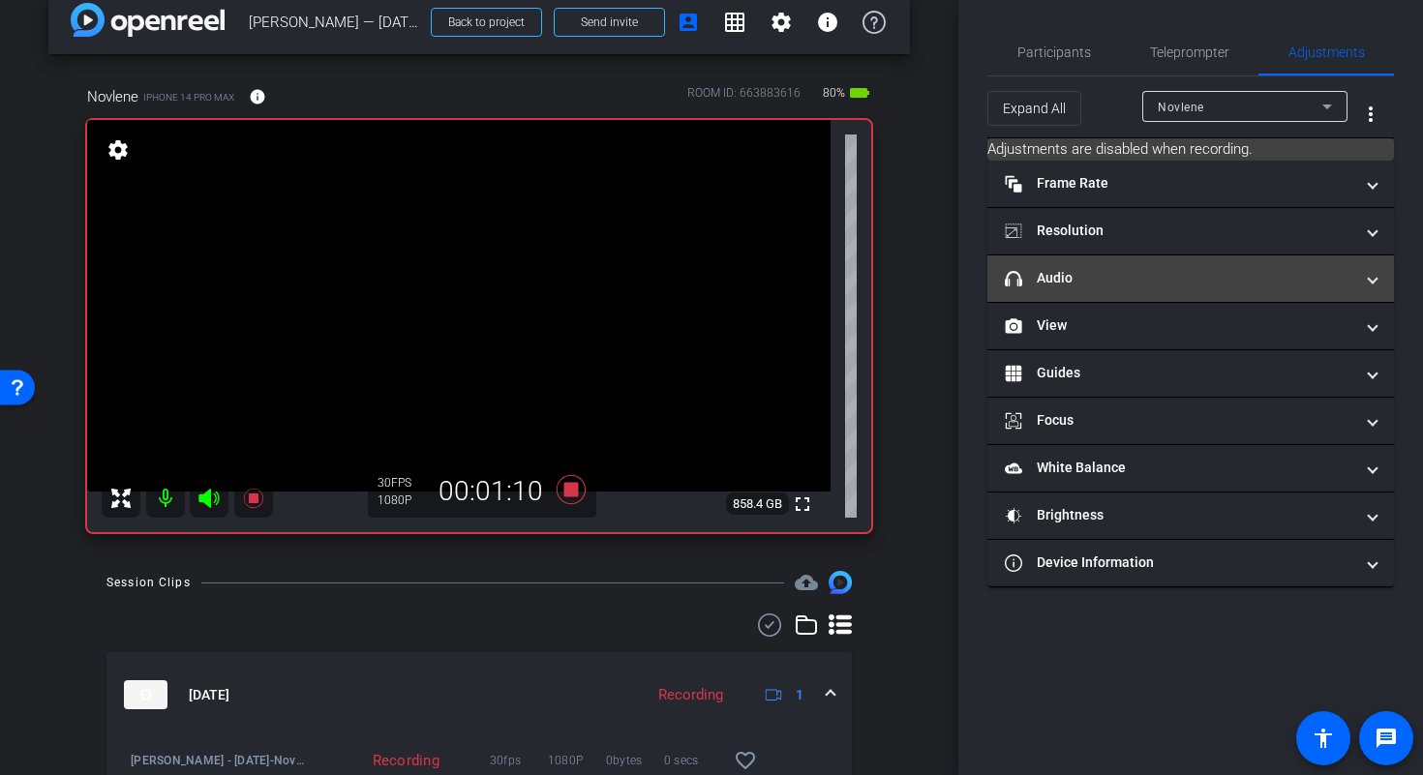
click at [1306, 277] on mat-panel-title "headphone icon Audio" at bounding box center [1178, 278] width 348 height 20
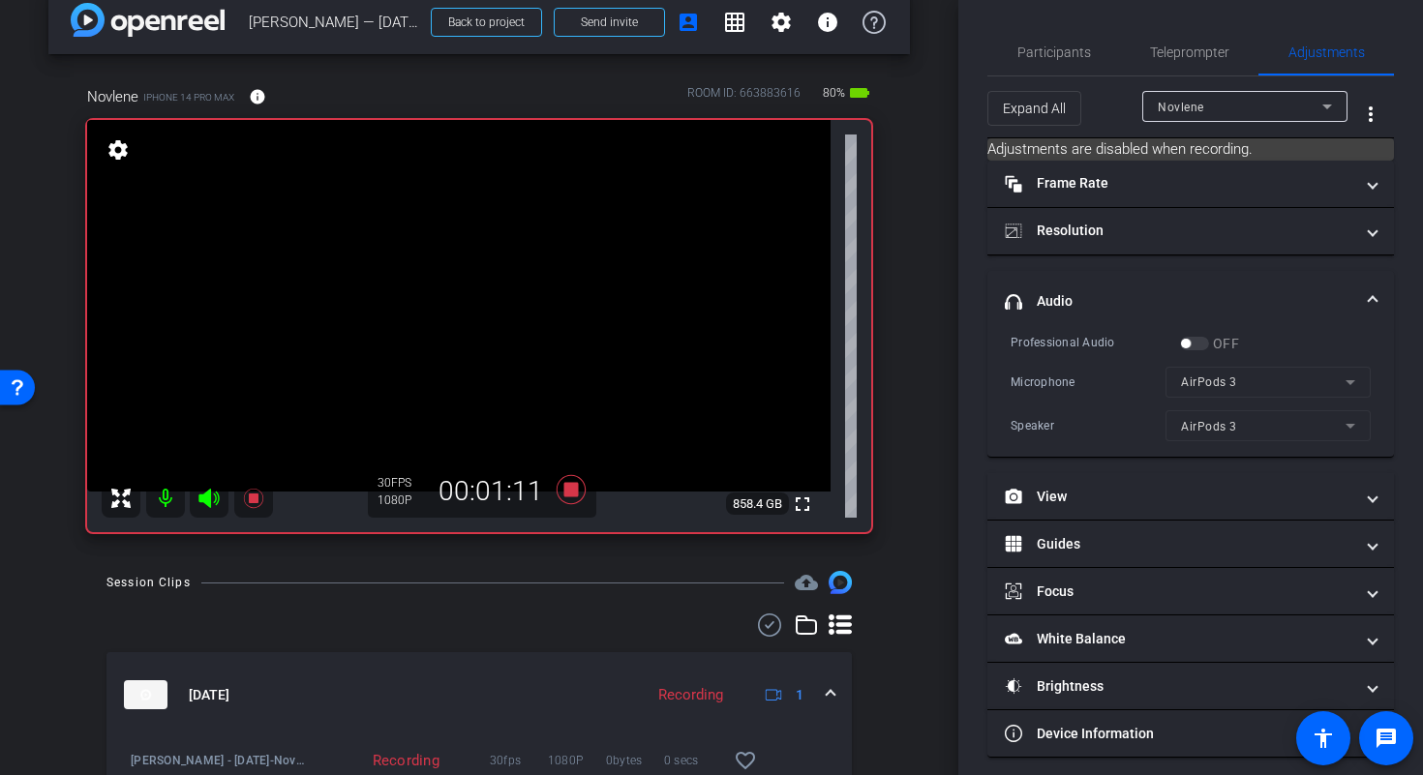
click at [1362, 289] on mat-expansion-panel-header "headphone icon Audio" at bounding box center [1190, 302] width 406 height 62
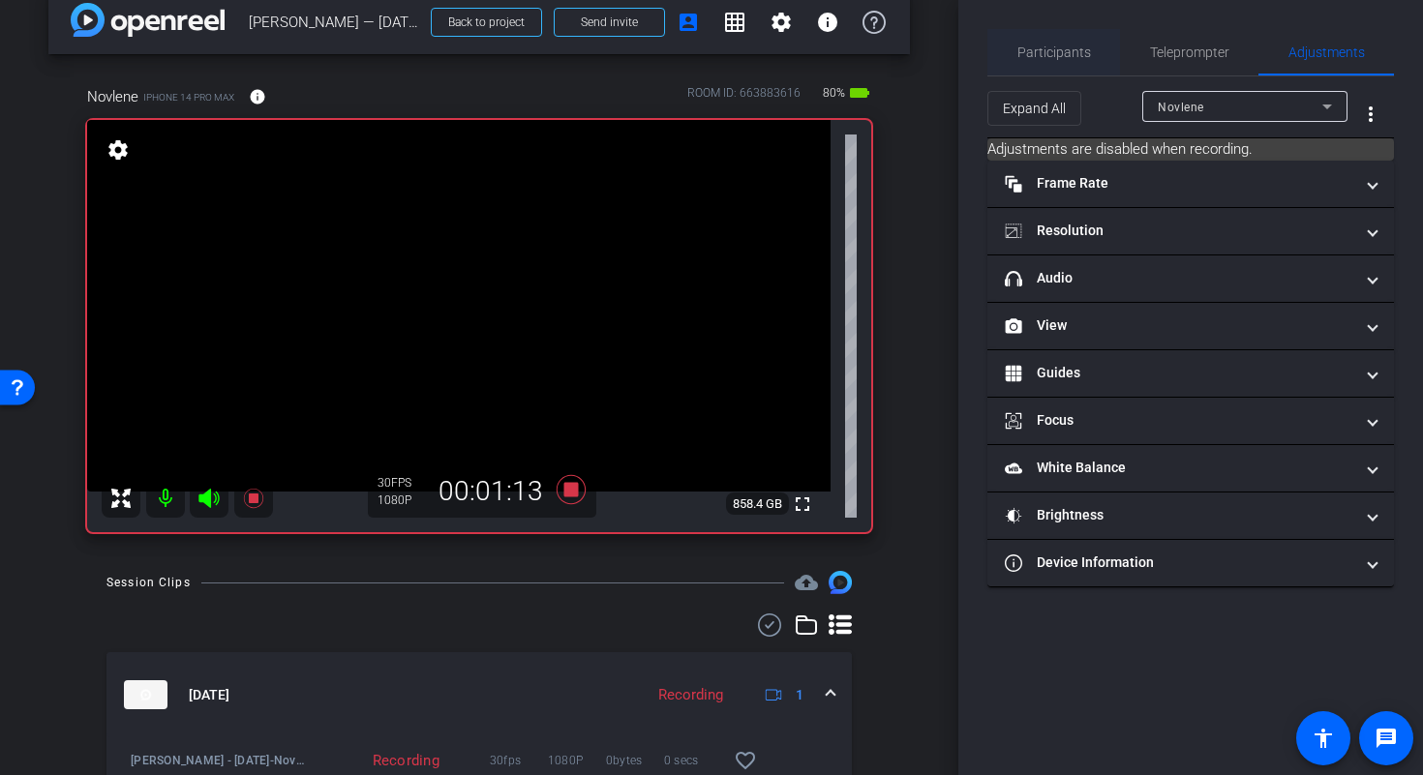
click at [1054, 49] on span "Participants" at bounding box center [1054, 52] width 74 height 14
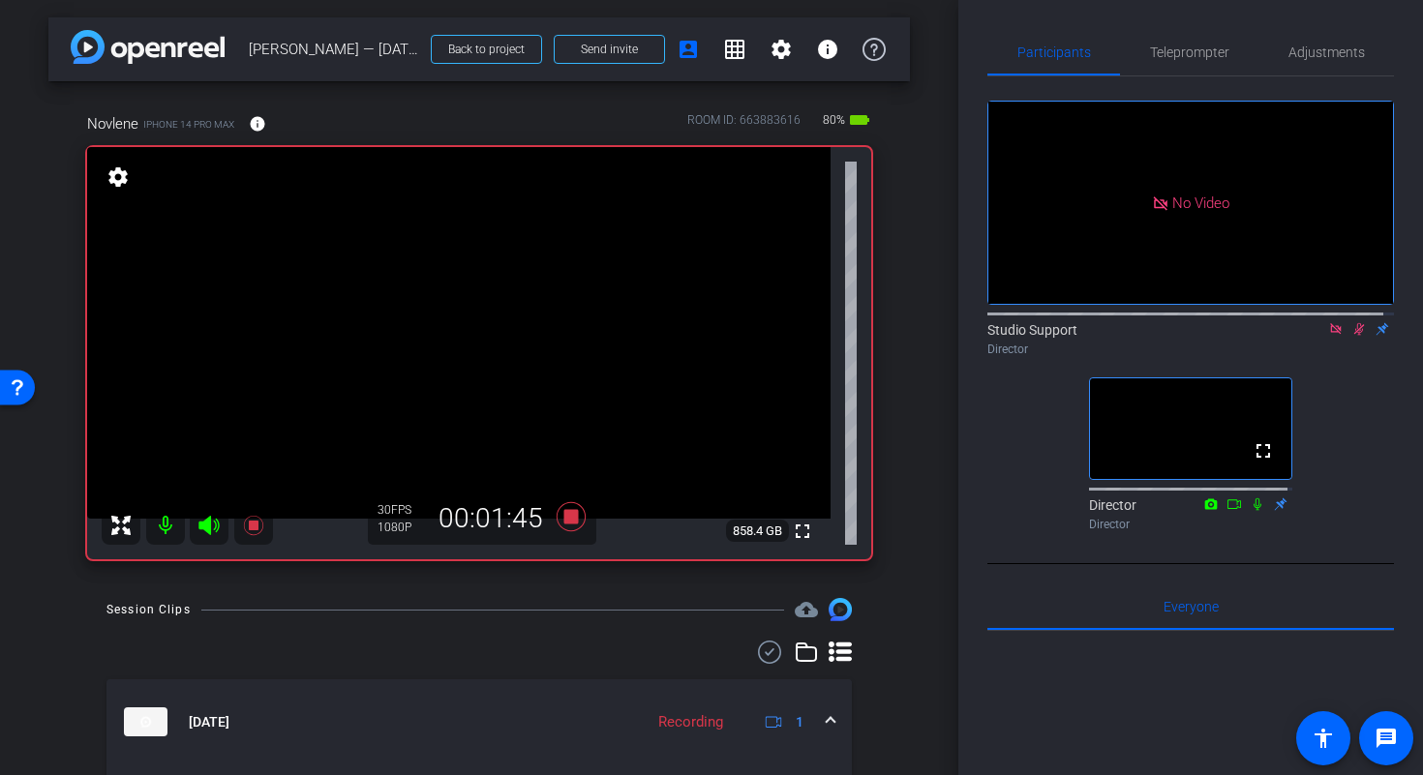
scroll to position [0, 0]
click at [931, 288] on div "arrow_back Novlene Williams-Mills — 9/25/2025 Back to project Send invite accou…" at bounding box center [479, 387] width 958 height 775
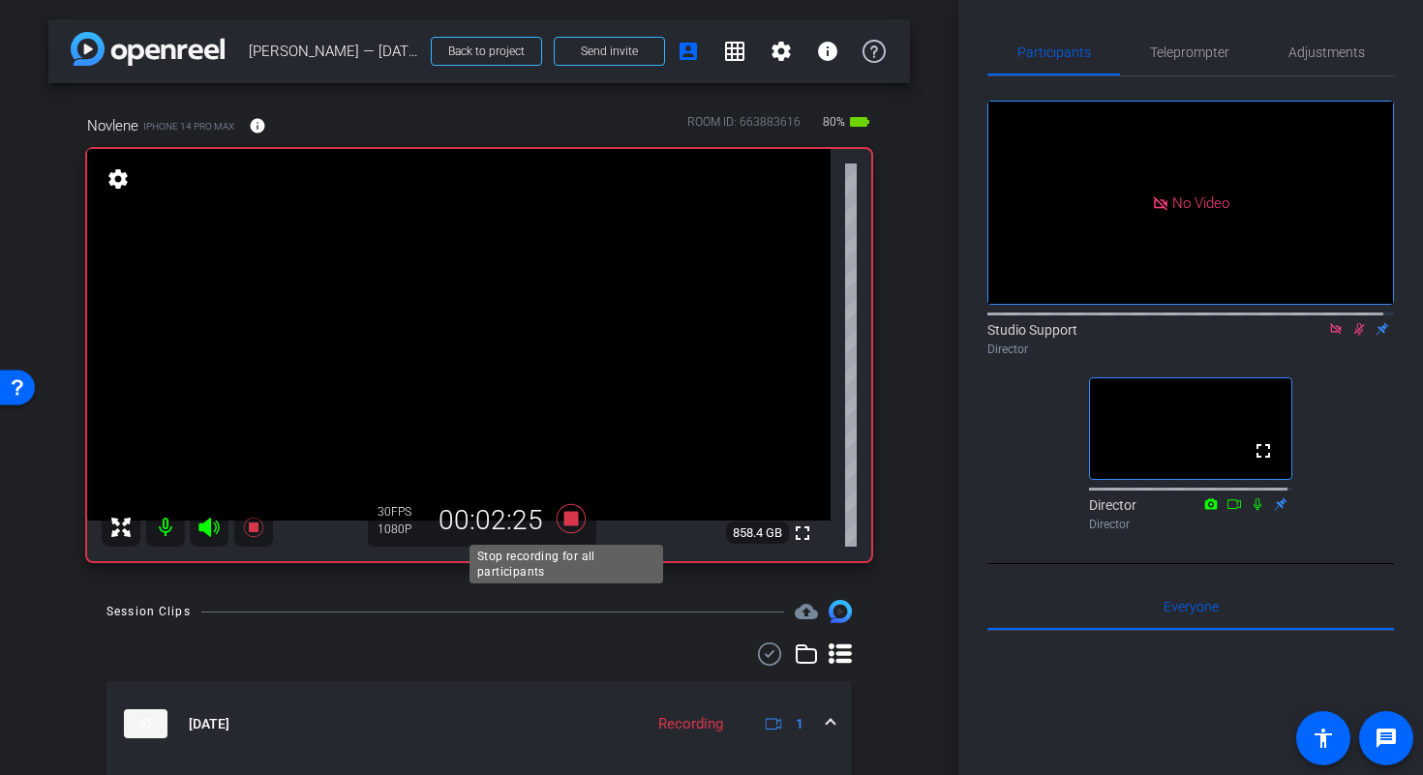
click at [570, 516] on icon at bounding box center [570, 518] width 29 height 29
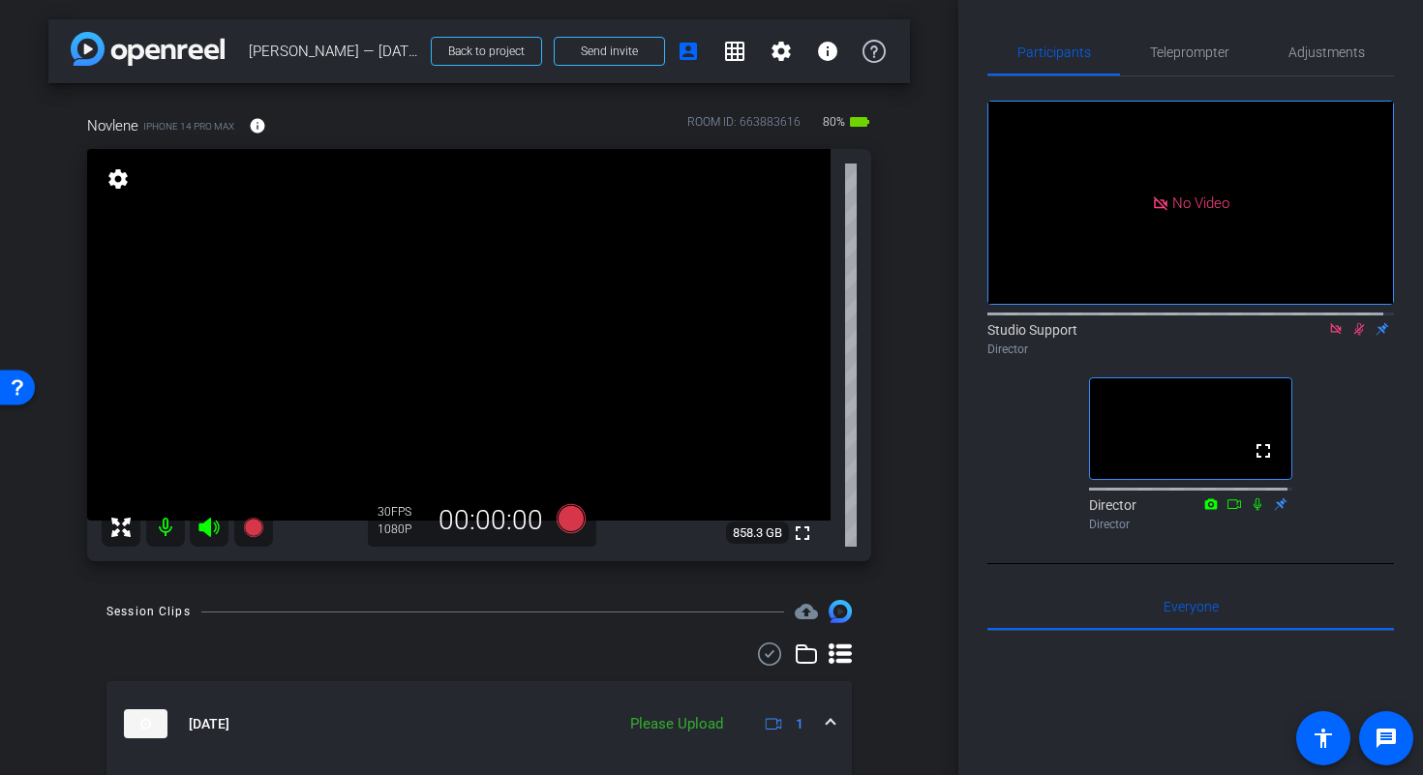
click at [1354, 322] on icon at bounding box center [1358, 329] width 15 height 14
click at [1330, 323] on icon at bounding box center [1335, 328] width 11 height 11
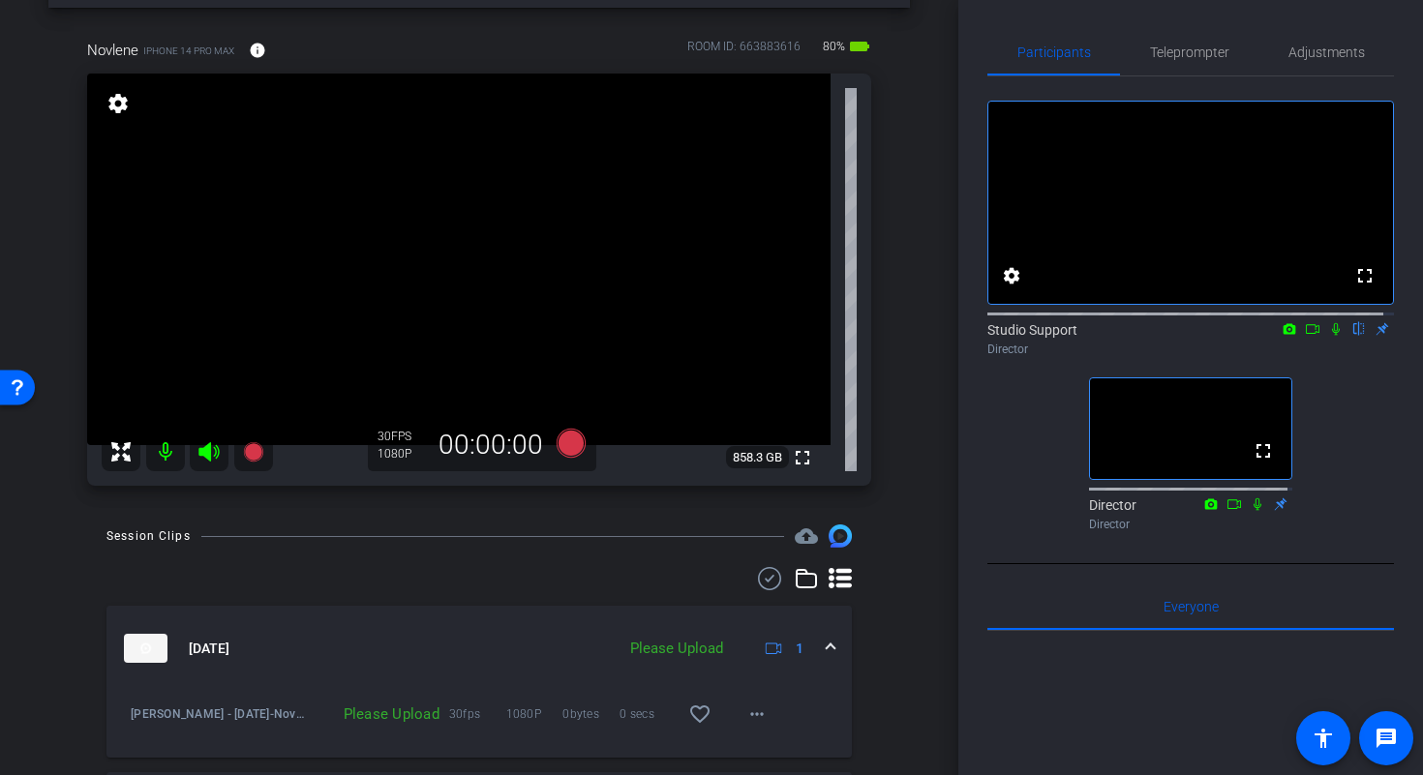
scroll to position [120, 0]
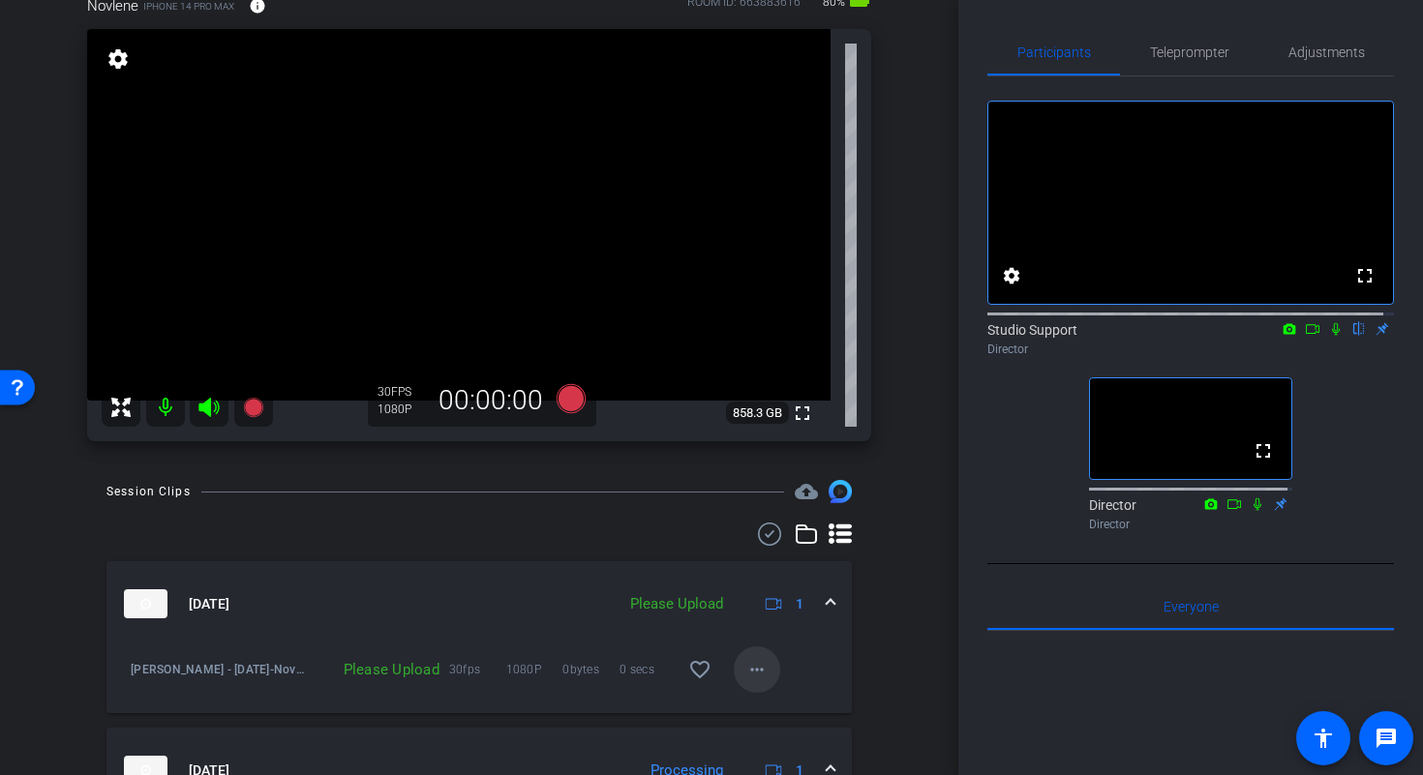
click at [754, 671] on mat-icon "more_horiz" at bounding box center [756, 669] width 23 height 23
click at [812, 576] on span "Upload" at bounding box center [777, 581] width 77 height 23
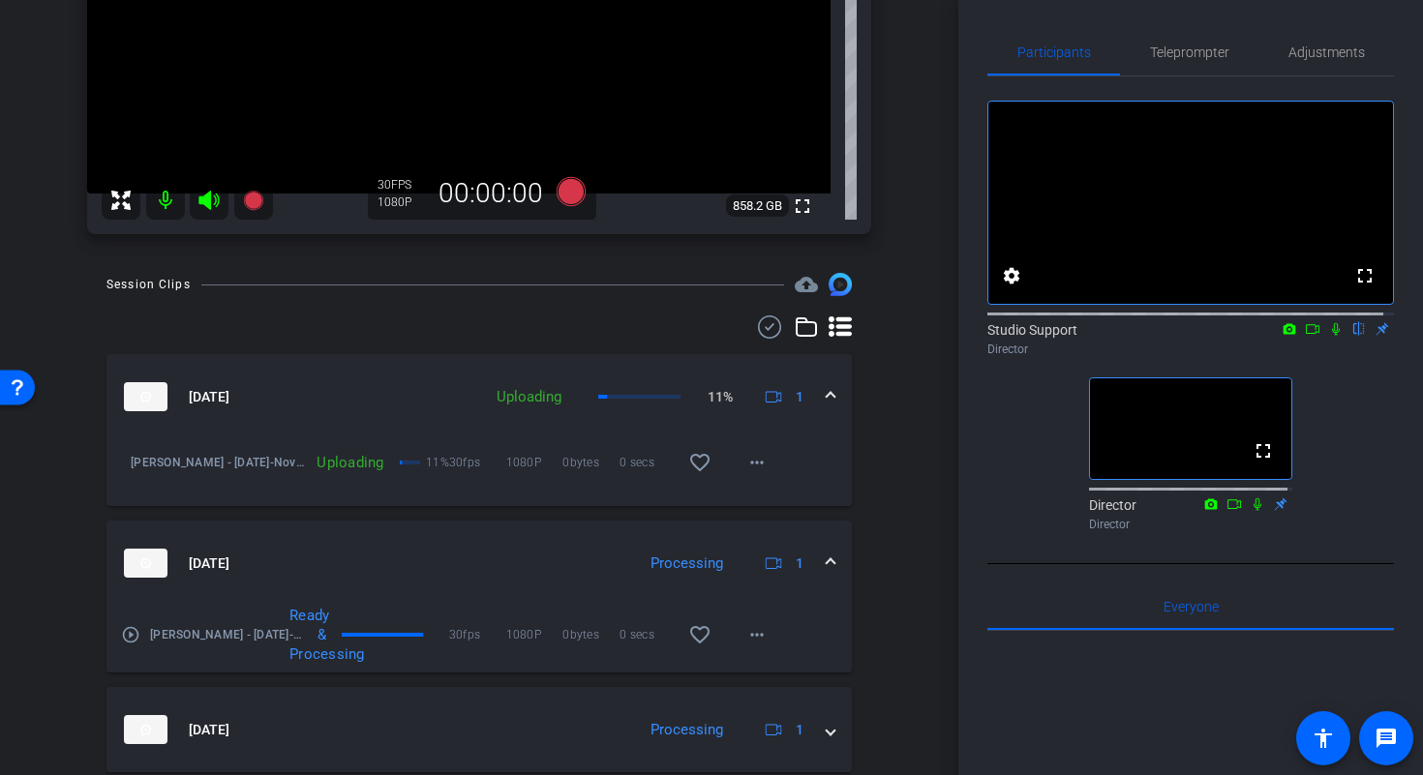
scroll to position [329, 0]
click at [827, 559] on mat-expansion-panel-header "Sep 25, 2025 Processing 1" at bounding box center [478, 561] width 745 height 85
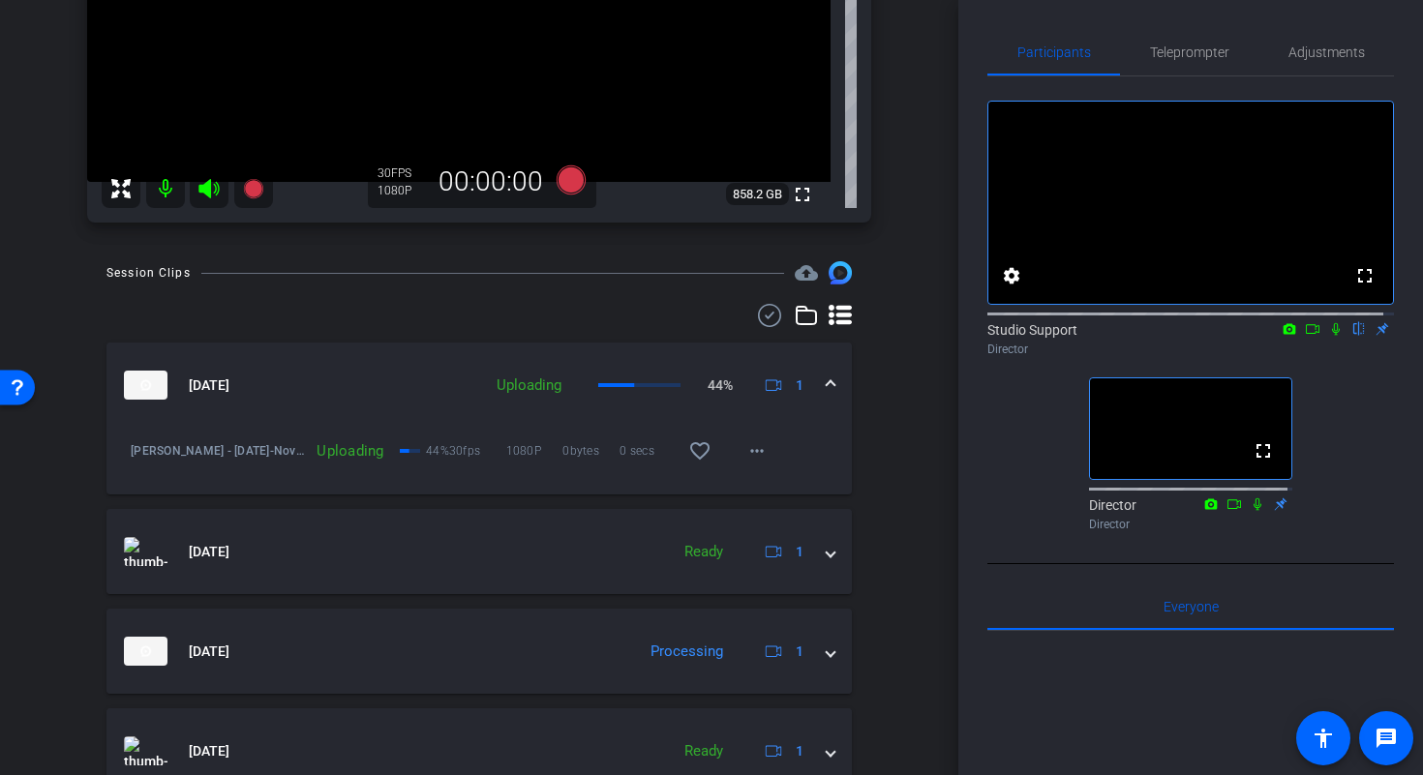
scroll to position [334, 0]
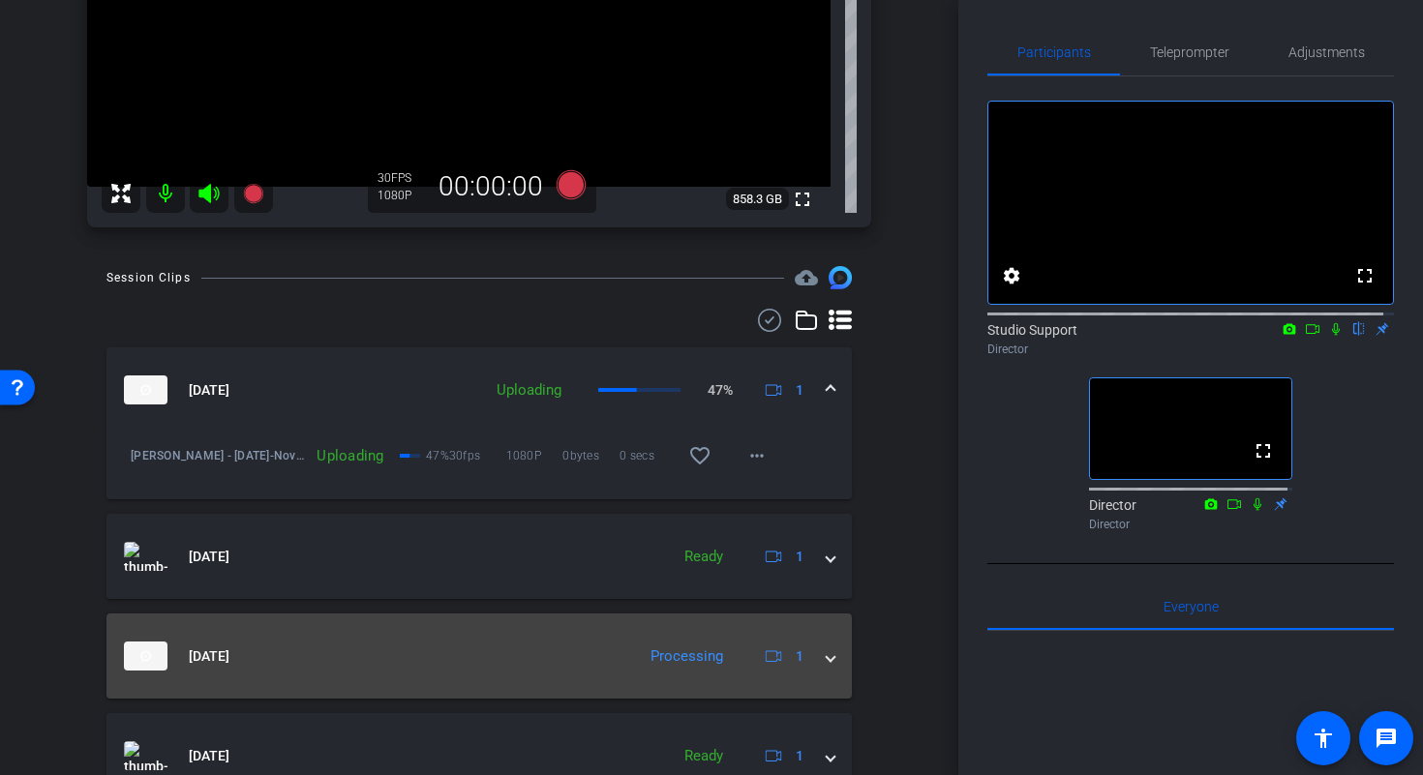
click at [815, 645] on div "Sep 25, 2025 Processing 1" at bounding box center [475, 656] width 703 height 29
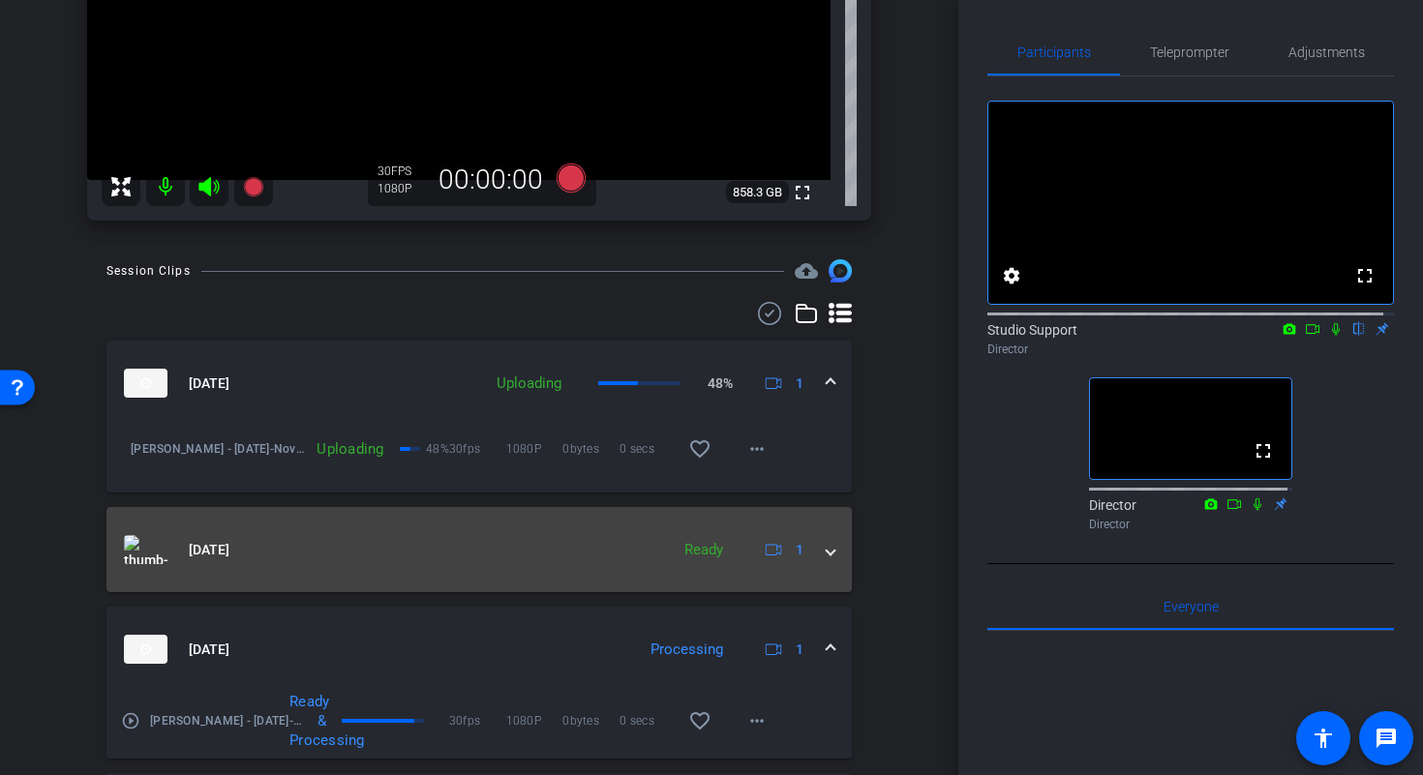
scroll to position [342, 0]
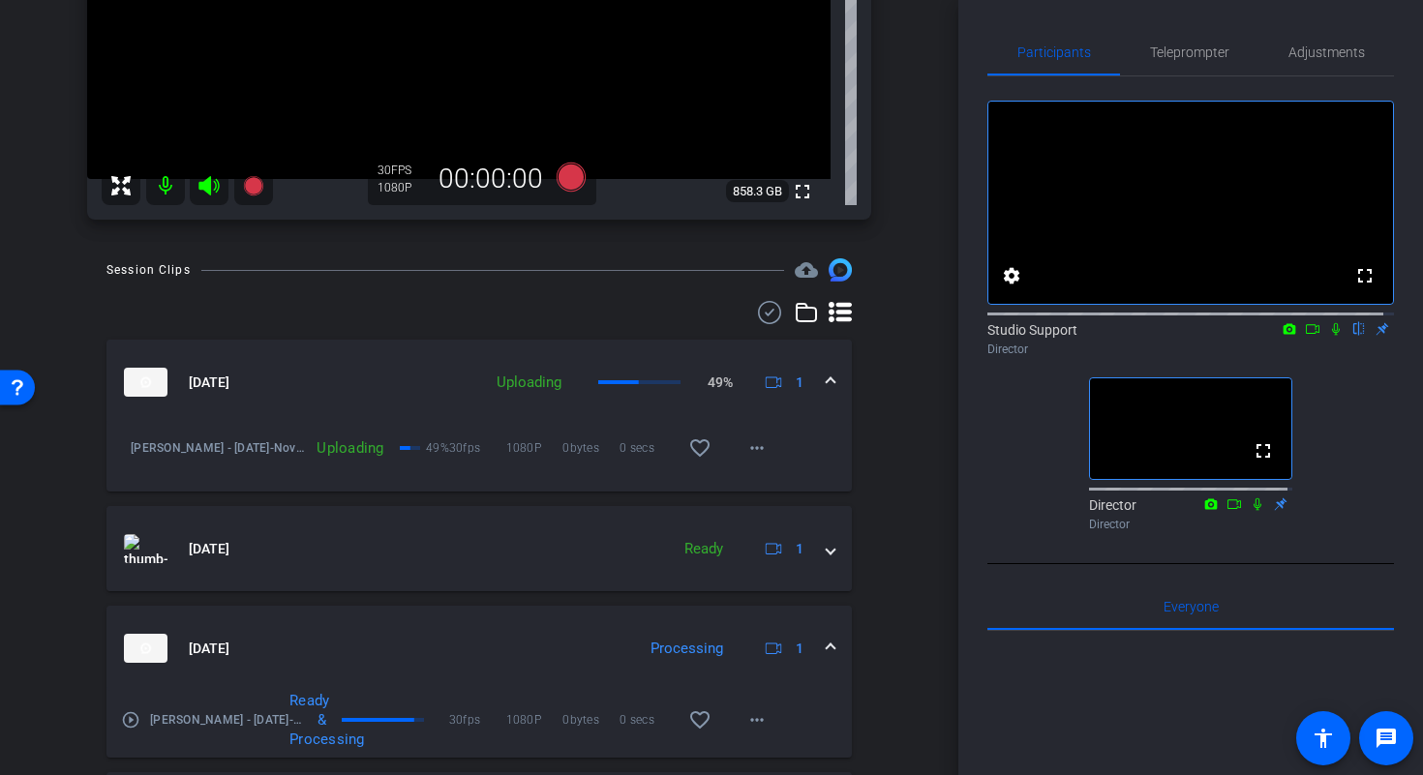
click at [826, 645] on span at bounding box center [830, 649] width 8 height 20
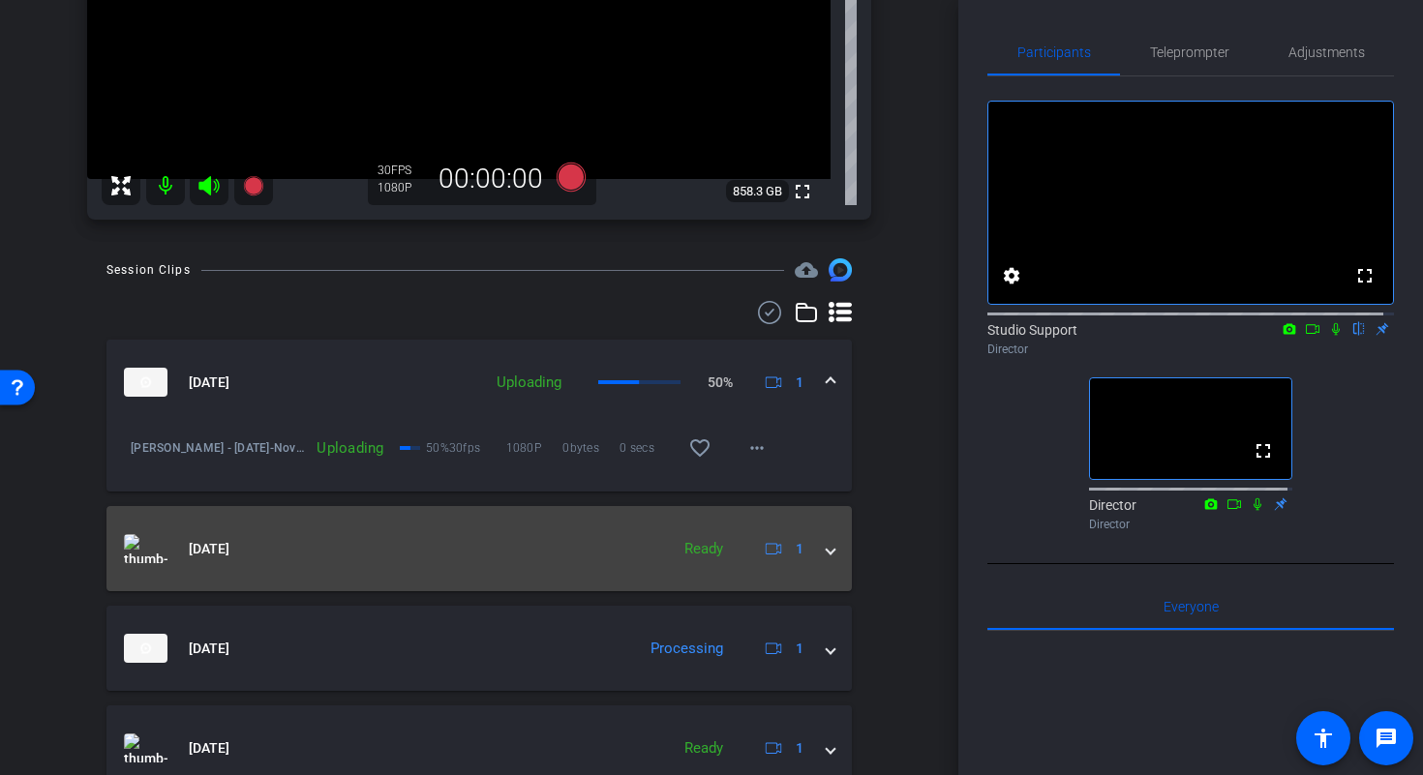
click at [824, 558] on mat-expansion-panel-header "Sep 25, 2025 Ready 1" at bounding box center [478, 548] width 745 height 85
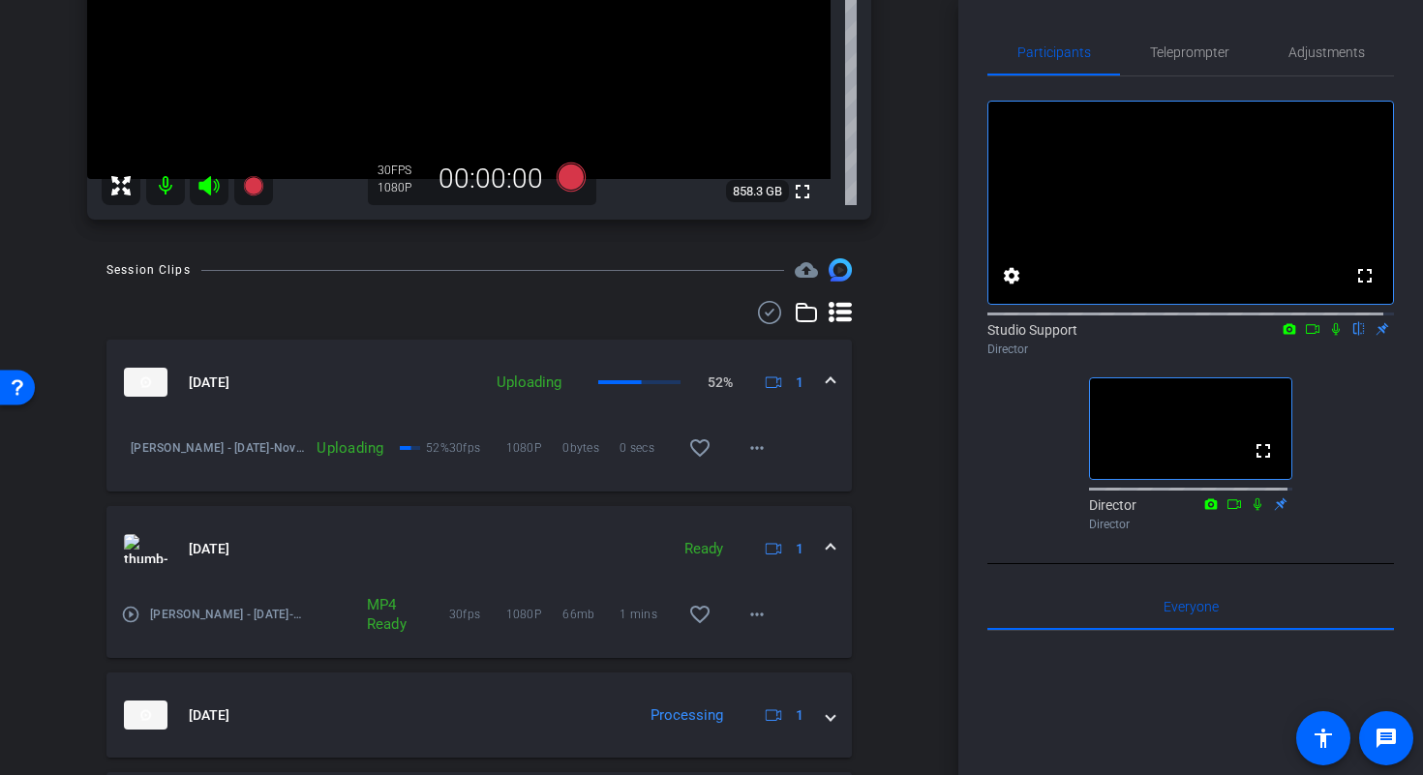
click at [824, 552] on mat-expansion-panel-header "Sep 25, 2025 Ready 1" at bounding box center [478, 548] width 745 height 85
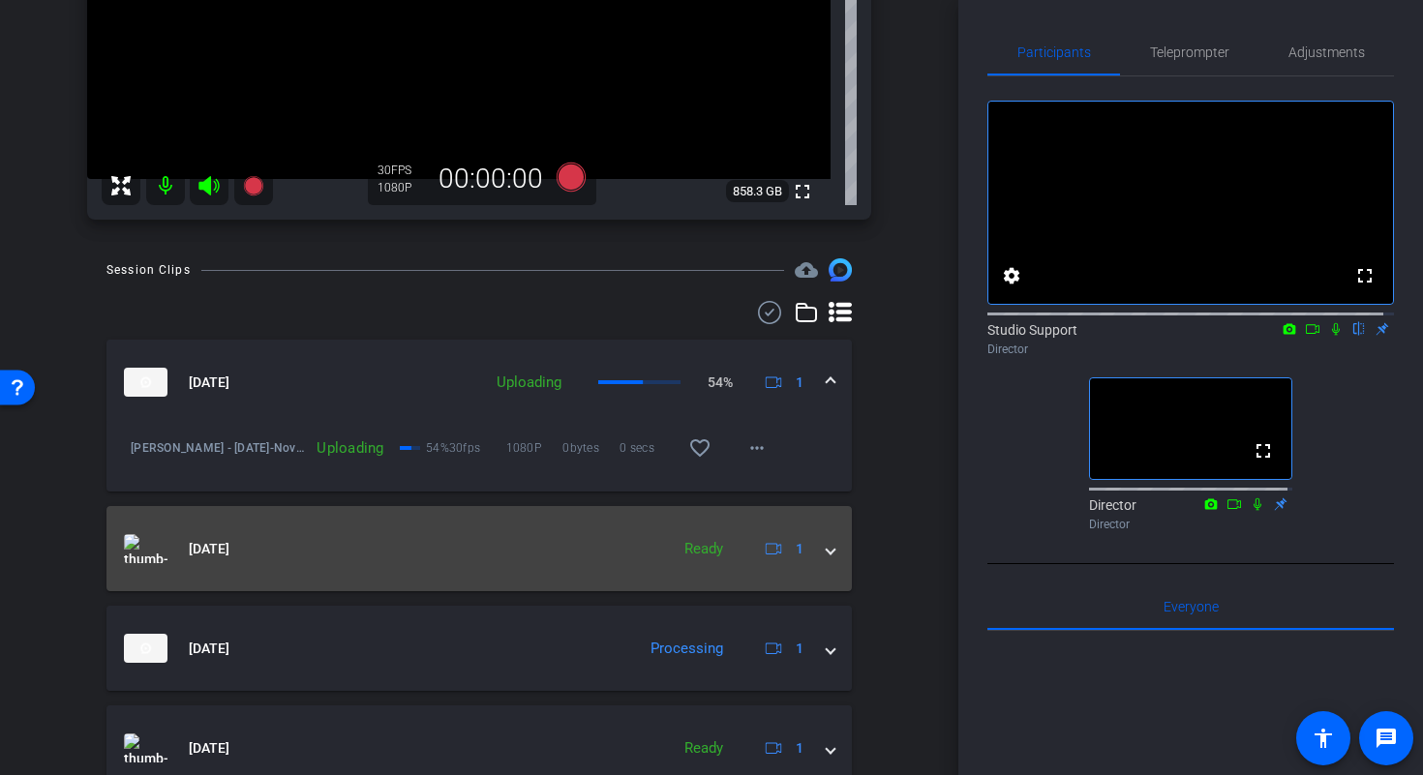
click at [824, 552] on mat-expansion-panel-header "Sep 25, 2025 Ready 1" at bounding box center [478, 548] width 745 height 85
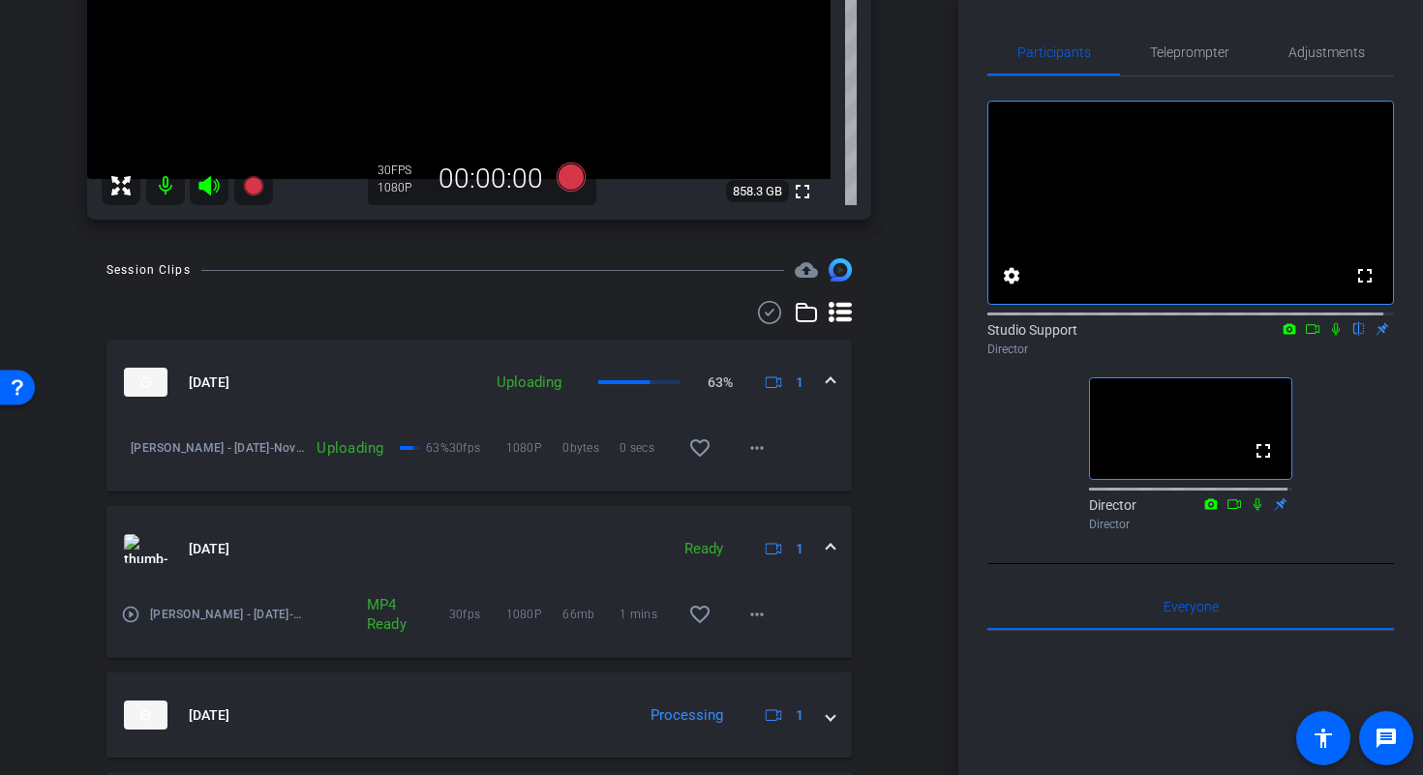
click at [132, 616] on mat-icon "play_circle_outline" at bounding box center [130, 614] width 19 height 19
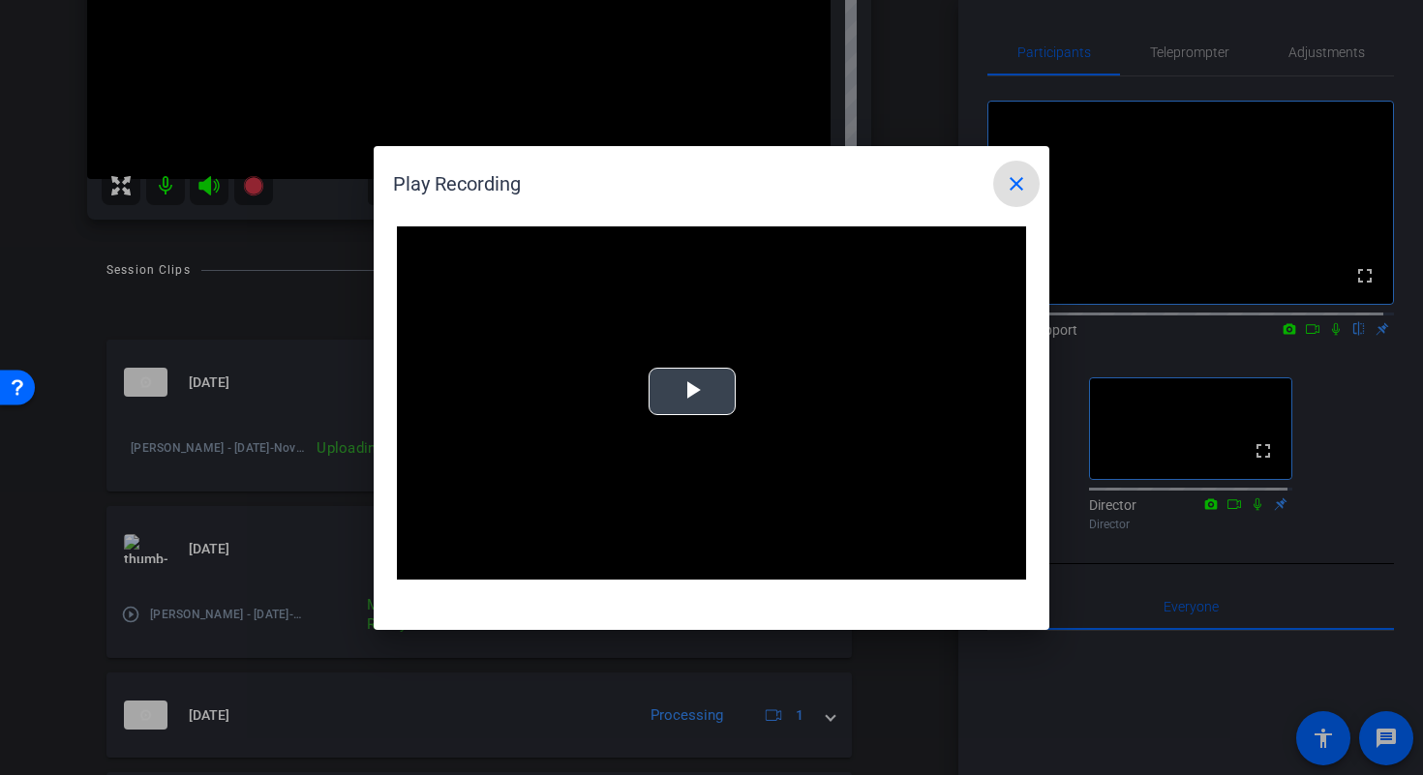
click at [692, 391] on span "Video Player" at bounding box center [692, 391] width 0 height 0
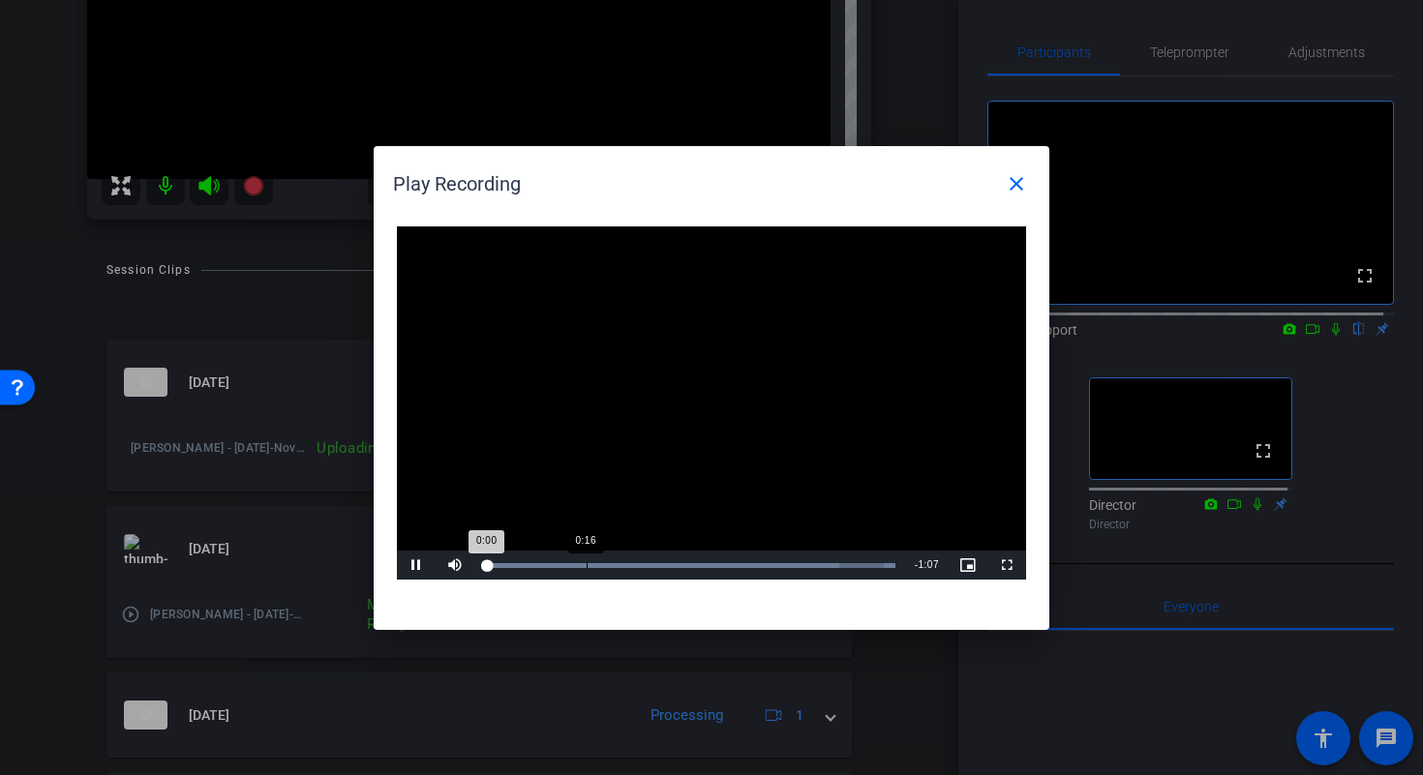
click at [587, 562] on div "Loaded : 100.00% 0:16 0:00" at bounding box center [689, 565] width 431 height 29
click at [679, 553] on div "Loaded : 100.00% 0:32 0:18" at bounding box center [689, 565] width 431 height 29
click at [793, 555] on div "Loaded : 100.00% 0:50 0:34" at bounding box center [689, 565] width 431 height 29
click at [731, 561] on div "Loaded : 100.00% 0:40 0:51" at bounding box center [689, 565] width 431 height 29
click at [868, 564] on div "Loaded : 100.00% 1:03 0:40" at bounding box center [689, 565] width 411 height 5
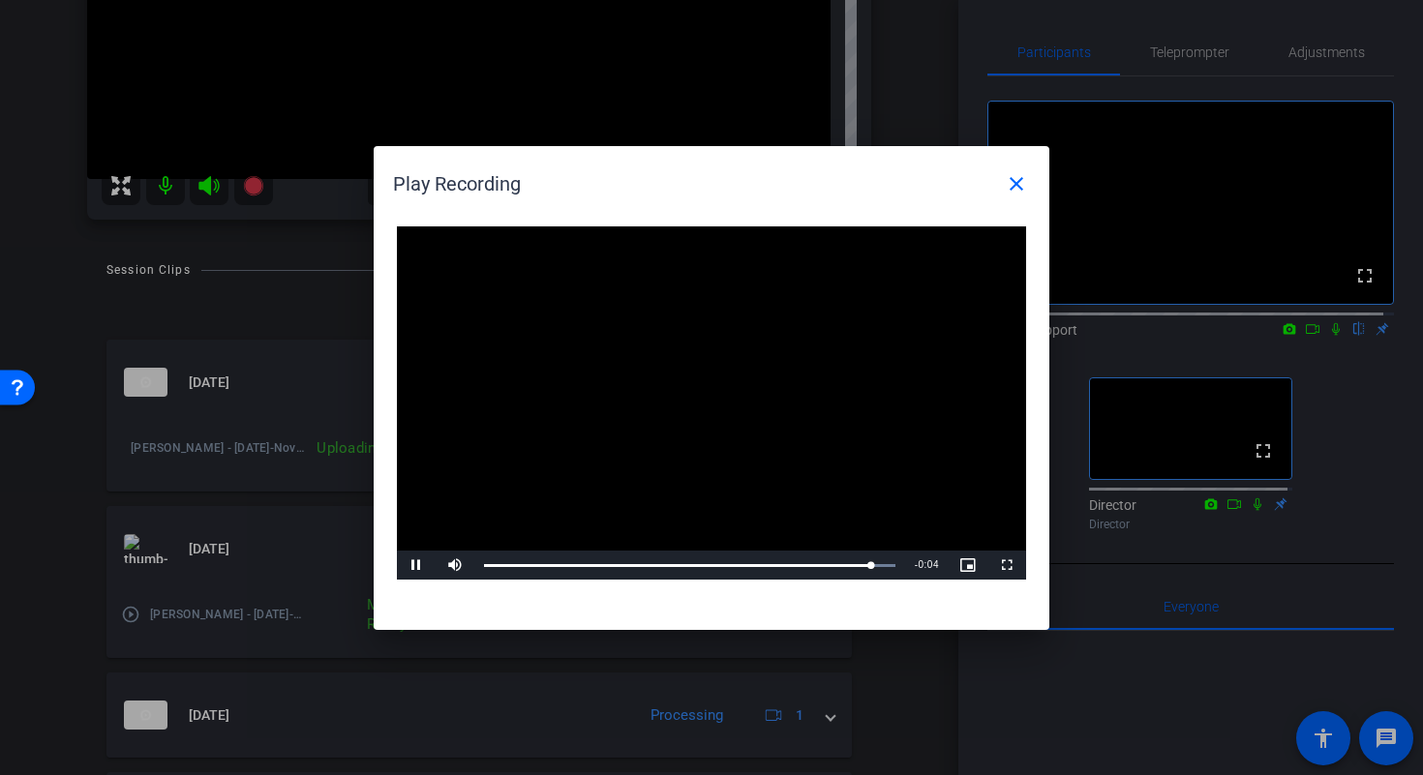
drag, startPoint x: 897, startPoint y: 569, endPoint x: 908, endPoint y: 570, distance: 10.7
click at [898, 569] on div "Loaded : 100.00% 1:07 1:03" at bounding box center [689, 565] width 431 height 29
click at [811, 566] on div "1:07" at bounding box center [647, 565] width 327 height 5
click at [682, 563] on div "Loaded : 100.00% 0:32 0:53" at bounding box center [689, 565] width 411 height 5
click at [618, 557] on div "Loaded : 100.00% 0:24 0:32" at bounding box center [689, 565] width 431 height 29
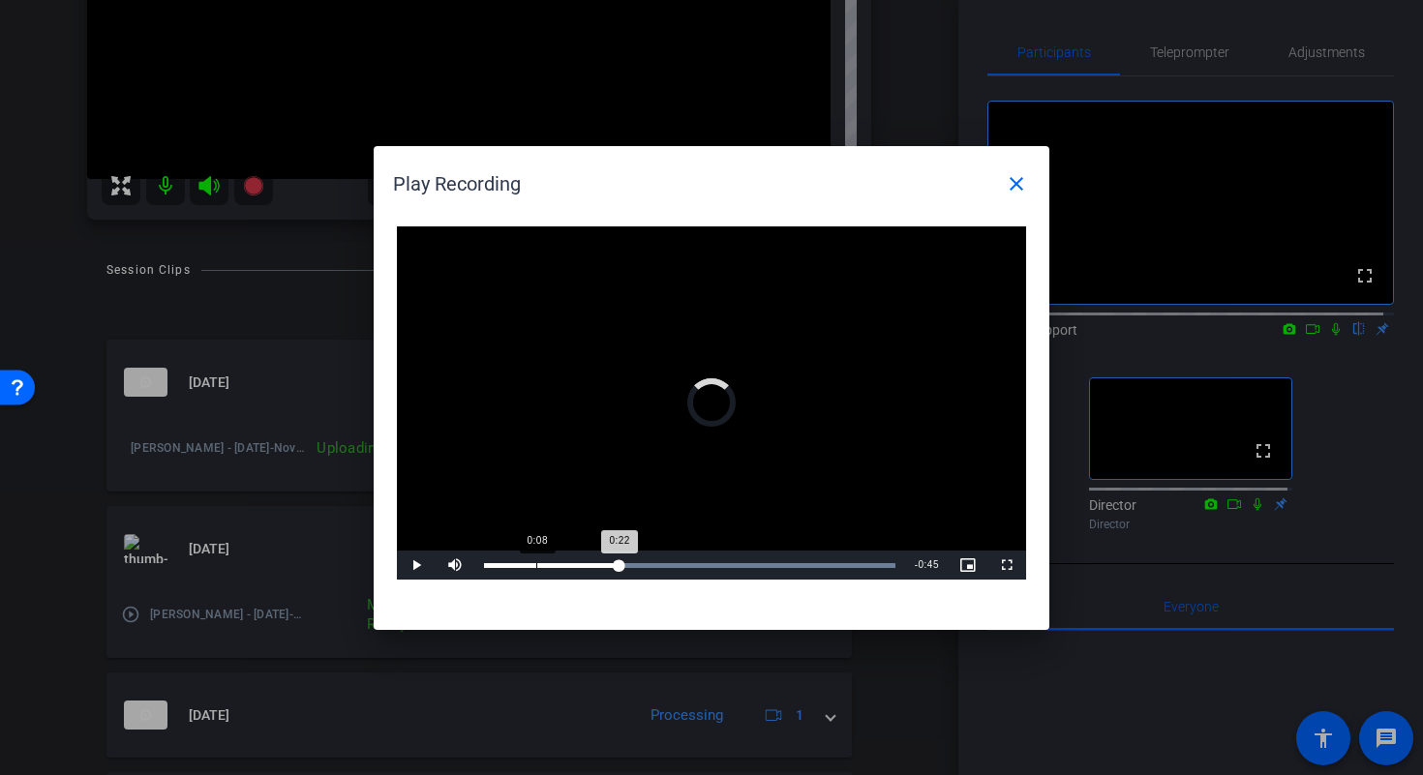
click at [536, 559] on div "Loaded : 100.00% 0:08 0:22" at bounding box center [689, 565] width 431 height 29
click at [511, 559] on div "Loaded : 100.00% 0:04 0:08" at bounding box center [689, 565] width 431 height 29
click at [510, 563] on div "0:04" at bounding box center [497, 565] width 27 height 5
drag, startPoint x: 508, startPoint y: 564, endPoint x: 957, endPoint y: 564, distance: 449.0
click at [957, 565] on div "Play Mute Current Time 1:07 / Duration 1:07 Loaded : 100.00% 1:06 1:07 Stream T…" at bounding box center [711, 565] width 629 height 29
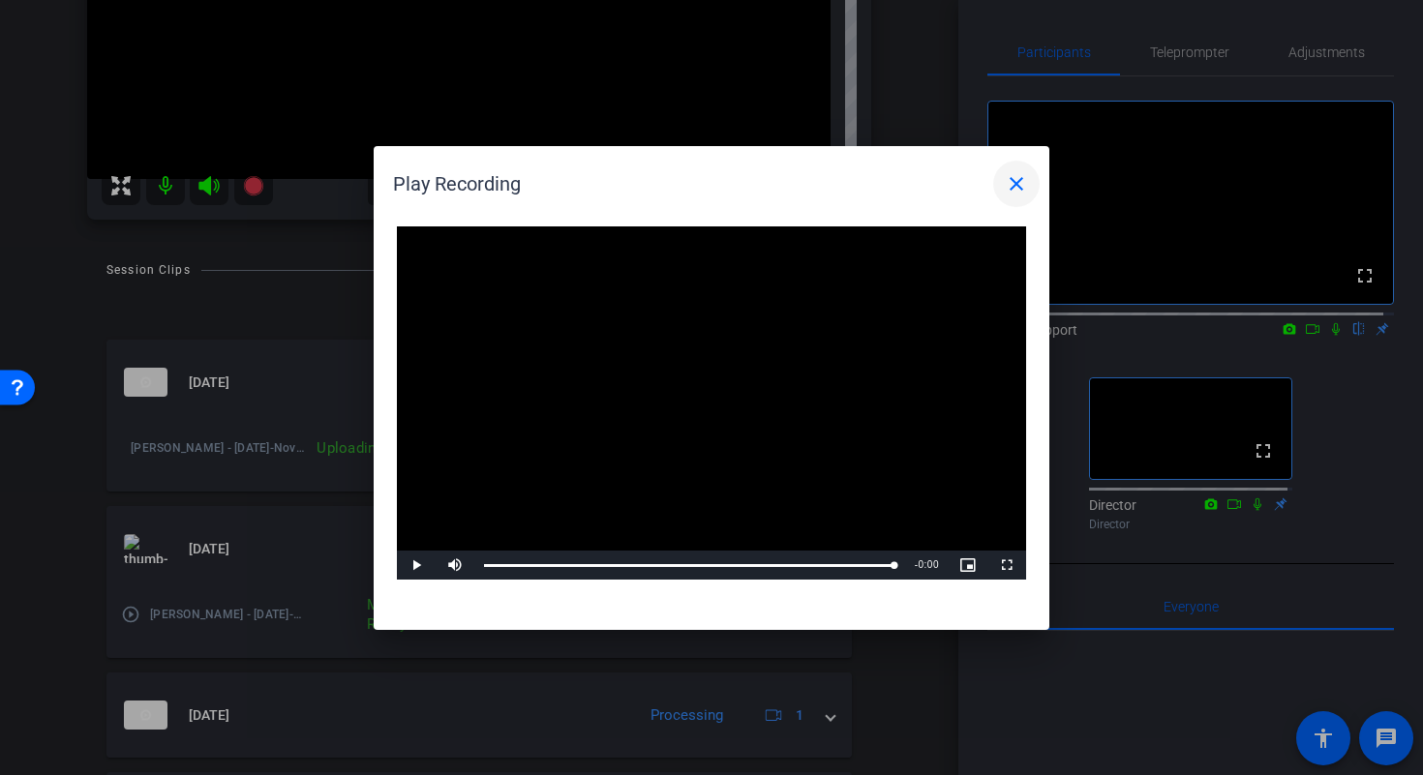
click at [1023, 172] on mat-icon "close" at bounding box center [1015, 183] width 23 height 23
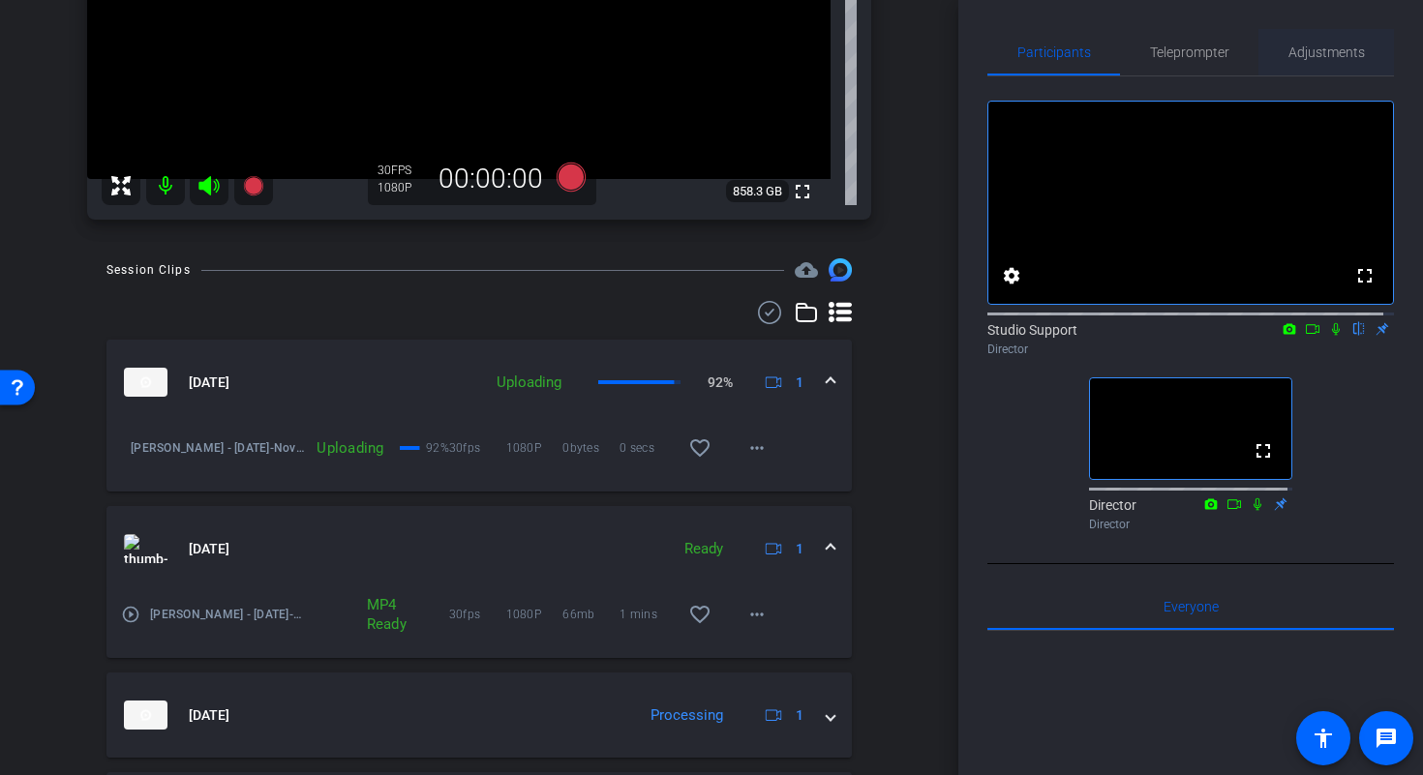
click at [1296, 59] on span "Adjustments" at bounding box center [1326, 52] width 76 height 14
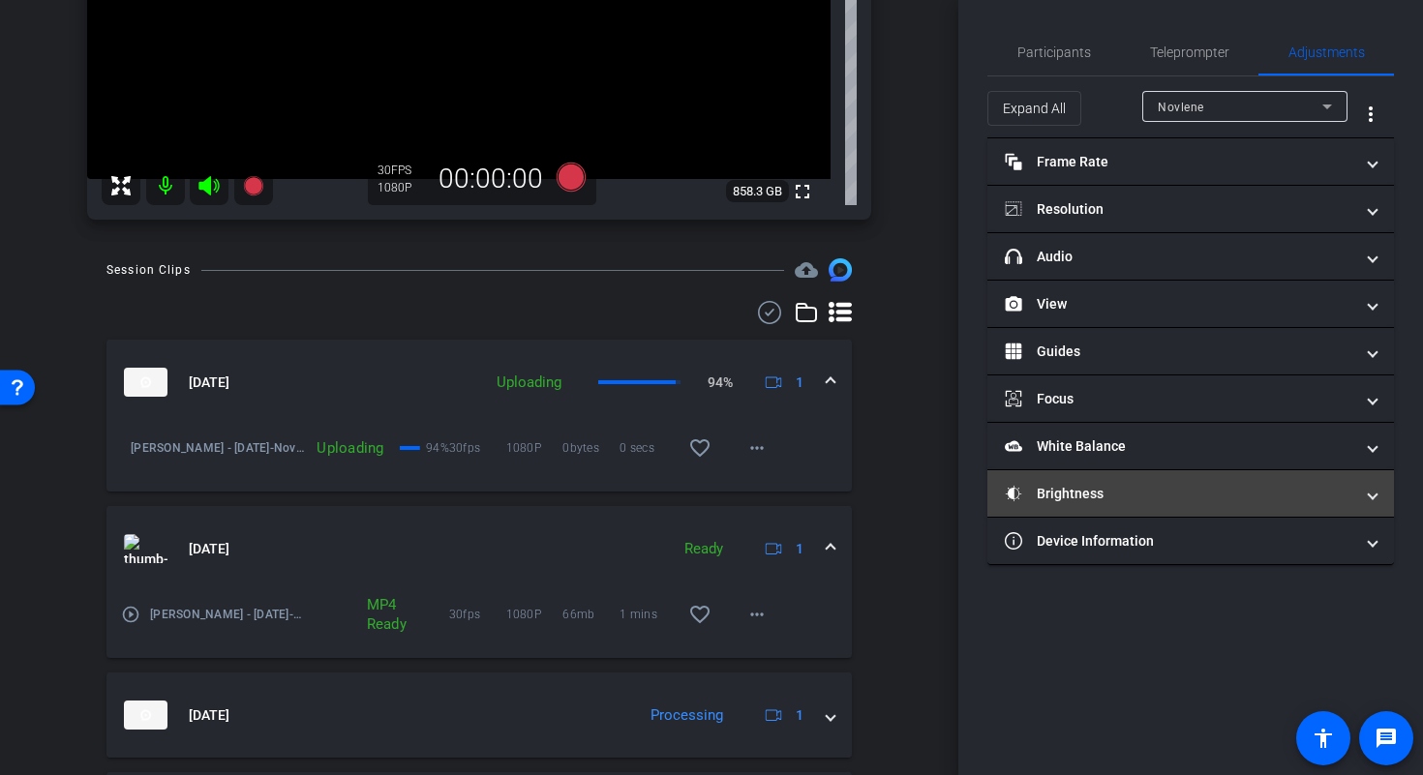
click at [1227, 486] on mat-panel-title "Brightness" at bounding box center [1178, 494] width 348 height 20
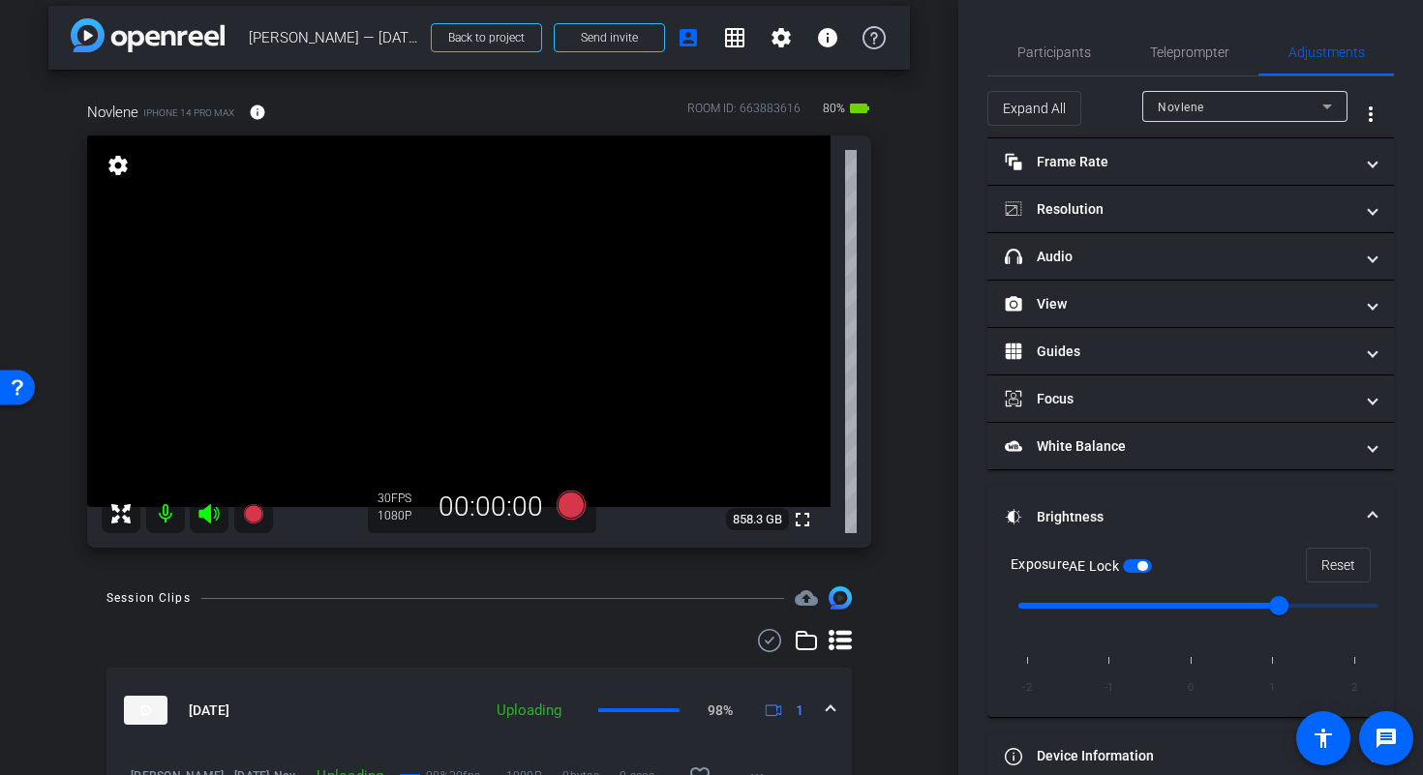
scroll to position [0, 0]
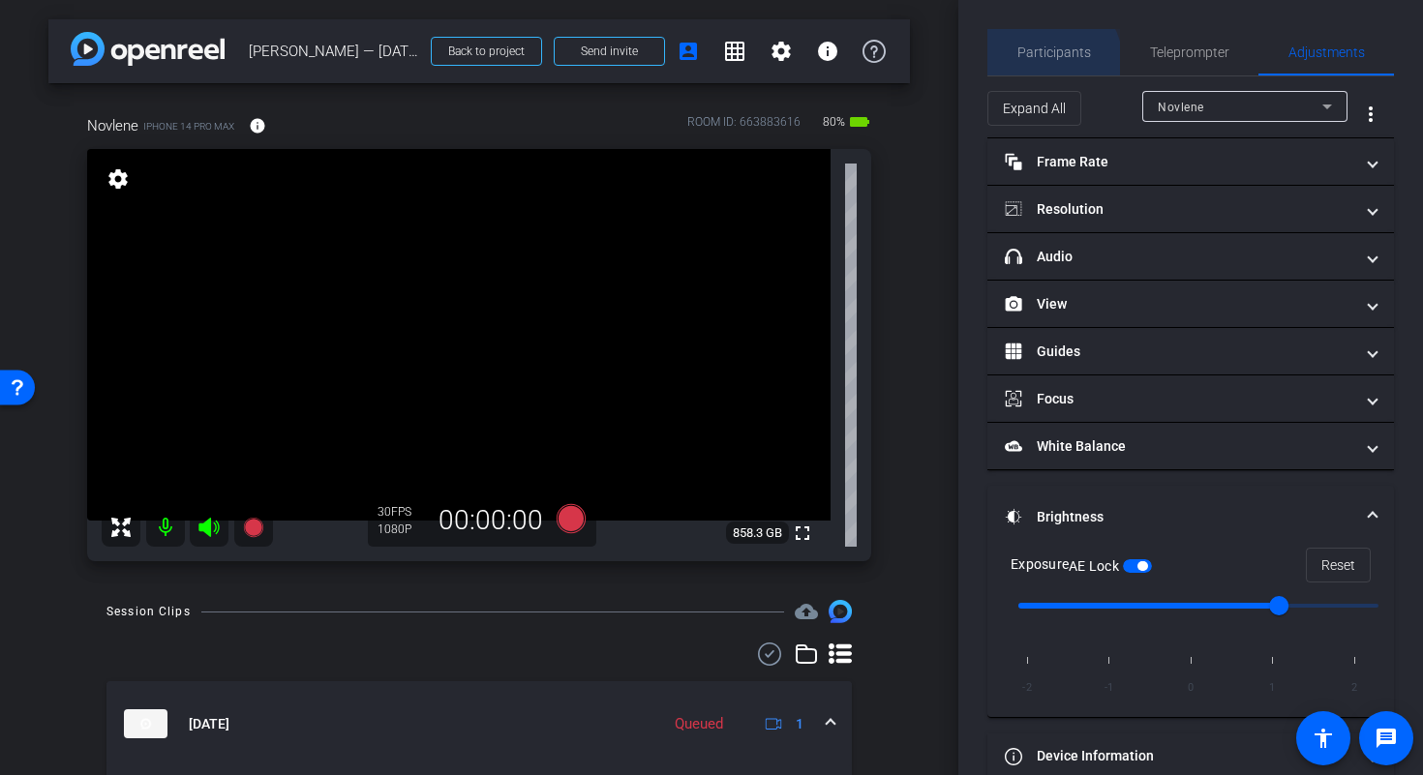
click at [1043, 63] on span "Participants" at bounding box center [1054, 52] width 74 height 46
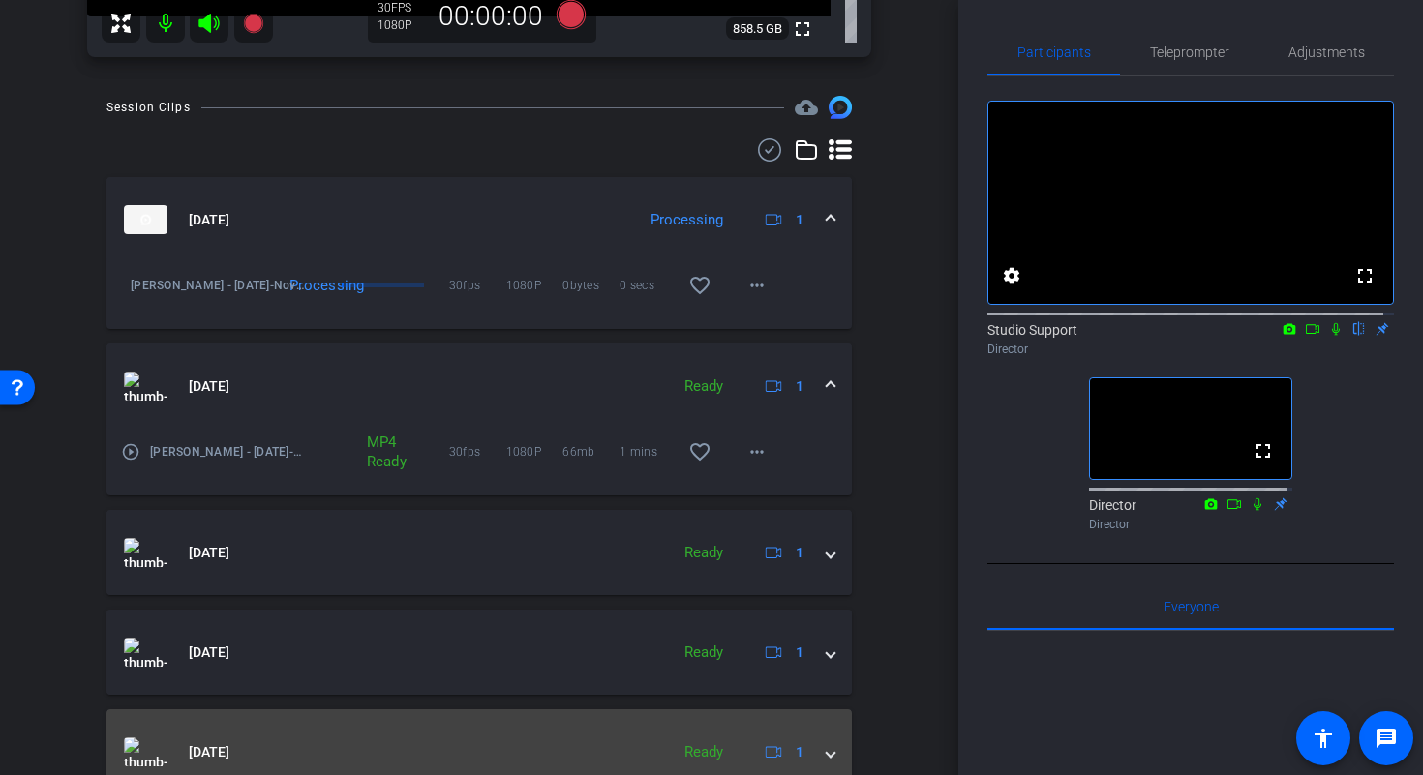
scroll to position [610, 0]
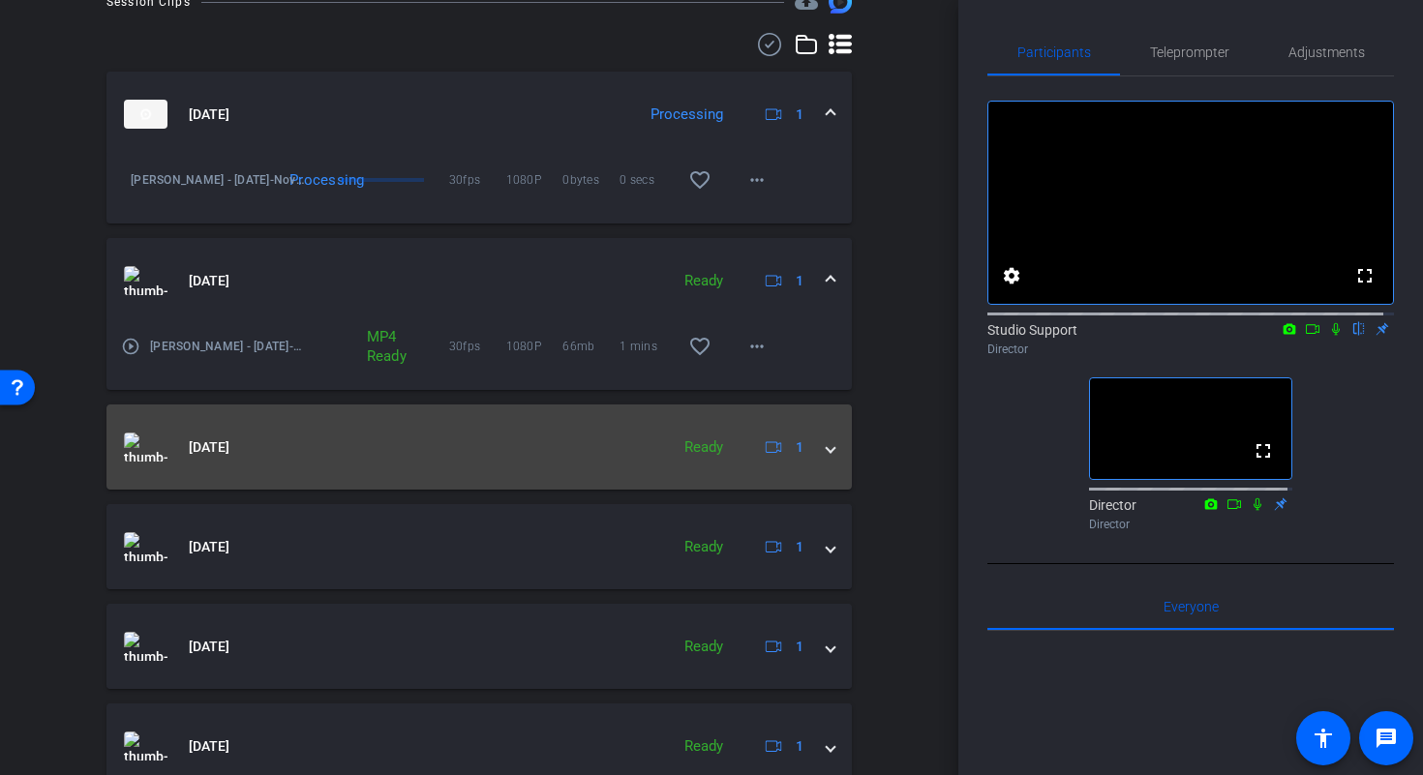
click at [190, 463] on mat-expansion-panel-header "Sep 25, 2025 Ready 1" at bounding box center [478, 447] width 745 height 85
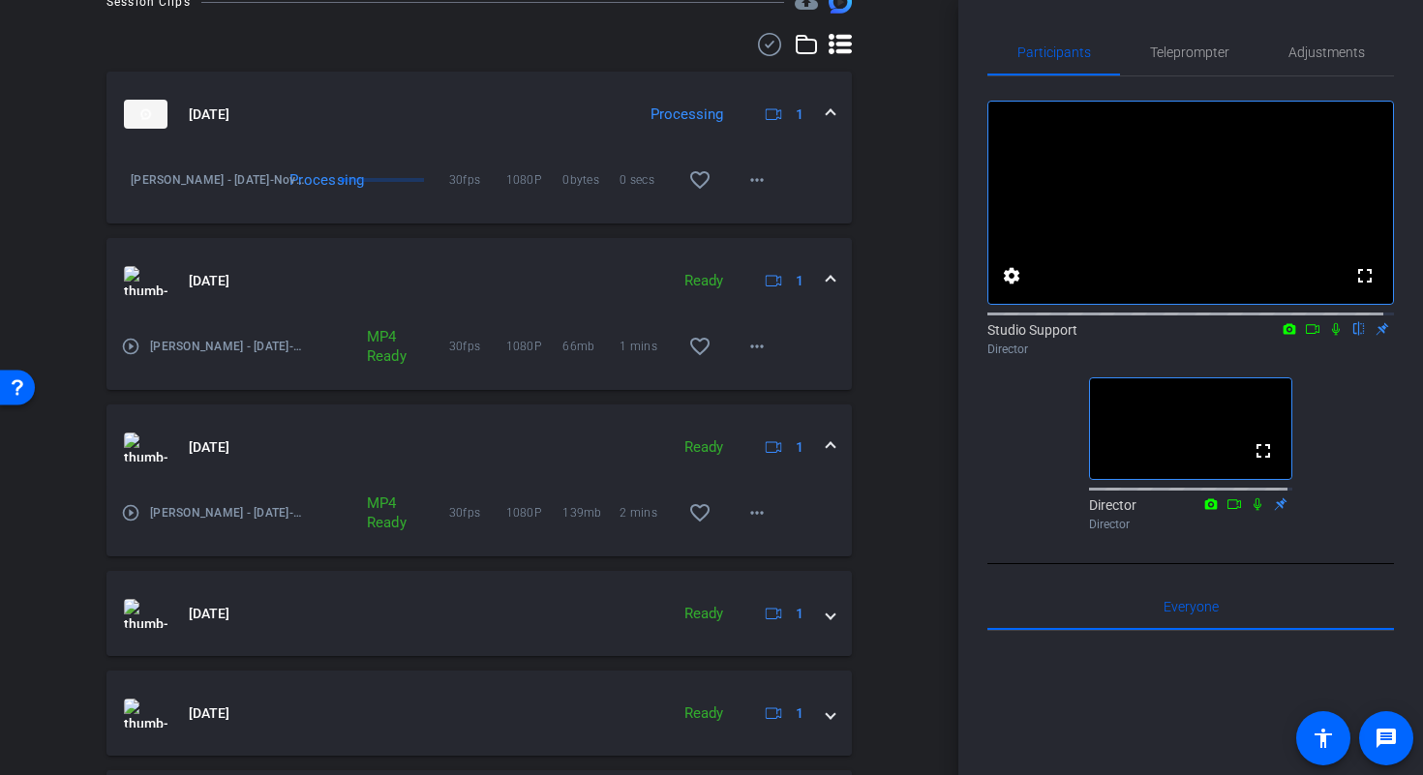
click at [127, 517] on mat-icon "play_circle_outline" at bounding box center [130, 512] width 19 height 19
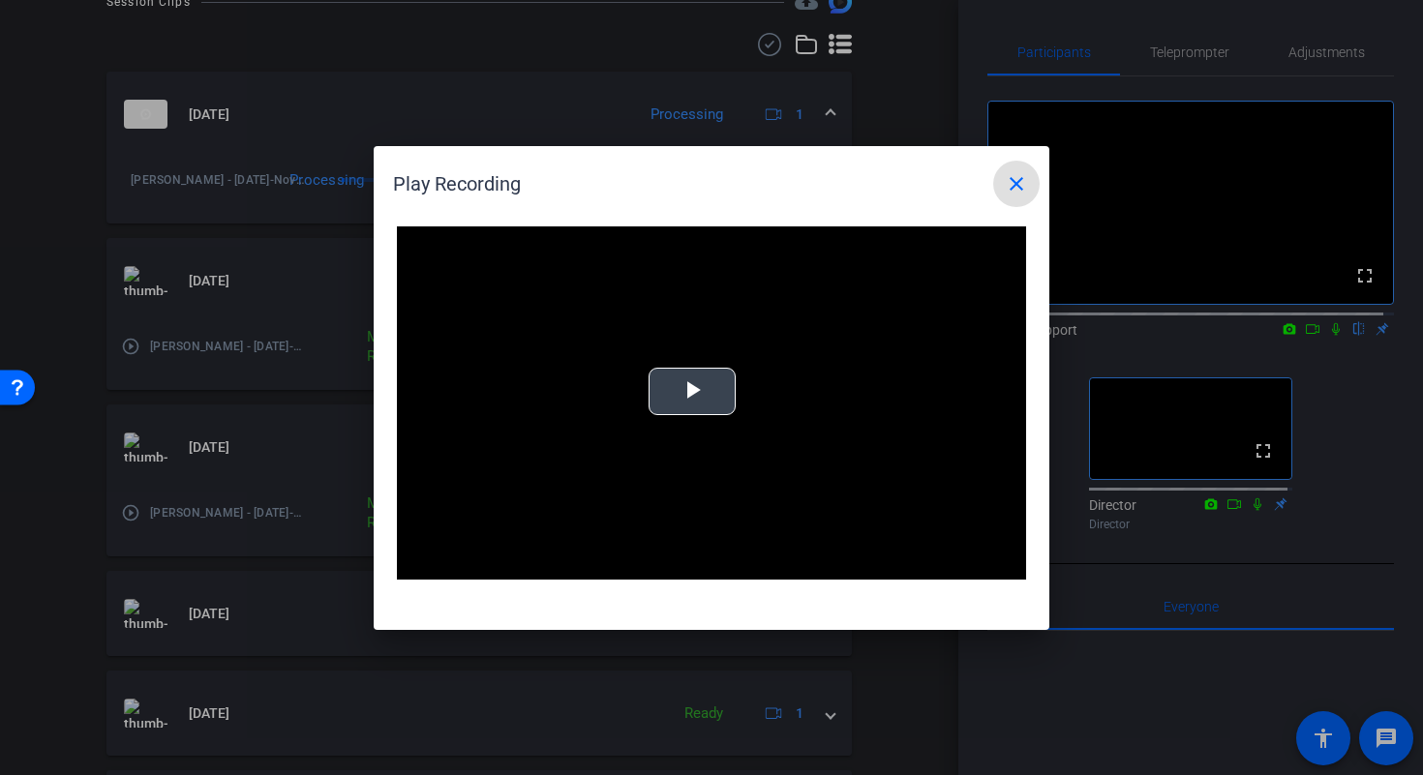
click at [692, 391] on span "Video Player" at bounding box center [692, 391] width 0 height 0
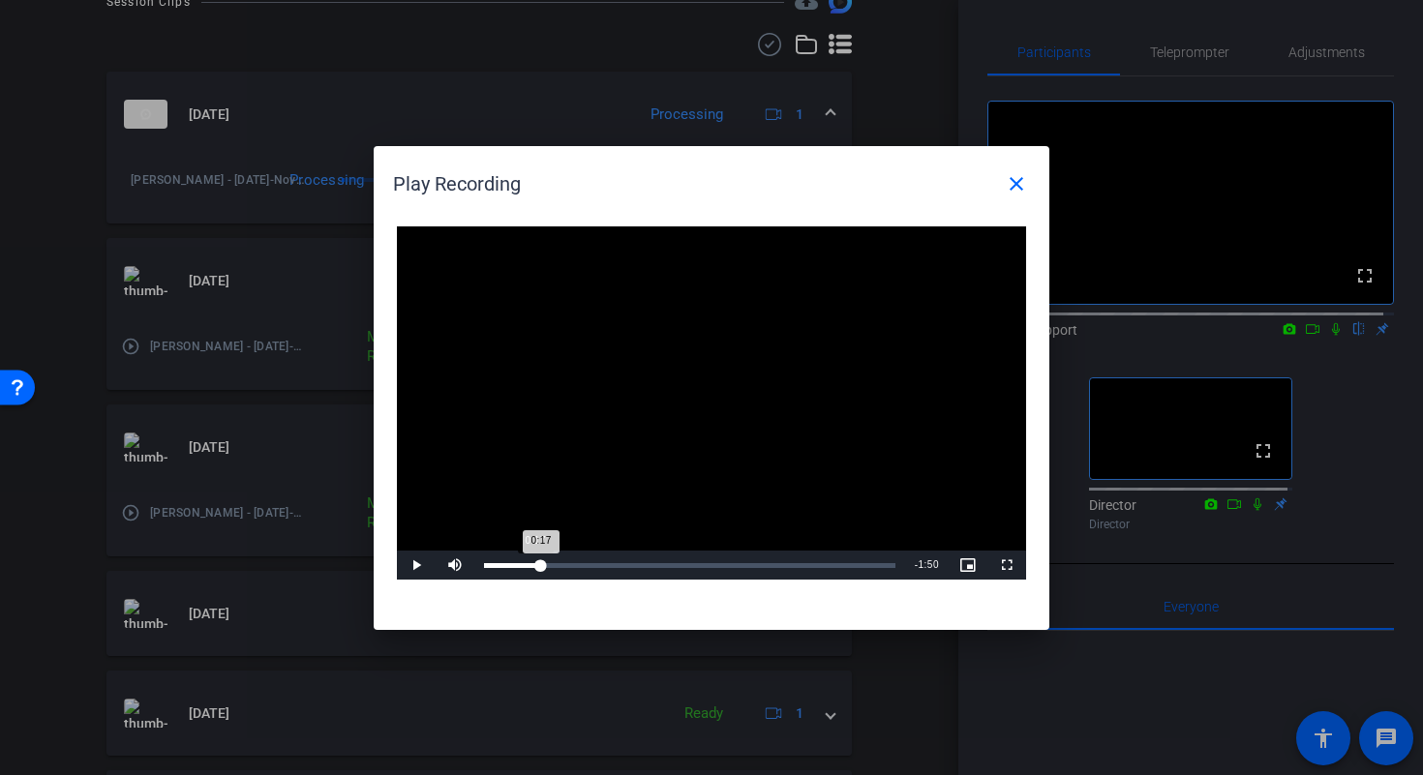
click at [540, 567] on div "Loaded : 0% 0:17 0:17" at bounding box center [689, 565] width 411 height 5
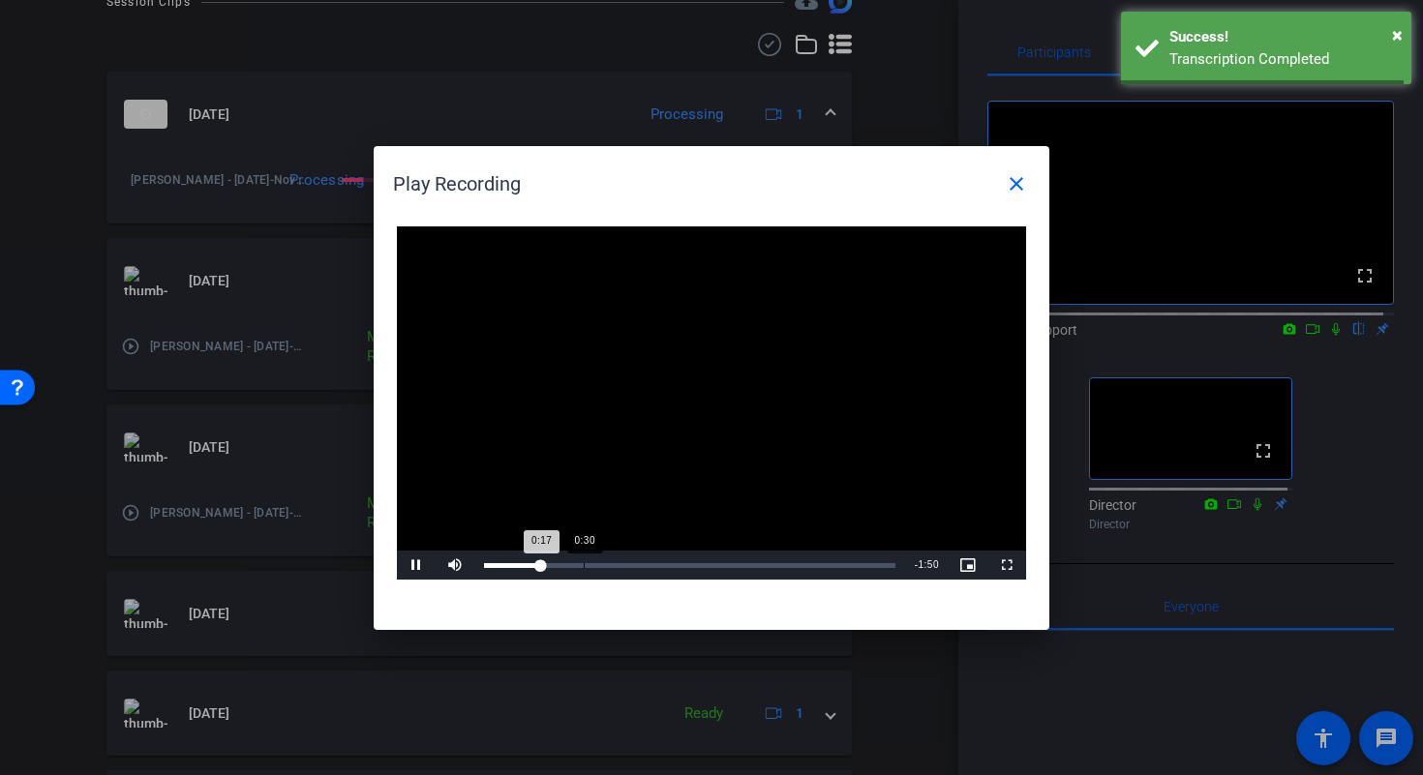
click at [632, 569] on div "Loaded : 0% 0:30 0:17" at bounding box center [689, 565] width 431 height 29
click at [734, 566] on div "Loaded : 0% 1:06 0:46" at bounding box center [689, 565] width 411 height 5
drag, startPoint x: 850, startPoint y: 565, endPoint x: 876, endPoint y: 564, distance: 26.1
click at [835, 565] on div "1:48" at bounding box center [834, 565] width 1 height 5
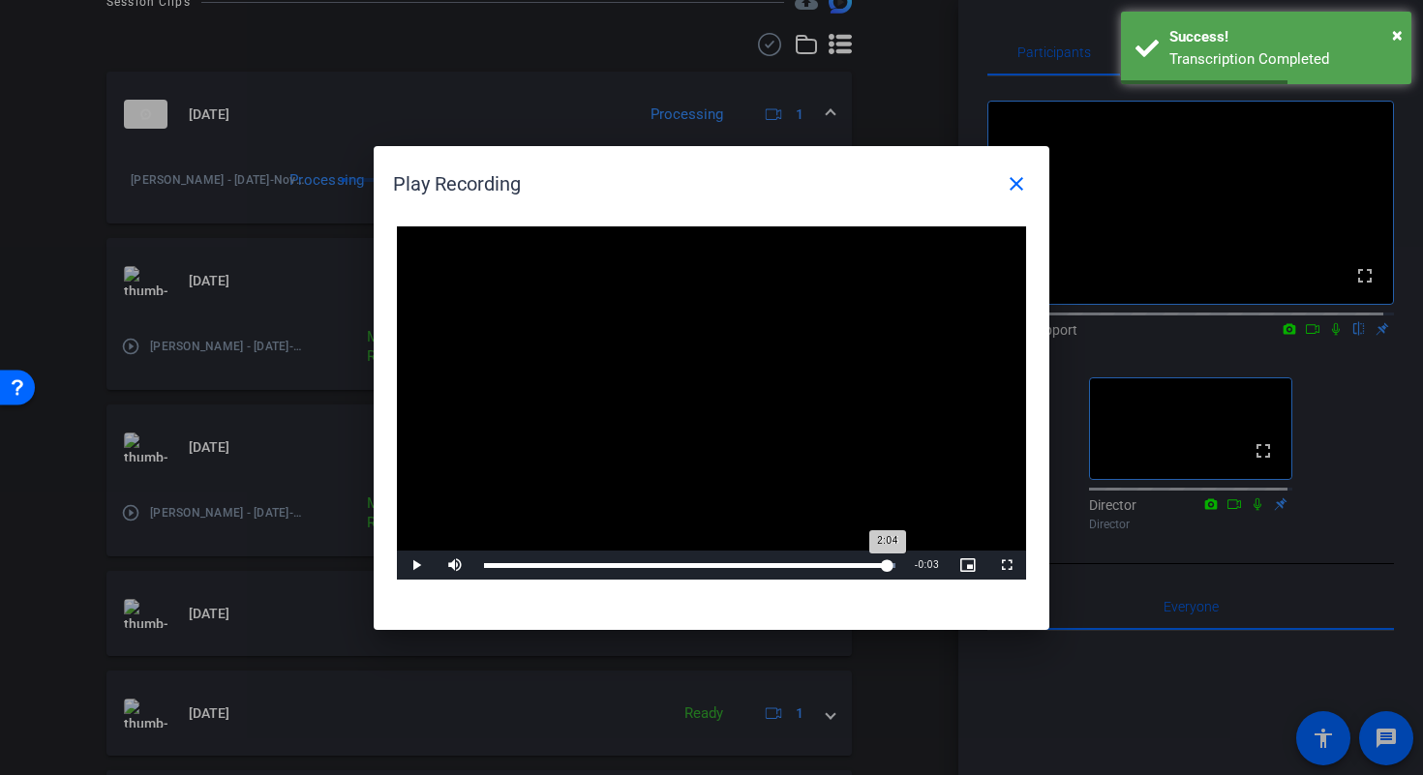
click at [887, 559] on div "Loaded : 100.00% 2:05 2:04" at bounding box center [689, 565] width 431 height 29
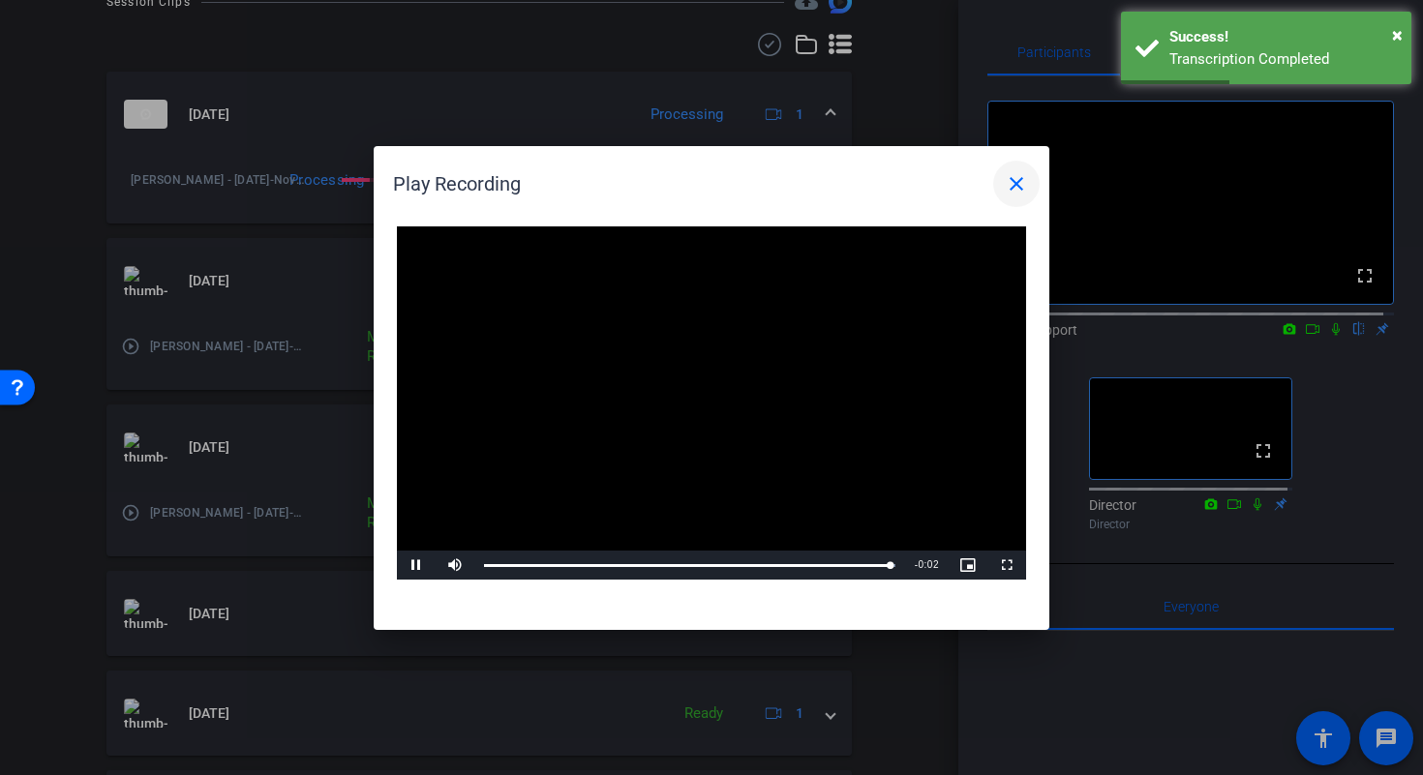
click at [1014, 193] on mat-icon "close" at bounding box center [1015, 183] width 23 height 23
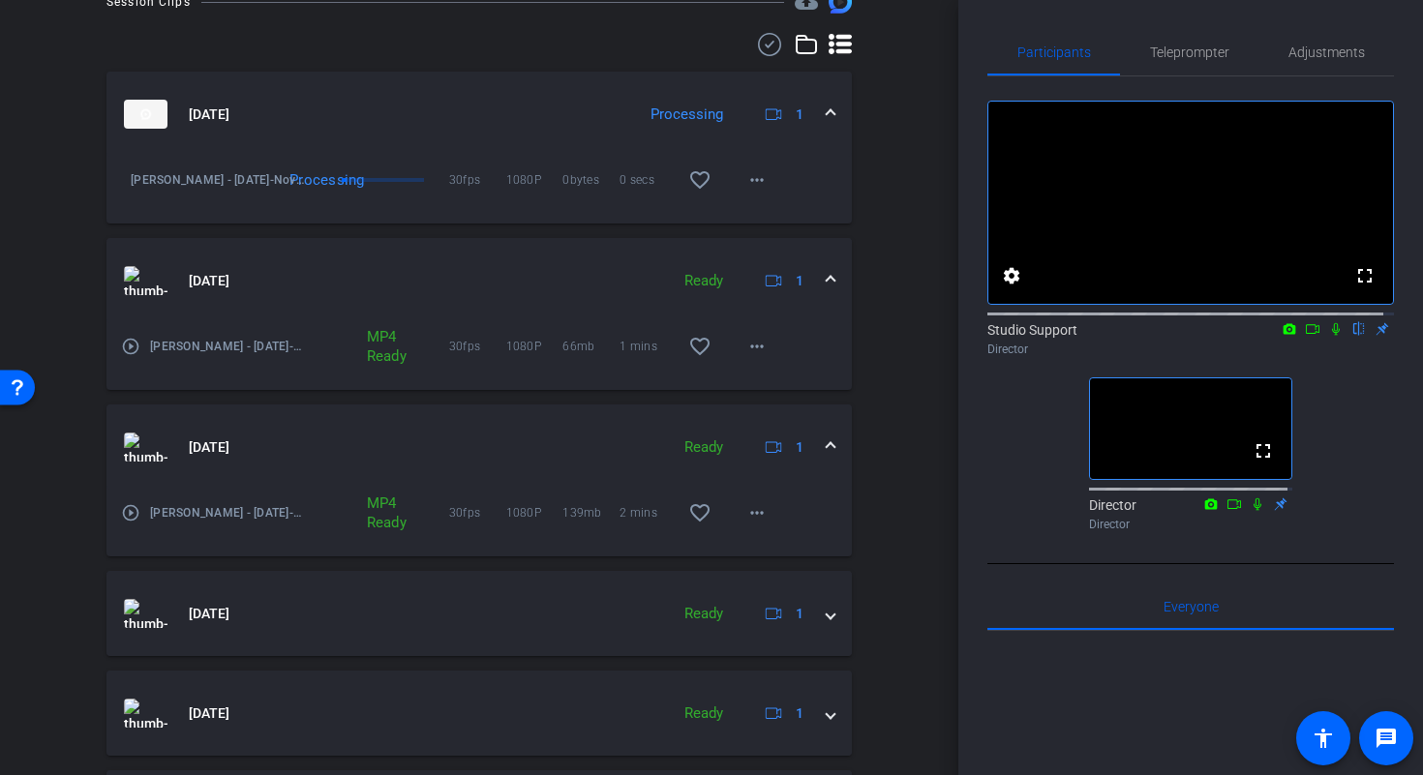
click at [825, 441] on mat-expansion-panel-header "Sep 25, 2025 Ready 1" at bounding box center [478, 447] width 745 height 85
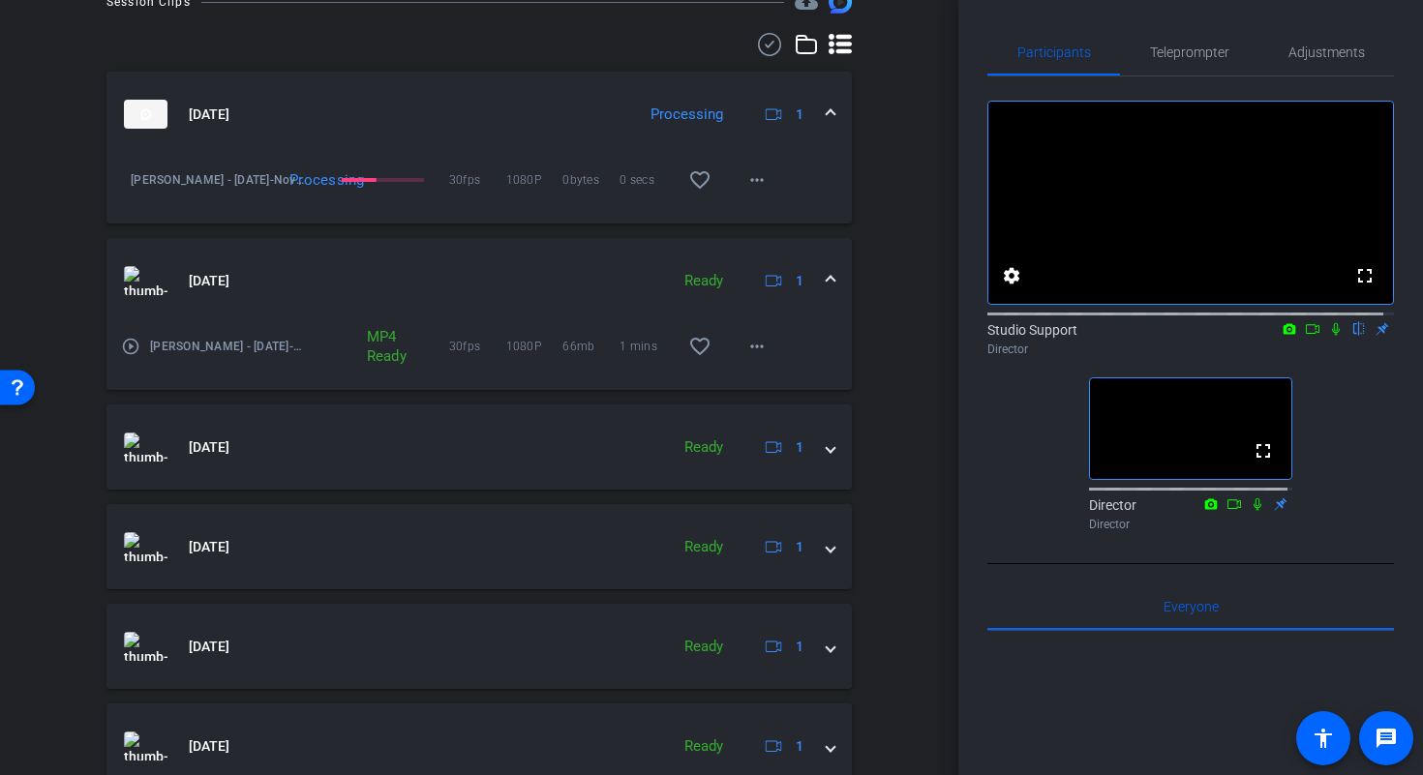
click at [824, 276] on mat-expansion-panel-header "Sep 25, 2025 Ready 1" at bounding box center [478, 280] width 745 height 85
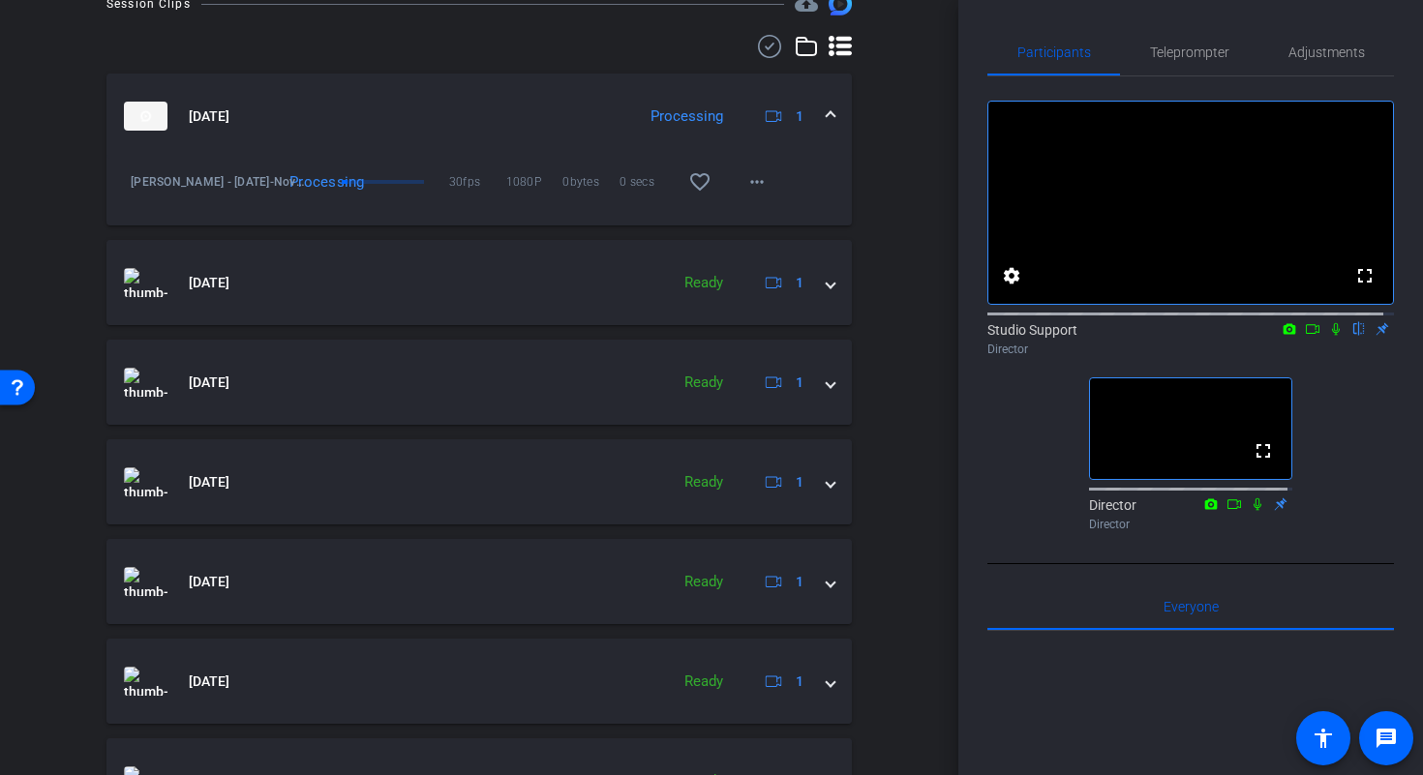
scroll to position [606, 0]
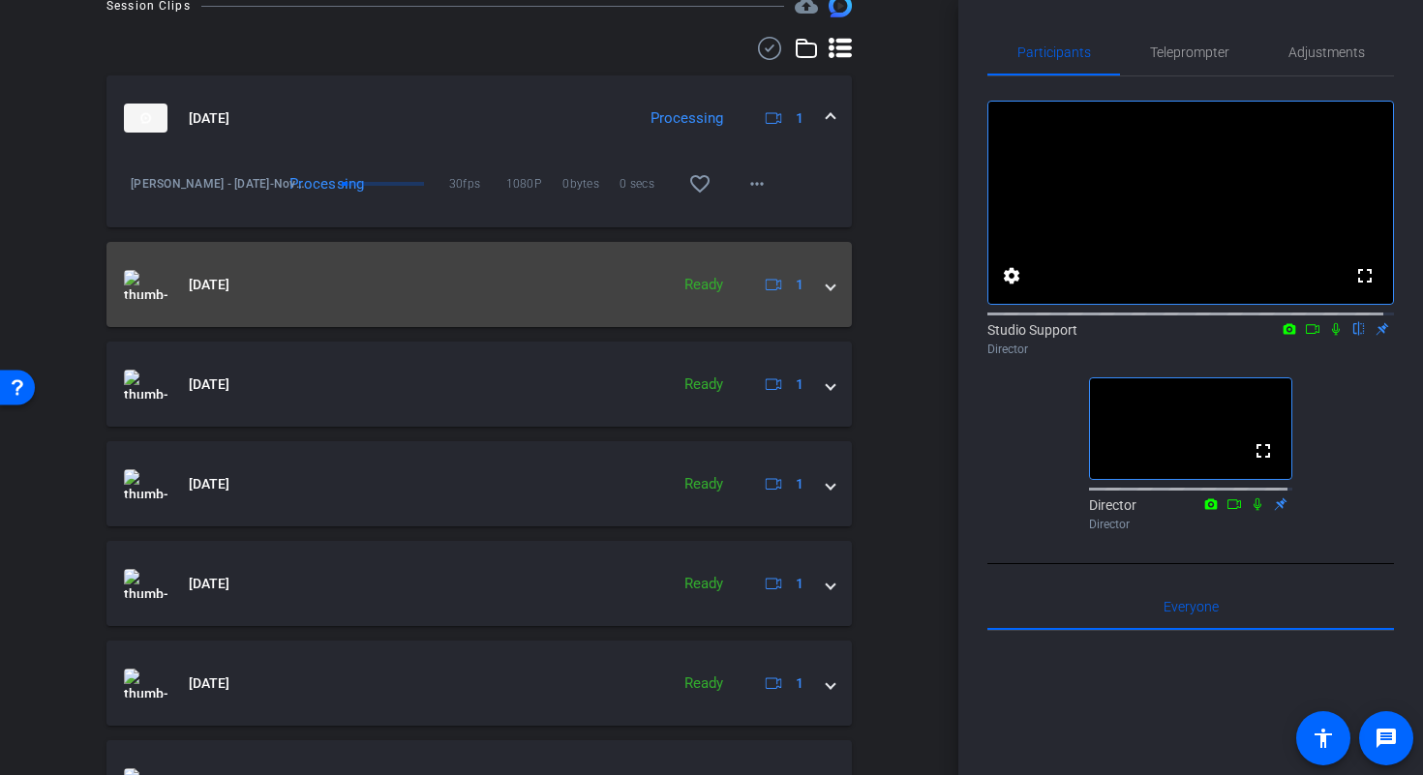
click at [832, 297] on mat-expansion-panel-header "Sep 25, 2025 Ready 1" at bounding box center [478, 284] width 745 height 85
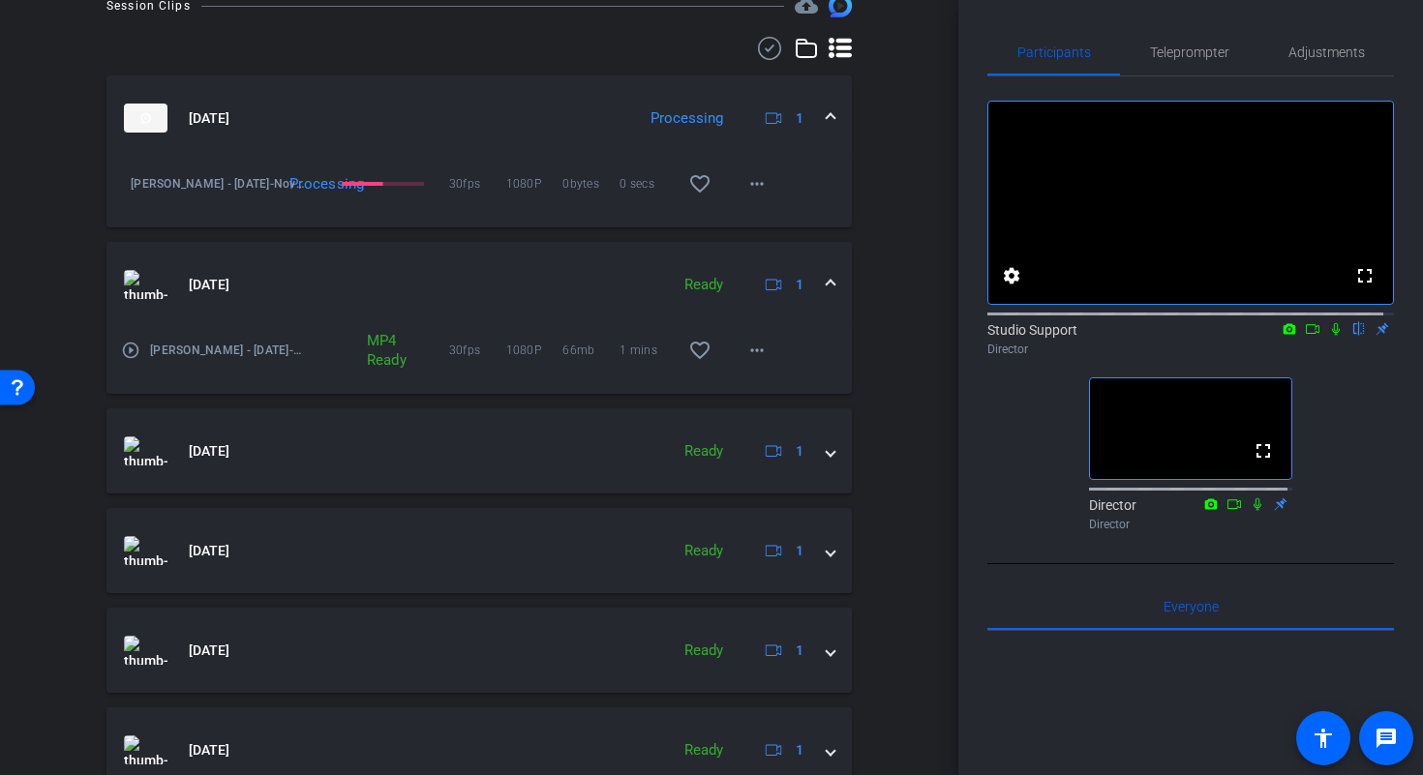
click at [129, 360] on div "play_circle_outline Novlene Williams-Mills - 9-25-2025-Novlene-2025-09-25-09-32…" at bounding box center [214, 350] width 186 height 46
click at [132, 354] on mat-icon "play_circle_outline" at bounding box center [130, 350] width 19 height 19
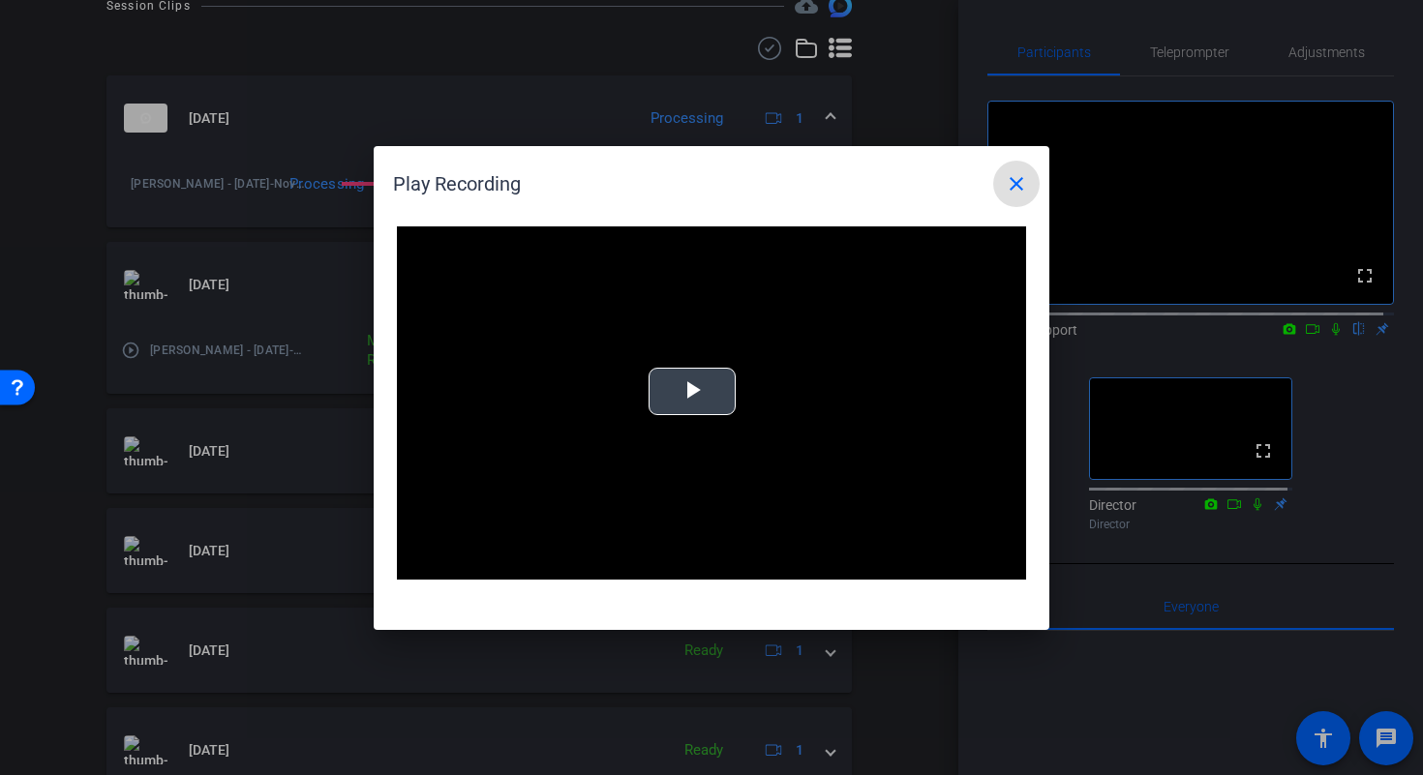
click at [709, 399] on video "Video Player" at bounding box center [711, 403] width 629 height 354
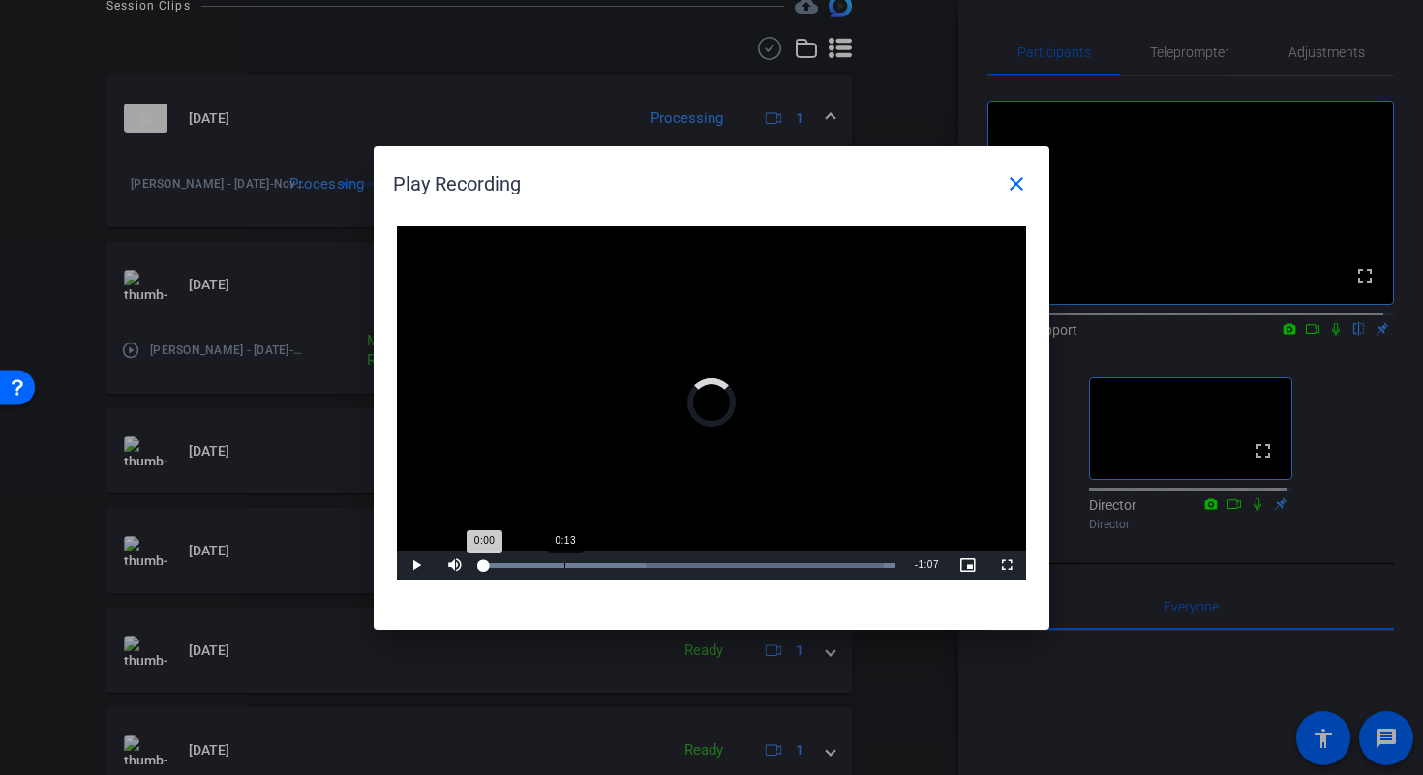
click at [564, 563] on div "Loaded : 100.00% 0:13 0:00" at bounding box center [689, 565] width 411 height 5
click at [412, 565] on span "Video Player" at bounding box center [416, 565] width 39 height 0
click at [608, 564] on div "Loaded : 100.00% 0:20 0:13" at bounding box center [689, 565] width 411 height 5
drag, startPoint x: 723, startPoint y: 562, endPoint x: 759, endPoint y: 560, distance: 35.9
click at [723, 563] on div "Loaded : 100.00% 0:39 0:20" at bounding box center [689, 565] width 411 height 5
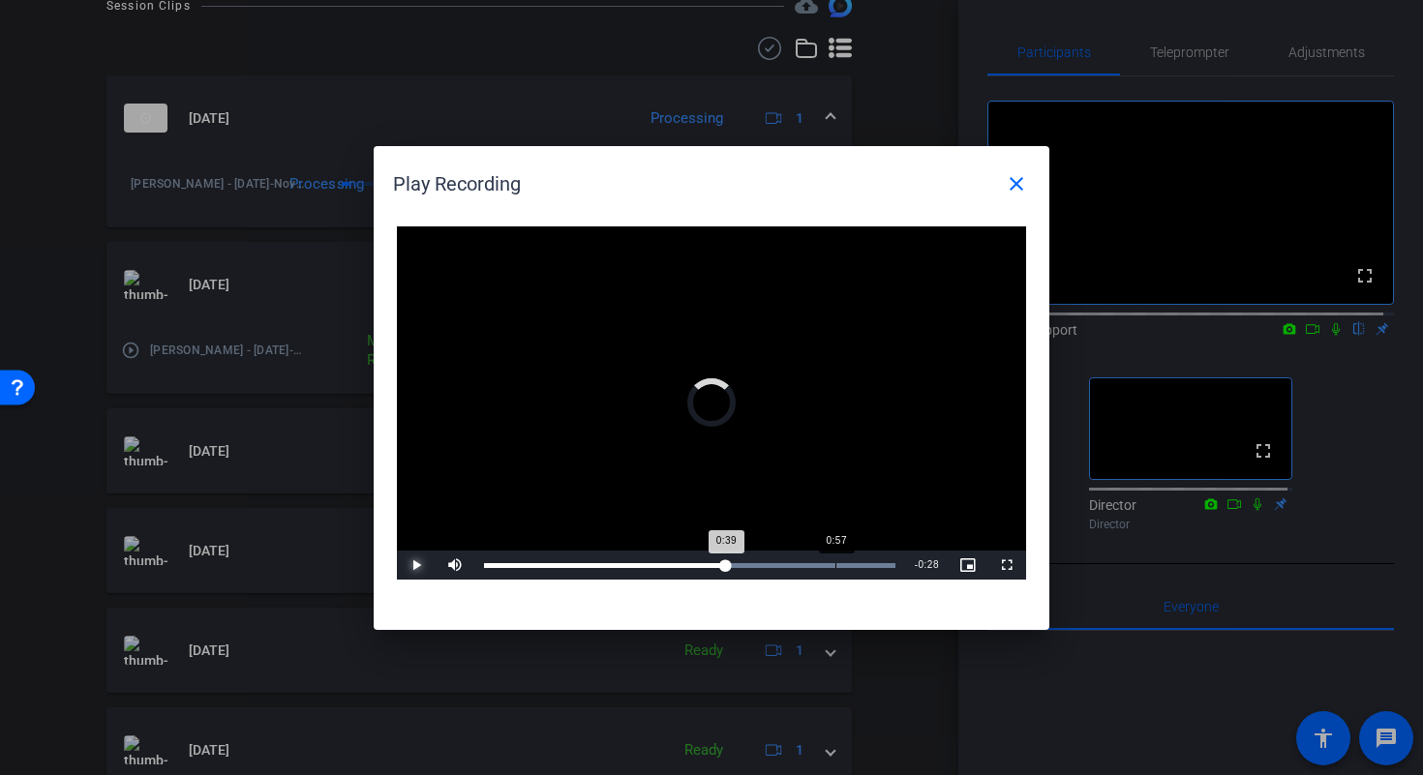
drag, startPoint x: 835, startPoint y: 556, endPoint x: 851, endPoint y: 556, distance: 15.5
click at [837, 556] on div "Loaded : 100.00% 0:57 0:39" at bounding box center [689, 565] width 431 height 29
click at [879, 558] on div "Loaded : 100.00% 1:04 0:58" at bounding box center [689, 565] width 431 height 29
click at [764, 564] on div "Loaded : 100.00% 0:53 1:05" at bounding box center [689, 565] width 411 height 5
drag, startPoint x: 677, startPoint y: 564, endPoint x: 647, endPoint y: 564, distance: 30.0
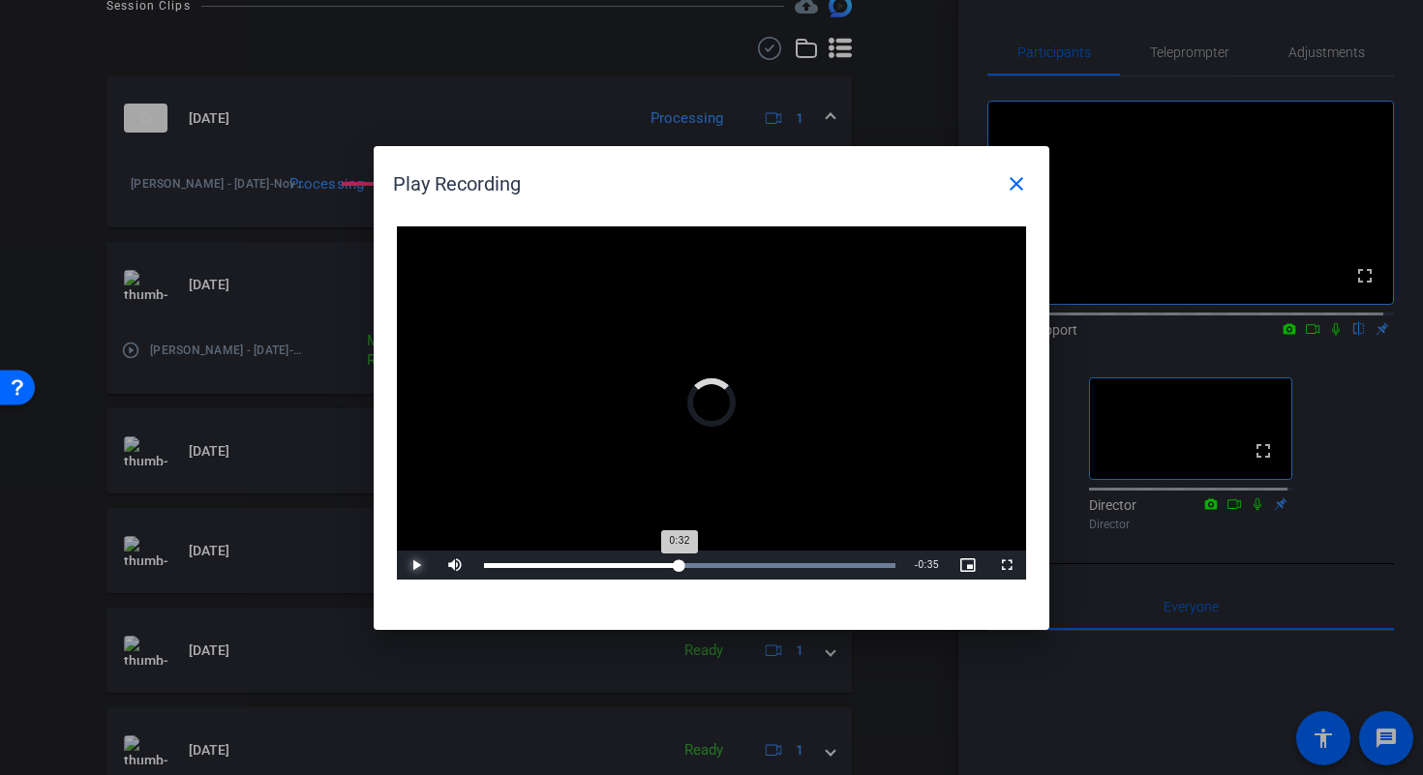
click at [671, 564] on div "Loaded : 100.00% 0:31 0:32" at bounding box center [689, 565] width 411 height 5
drag, startPoint x: 647, startPoint y: 564, endPoint x: 615, endPoint y: 562, distance: 32.0
click at [639, 563] on div "0:26" at bounding box center [566, 565] width 164 height 5
click at [646, 563] on div "0:26" at bounding box center [646, 565] width 1 height 5
click at [577, 563] on div "Loaded : 100.00% 0:16 0:19" at bounding box center [689, 565] width 411 height 5
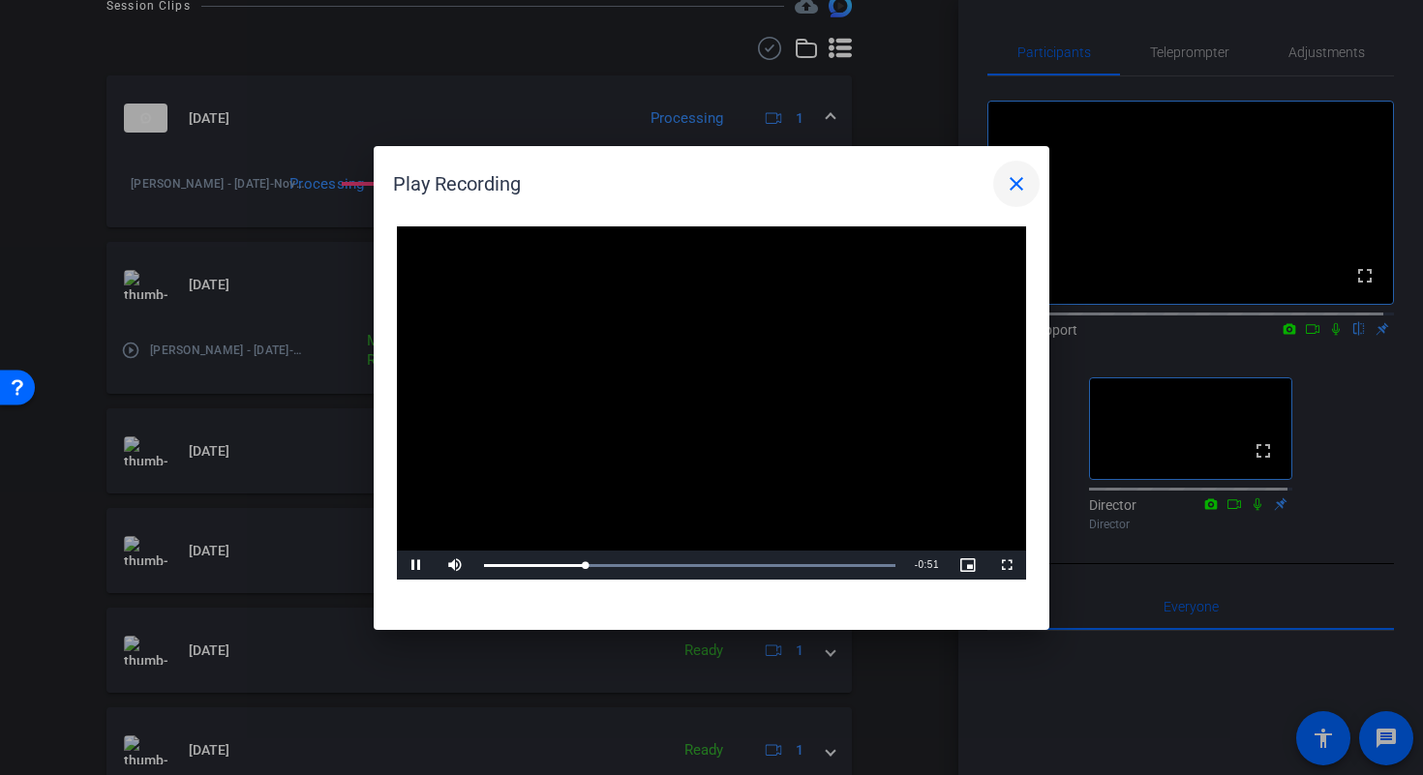
click at [1033, 184] on span at bounding box center [1016, 184] width 46 height 46
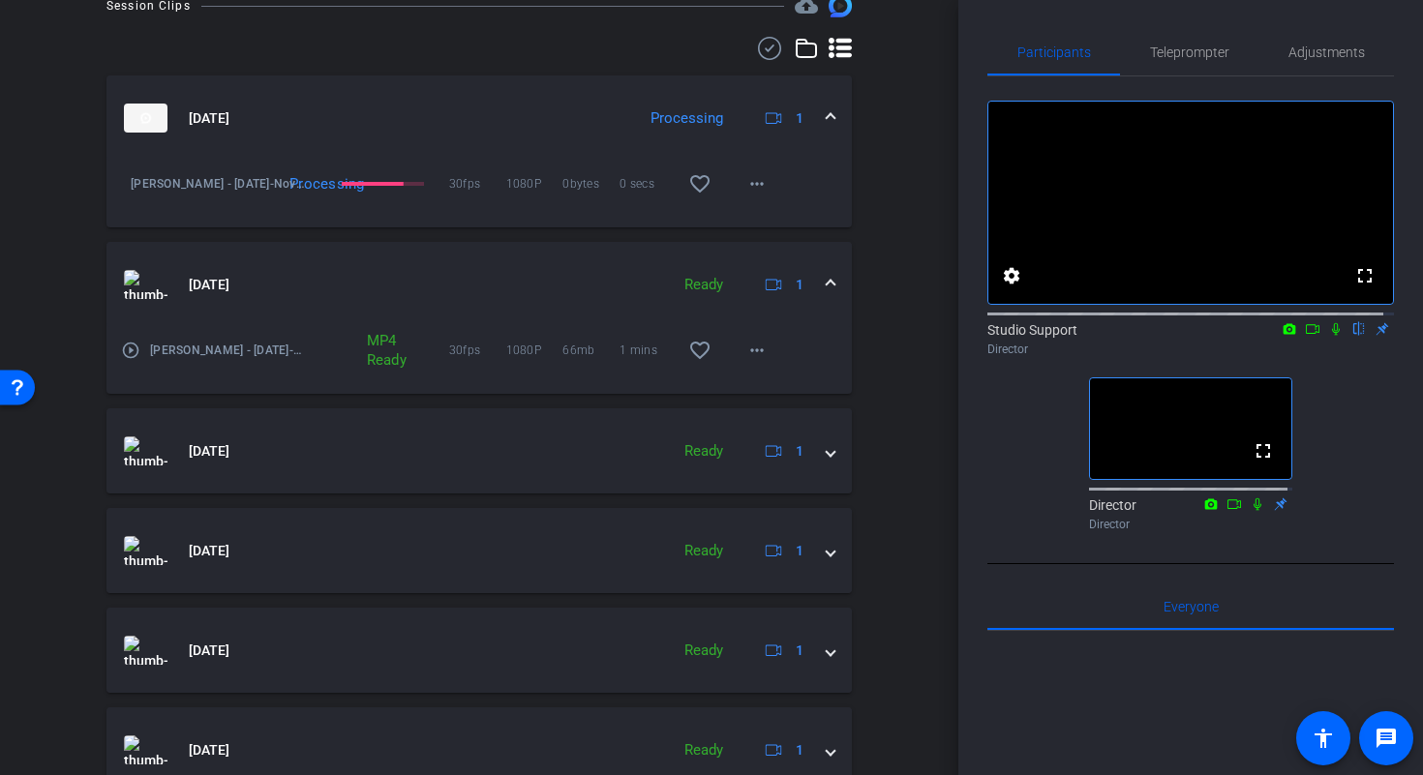
click at [810, 280] on div "Sep 25, 2025 Ready 1" at bounding box center [475, 284] width 703 height 29
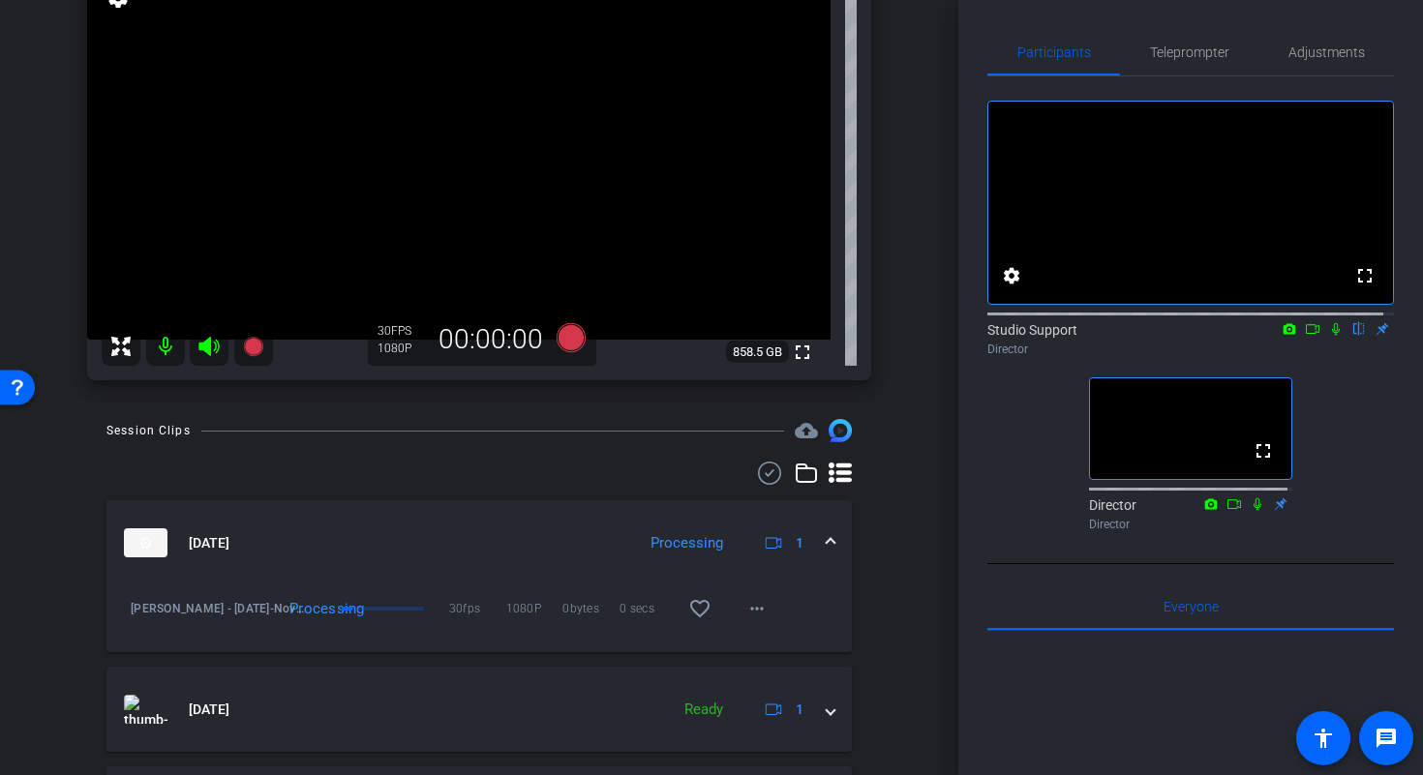
scroll to position [171, 0]
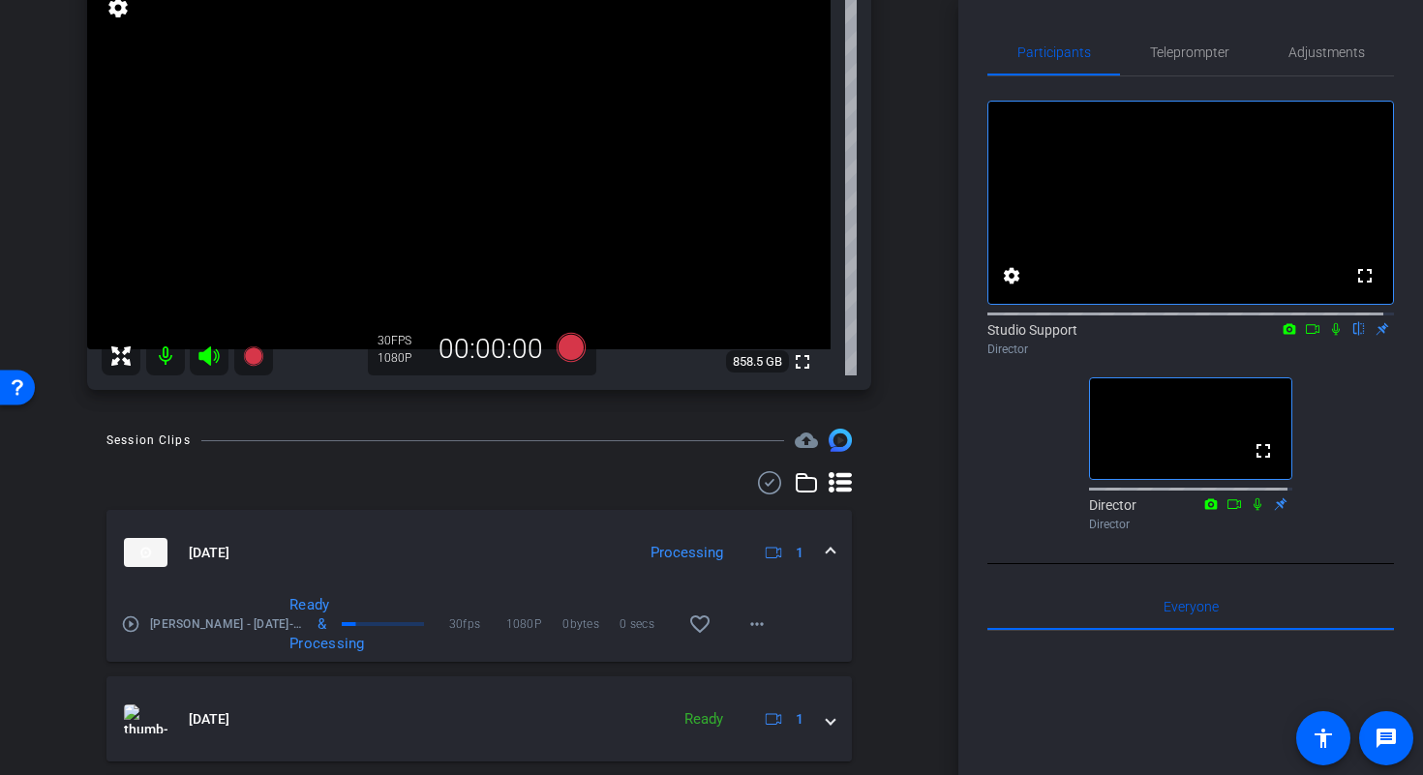
click at [134, 624] on mat-icon "play_circle_outline" at bounding box center [130, 624] width 19 height 19
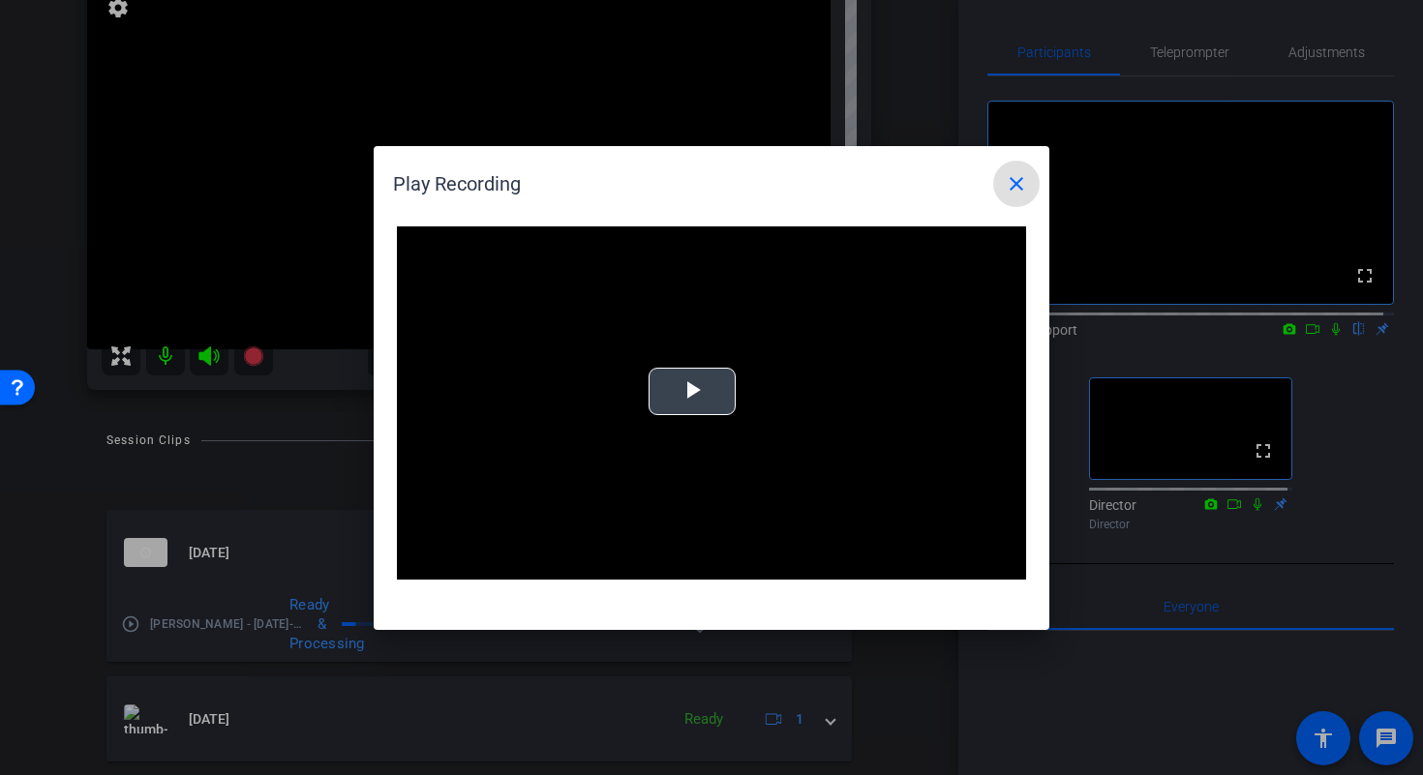
click at [645, 405] on video "Video Player" at bounding box center [711, 403] width 629 height 354
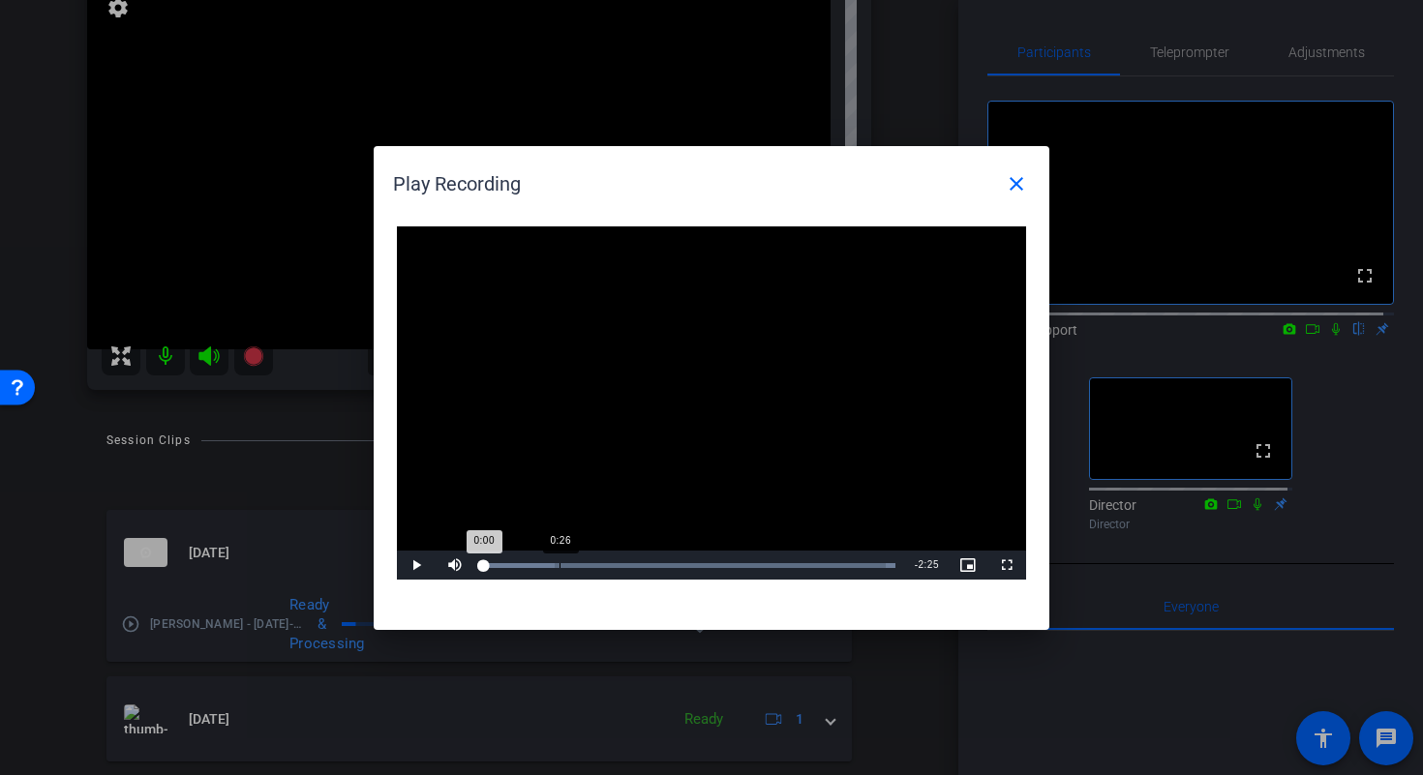
click at [560, 563] on div "0:26" at bounding box center [559, 565] width 1 height 5
click at [645, 563] on div "Loaded : 100.00% 0:56 0:56" at bounding box center [689, 565] width 411 height 5
drag, startPoint x: 769, startPoint y: 558, endPoint x: 792, endPoint y: 558, distance: 22.3
click at [779, 558] on div "Loaded : 100.00% 1:41 1:41" at bounding box center [689, 565] width 431 height 29
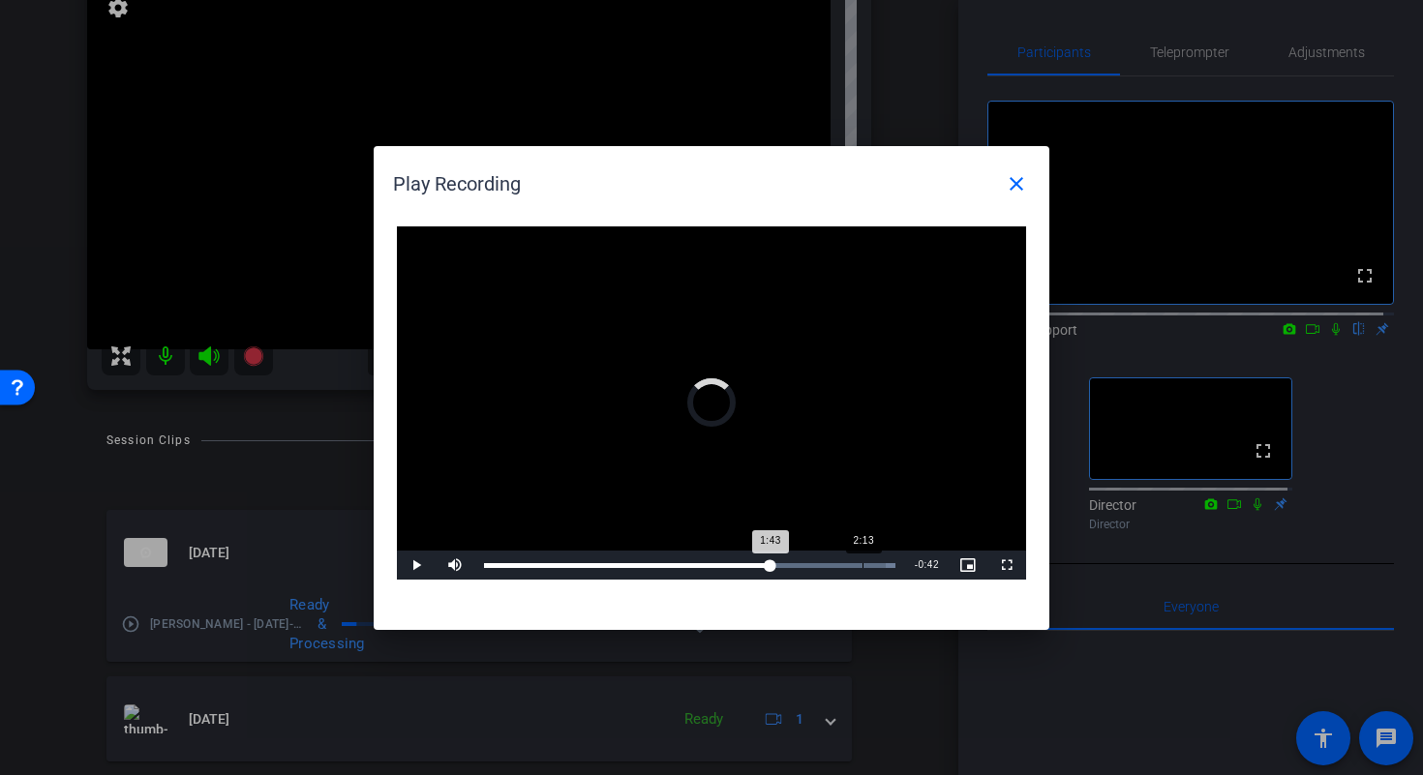
click at [866, 551] on div "Loaded : 100.00% 2:13 1:43" at bounding box center [689, 565] width 431 height 29
click at [499, 572] on div "Loaded : 100.00% 0:04 2:15" at bounding box center [689, 565] width 431 height 29
click at [406, 565] on span "Video Player" at bounding box center [416, 565] width 39 height 0
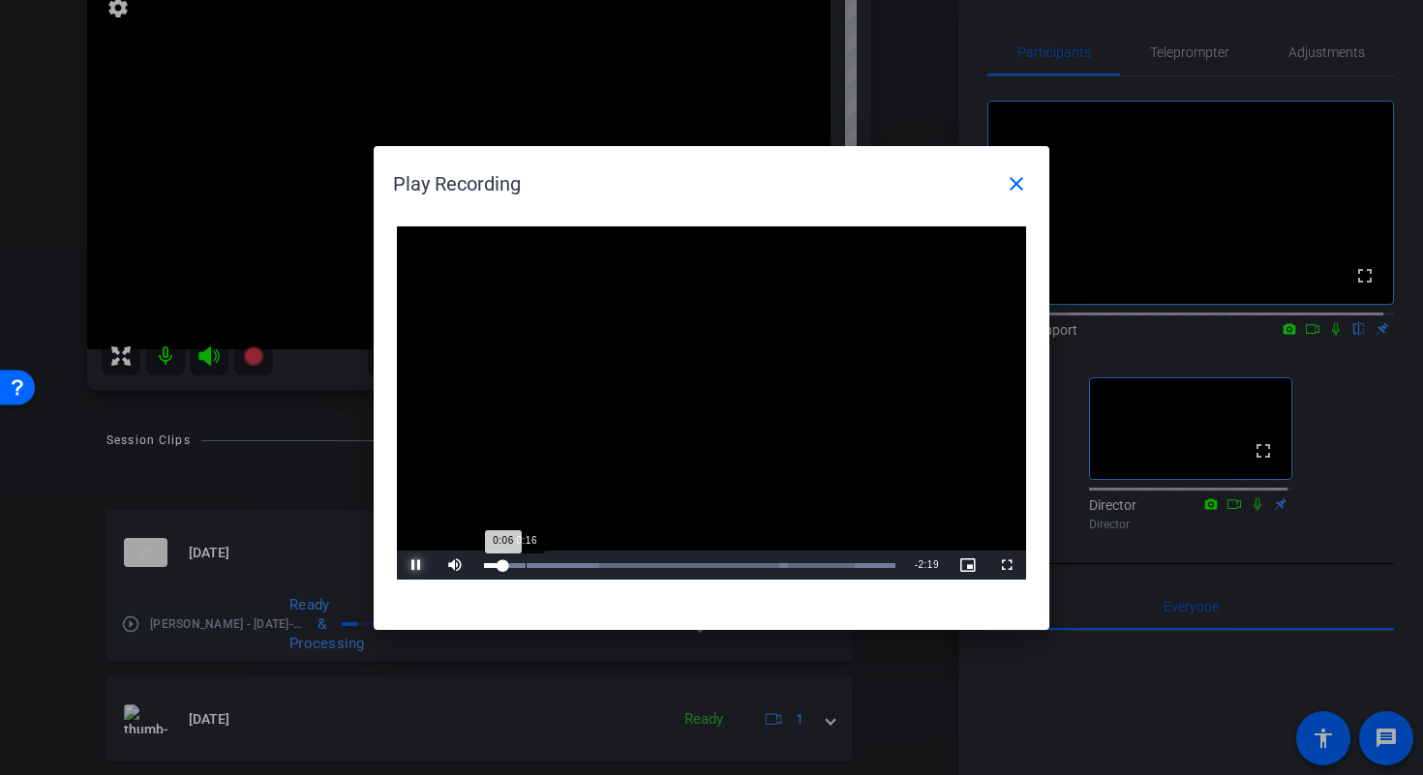
click at [570, 565] on div "Loaded : 100.00% 0:16 0:06" at bounding box center [689, 565] width 411 height 5
click at [635, 563] on div "0:53" at bounding box center [635, 565] width 1 height 5
click at [757, 559] on div "Loaded : 100.00% 1:36 0:53" at bounding box center [689, 565] width 431 height 29
click at [870, 563] on div "2:16" at bounding box center [870, 565] width 1 height 5
click at [1022, 193] on mat-icon "close" at bounding box center [1015, 183] width 23 height 23
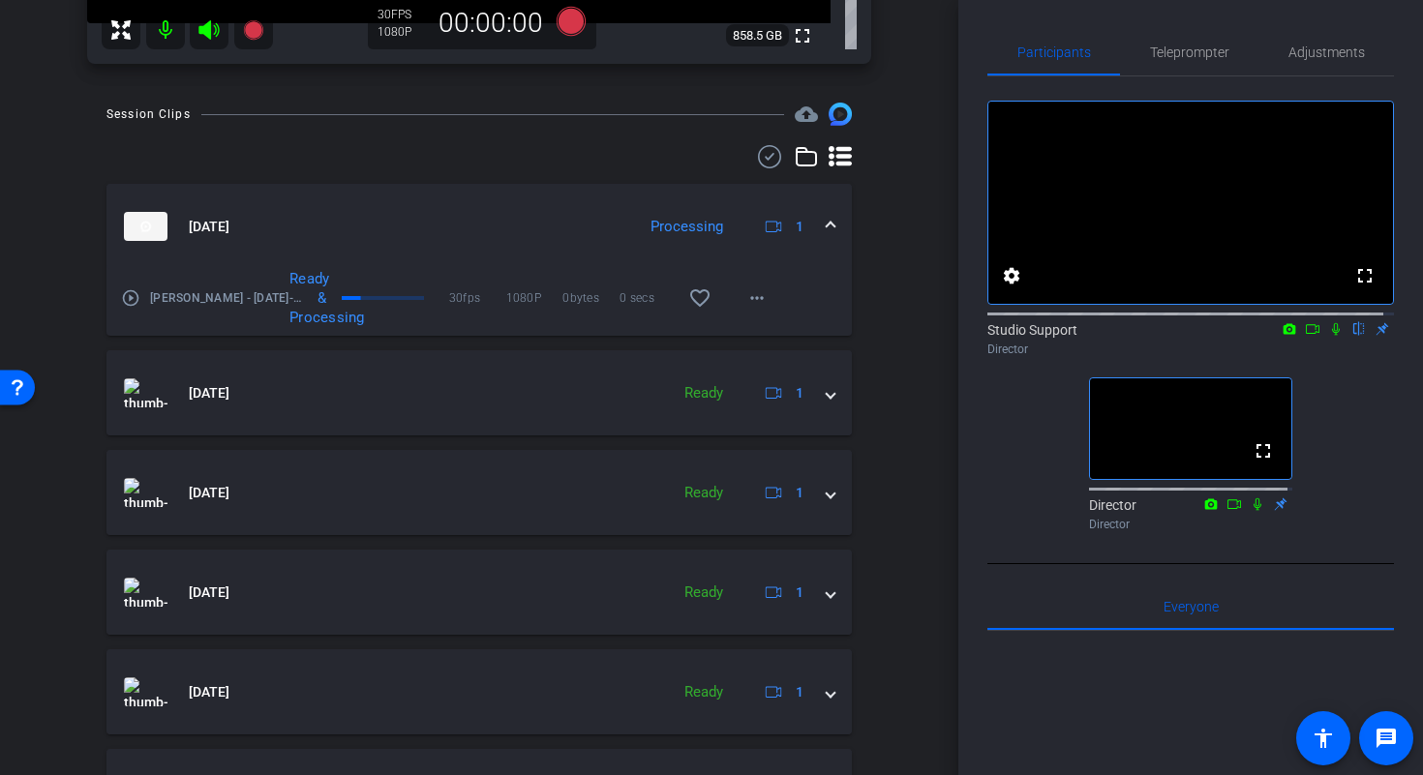
scroll to position [477, 0]
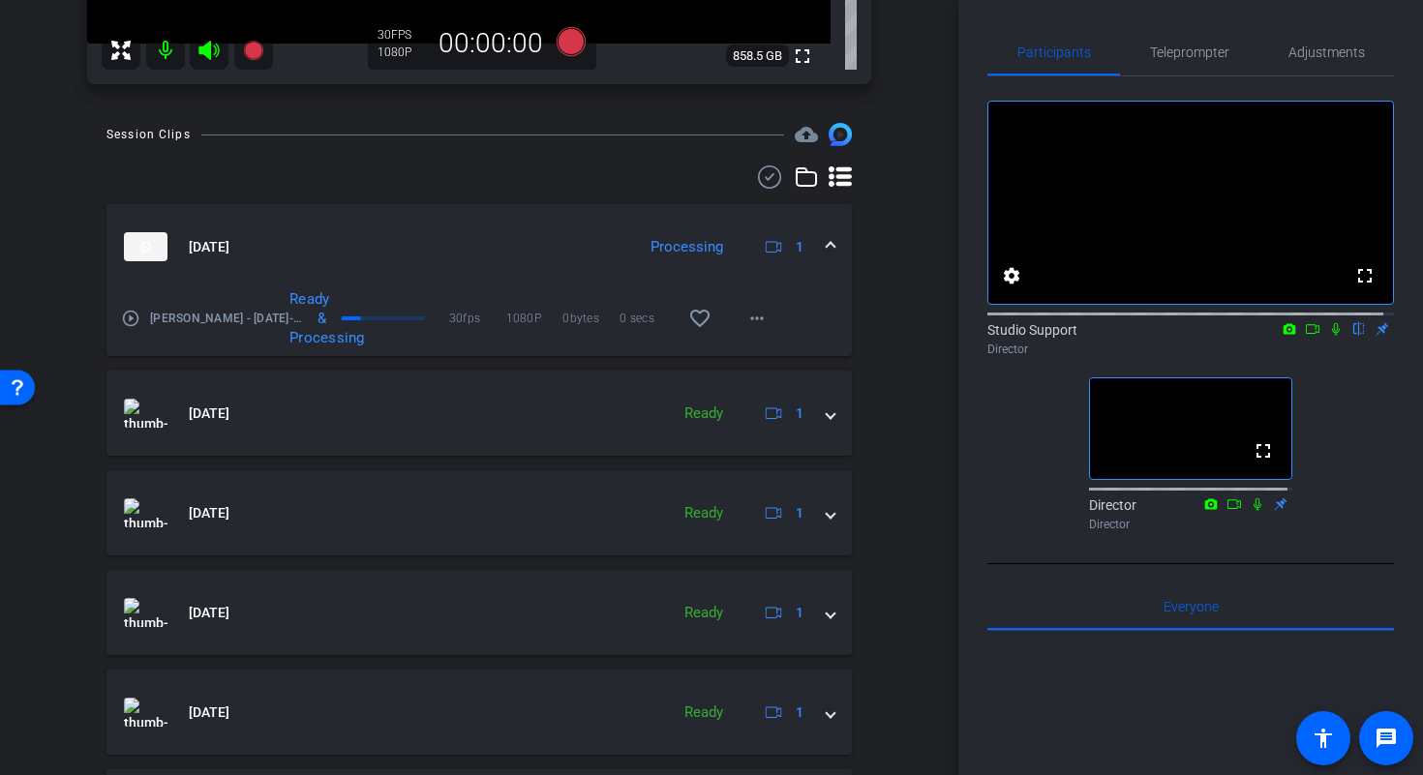
click at [826, 246] on span at bounding box center [830, 247] width 8 height 20
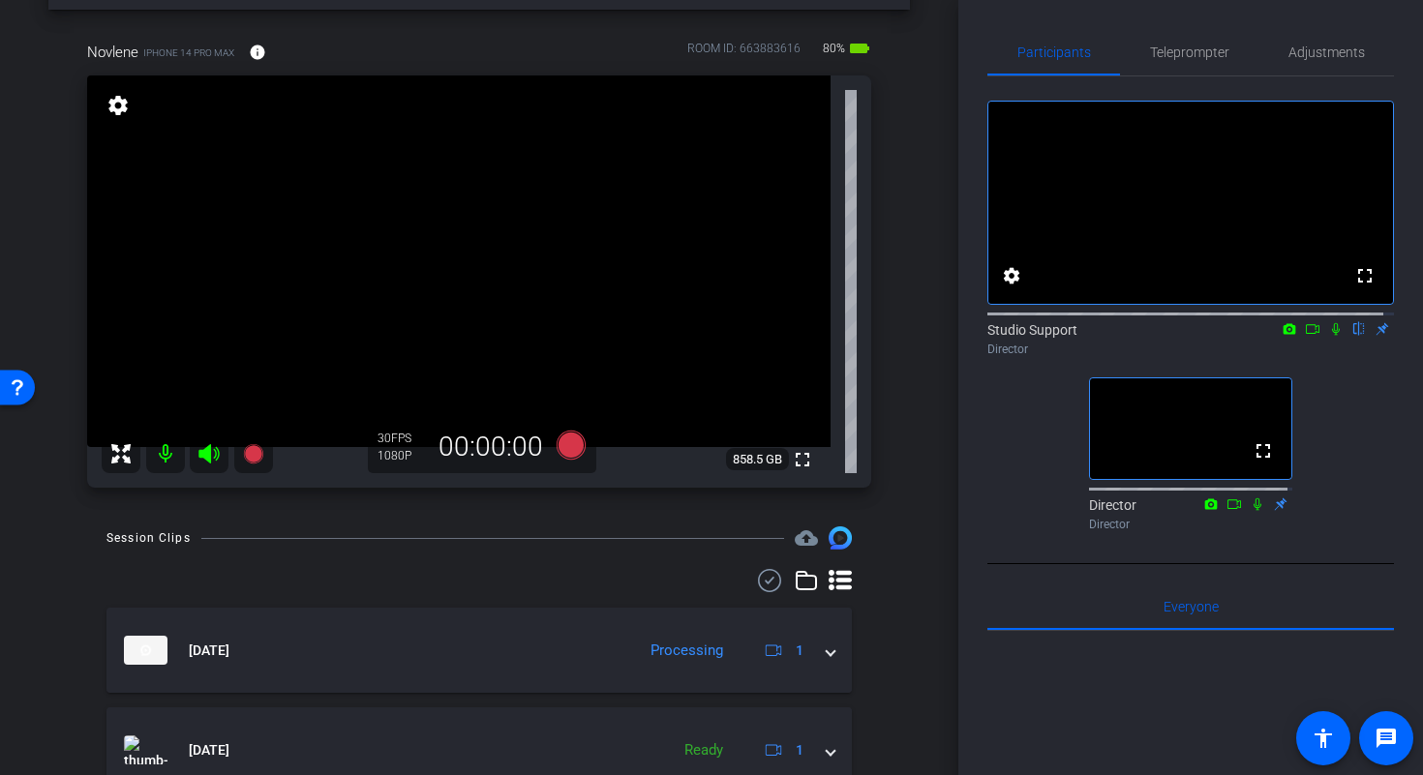
scroll to position [66, 0]
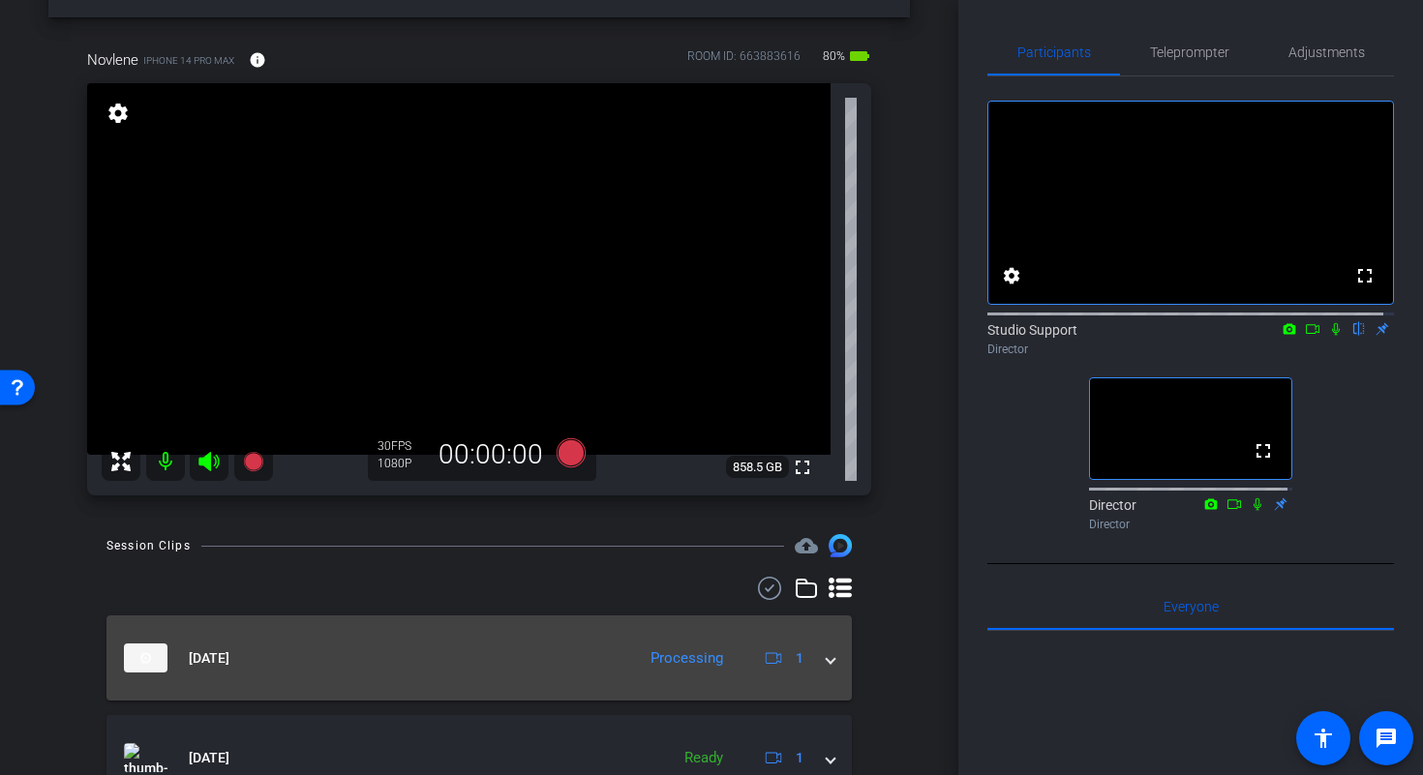
click at [826, 658] on span at bounding box center [830, 658] width 8 height 20
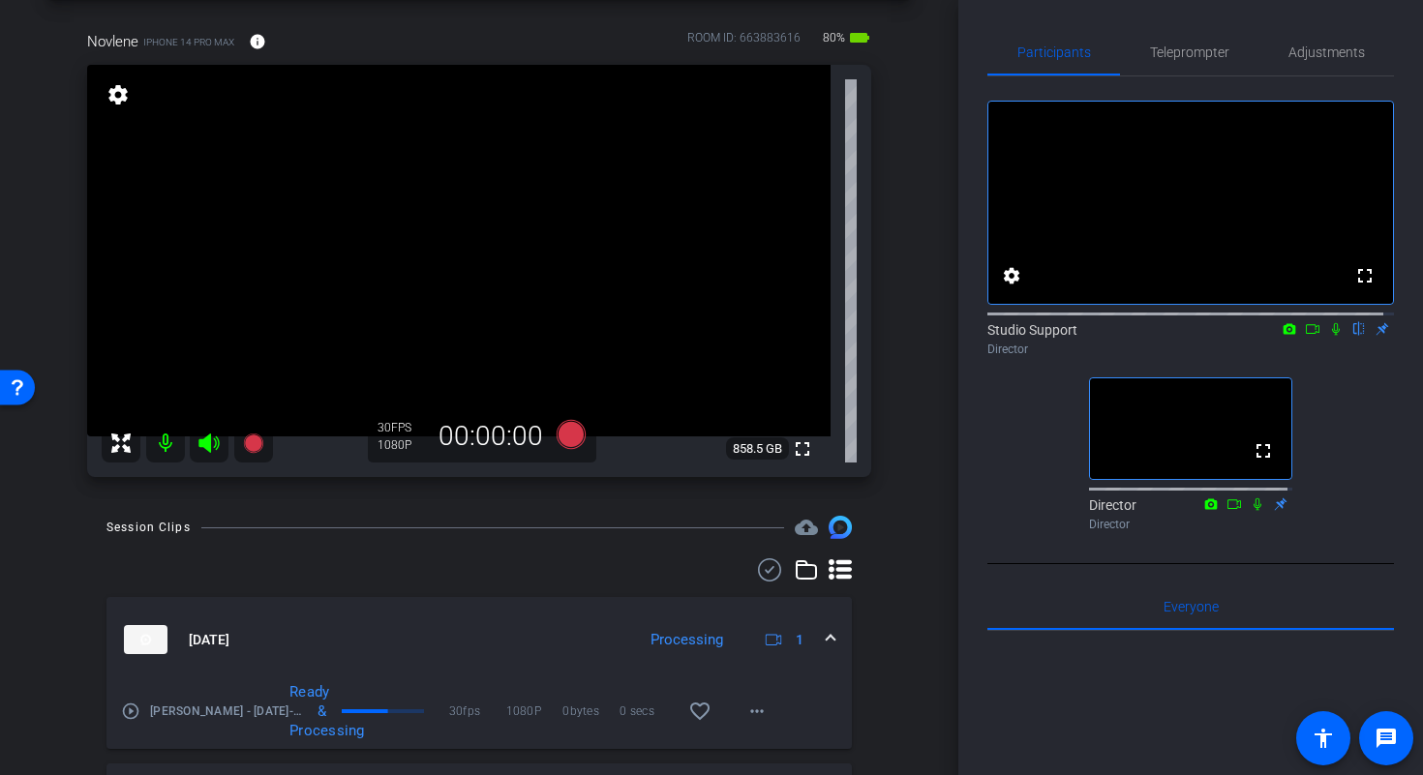
scroll to position [101, 0]
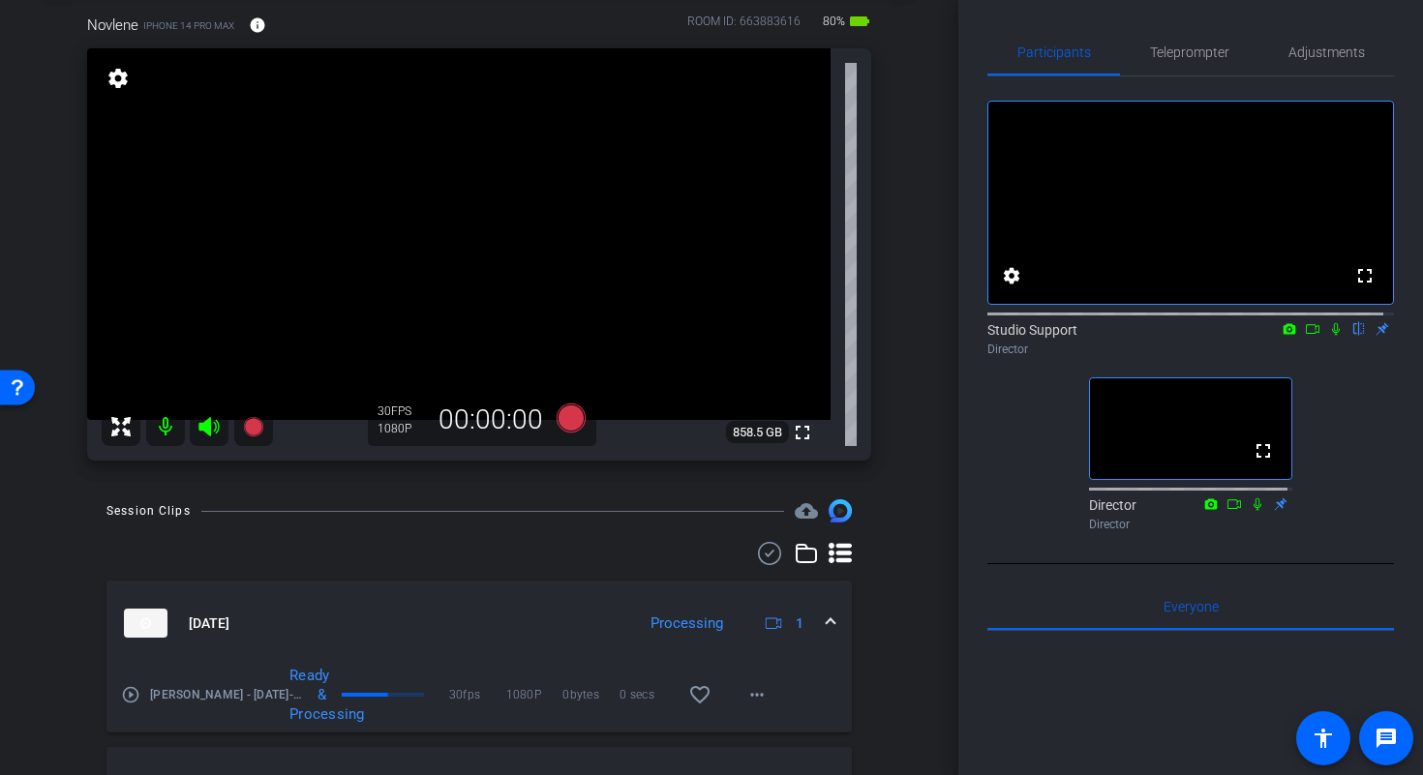
click at [129, 700] on mat-icon "play_circle_outline" at bounding box center [130, 694] width 19 height 19
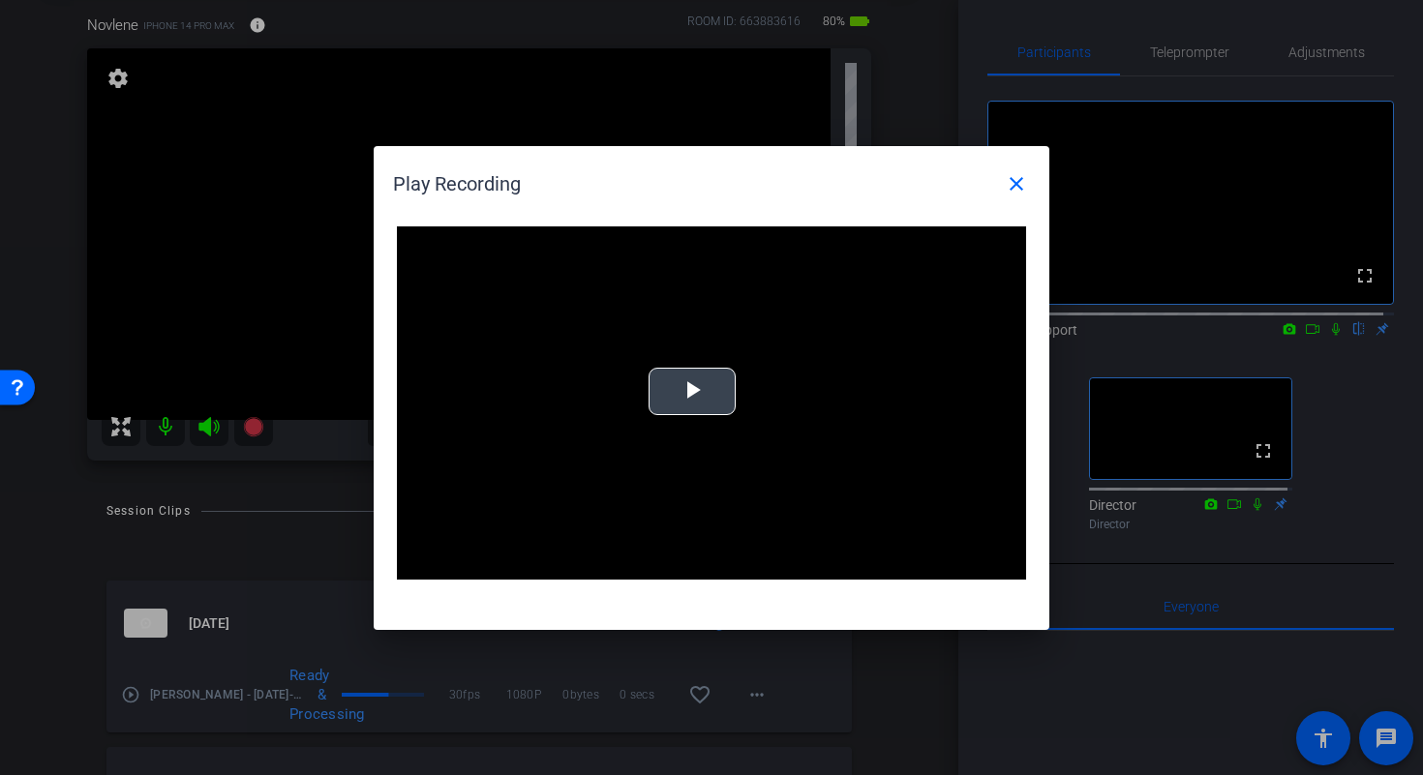
click at [692, 391] on span "Video Player" at bounding box center [692, 391] width 0 height 0
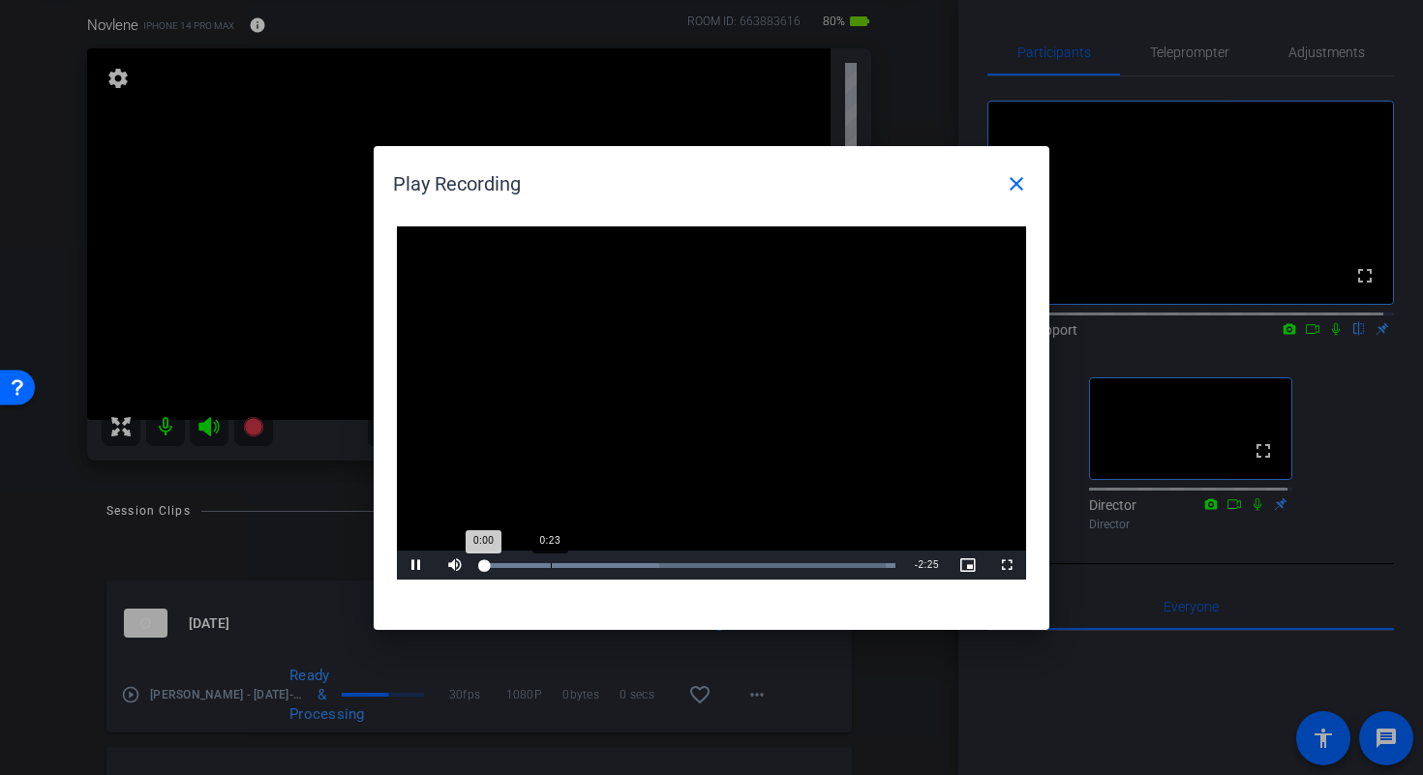
click at [551, 565] on div "Loaded : 100.00% 0:23 0:00" at bounding box center [689, 565] width 411 height 5
click at [613, 563] on div "Loaded : 100.00% 0:45 0:24" at bounding box center [689, 565] width 411 height 5
click at [744, 550] on video "Video Player" at bounding box center [711, 403] width 629 height 354
click at [1013, 190] on mat-icon "close" at bounding box center [1015, 183] width 23 height 23
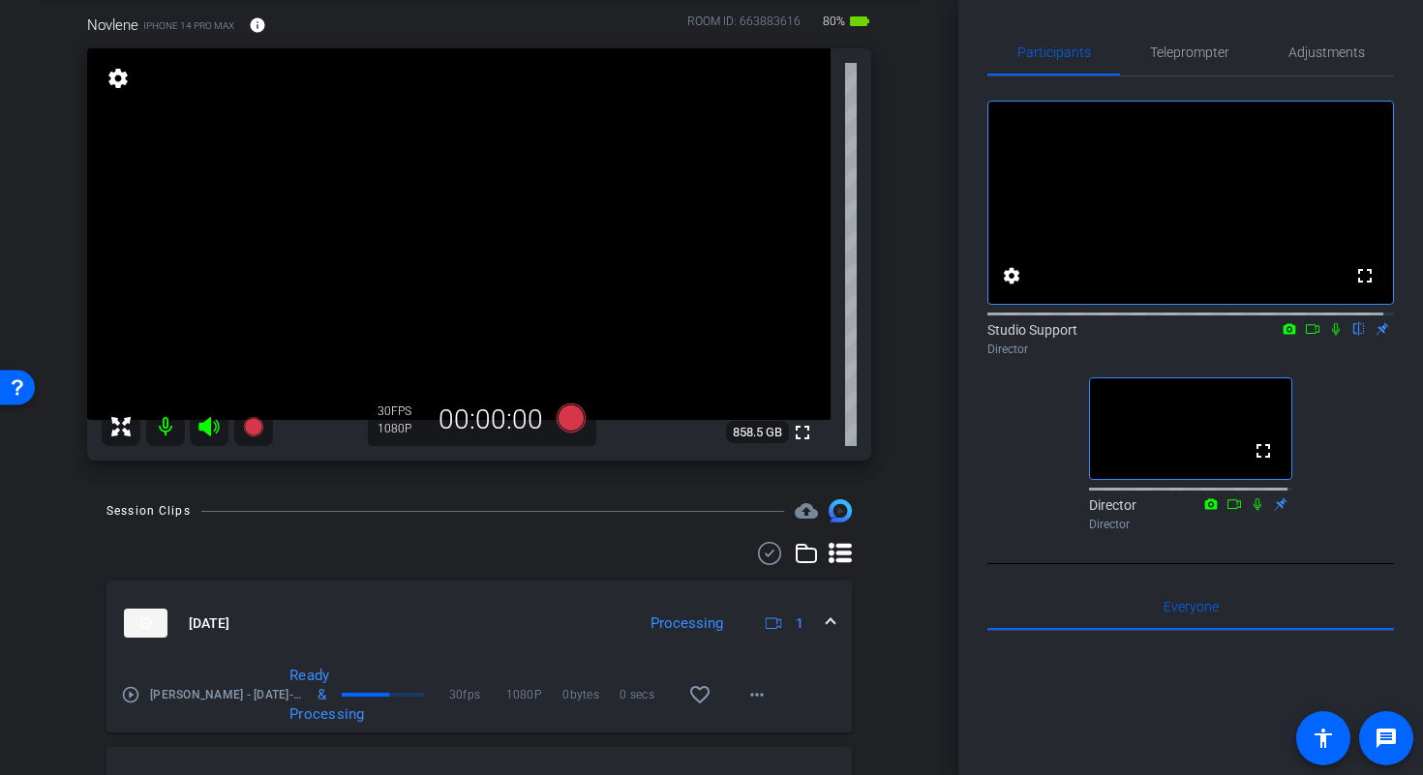
click at [829, 622] on mat-expansion-panel-header "Sep 25, 2025 Processing 1" at bounding box center [478, 623] width 745 height 85
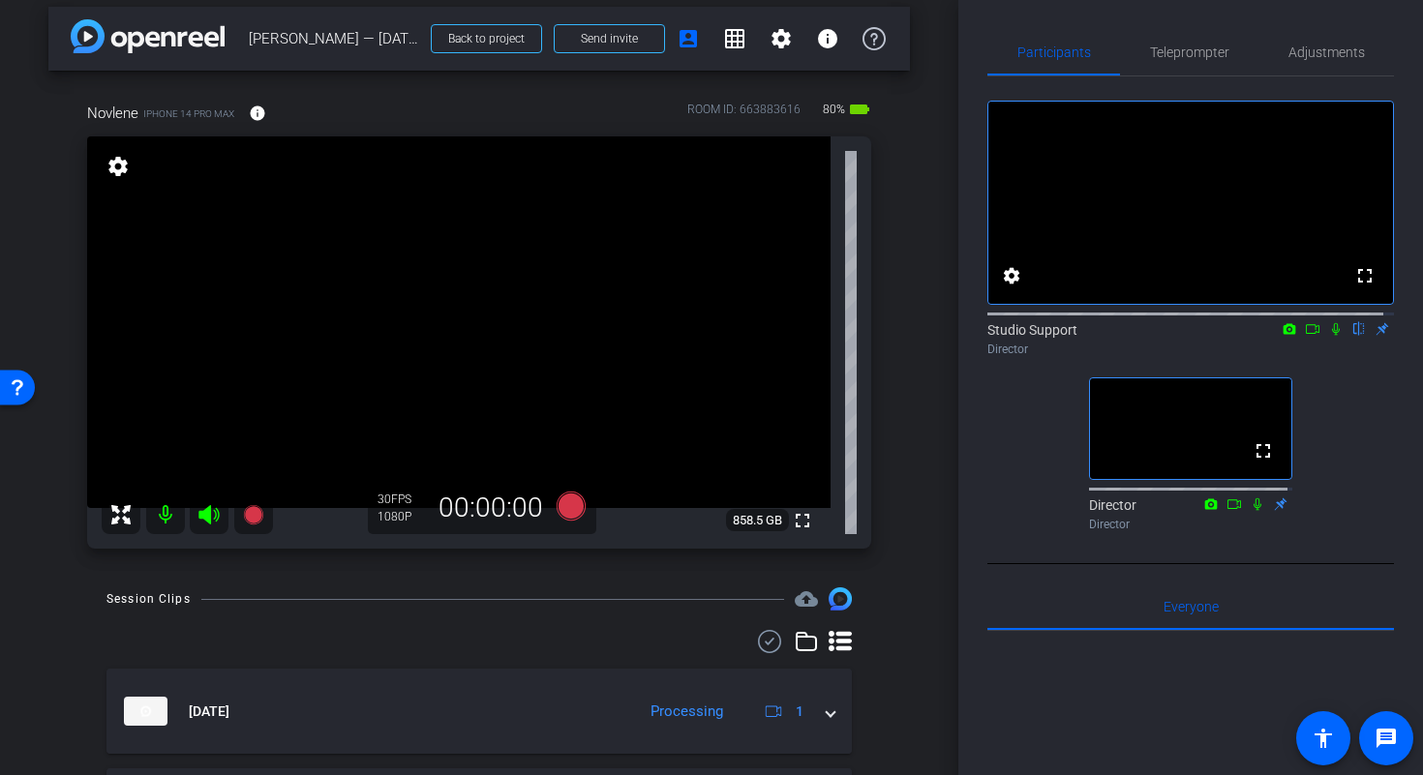
scroll to position [10, 0]
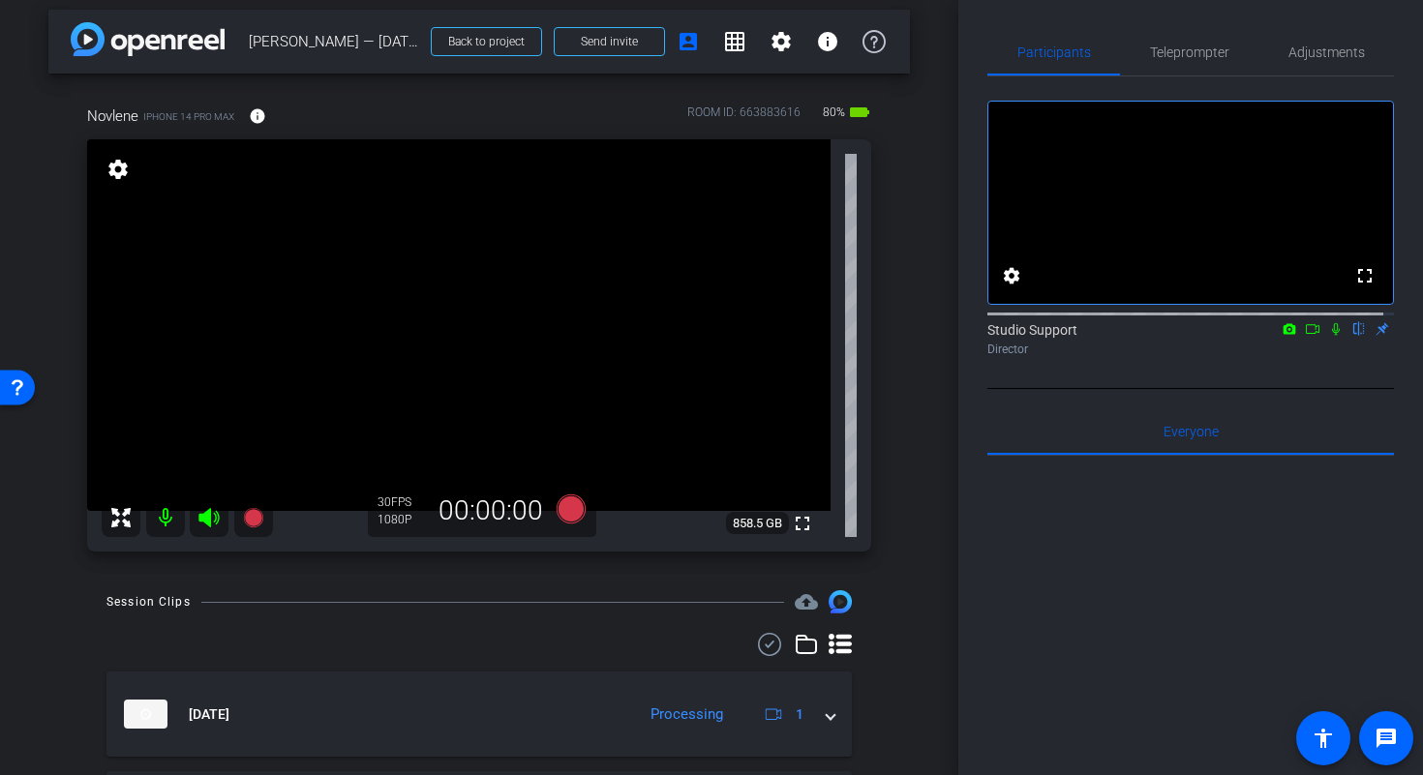
click at [1329, 336] on icon at bounding box center [1335, 329] width 15 height 14
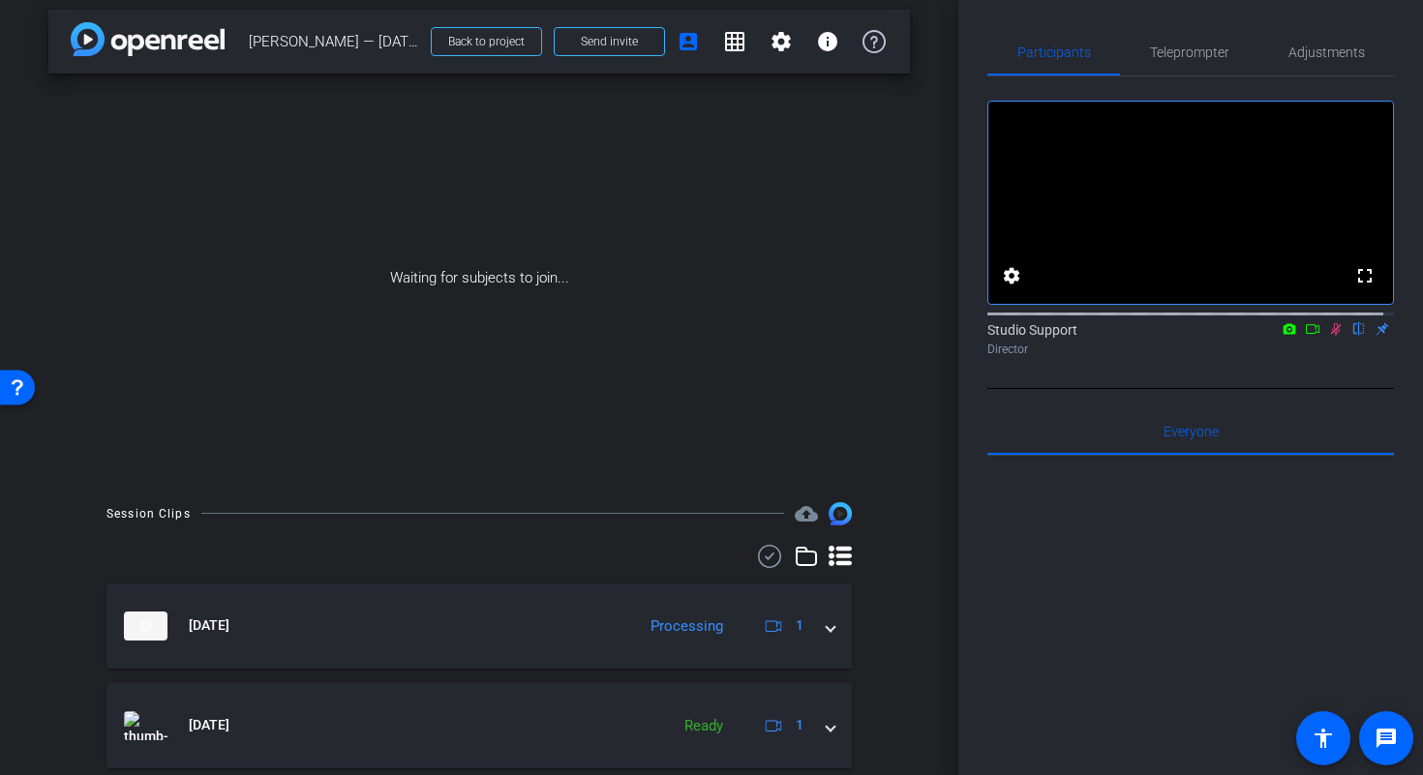
click at [1304, 336] on icon at bounding box center [1311, 329] width 15 height 14
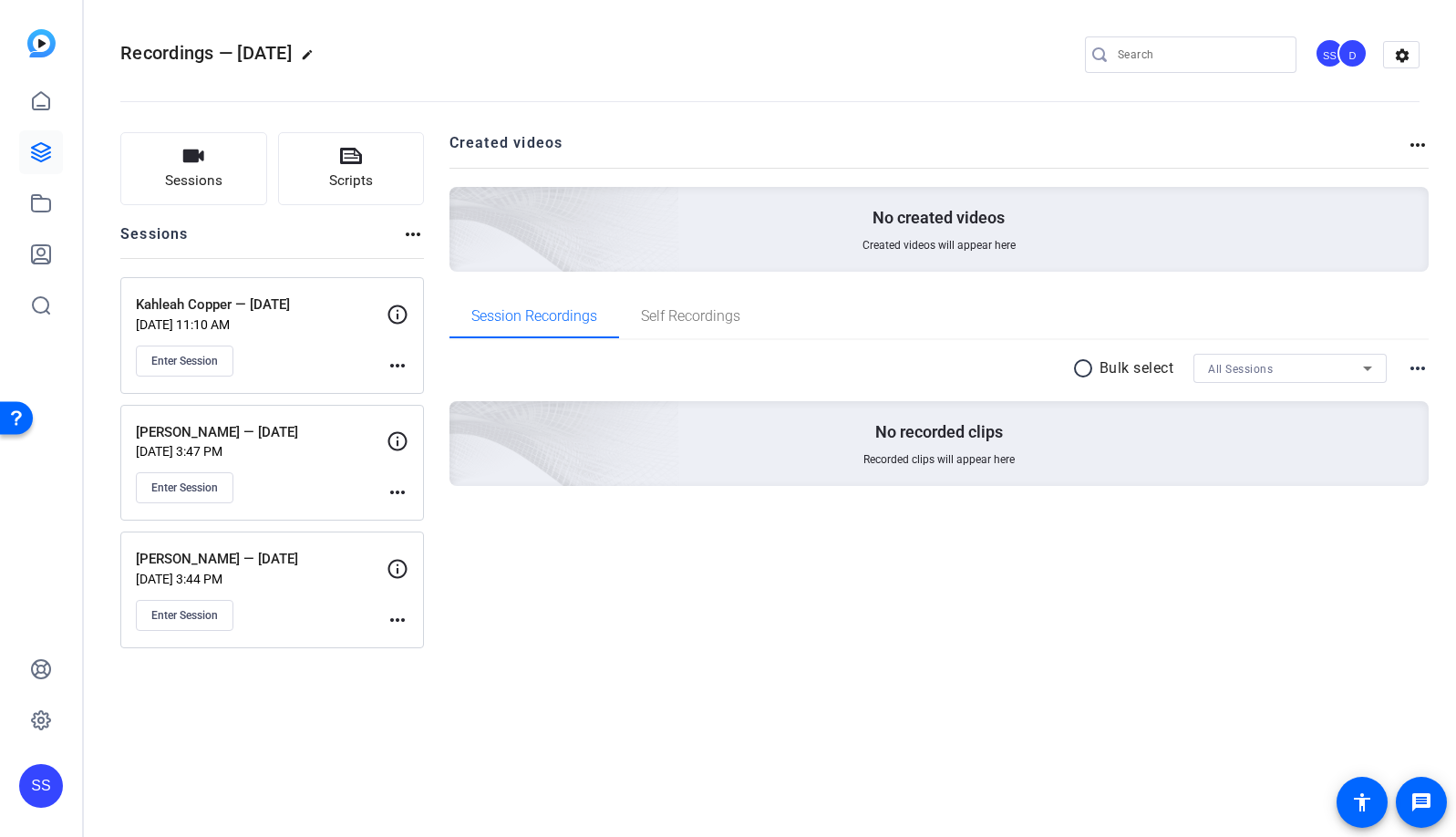
click at [50, 782] on div "SS" at bounding box center [41, 786] width 43 height 43
click at [220, 777] on mat-icon "logout" at bounding box center [218, 770] width 22 height 22
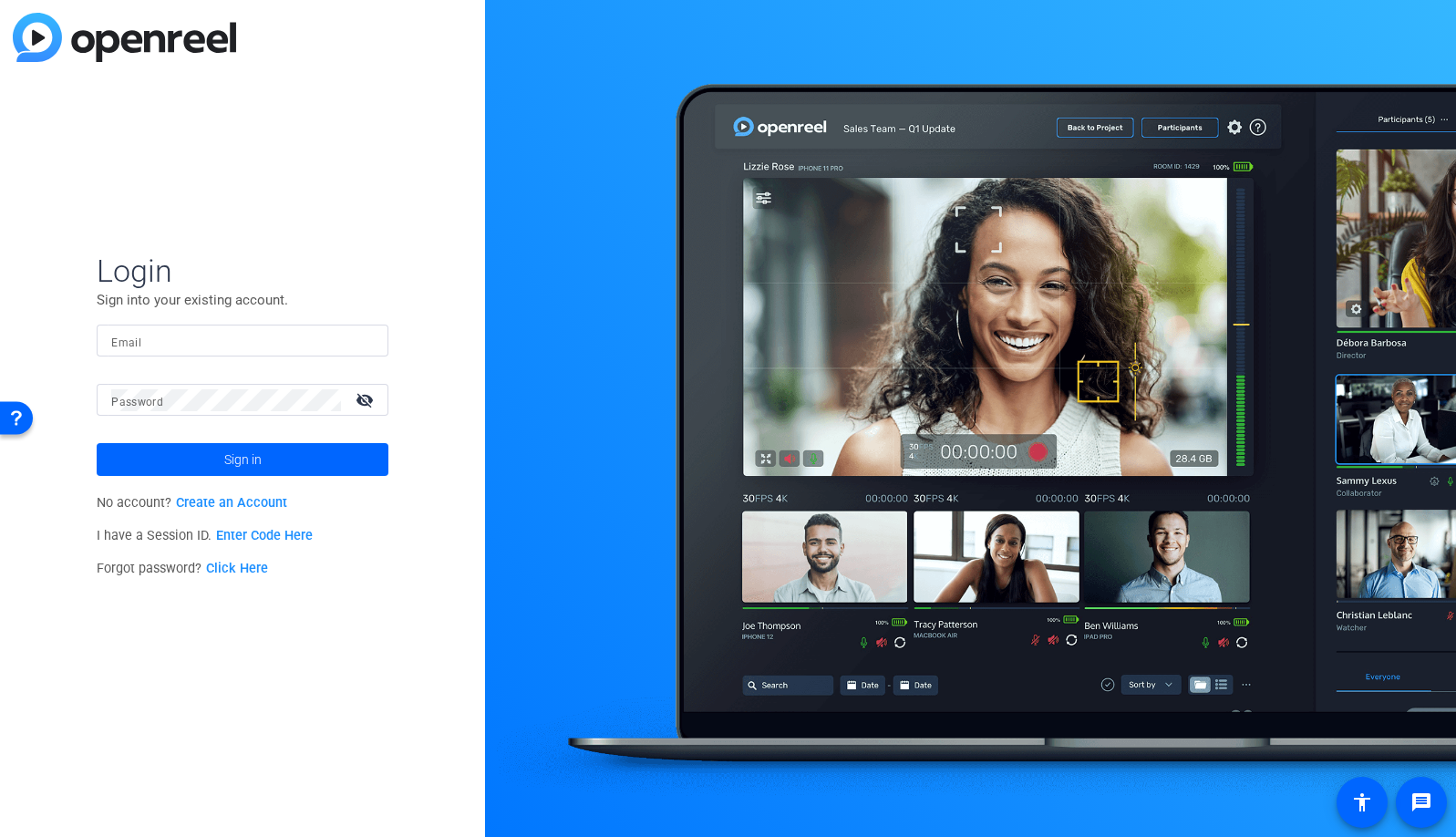
click at [290, 336] on input "Email" at bounding box center [242, 340] width 263 height 22
click at [373, 336] on div at bounding box center [363, 340] width 22 height 22
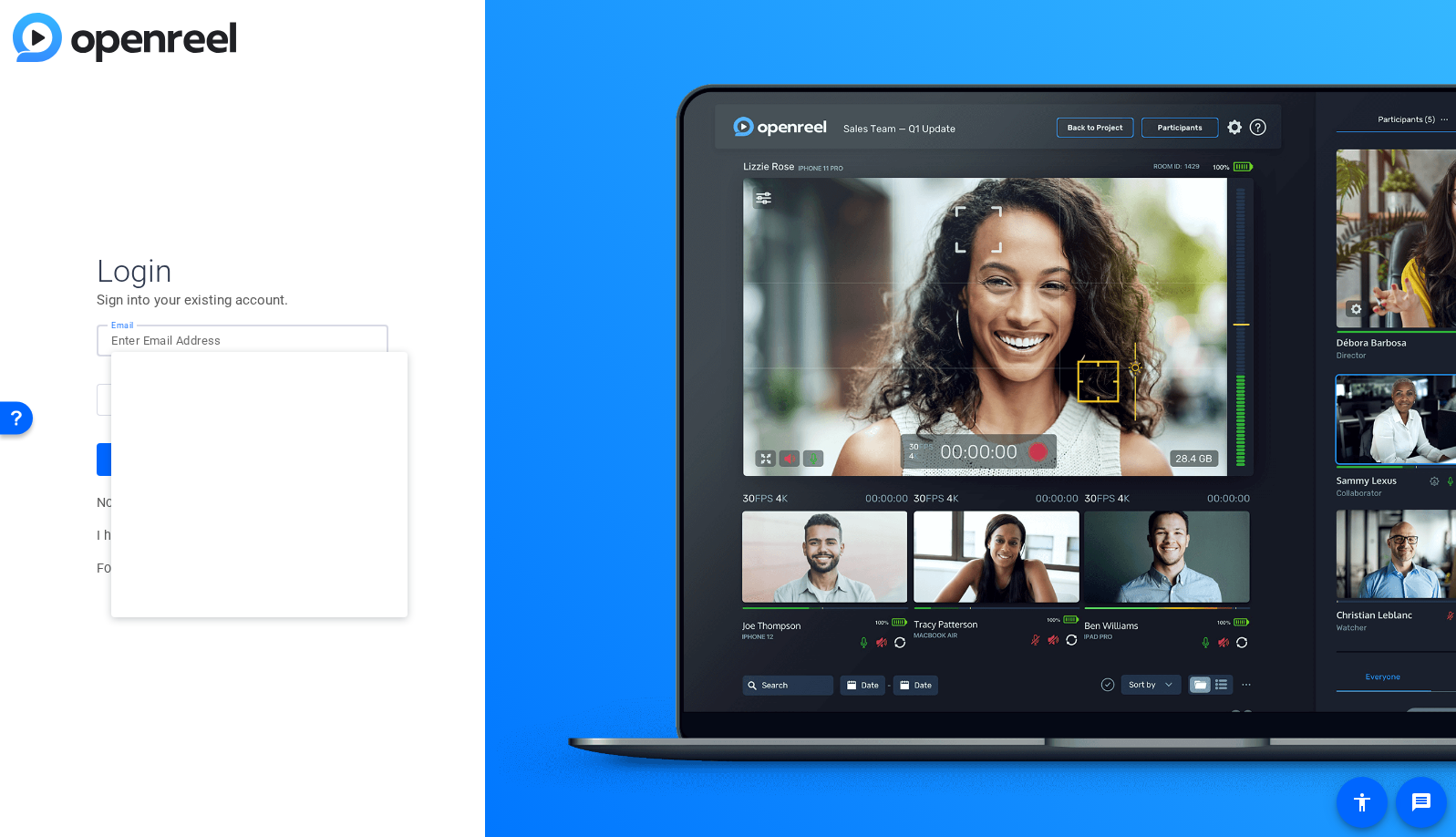
type input "studiosupport@openreel.com"
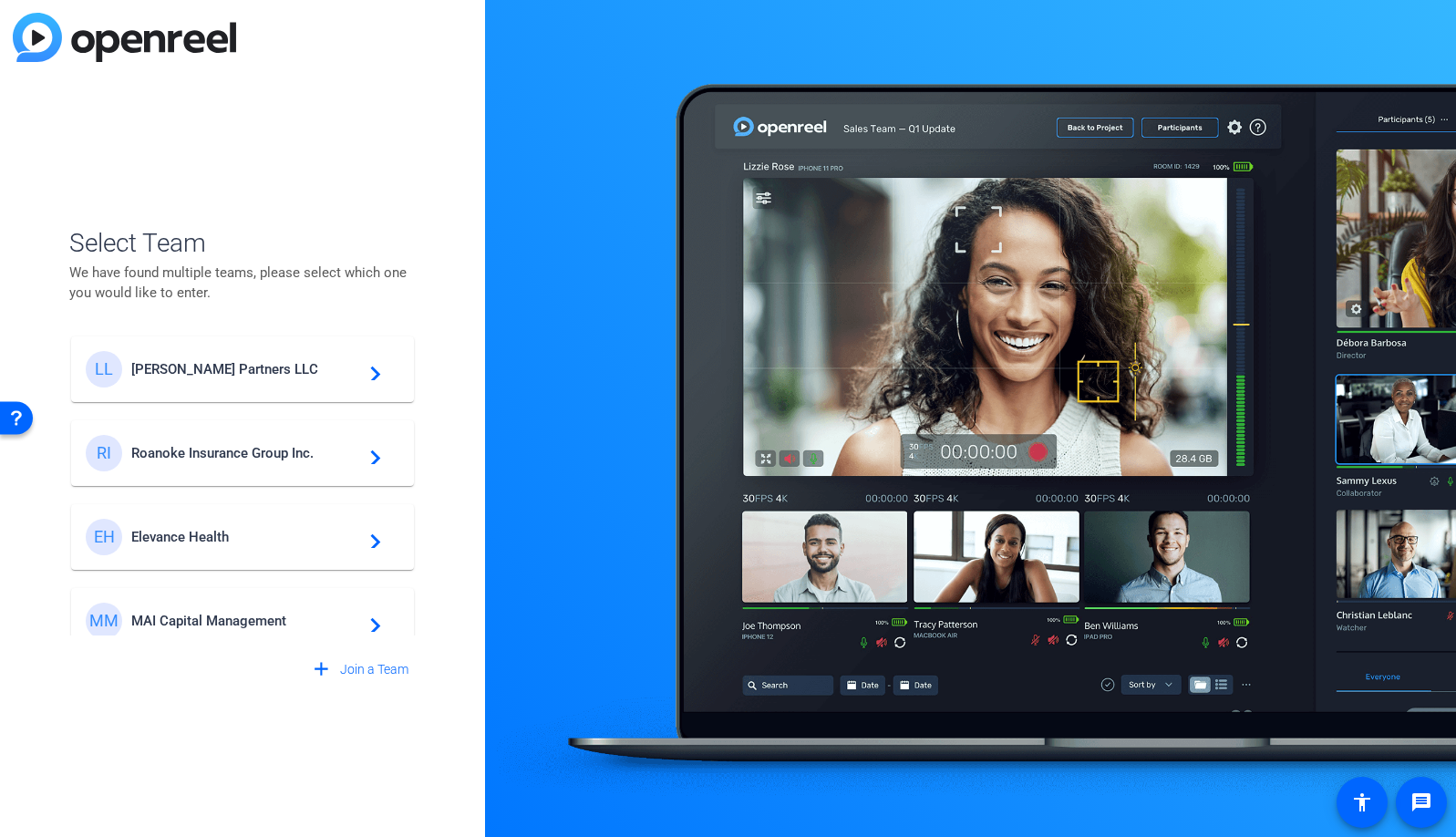
click at [213, 542] on span "Elevance Health" at bounding box center [245, 536] width 228 height 16
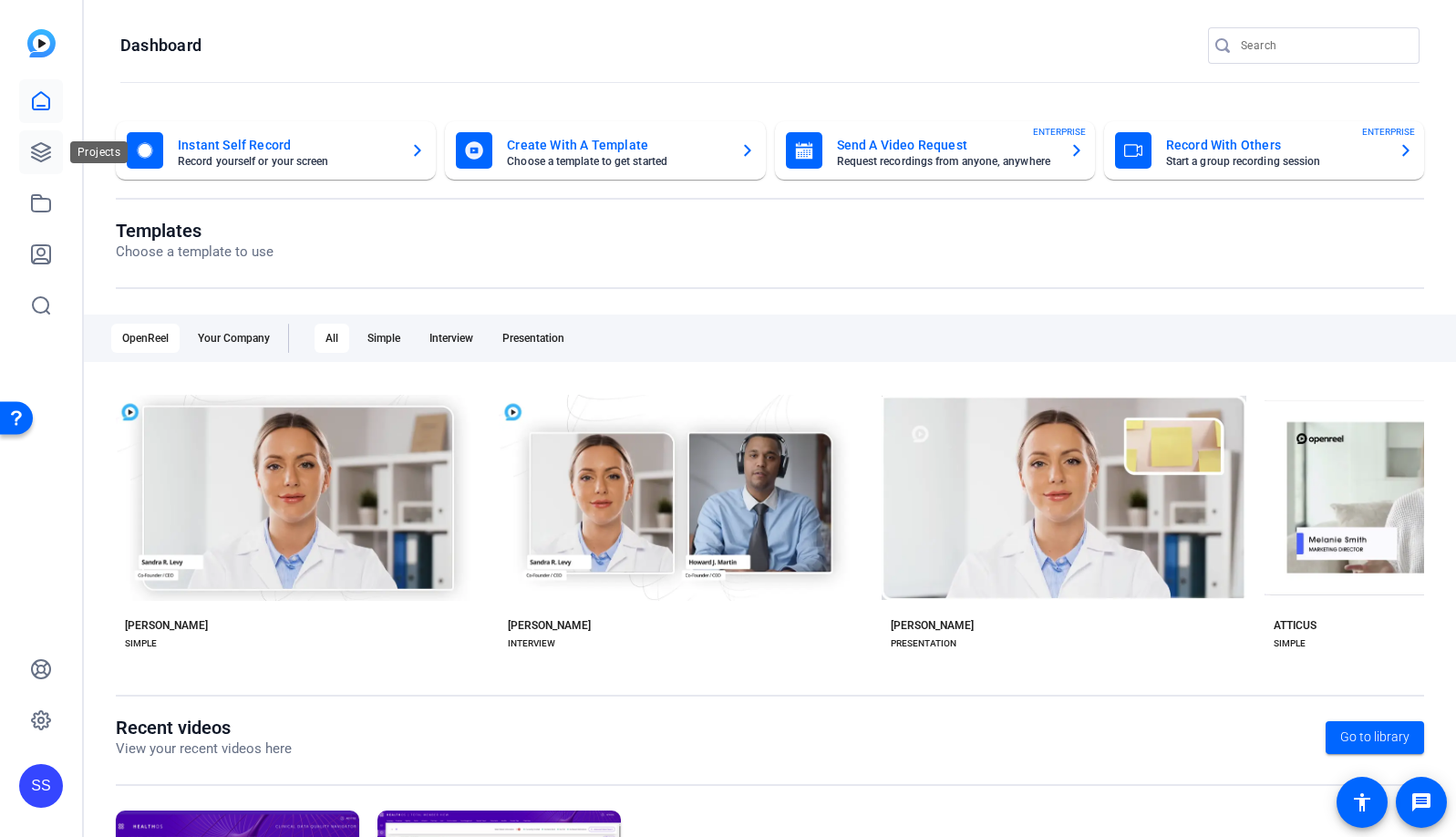
click at [48, 158] on icon at bounding box center [41, 152] width 22 height 22
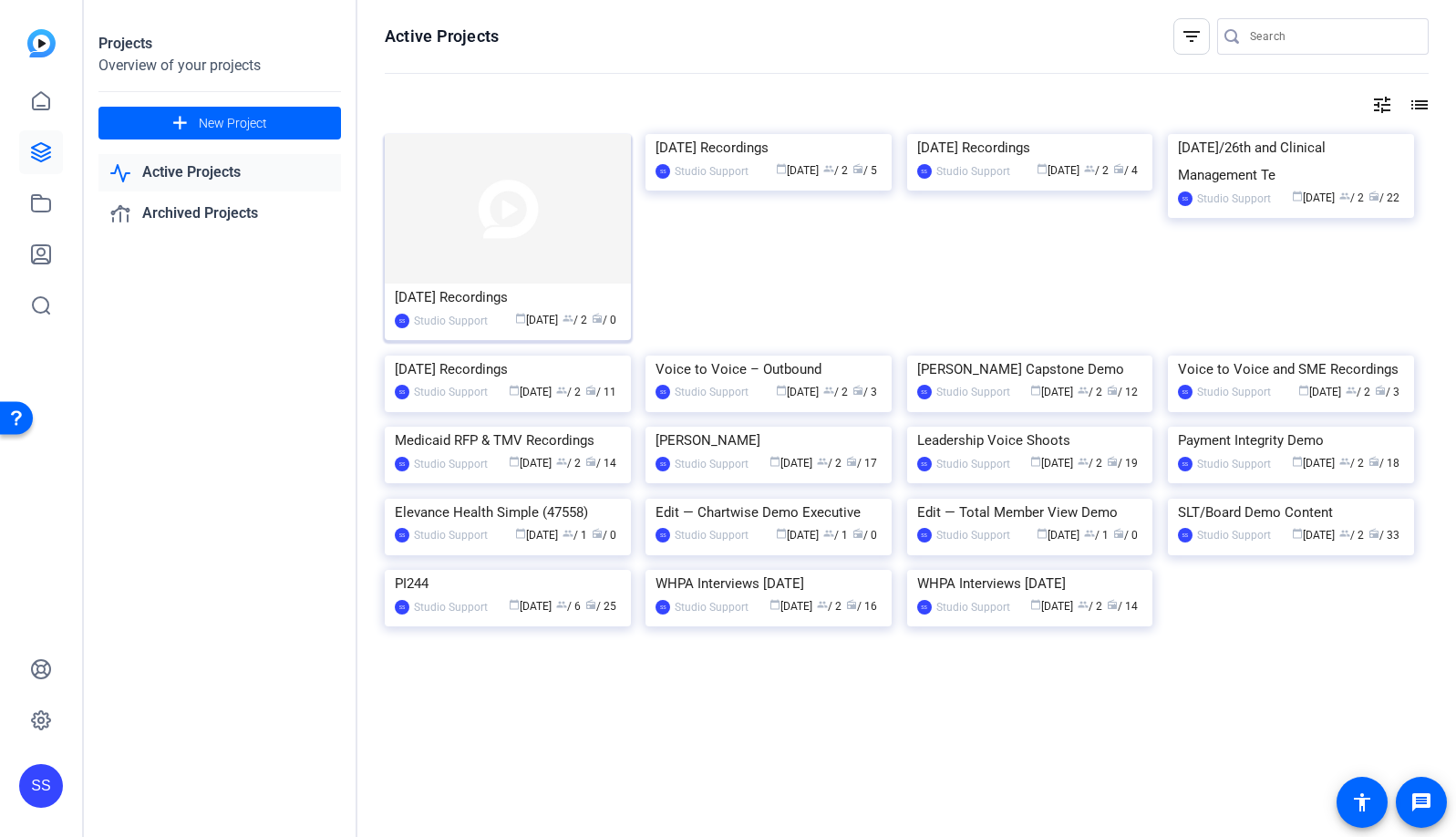
click at [511, 189] on img at bounding box center [507, 208] width 246 height 150
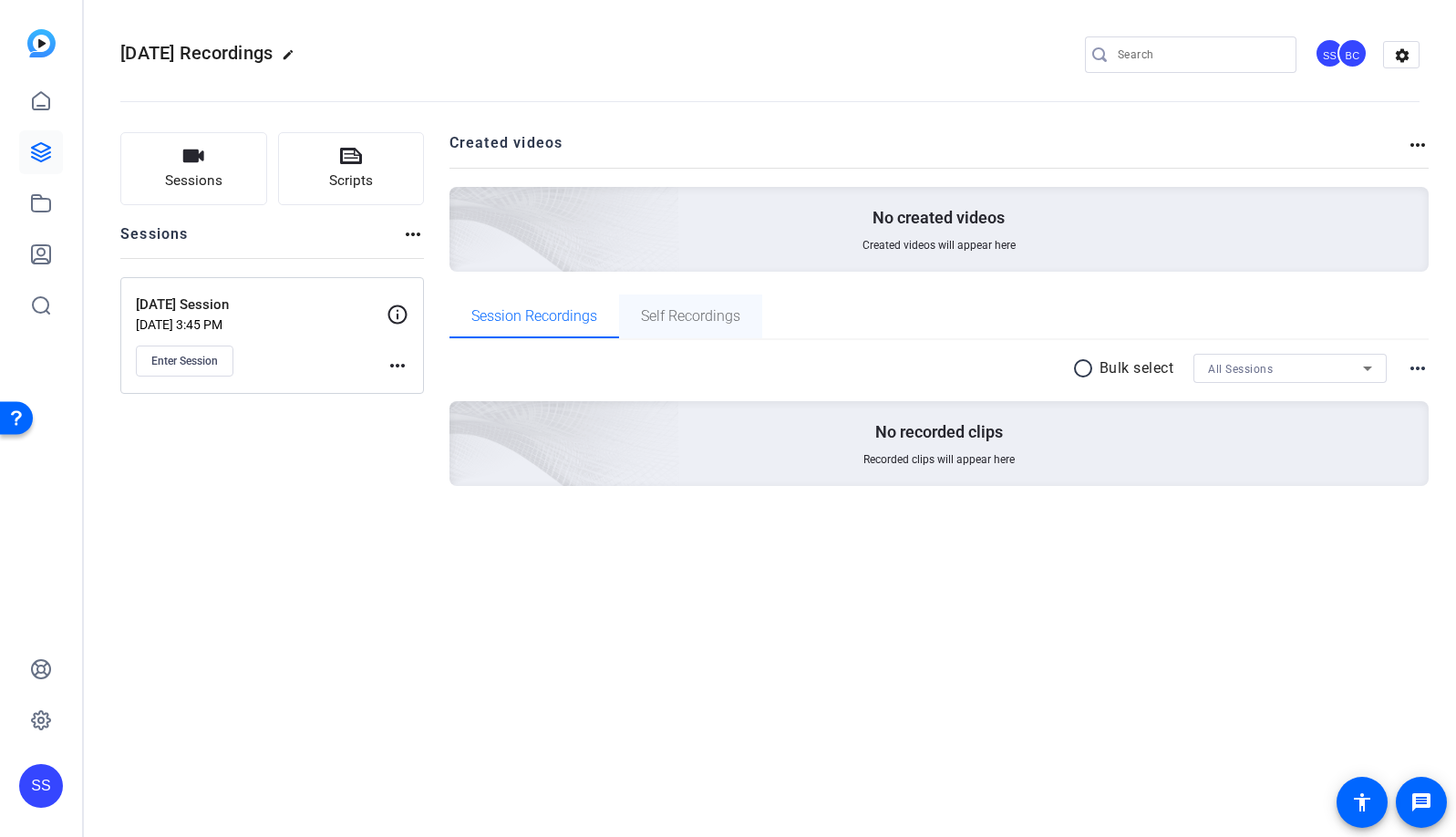
click at [686, 320] on span "Self Recordings" at bounding box center [690, 316] width 99 height 14
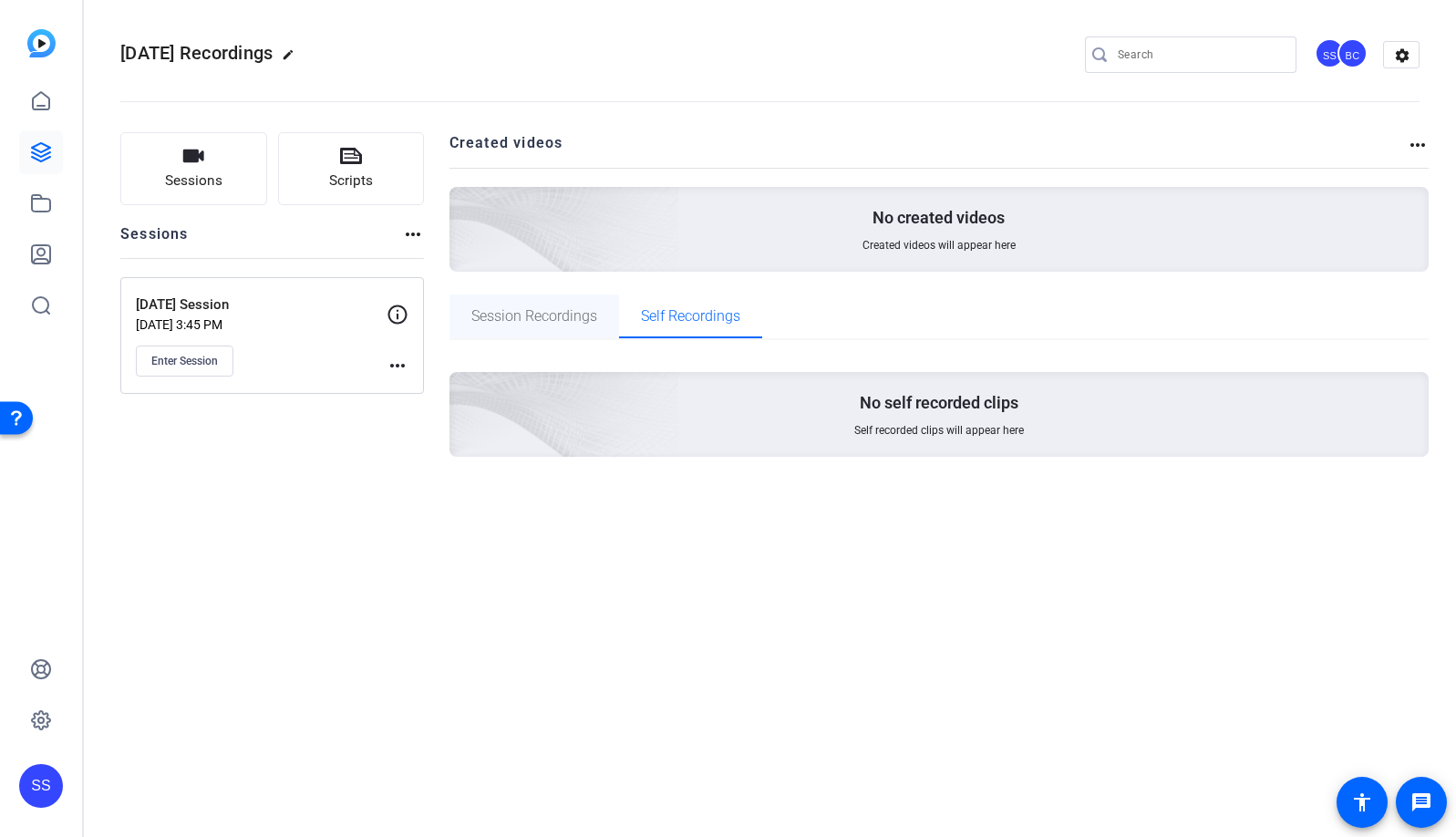
click at [541, 318] on span "Session Recordings" at bounding box center [534, 316] width 126 height 14
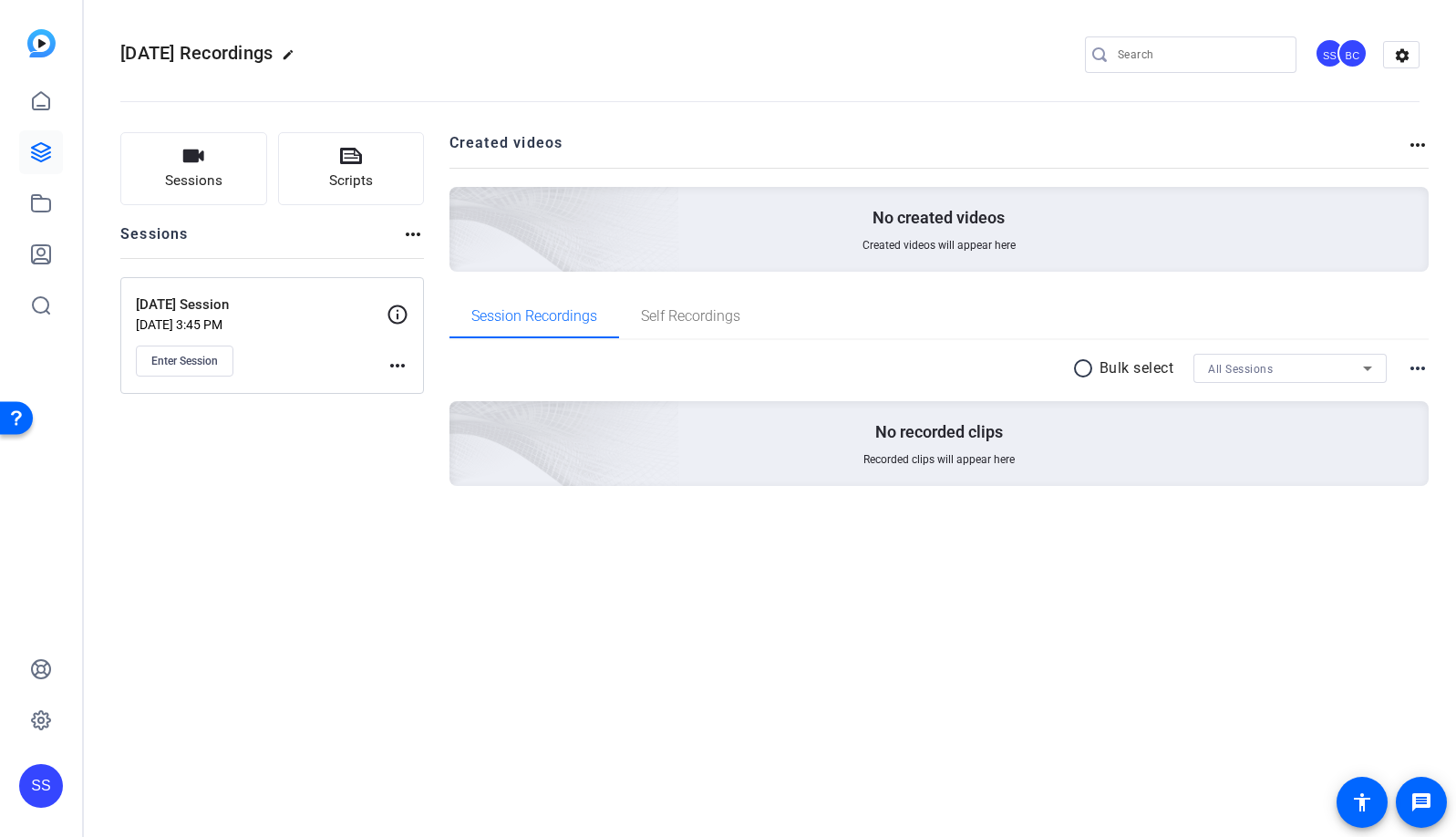
click at [326, 342] on div "Sept 25th Session Sep 24, 2025 @ 3:45 PM Enter Session" at bounding box center [261, 336] width 251 height 82
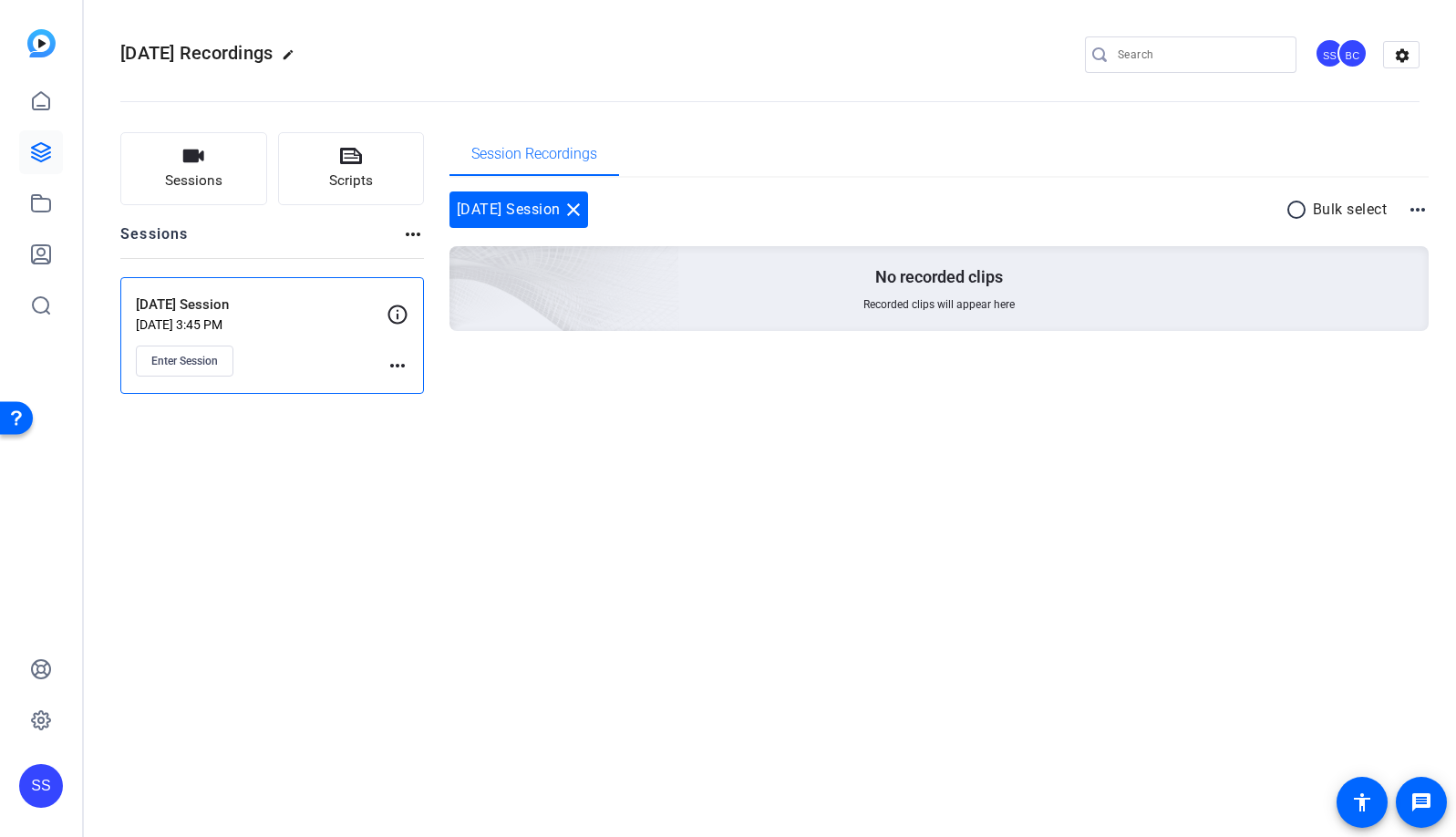
click at [325, 339] on div "Sept 25th Session Sep 24, 2025 @ 3:45 PM Enter Session" at bounding box center [261, 336] width 251 height 82
click at [46, 107] on icon at bounding box center [41, 101] width 22 height 22
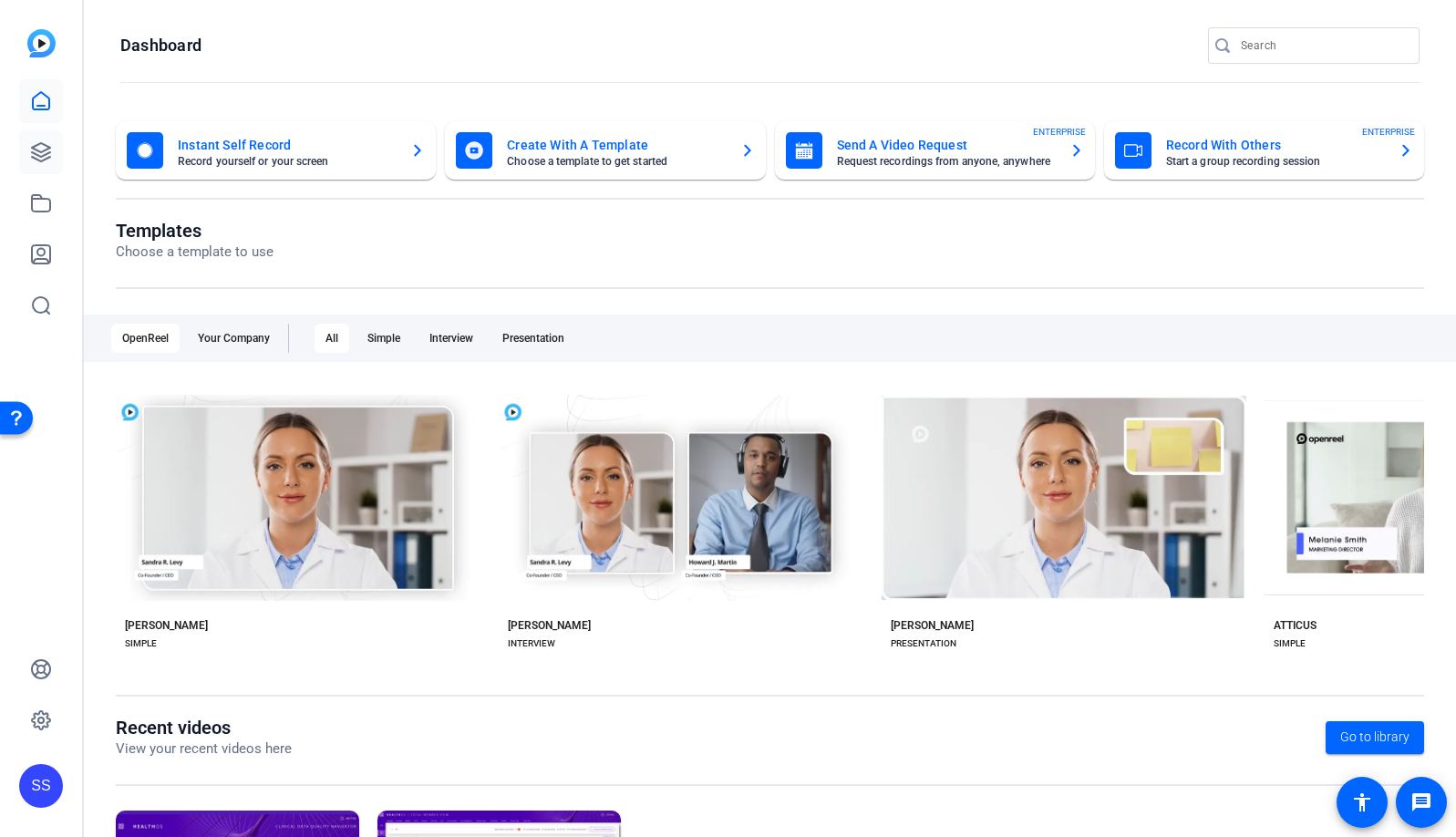
click at [38, 135] on link at bounding box center [41, 152] width 43 height 43
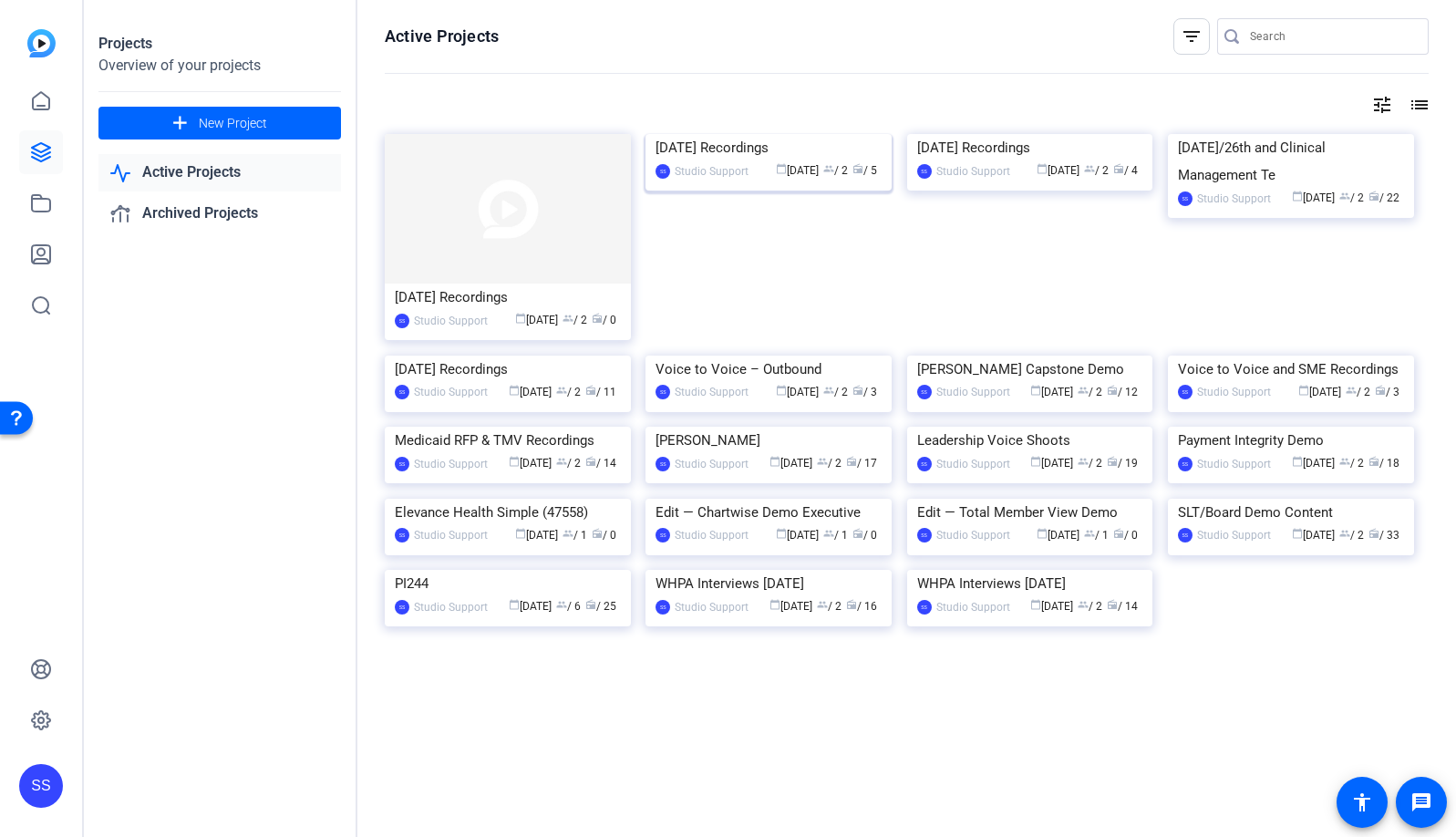
click at [796, 134] on img at bounding box center [768, 134] width 246 height 0
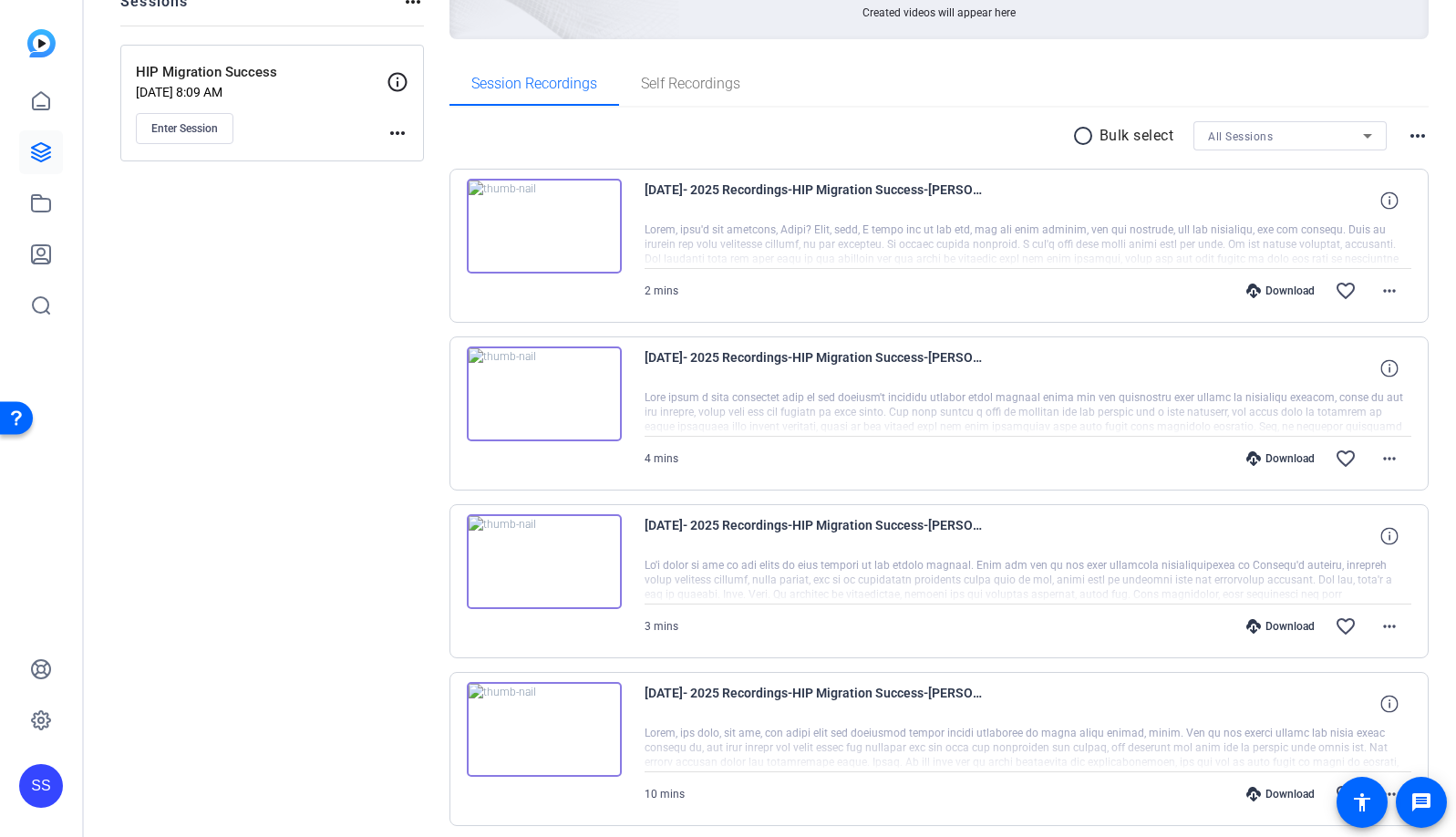
scroll to position [230, 0]
click at [534, 393] on img at bounding box center [544, 397] width 155 height 95
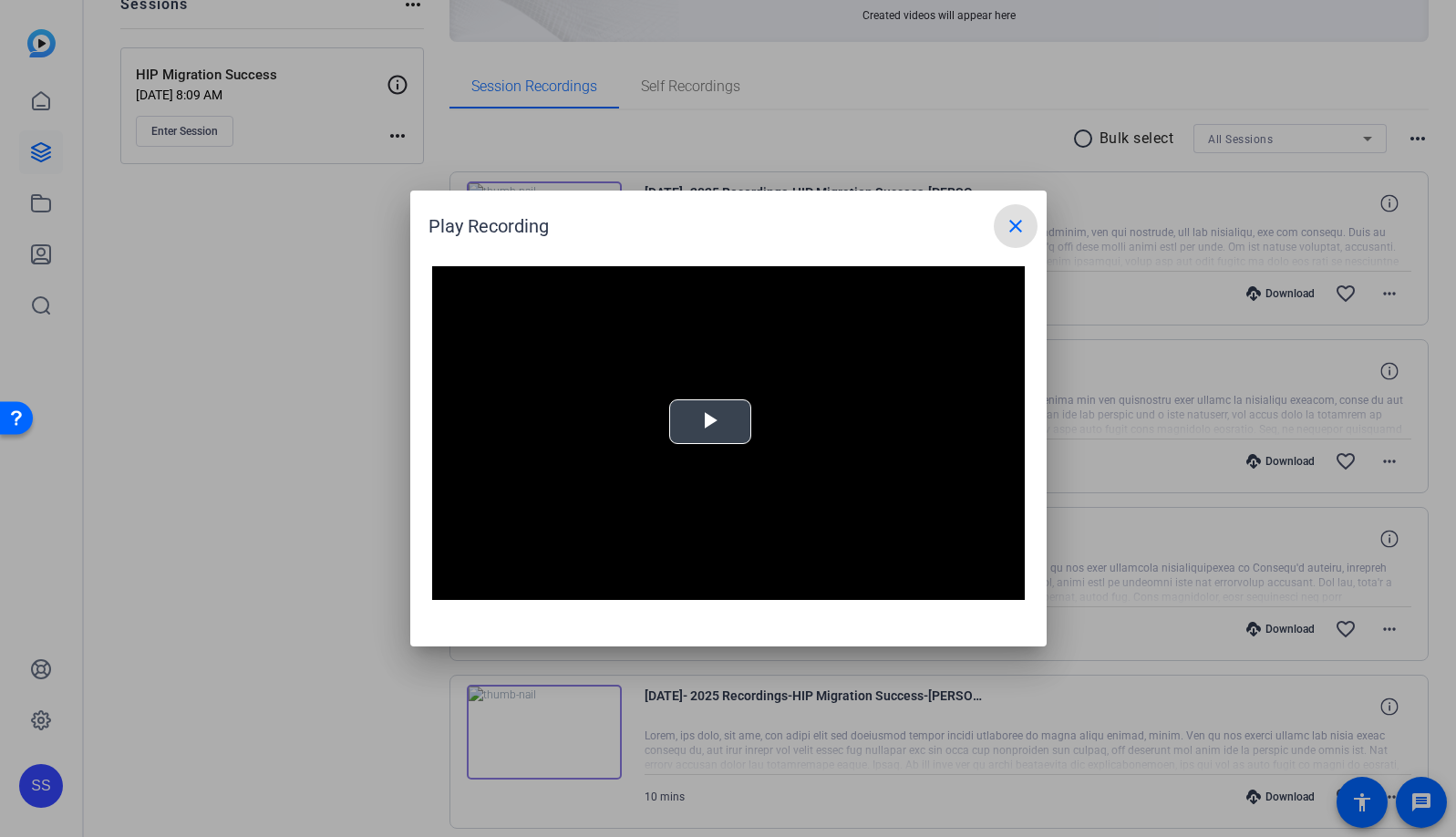
click at [711, 422] on span "Video Player" at bounding box center [711, 422] width 0 height 0
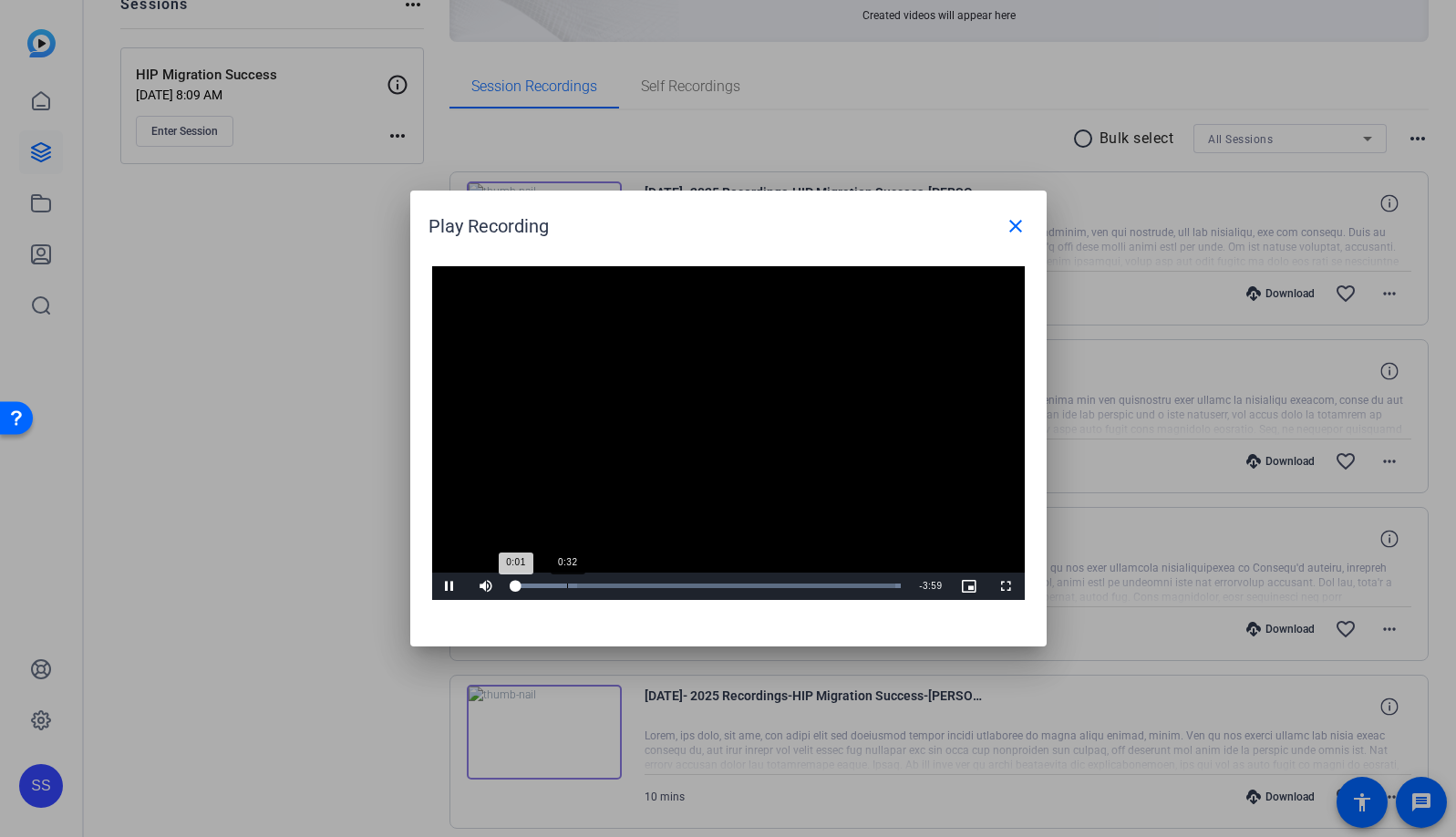
click at [574, 583] on div "Loaded : 100.00% 0:32 0:01" at bounding box center [708, 585] width 387 height 5
click at [638, 587] on div "Loaded : 100.00% 1:12 0:37" at bounding box center [708, 585] width 387 height 5
click at [735, 596] on div "Loaded : 100.00% 2:17 1:18" at bounding box center [708, 586] width 406 height 27
click at [797, 594] on div "Loaded : 100.00% 2:56 2:18" at bounding box center [708, 586] width 406 height 27
click at [1025, 226] on mat-icon "close" at bounding box center [1015, 225] width 22 height 22
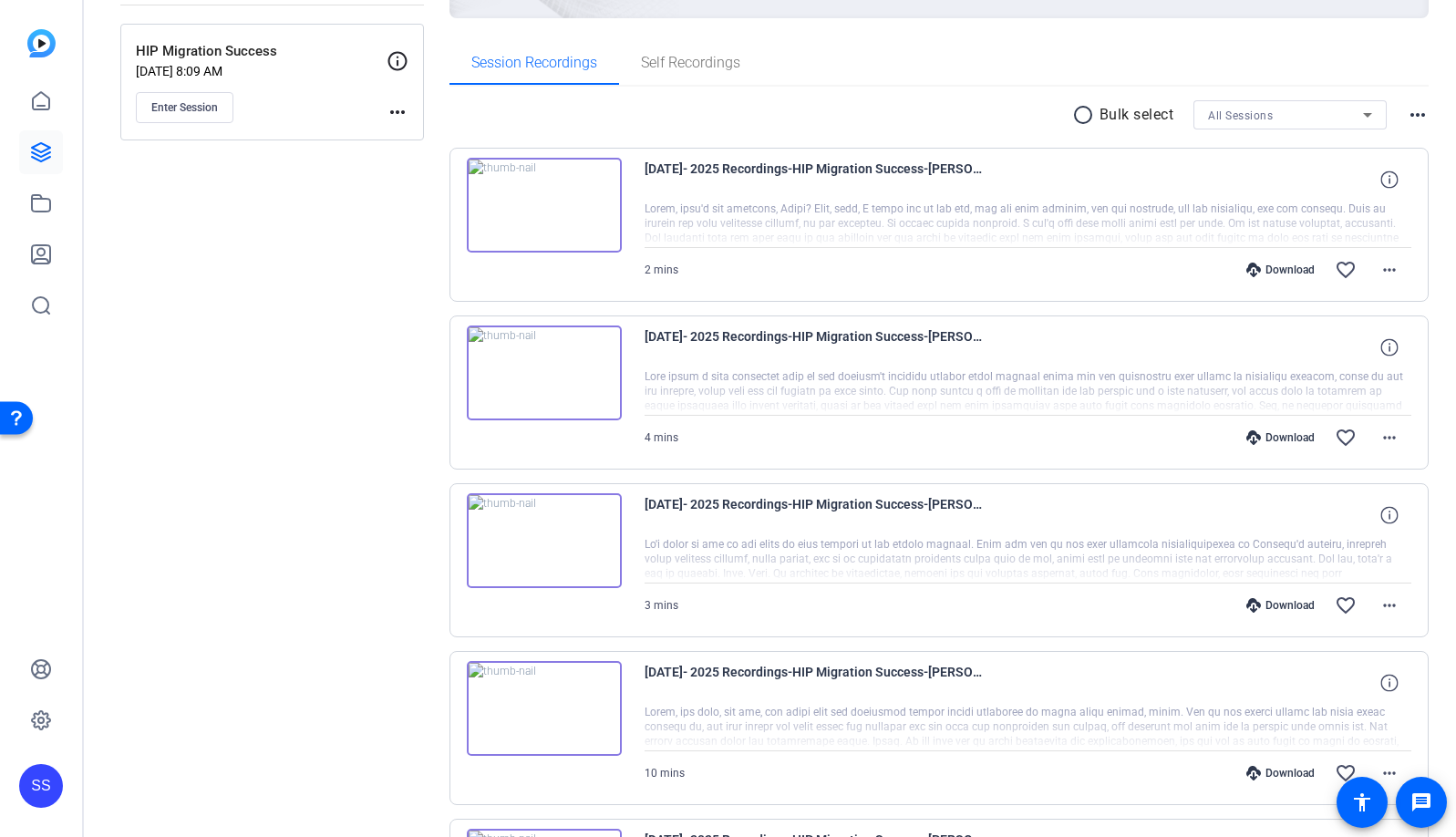
scroll to position [250, 0]
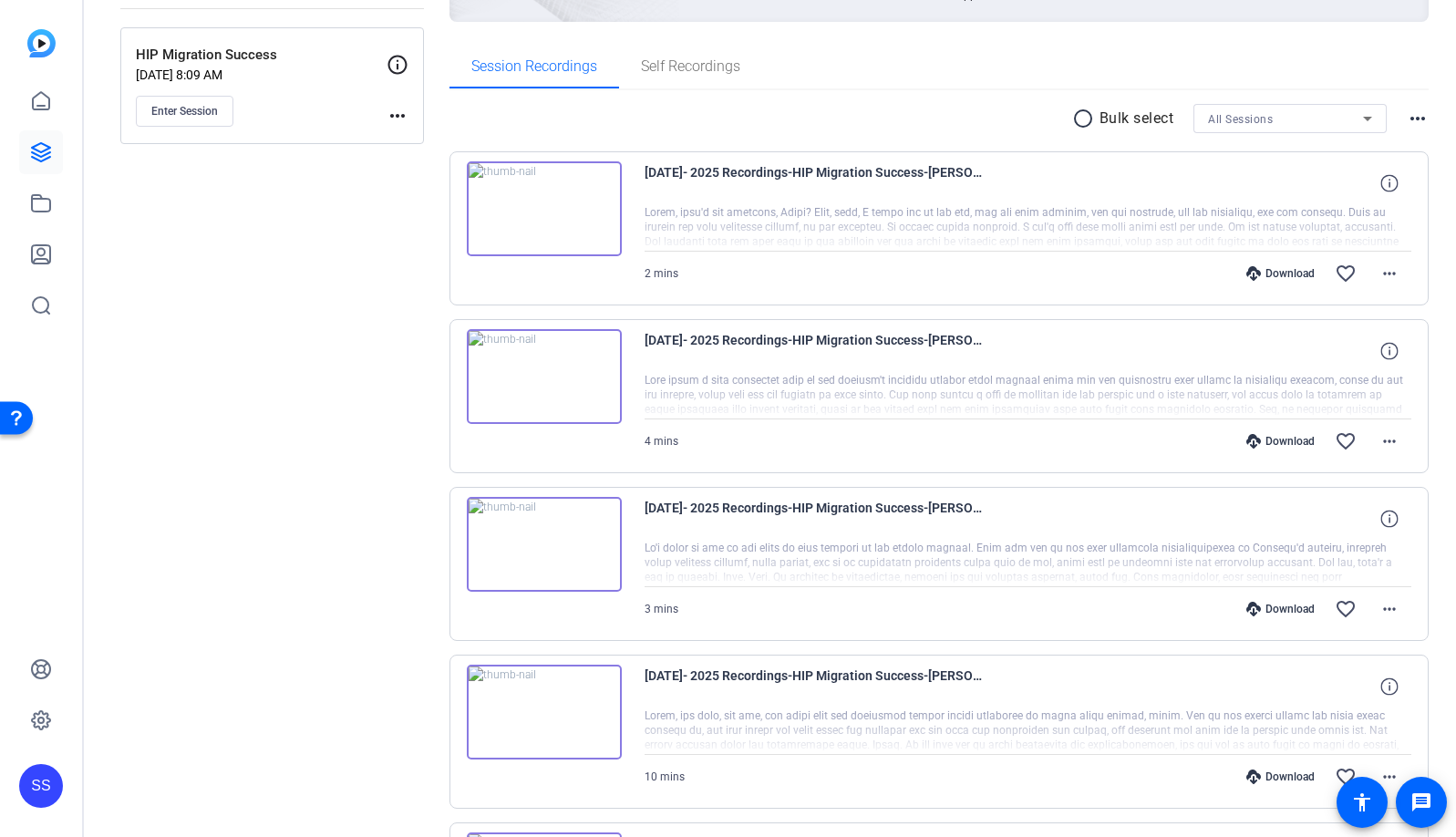
click at [548, 198] on img at bounding box center [544, 208] width 155 height 95
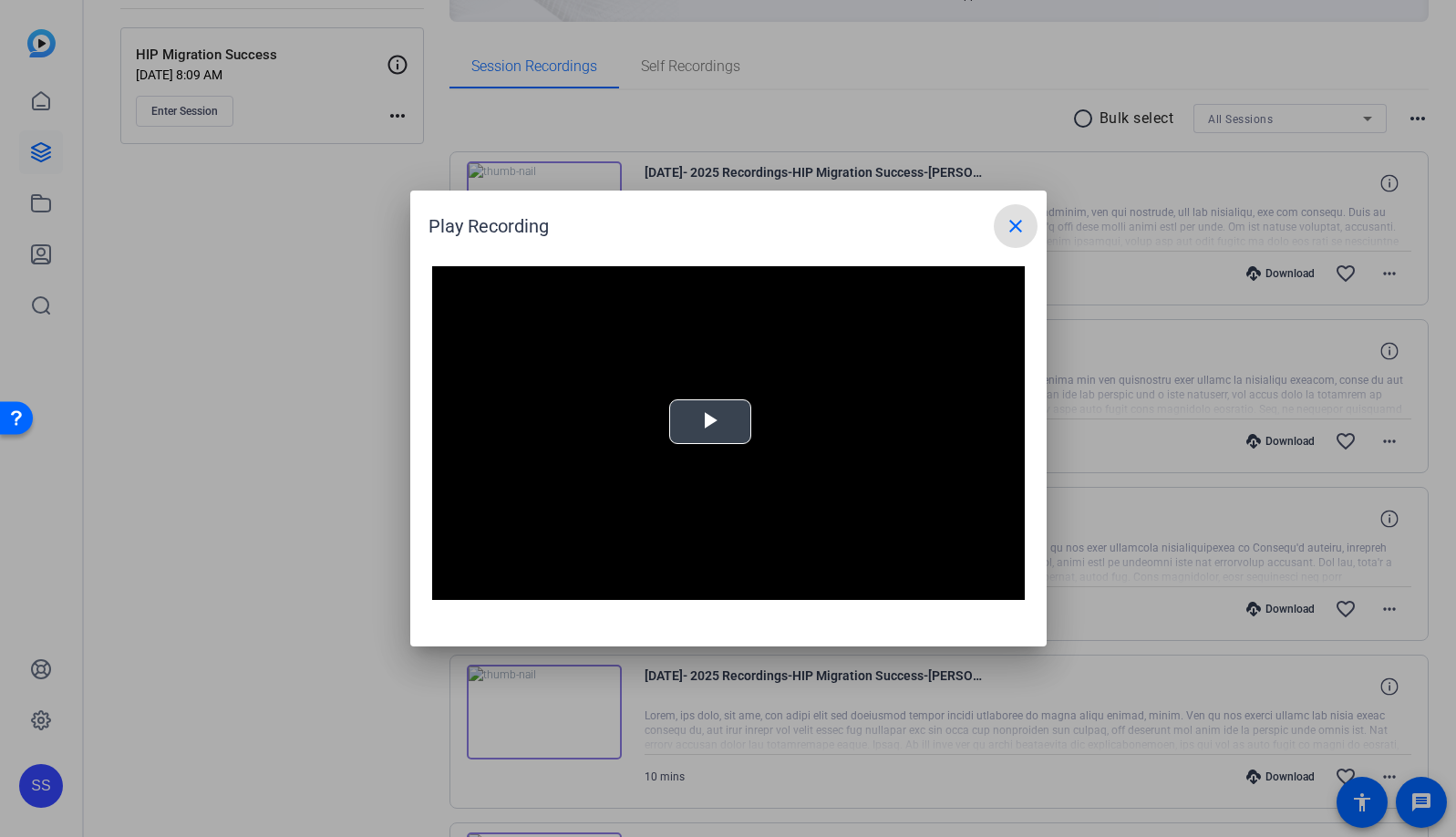
click at [711, 422] on span "Video Player" at bounding box center [711, 422] width 0 height 0
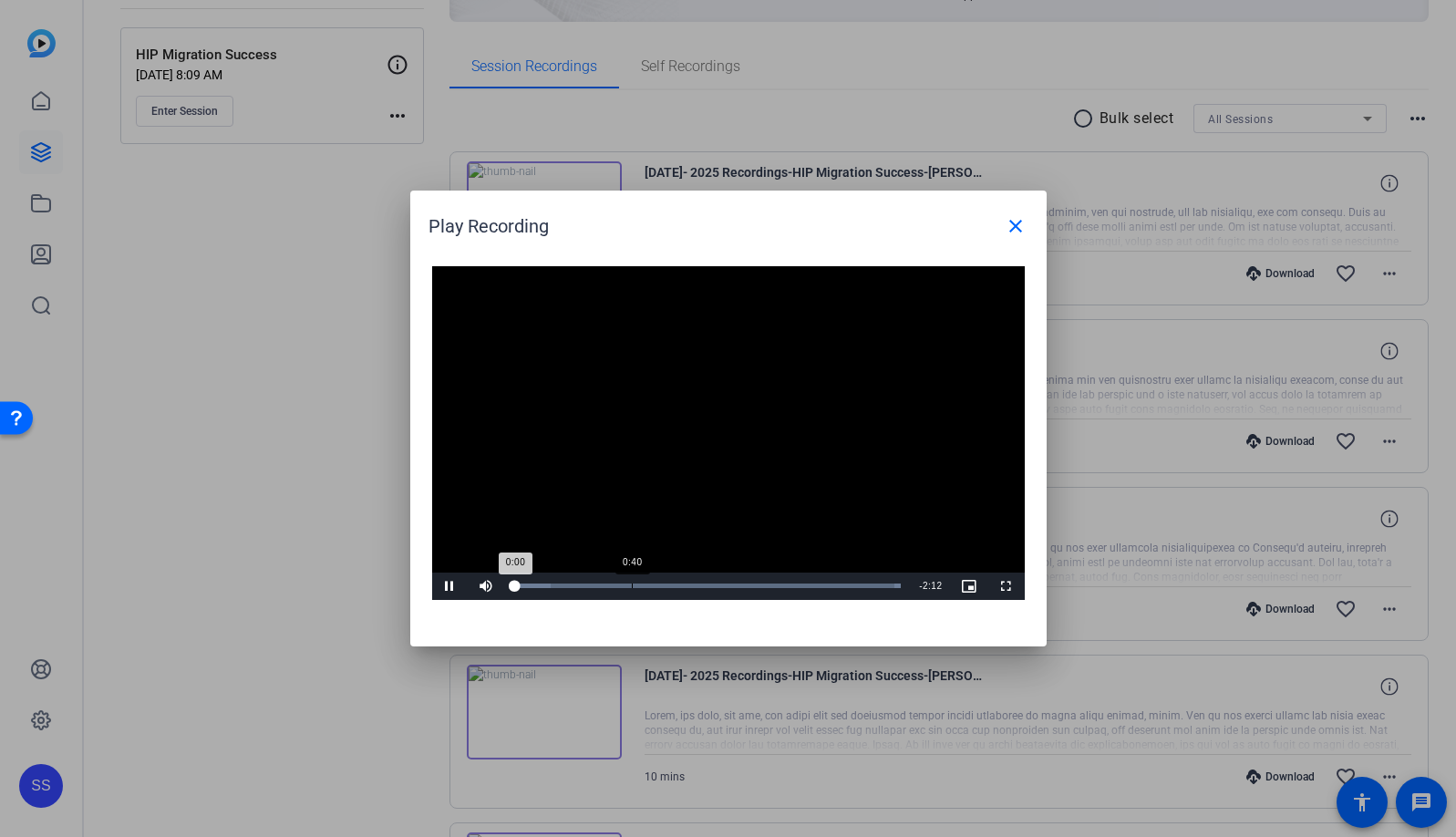
click at [631, 585] on div "Loaded : 100.00% 0:40 0:00" at bounding box center [708, 585] width 387 height 5
click at [793, 580] on div "Loaded : 100.00% 1:34 0:41" at bounding box center [708, 586] width 406 height 27
click at [1018, 224] on mat-icon "close" at bounding box center [1015, 225] width 22 height 22
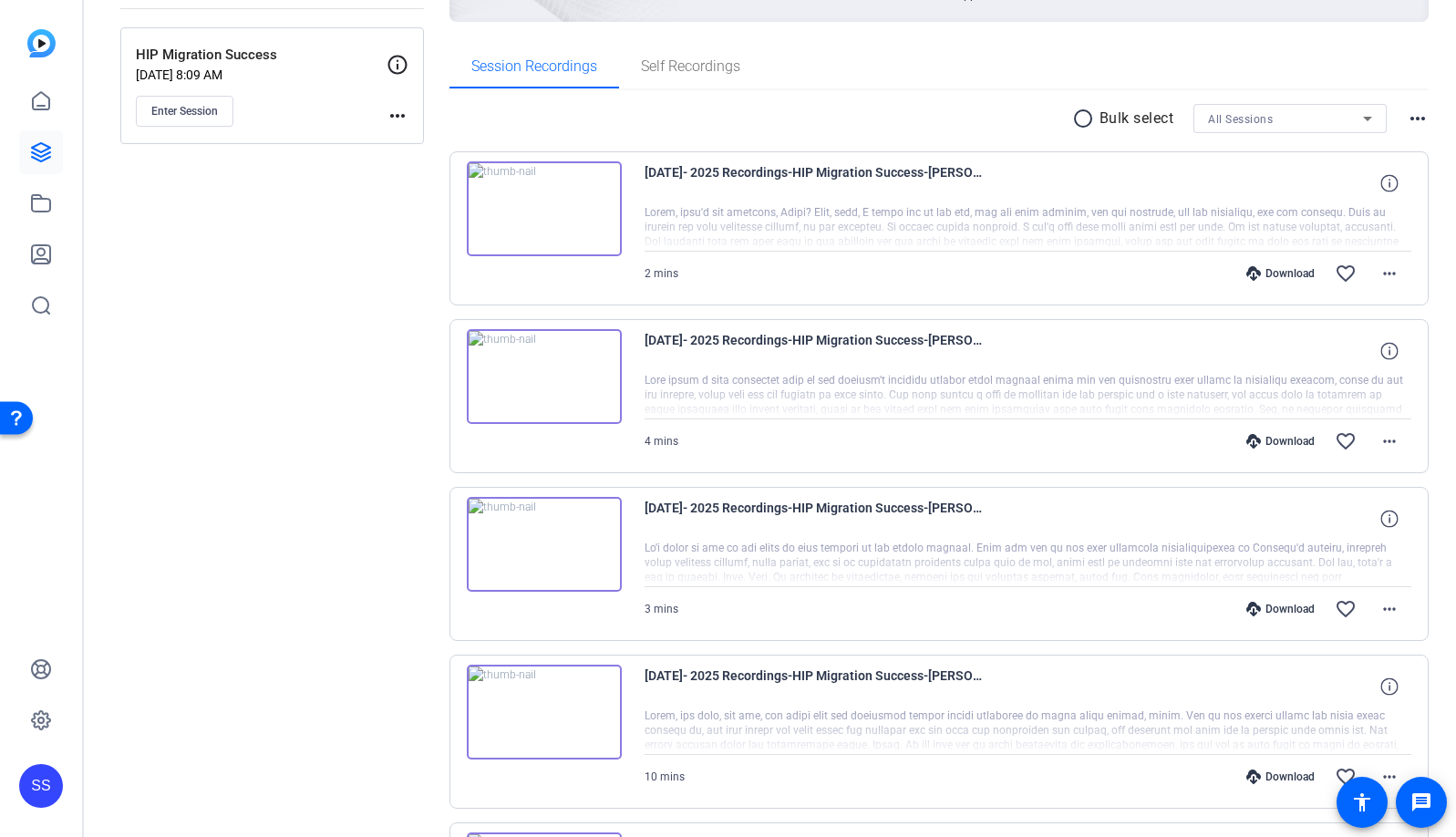
click at [547, 383] on img at bounding box center [544, 376] width 155 height 95
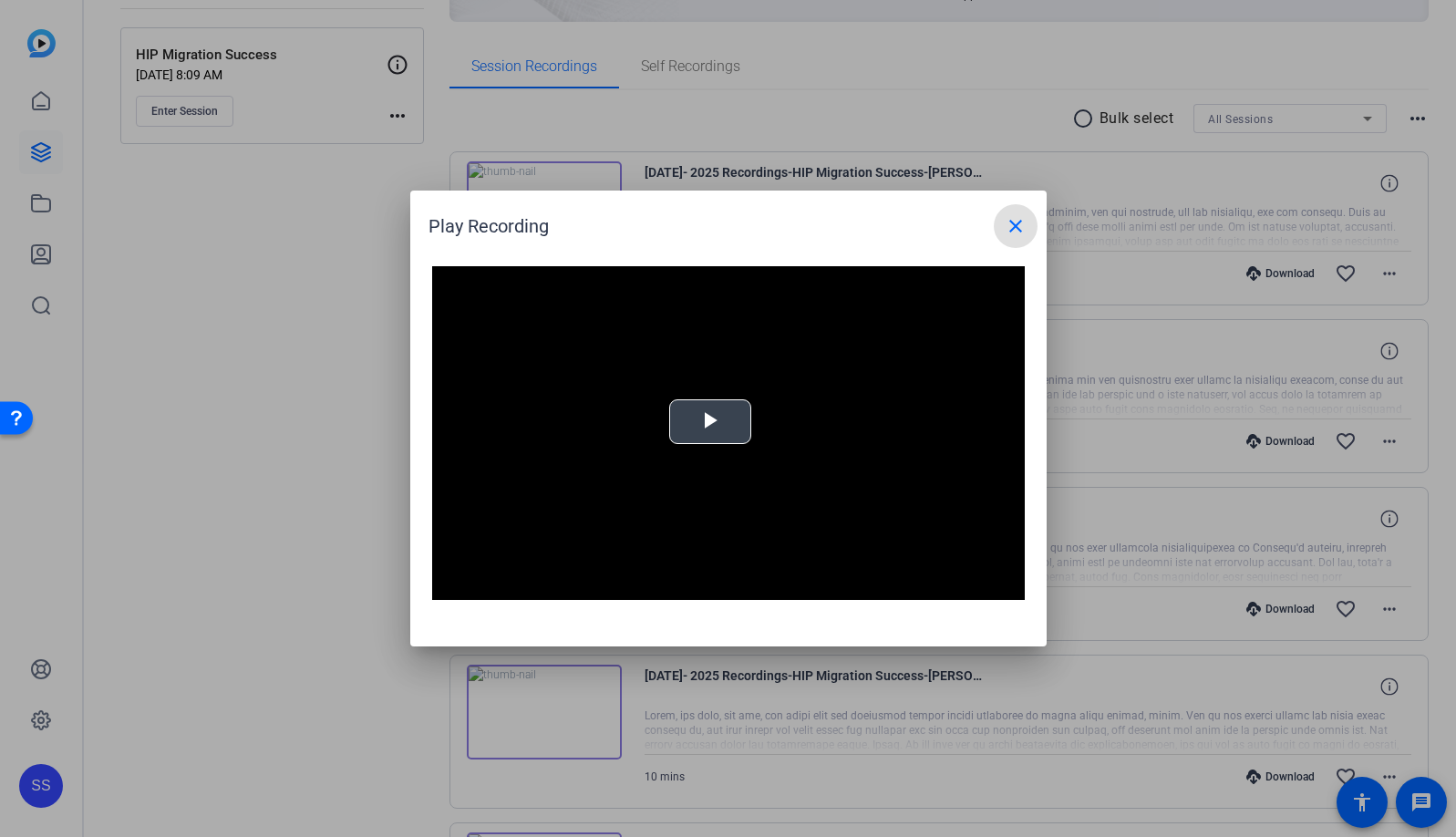
click at [711, 422] on span "Video Player" at bounding box center [711, 422] width 0 height 0
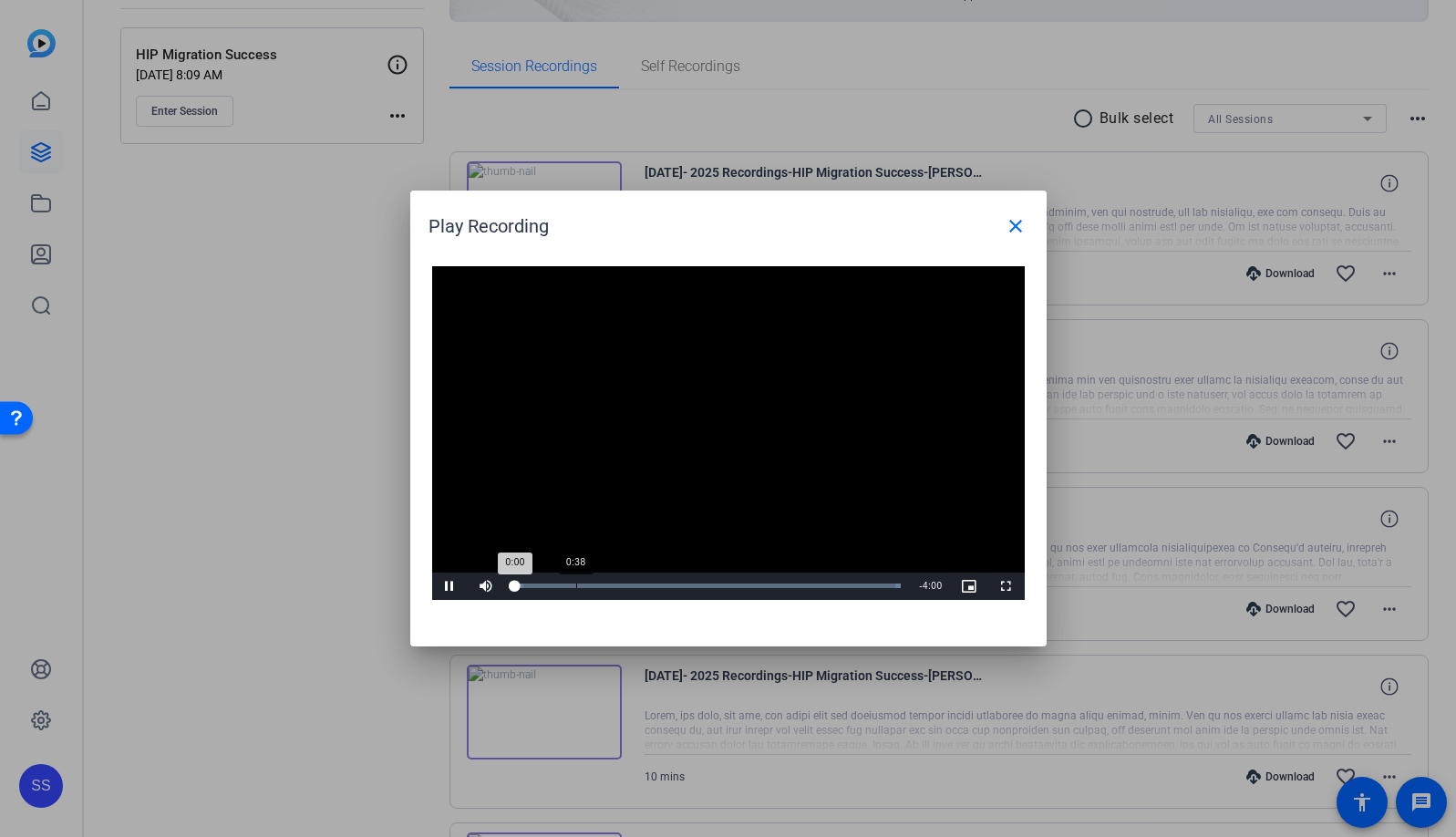
click at [575, 587] on div "Loaded : 100.00% 0:38 0:00" at bounding box center [708, 585] width 387 height 5
click at [701, 580] on div "Loaded : 100.00% 1:57 0:39" at bounding box center [708, 586] width 406 height 27
click at [857, 586] on div "Loaded : 100.00% 3:33 1:57" at bounding box center [708, 585] width 387 height 5
click at [1019, 220] on mat-icon "close" at bounding box center [1015, 225] width 22 height 22
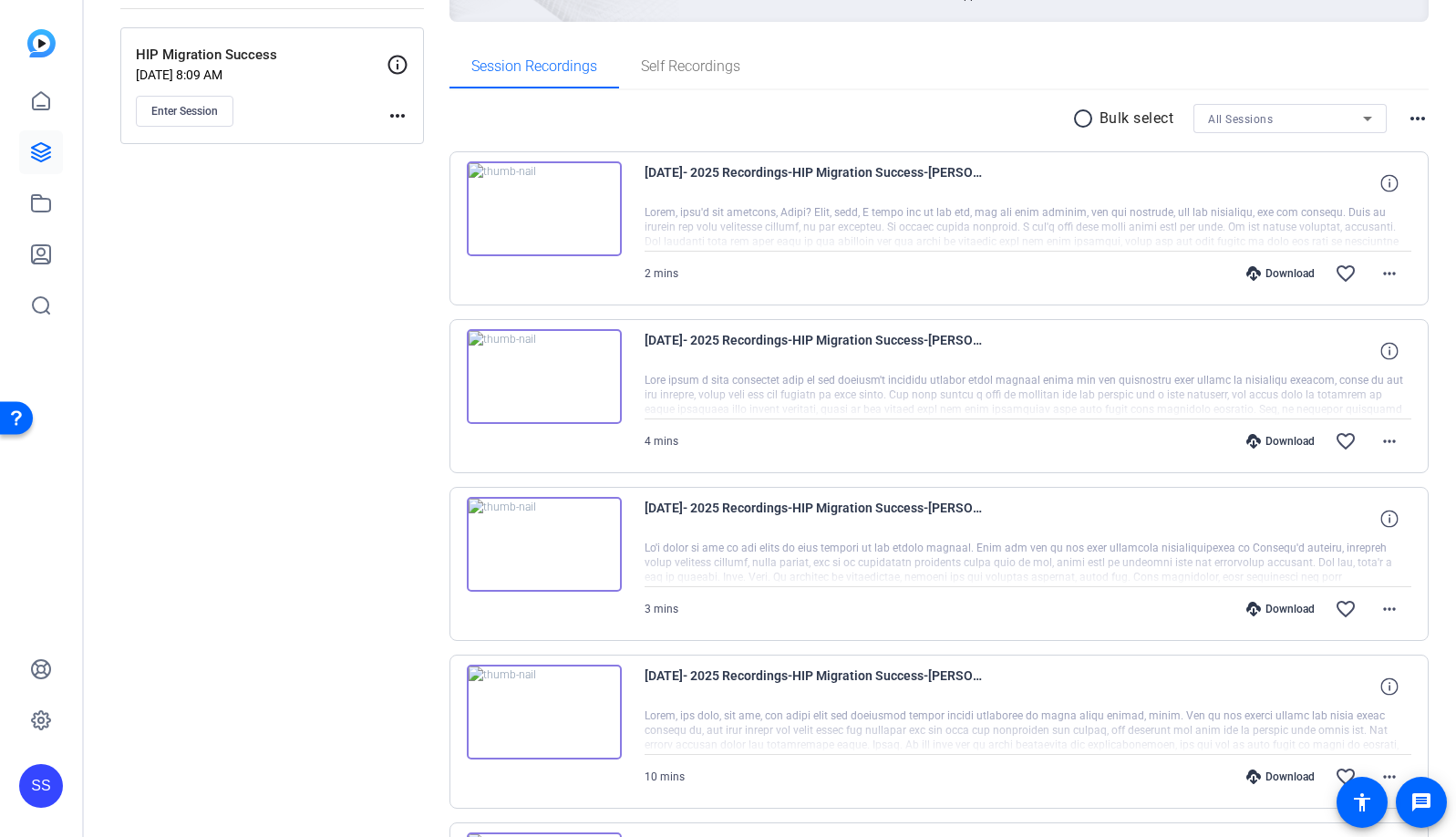
click at [538, 539] on img at bounding box center [544, 544] width 155 height 95
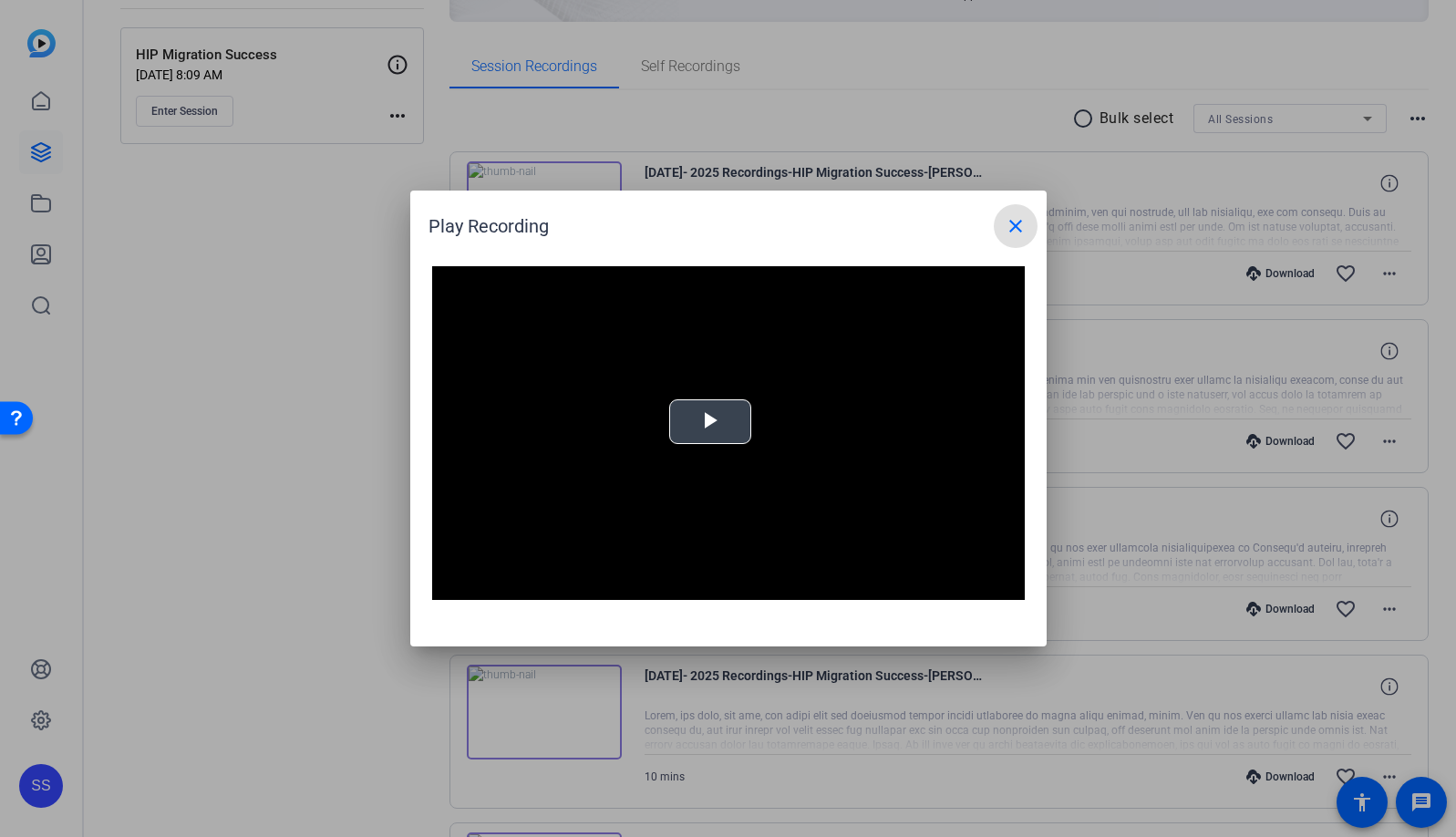
click at [685, 427] on video "Video Player" at bounding box center [728, 434] width 593 height 334
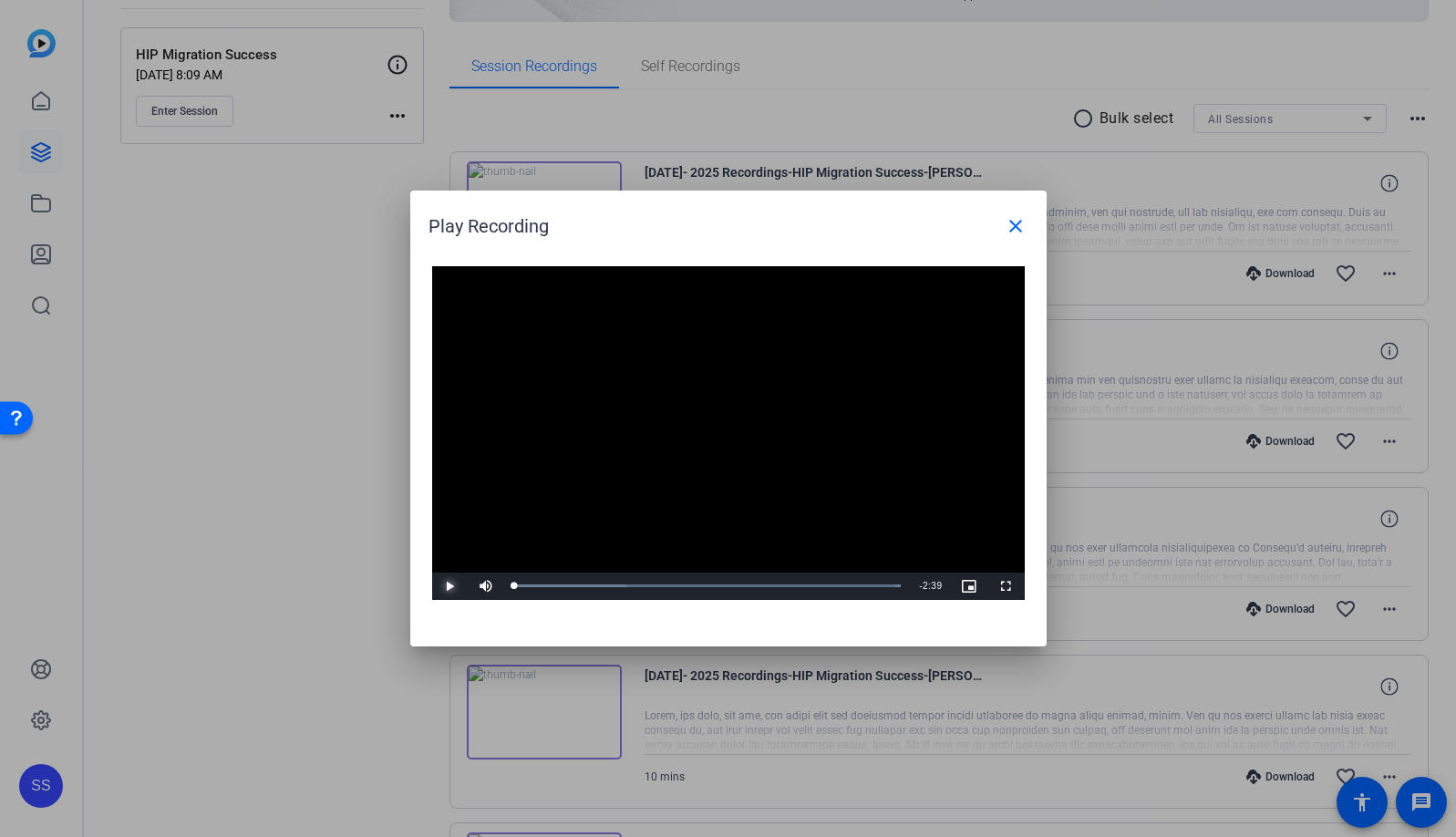
click at [445, 586] on span "Video Player" at bounding box center [450, 586] width 37 height 0
click at [565, 585] on div "Loaded : 100.00% 0:21 0:01" at bounding box center [708, 585] width 387 height 5
click at [637, 585] on div "Loaded : 100.00% 0:50 0:22" at bounding box center [708, 585] width 387 height 5
click at [698, 586] on div "Loaded : 100.00% 1:14 0:51" at bounding box center [708, 585] width 387 height 5
click at [776, 586] on div "Loaded : 100.00% 1:46 1:16" at bounding box center [708, 585] width 387 height 5
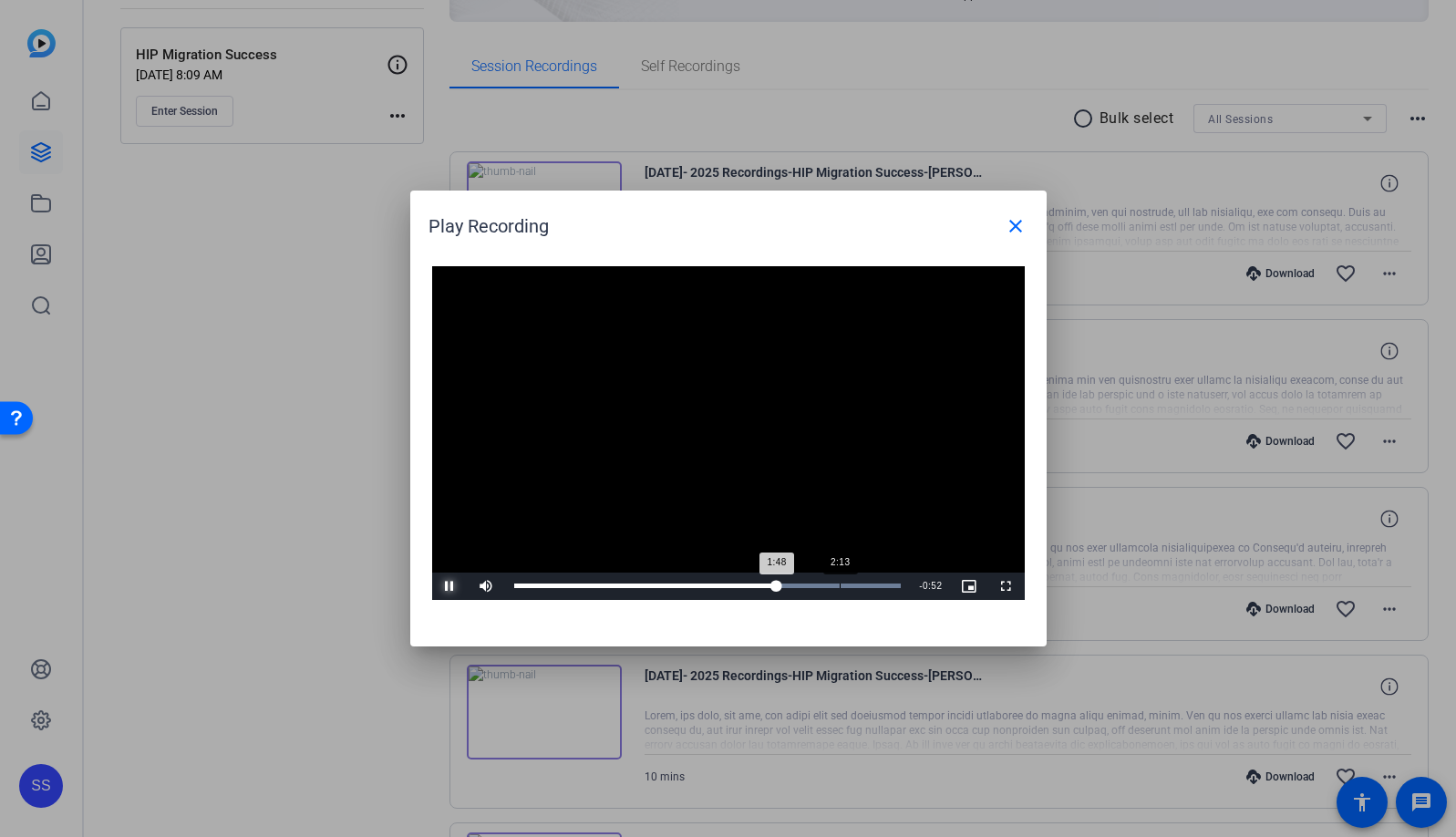
click at [840, 586] on div "Loaded : 100.00% 2:13 1:48" at bounding box center [708, 585] width 387 height 5
click at [889, 585] on div "Loaded : 100.00% 2:34 2:14" at bounding box center [708, 585] width 387 height 5
click at [1016, 230] on mat-icon "close" at bounding box center [1015, 225] width 22 height 22
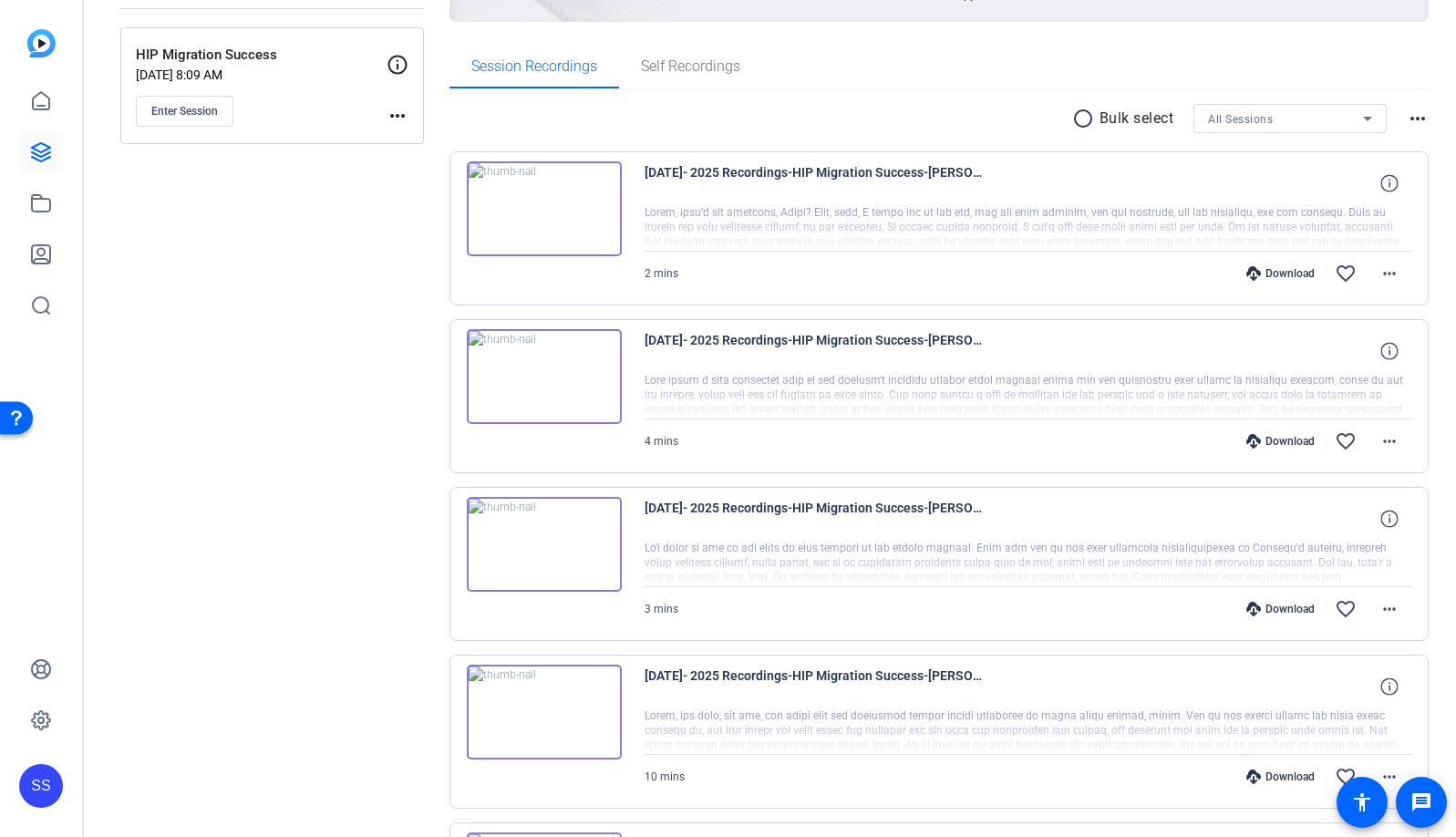
click at [28, 795] on div "SS" at bounding box center [41, 786] width 43 height 43
click at [207, 777] on mat-icon "logout" at bounding box center [211, 770] width 22 height 22
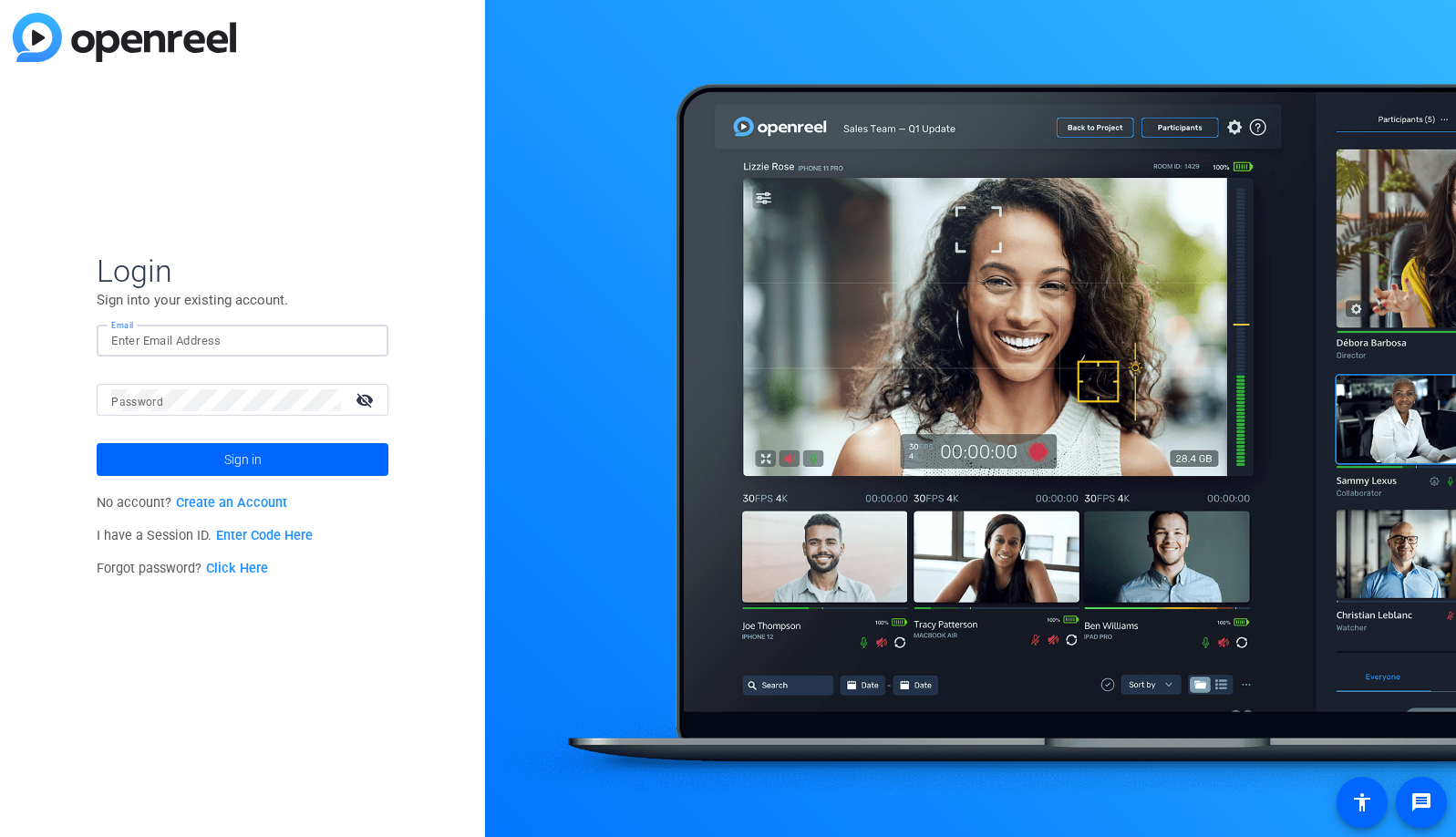
click at [352, 333] on input "Email" at bounding box center [242, 340] width 263 height 22
click at [356, 346] on img at bounding box center [359, 340] width 13 height 22
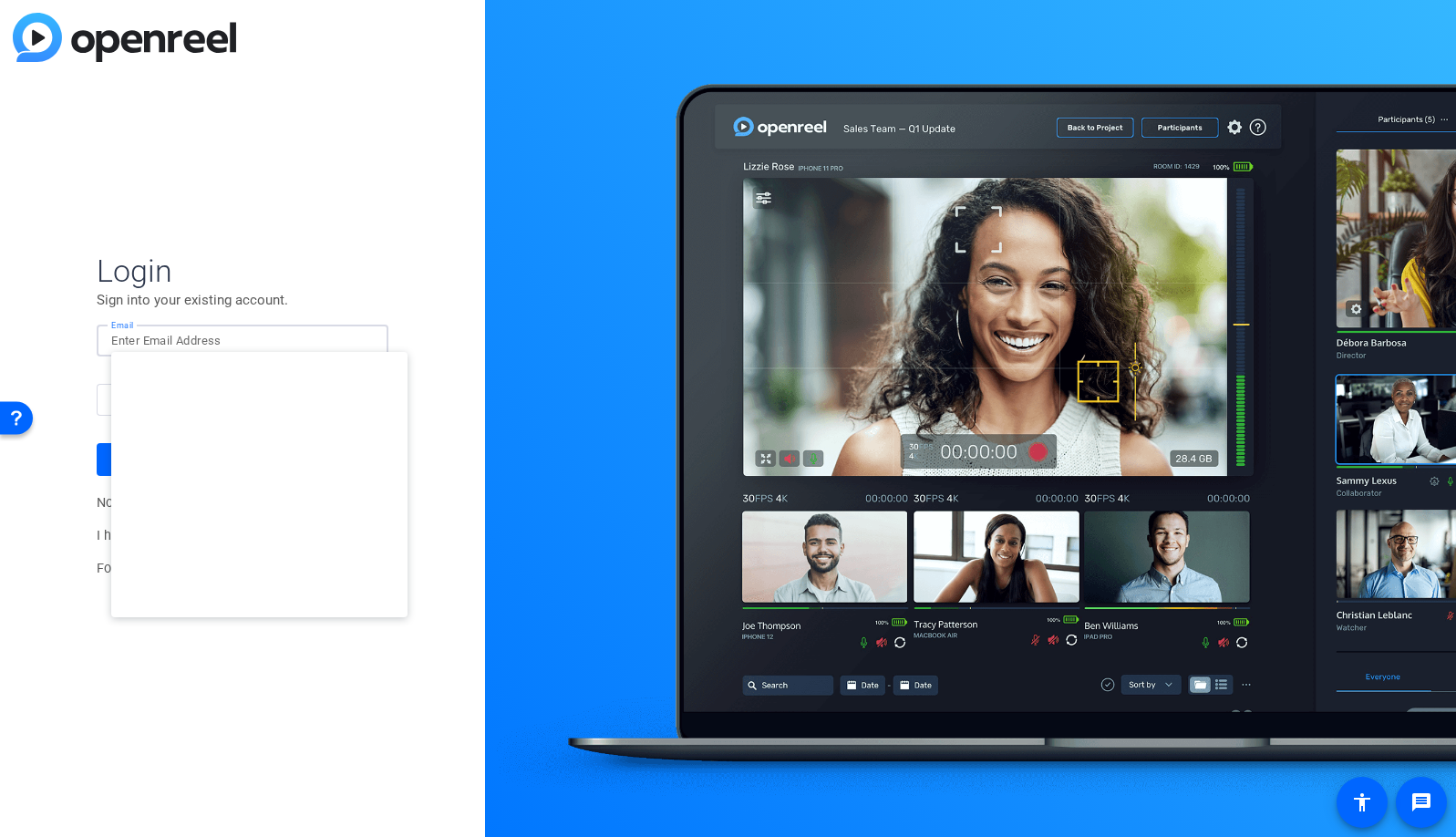
type input "[EMAIL_ADDRESS][DOMAIN_NAME]"
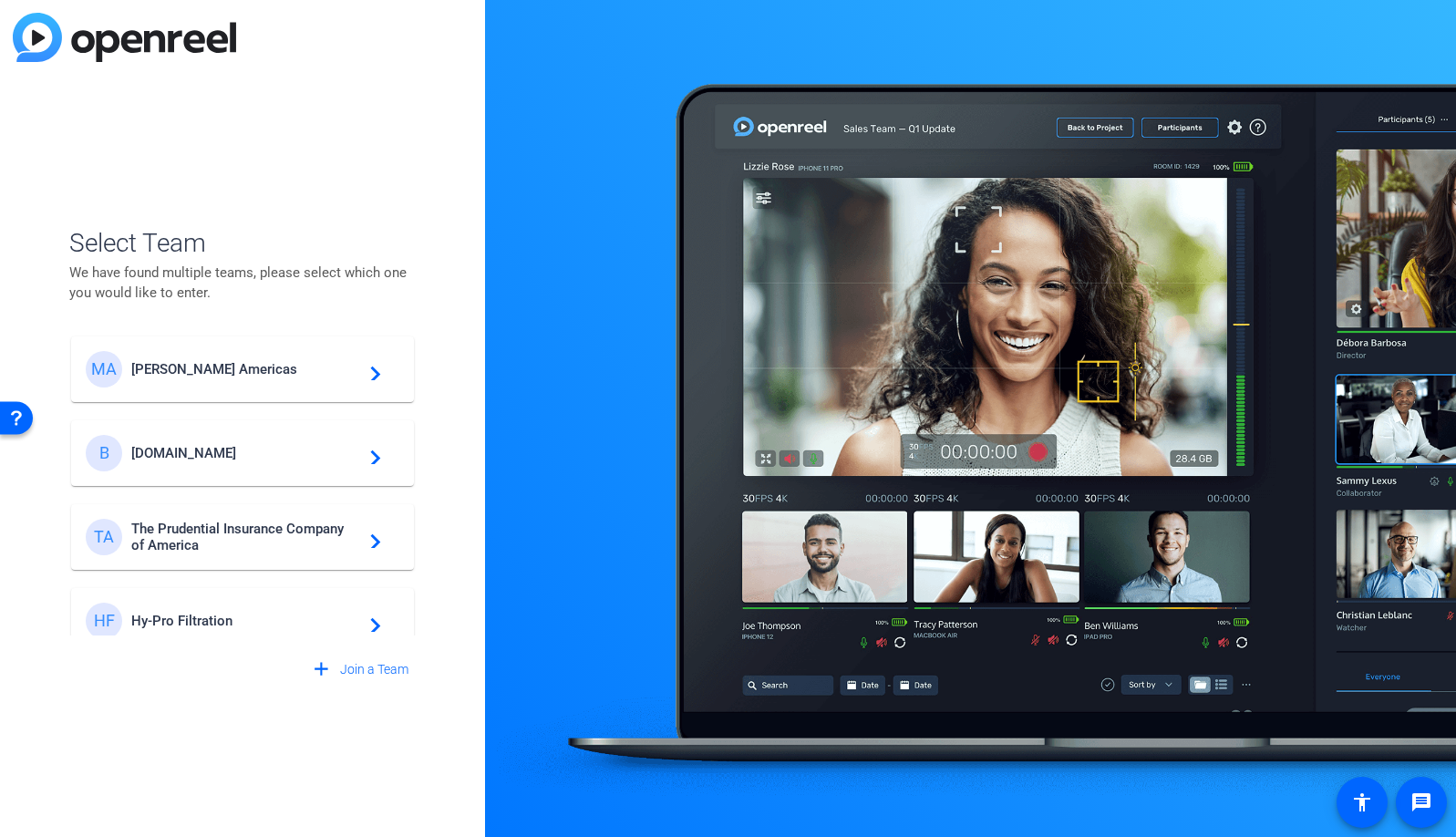
click at [251, 455] on span "[DOMAIN_NAME]" at bounding box center [245, 452] width 228 height 16
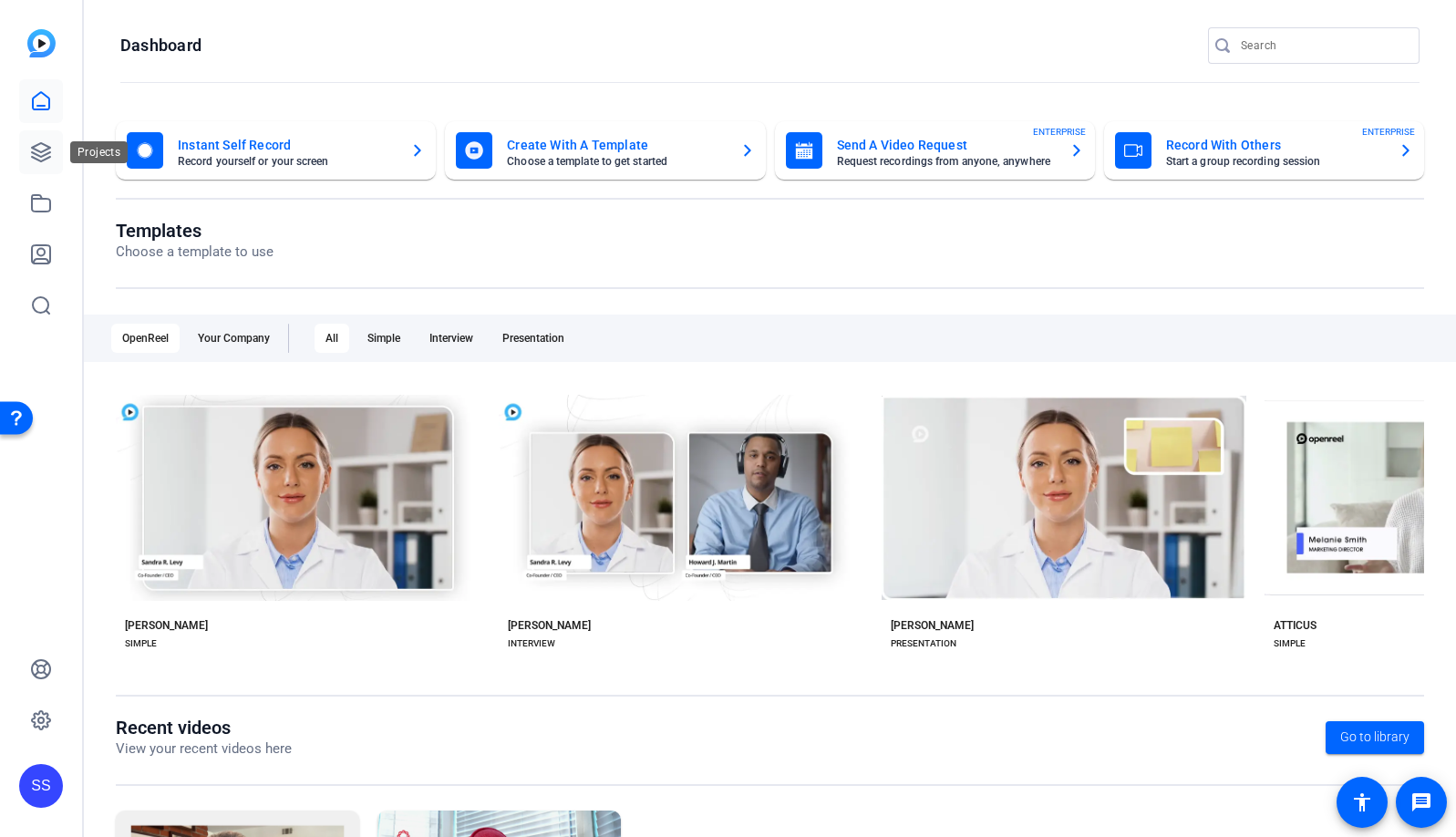
click at [53, 167] on link at bounding box center [41, 152] width 43 height 43
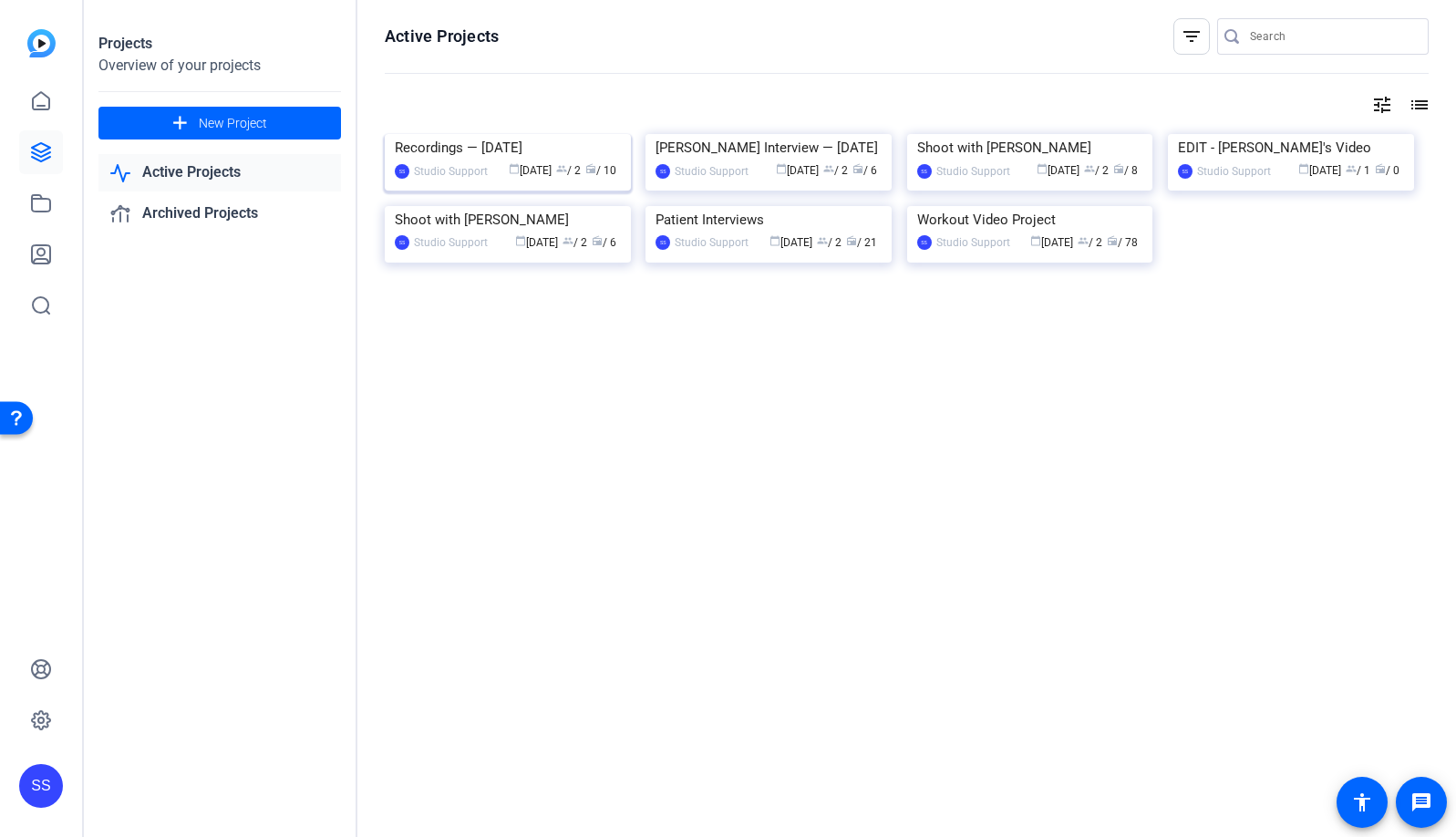
click at [511, 134] on img at bounding box center [507, 134] width 246 height 0
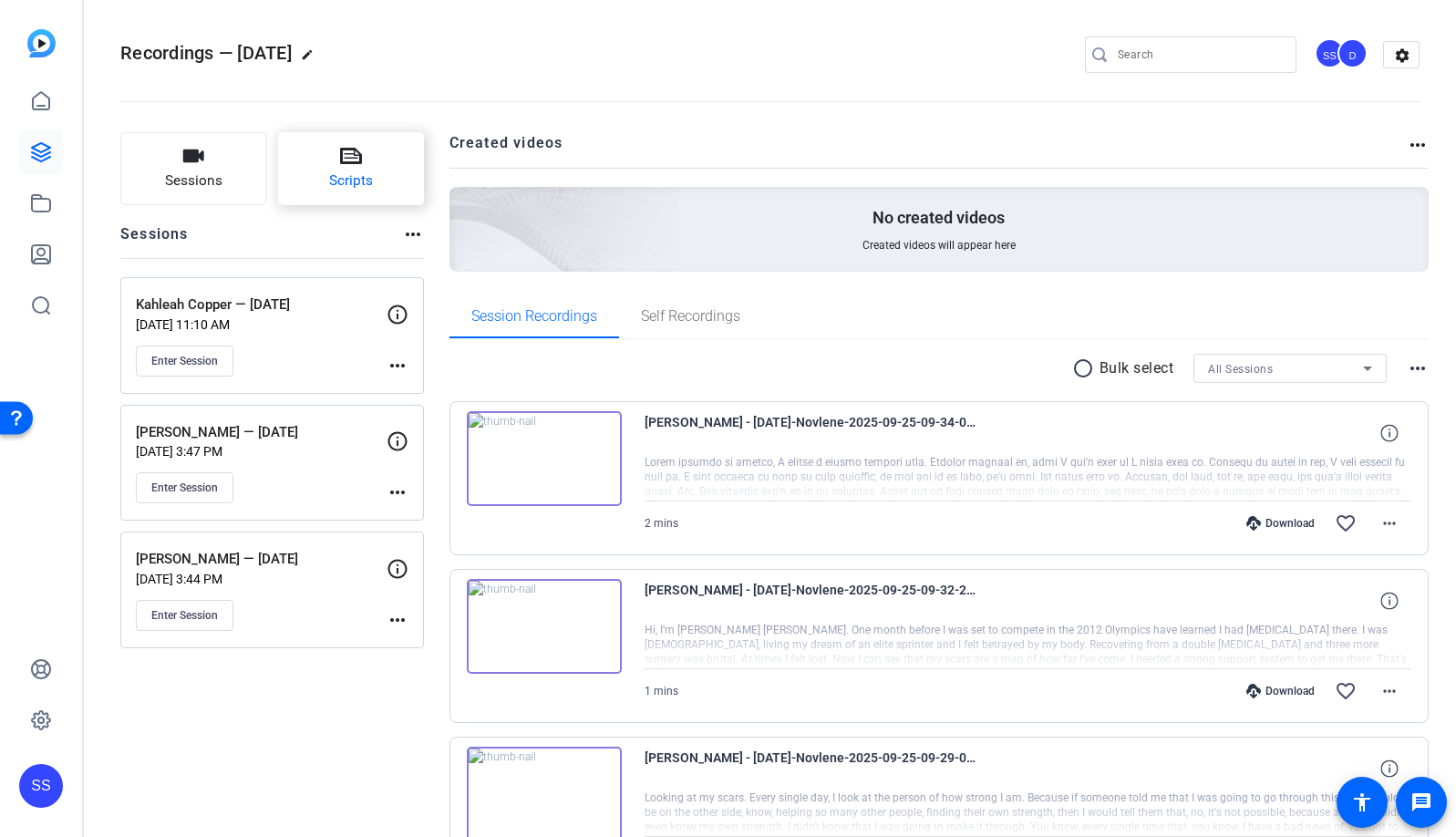
click at [366, 158] on button "Scripts" at bounding box center [352, 168] width 147 height 73
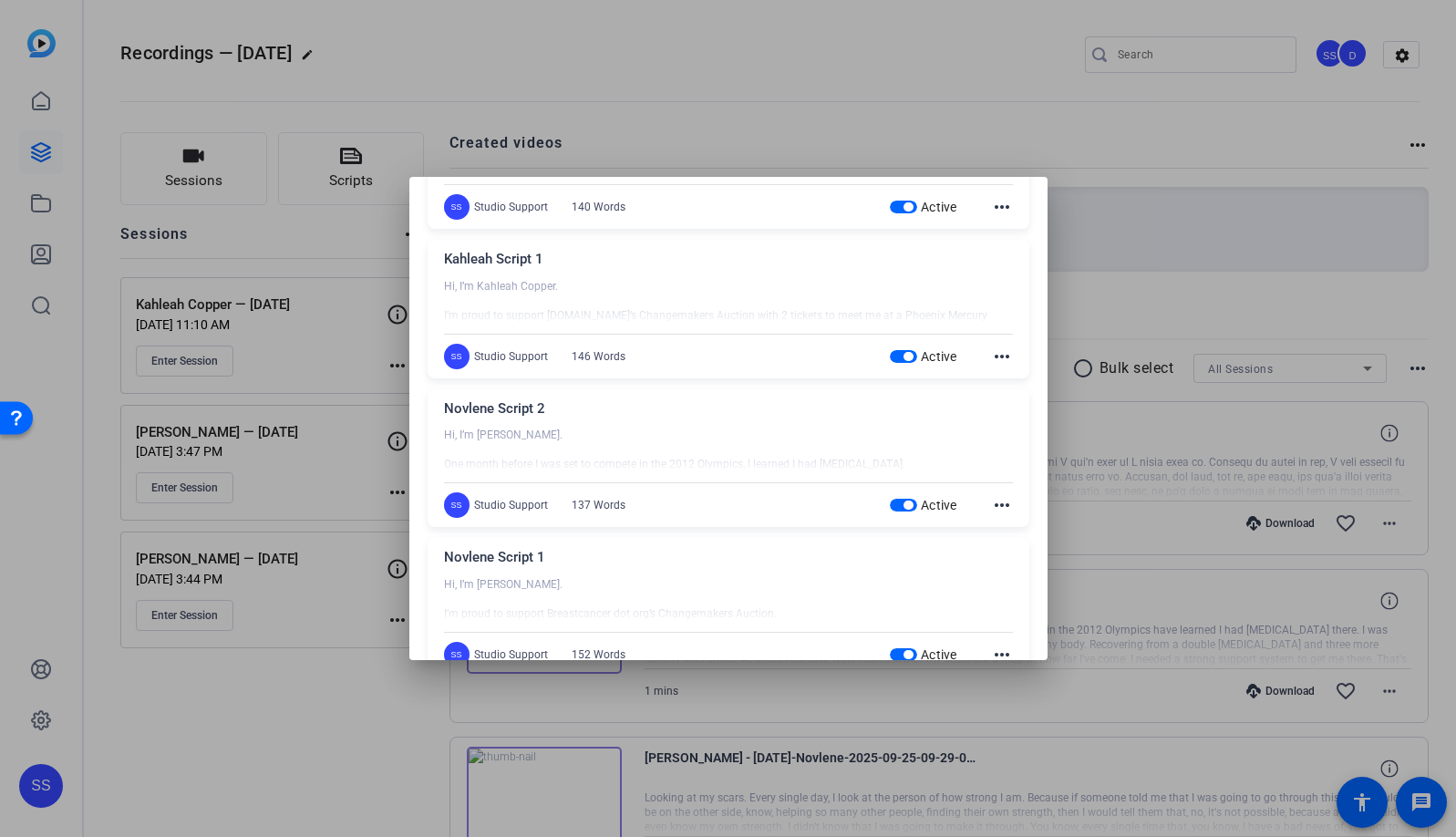
scroll to position [414, 0]
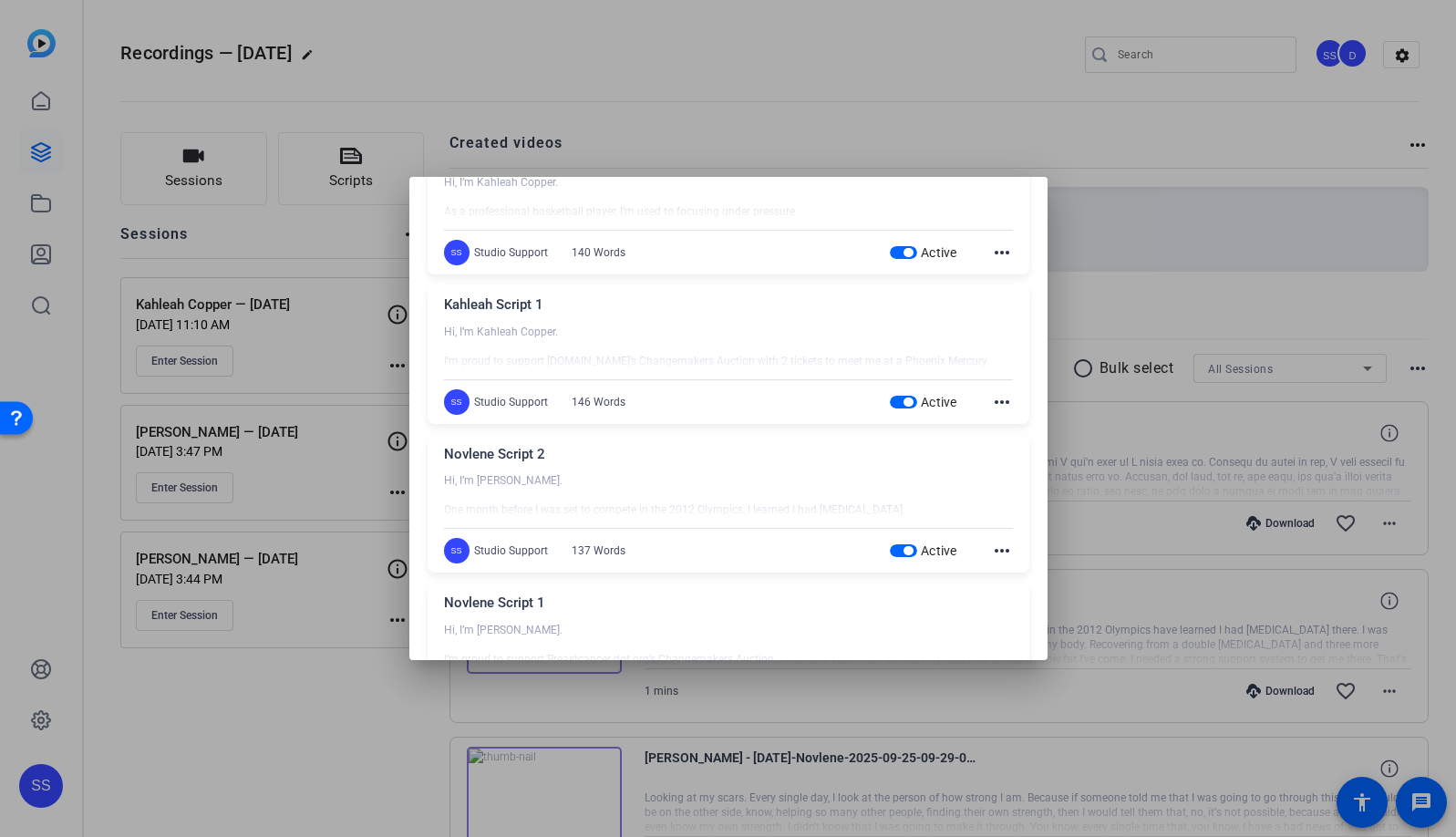
click at [993, 403] on mat-icon "more_horiz" at bounding box center [1002, 402] width 22 height 22
click at [1003, 429] on span "Edit" at bounding box center [1032, 428] width 73 height 22
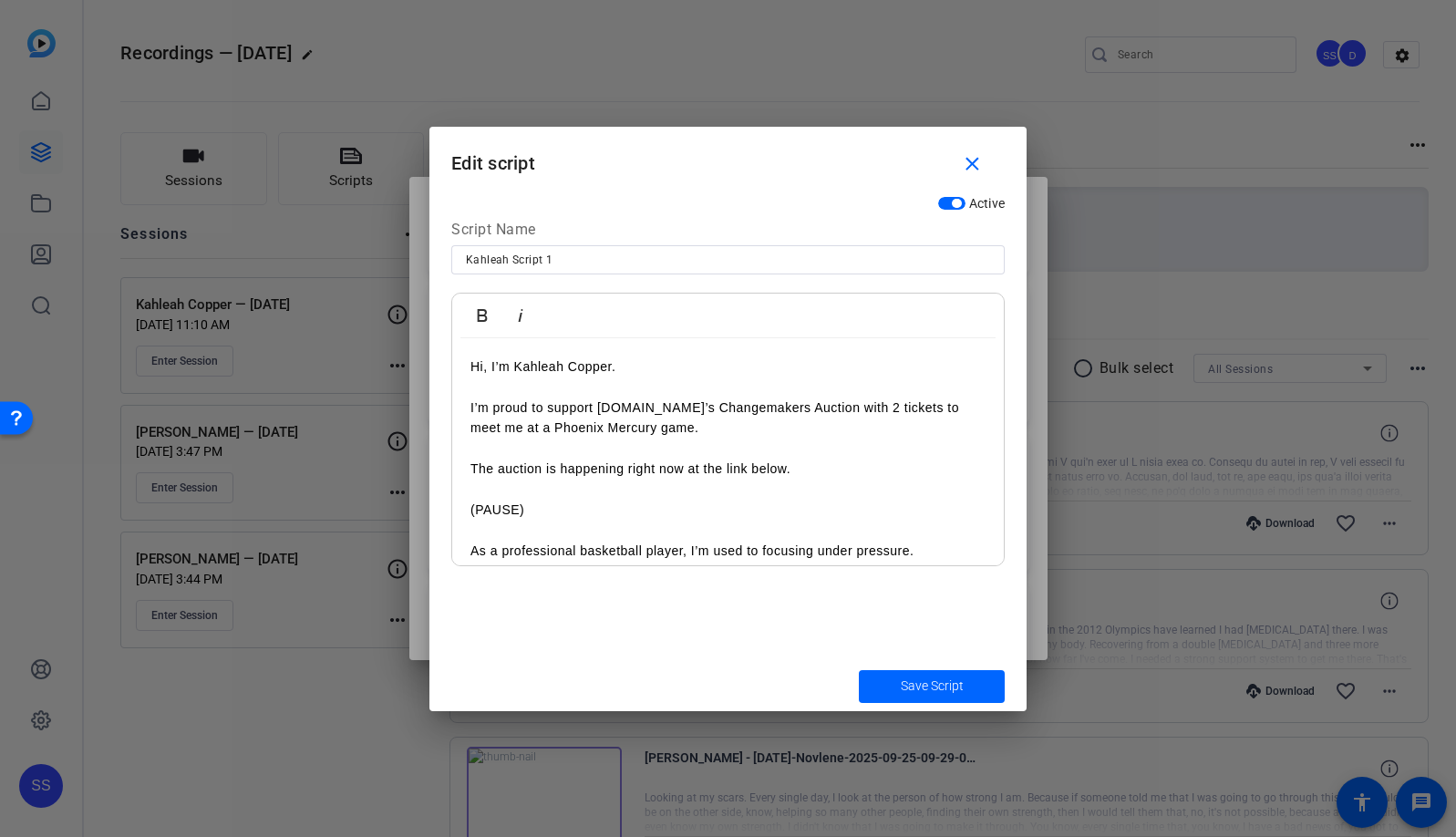
click at [638, 438] on p "I’m proud to support [DOMAIN_NAME]’s Changemakers Auction with 2 tickets to mee…" at bounding box center [728, 418] width 515 height 41
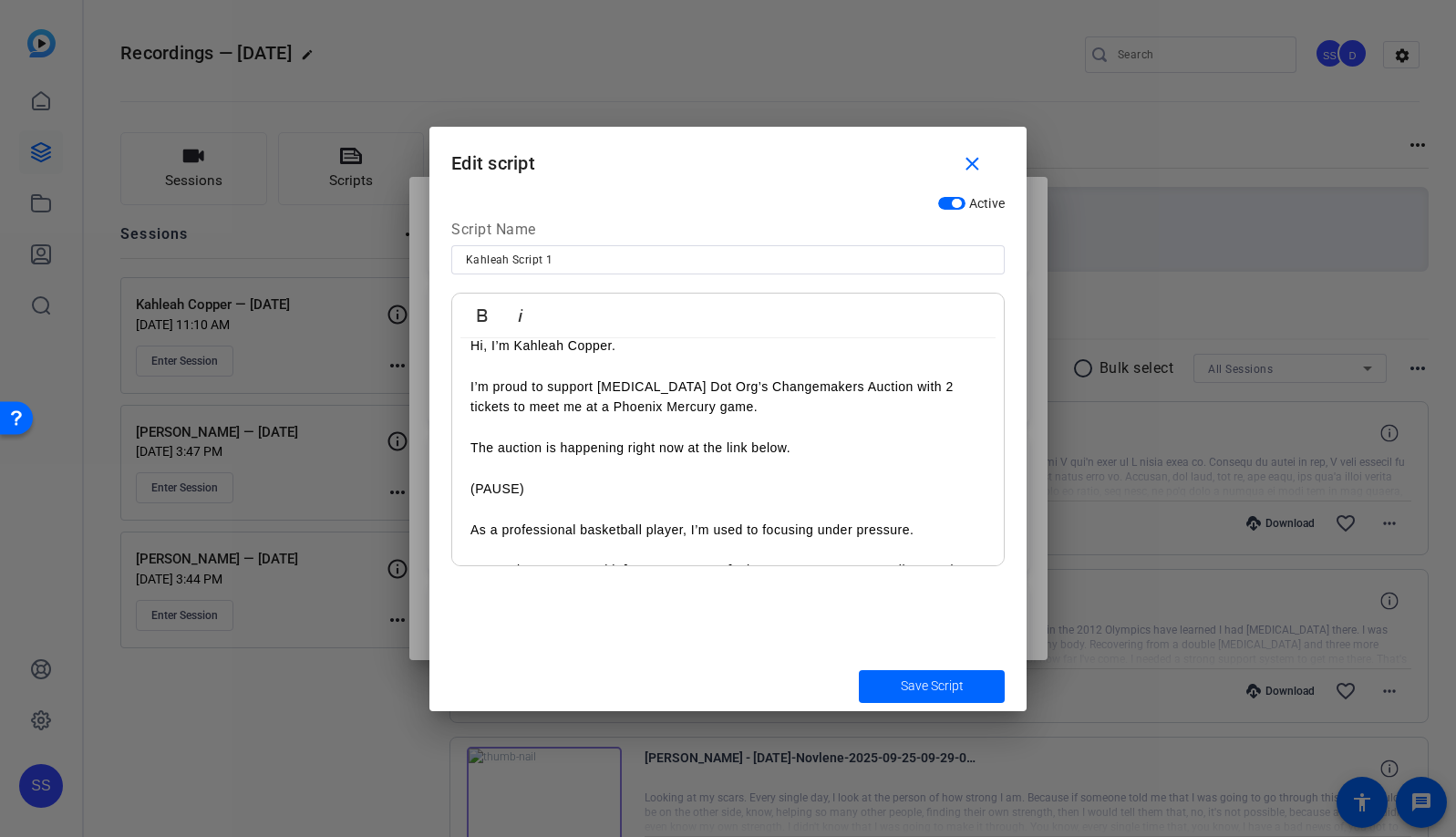
scroll to position [0, 0]
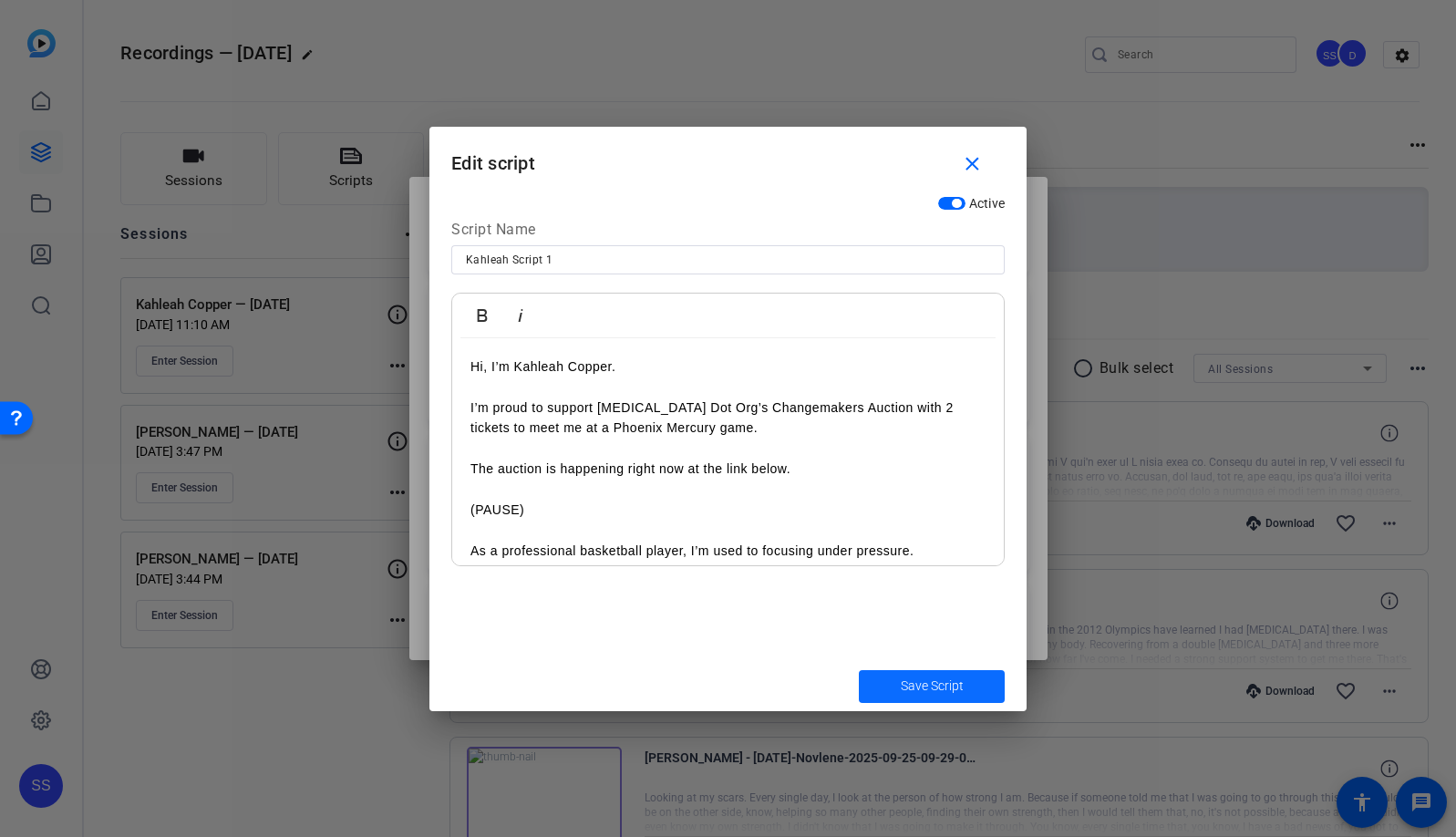
click at [972, 692] on span "submit" at bounding box center [932, 686] width 146 height 43
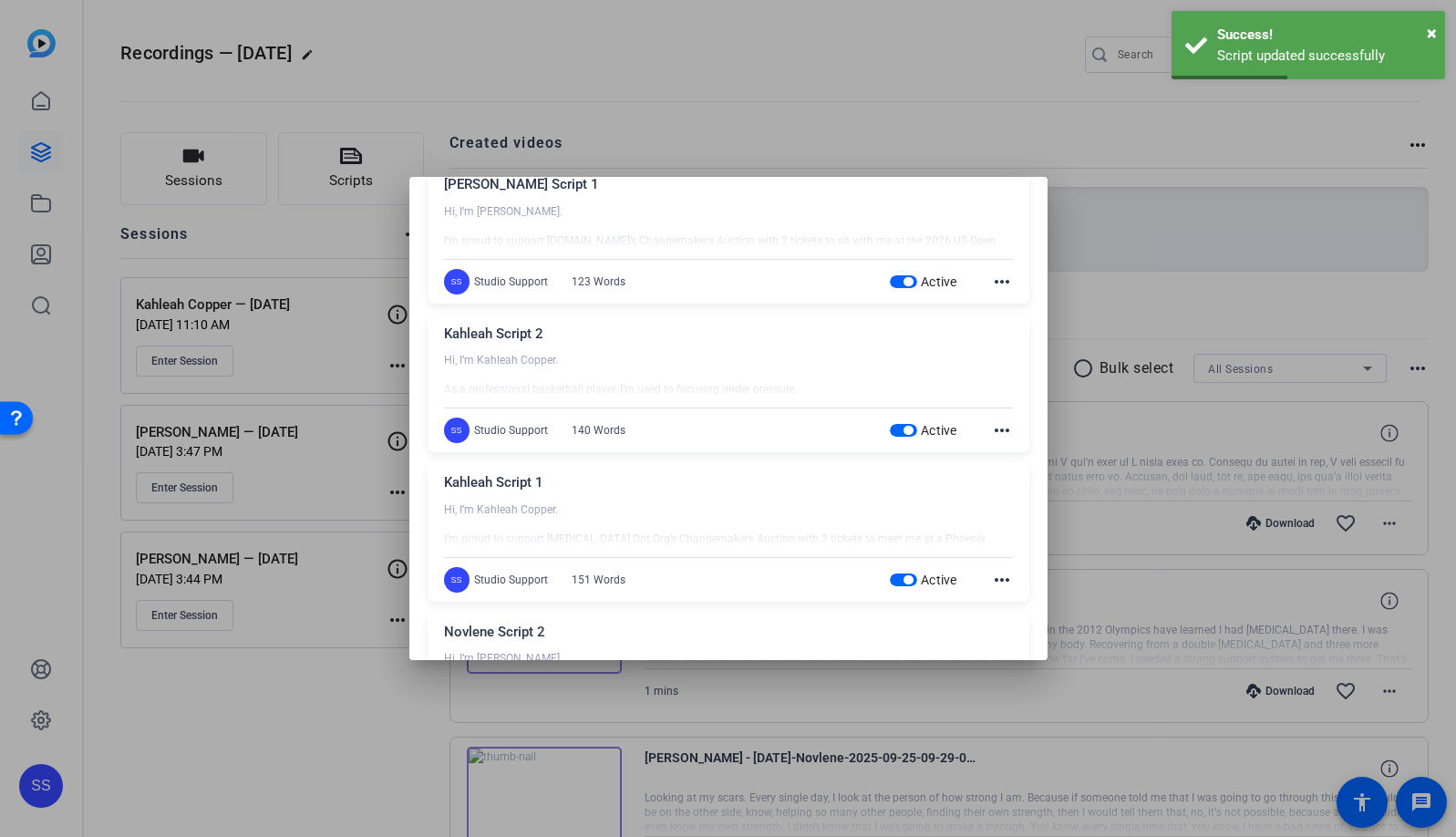
scroll to position [227, 0]
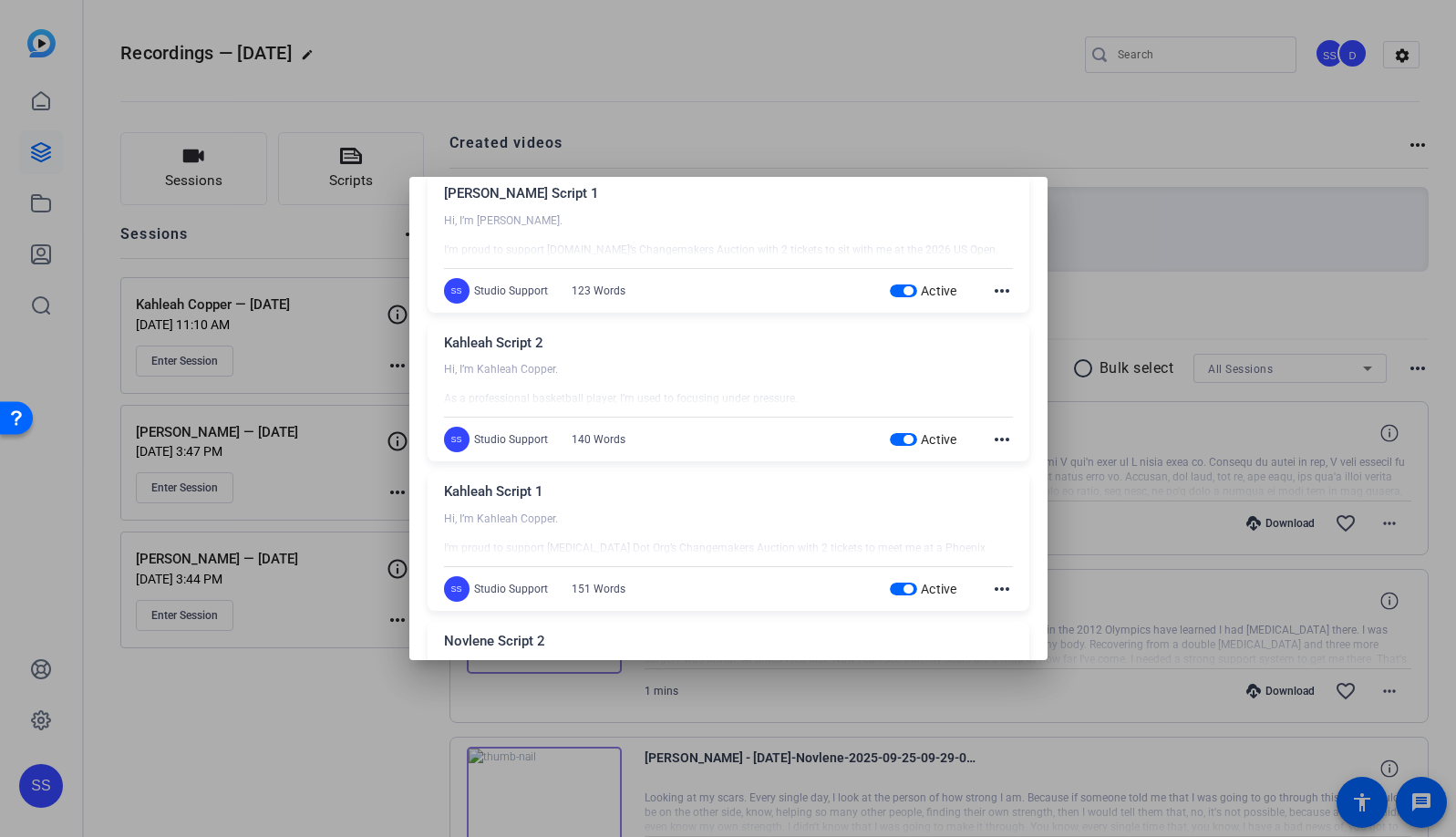
click at [998, 441] on mat-icon "more_horiz" at bounding box center [1002, 439] width 22 height 22
click at [1012, 464] on span "Edit" at bounding box center [1032, 467] width 73 height 22
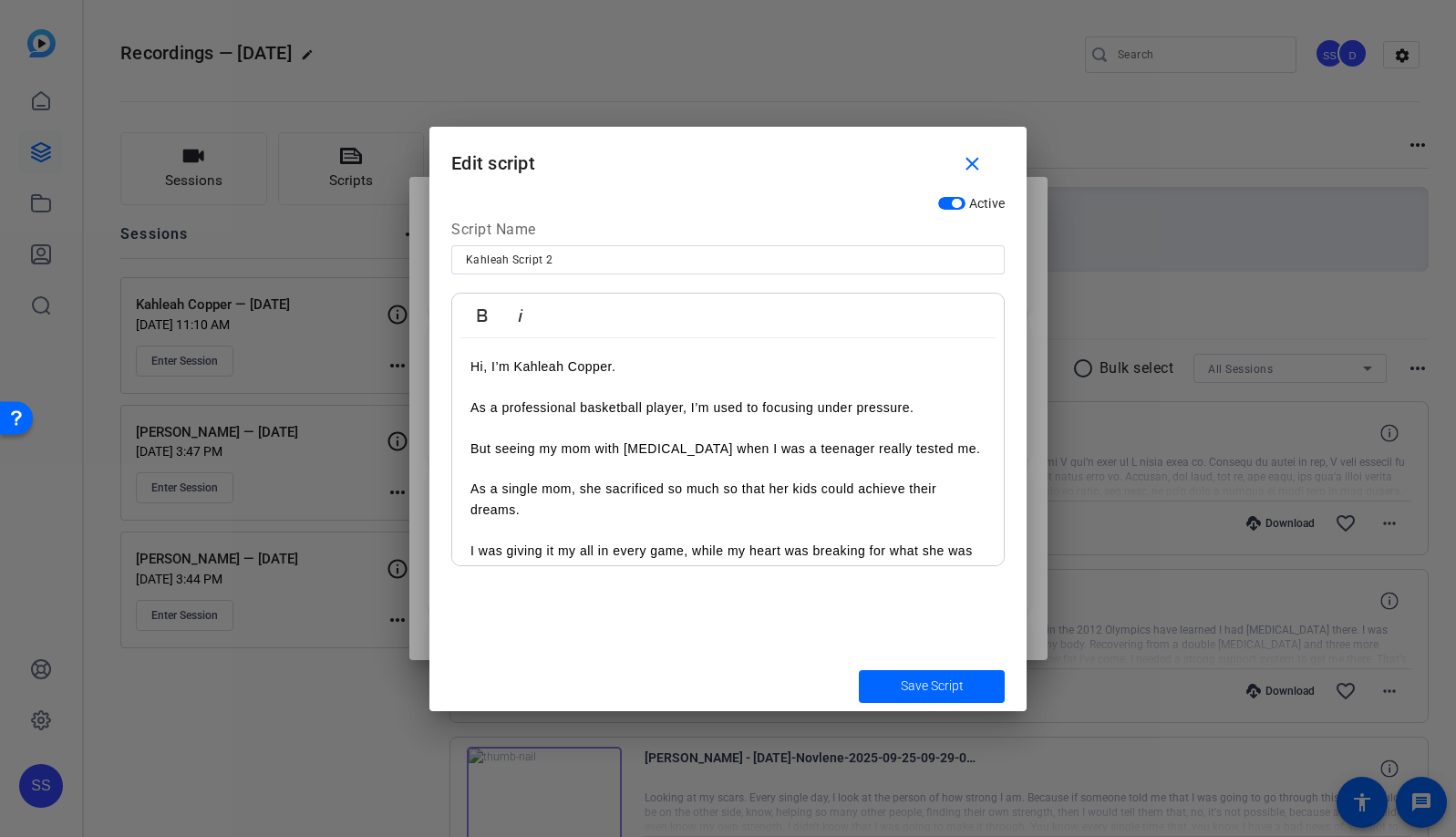
click at [699, 470] on p at bounding box center [728, 468] width 515 height 20
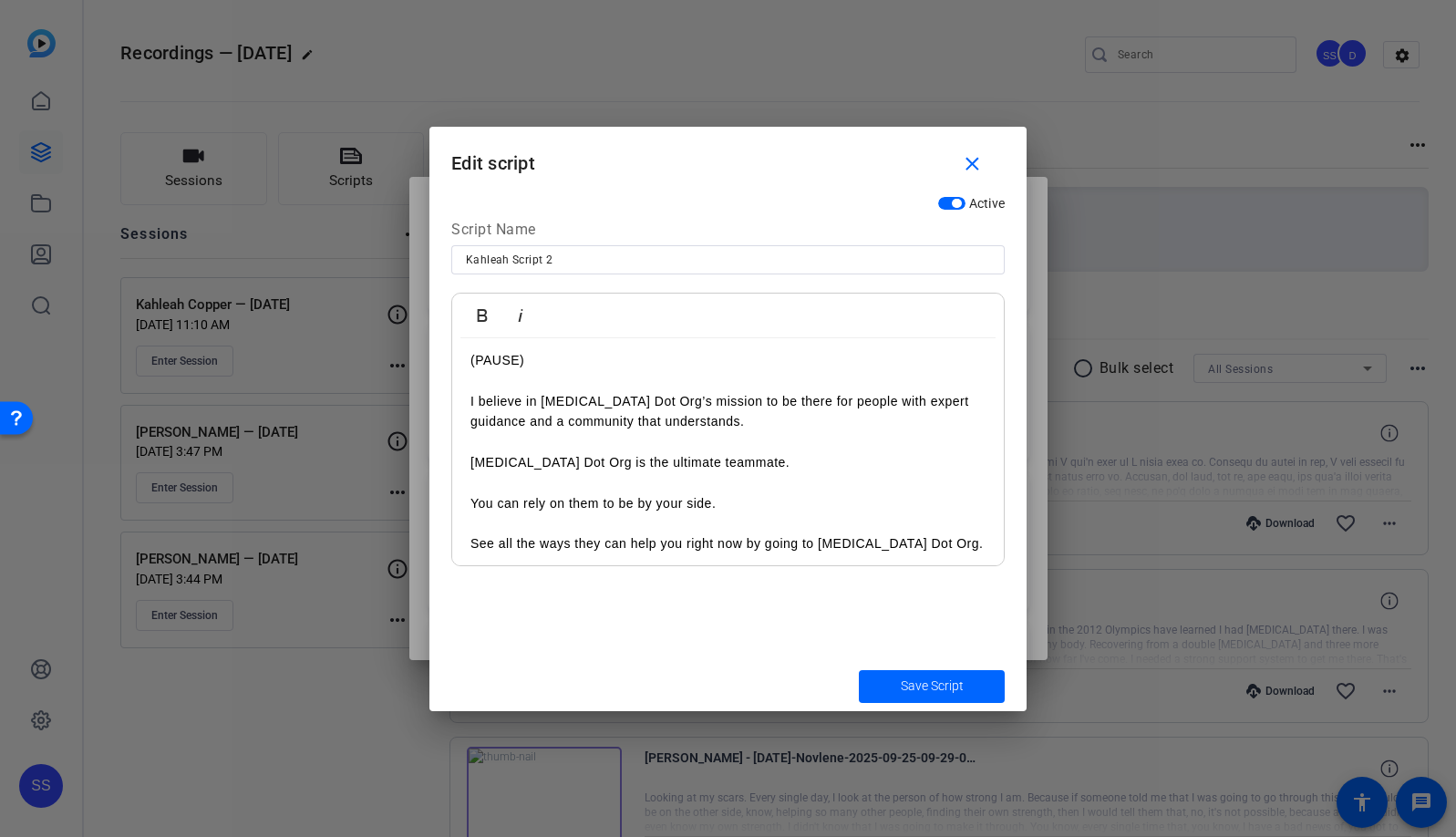
scroll to position [320, 0]
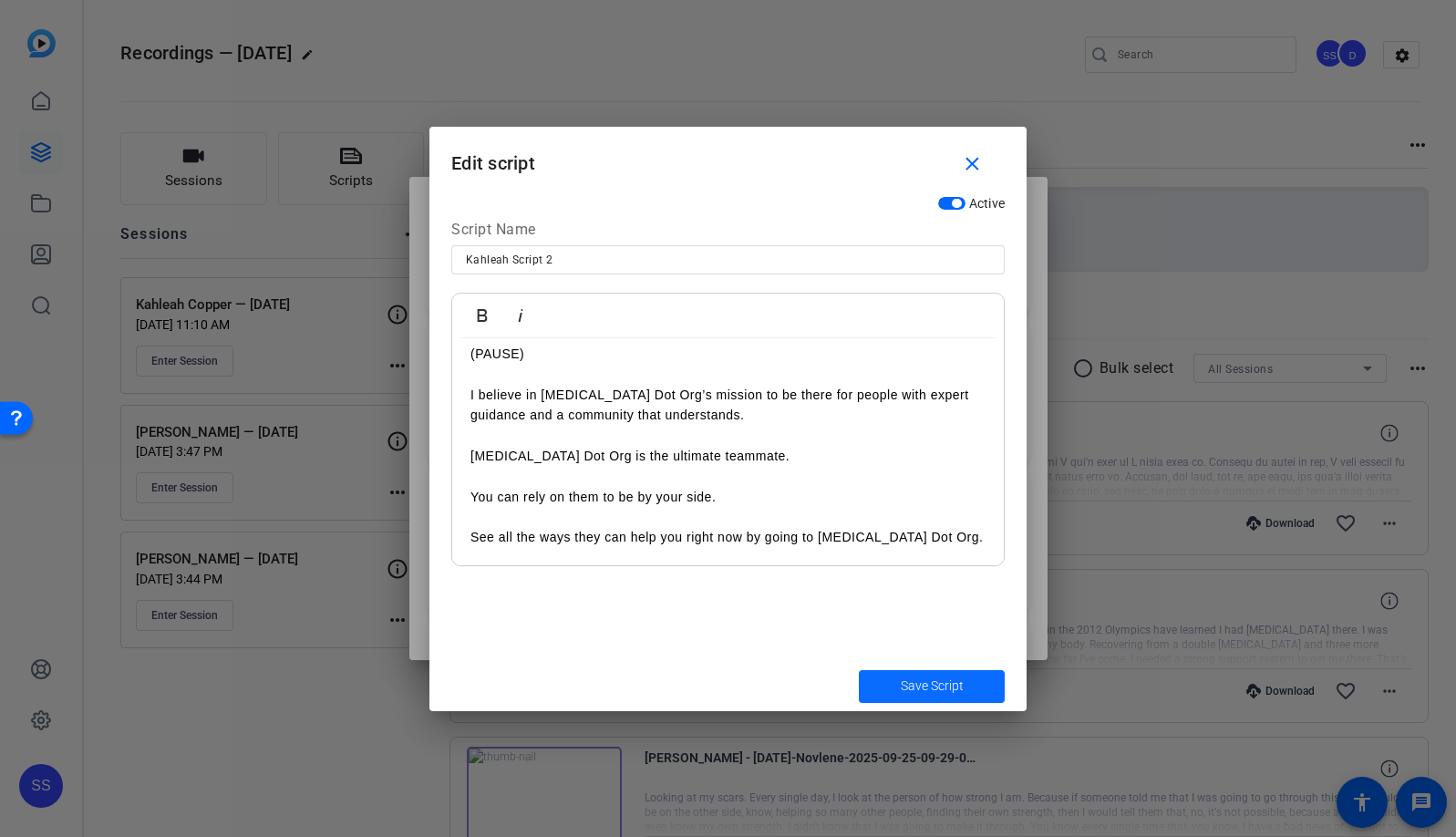
click at [956, 686] on span "Save Script" at bounding box center [932, 686] width 63 height 19
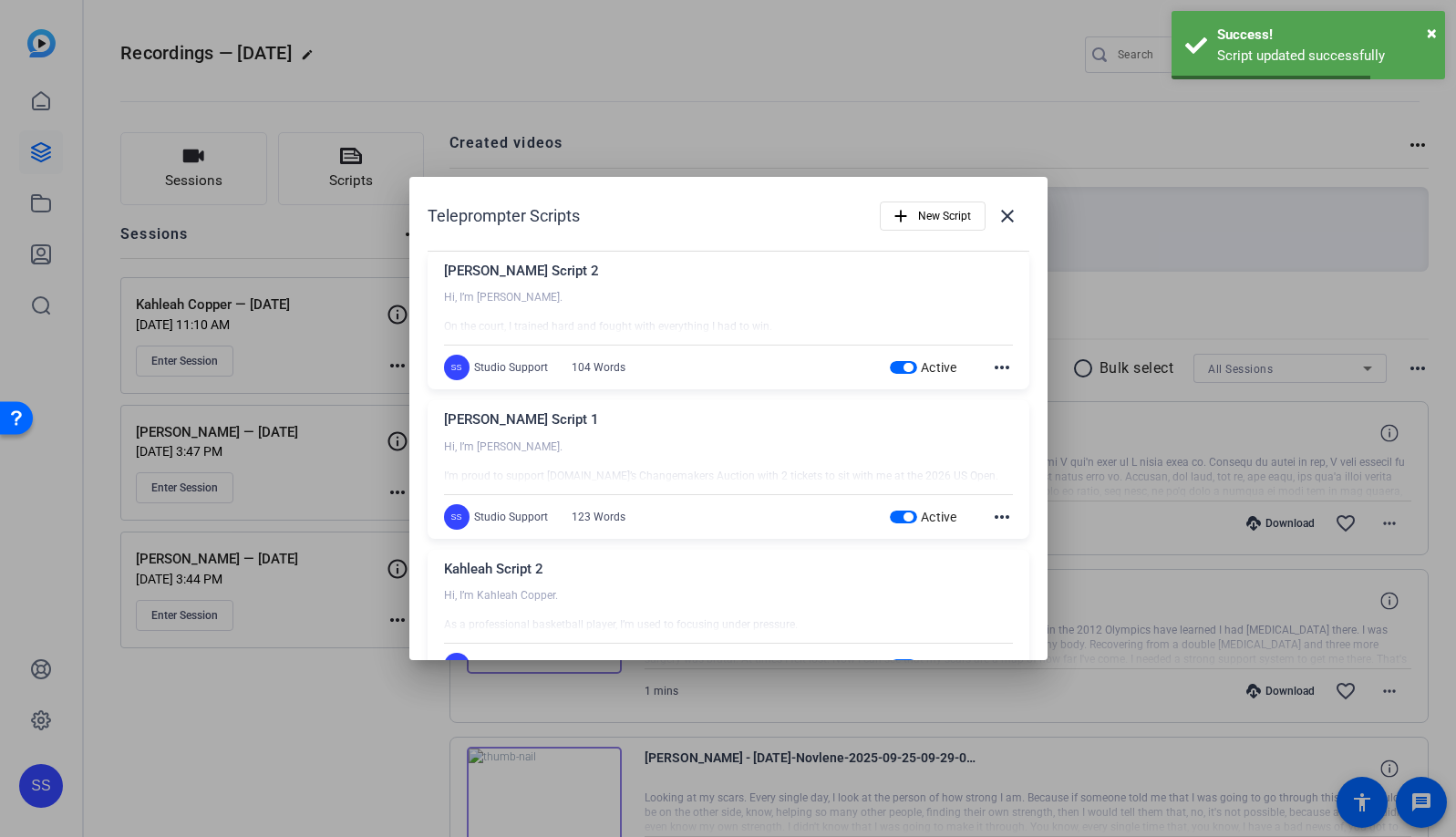
scroll to position [0, 0]
click at [991, 521] on mat-icon "more_horiz" at bounding box center [1002, 517] width 22 height 22
click at [996, 547] on span "Edit" at bounding box center [1032, 544] width 73 height 22
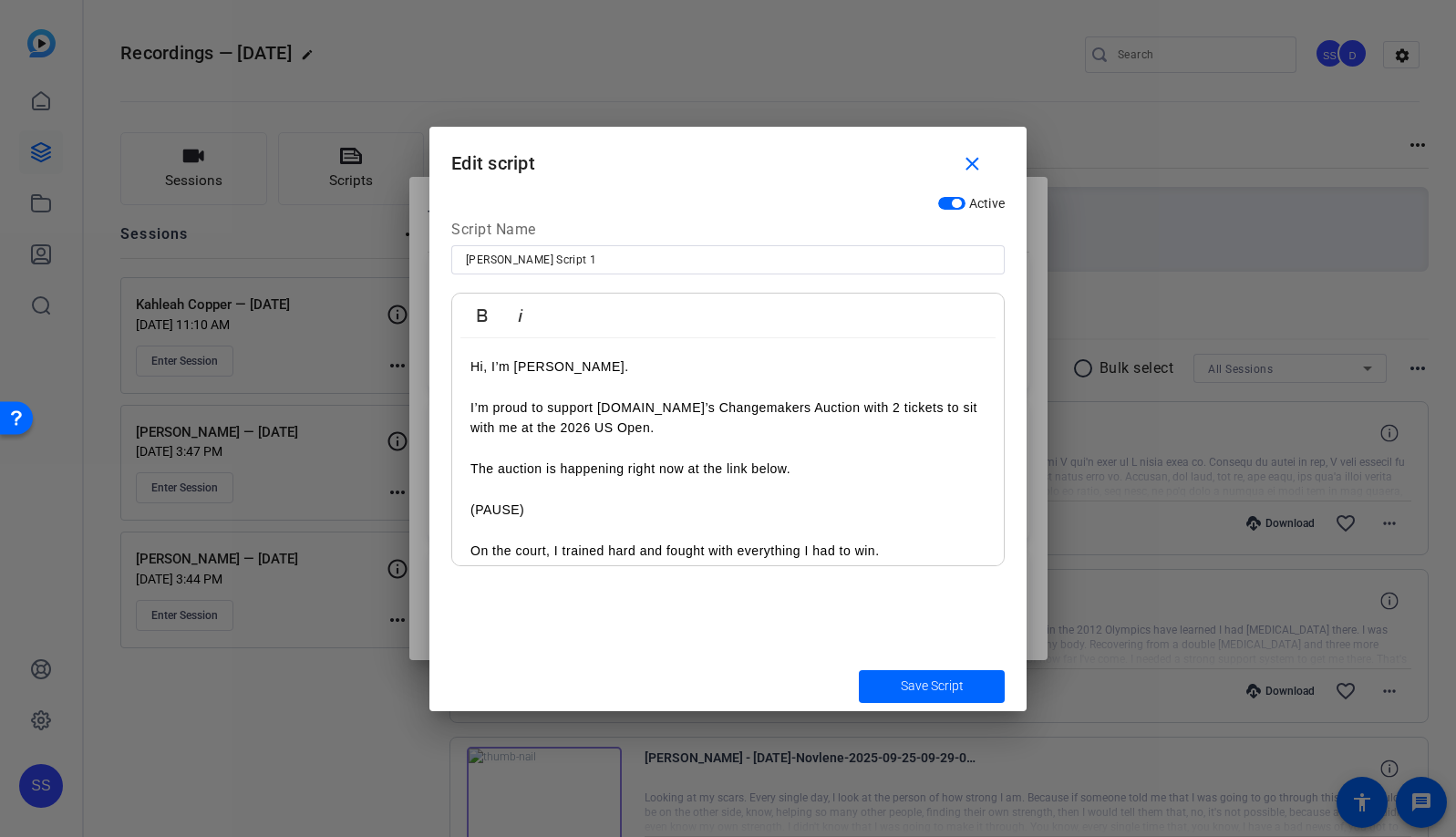
click at [763, 455] on p at bounding box center [728, 448] width 515 height 20
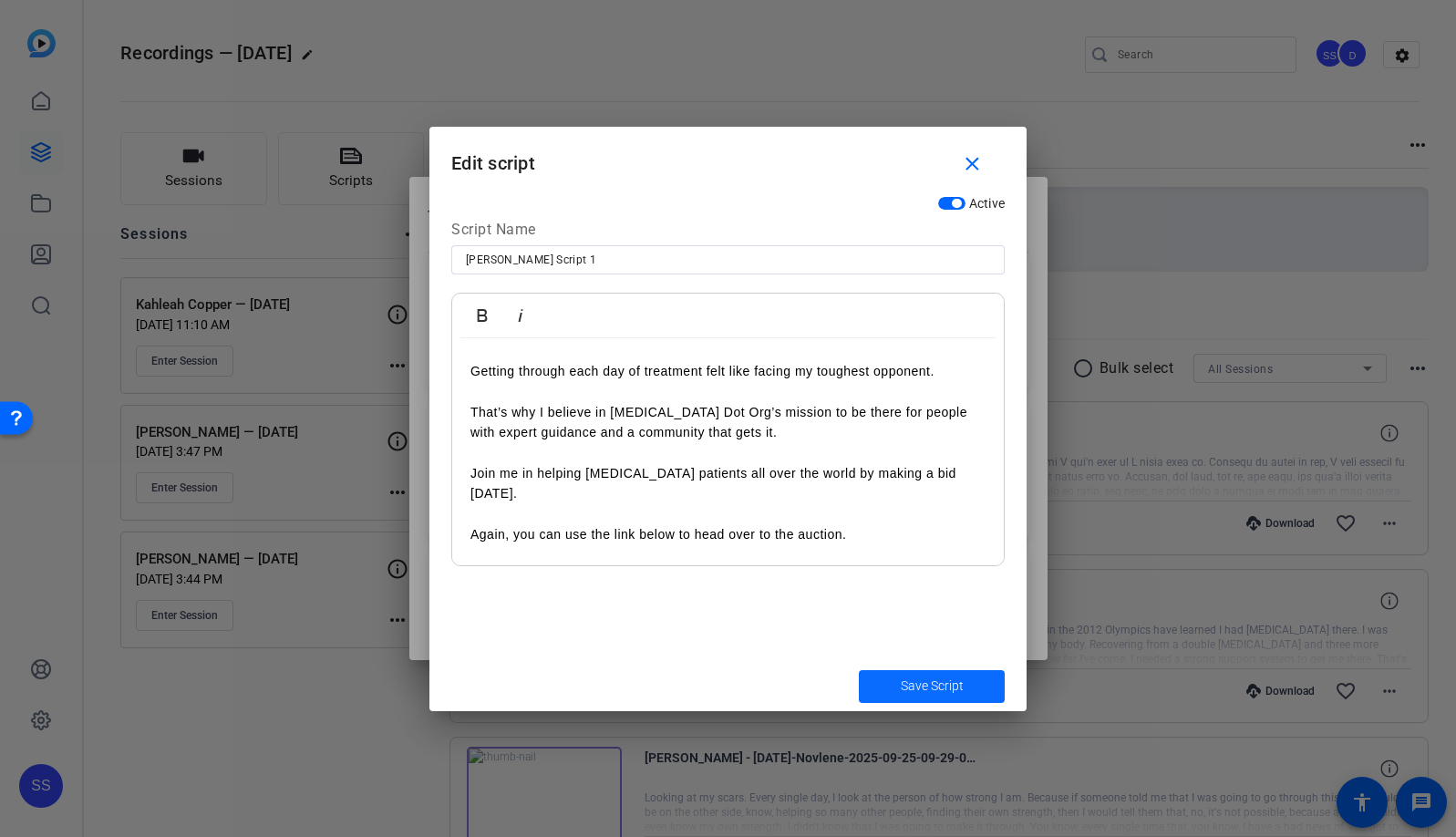
click at [945, 692] on span "Save Script" at bounding box center [932, 686] width 63 height 19
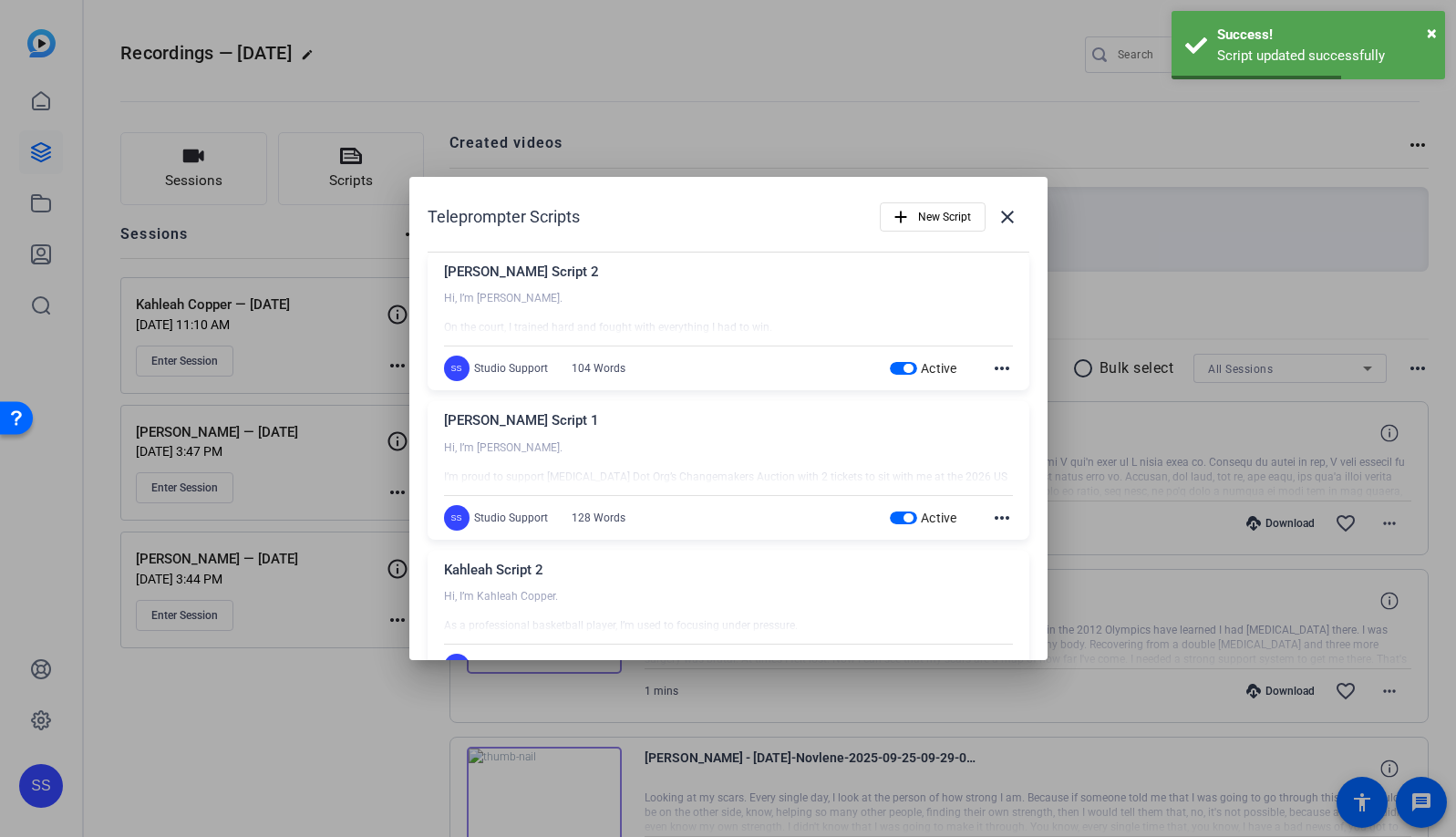
click at [985, 367] on div "Active more_horiz" at bounding box center [951, 368] width 123 height 22
click at [991, 367] on mat-icon "more_horiz" at bounding box center [1002, 368] width 22 height 22
click at [1000, 395] on span "Edit" at bounding box center [1032, 395] width 73 height 22
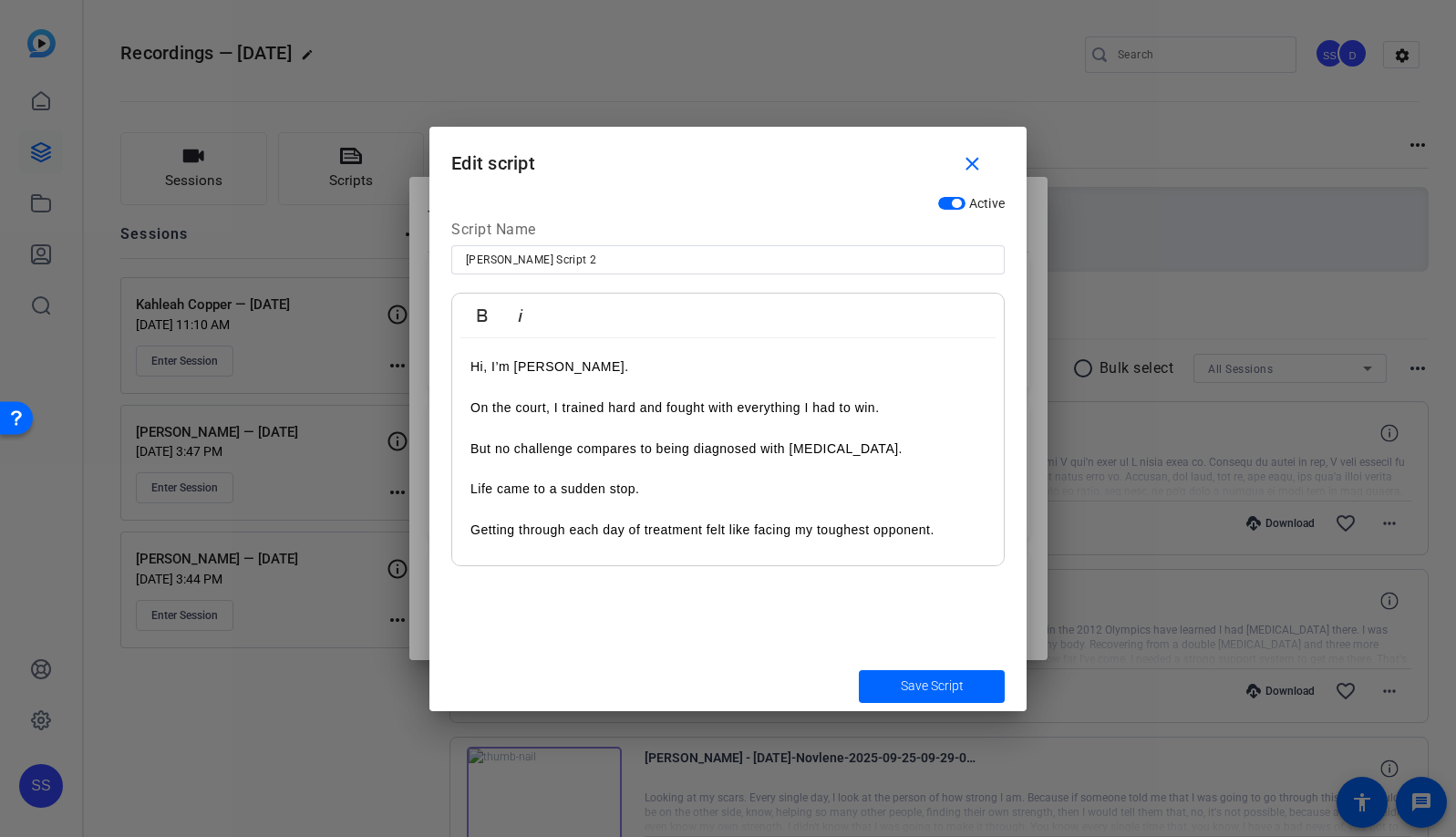
click at [727, 485] on p "Life came to a sudden stop." at bounding box center [728, 488] width 515 height 20
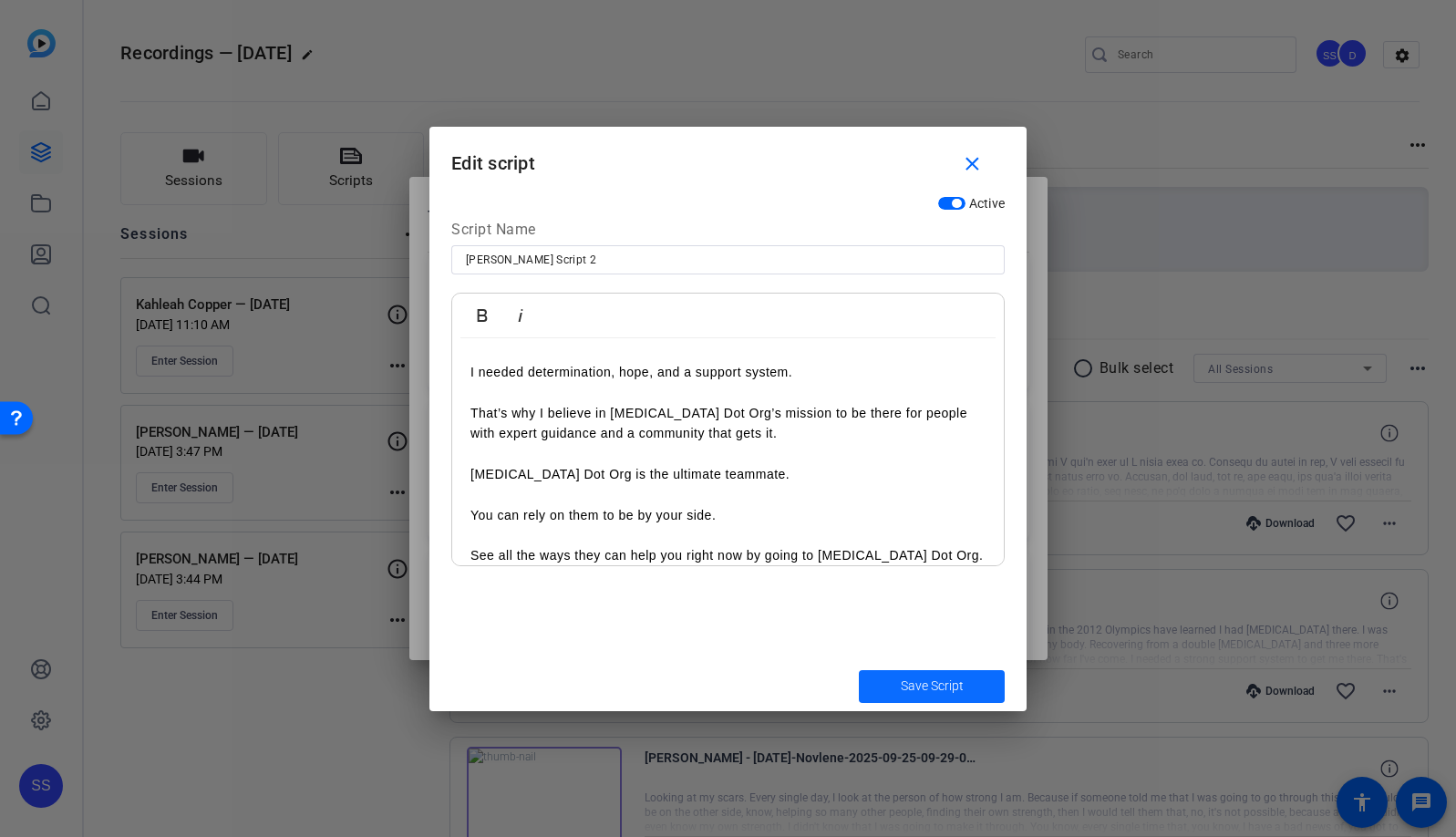
click at [918, 681] on span "Save Script" at bounding box center [932, 686] width 63 height 19
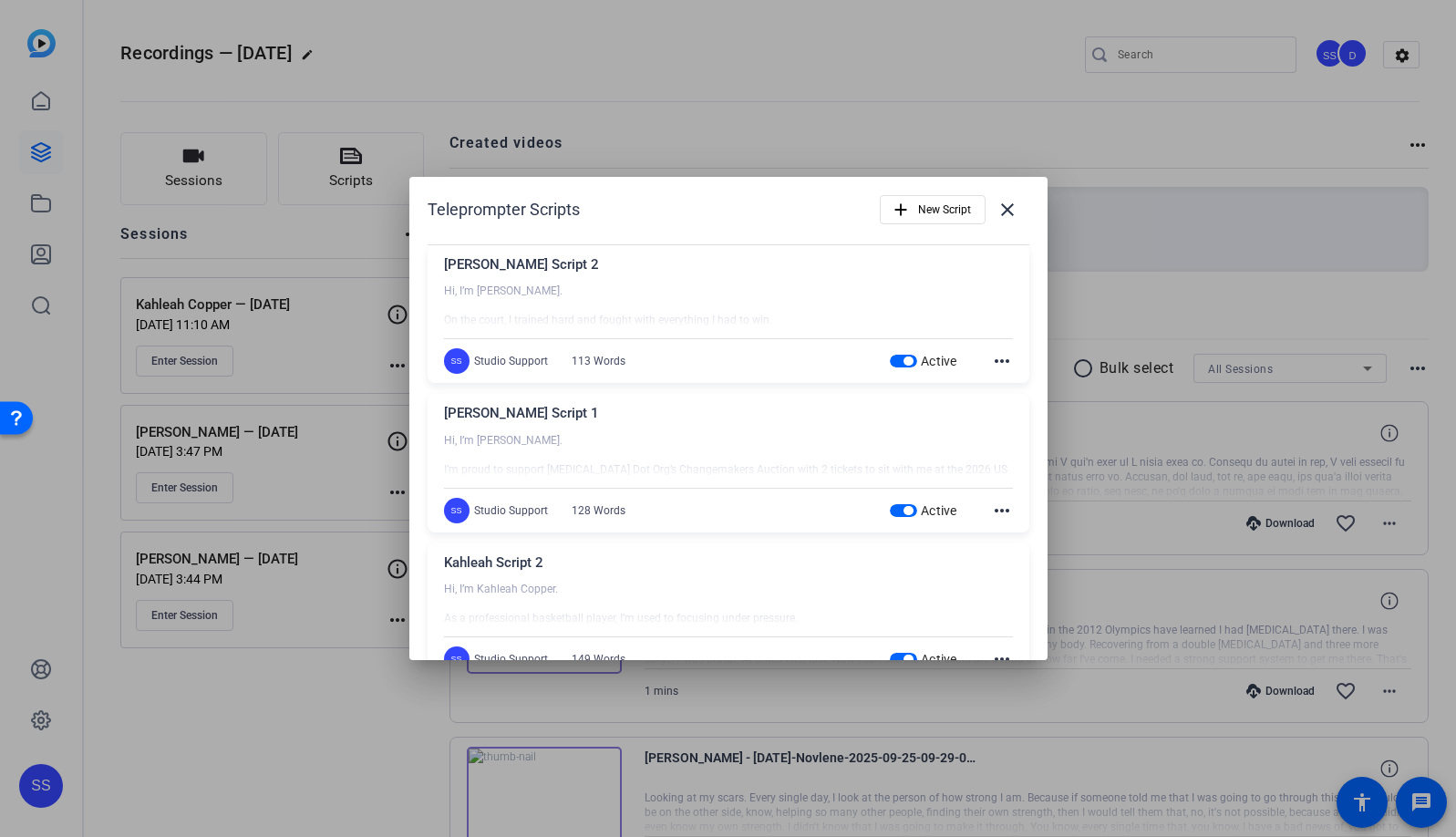
scroll to position [0, 0]
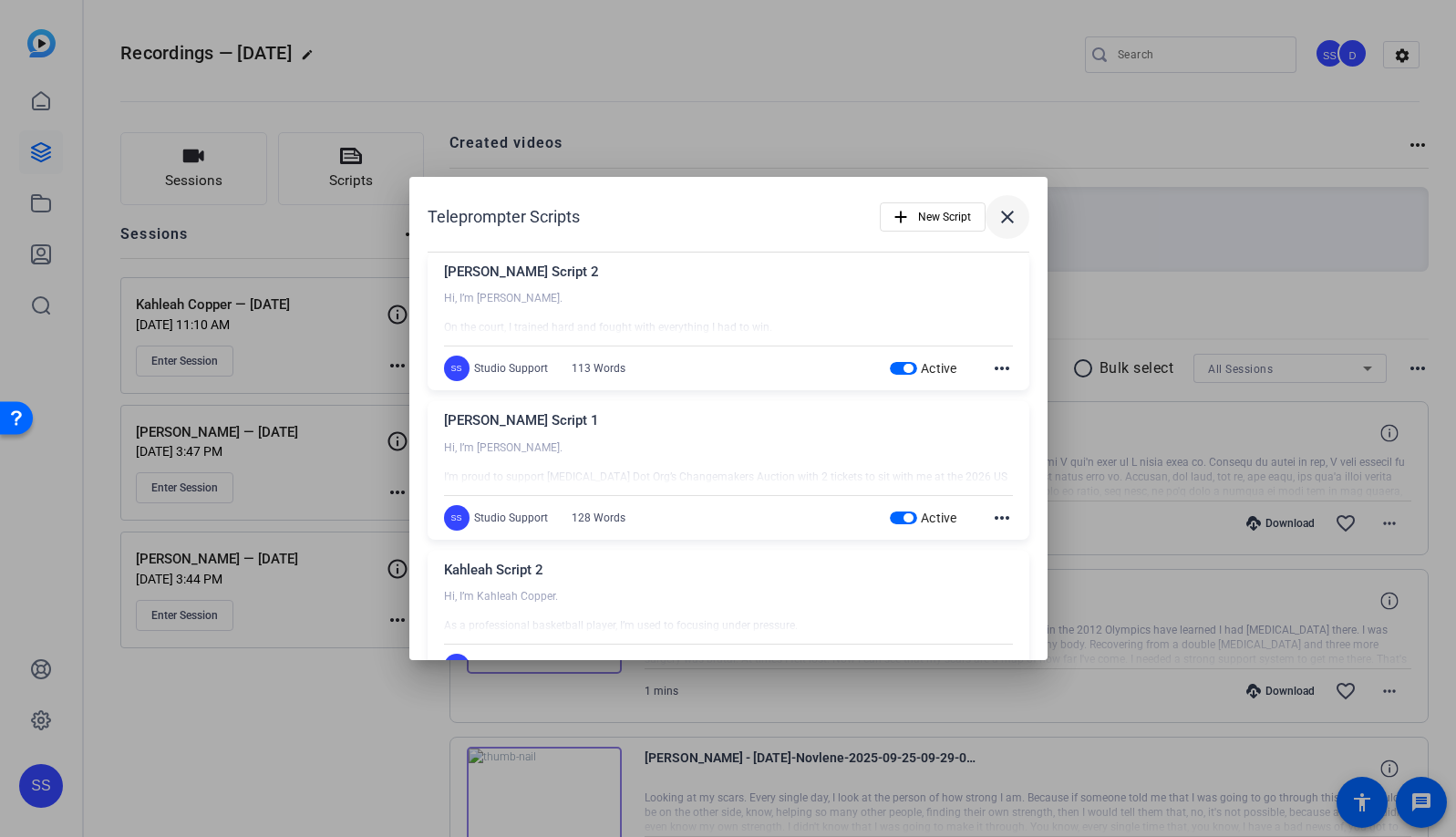
click at [1001, 228] on span at bounding box center [1007, 217] width 43 height 43
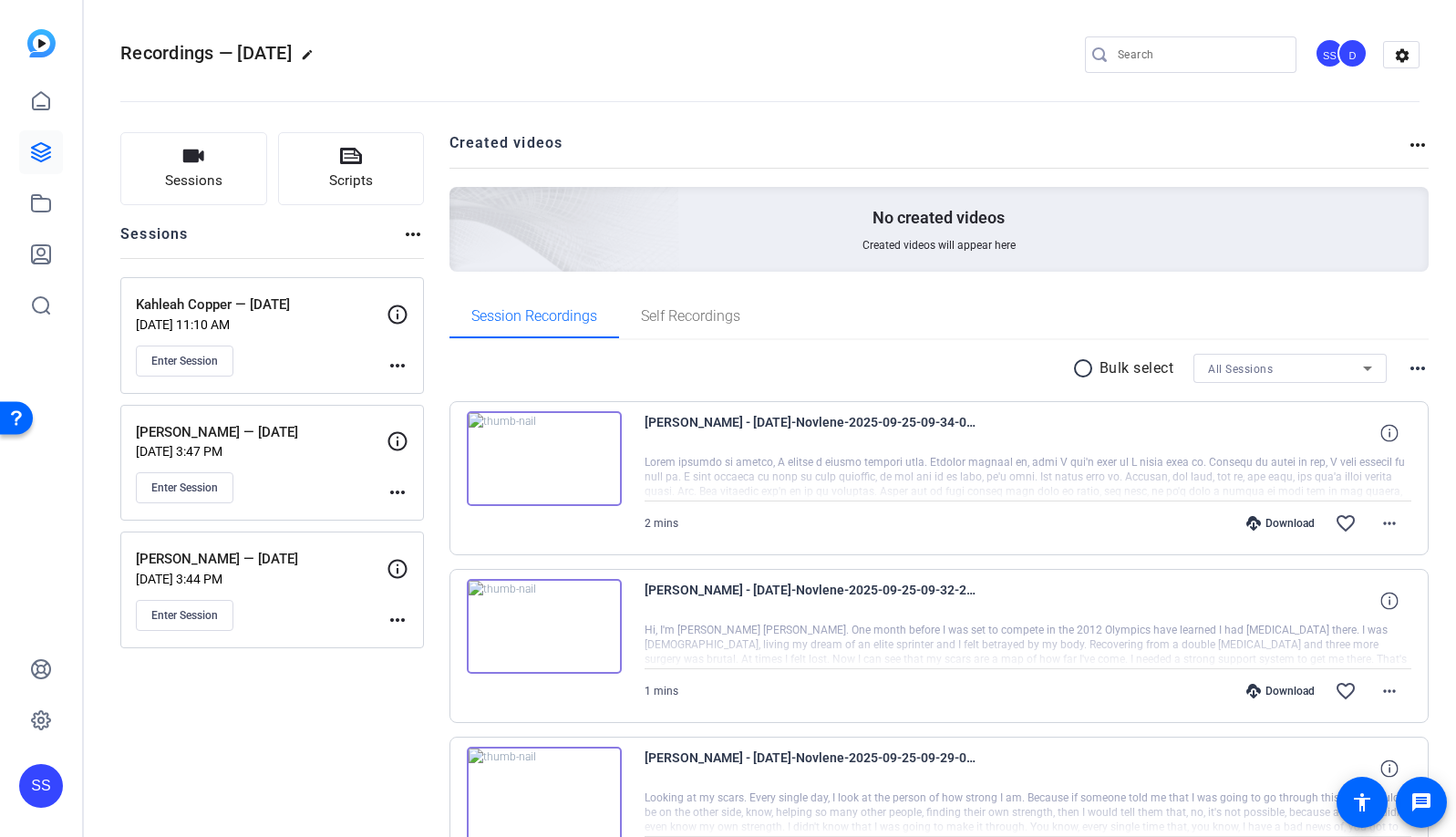
click at [45, 791] on div "SS" at bounding box center [41, 786] width 43 height 43
click at [229, 774] on span at bounding box center [218, 770] width 43 height 43
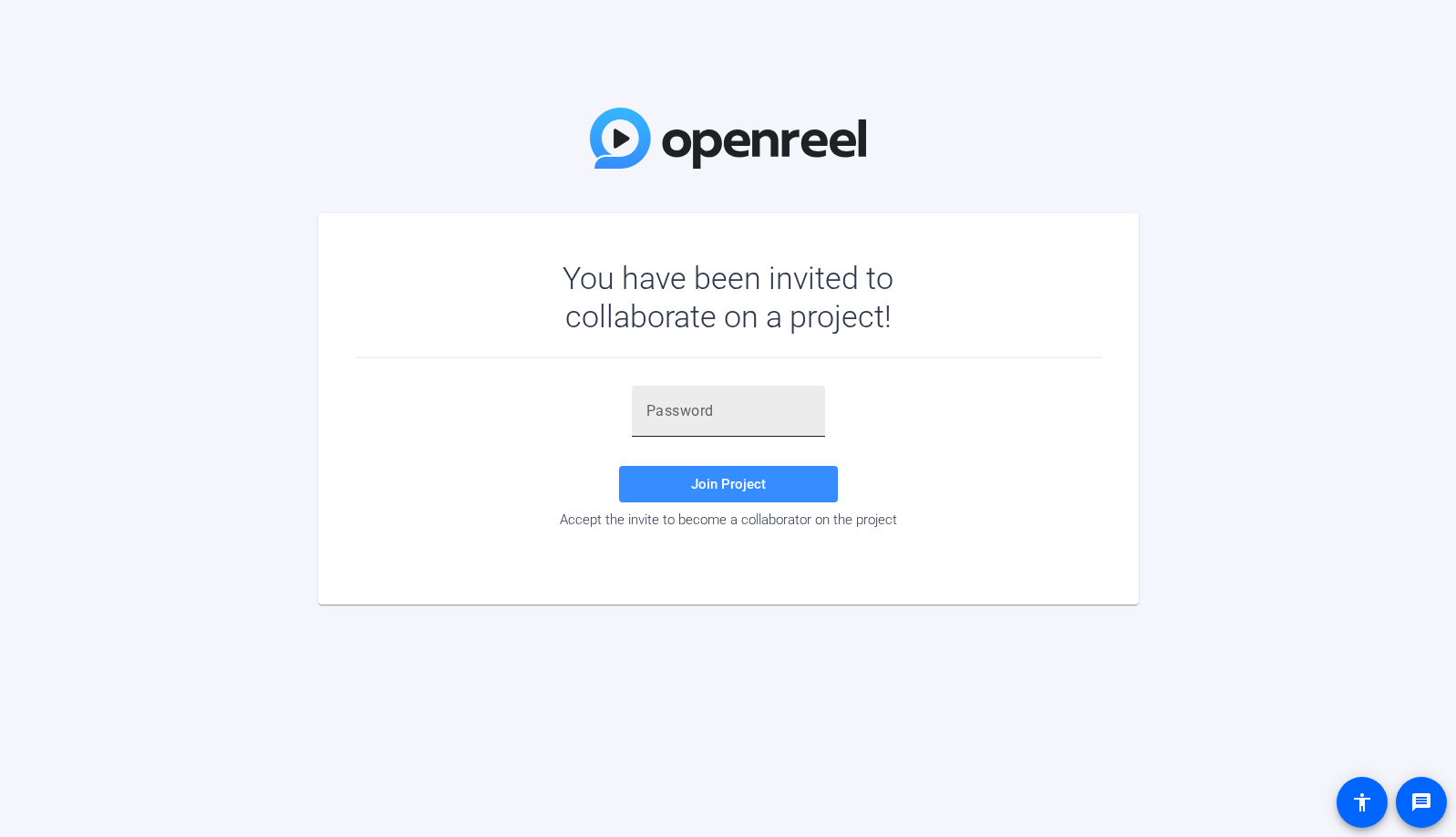
click at [737, 408] on input "text" at bounding box center [728, 411] width 164 height 22
paste input "K$cX_3"
type input "K$cX_3"
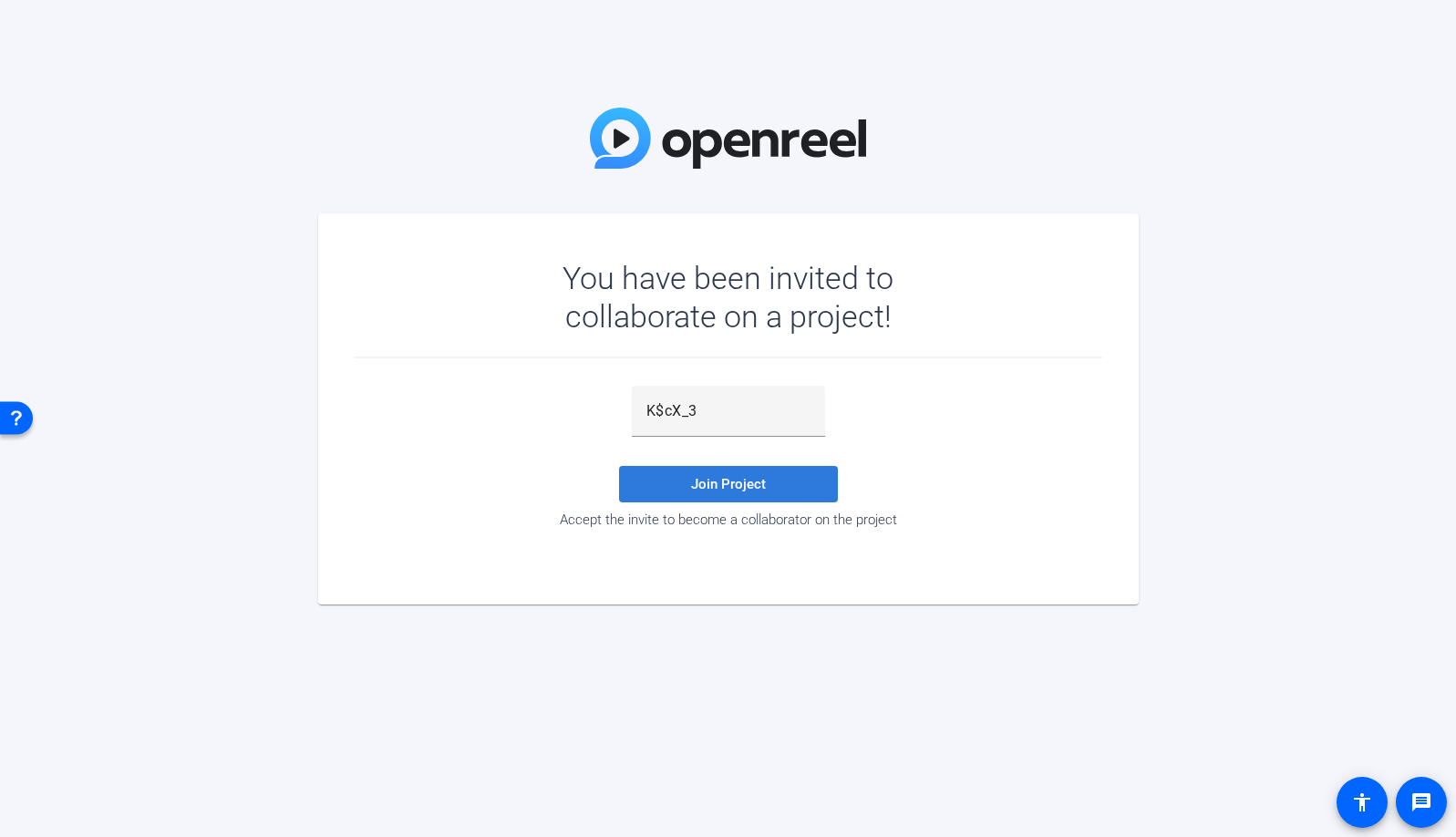
click at [766, 487] on span at bounding box center [728, 484] width 219 height 43
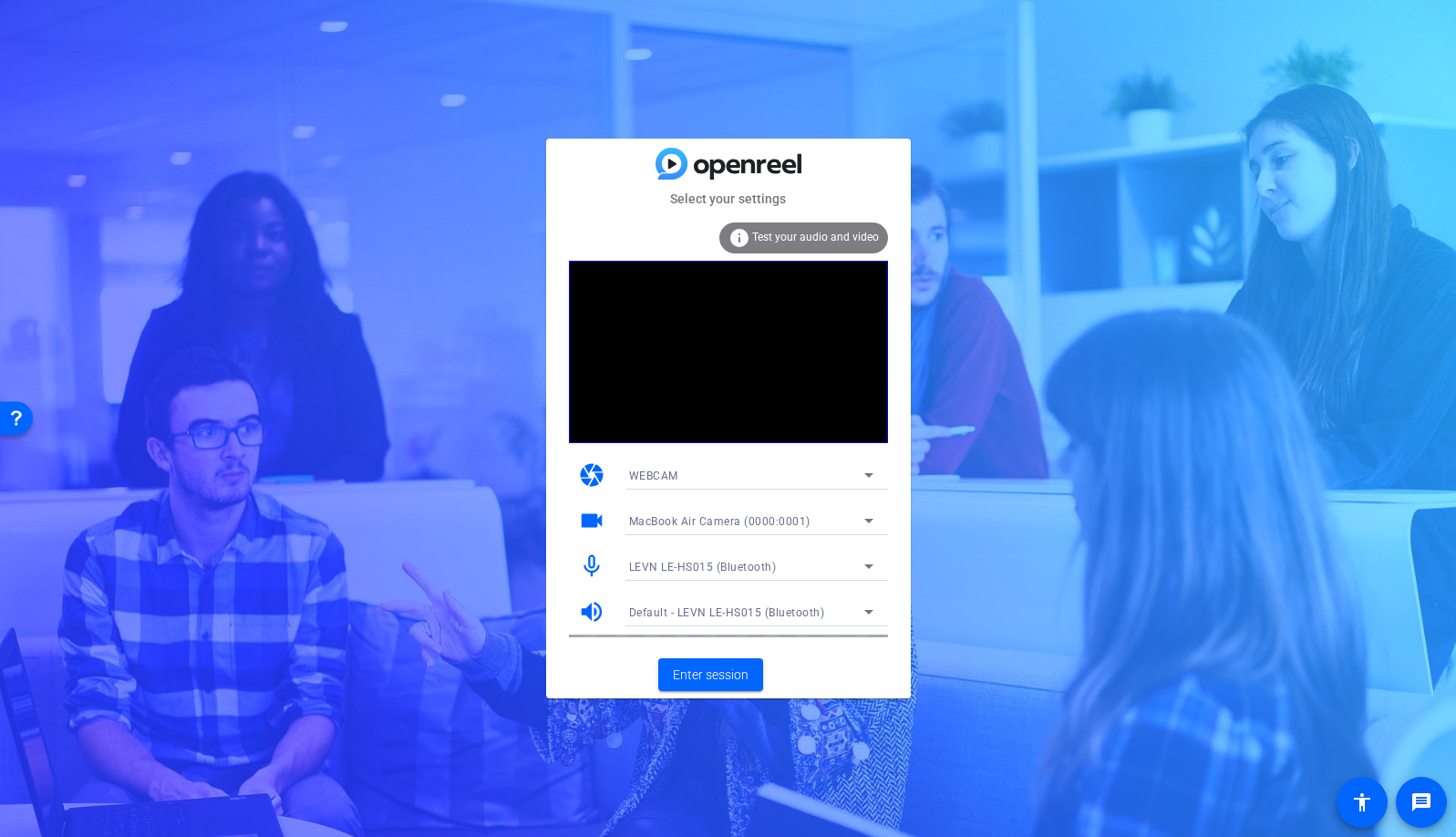
click at [842, 475] on div "WEBCAM" at bounding box center [747, 476] width 236 height 23
click at [845, 470] on div at bounding box center [728, 418] width 1456 height 837
click at [737, 670] on span "Enter session" at bounding box center [711, 675] width 75 height 19
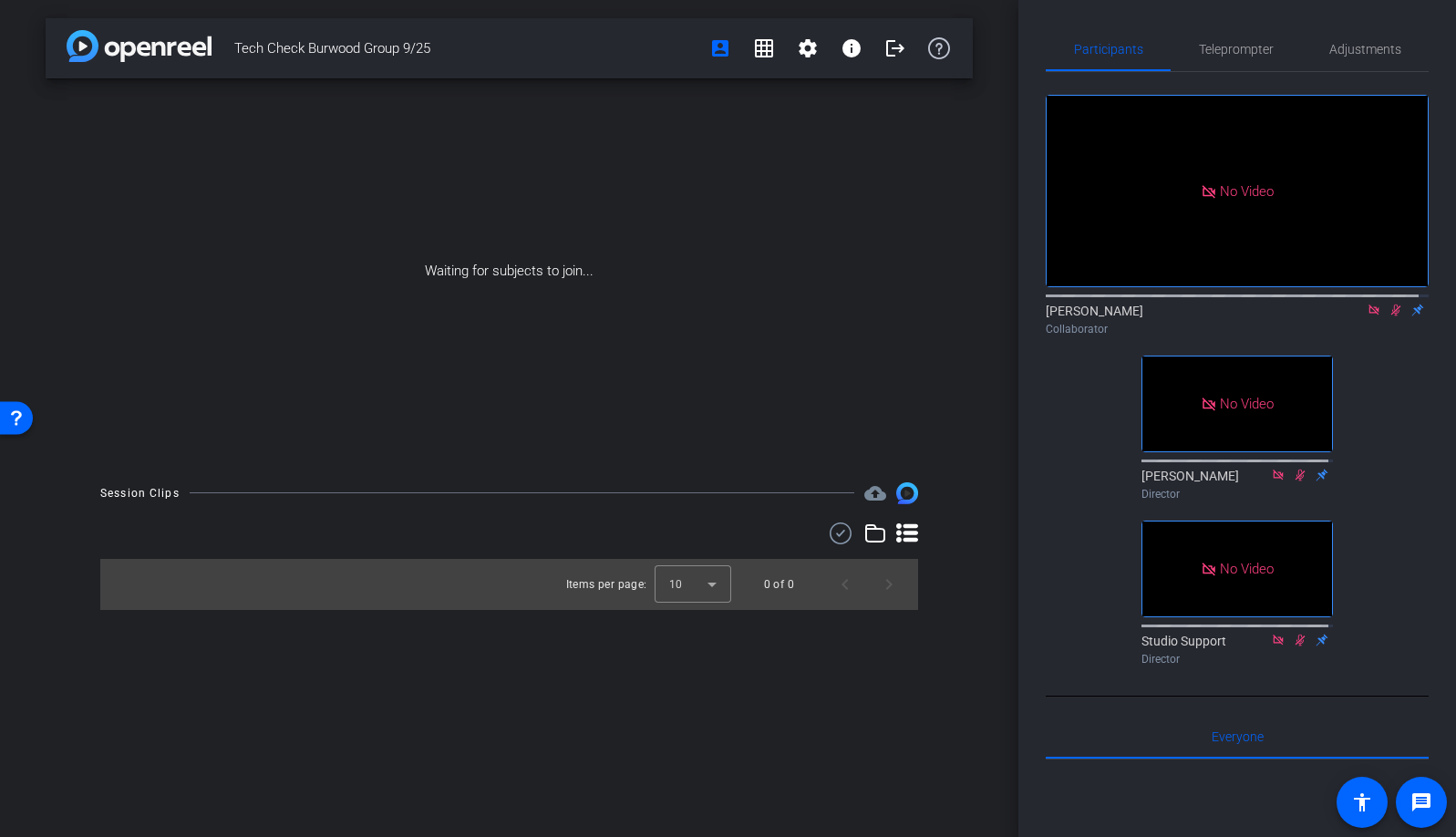
click at [1081, 459] on div "No Video [PERSON_NAME] Collaborator No Video [PERSON_NAME] Director No Video St…" at bounding box center [1237, 372] width 383 height 601
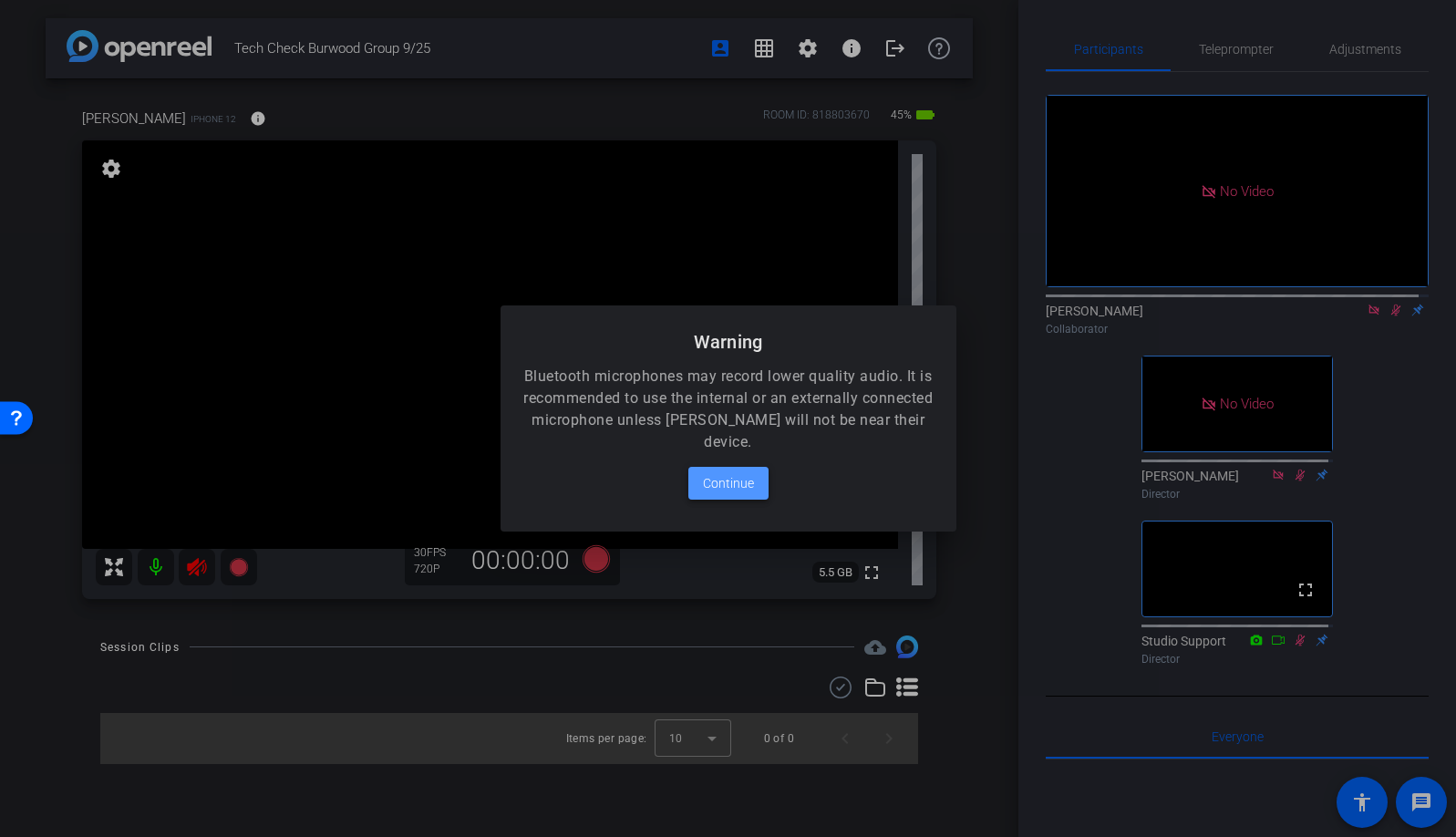
click at [717, 480] on span "Continue" at bounding box center [728, 483] width 51 height 22
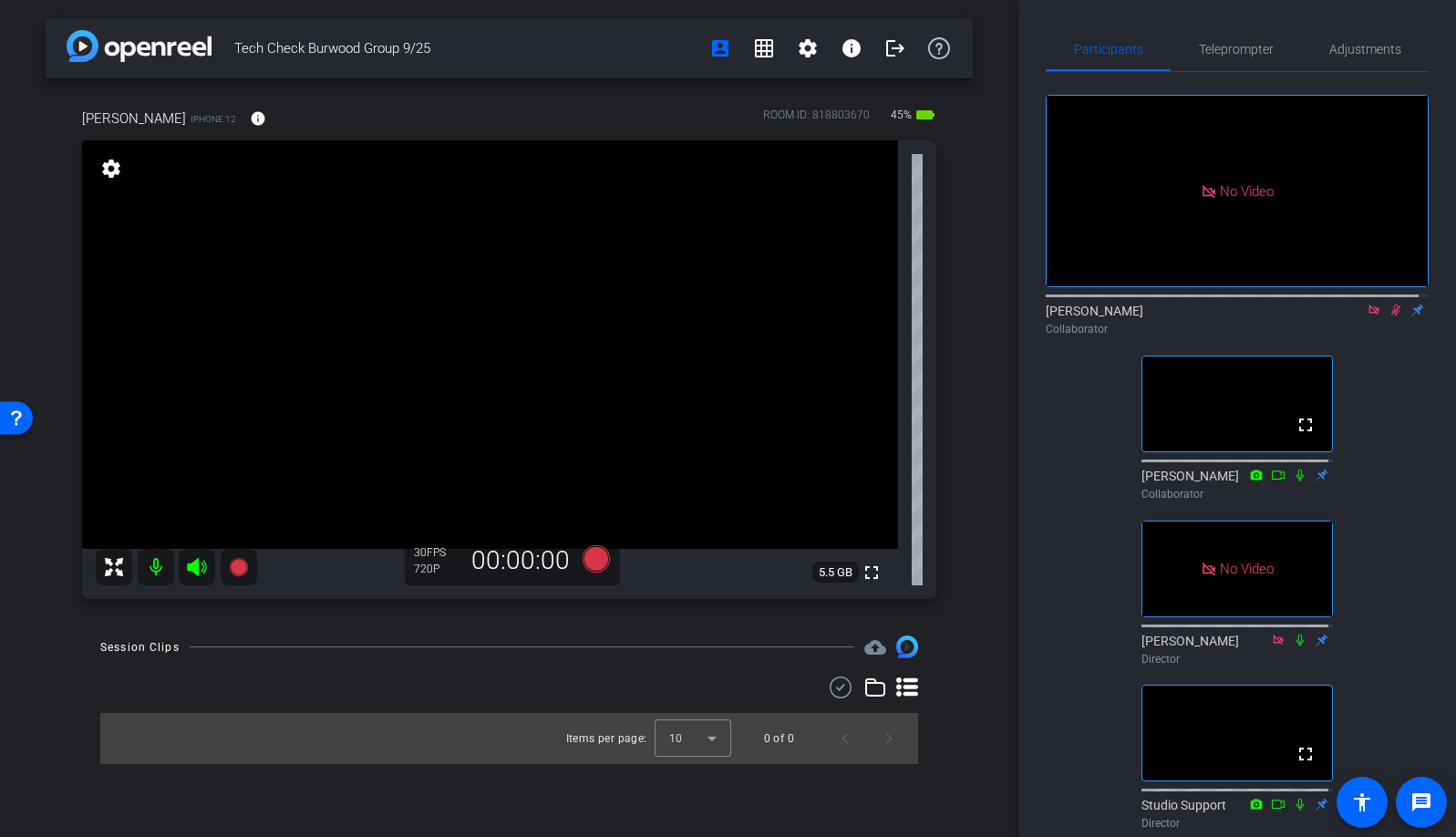
click at [1384, 444] on div "No Video [PERSON_NAME] Collaborator fullscreen [PERSON_NAME] Collaborator No Vi…" at bounding box center [1237, 454] width 383 height 765
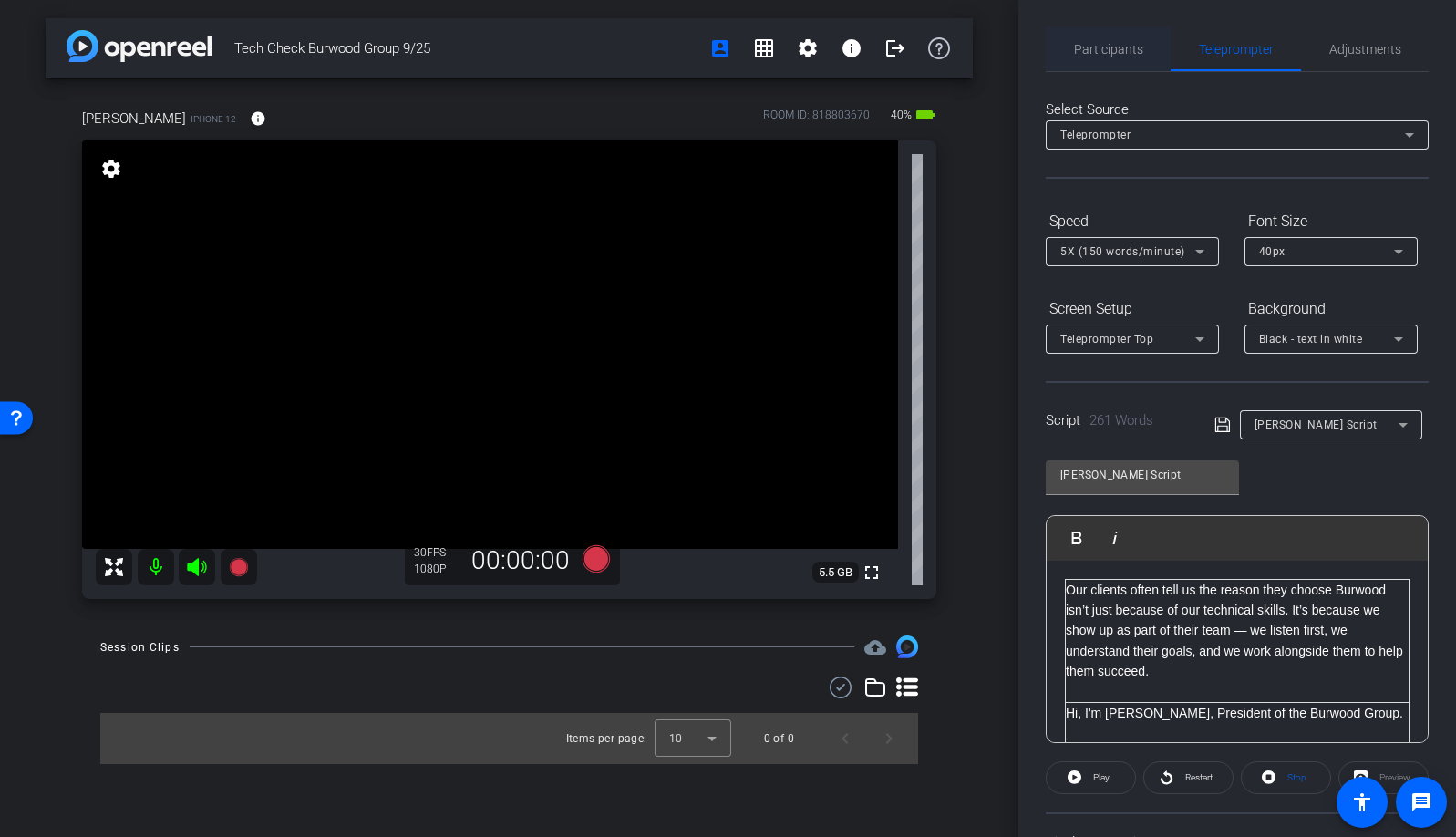
click at [1095, 50] on span "Participants" at bounding box center [1109, 49] width 70 height 13
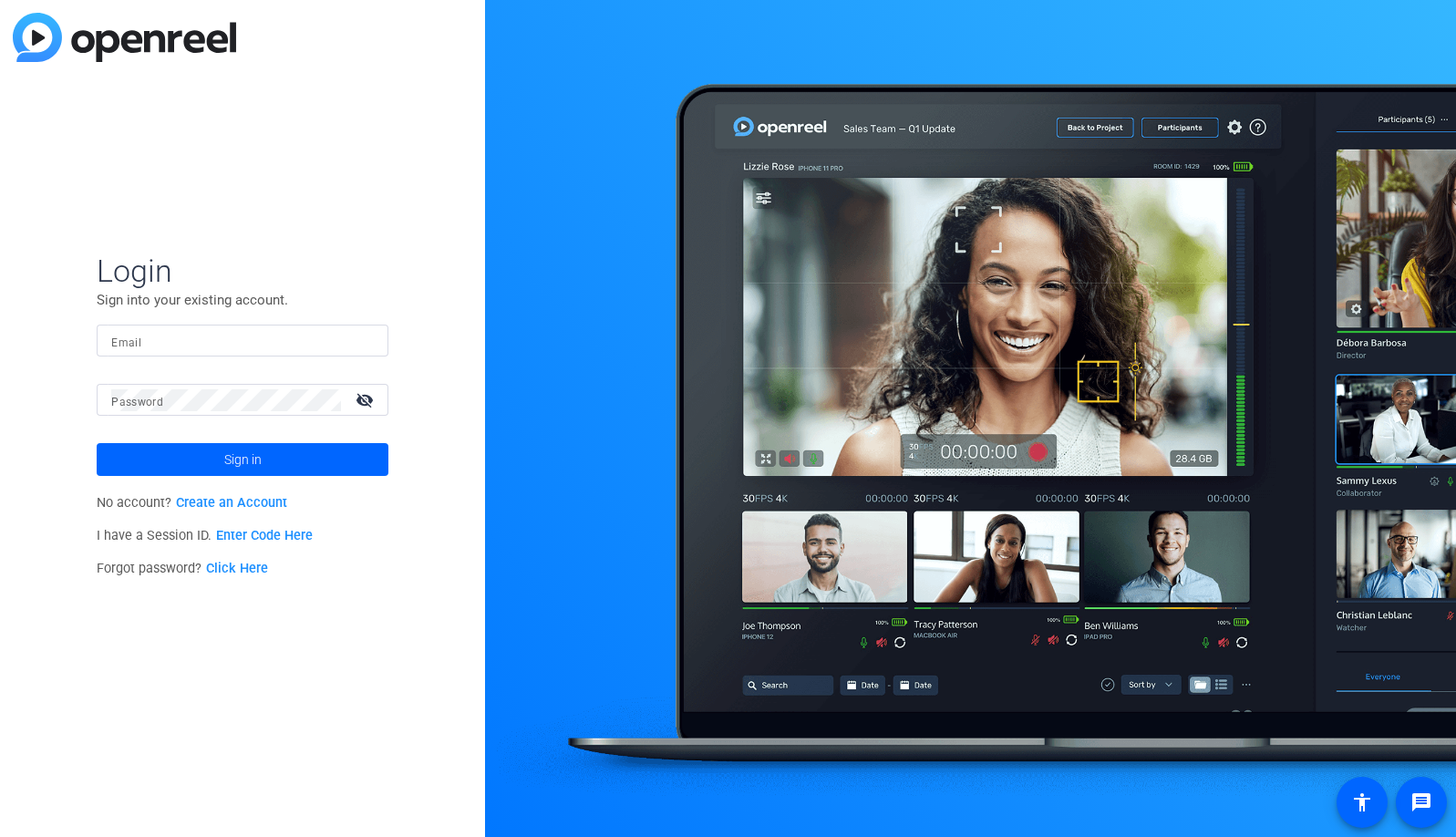
click at [294, 336] on input "Email" at bounding box center [242, 340] width 263 height 22
click at [363, 339] on img at bounding box center [359, 340] width 13 height 22
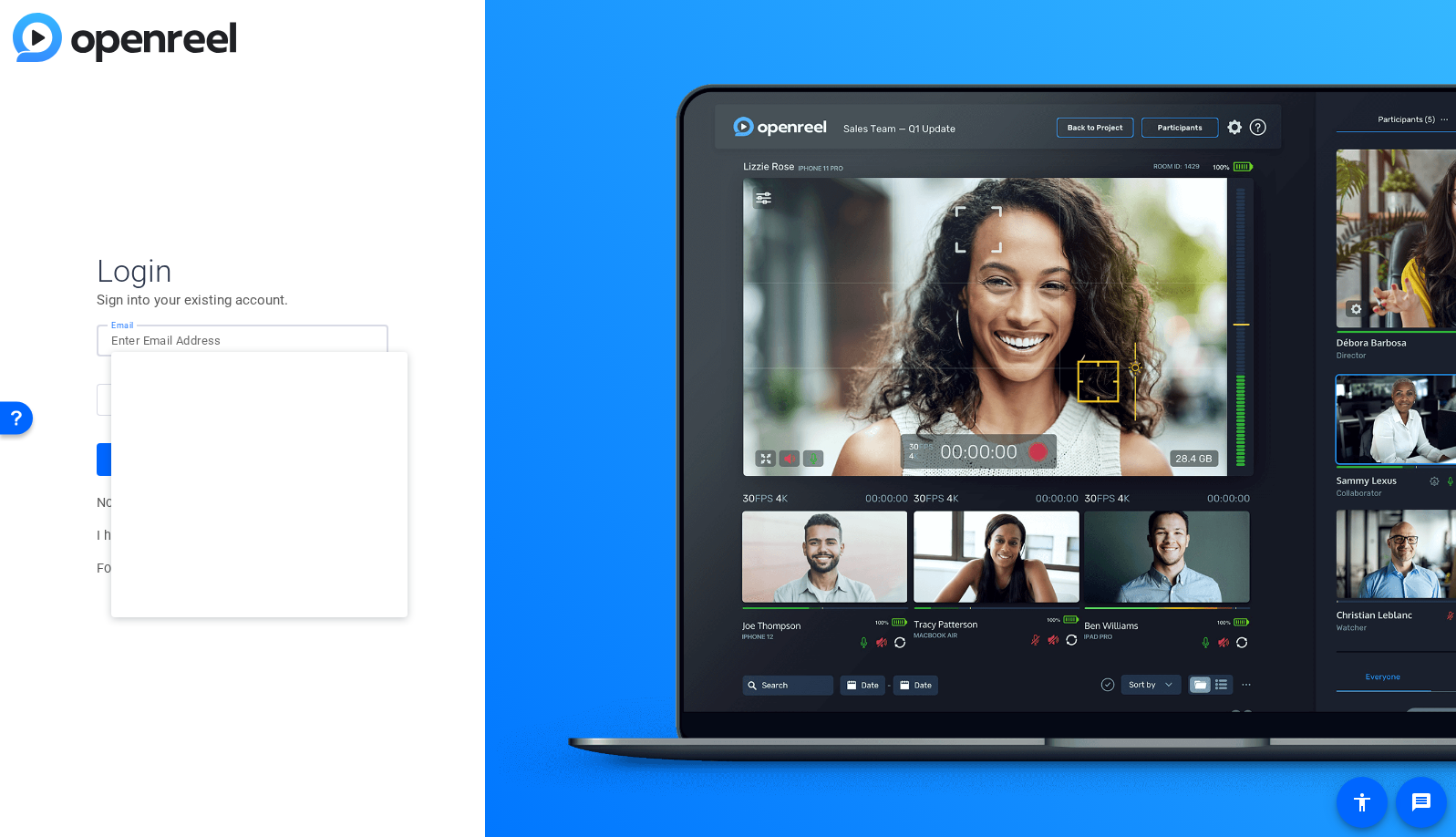
type input "studiosupport@openreel.com"
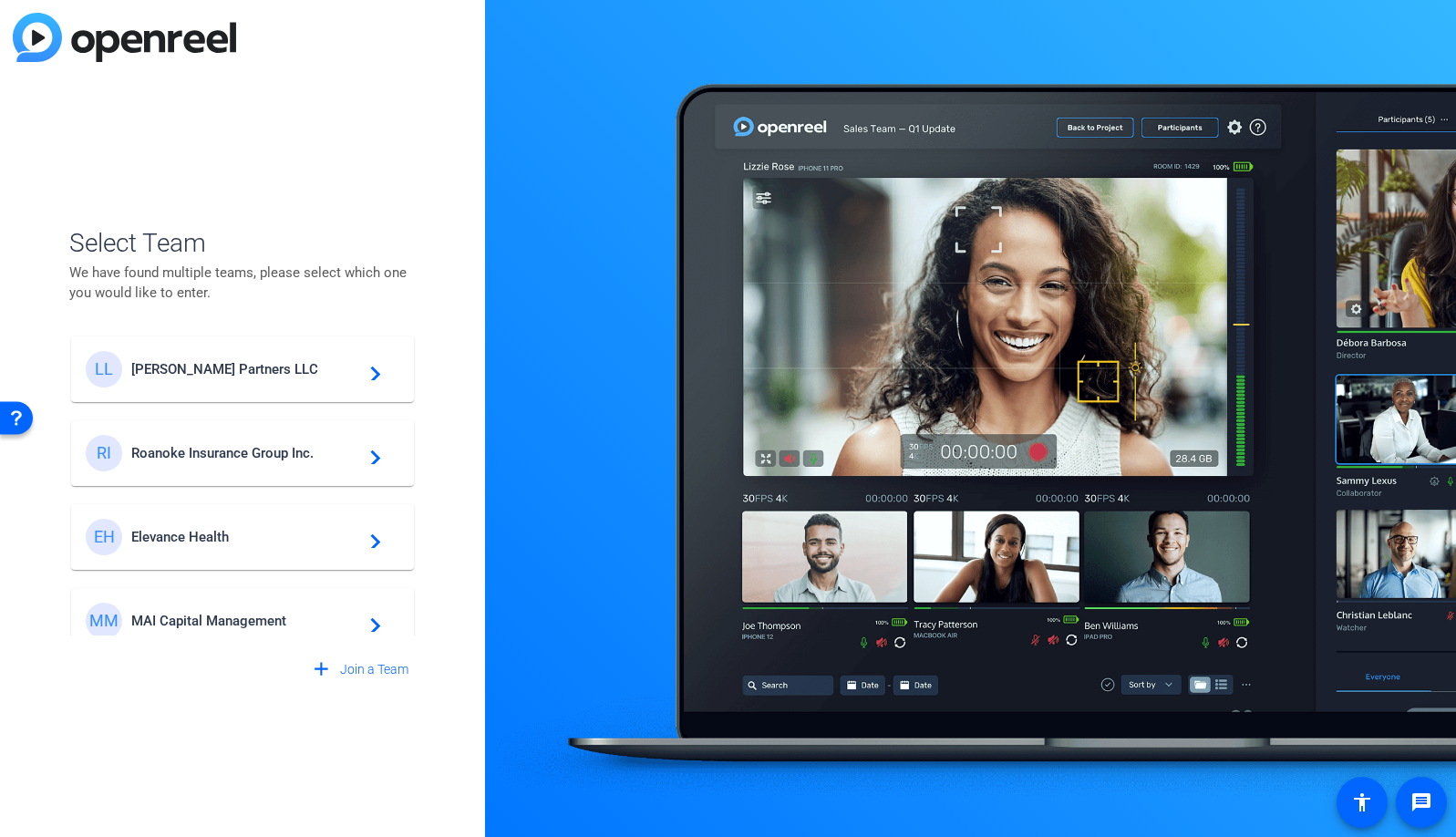
click at [177, 533] on span "Elevance Health" at bounding box center [245, 536] width 228 height 16
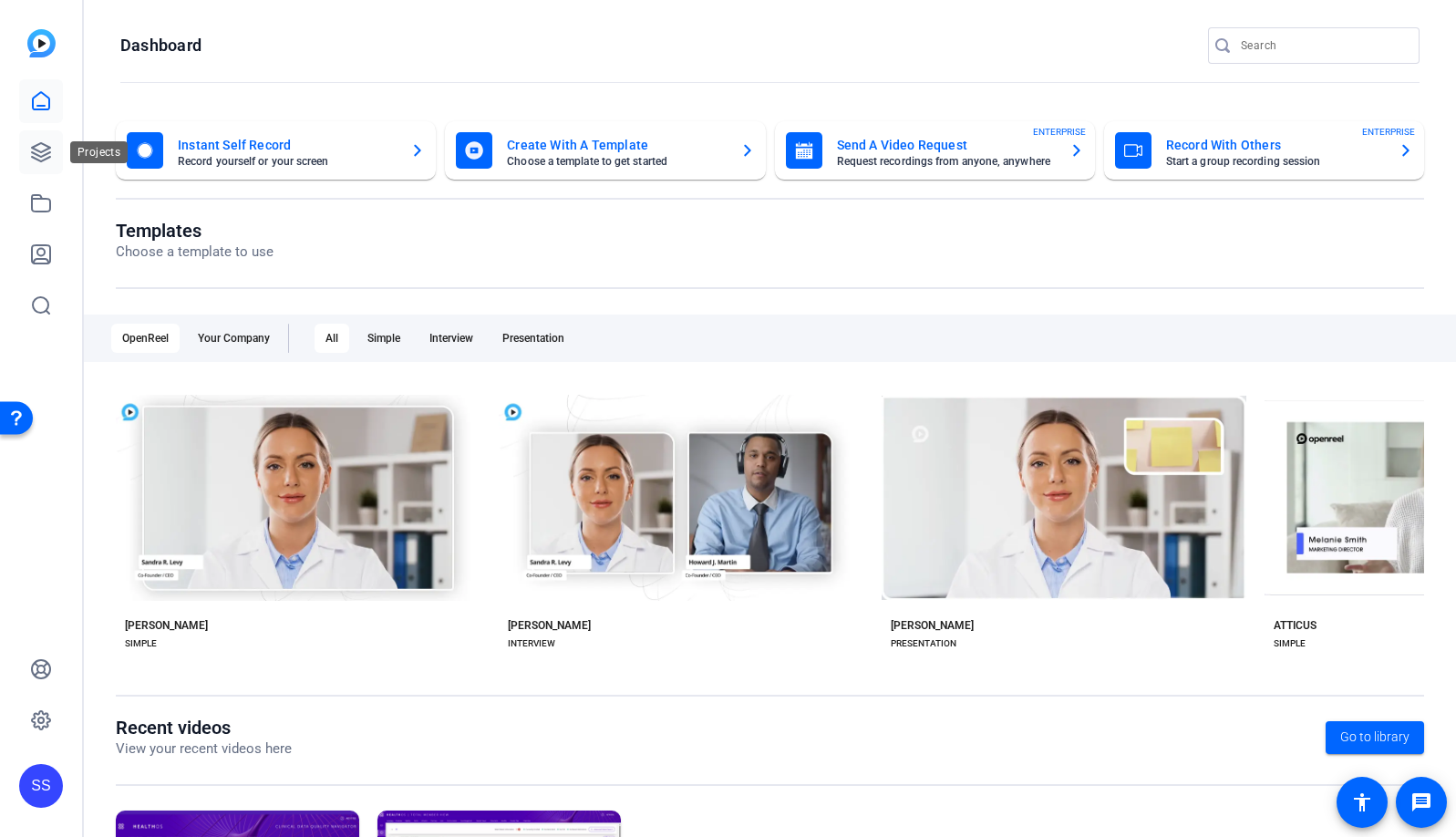
click at [41, 146] on icon at bounding box center [41, 152] width 22 height 22
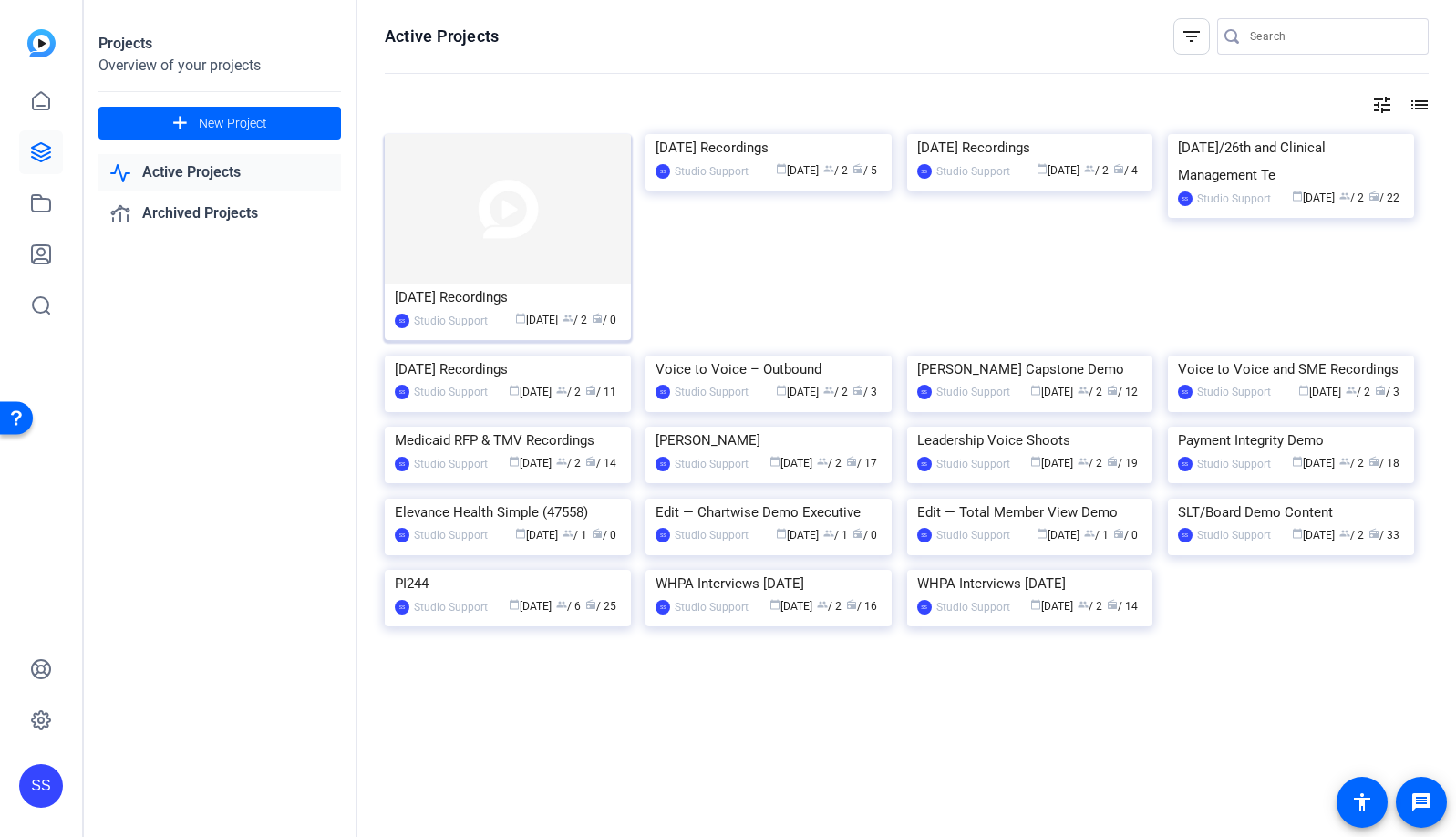
click at [529, 192] on img at bounding box center [507, 208] width 246 height 150
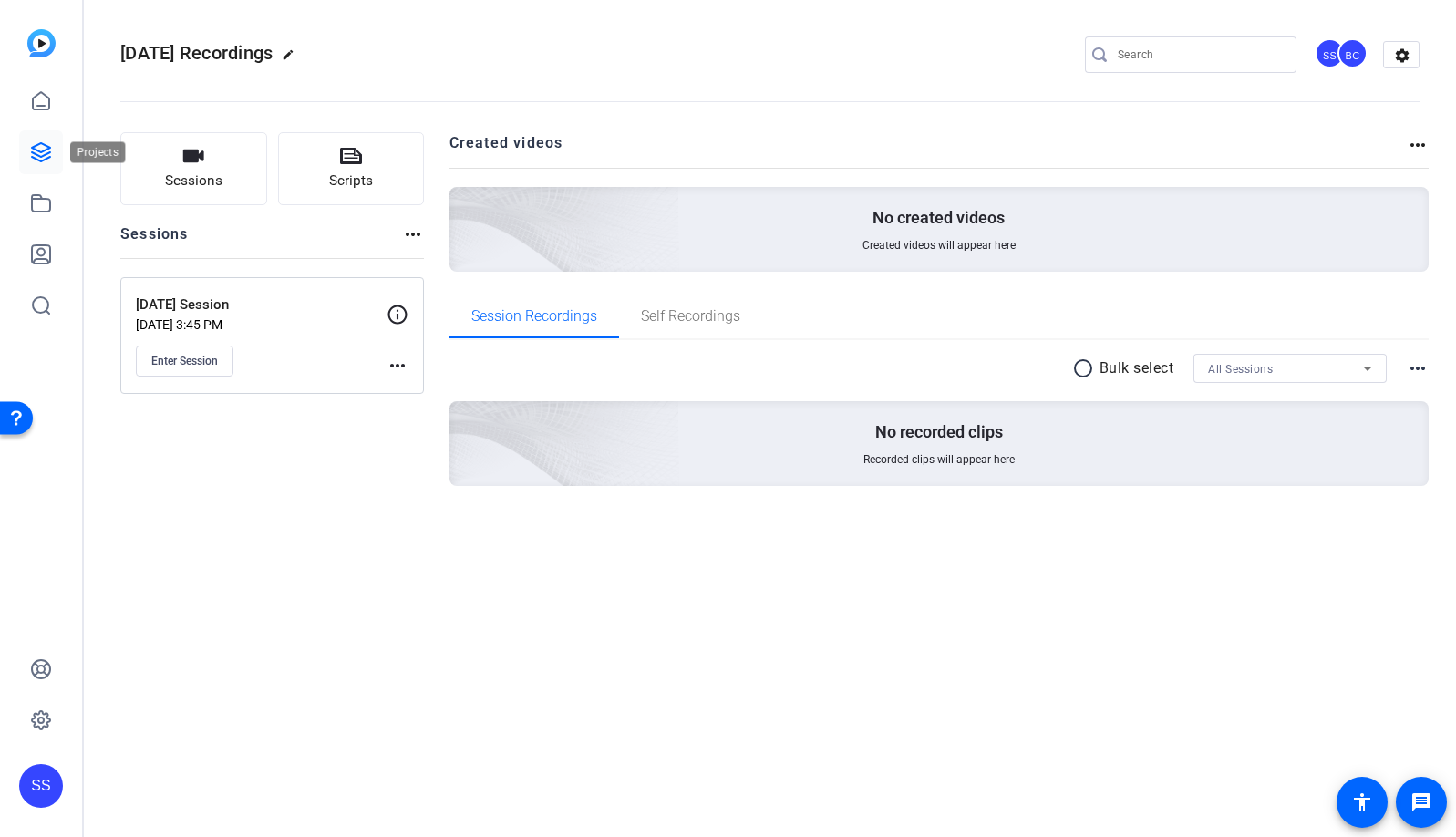
click at [34, 152] on icon at bounding box center [41, 152] width 22 height 22
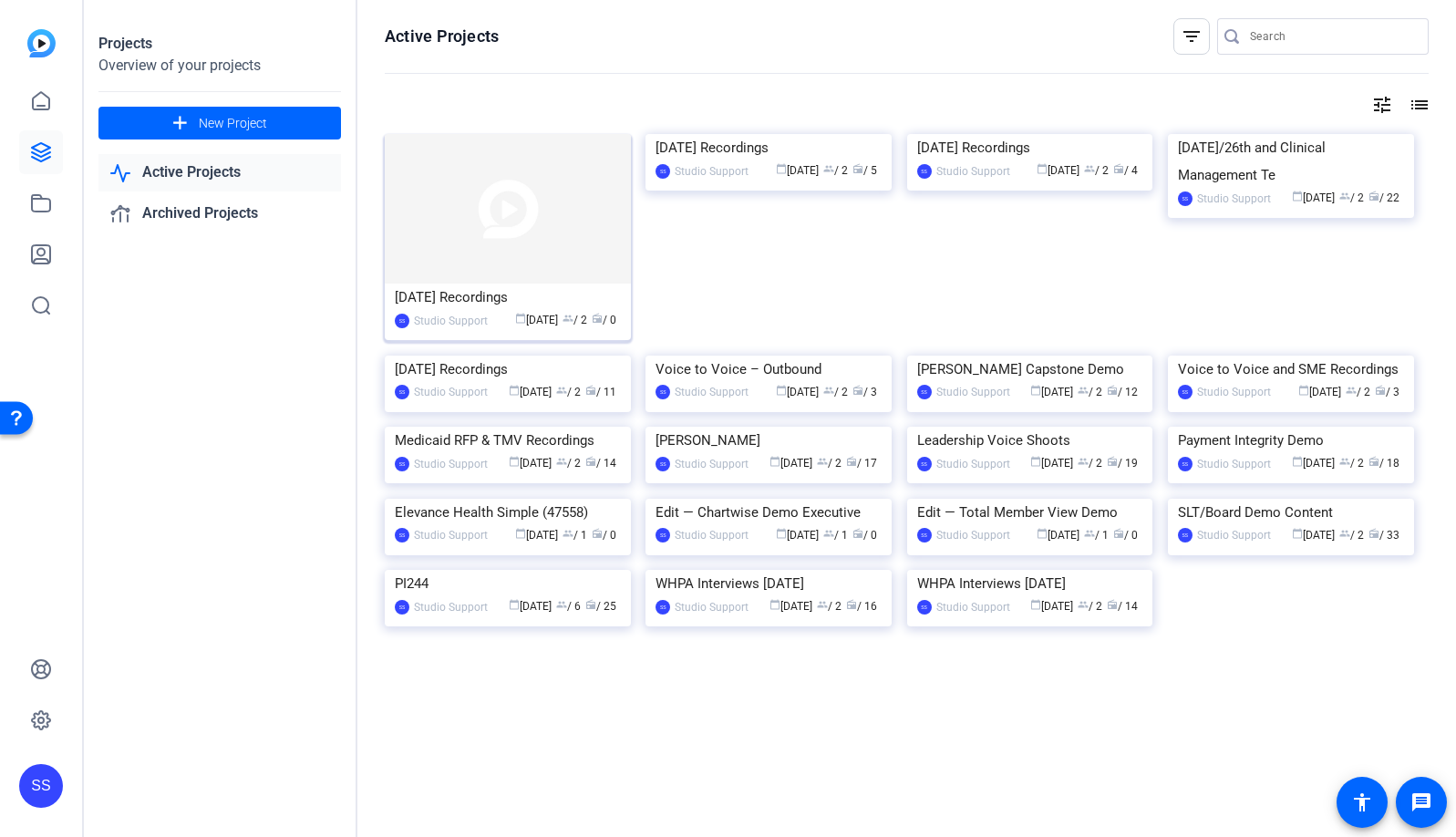
click at [531, 222] on img at bounding box center [507, 208] width 246 height 150
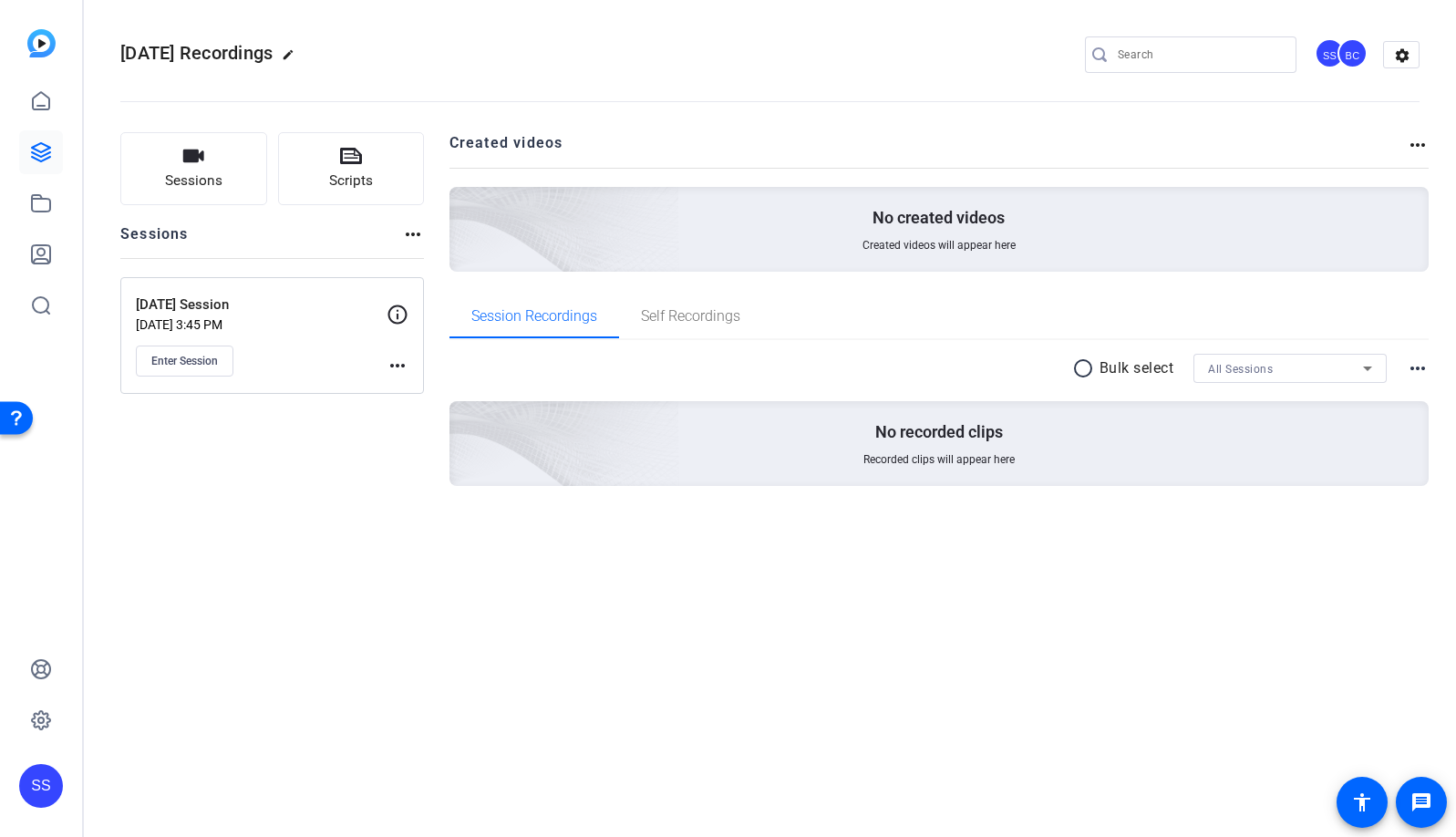
click at [303, 56] on mat-icon "edit" at bounding box center [292, 58] width 22 height 22
click at [183, 55] on input "Sept 25th Recordings" at bounding box center [194, 54] width 120 height 22
click at [181, 58] on input "Sept 25t, 2025 Recordings" at bounding box center [194, 54] width 120 height 22
click at [157, 52] on input "Sept 25, 2025 Recordings" at bounding box center [194, 54] width 120 height 22
type input "Sept 25, 2025 Recordings"
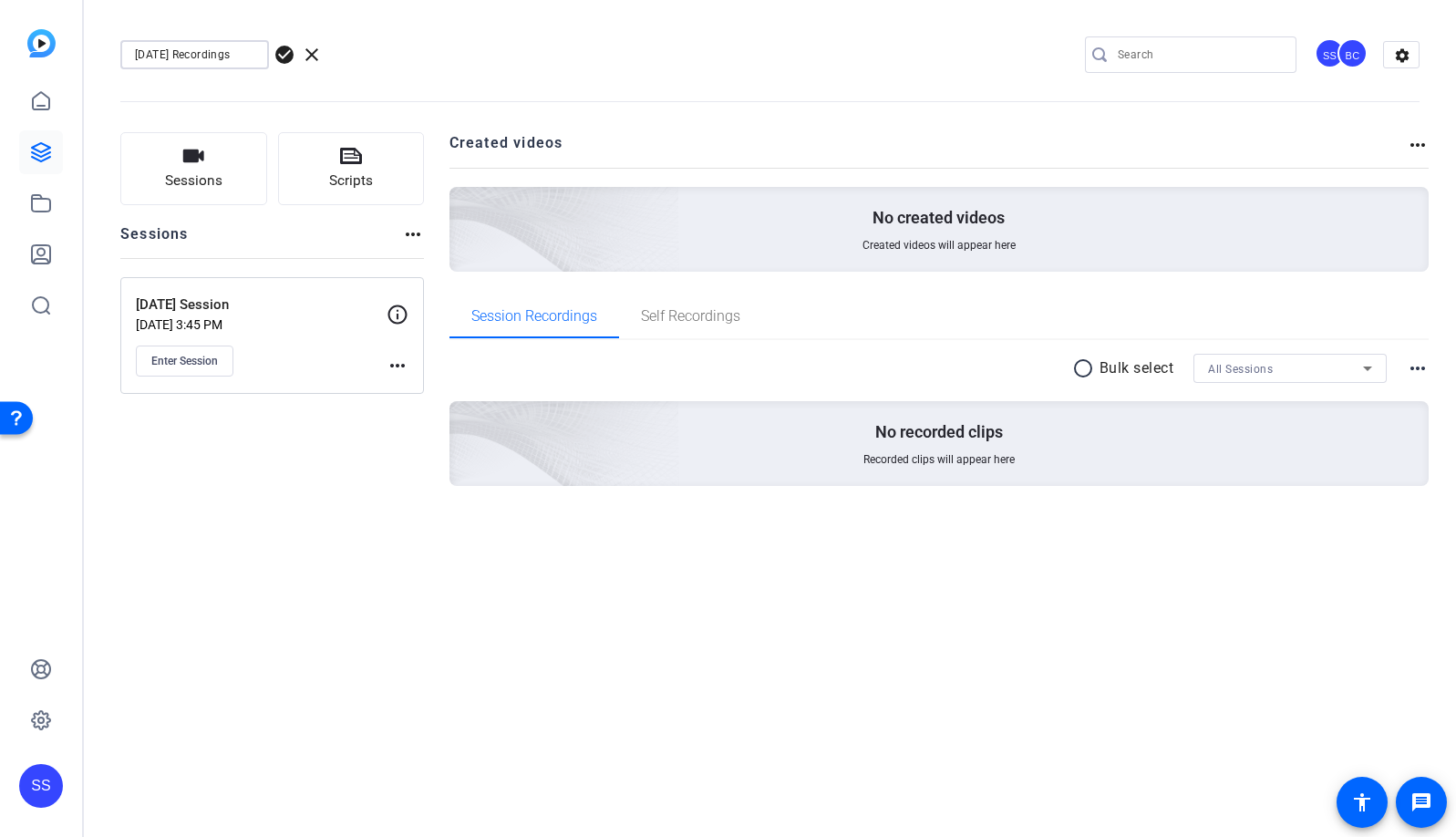
click at [283, 50] on span "check_circle" at bounding box center [284, 54] width 22 height 22
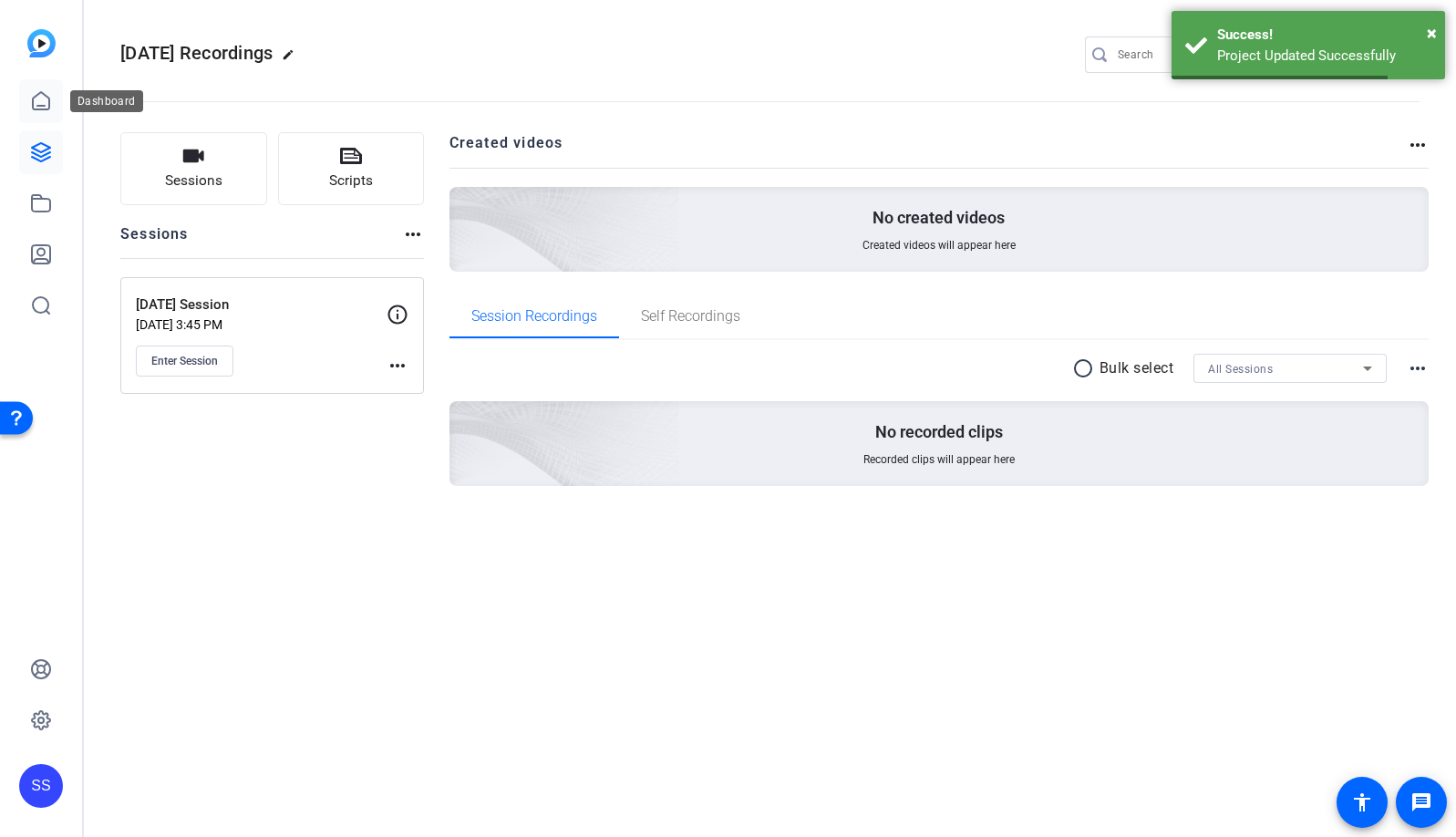
click at [34, 115] on link at bounding box center [41, 101] width 43 height 43
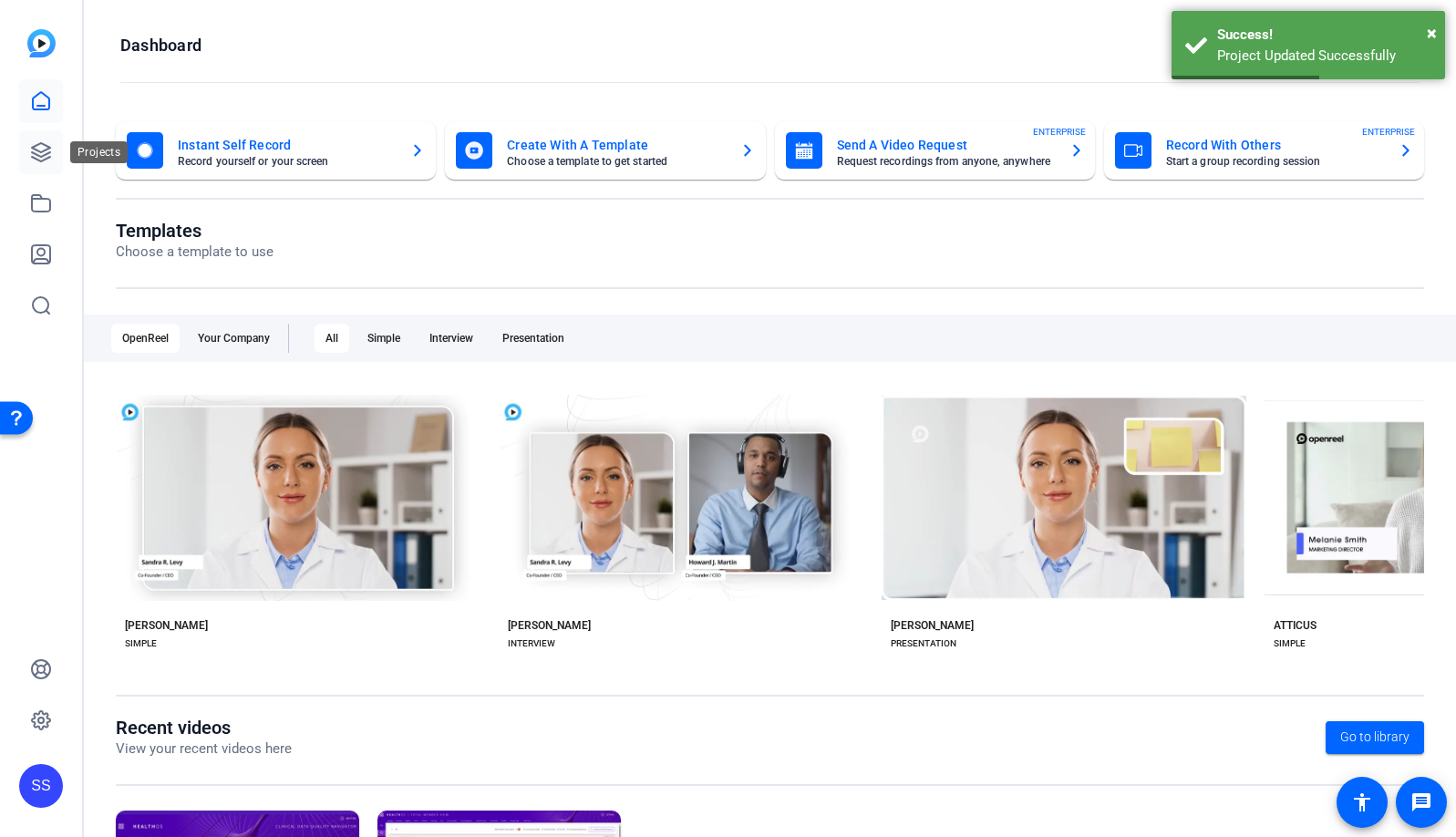
click at [42, 140] on link at bounding box center [41, 152] width 43 height 43
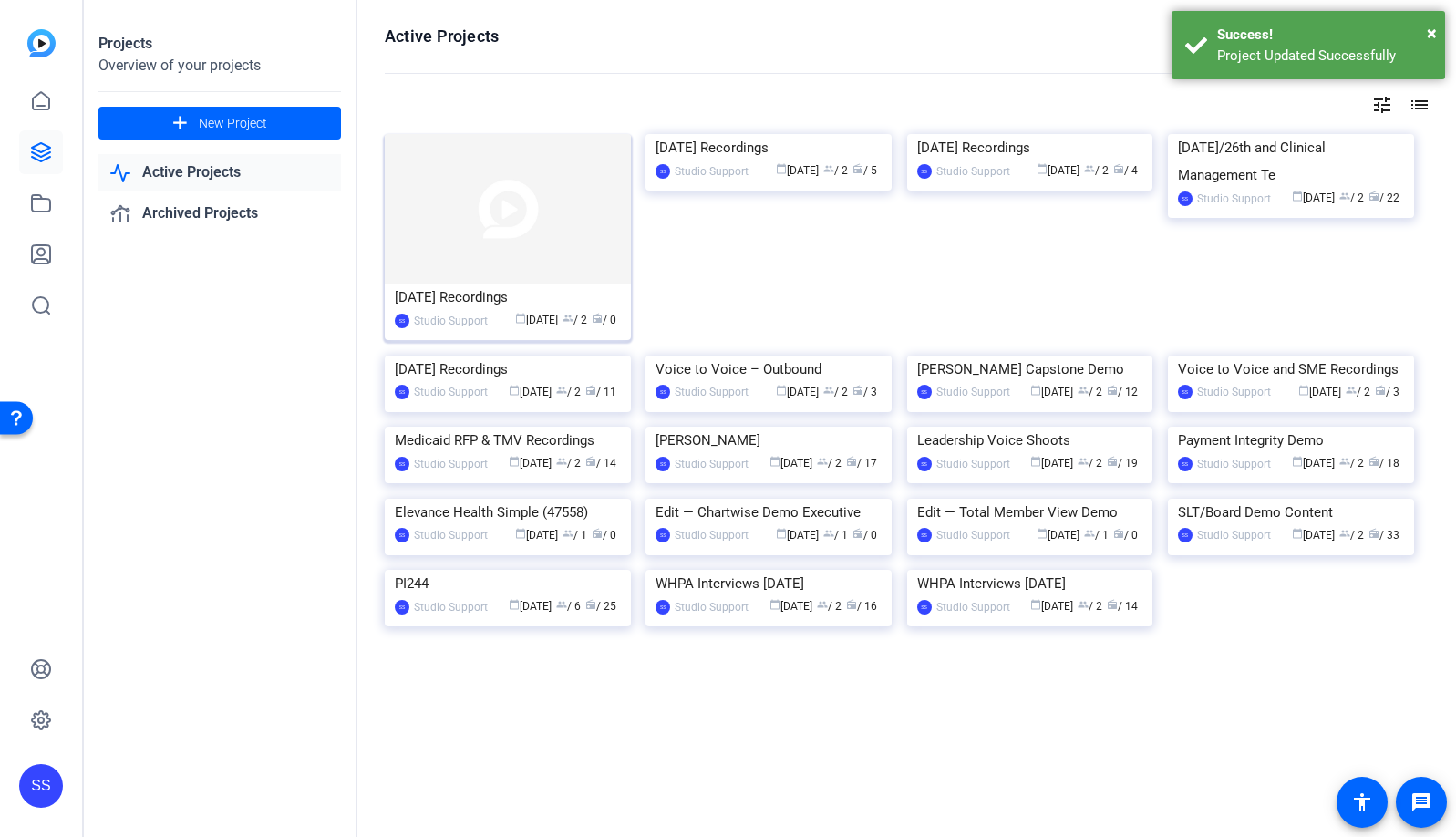
click at [491, 228] on img at bounding box center [507, 208] width 246 height 150
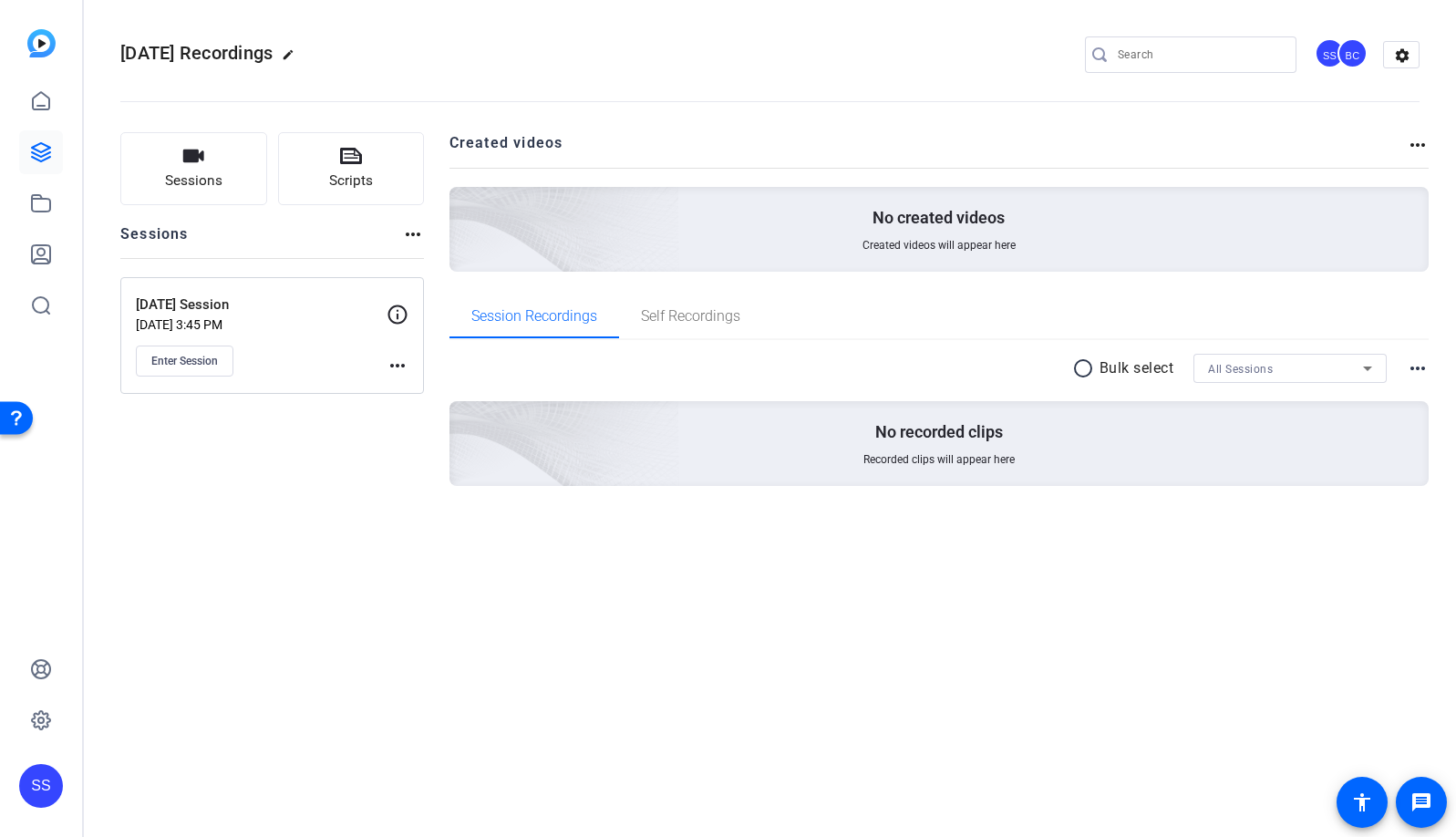
click at [303, 53] on mat-icon "edit" at bounding box center [292, 58] width 22 height 22
click at [160, 56] on input "Sept 25, 2025 Recordings" at bounding box center [194, 54] width 120 height 22
type input "September 25, 2025 Recordings"
click at [282, 55] on span "check_circle" at bounding box center [284, 54] width 22 height 22
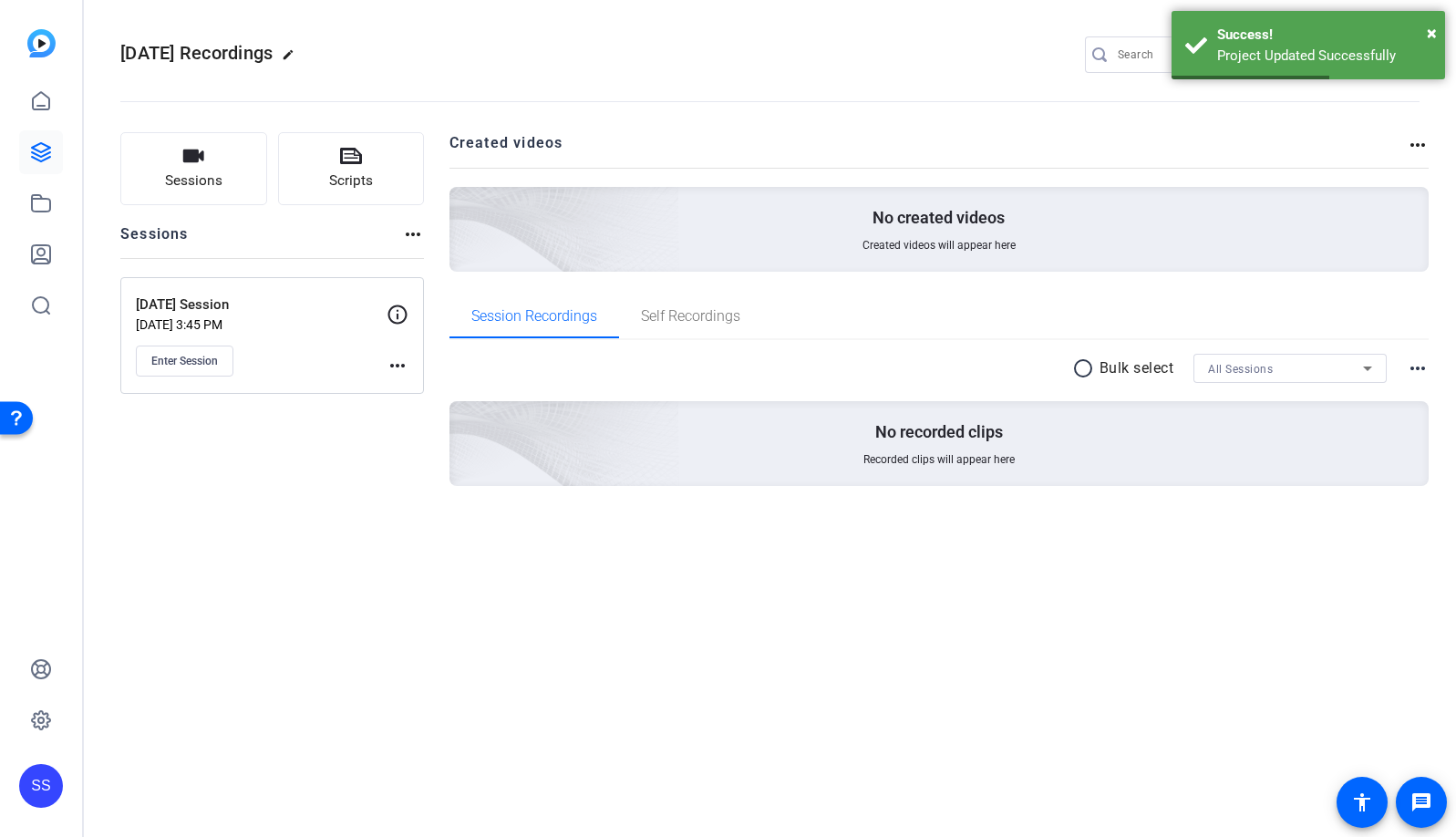
click at [303, 52] on mat-icon "edit" at bounding box center [292, 58] width 22 height 22
click at [191, 47] on input "September 25, 2025 Recordings" at bounding box center [194, 54] width 120 height 22
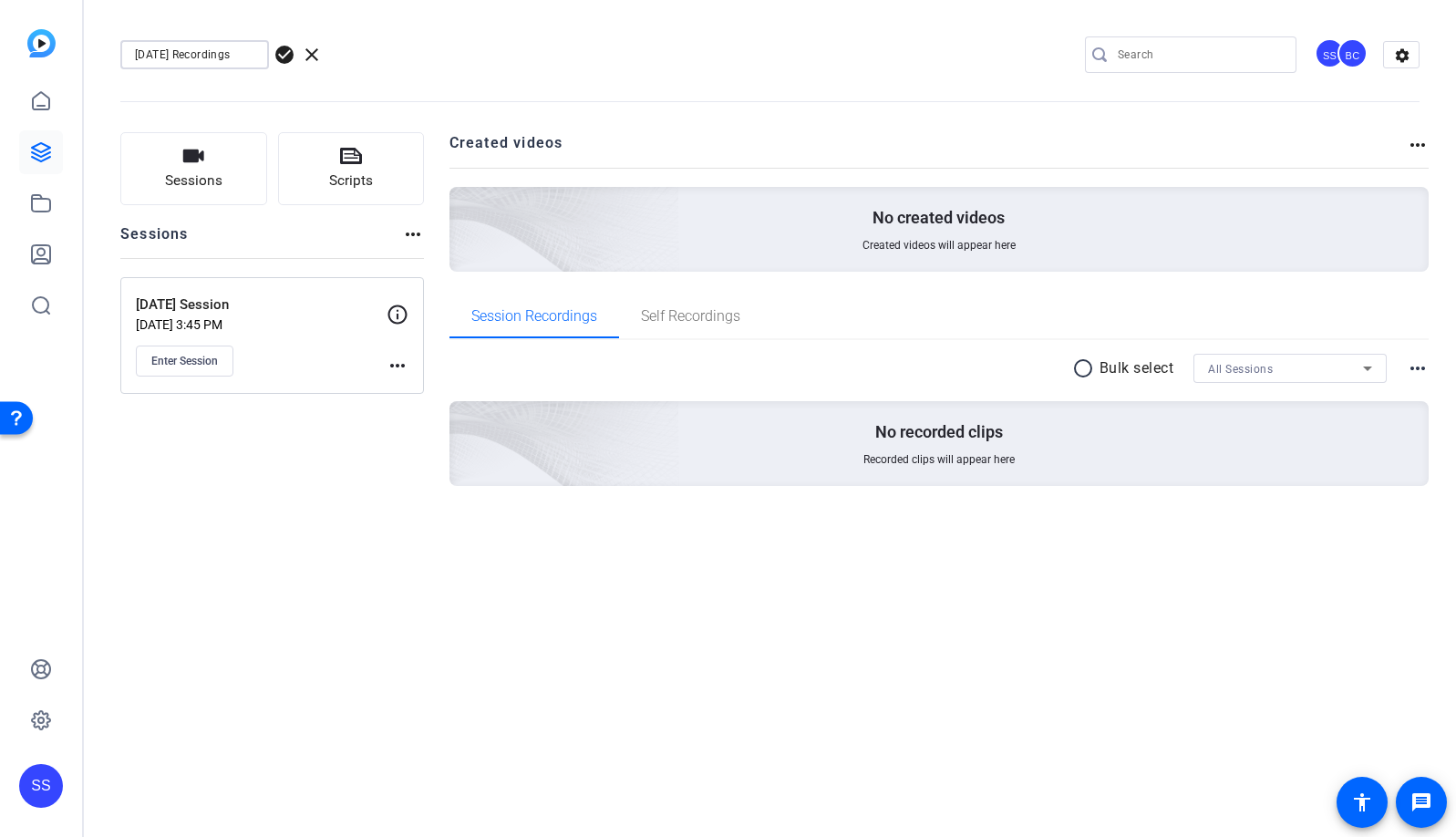
click at [281, 57] on span "check_circle" at bounding box center [284, 54] width 22 height 22
click at [212, 359] on span "Enter Session" at bounding box center [185, 360] width 67 height 14
click at [31, 799] on div "SS" at bounding box center [41, 786] width 43 height 43
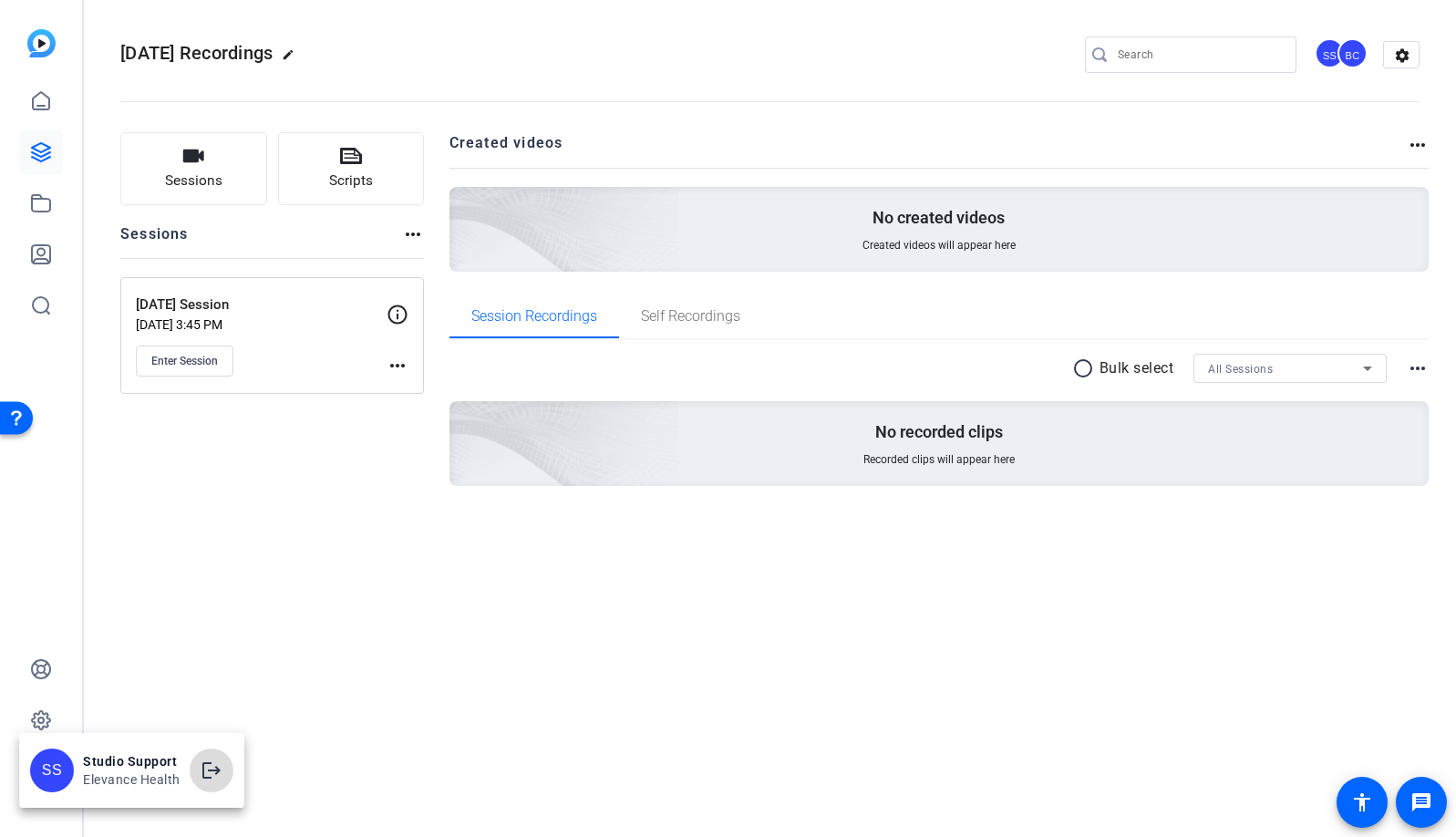
click at [201, 771] on mat-icon "logout" at bounding box center [211, 770] width 22 height 22
